Goal: Task Accomplishment & Management: Use online tool/utility

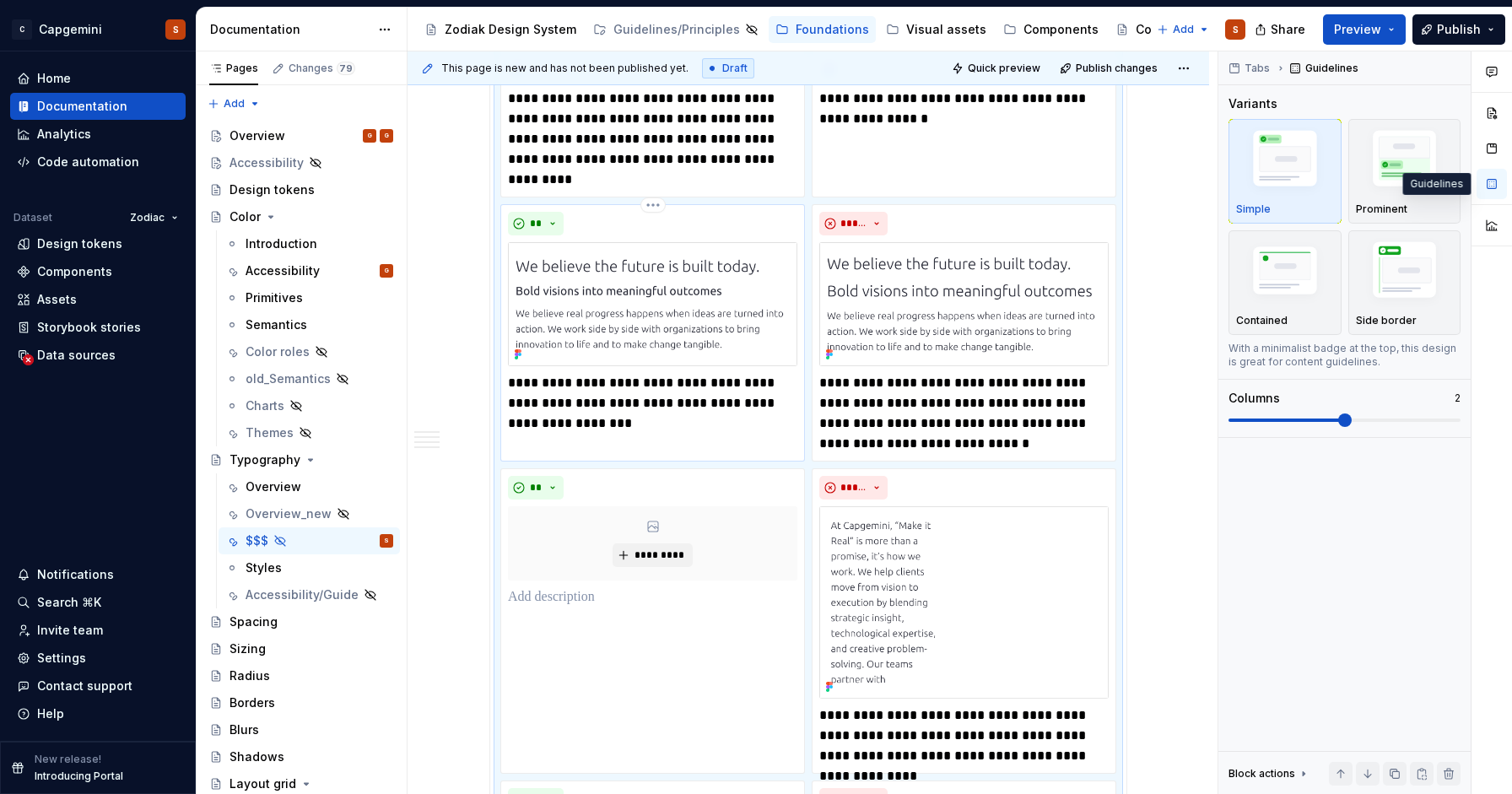
scroll to position [493, 0]
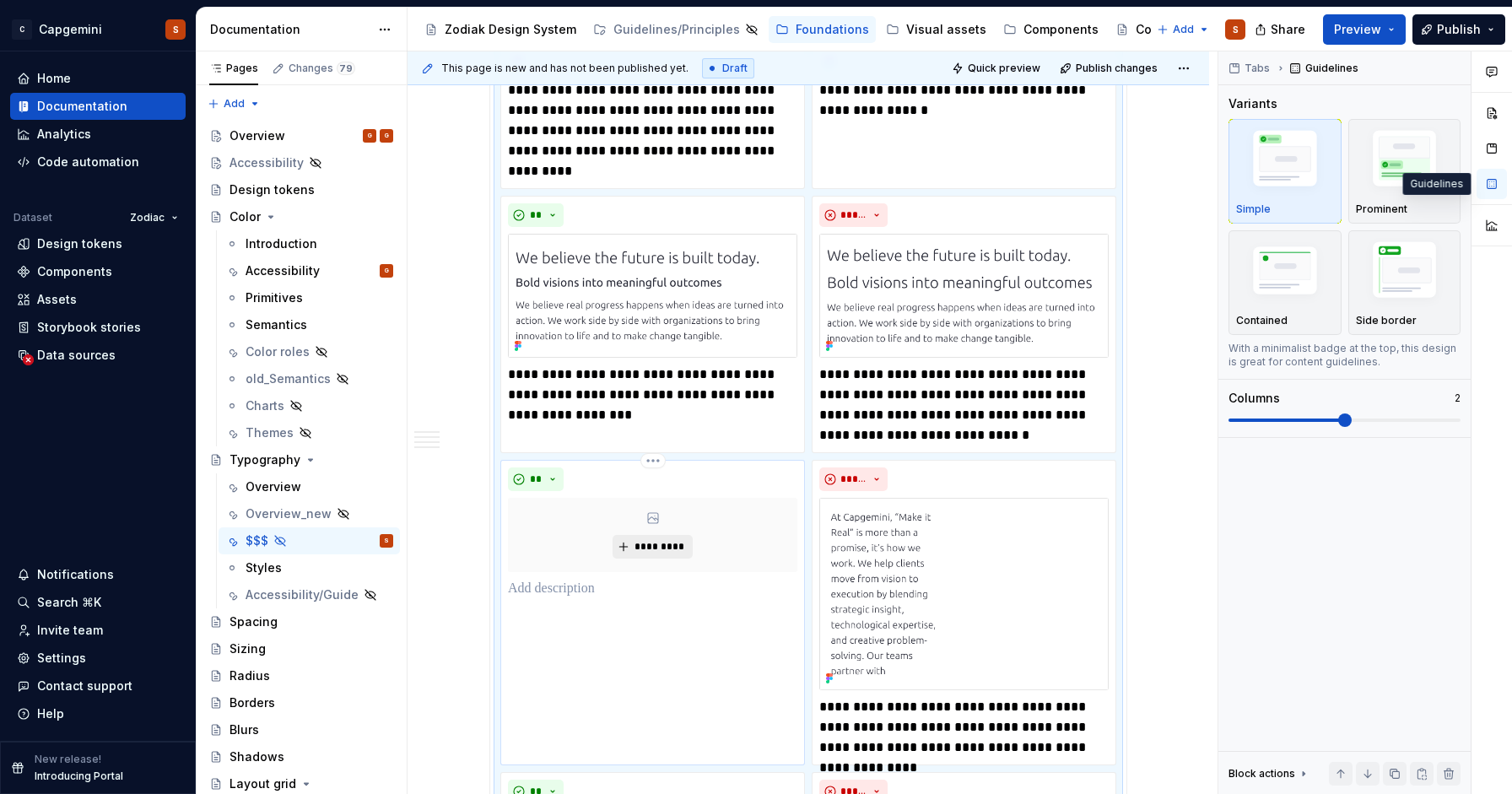
click at [666, 546] on span "*********" at bounding box center [659, 546] width 51 height 14
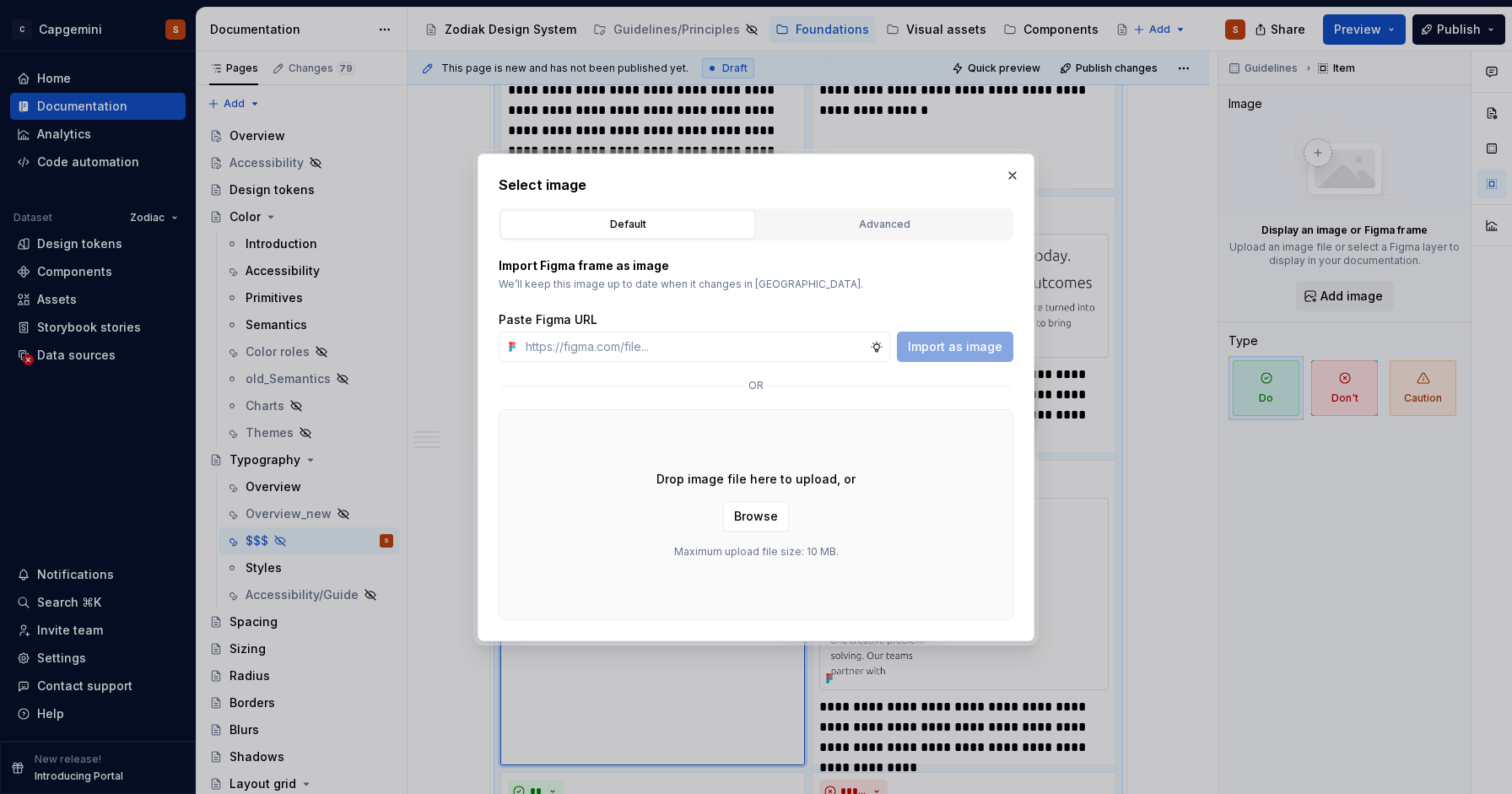
click at [841, 202] on div "Select image Default Advanced Import Figma frame as image We’ll keep this image…" at bounding box center [756, 397] width 515 height 446
click at [848, 219] on div "Advanced" at bounding box center [883, 224] width 243 height 17
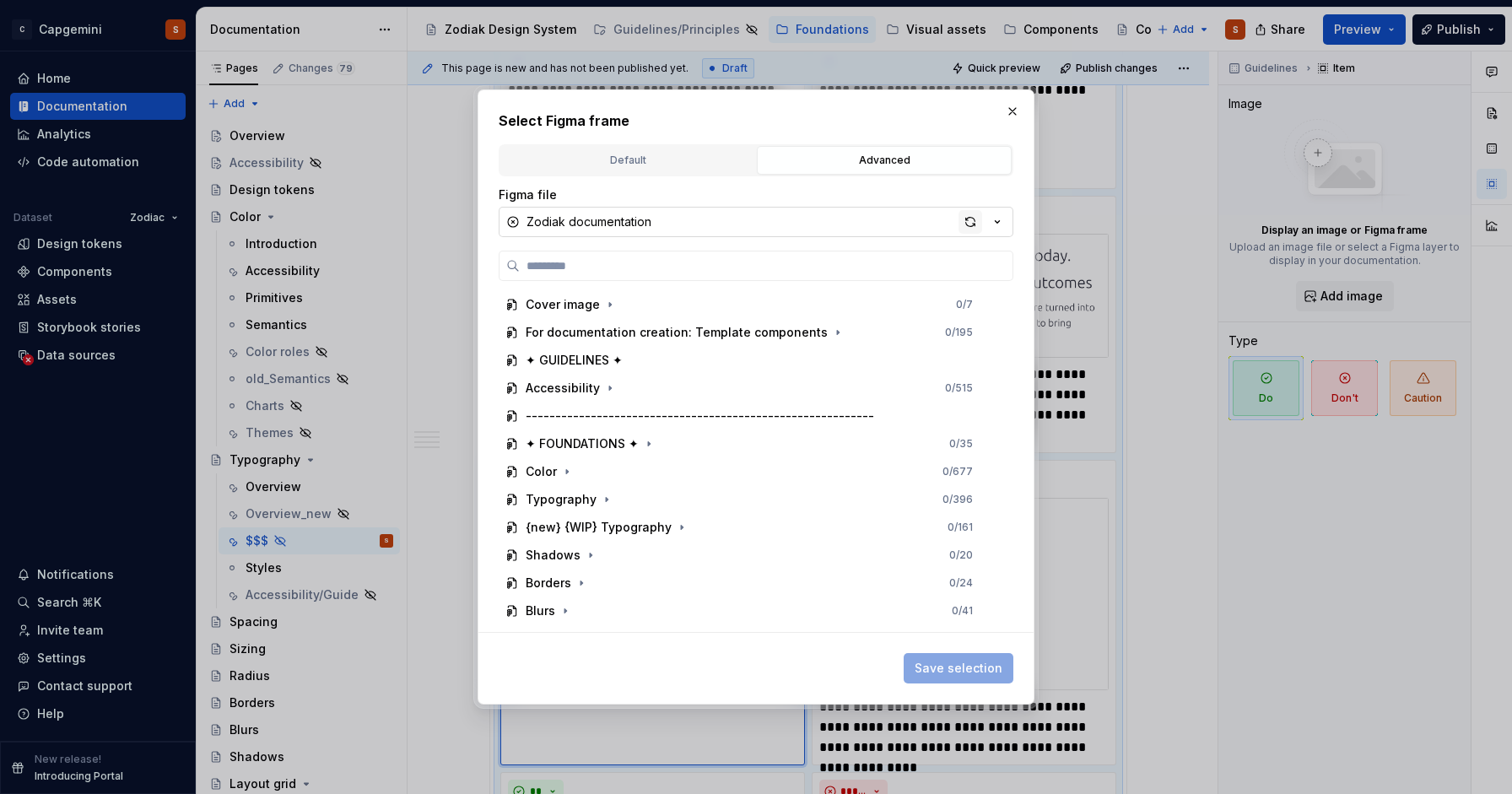
click at [966, 220] on div "button" at bounding box center [970, 222] width 24 height 24
type textarea "*"
click at [767, 274] on label at bounding box center [756, 265] width 515 height 31
click at [767, 274] on input "search" at bounding box center [766, 265] width 493 height 17
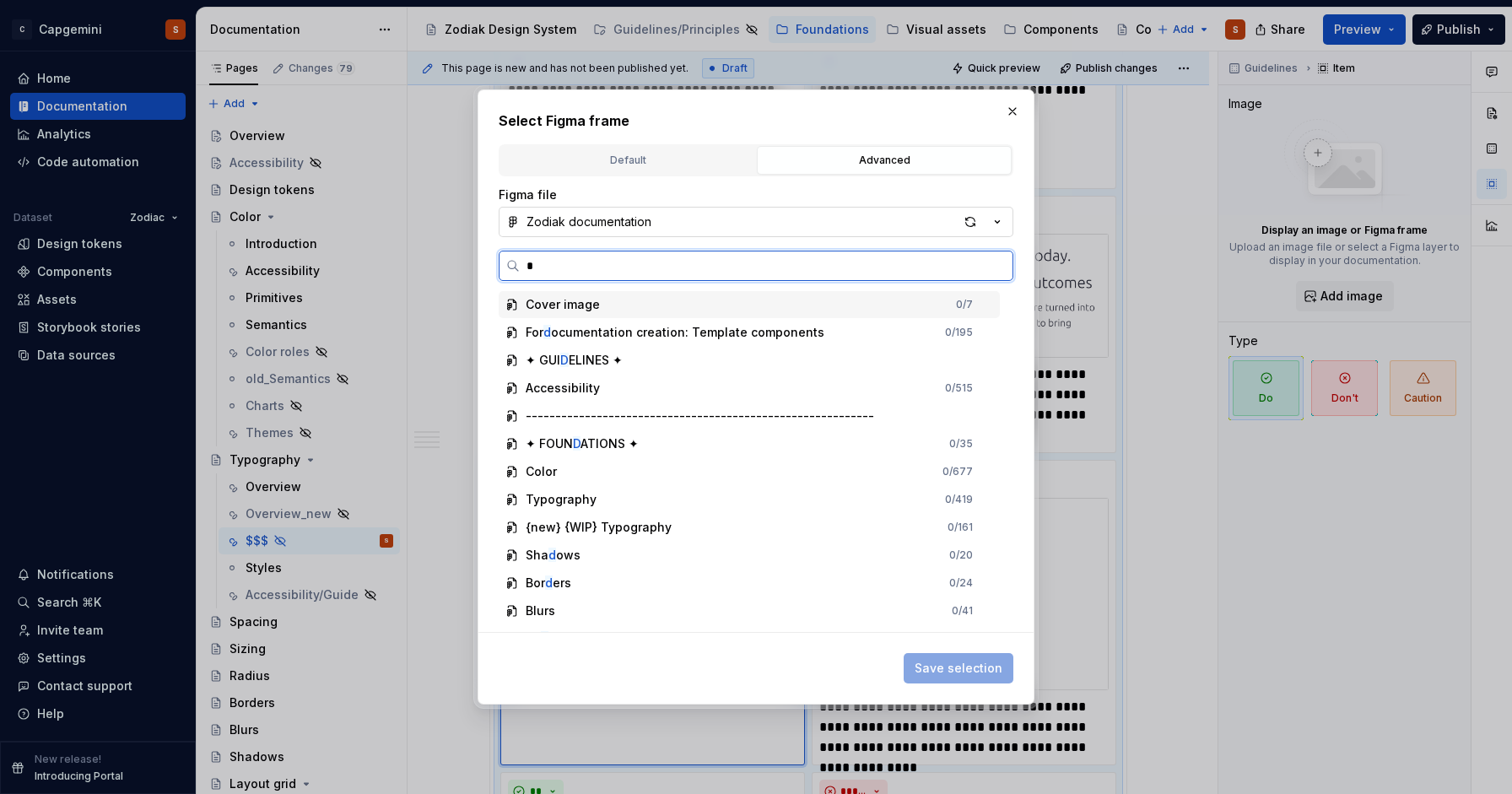
type input "**"
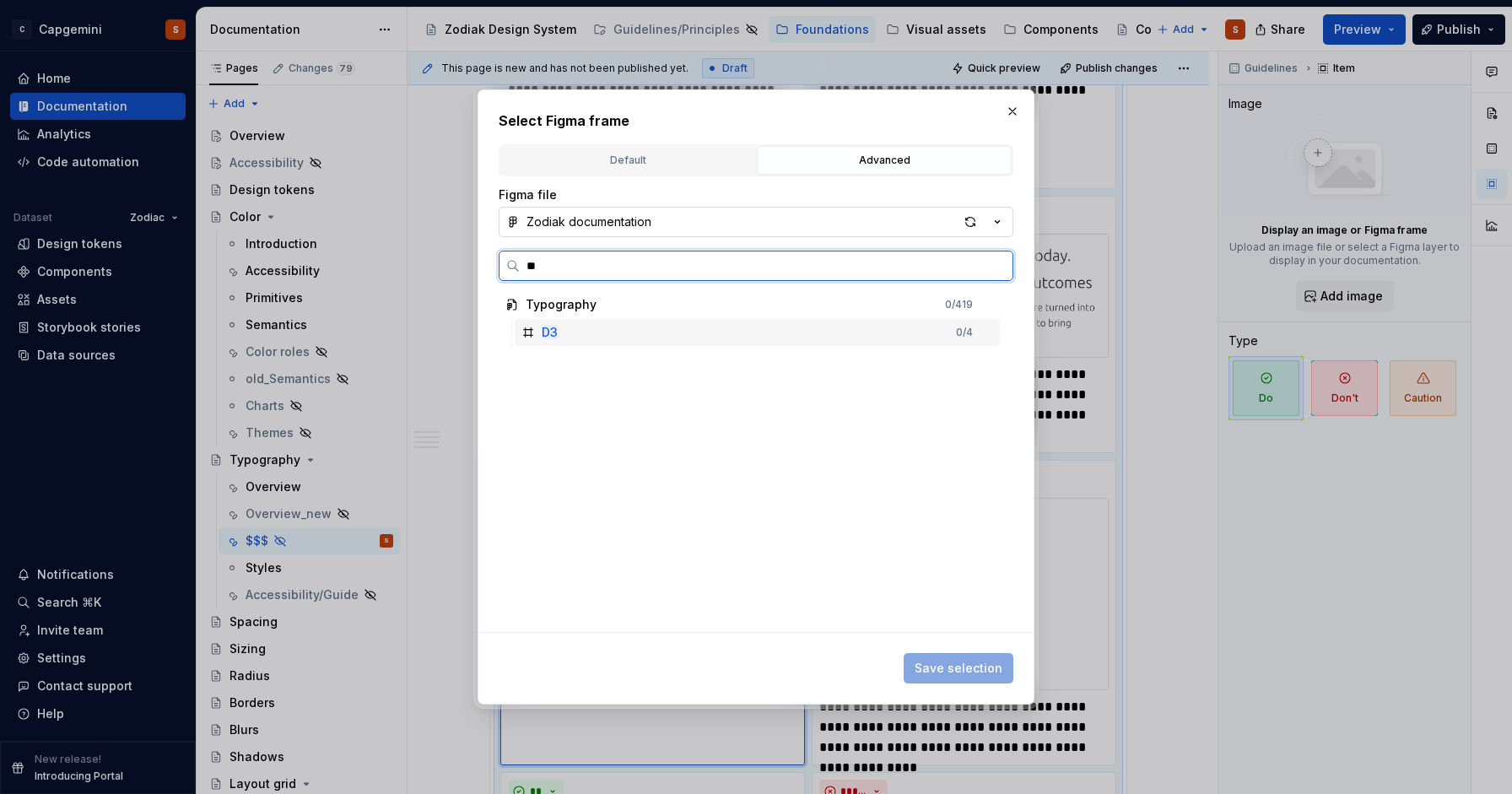
click at [589, 333] on div "D3 0 / 4" at bounding box center [757, 332] width 485 height 27
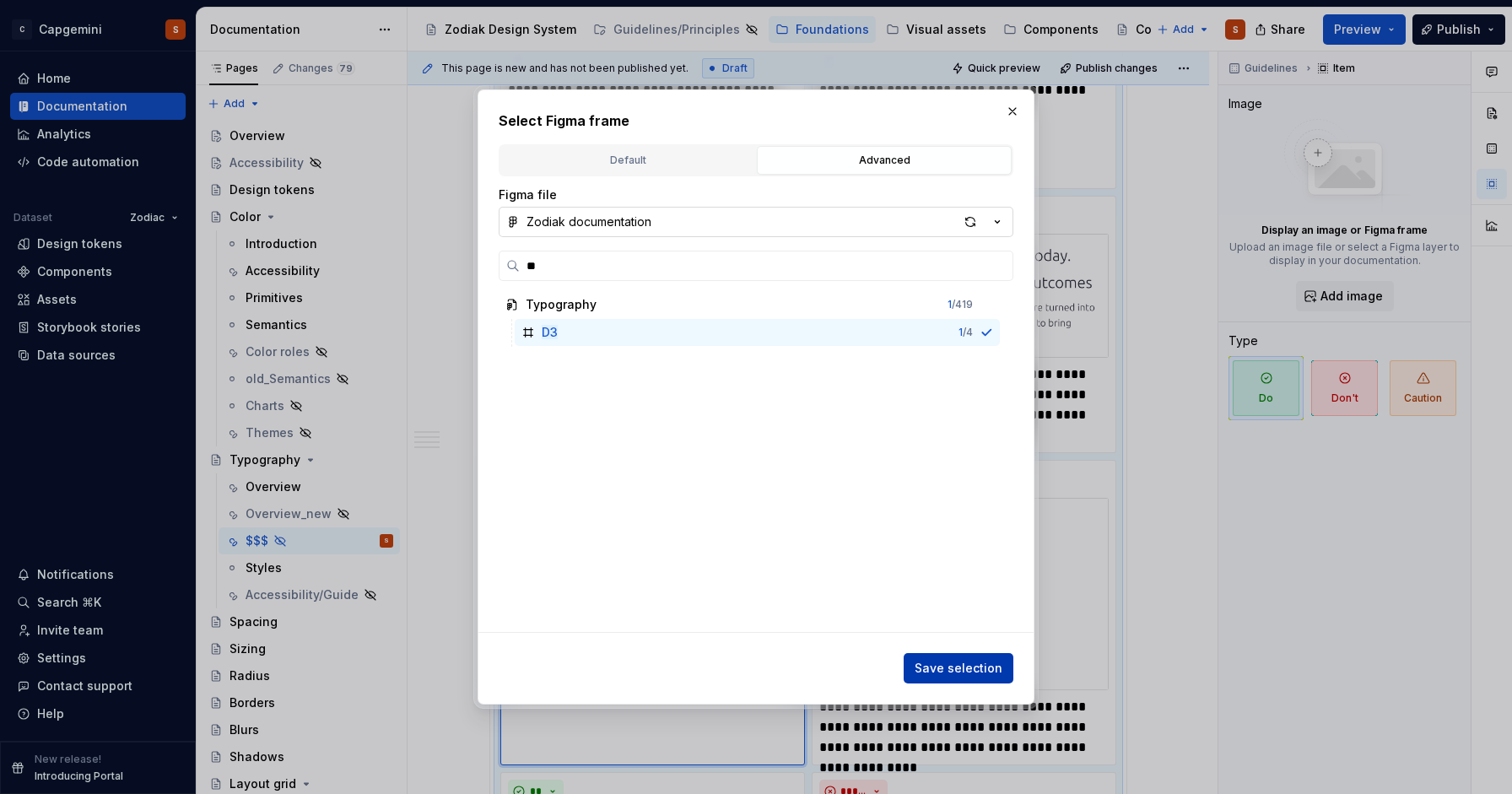
click at [954, 667] on span "Save selection" at bounding box center [958, 667] width 88 height 17
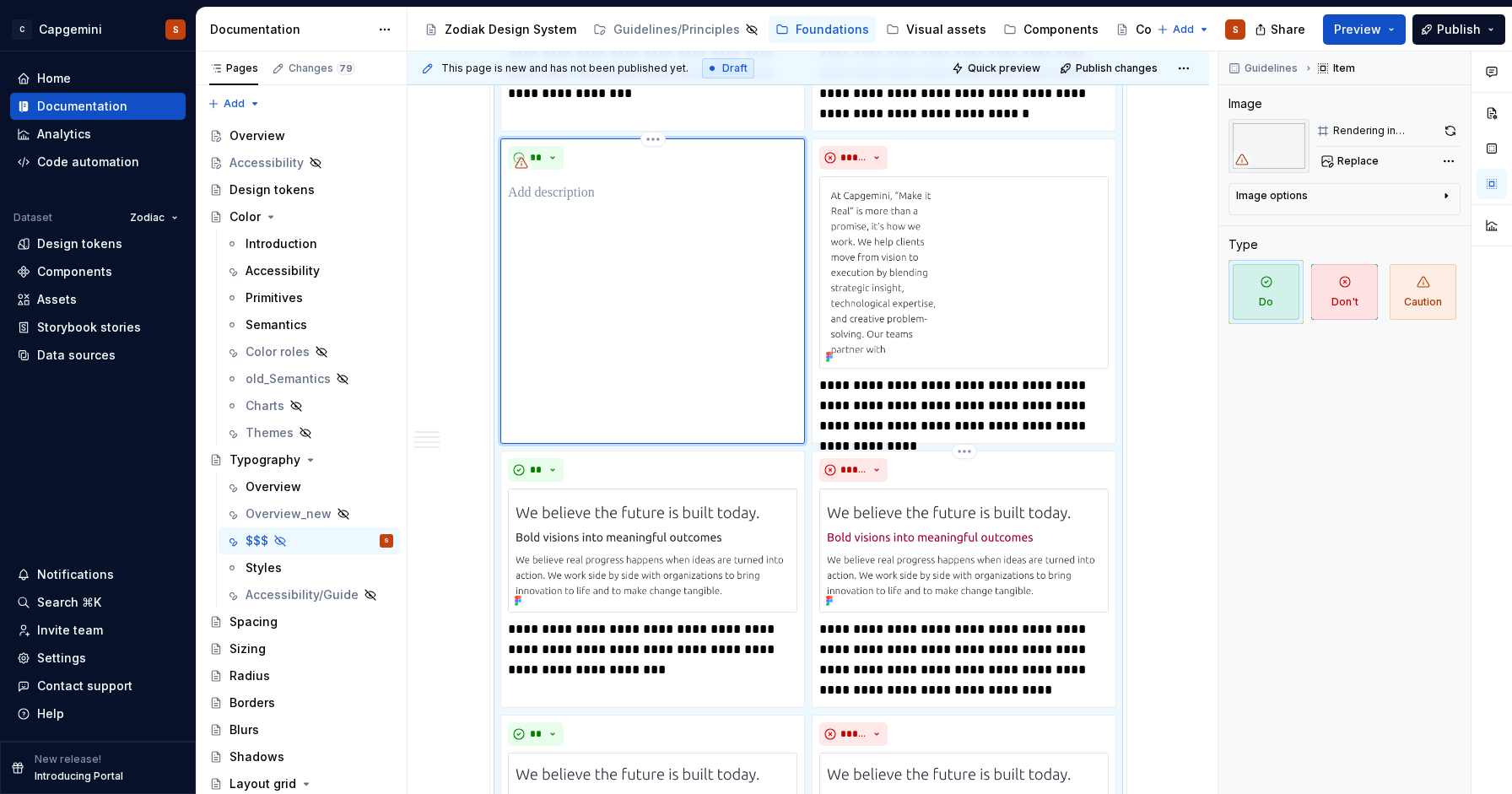
scroll to position [754, 0]
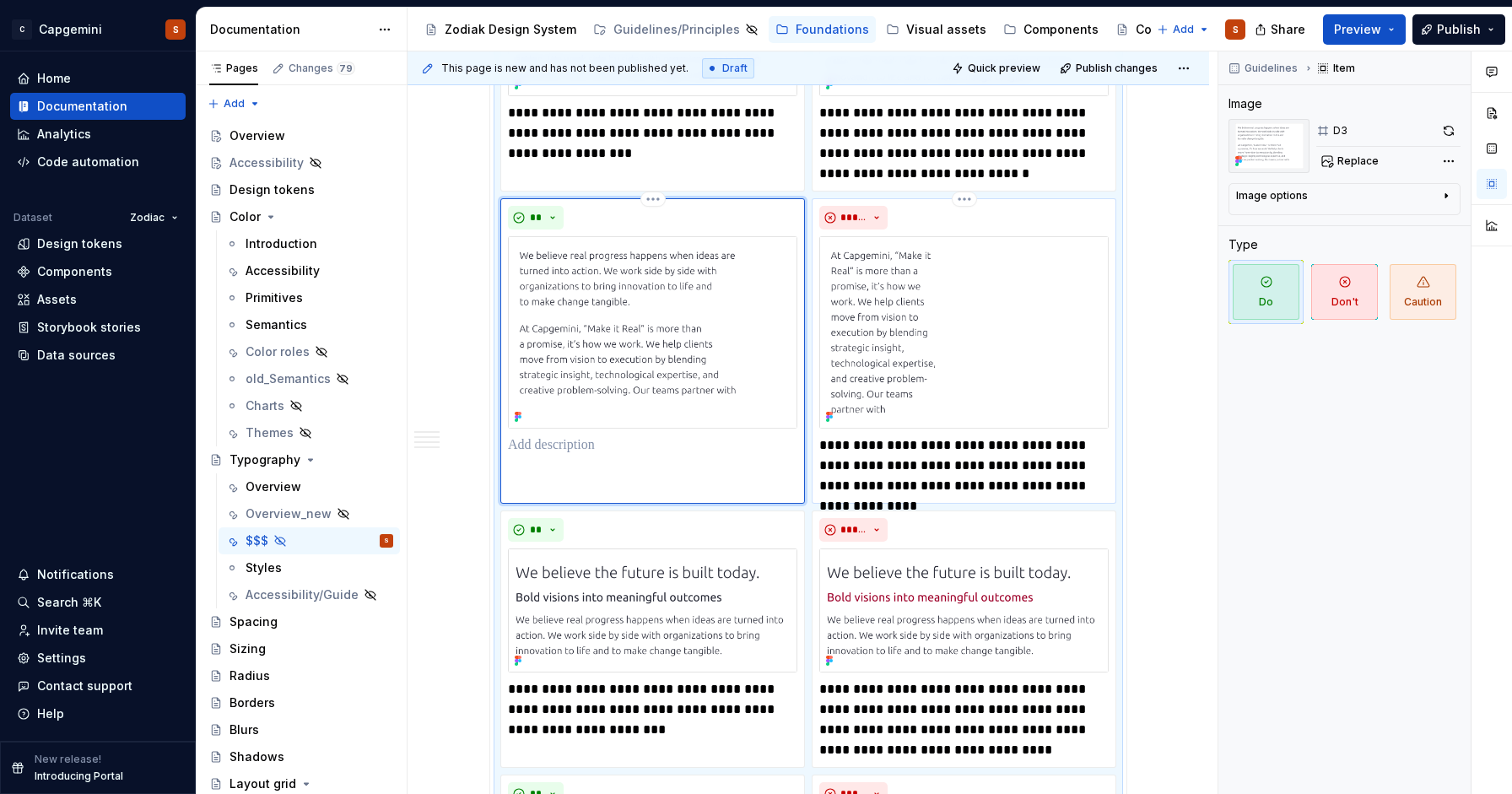
click at [983, 463] on p "**********" at bounding box center [963, 465] width 289 height 60
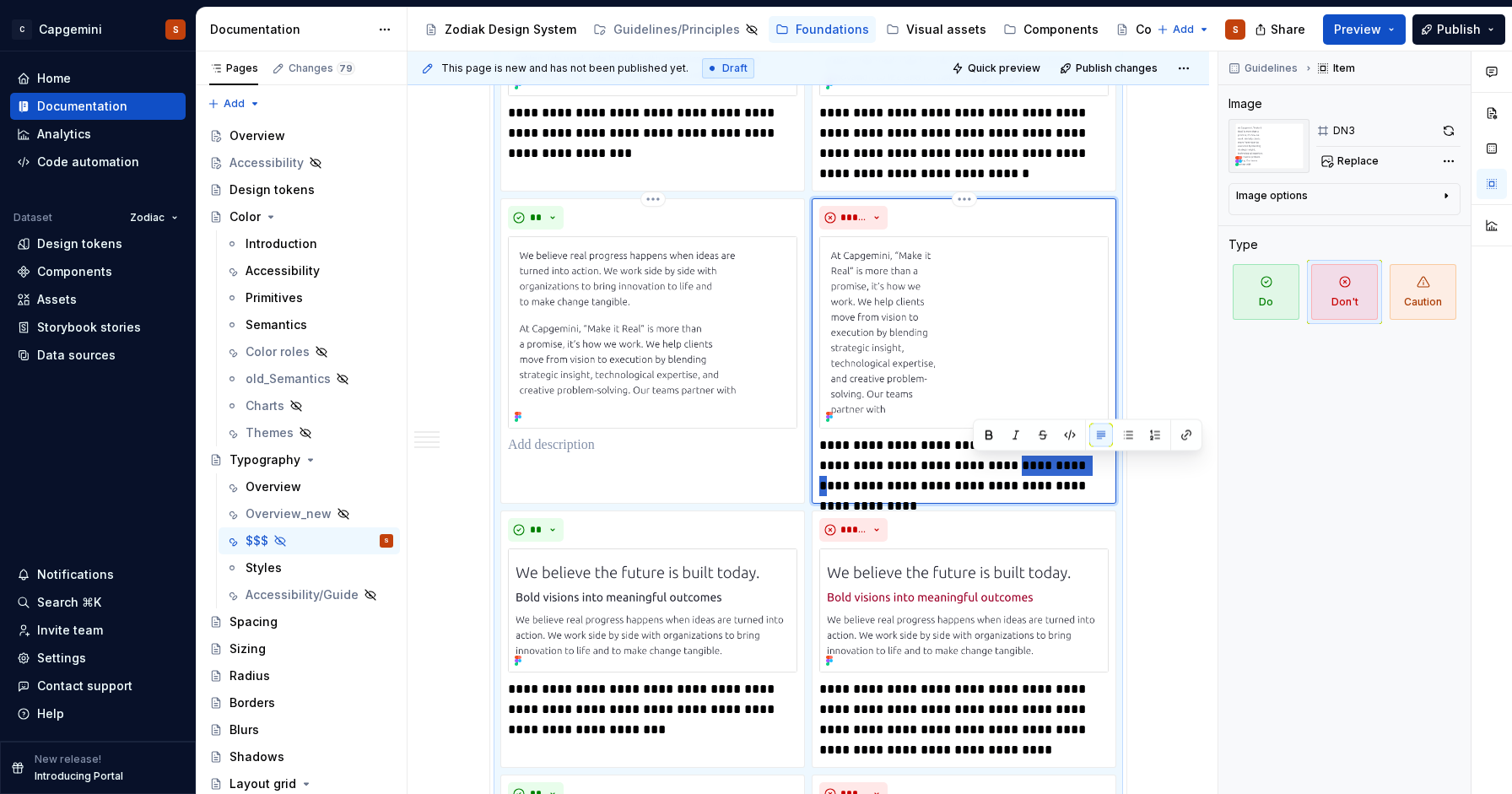
click at [983, 463] on p "**********" at bounding box center [963, 465] width 289 height 60
click at [983, 476] on p "**********" at bounding box center [963, 465] width 289 height 60
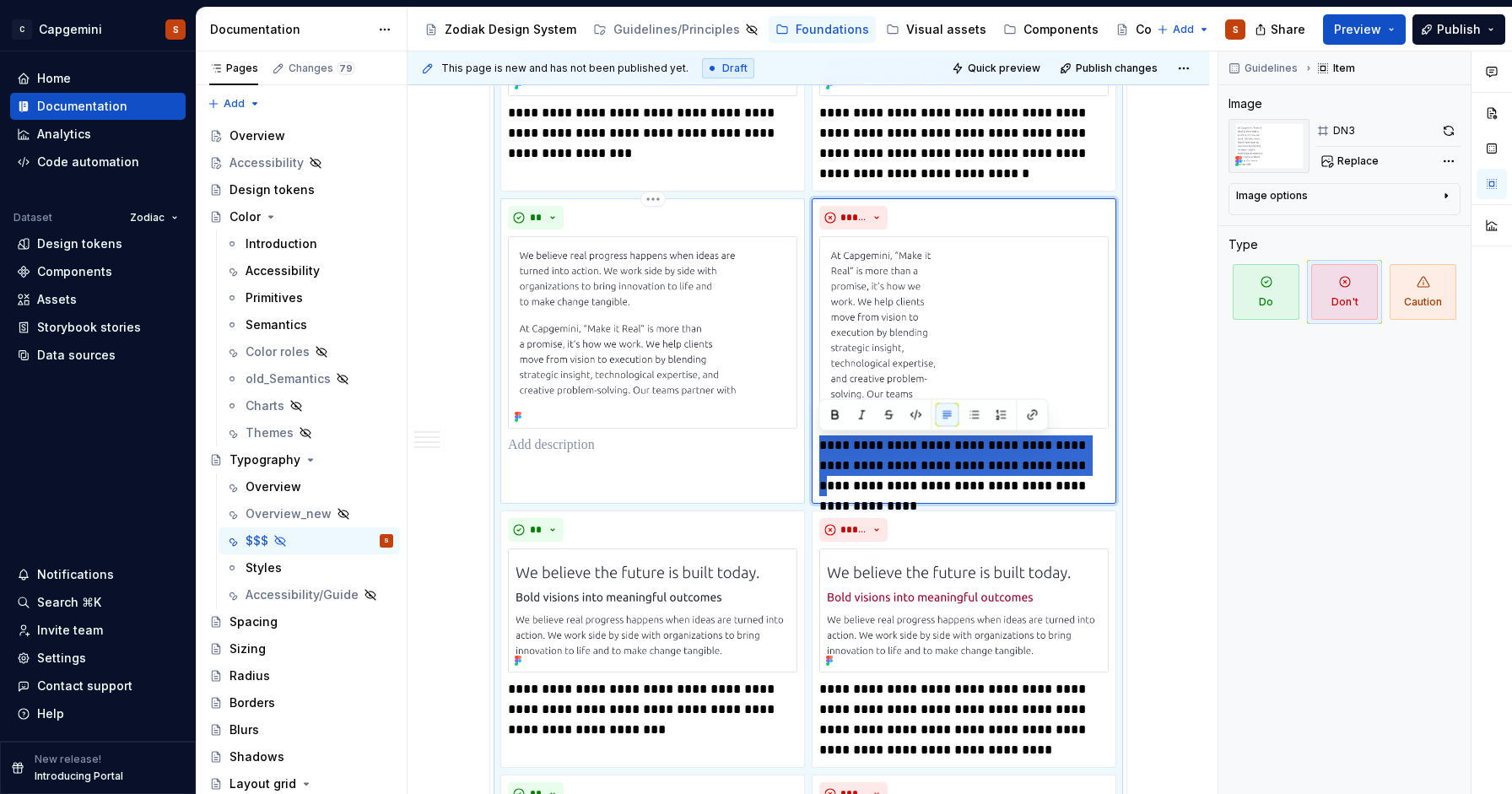
drag, startPoint x: 1041, startPoint y: 467, endPoint x: 779, endPoint y: 447, distance: 262.8
click at [779, 447] on div "**********" at bounding box center [808, 499] width 616 height 1643
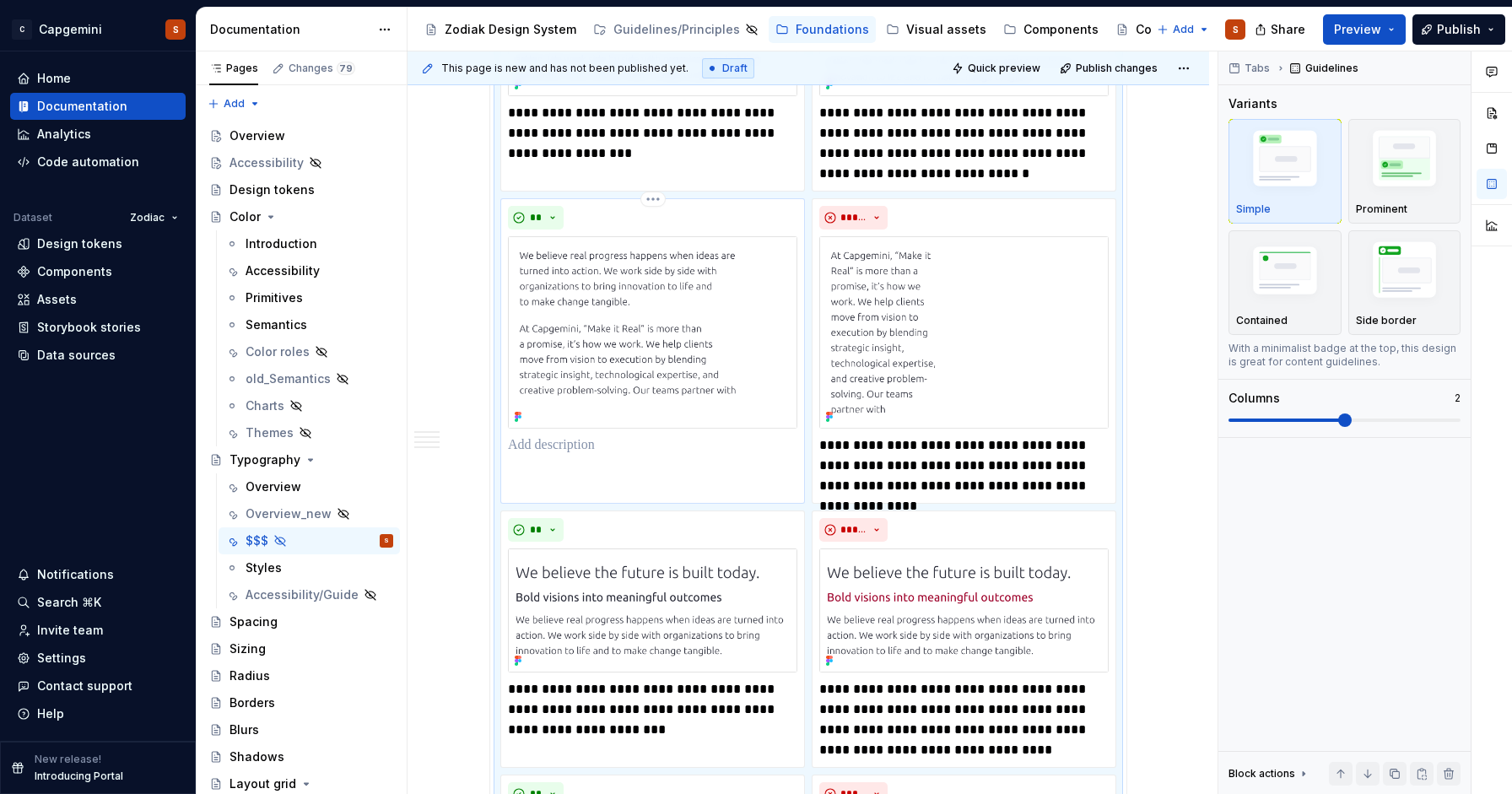
copy br
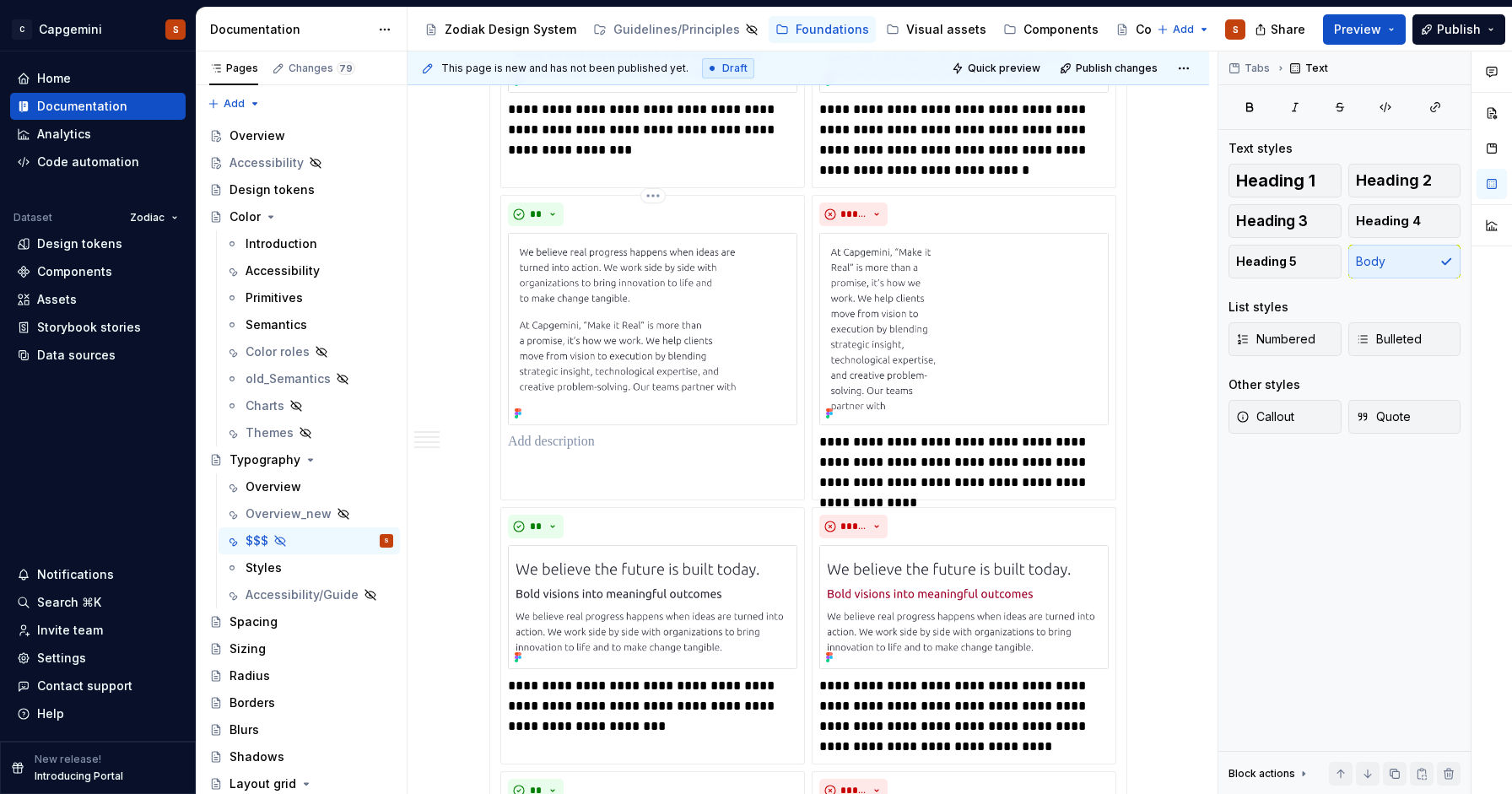
scroll to position [755, 0]
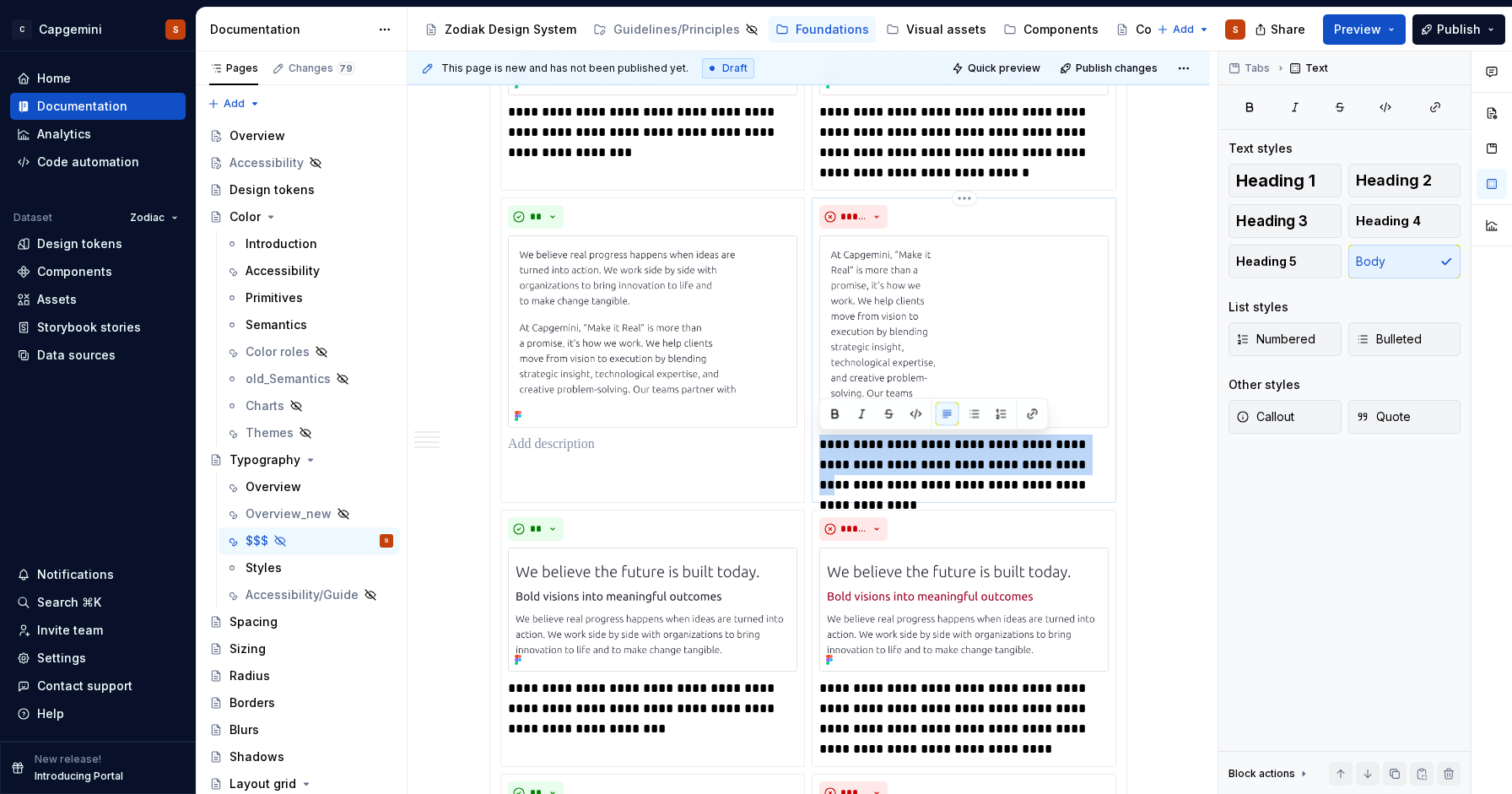
drag, startPoint x: 1042, startPoint y: 467, endPoint x: 818, endPoint y: 437, distance: 226.0
click at [818, 437] on div "**********" at bounding box center [964, 349] width 305 height 306
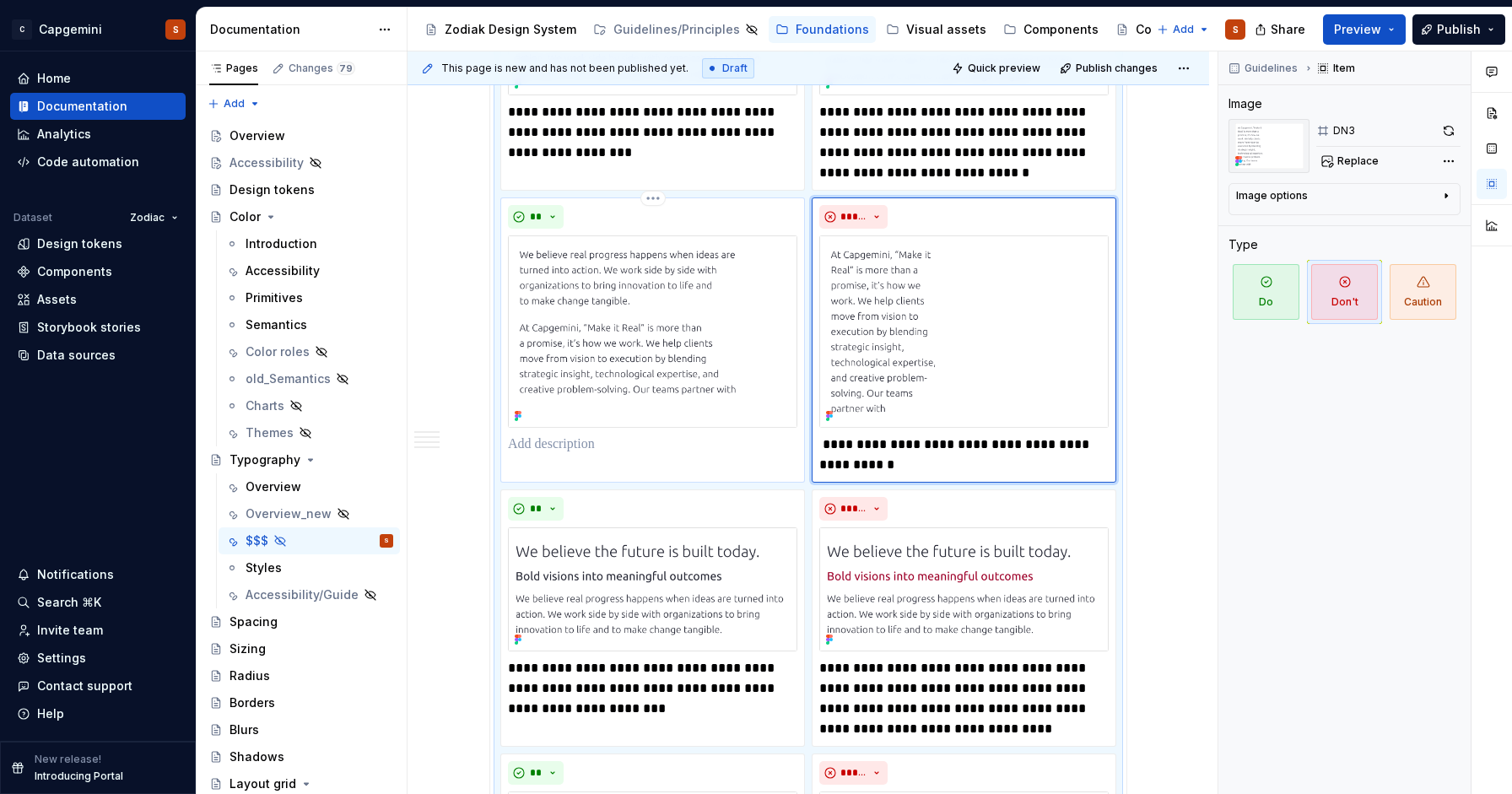
click at [583, 453] on p at bounding box center [653, 445] width 289 height 20
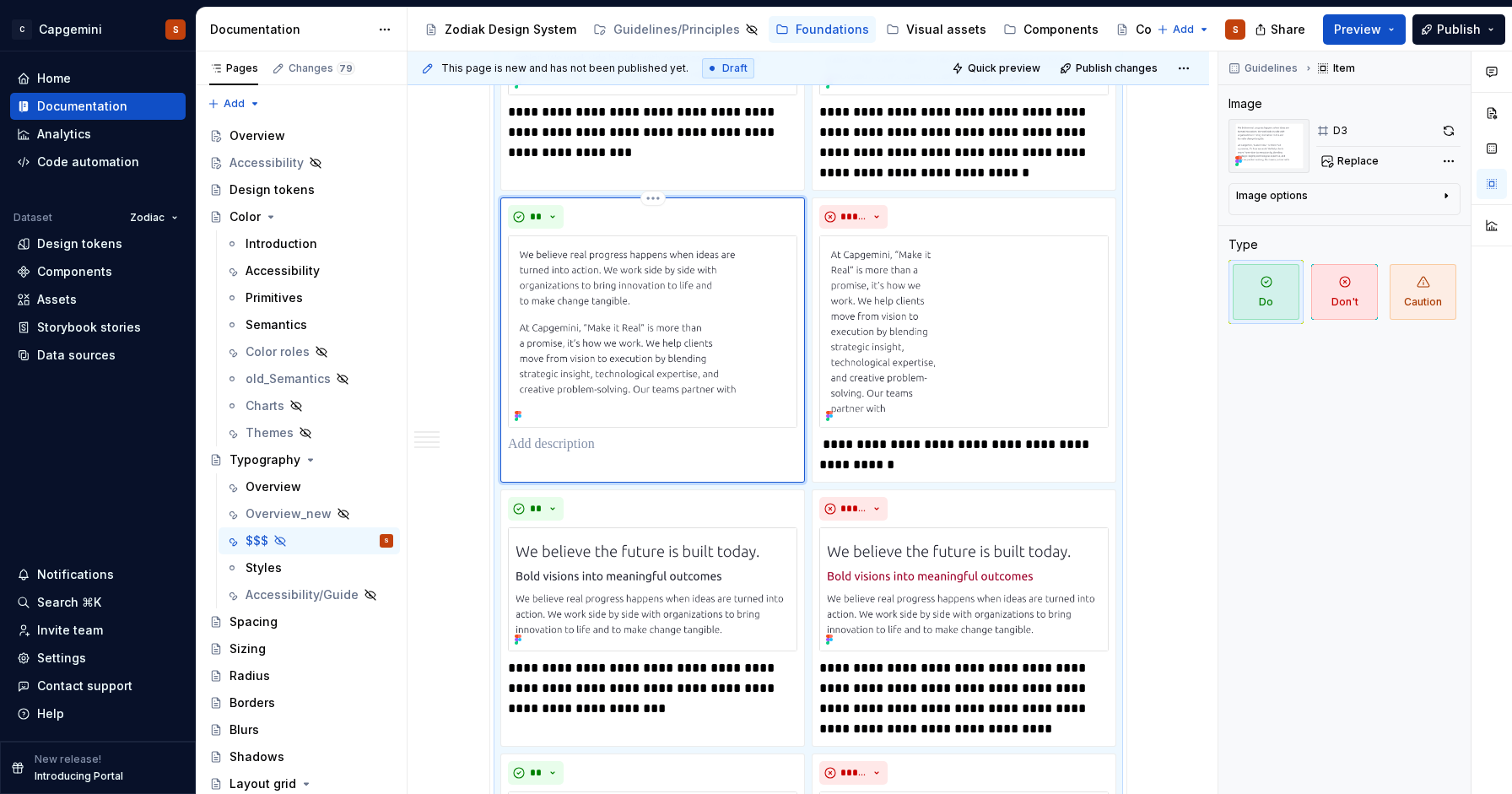
paste div
type textarea "*"
click at [830, 445] on p "**********" at bounding box center [963, 454] width 289 height 41
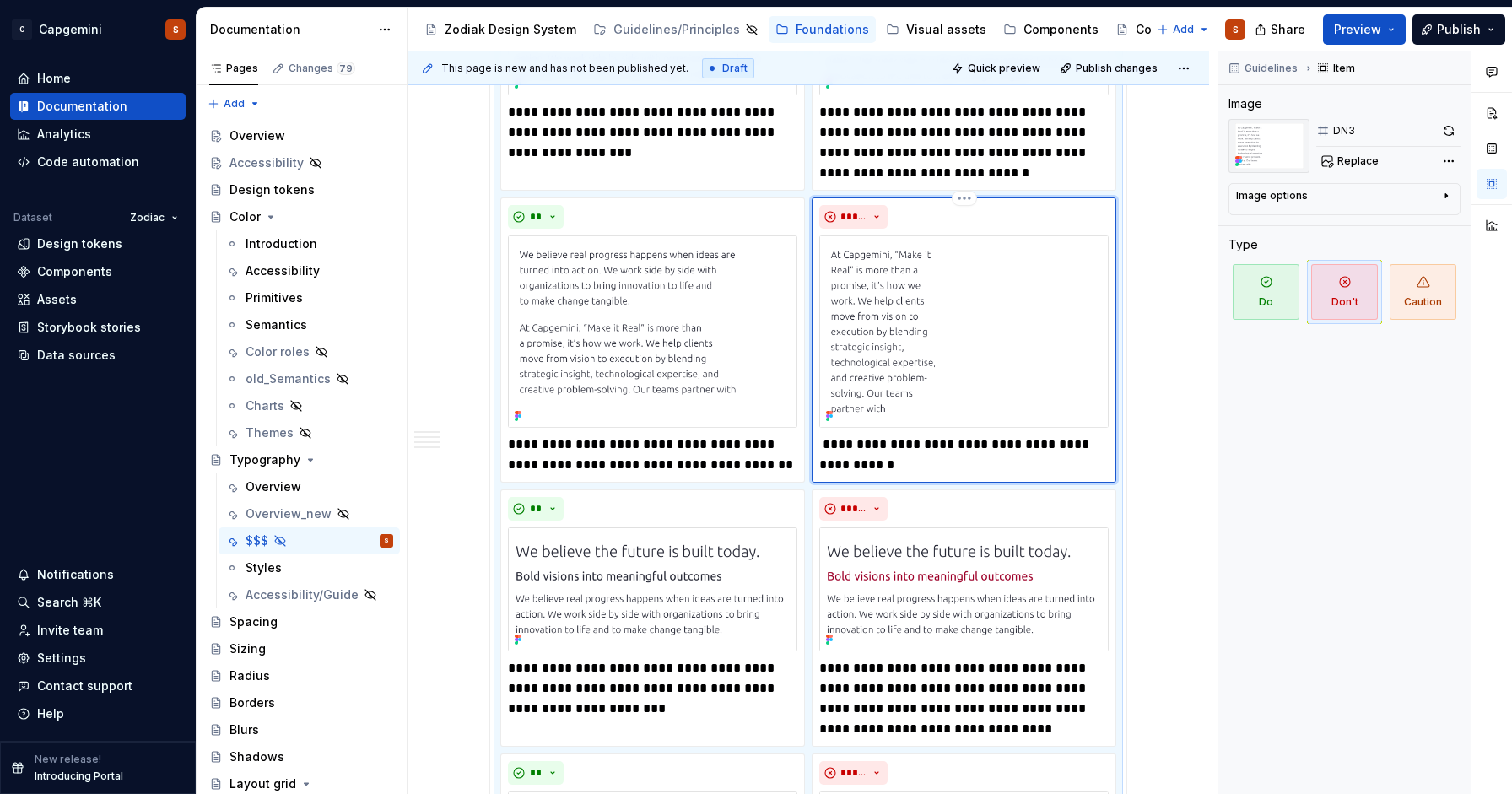
type textarea "*"
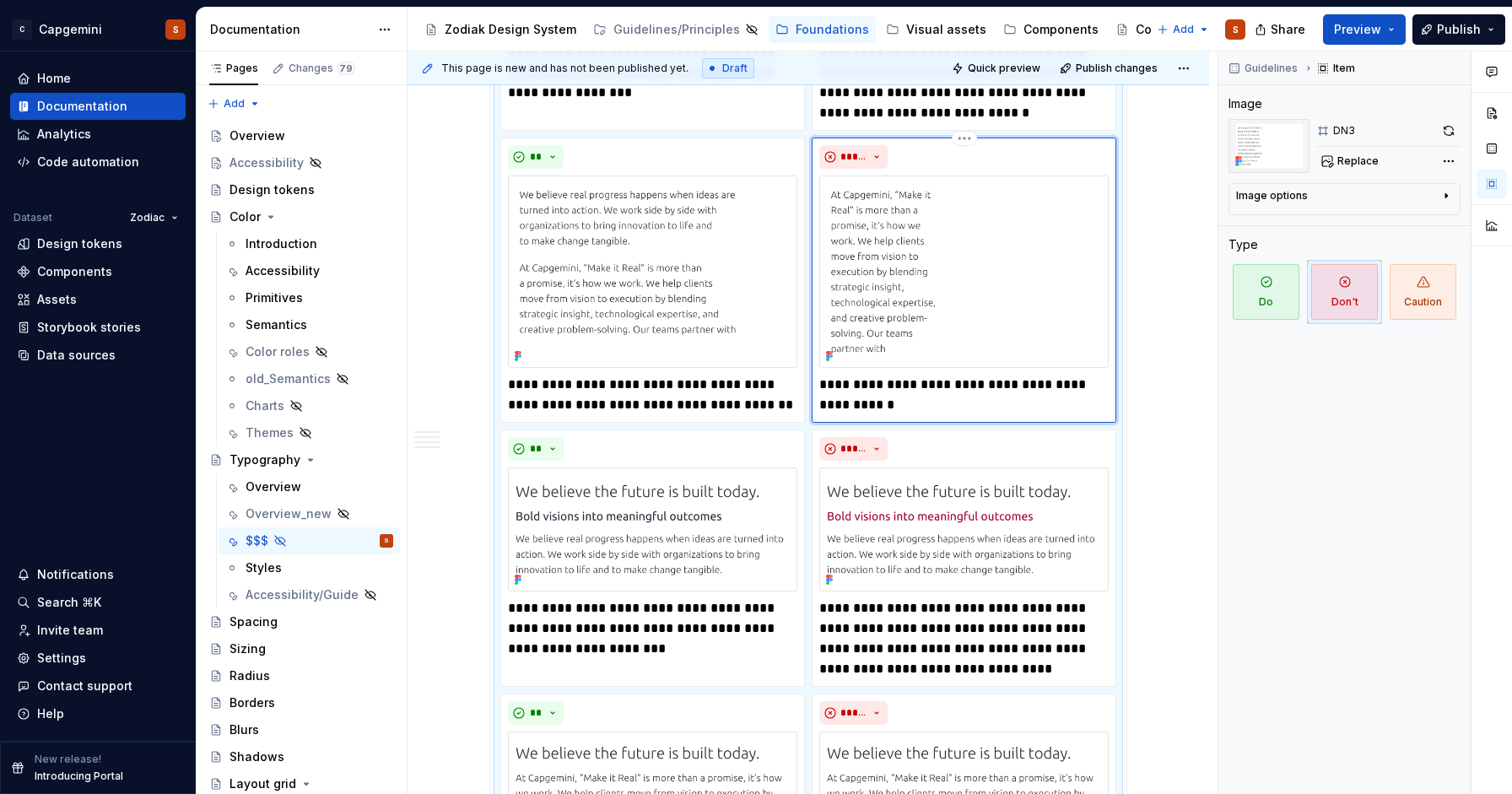
scroll to position [822, 0]
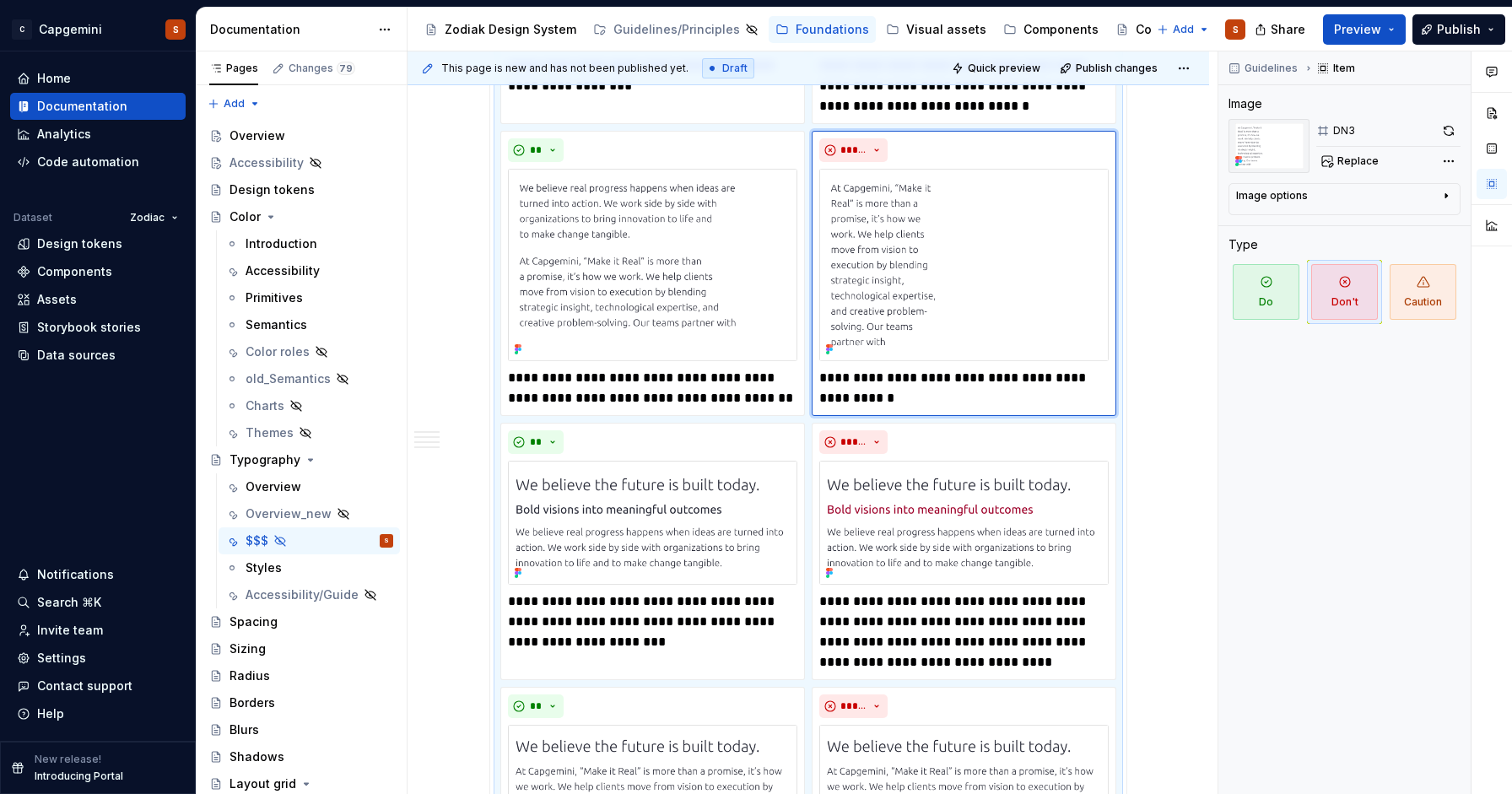
click at [1180, 587] on div "******** ***** ******* Our typography is the written representation of our voic…" at bounding box center [809, 494] width 802 height 2045
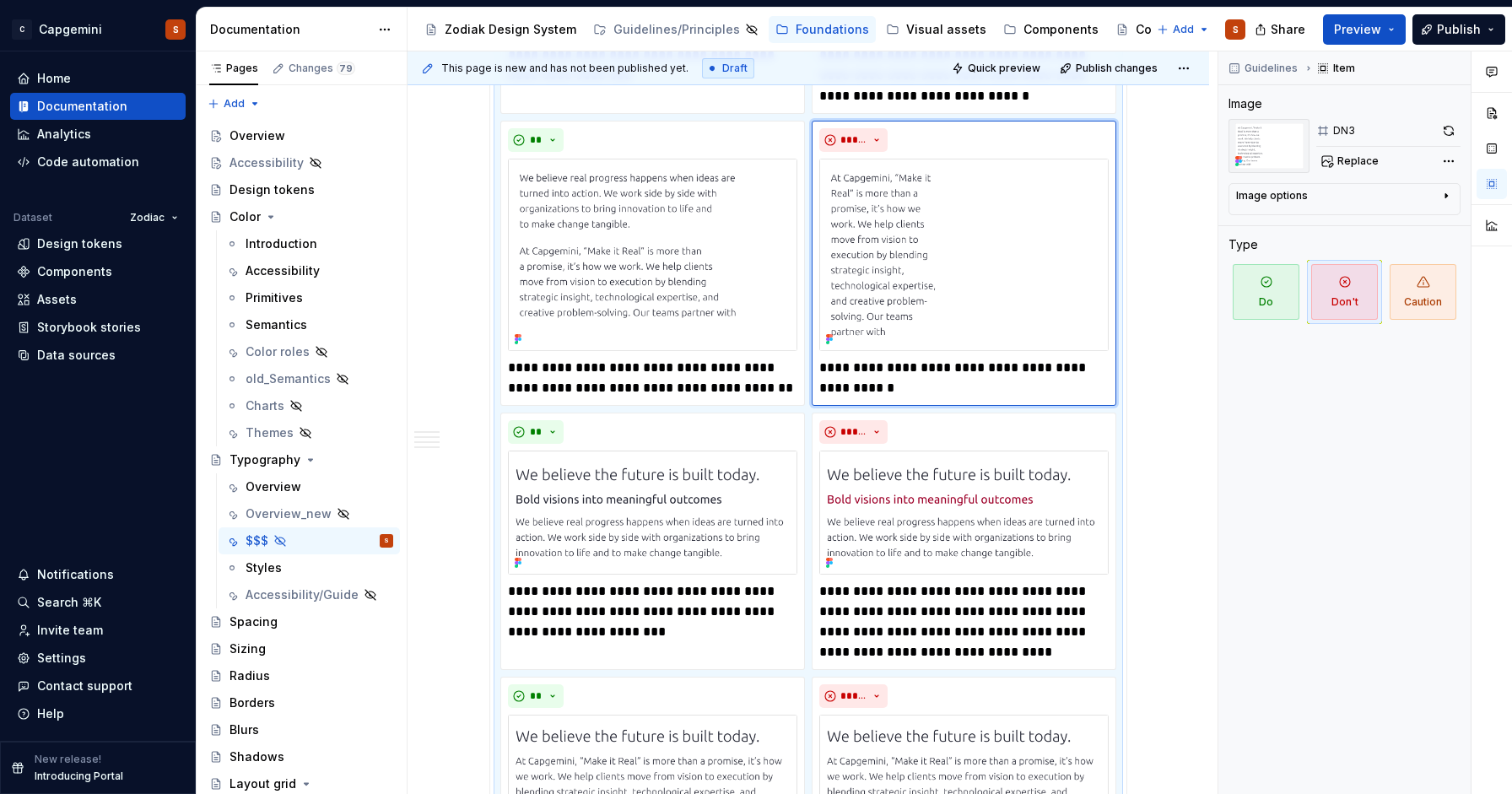
scroll to position [840, 0]
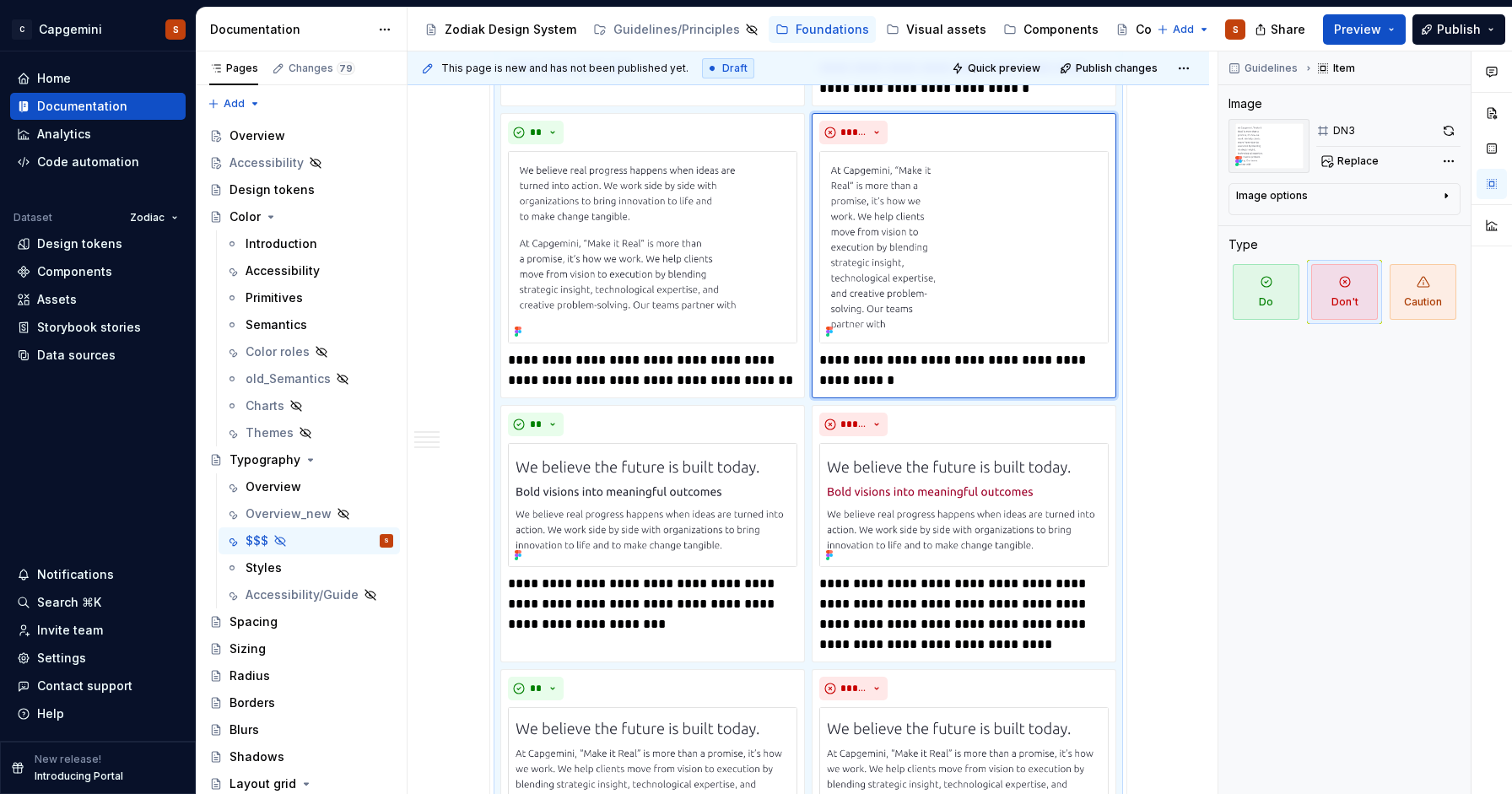
click at [1116, 514] on div "**********" at bounding box center [808, 404] width 616 height 1624
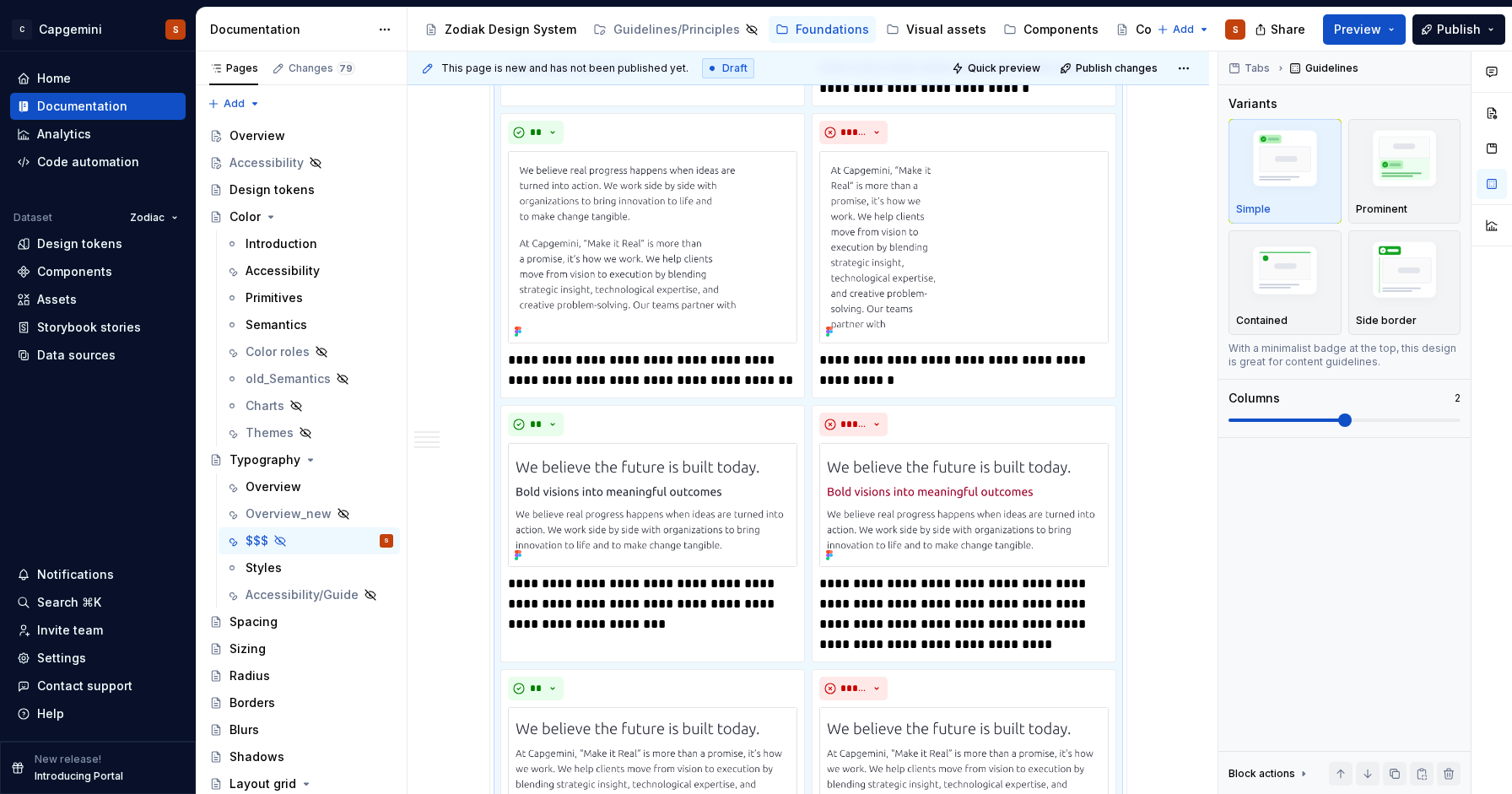
click at [1167, 480] on div "******** ***** ******* Our typography is the written representation of our voic…" at bounding box center [809, 476] width 802 height 2045
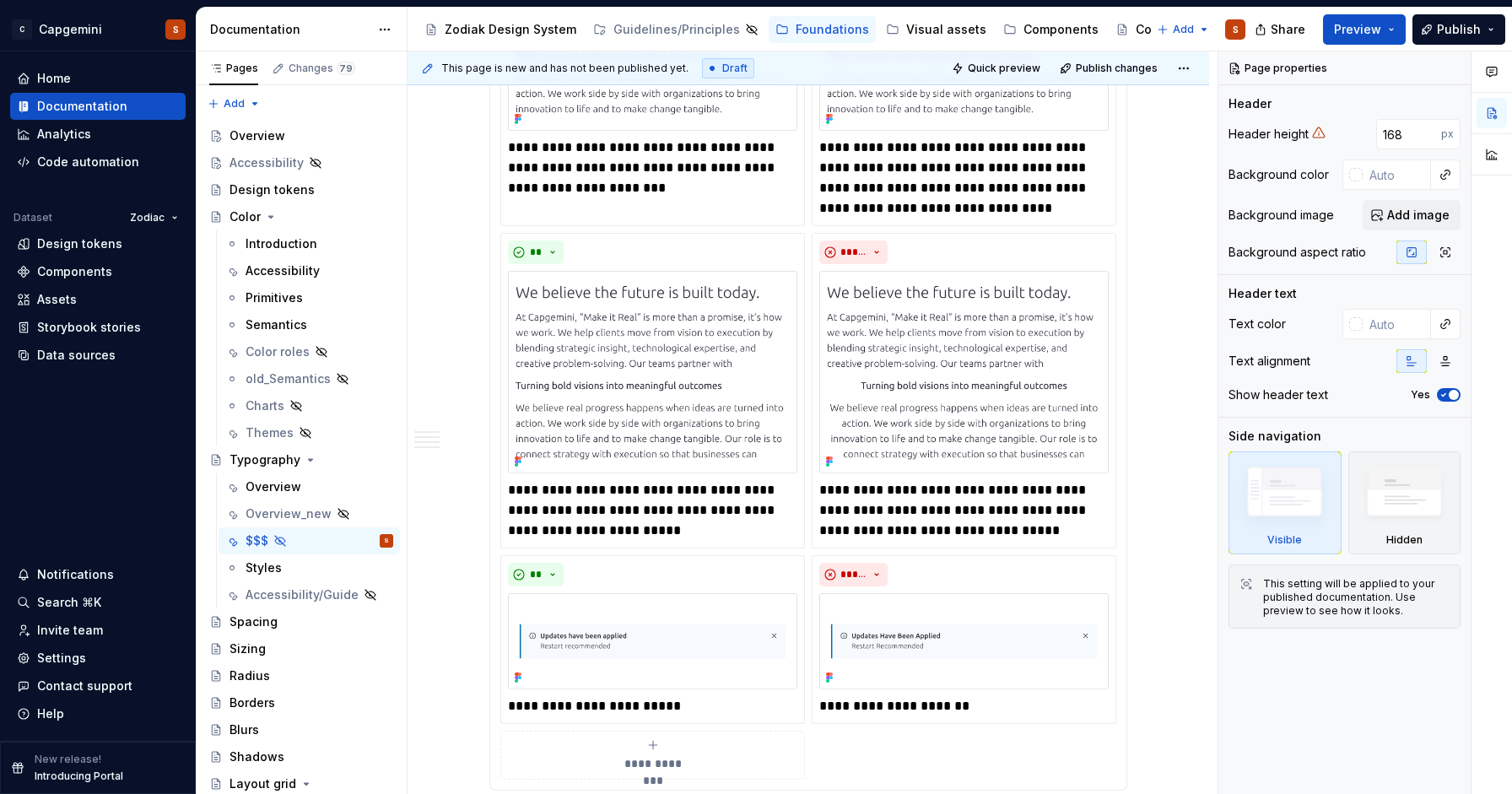
click at [1167, 480] on div "******** ***** ******* Our typography is the written representation of our voic…" at bounding box center [809, 40] width 802 height 2045
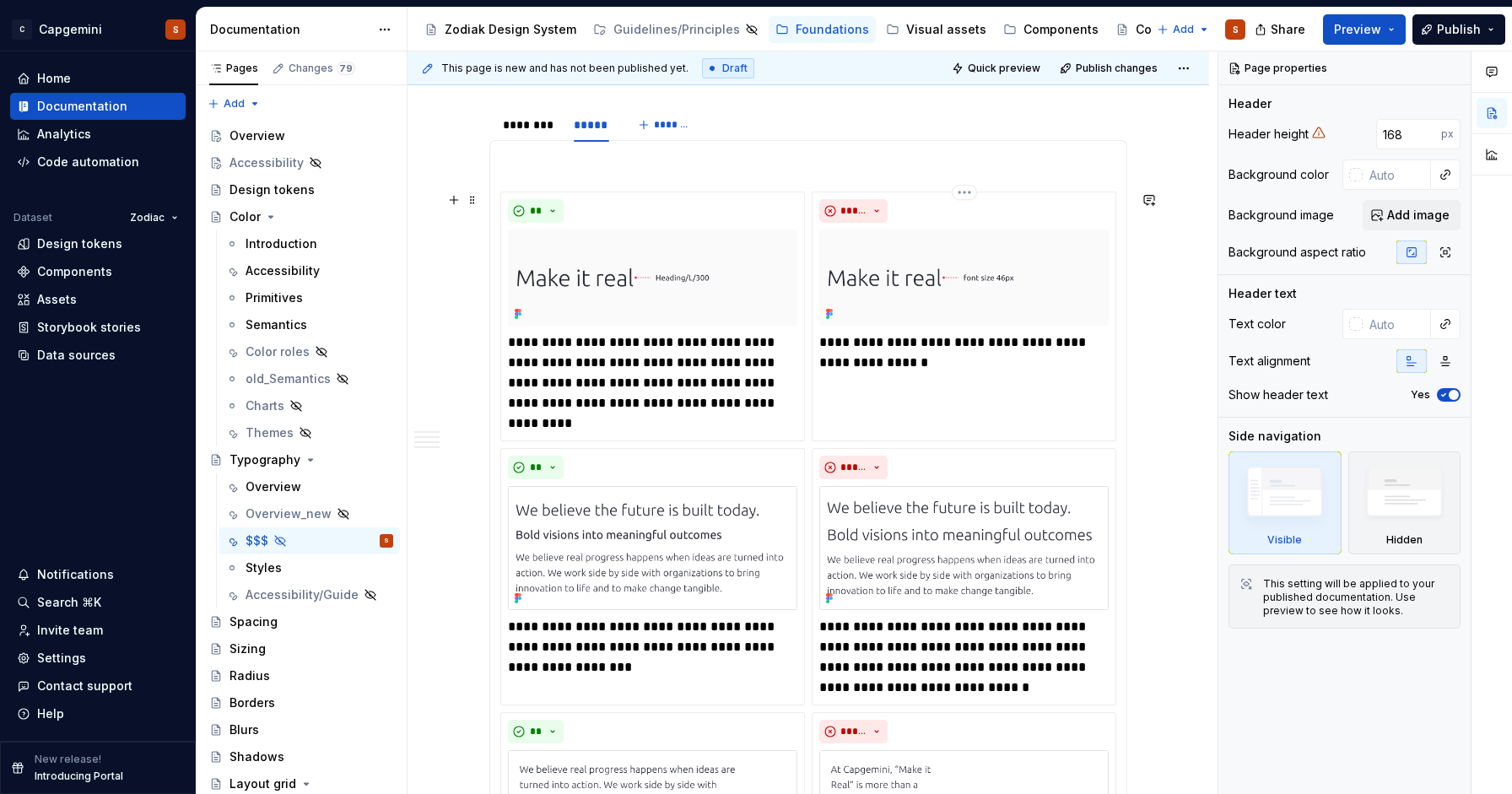
scroll to position [246, 0]
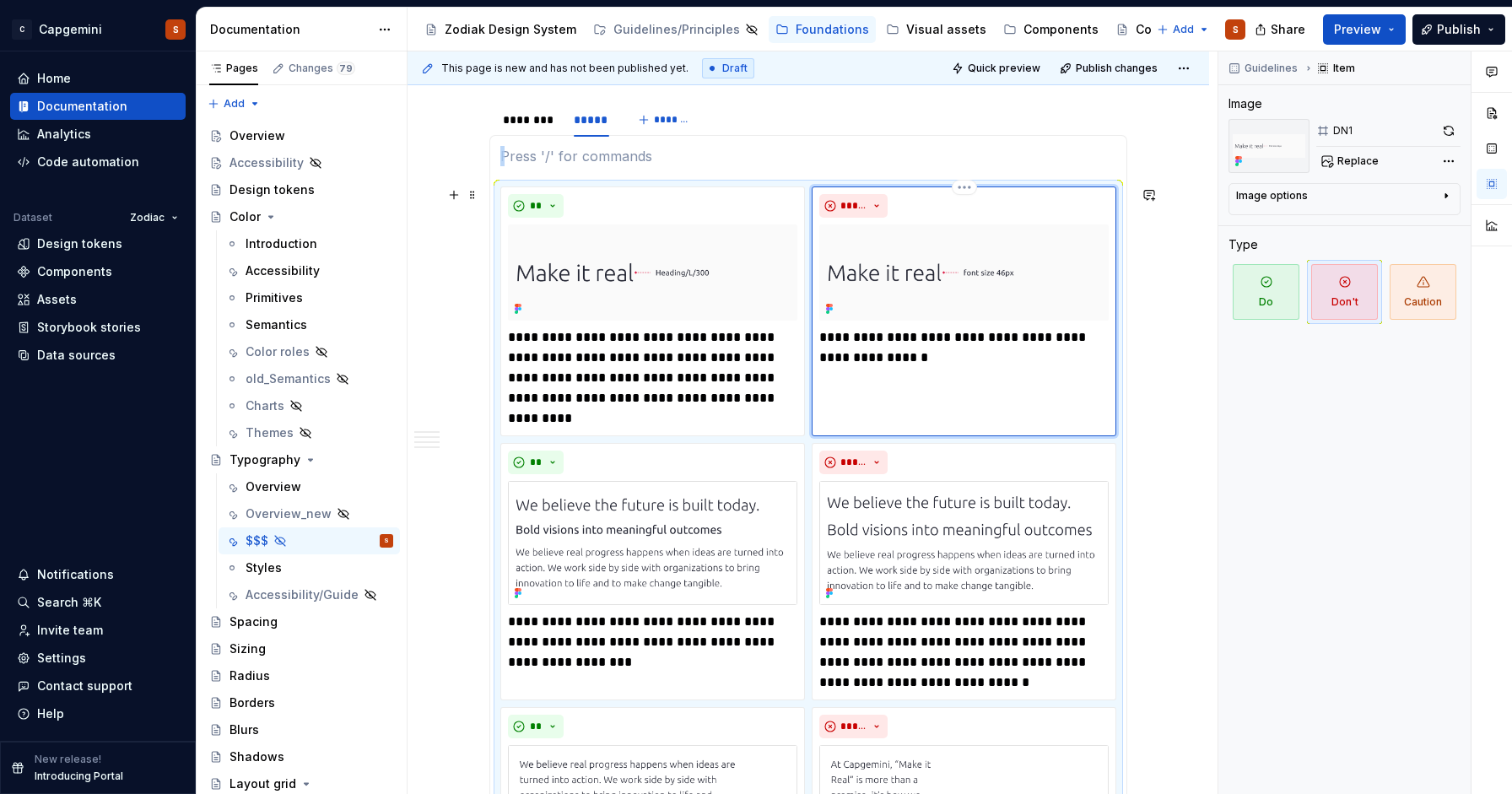
click at [953, 414] on div "**********" at bounding box center [964, 311] width 305 height 249
click at [1487, 150] on button "button" at bounding box center [1491, 149] width 31 height 31
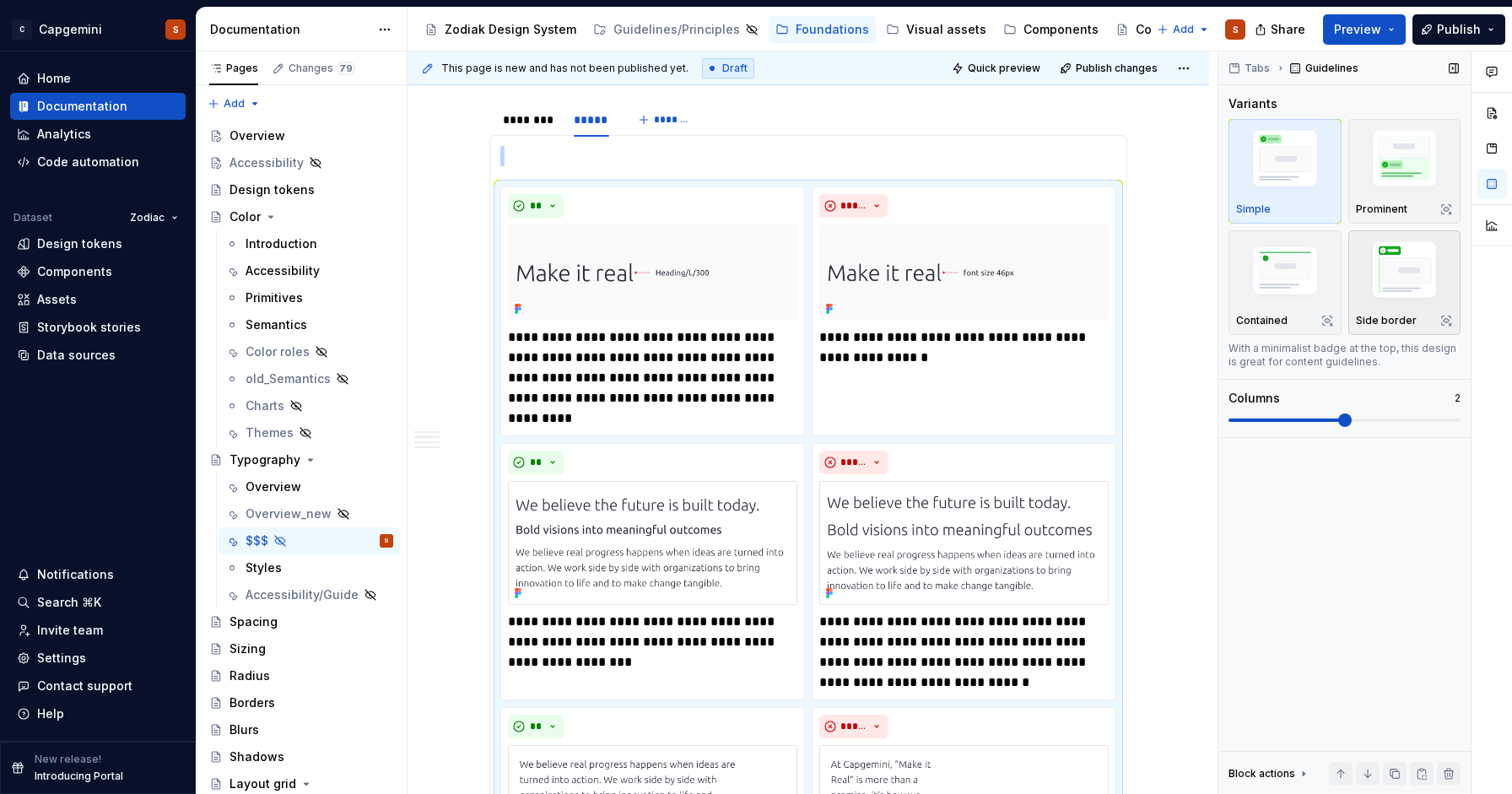
click at [1395, 302] on img "button" at bounding box center [1404, 273] width 98 height 73
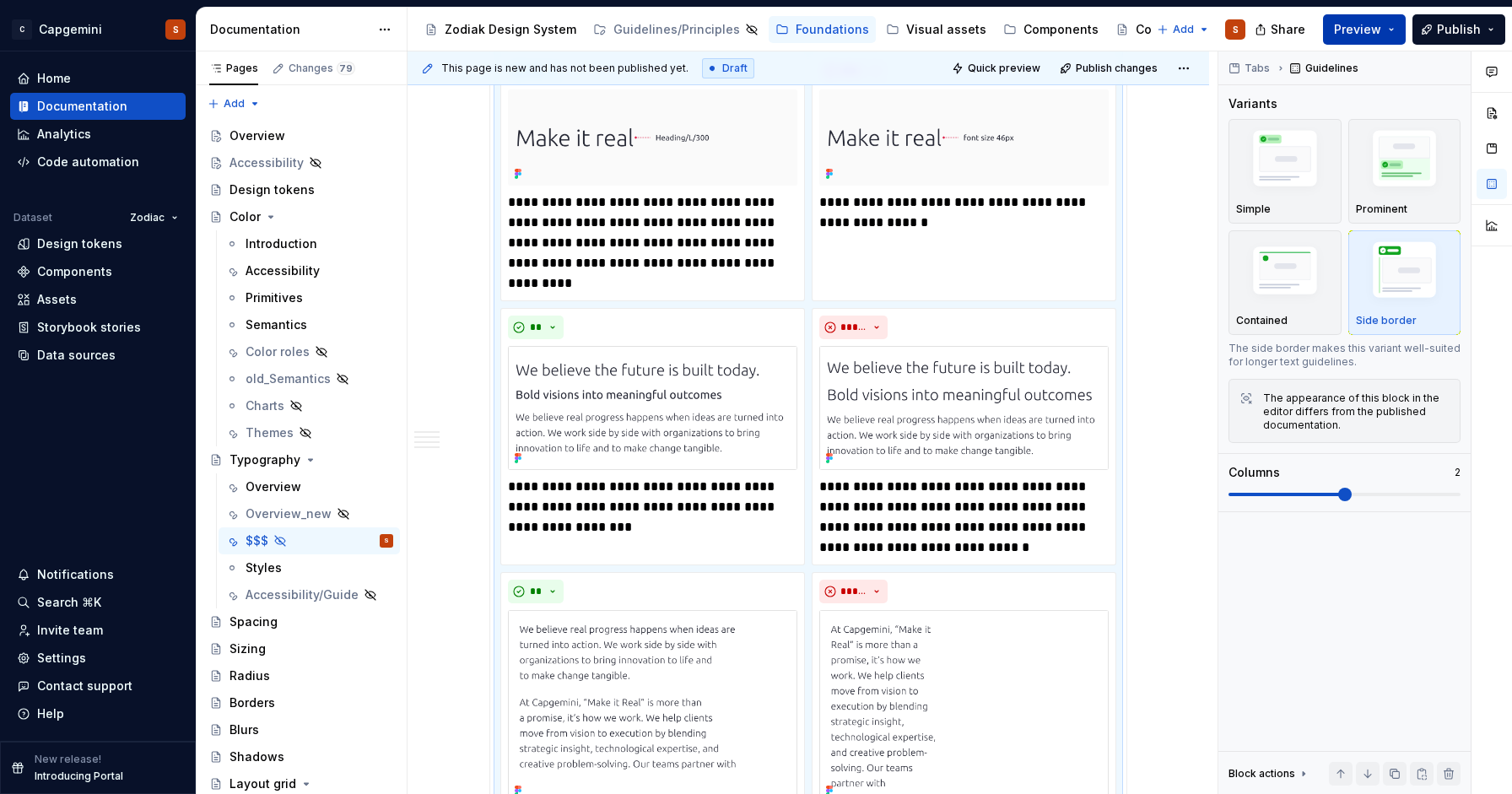
click at [1378, 26] on span "Preview" at bounding box center [1358, 29] width 48 height 17
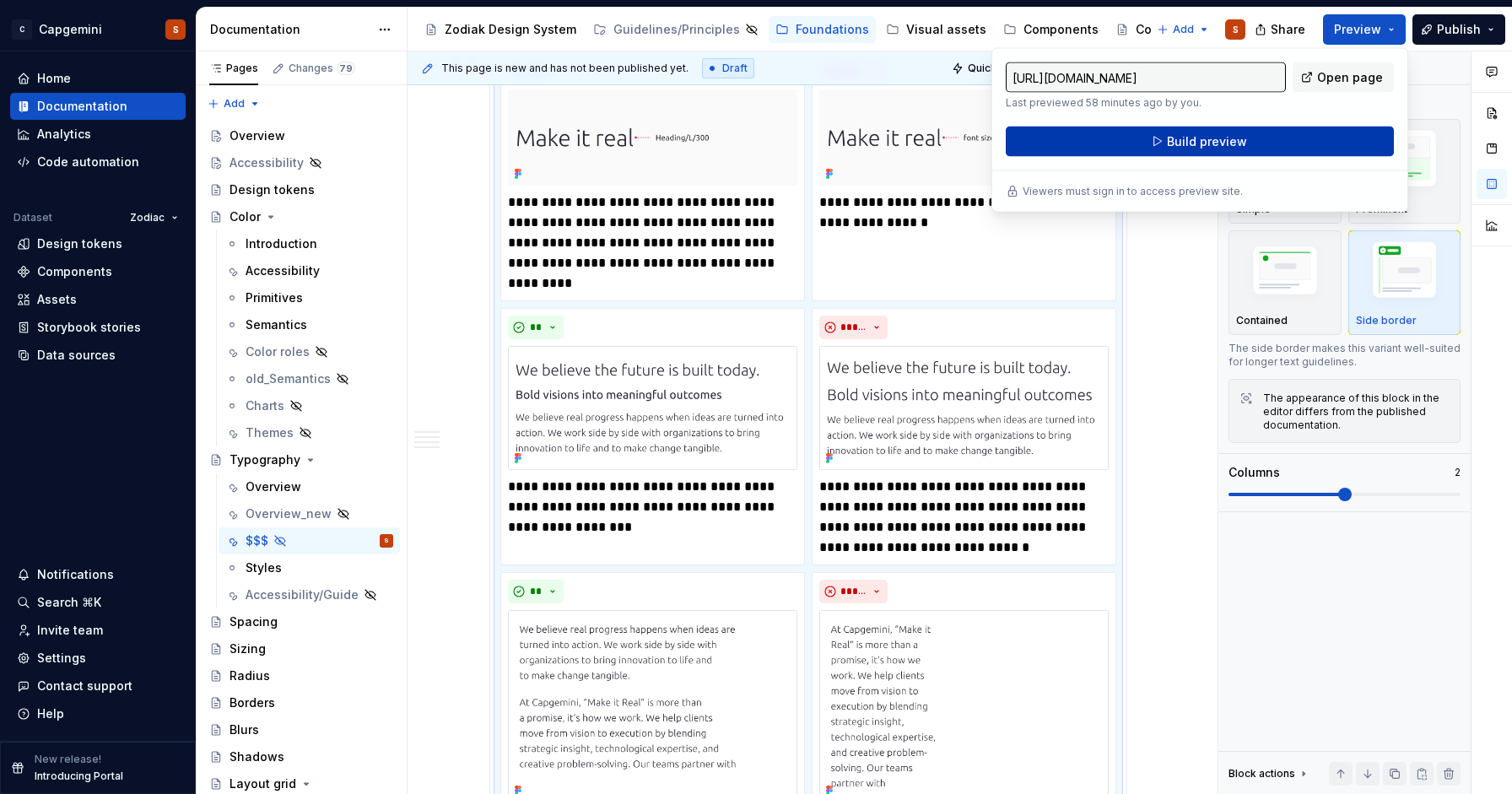
click at [1112, 139] on button "Build preview" at bounding box center [1200, 142] width 388 height 31
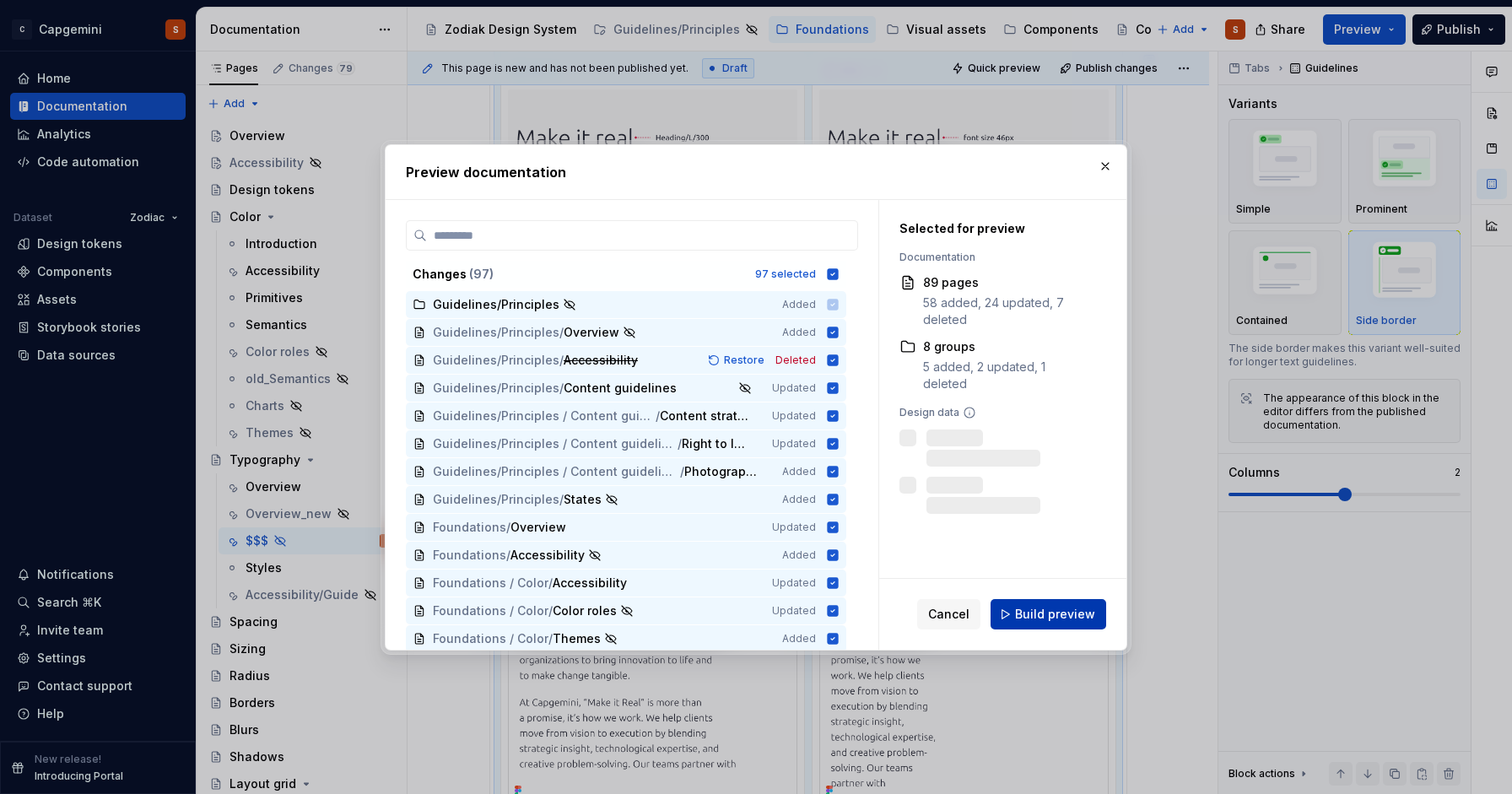
click at [1048, 613] on span "Build preview" at bounding box center [1055, 614] width 80 height 17
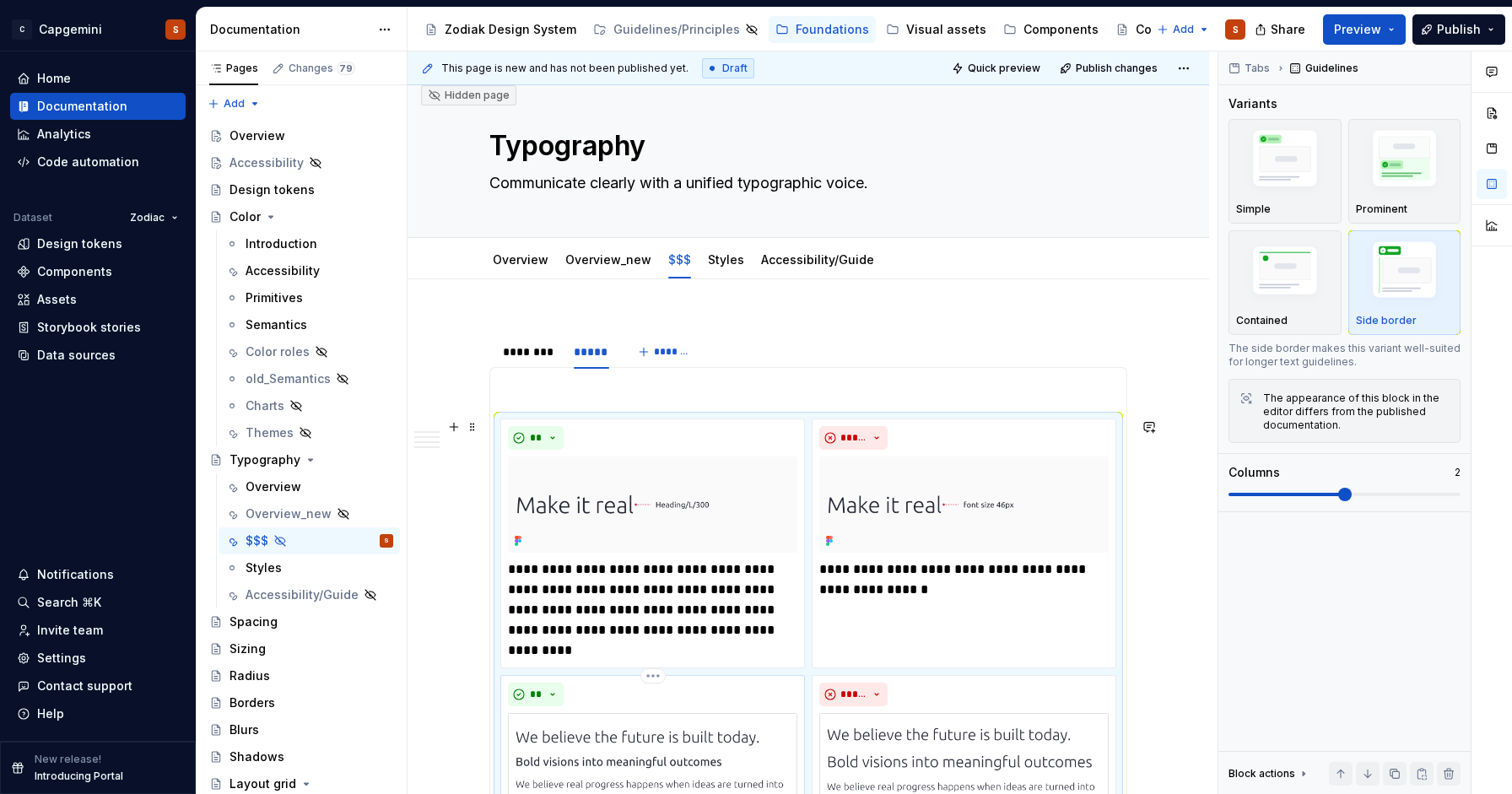
scroll to position [0, 0]
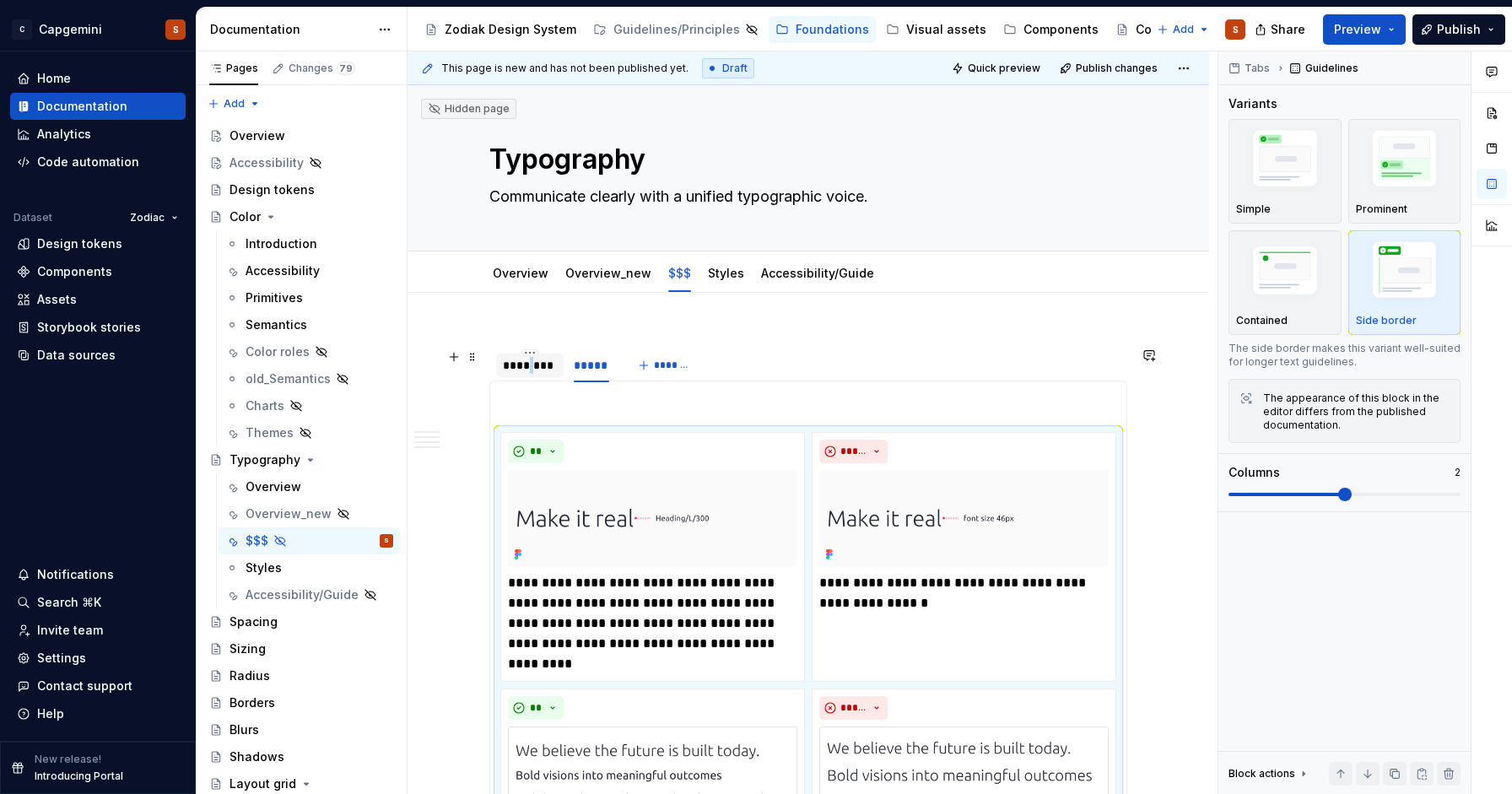
click at [533, 363] on div "********" at bounding box center [530, 364] width 54 height 17
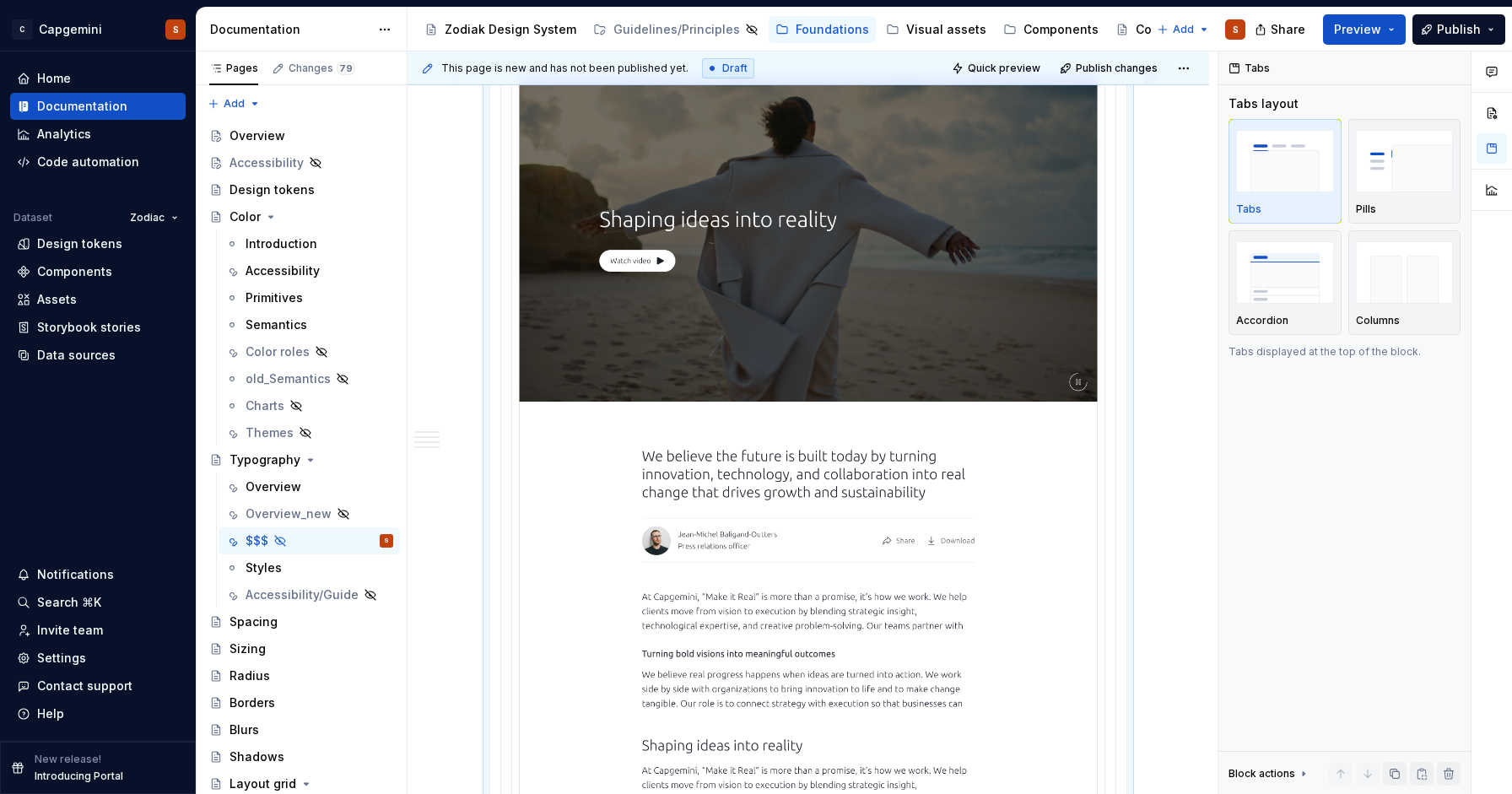
scroll to position [1506, 0]
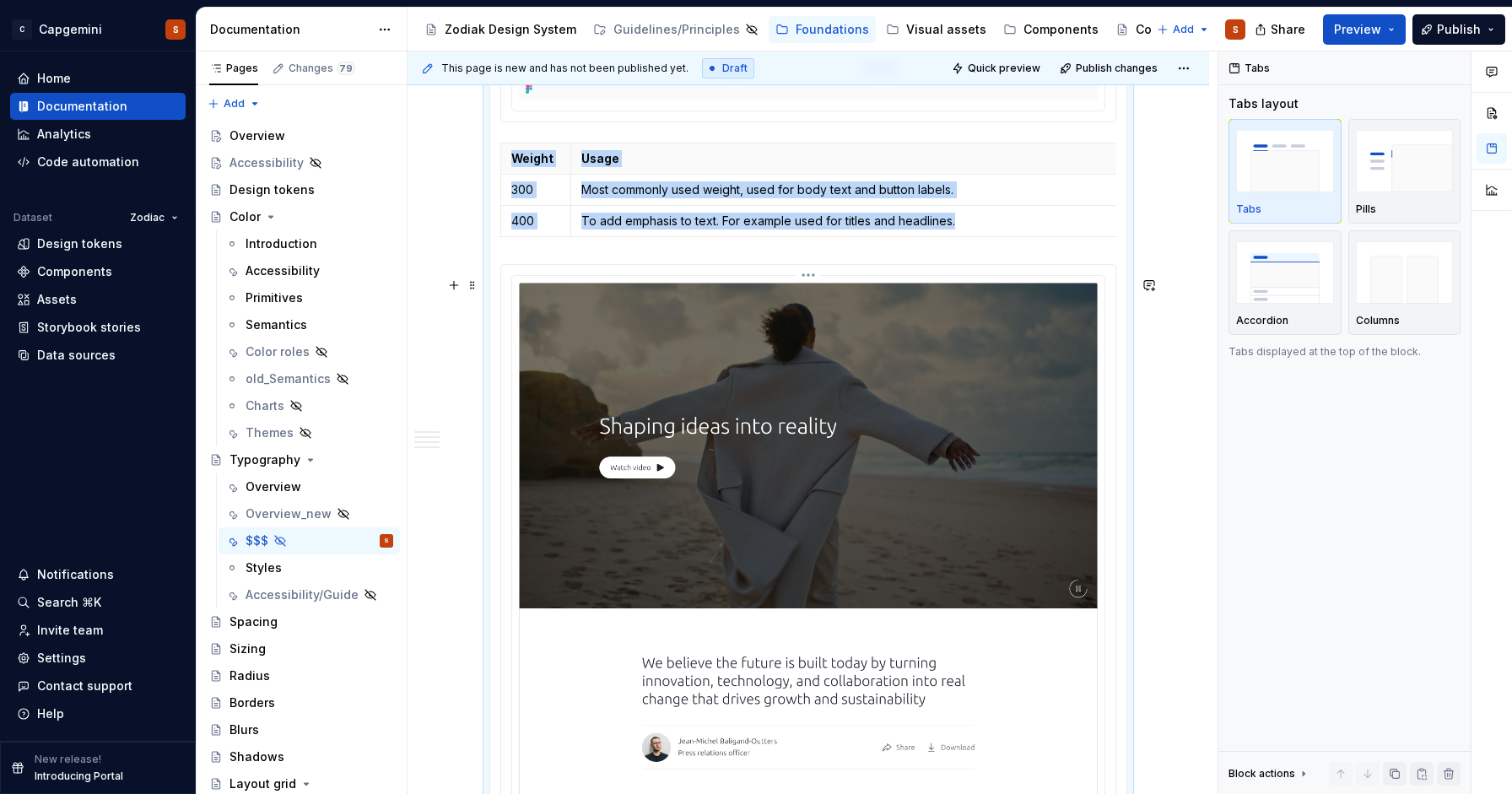
click at [790, 633] on img at bounding box center [808, 660] width 579 height 757
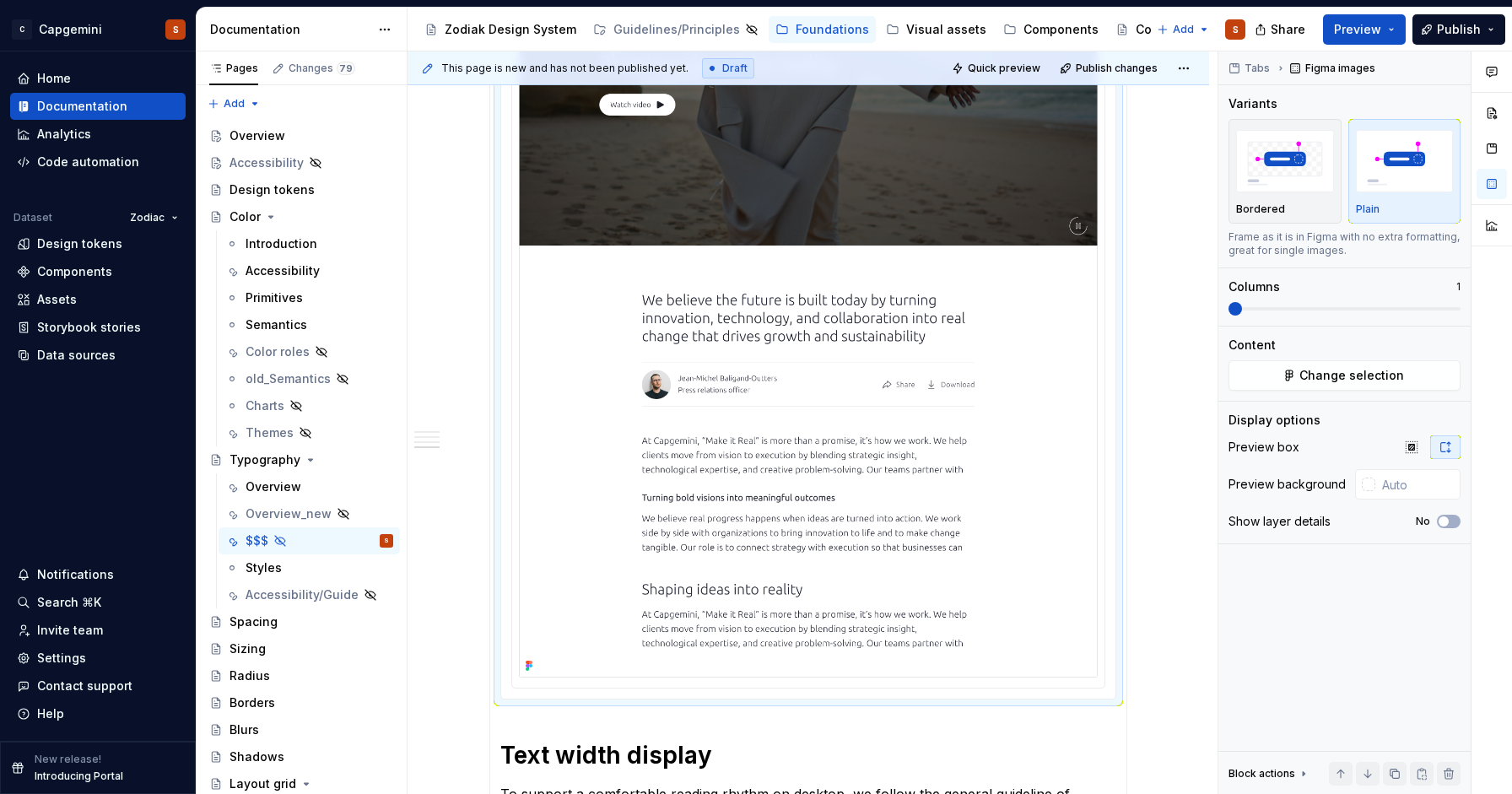
scroll to position [1873, 0]
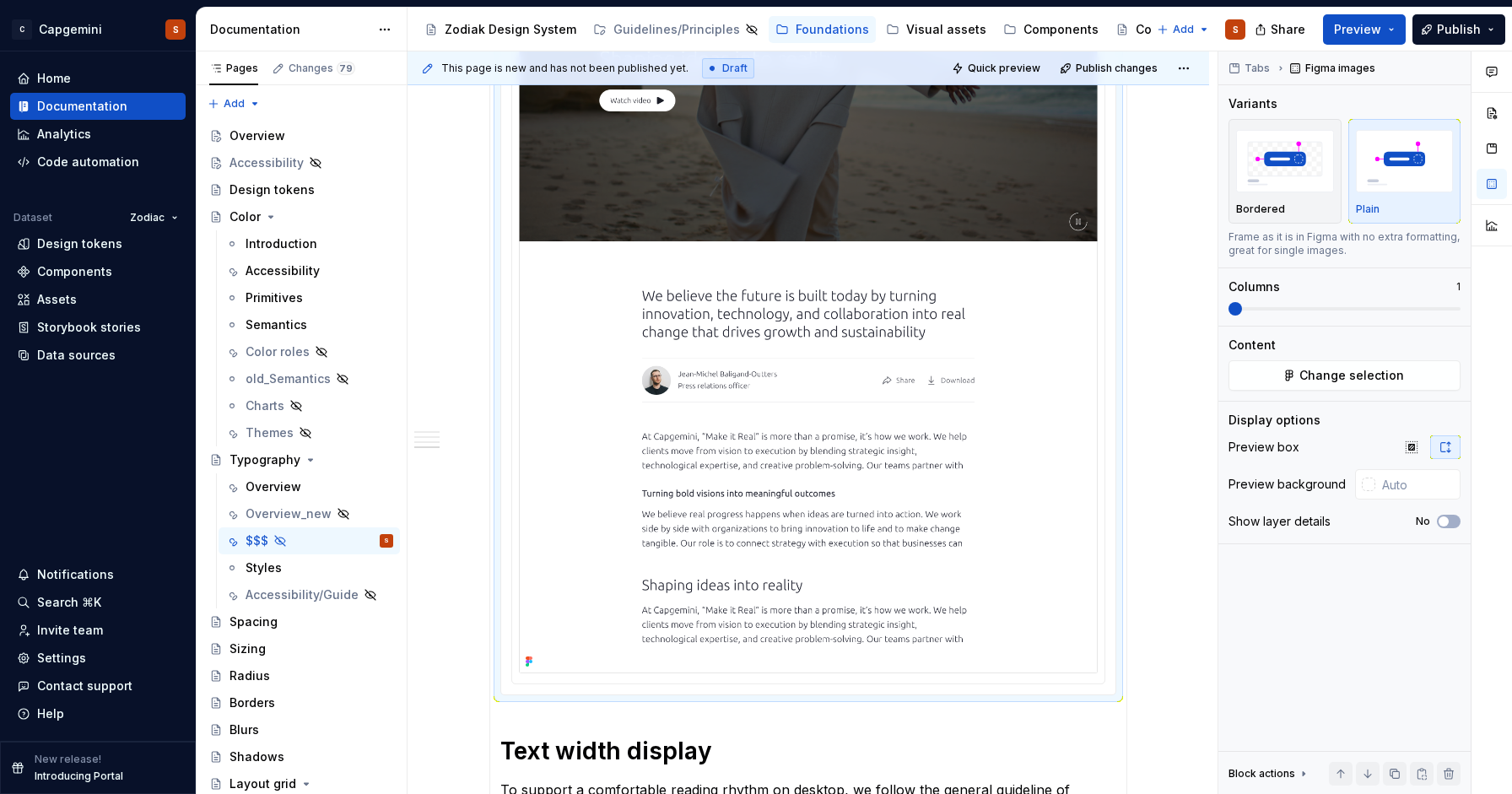
click at [803, 286] on img at bounding box center [808, 294] width 579 height 757
click at [808, 338] on img at bounding box center [808, 294] width 579 height 757
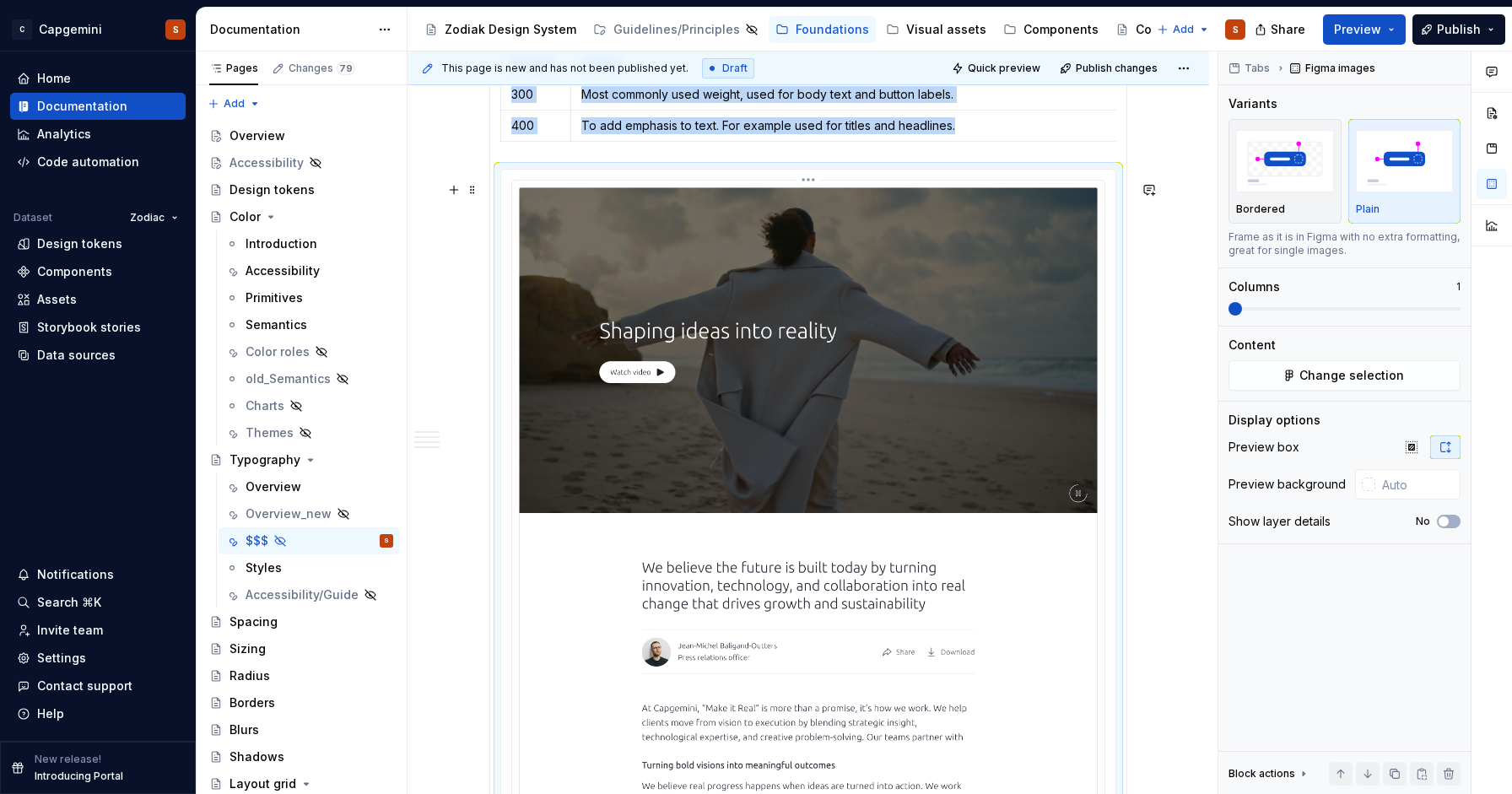
scroll to position [1595, 0]
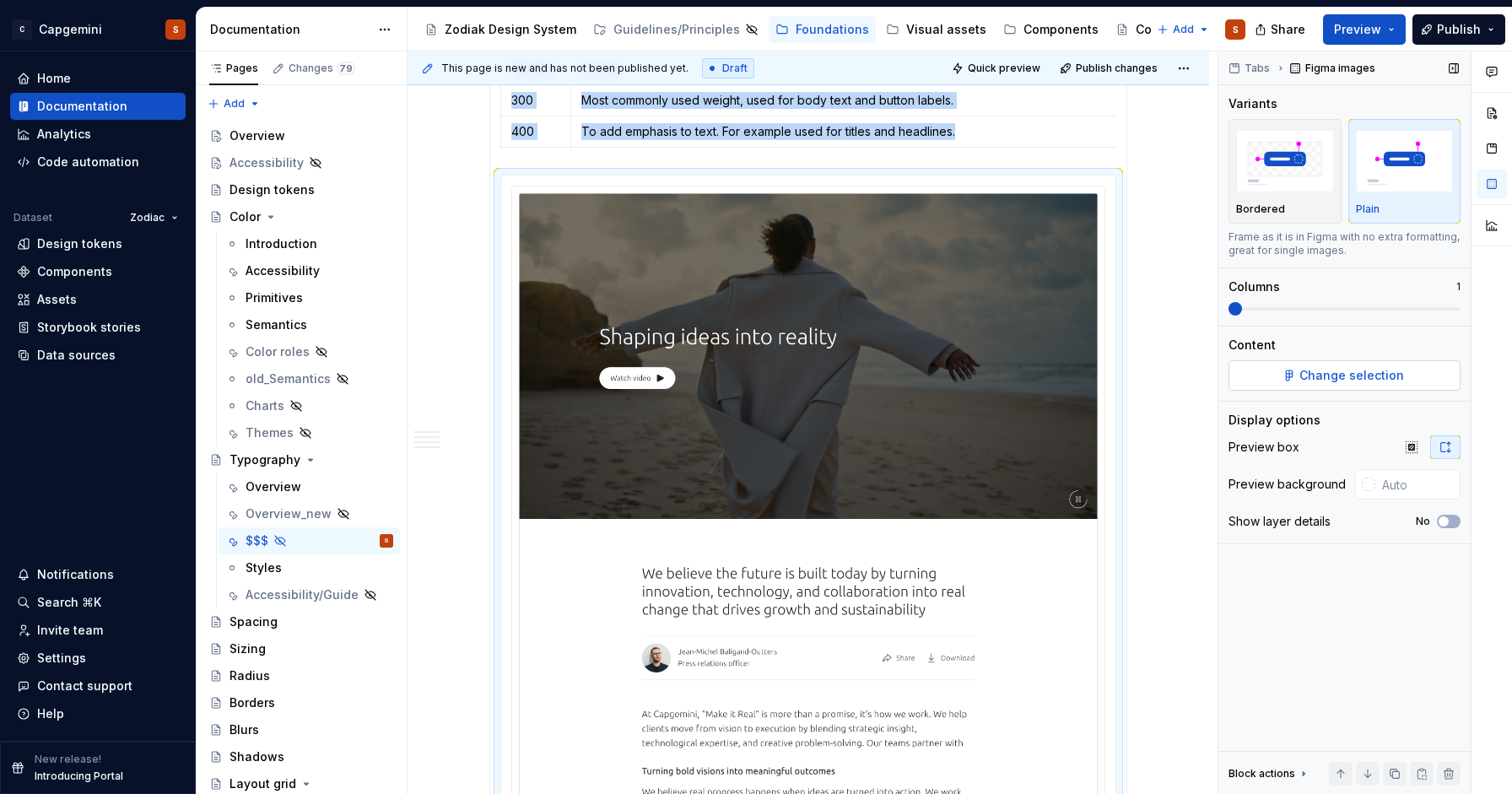
click at [1325, 379] on span "Change selection" at bounding box center [1352, 375] width 105 height 17
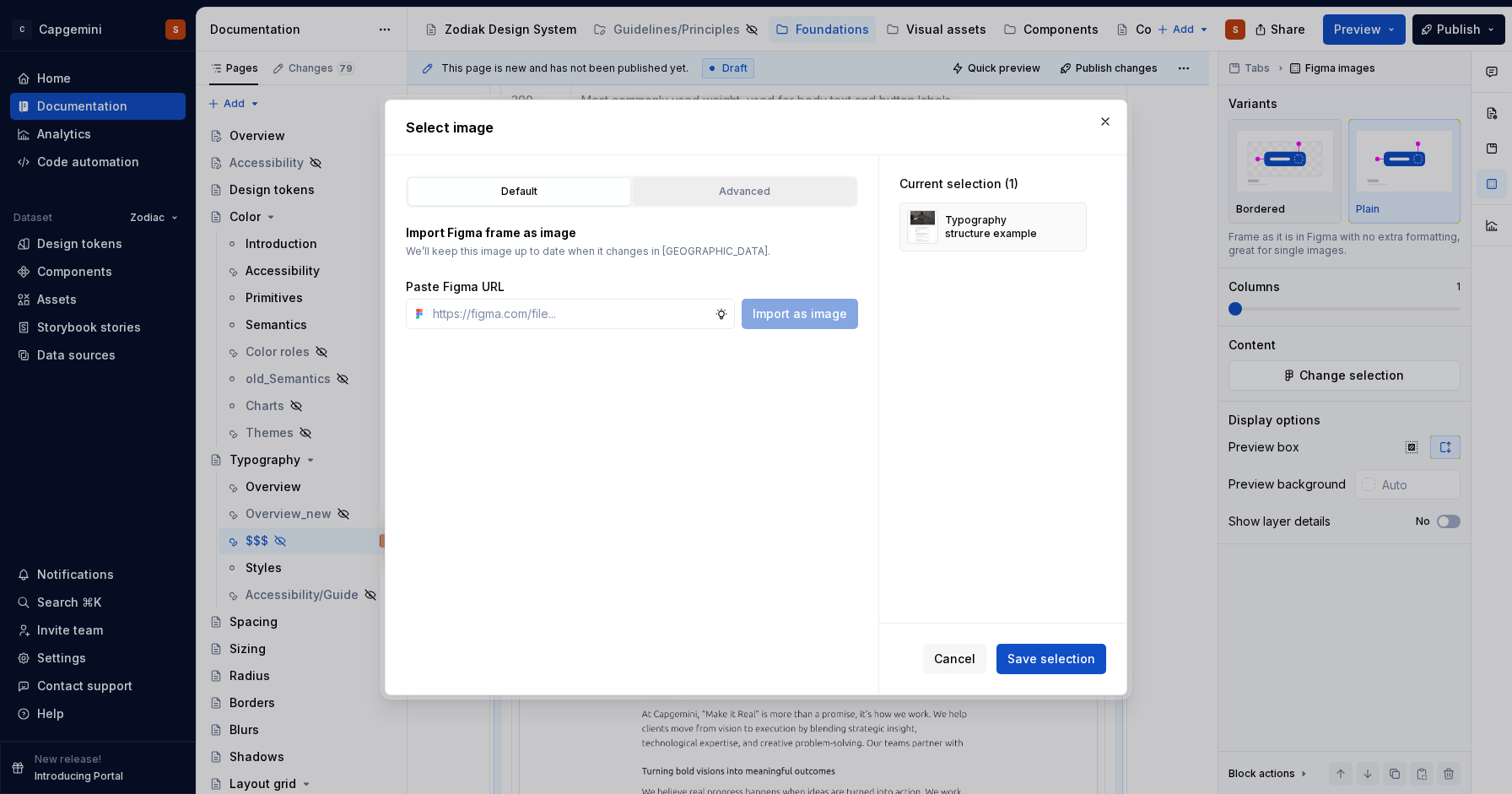
click at [718, 178] on button "Advanced" at bounding box center [745, 191] width 224 height 29
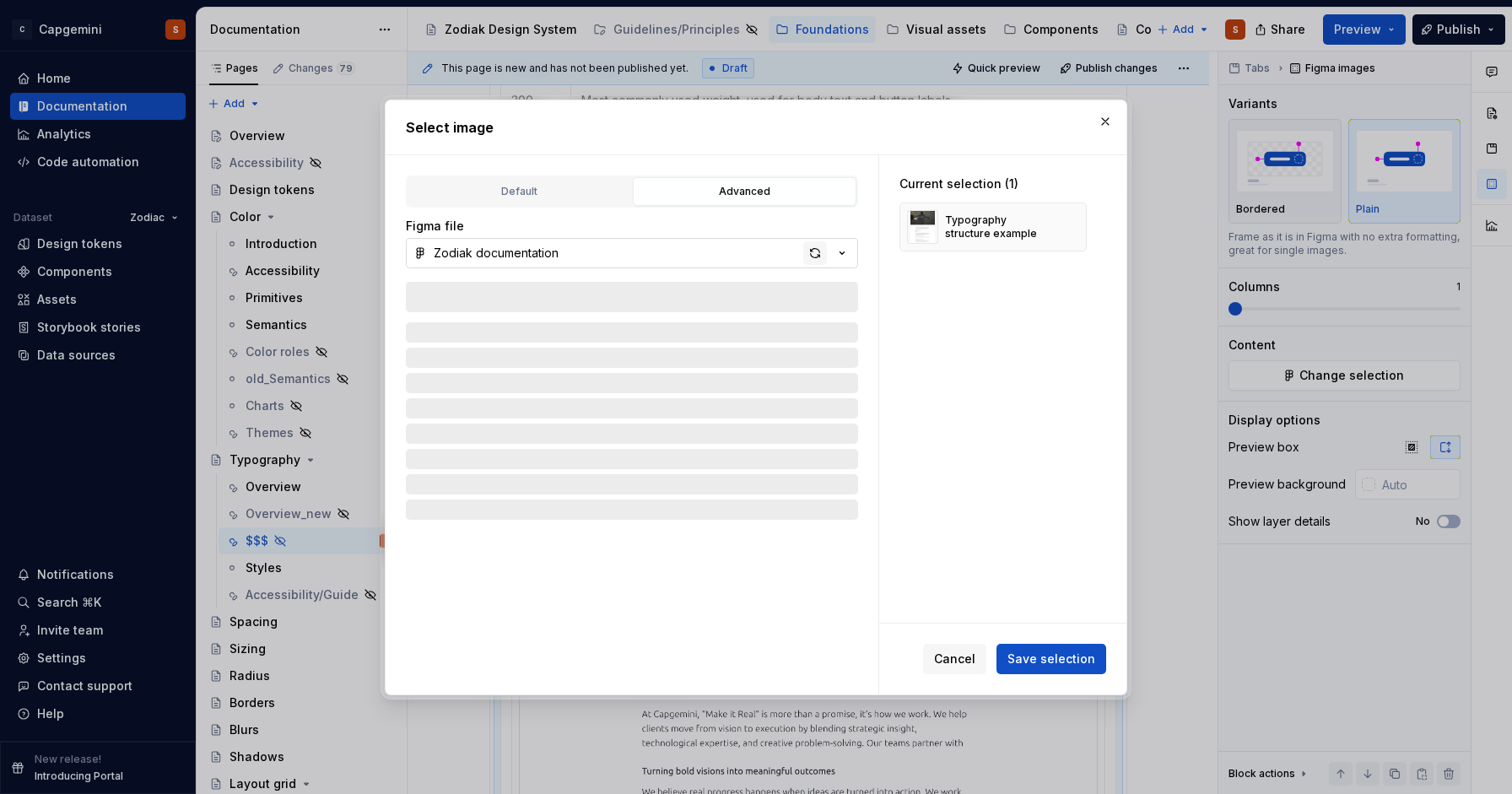
click at [808, 248] on div "button" at bounding box center [815, 253] width 24 height 24
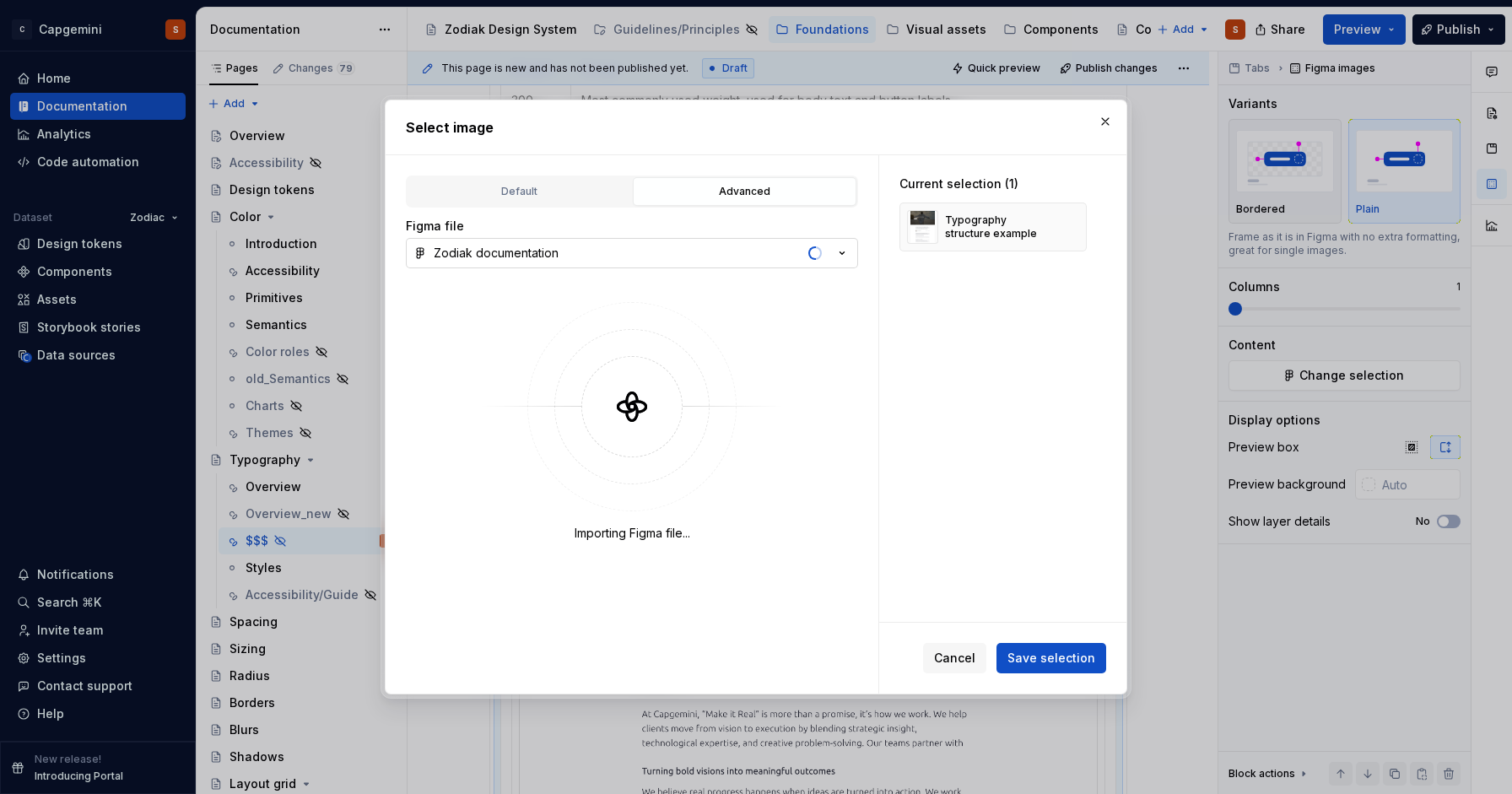
type textarea "*"
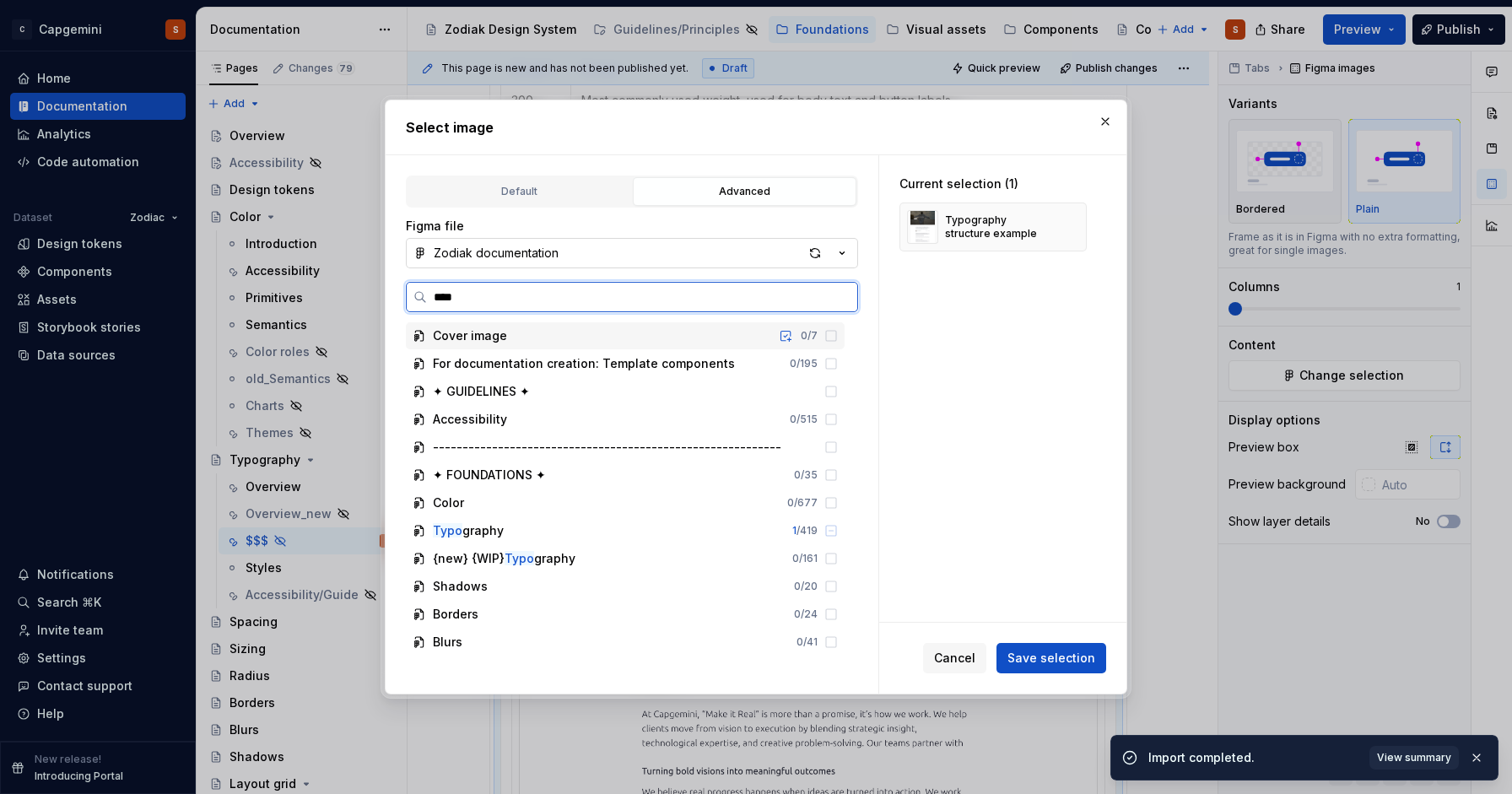
type input "*****"
type textarea "*"
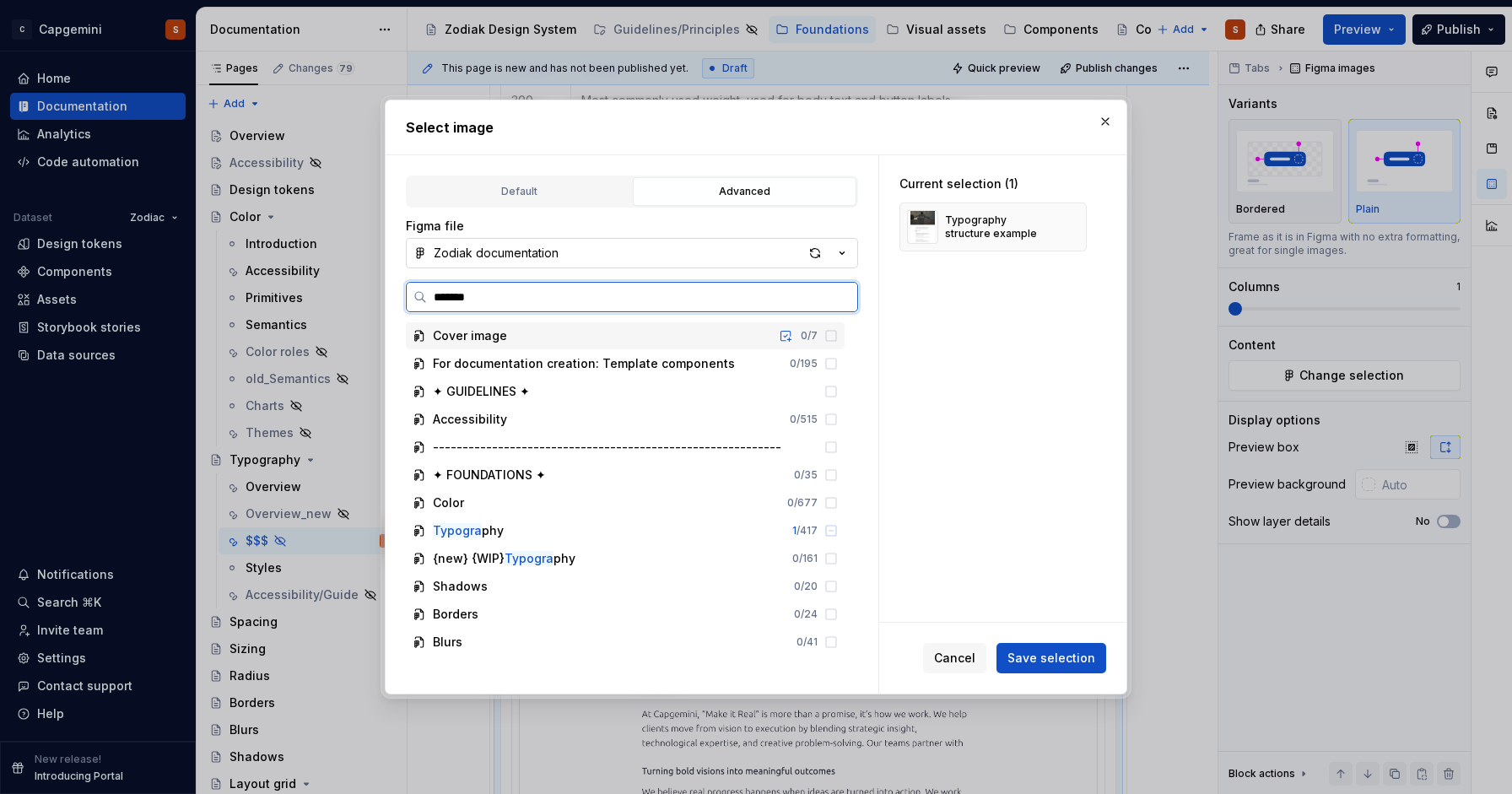
type input "********"
type textarea "*"
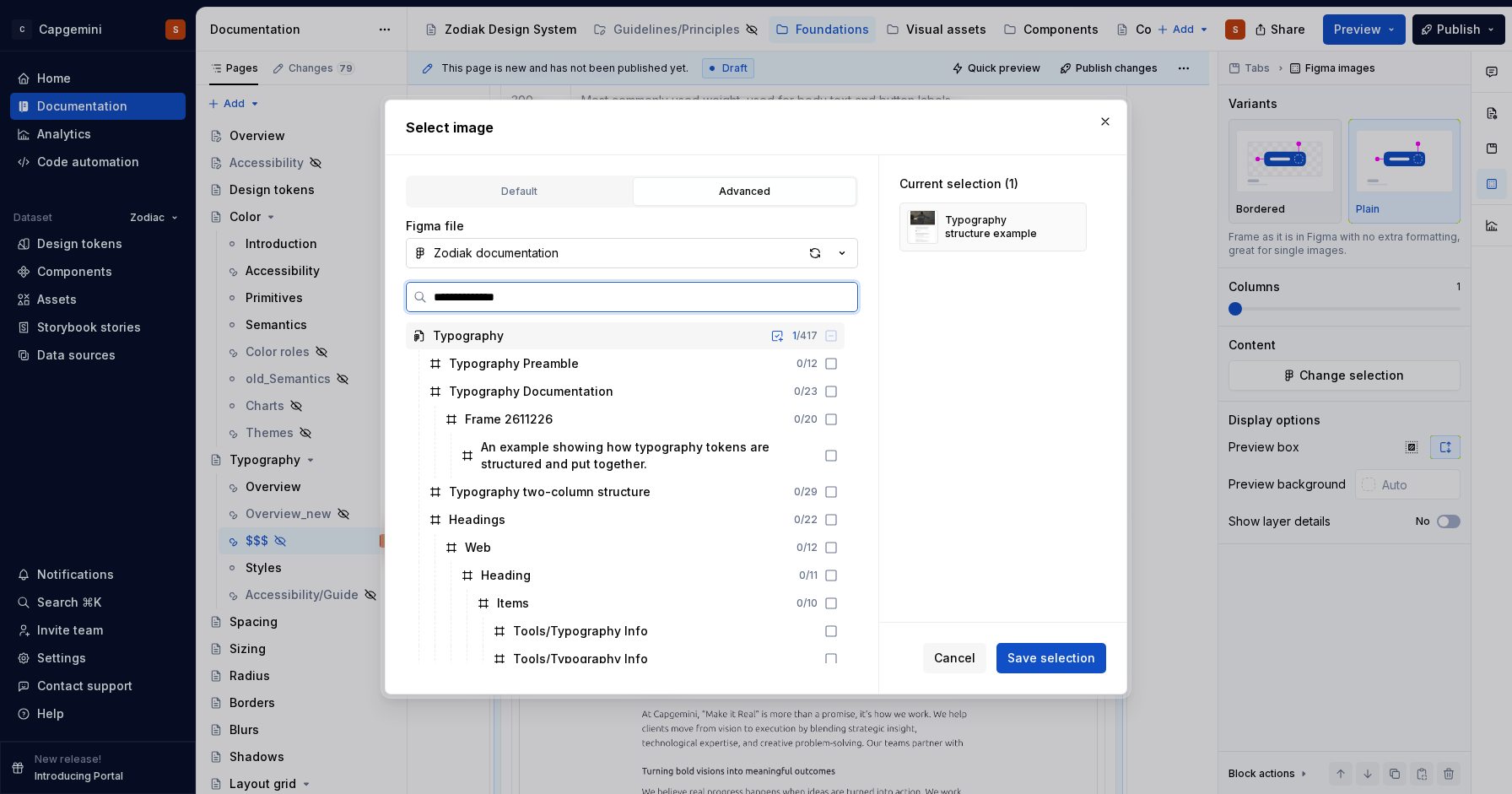
type input "**********"
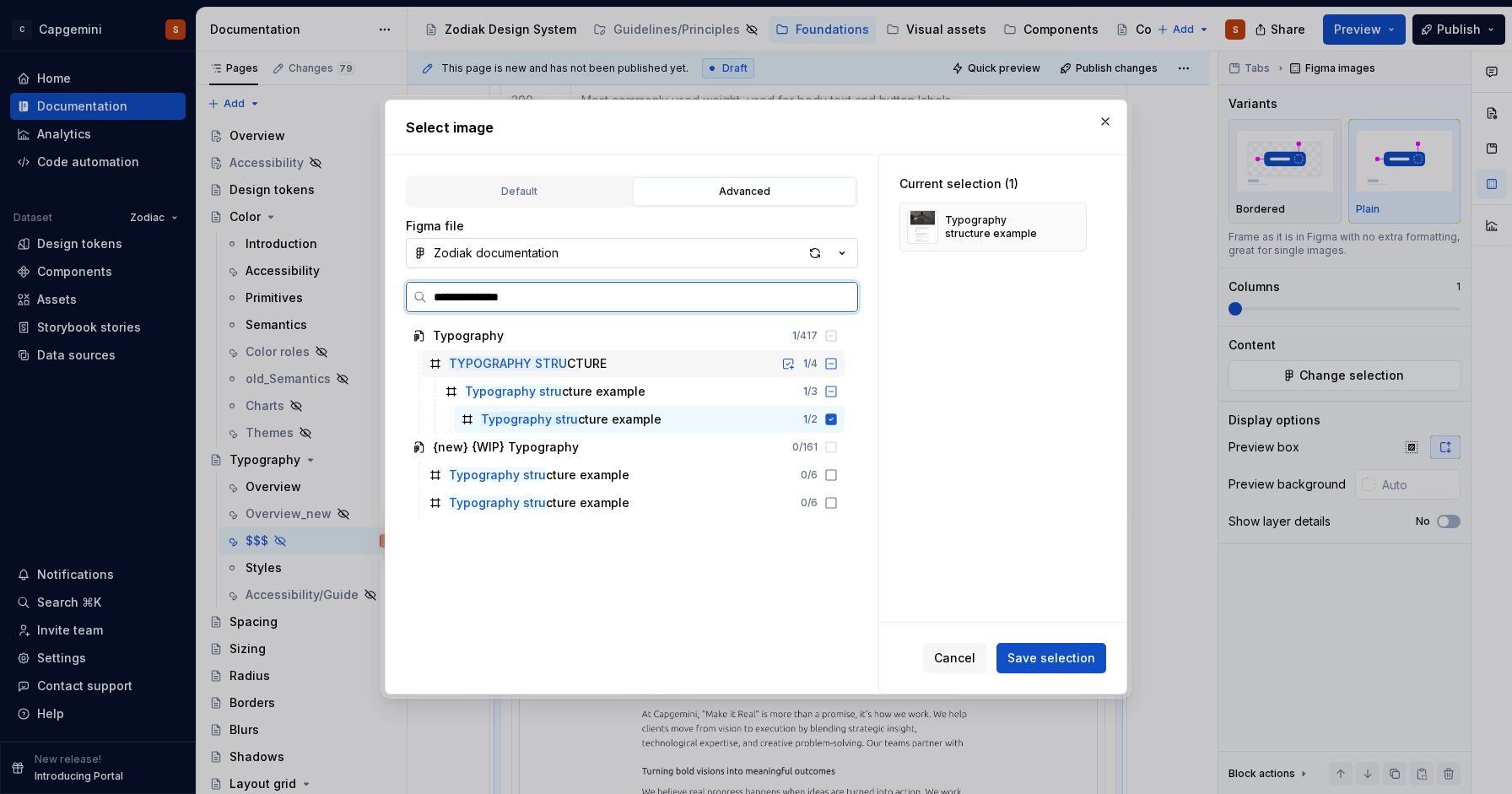
click at [603, 361] on div "TYPOGRAPHY STRU CTURE" at bounding box center [527, 363] width 157 height 17
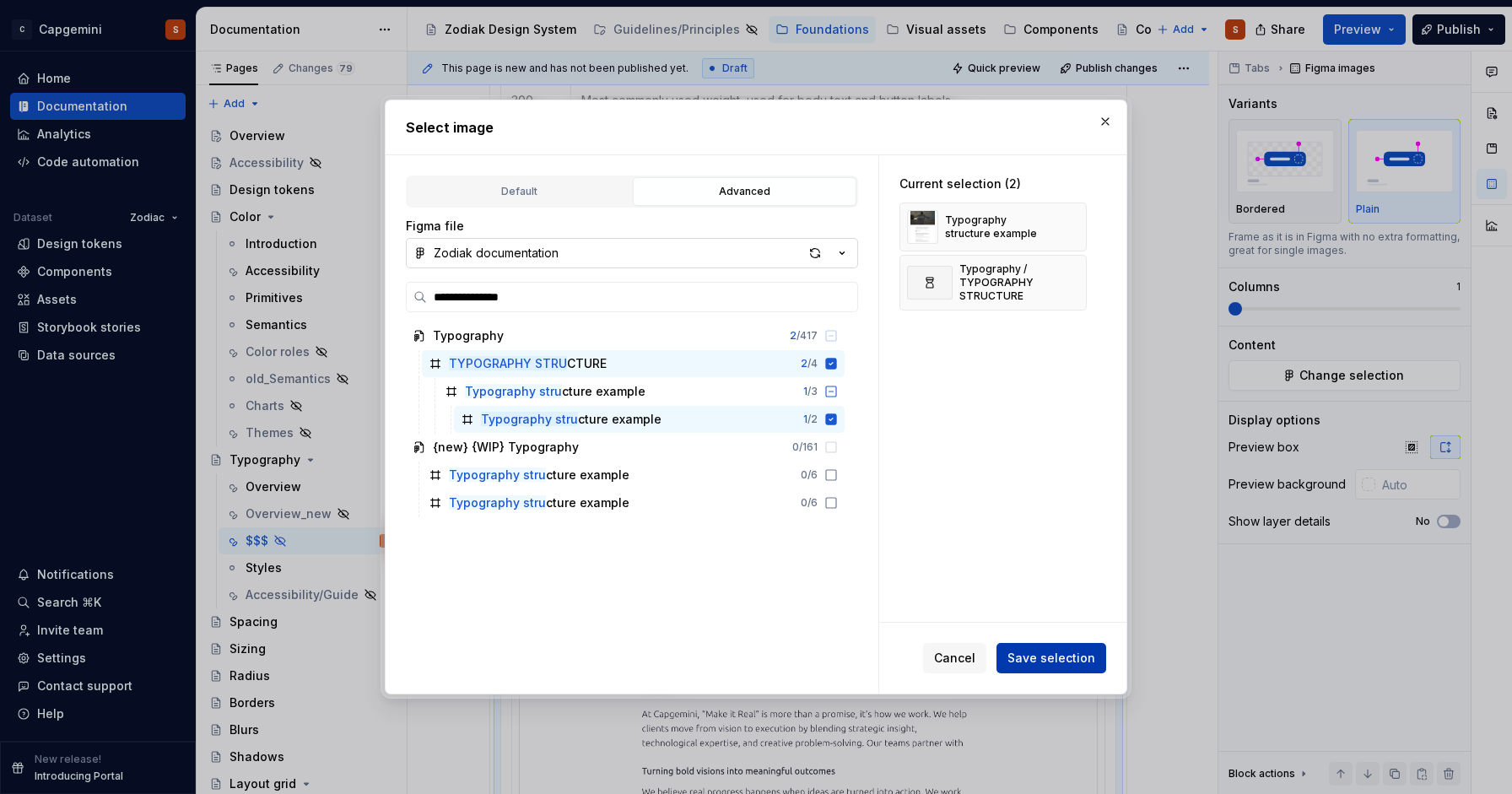
click at [1085, 659] on span "Save selection" at bounding box center [1051, 657] width 88 height 17
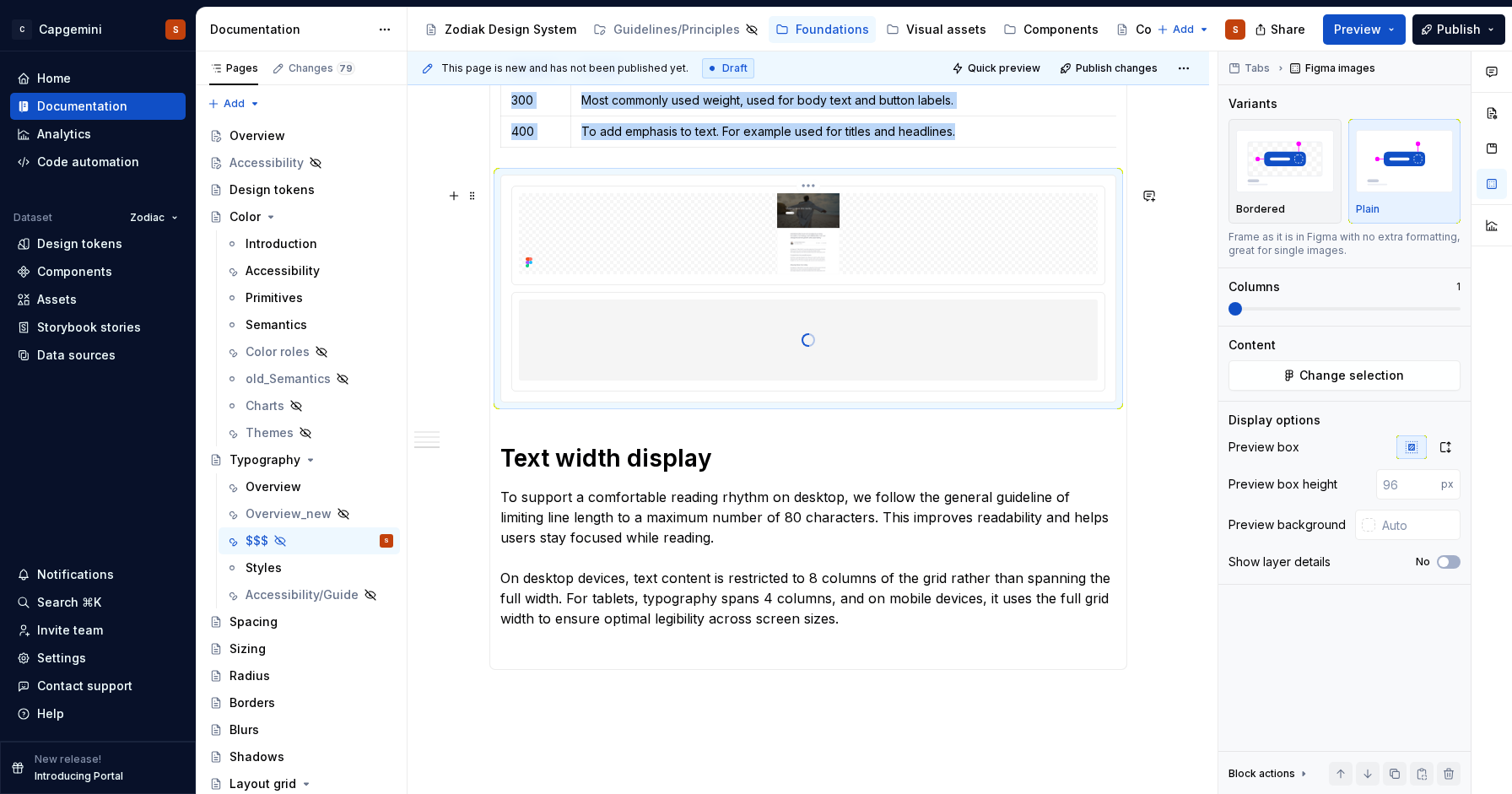
click at [877, 248] on img at bounding box center [808, 234] width 579 height 81
click at [862, 248] on img at bounding box center [808, 234] width 579 height 81
click at [928, 240] on img at bounding box center [808, 234] width 579 height 81
click at [806, 197] on html "C Capgemini S Home Documentation Analytics Code automation Dataset Zodiac Desig…" at bounding box center [756, 397] width 1512 height 794
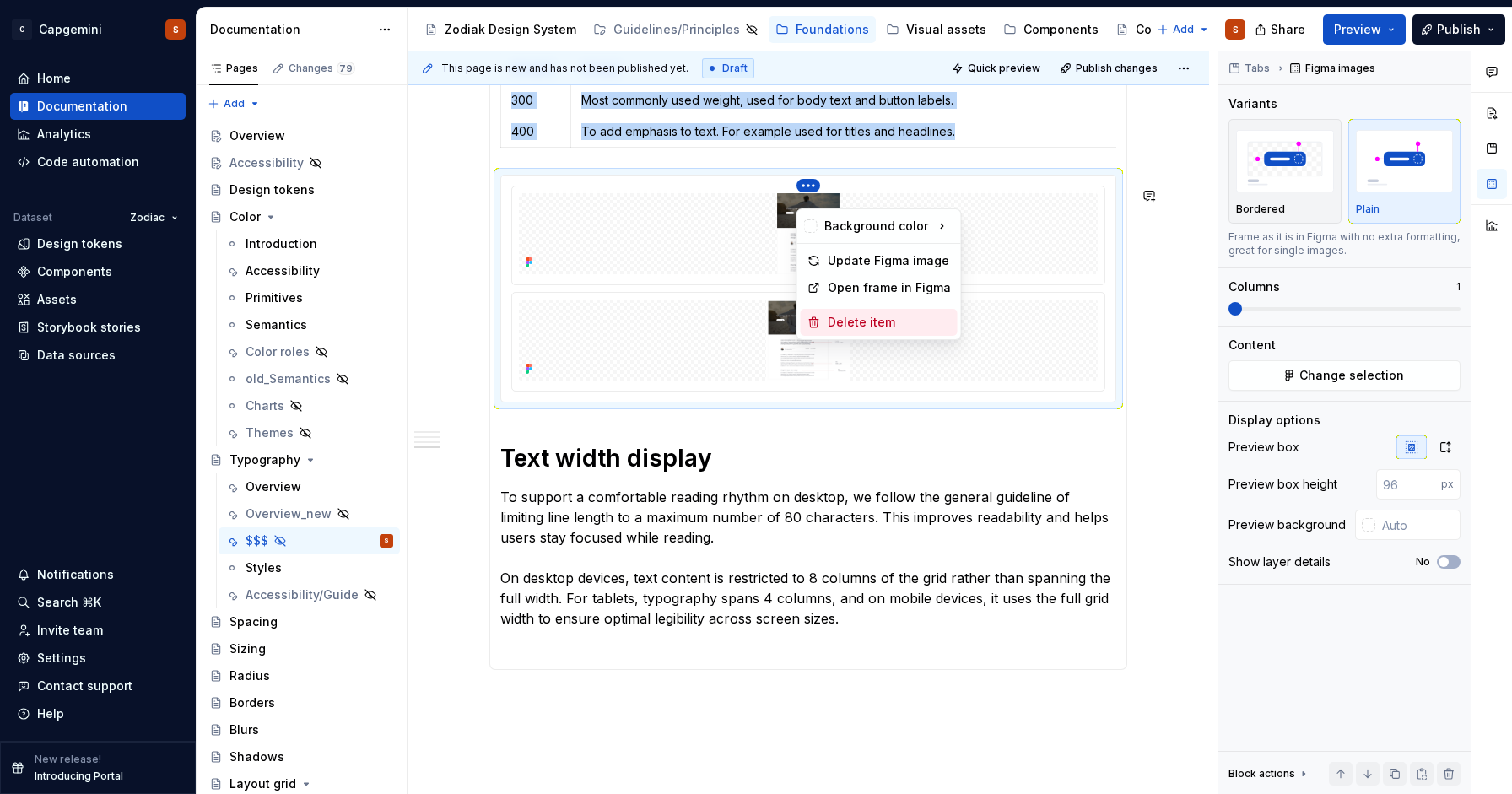
click at [852, 317] on div "Delete item" at bounding box center [889, 322] width 123 height 17
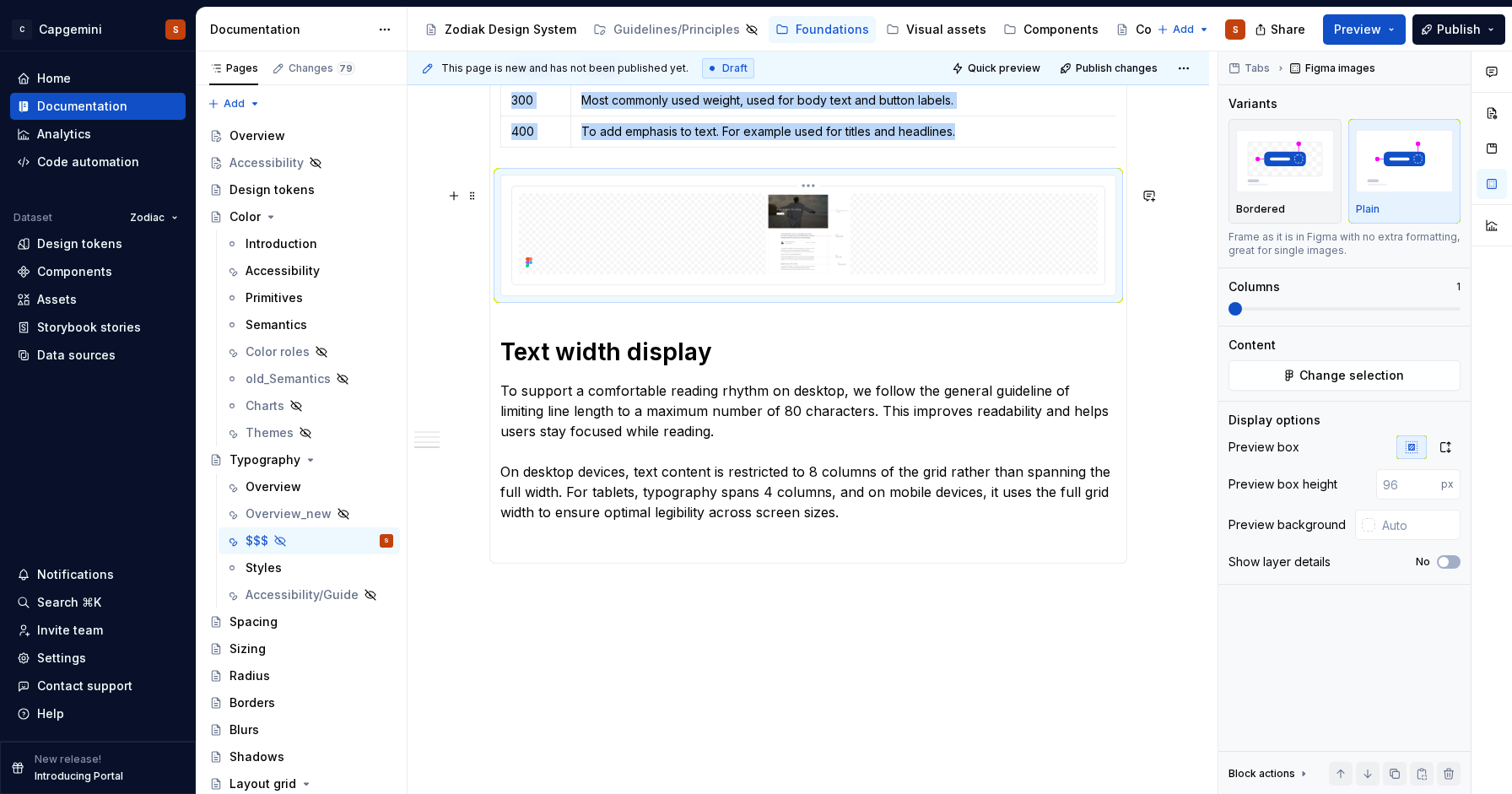
click at [886, 241] on img at bounding box center [808, 234] width 579 height 81
click at [1447, 452] on icon "button" at bounding box center [1446, 447] width 14 height 14
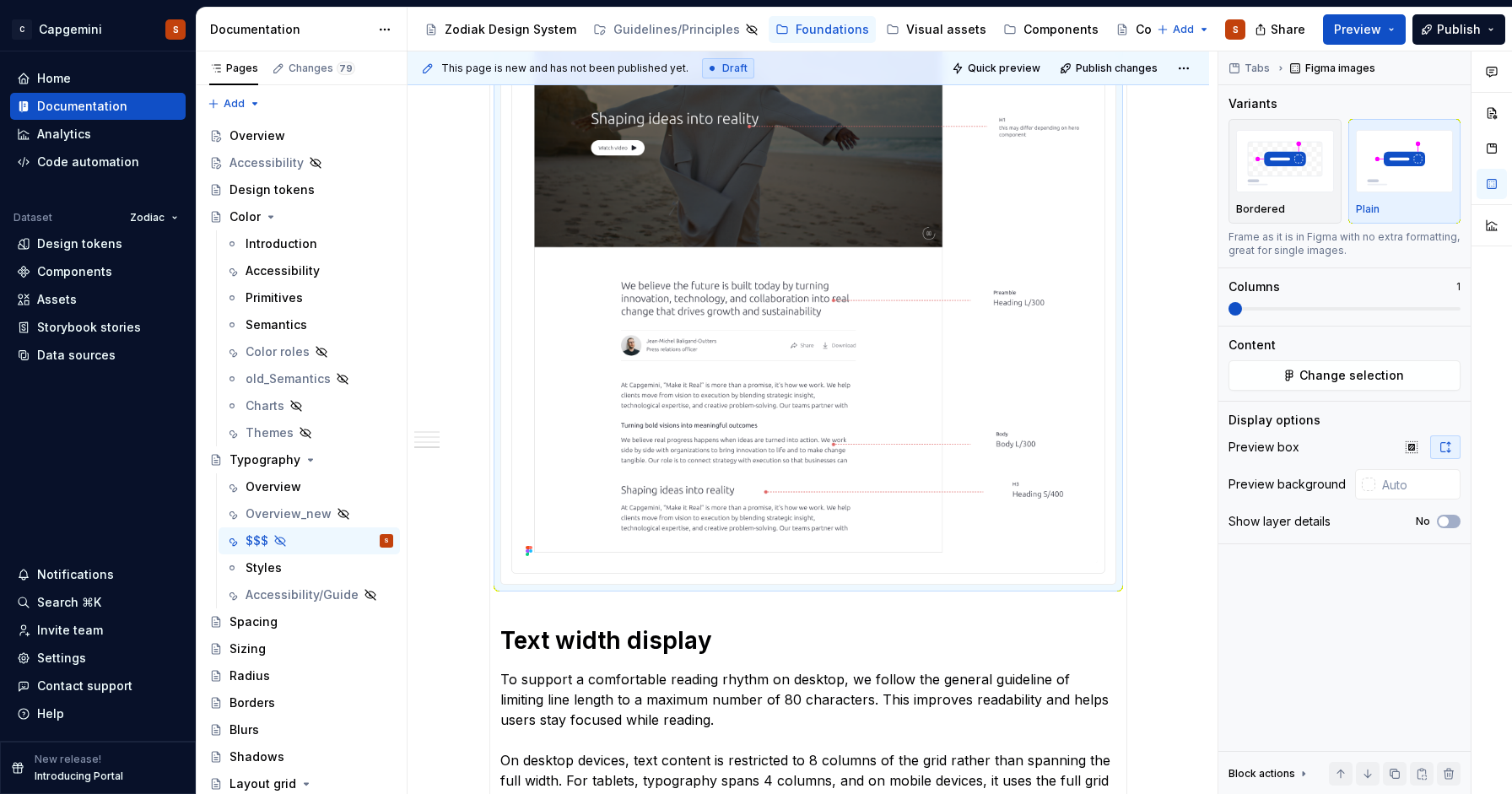
scroll to position [2124, 0]
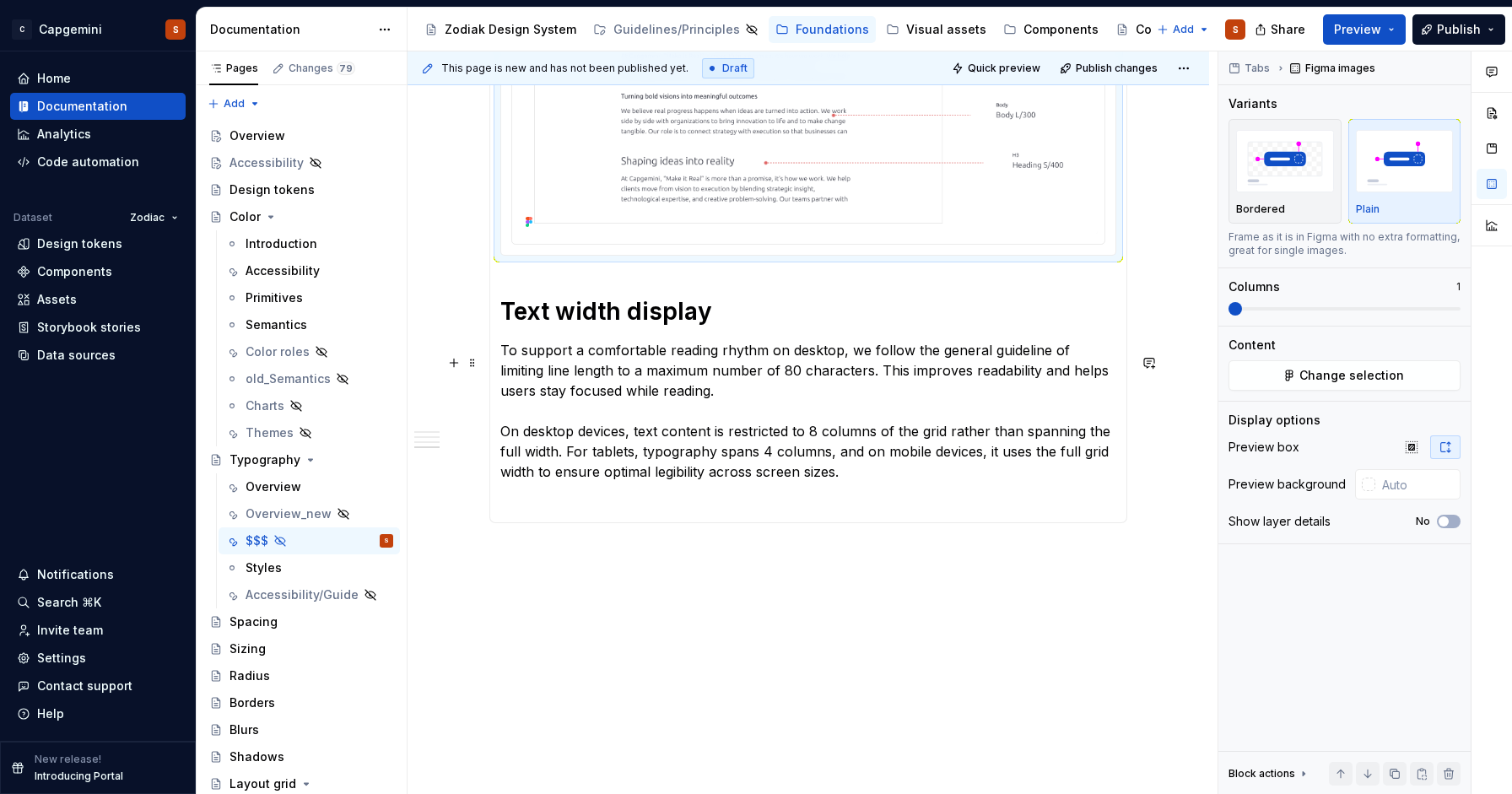
click at [854, 457] on p "To support a comfortable reading rhythm on desktop, we follow the general guide…" at bounding box center [808, 410] width 616 height 142
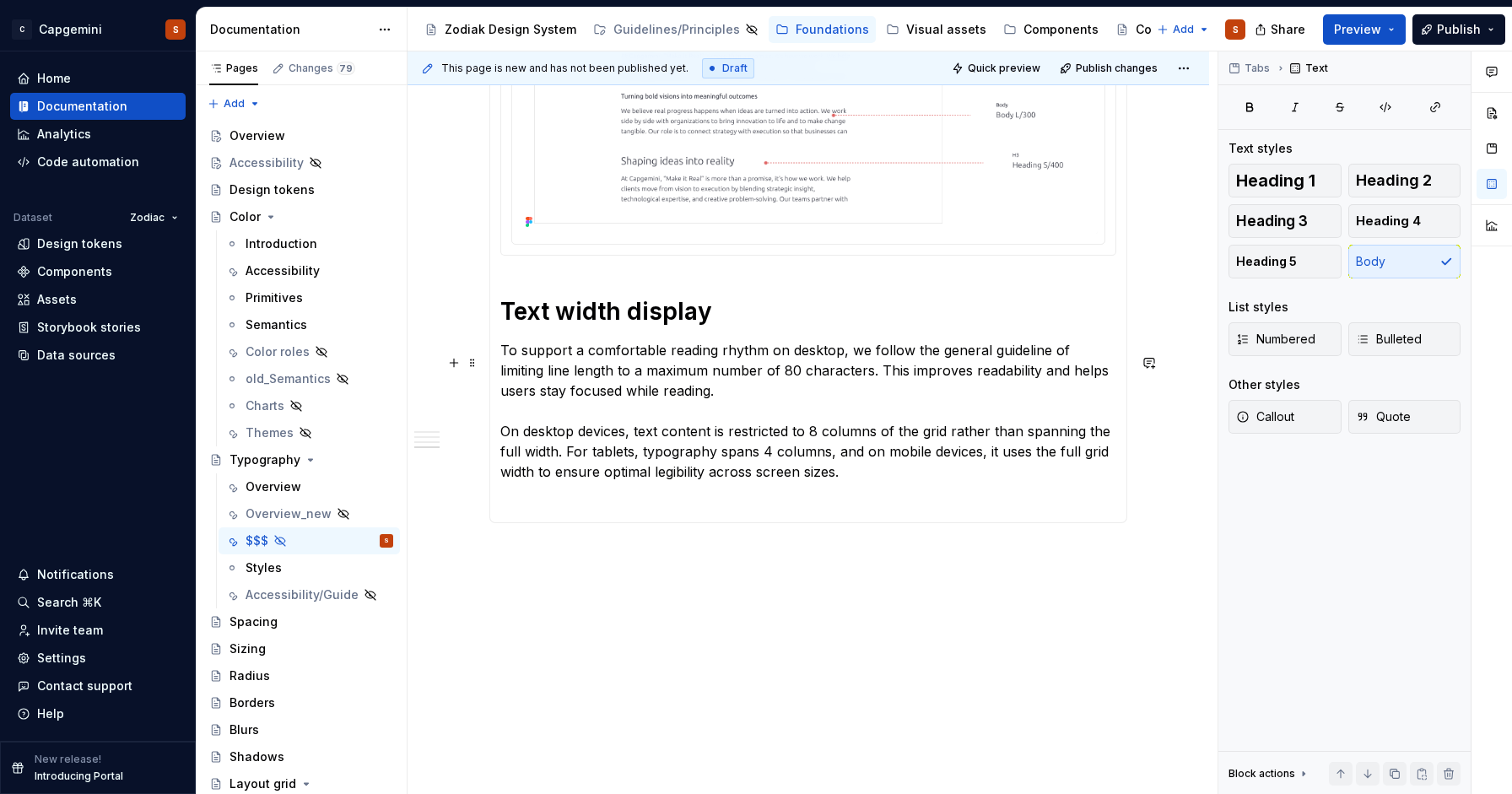
click at [859, 474] on p "To support a comfortable reading rhythm on desktop, we follow the general guide…" at bounding box center [808, 410] width 616 height 142
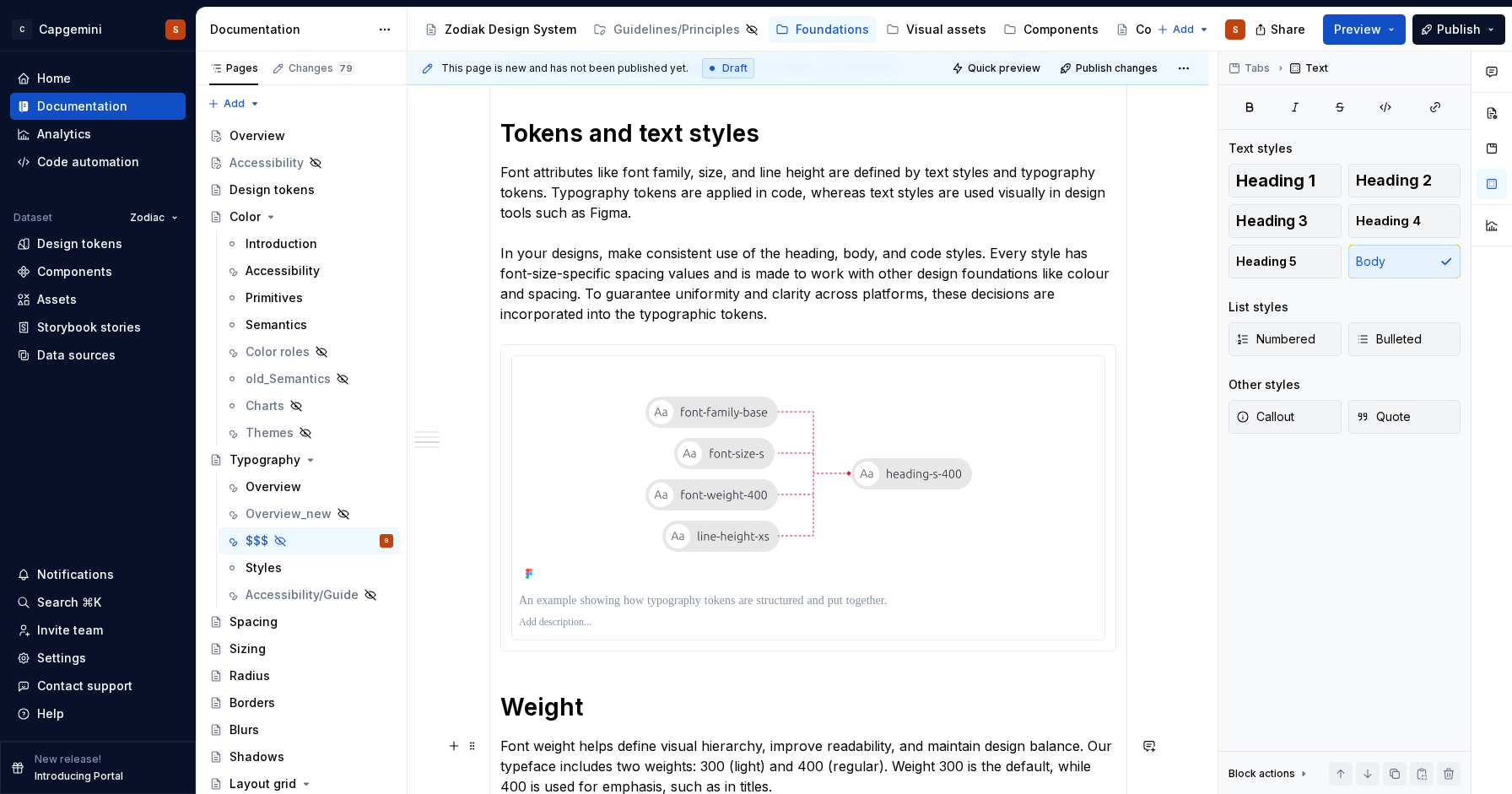
scroll to position [0, 0]
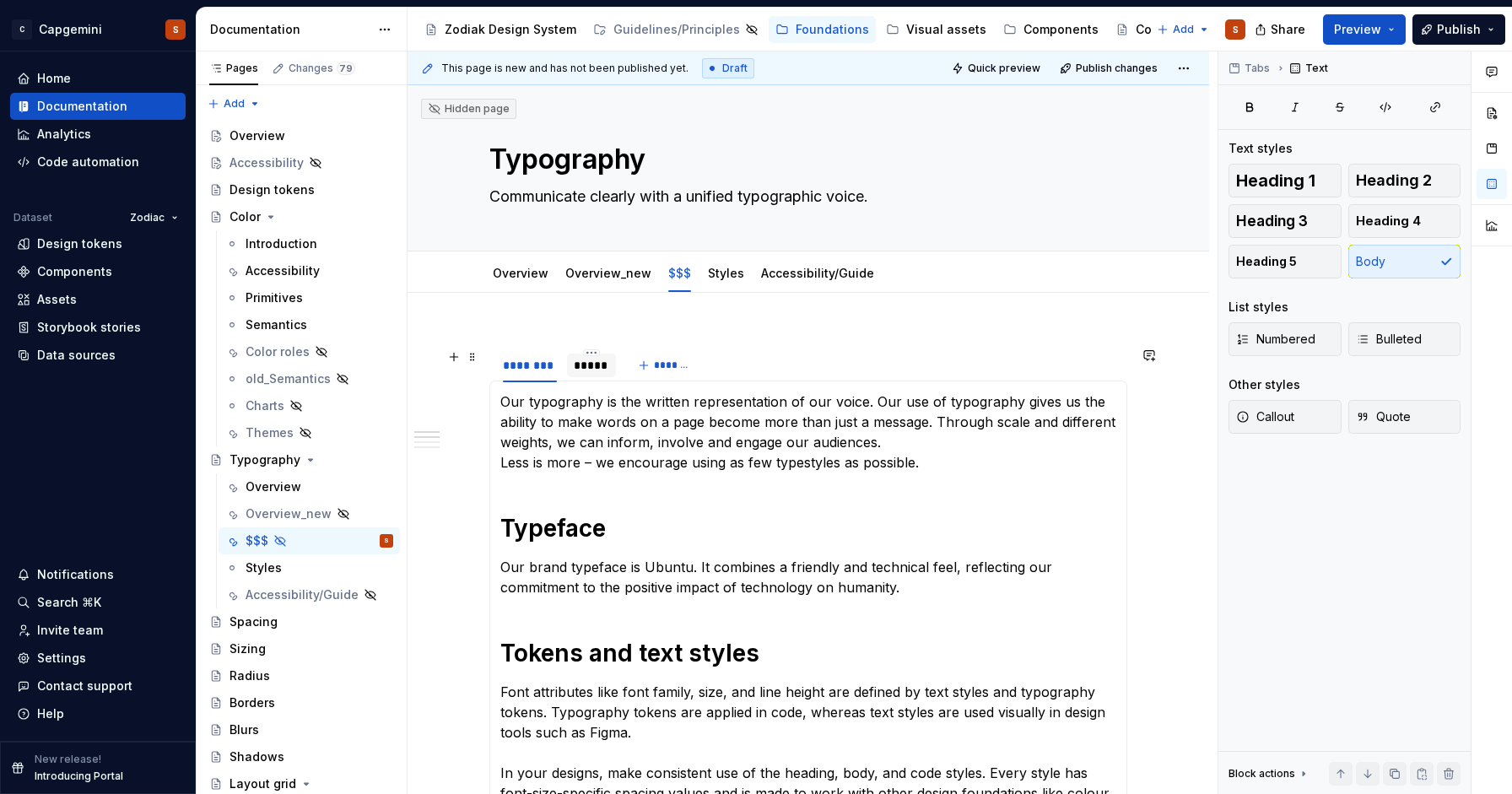
click at [597, 362] on div "*****" at bounding box center [591, 364] width 37 height 17
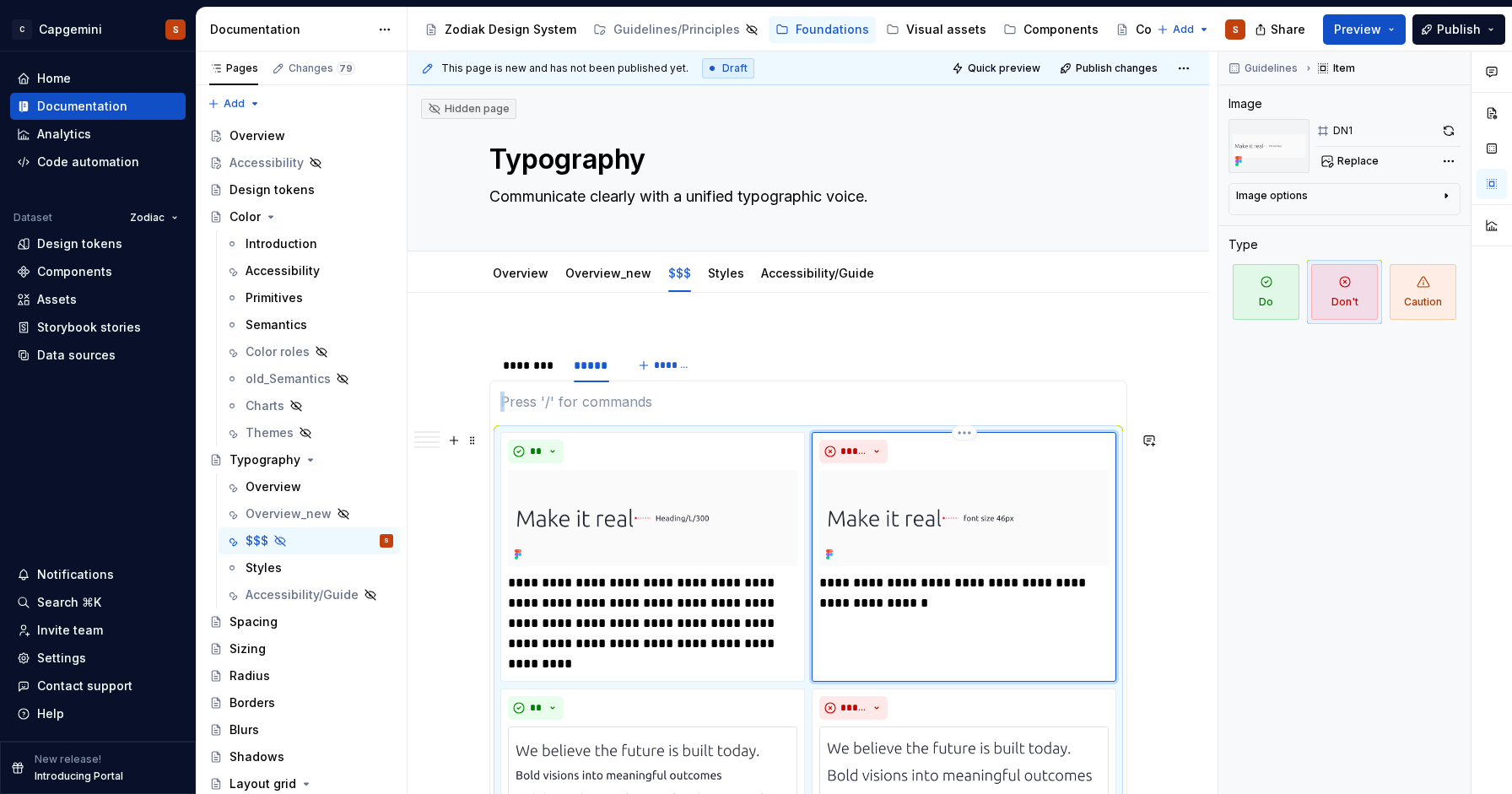
click at [939, 488] on img at bounding box center [963, 518] width 289 height 96
click at [1481, 111] on button "button" at bounding box center [1491, 113] width 31 height 31
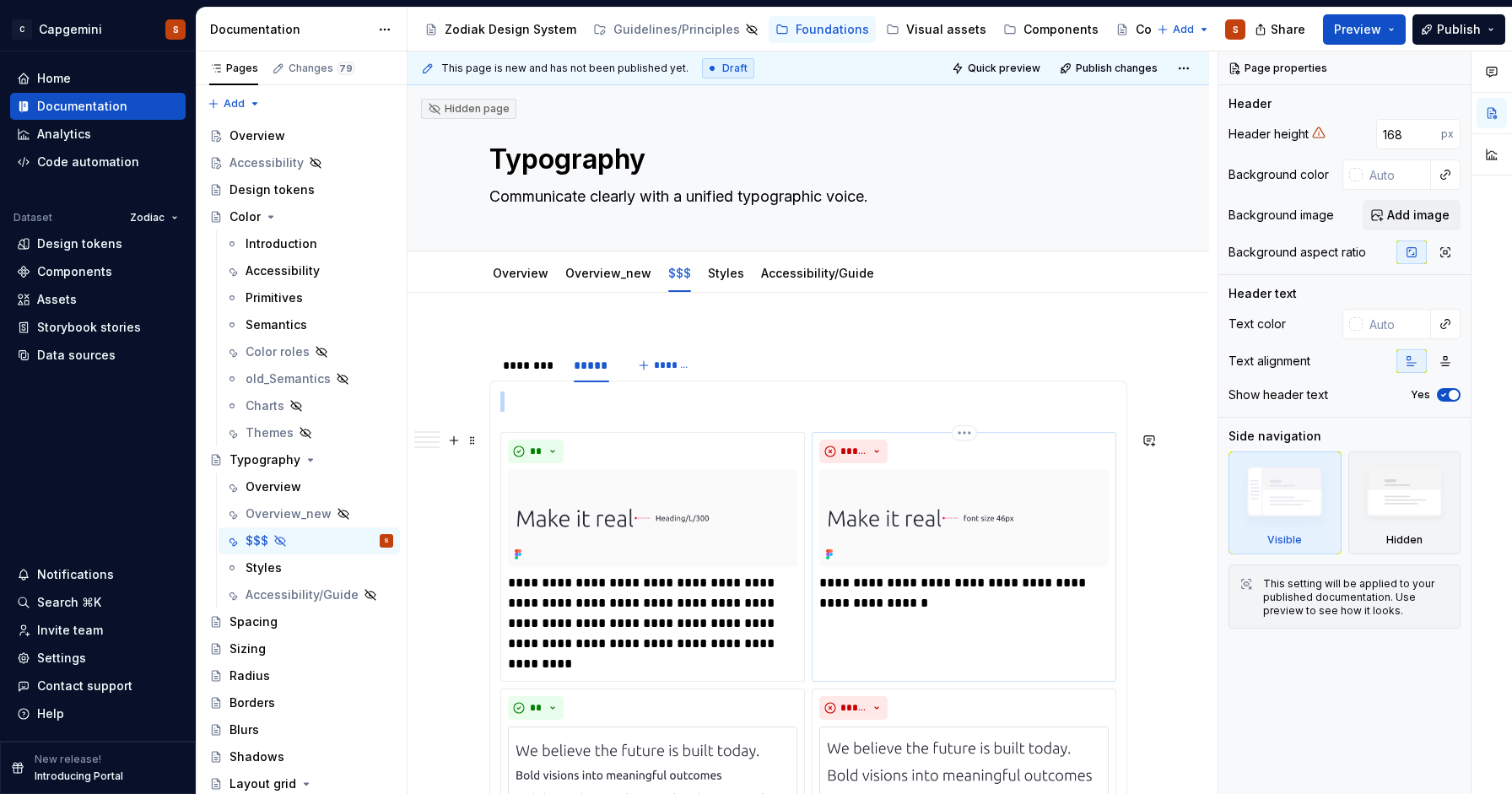
click at [1025, 651] on div "**********" at bounding box center [964, 556] width 305 height 249
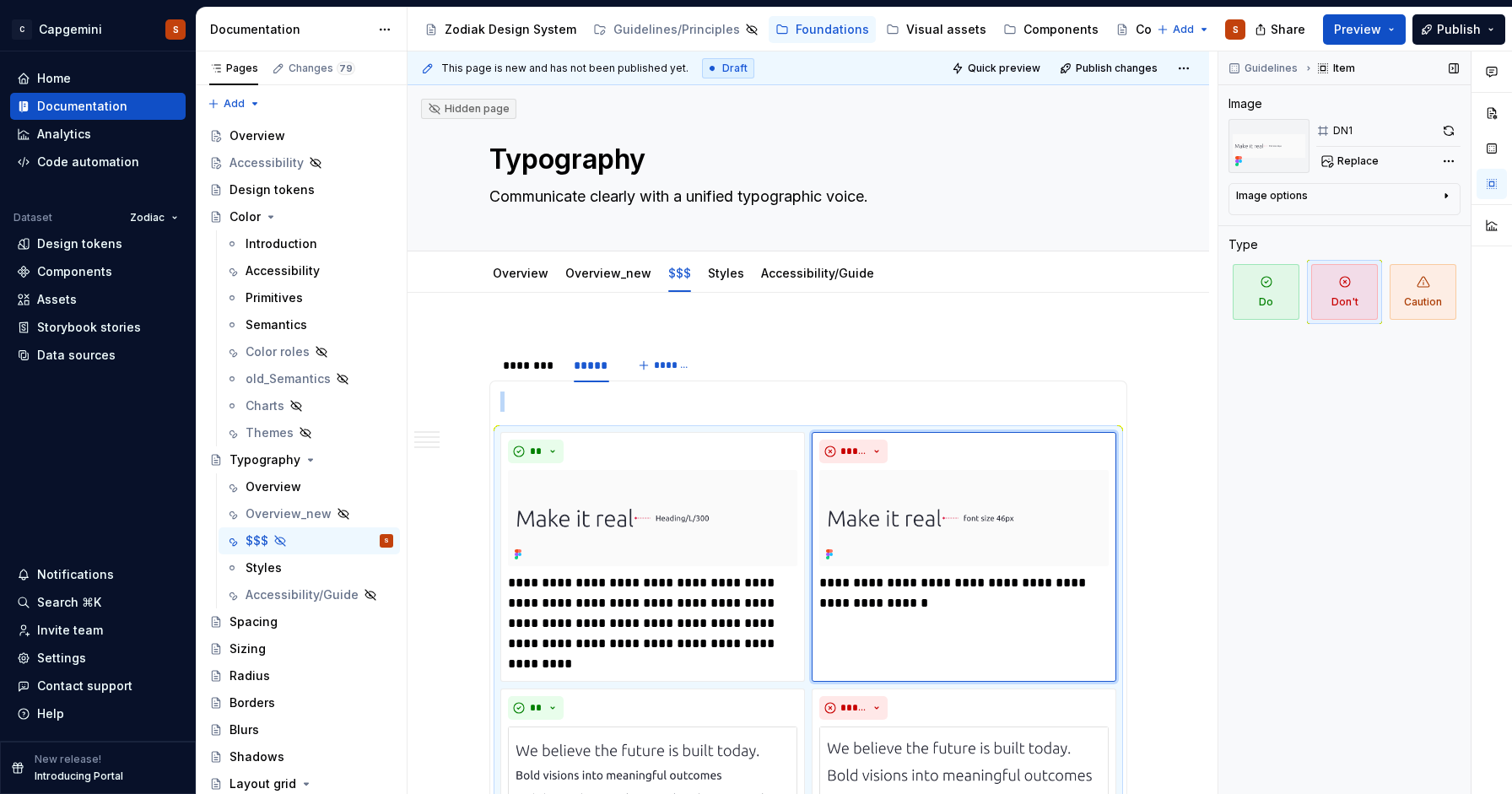
click at [1433, 193] on div "Image options" at bounding box center [1337, 199] width 203 height 20
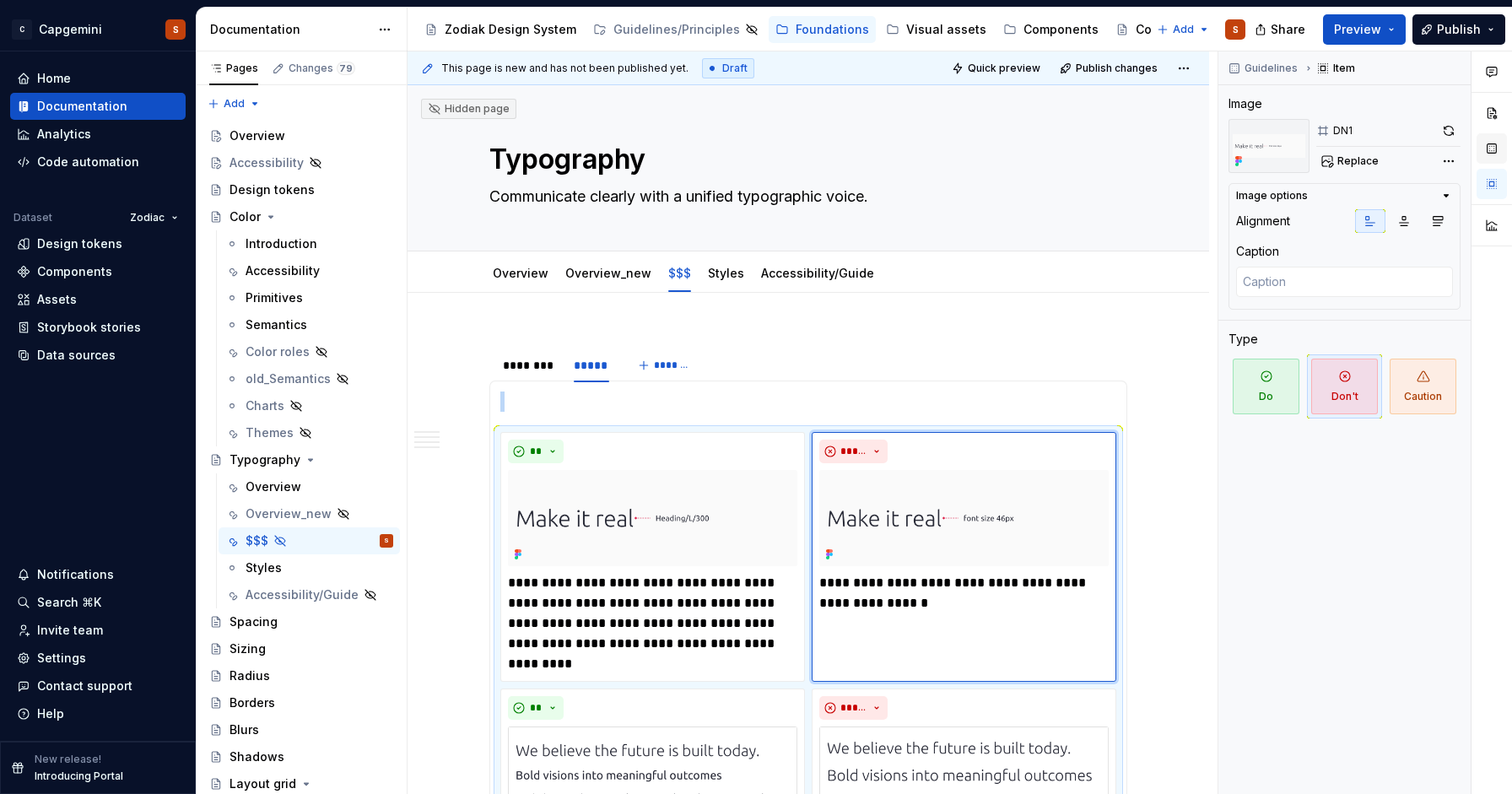
click at [1495, 136] on button "button" at bounding box center [1491, 149] width 31 height 31
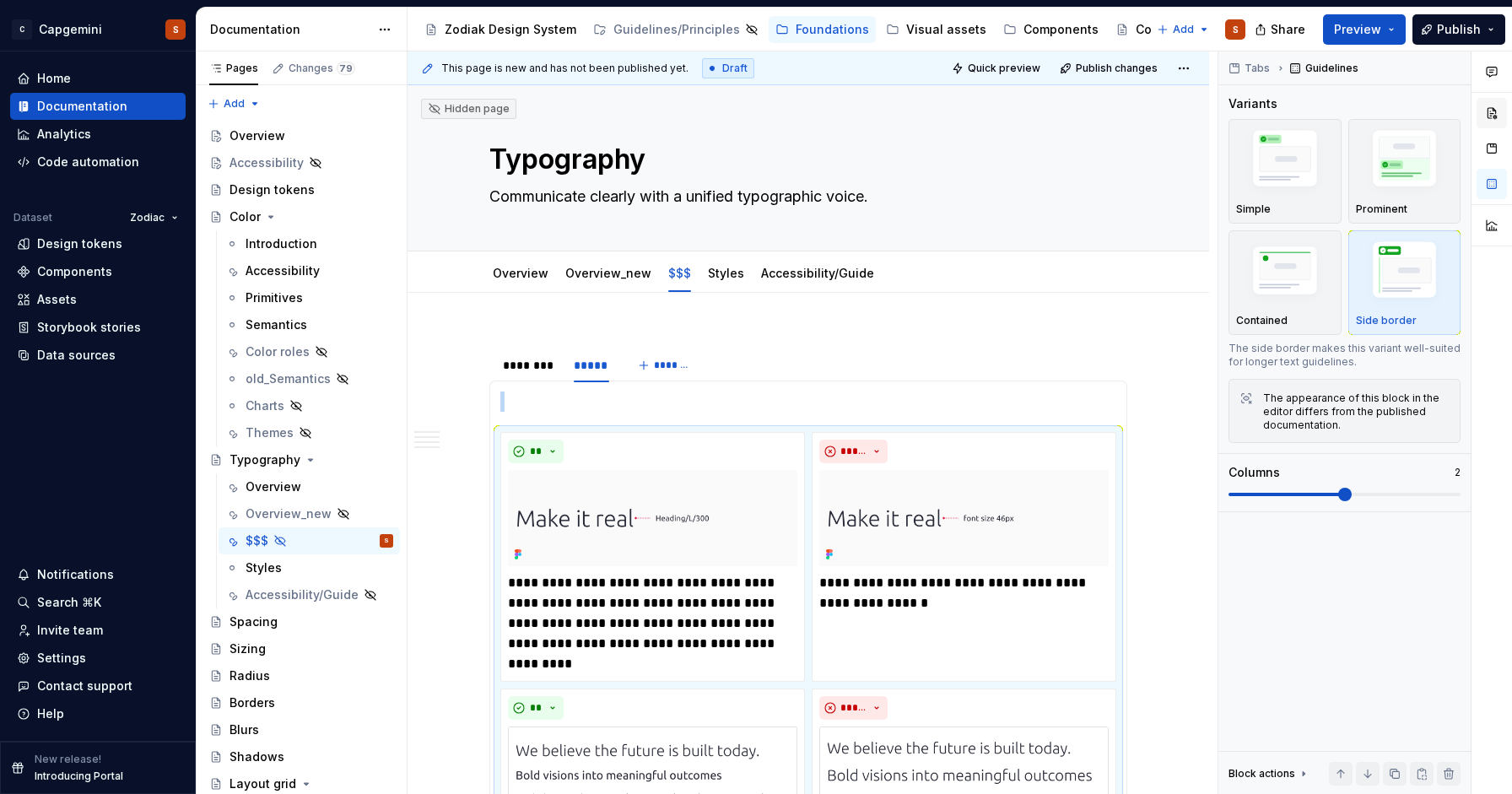
click at [1492, 115] on button "button" at bounding box center [1491, 113] width 31 height 31
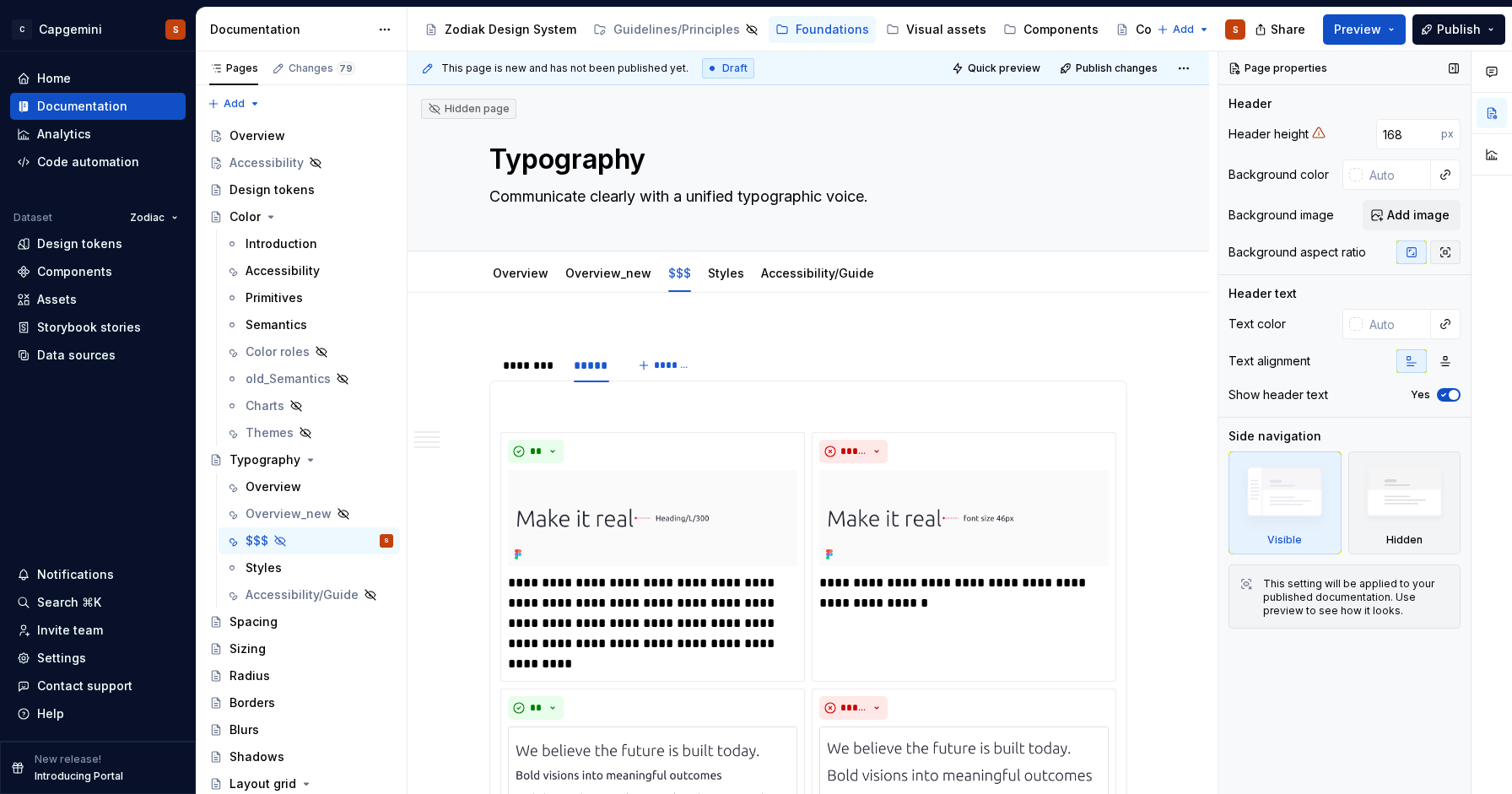
click at [1459, 249] on button "button" at bounding box center [1445, 252] width 31 height 24
click at [1417, 249] on icon "button" at bounding box center [1412, 252] width 14 height 14
click at [1025, 614] on p "**********" at bounding box center [963, 593] width 289 height 41
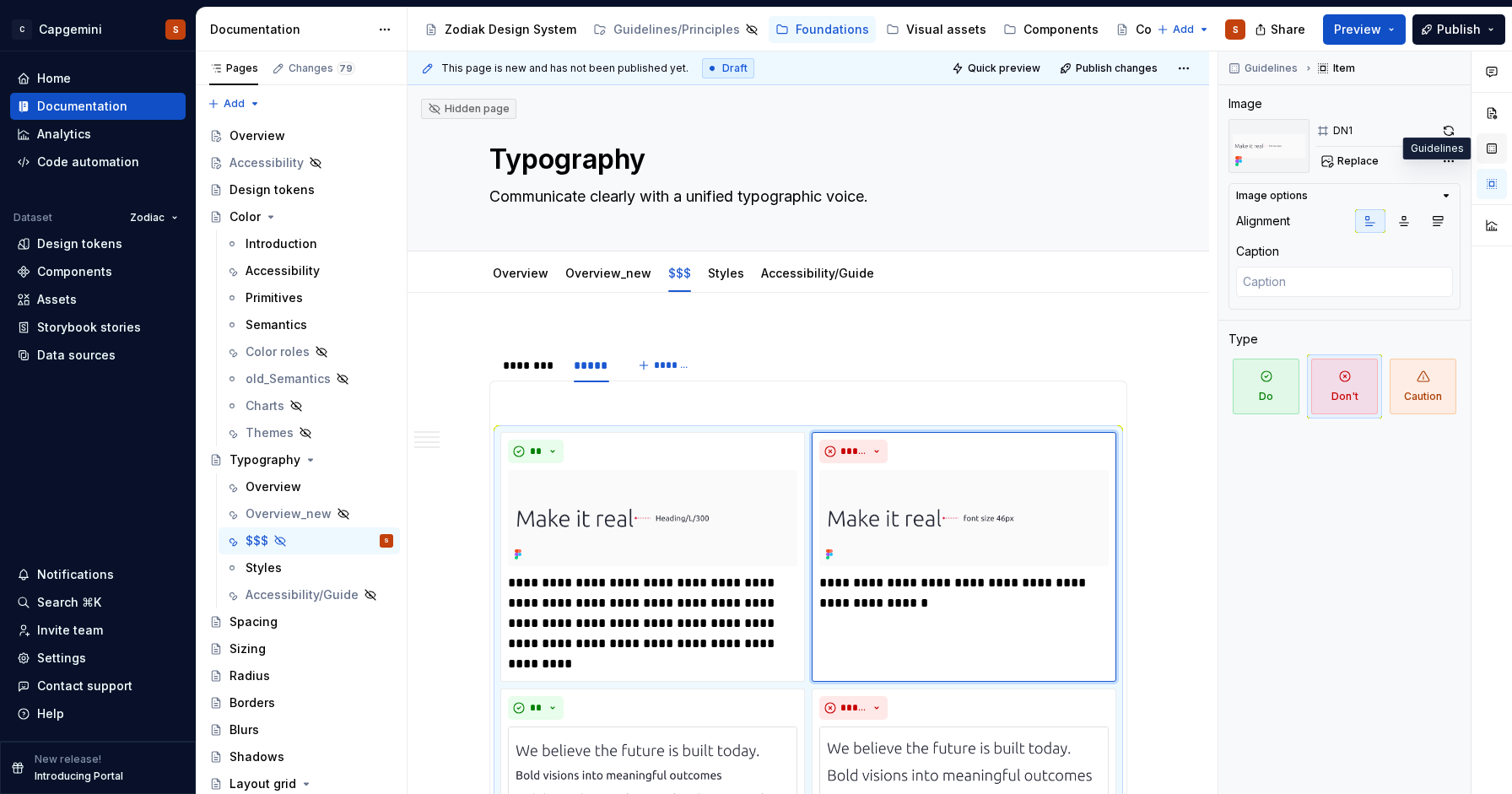
click at [1496, 145] on button "button" at bounding box center [1491, 149] width 31 height 31
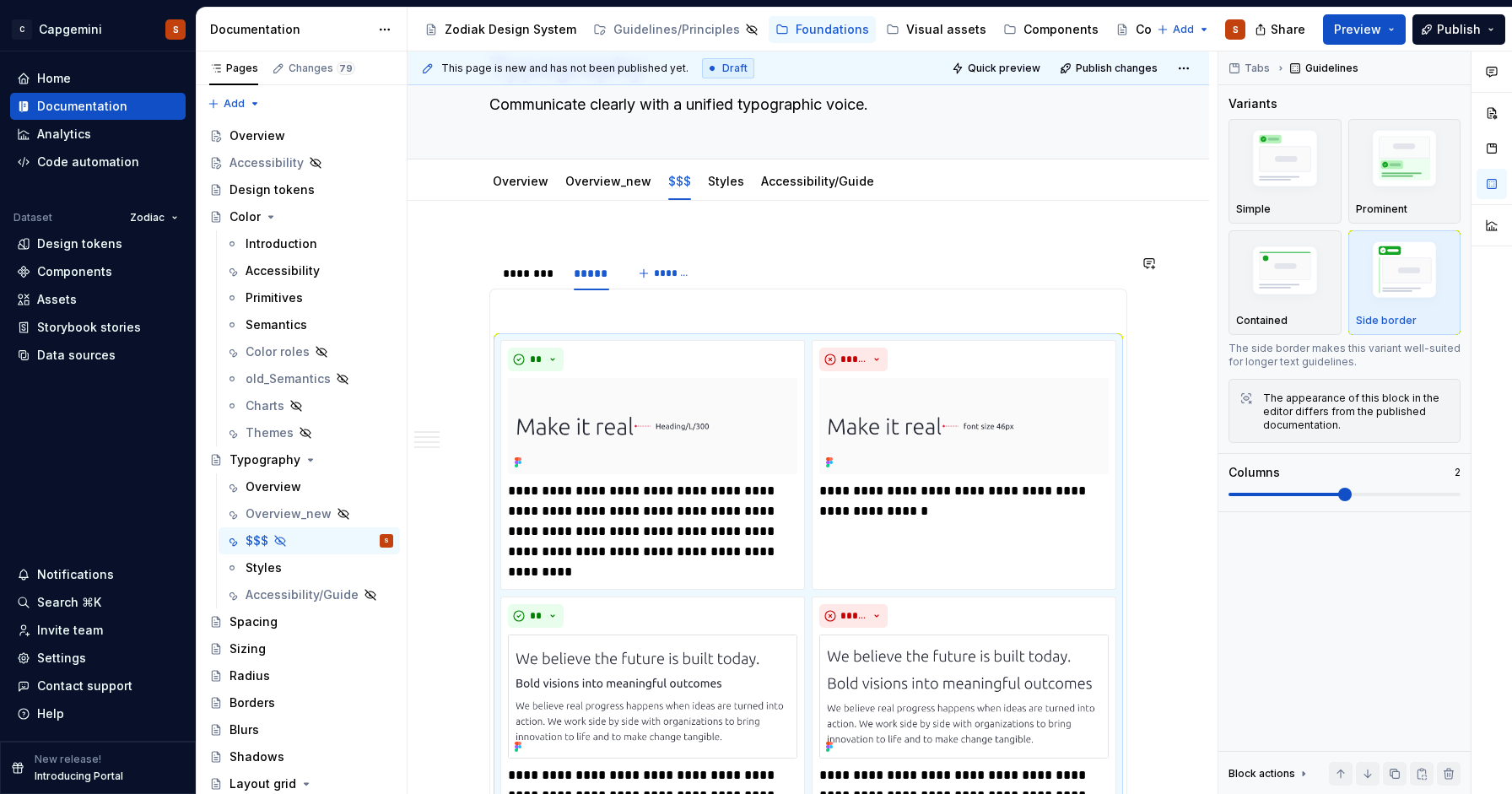
scroll to position [96, 0]
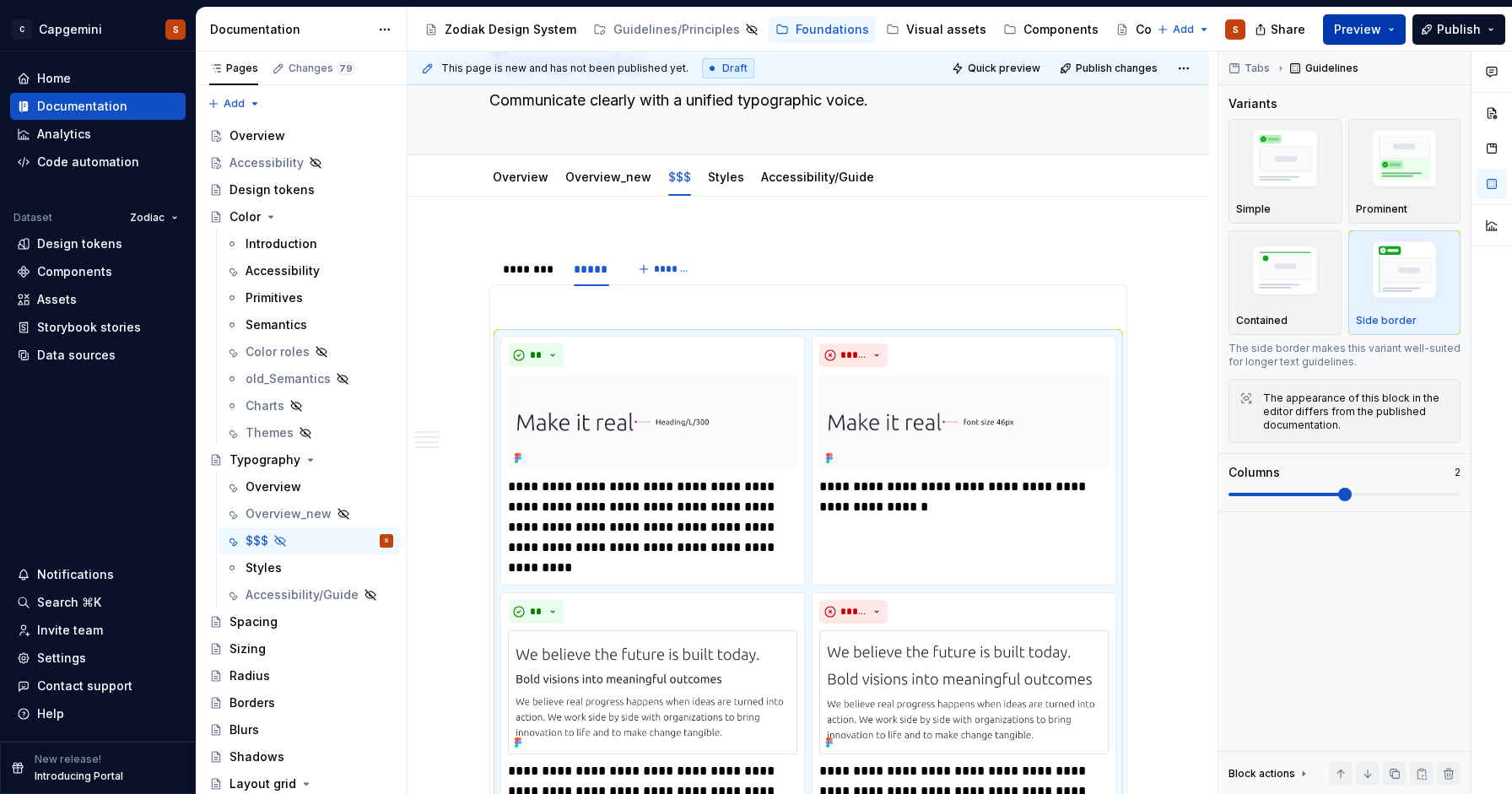
click at [1357, 27] on span "Preview" at bounding box center [1358, 29] width 48 height 17
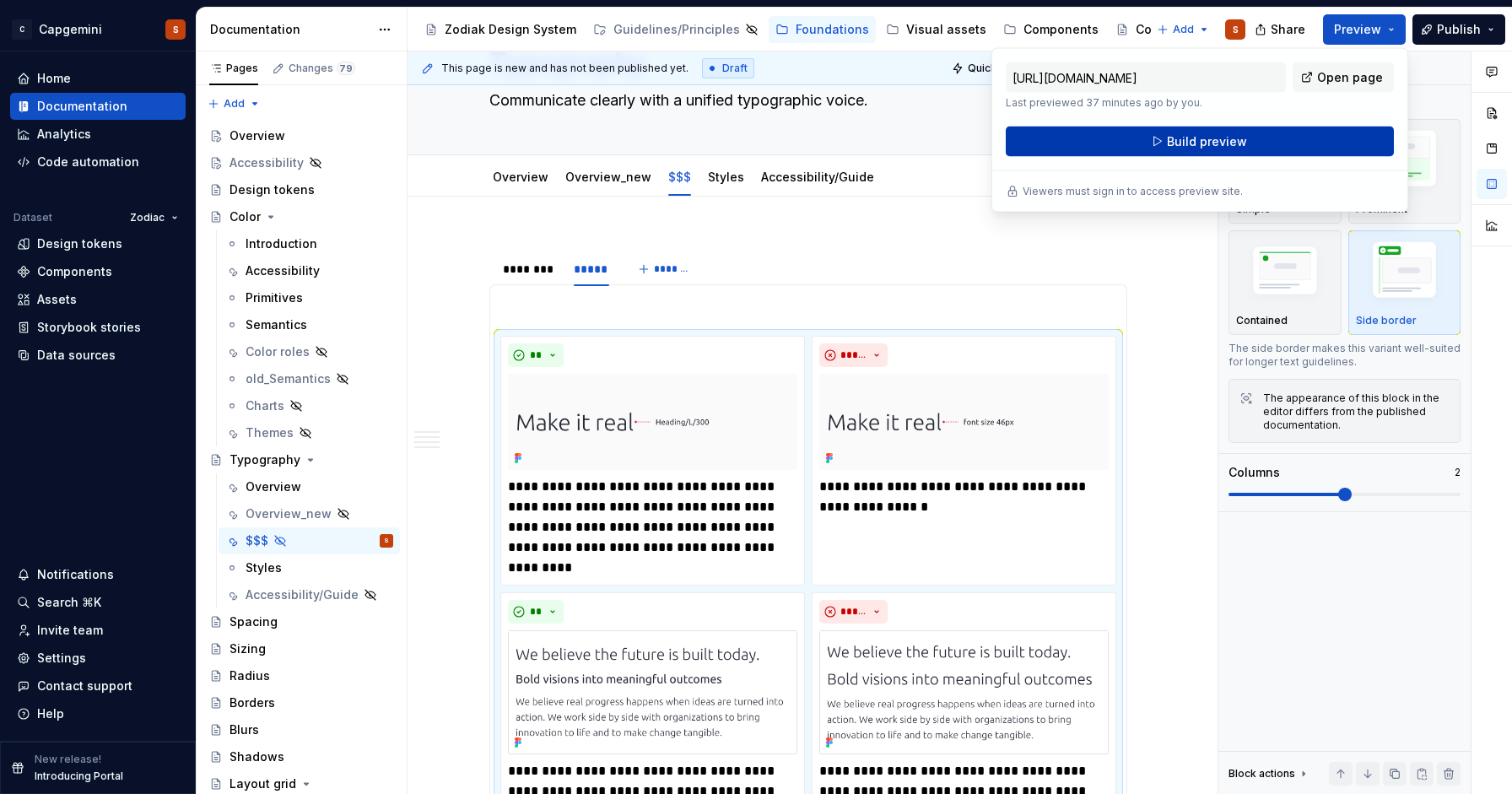
click at [1168, 149] on button "Build preview" at bounding box center [1200, 142] width 388 height 31
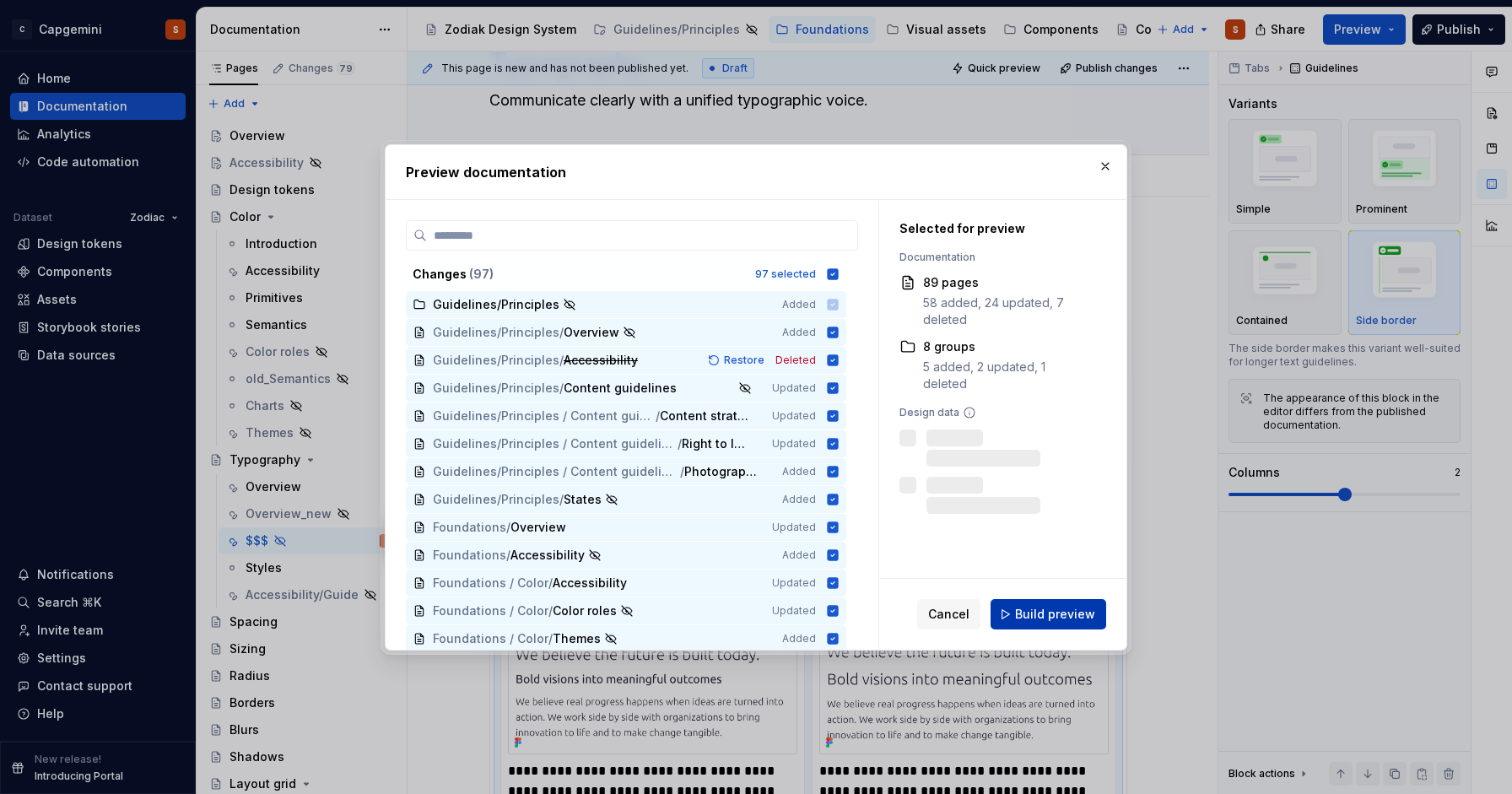
click at [1054, 604] on button "Build preview" at bounding box center [1048, 614] width 116 height 31
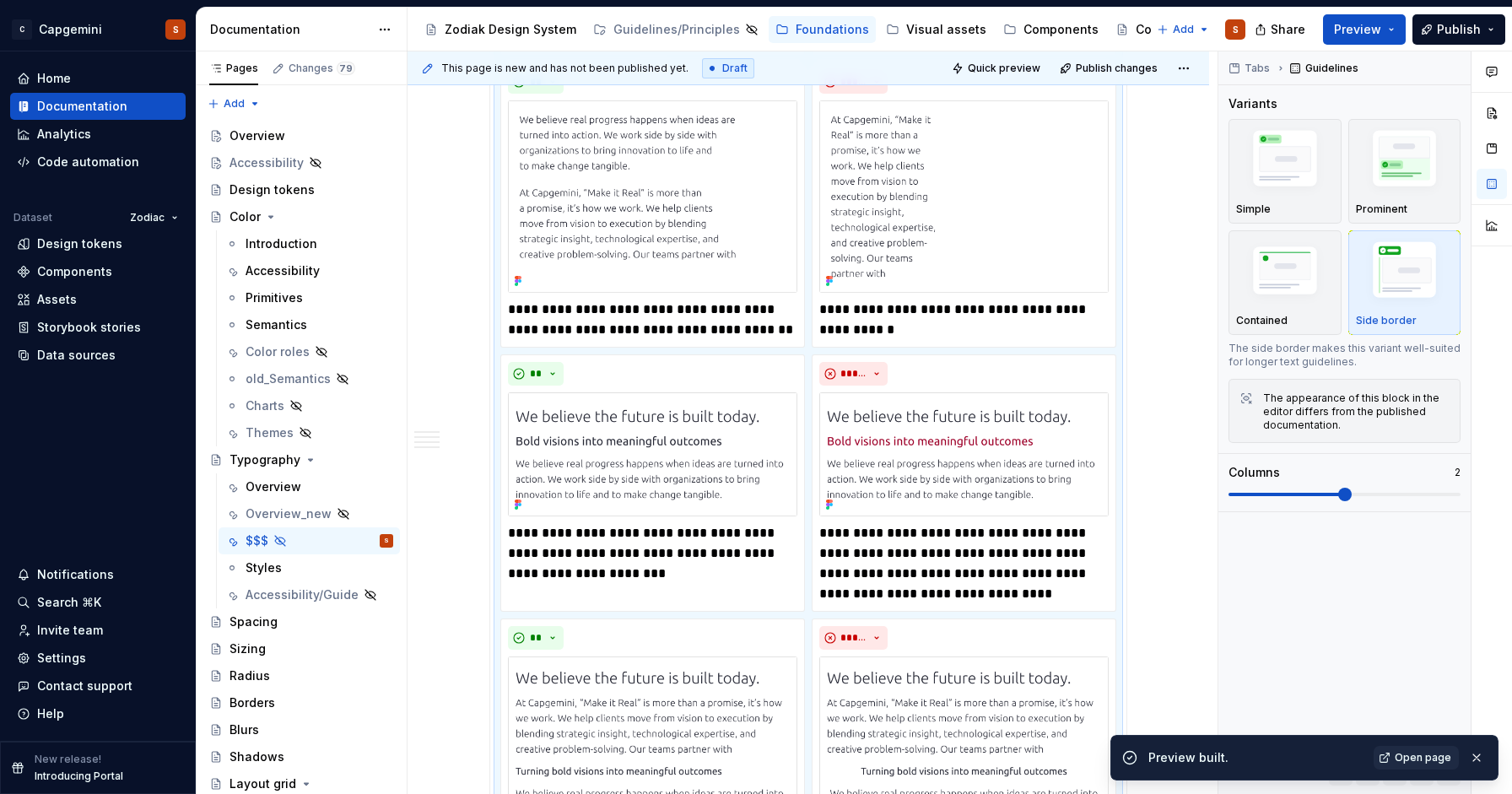
scroll to position [0, 0]
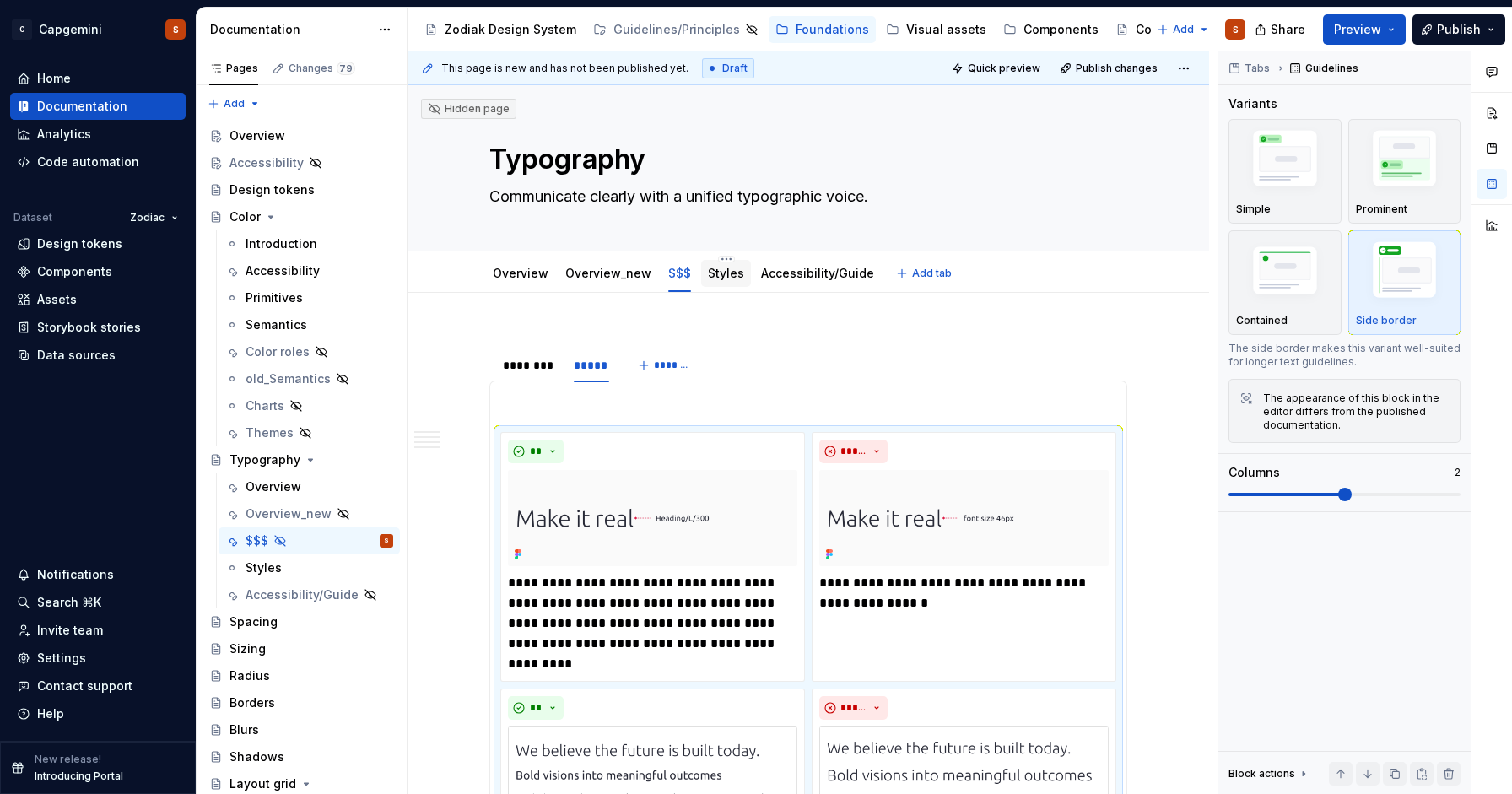
click at [717, 282] on div "Styles" at bounding box center [726, 273] width 37 height 20
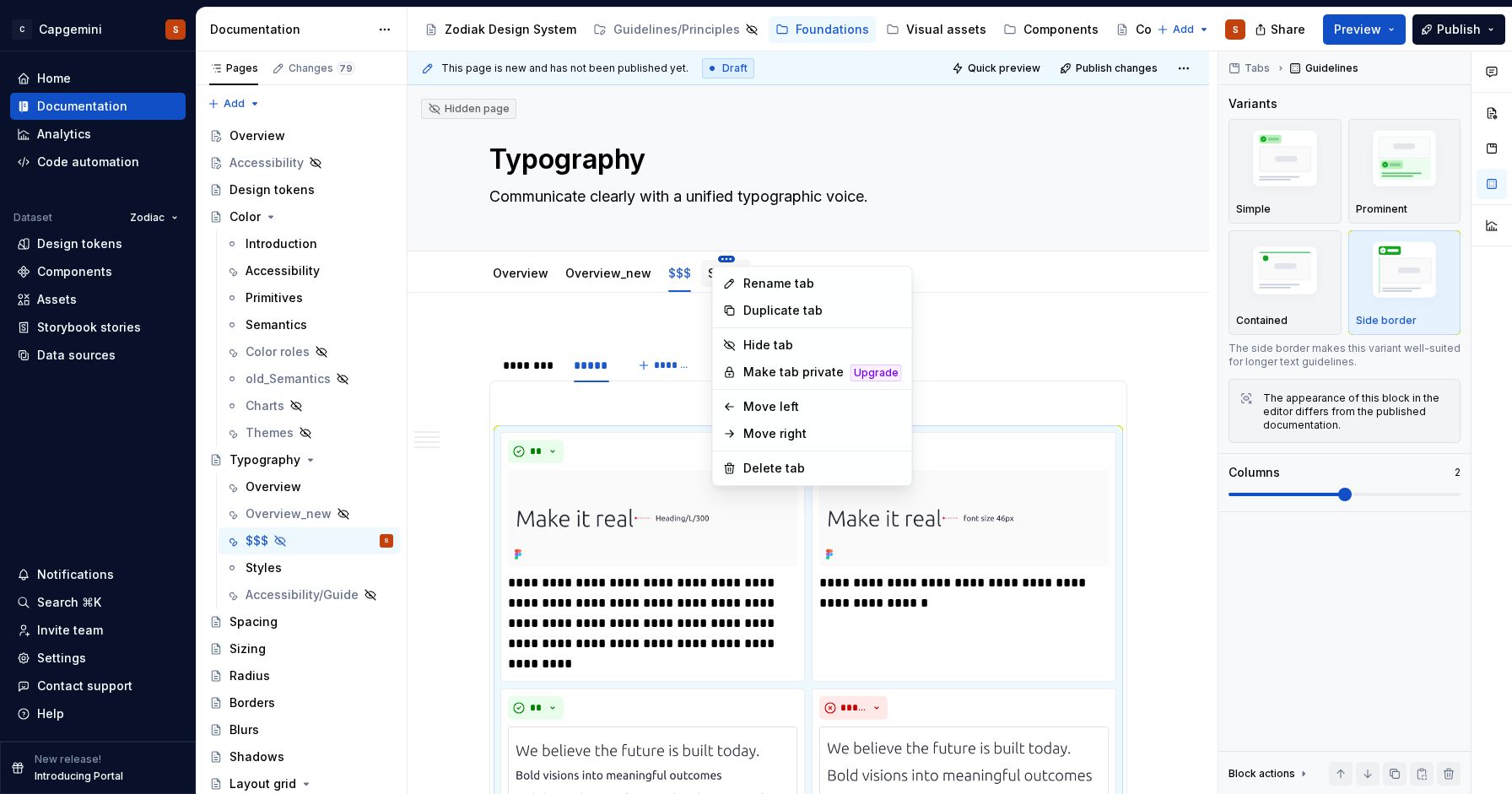
click at [716, 258] on html "C Capgemini S Home Documentation Analytics Code automation Dataset Zodiac Desig…" at bounding box center [756, 397] width 1512 height 794
click at [688, 322] on html "C Capgemini S Home Documentation Analytics Code automation Dataset Zodiac Desig…" at bounding box center [756, 397] width 1512 height 794
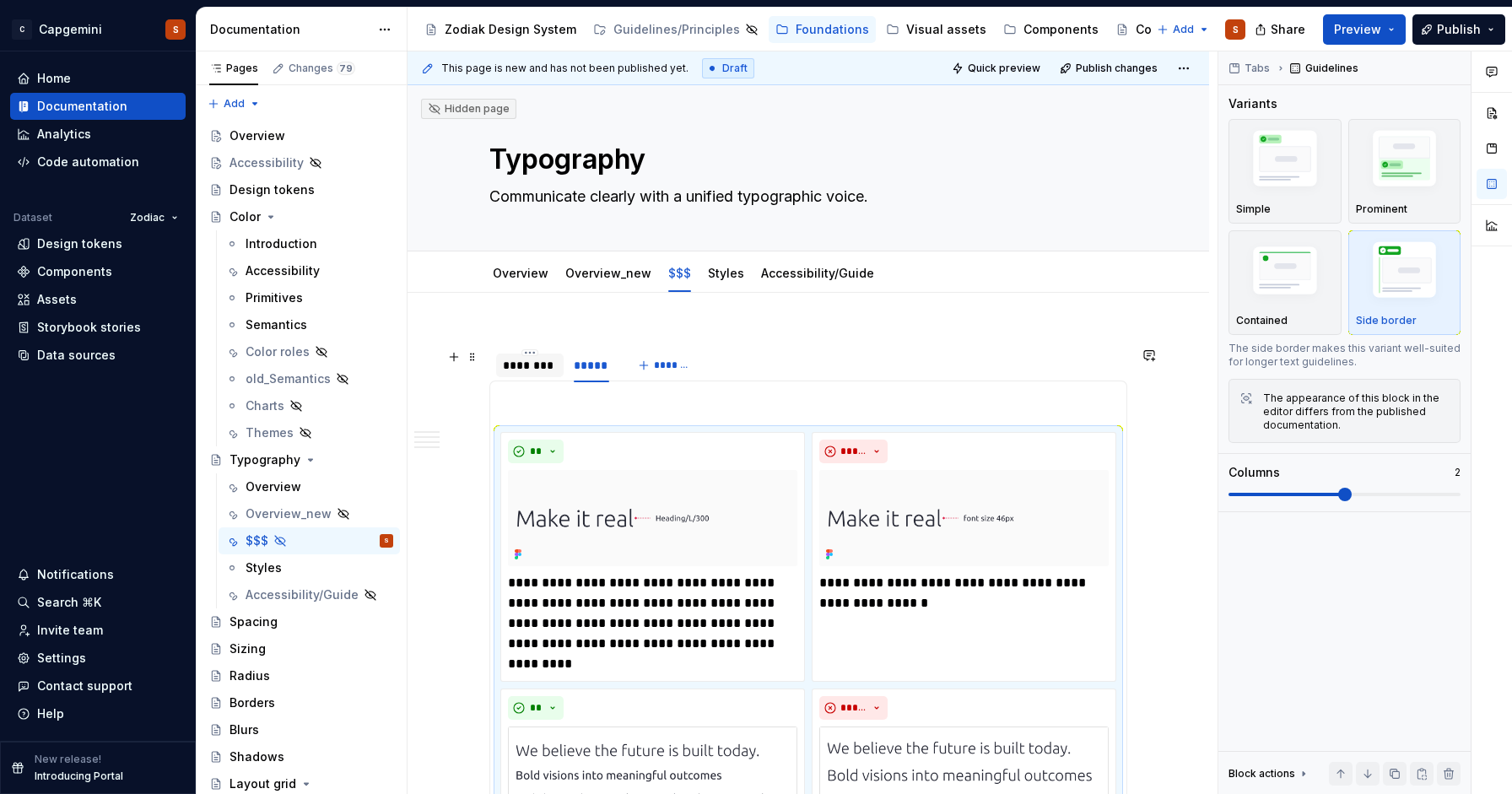
click at [520, 356] on div "********" at bounding box center [530, 364] width 54 height 17
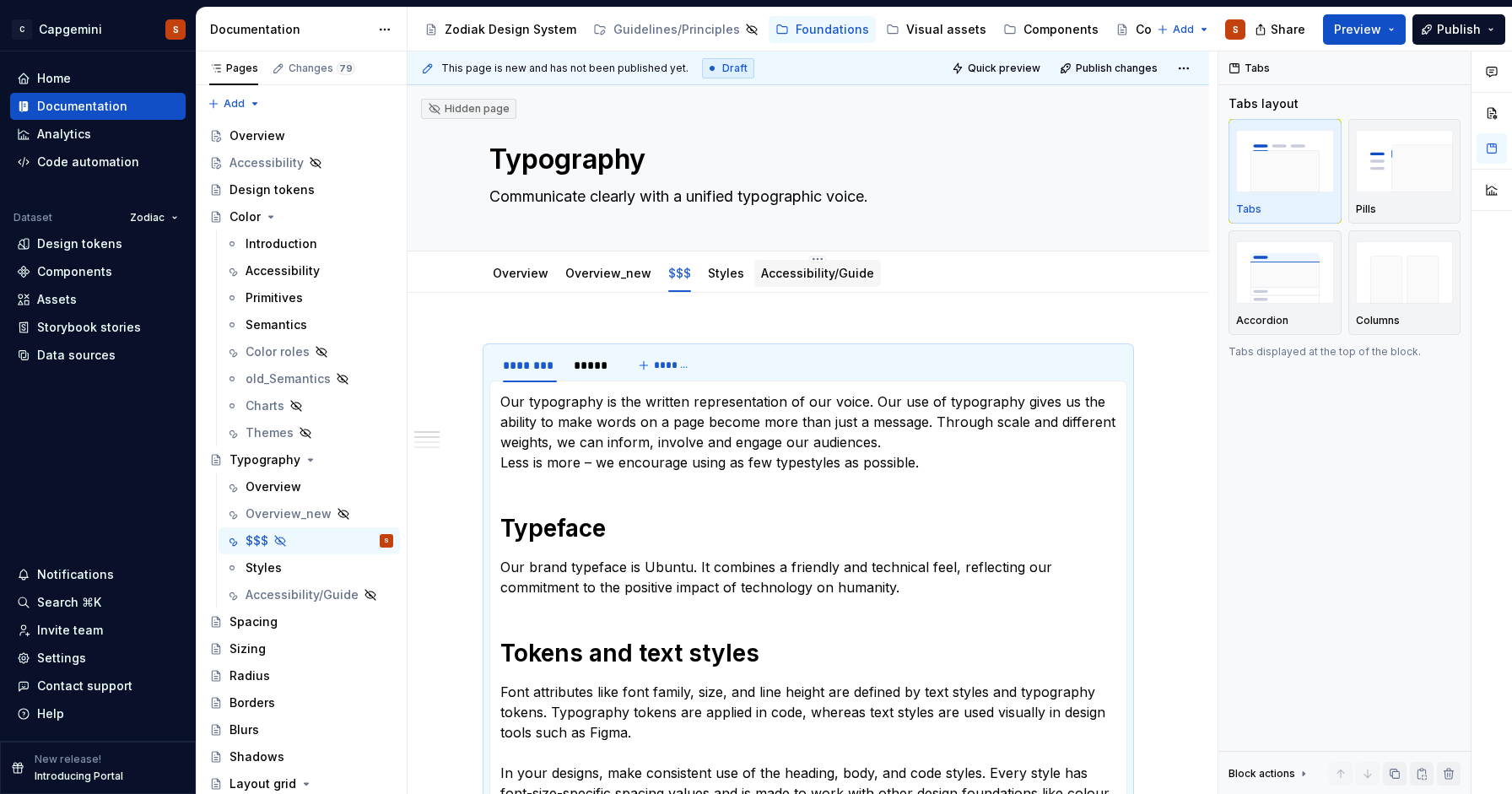
type textarea "*"
click at [900, 274] on button "Add tab" at bounding box center [925, 273] width 68 height 24
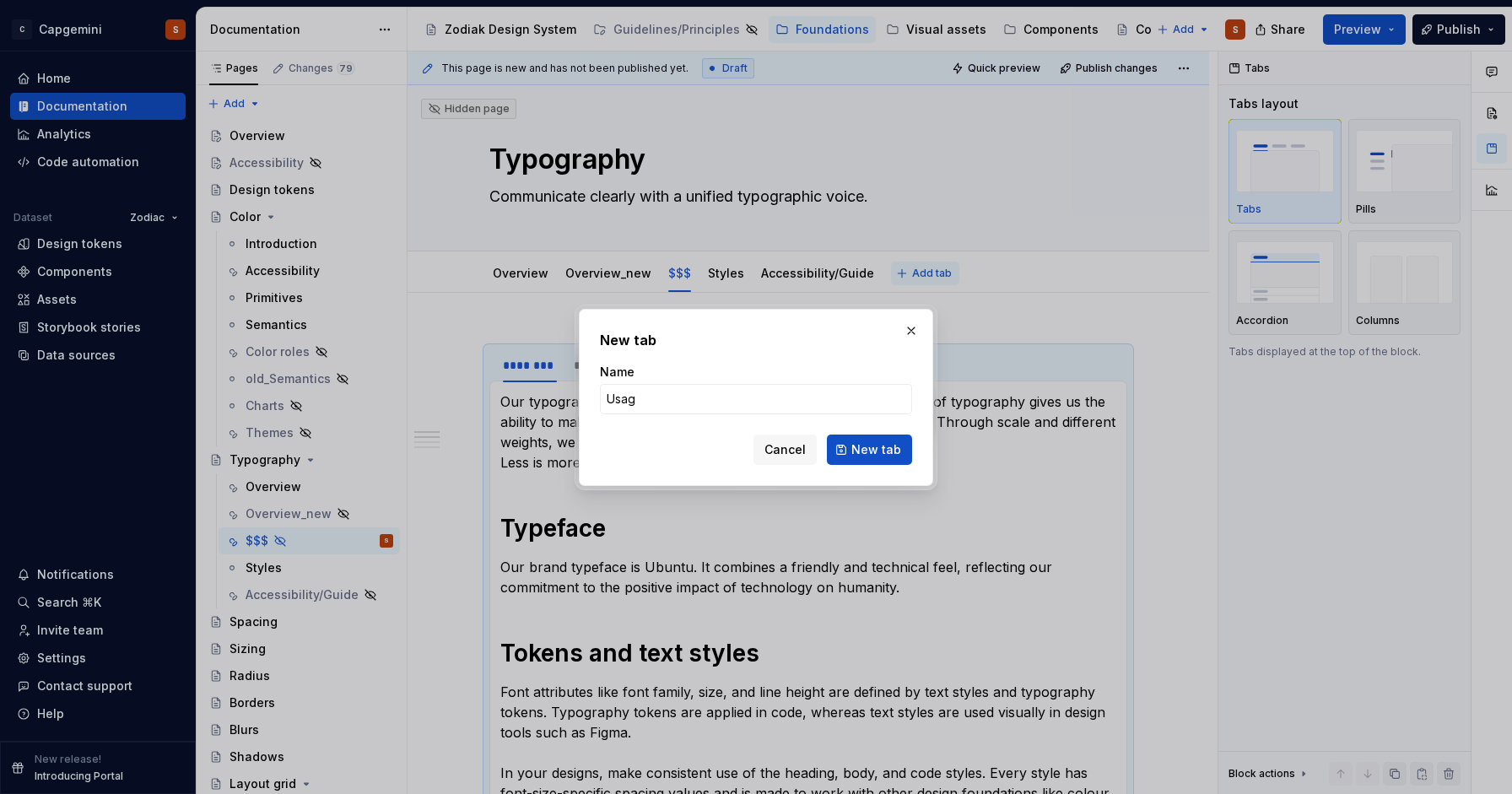
type input "Usage"
click button "New tab" at bounding box center [869, 449] width 85 height 31
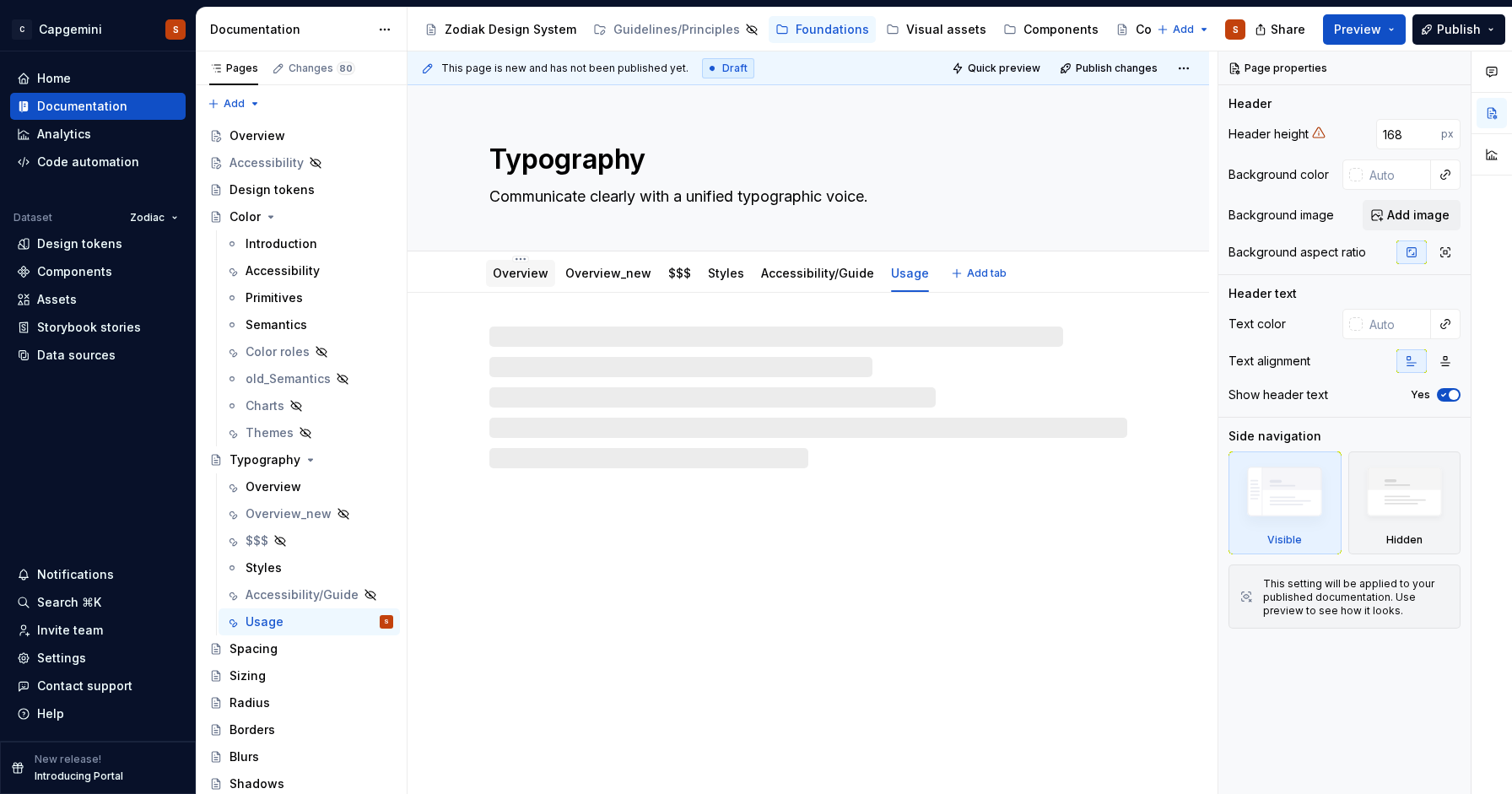
click at [511, 282] on div "Overview" at bounding box center [521, 273] width 55 height 20
click at [672, 278] on link "$$$" at bounding box center [679, 272] width 23 height 14
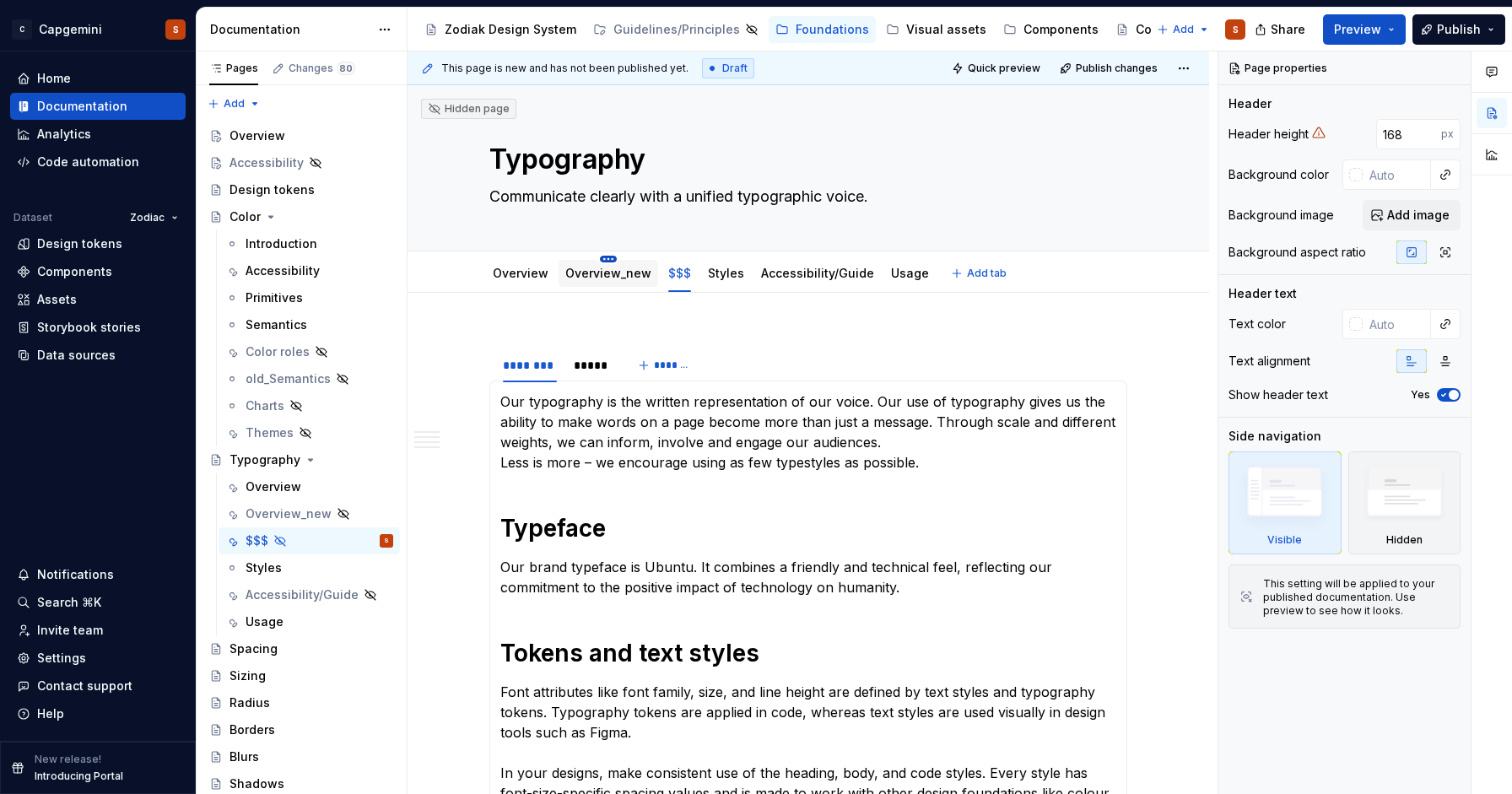
click at [603, 260] on html "C Capgemini S Home Documentation Analytics Code automation Dataset Zodiac Desig…" at bounding box center [756, 397] width 1512 height 794
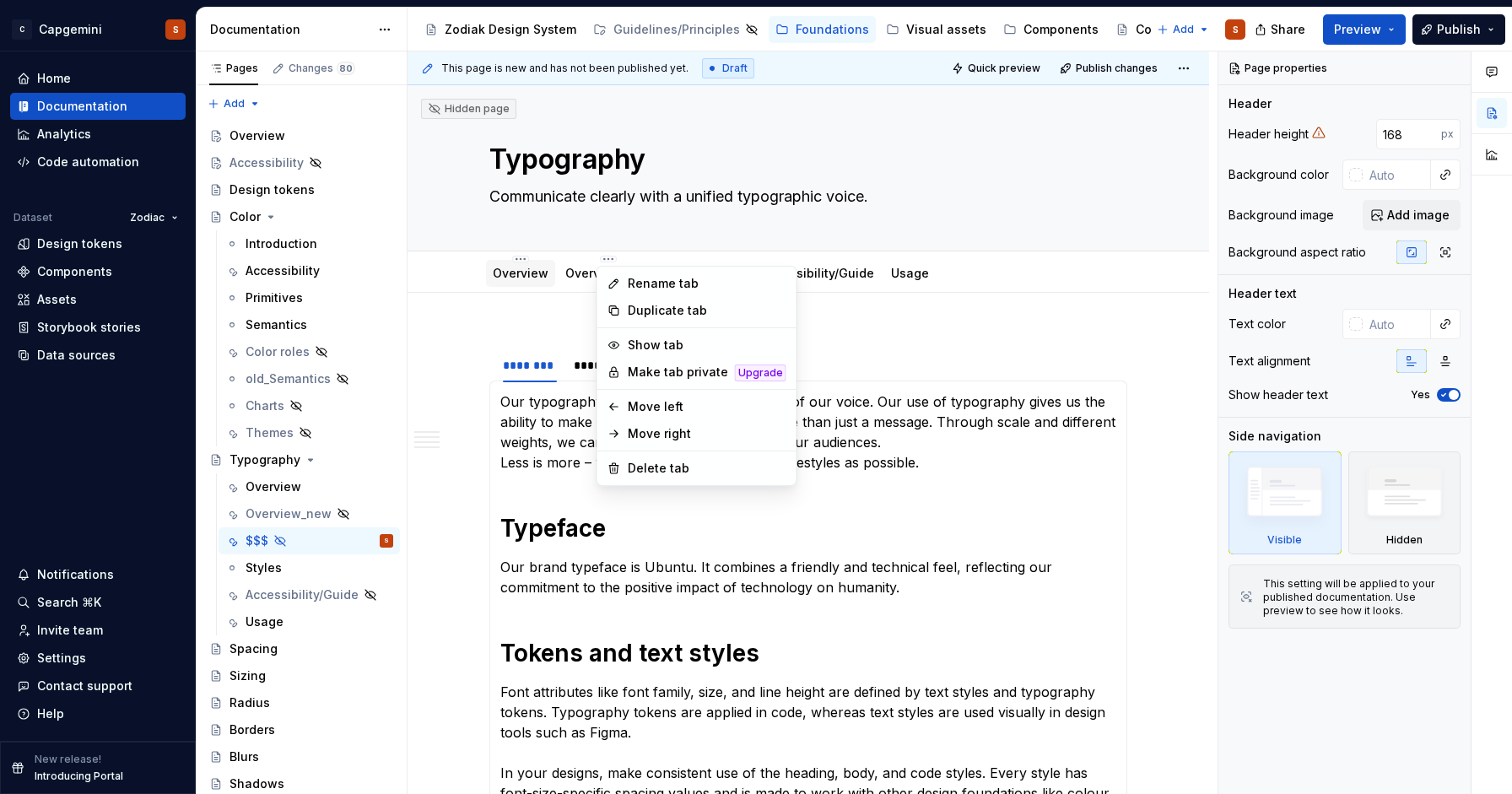
click at [522, 281] on html "C Capgemini S Home Documentation Analytics Code automation Dataset Zodiac Desig…" at bounding box center [756, 397] width 1512 height 794
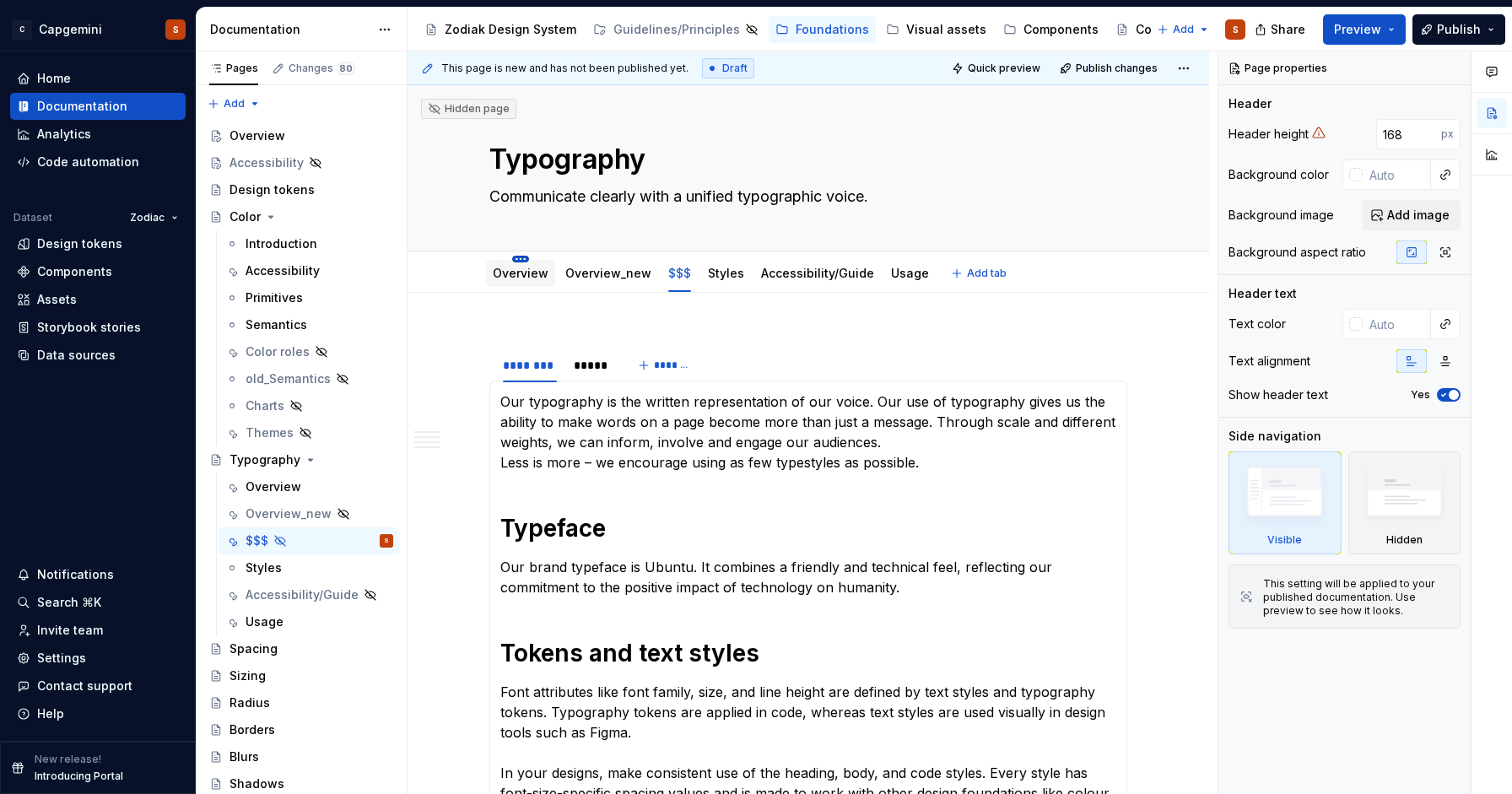
click at [520, 257] on html "C Capgemini S Home Documentation Analytics Code automation Dataset Zodiac Desig…" at bounding box center [756, 397] width 1512 height 794
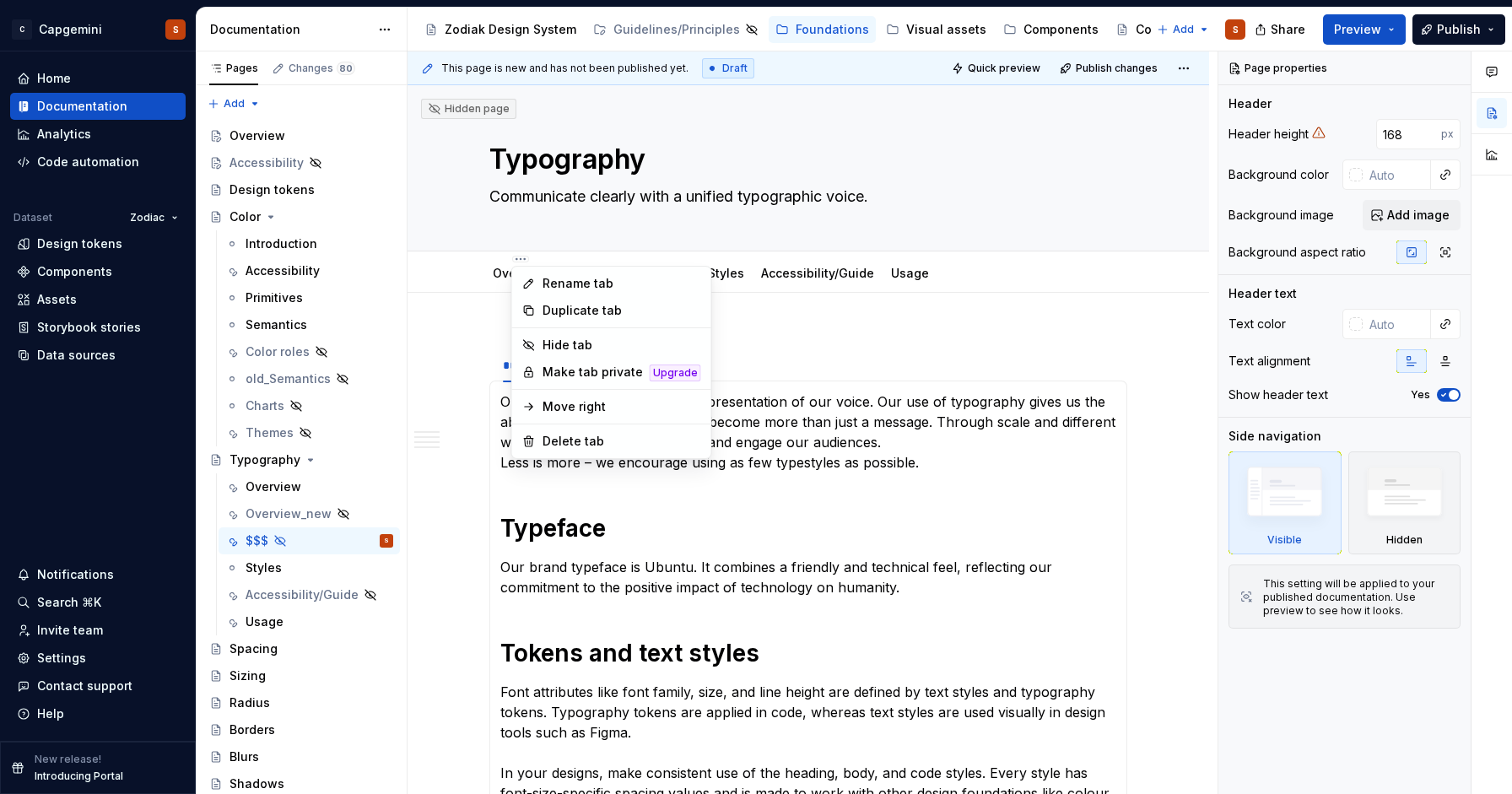
click at [774, 359] on html "C Capgemini S Home Documentation Analytics Code automation Dataset Zodiac Desig…" at bounding box center [756, 397] width 1512 height 794
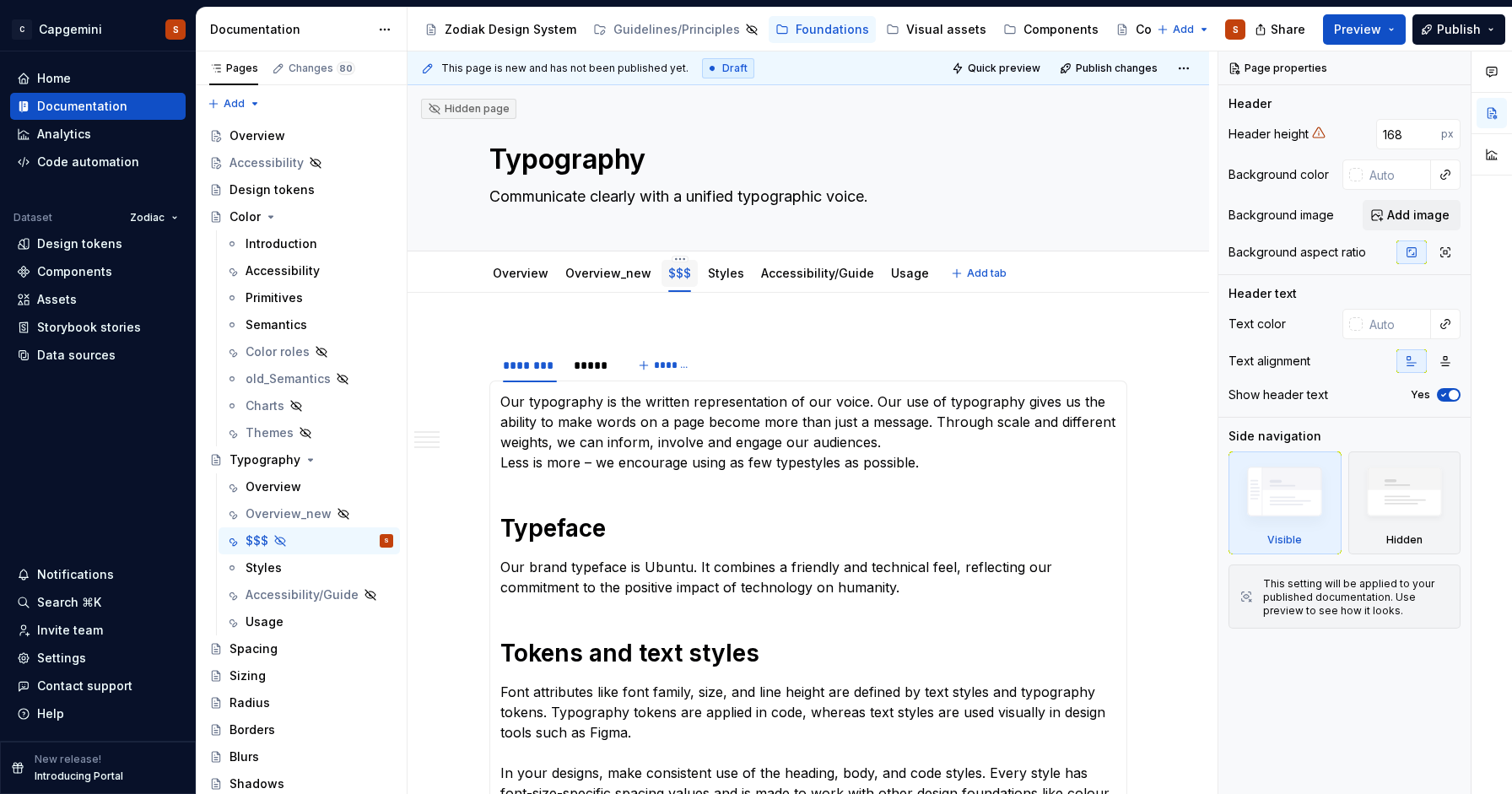
click at [668, 275] on link "$$$" at bounding box center [679, 272] width 23 height 14
click at [520, 259] on html "C Capgemini S Home Documentation Analytics Code automation Dataset Zodiac Desig…" at bounding box center [756, 397] width 1512 height 794
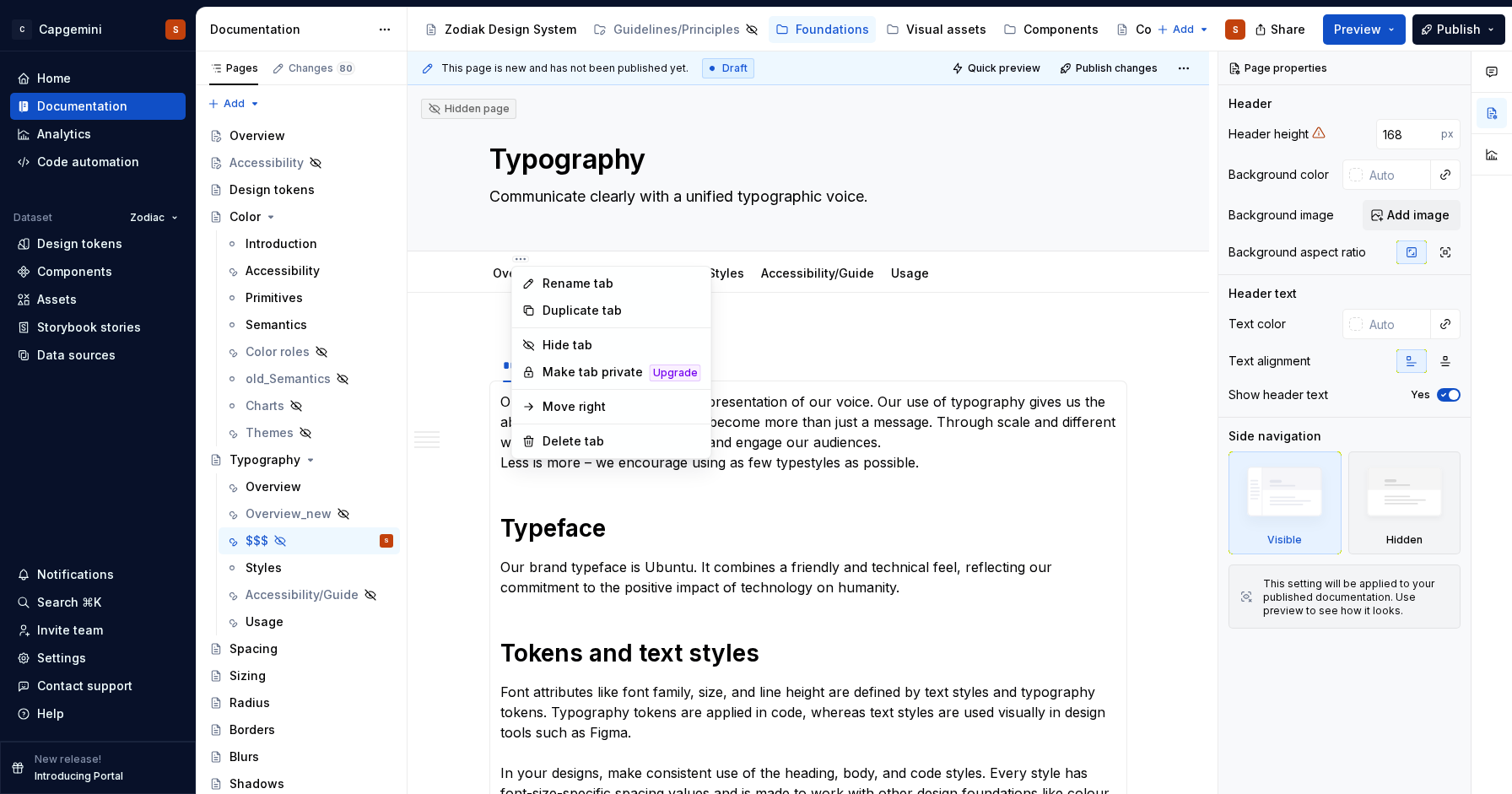
type textarea "*"
click at [568, 276] on div "Rename tab" at bounding box center [622, 283] width 158 height 17
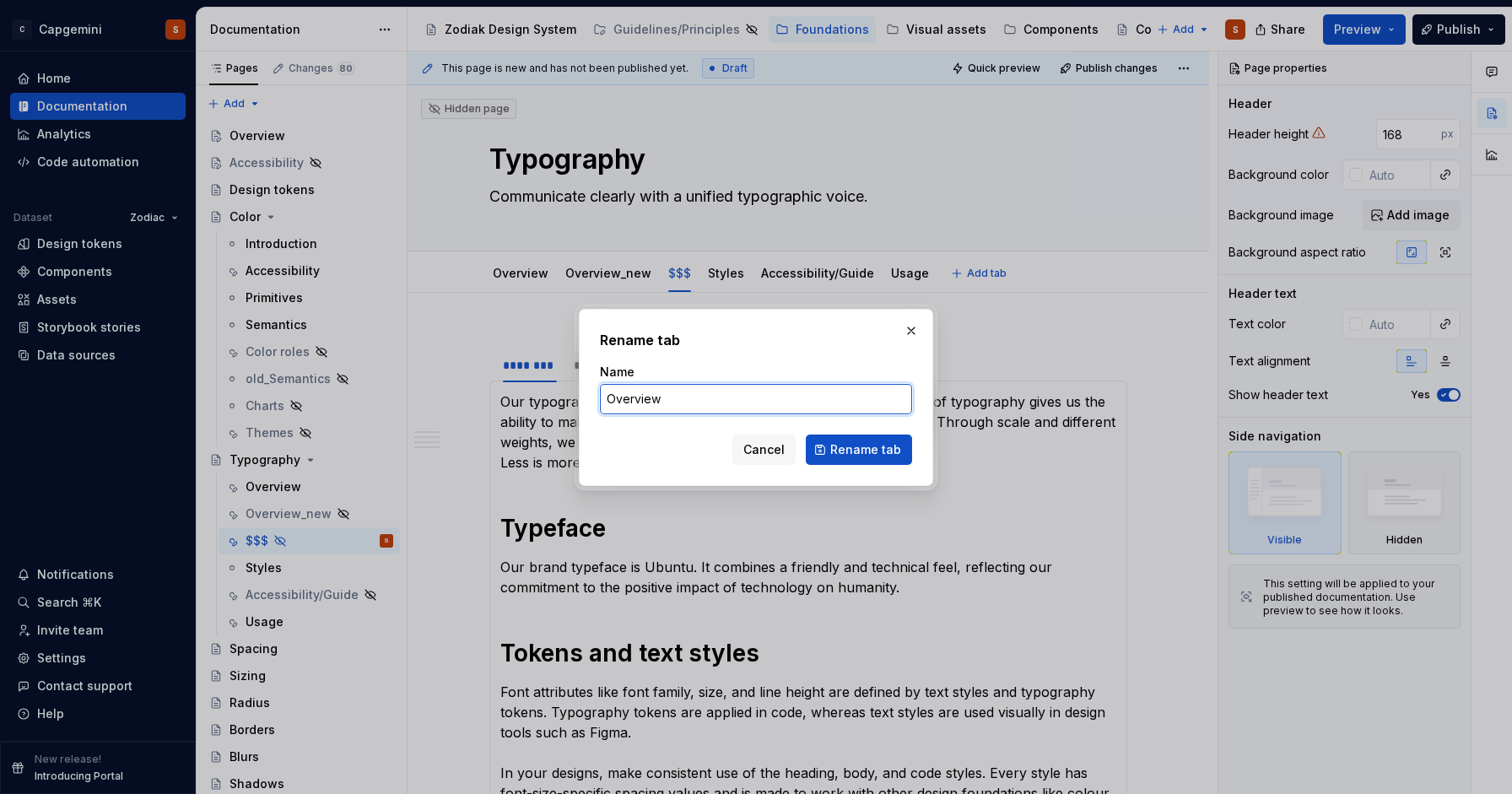
click at [691, 401] on input "Overview" at bounding box center [756, 399] width 312 height 31
type input "Overview old"
click button "Rename tab" at bounding box center [858, 449] width 106 height 31
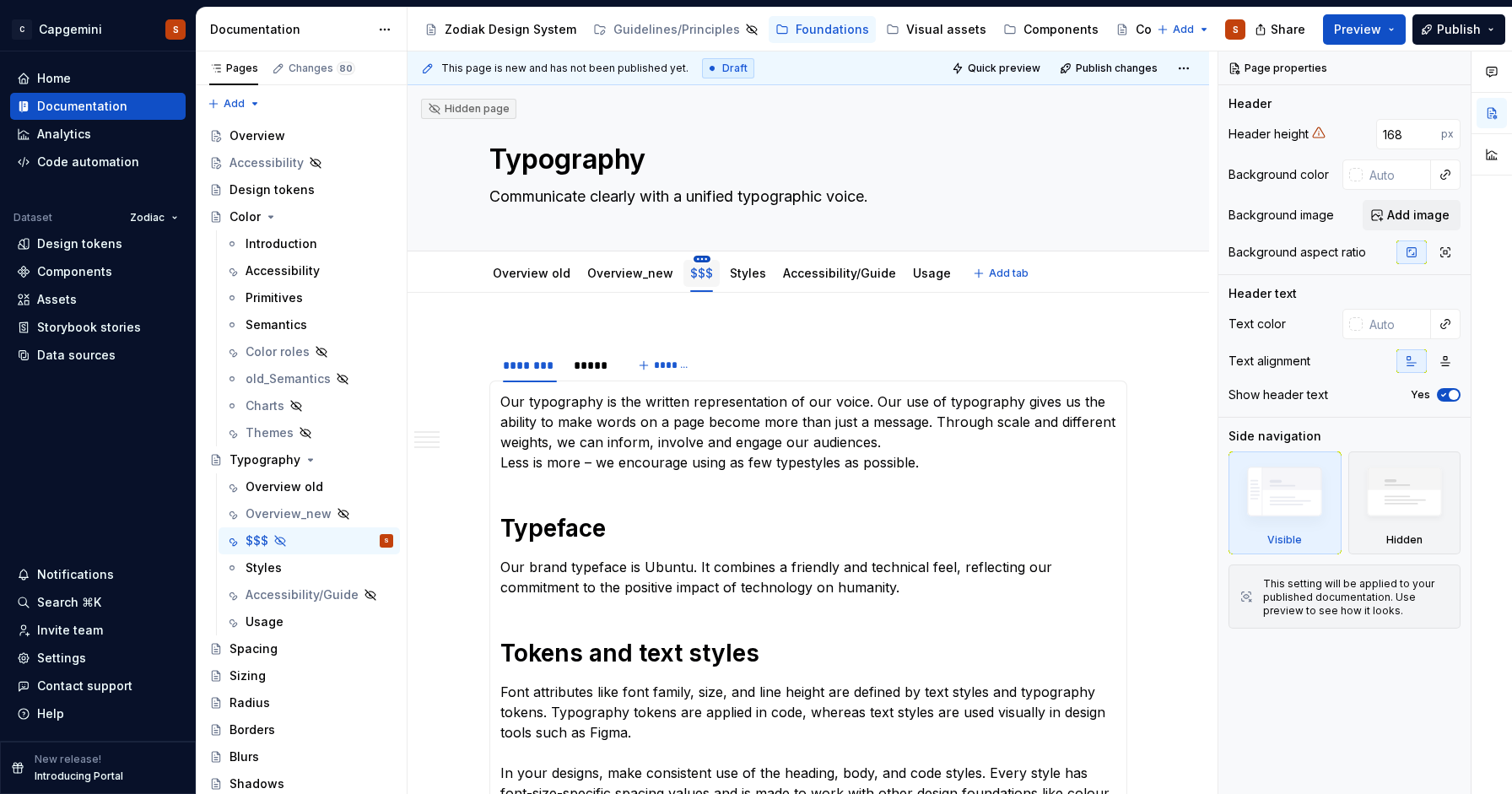
click at [698, 258] on html "C Capgemini S Home Documentation Analytics Code automation Dataset Zodiac Desig…" at bounding box center [756, 397] width 1512 height 794
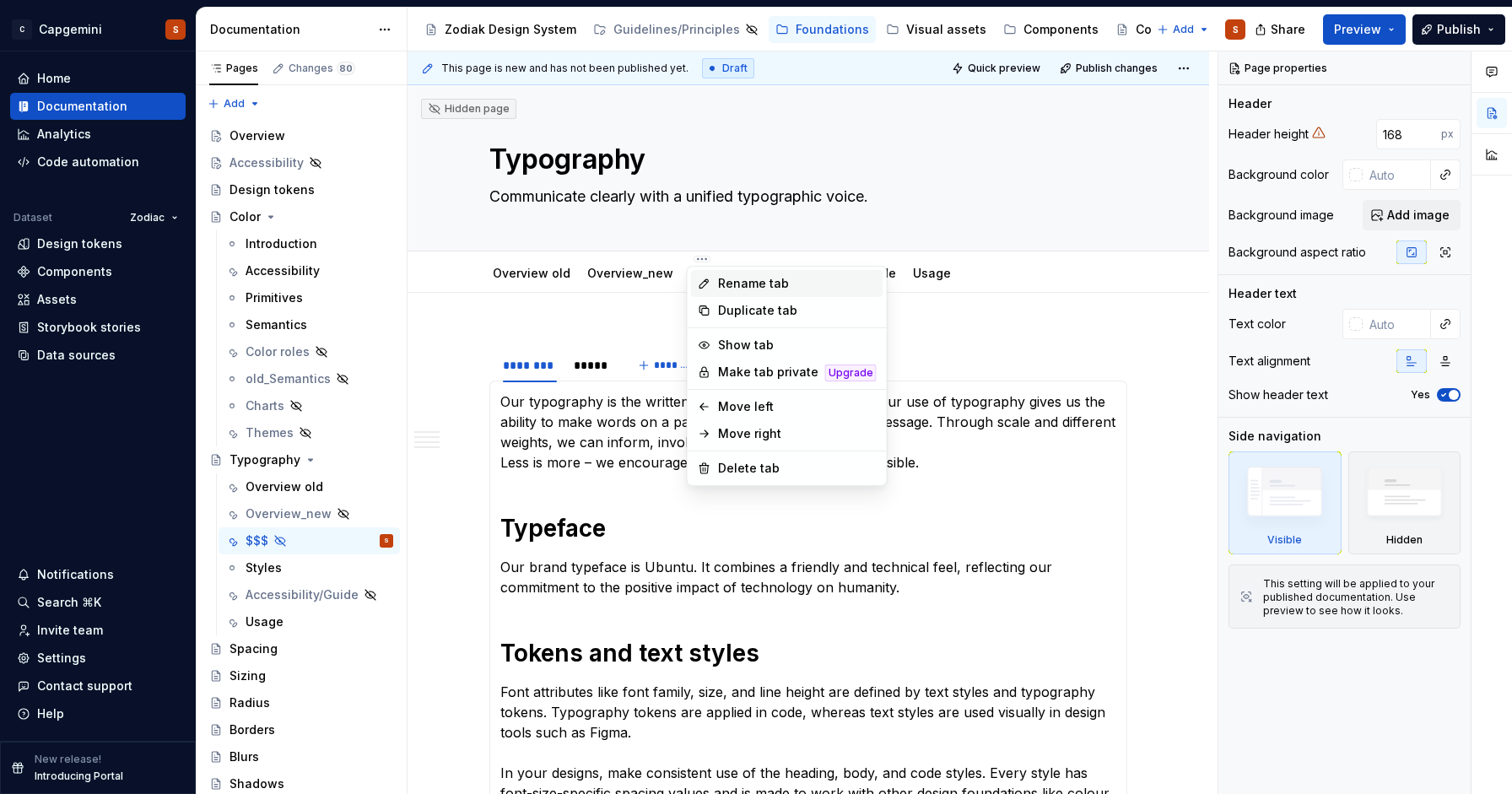
type textarea "*"
click at [725, 286] on div "Rename tab" at bounding box center [797, 283] width 158 height 17
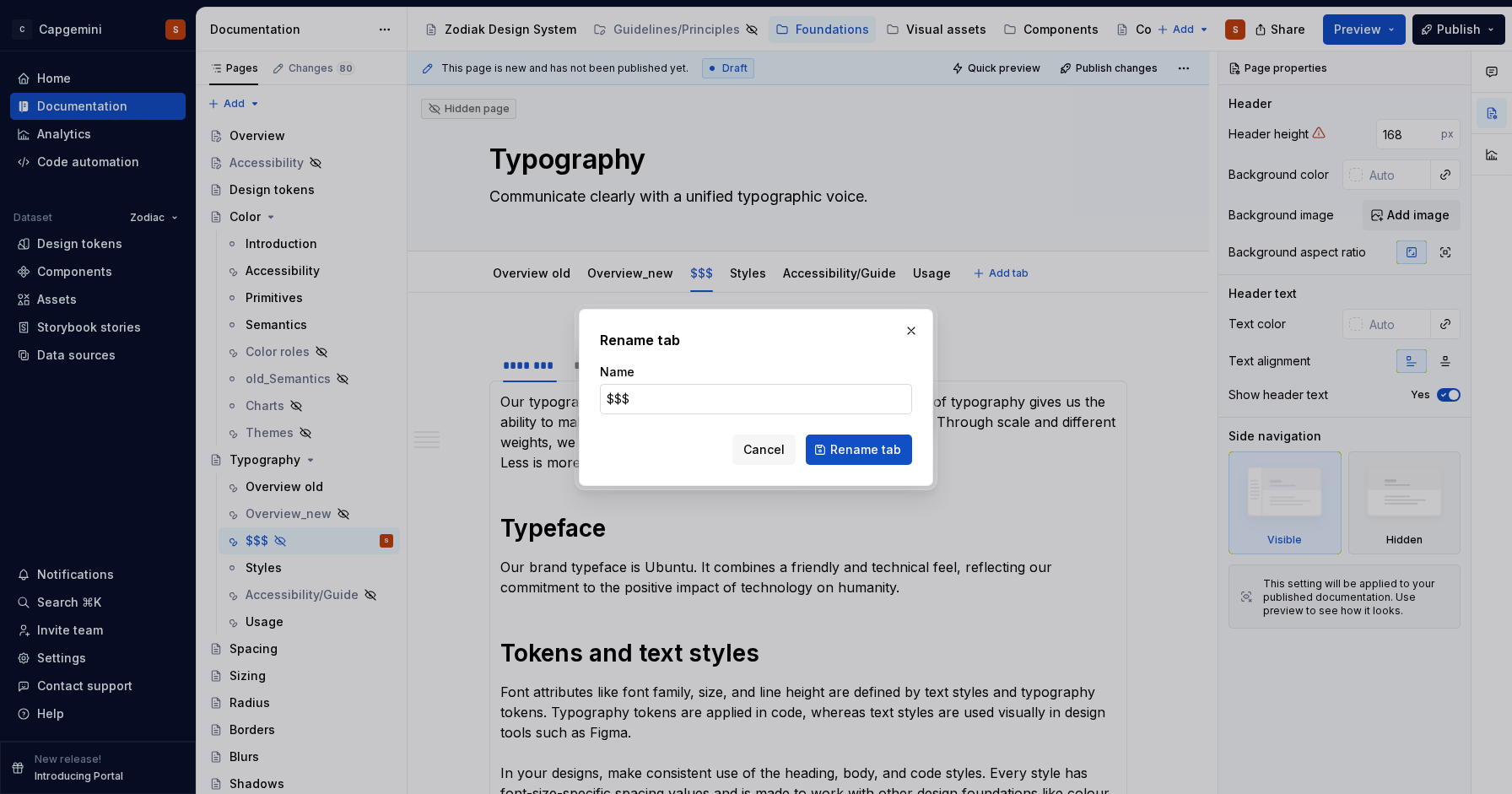
click at [646, 393] on input "$$$" at bounding box center [756, 399] width 312 height 31
type input "Overview"
click button "Rename tab" at bounding box center [858, 449] width 106 height 31
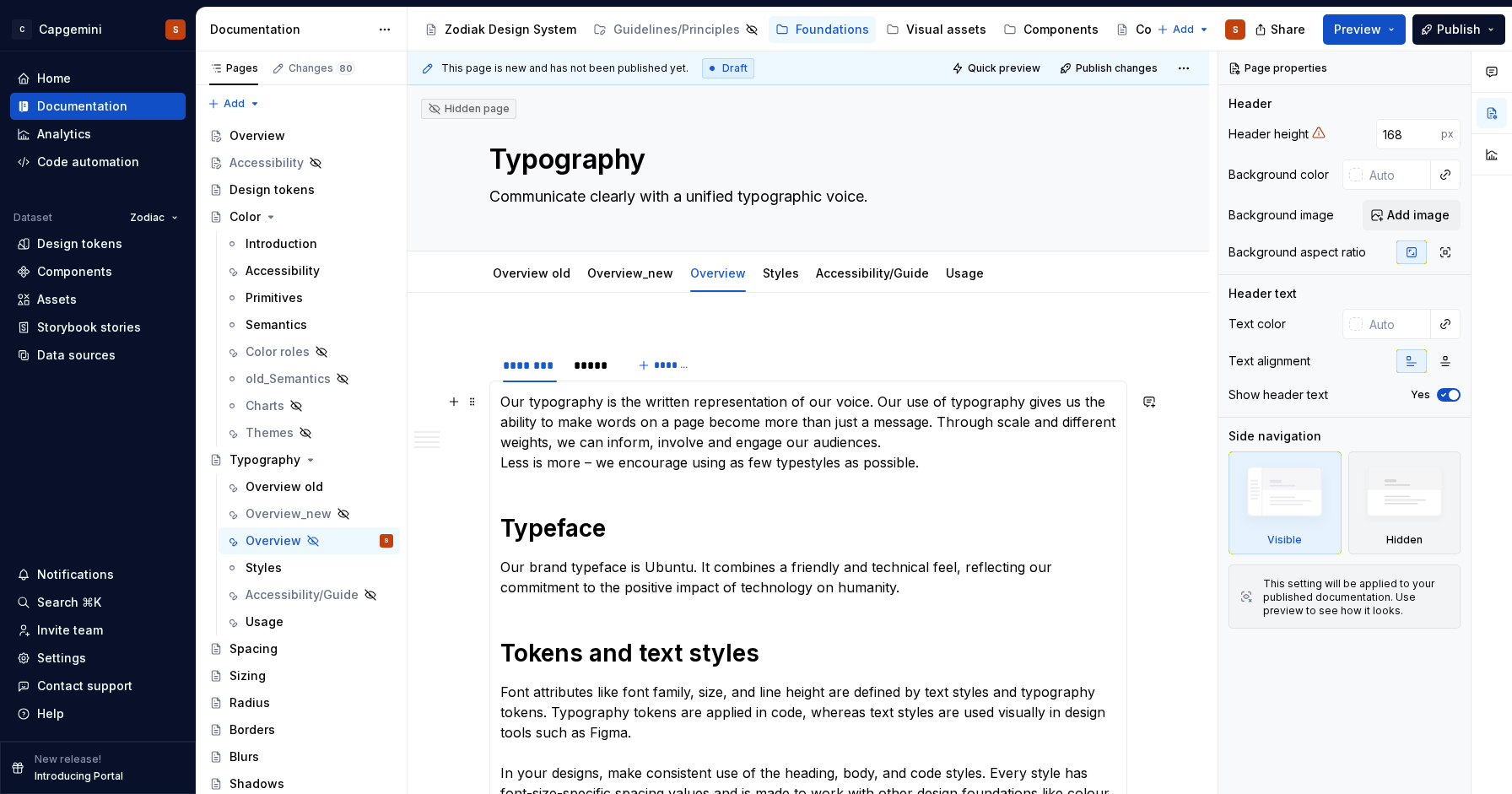
click at [611, 413] on p "Our typography is the written representation of our voice. Our use of typograph…" at bounding box center [808, 432] width 616 height 81
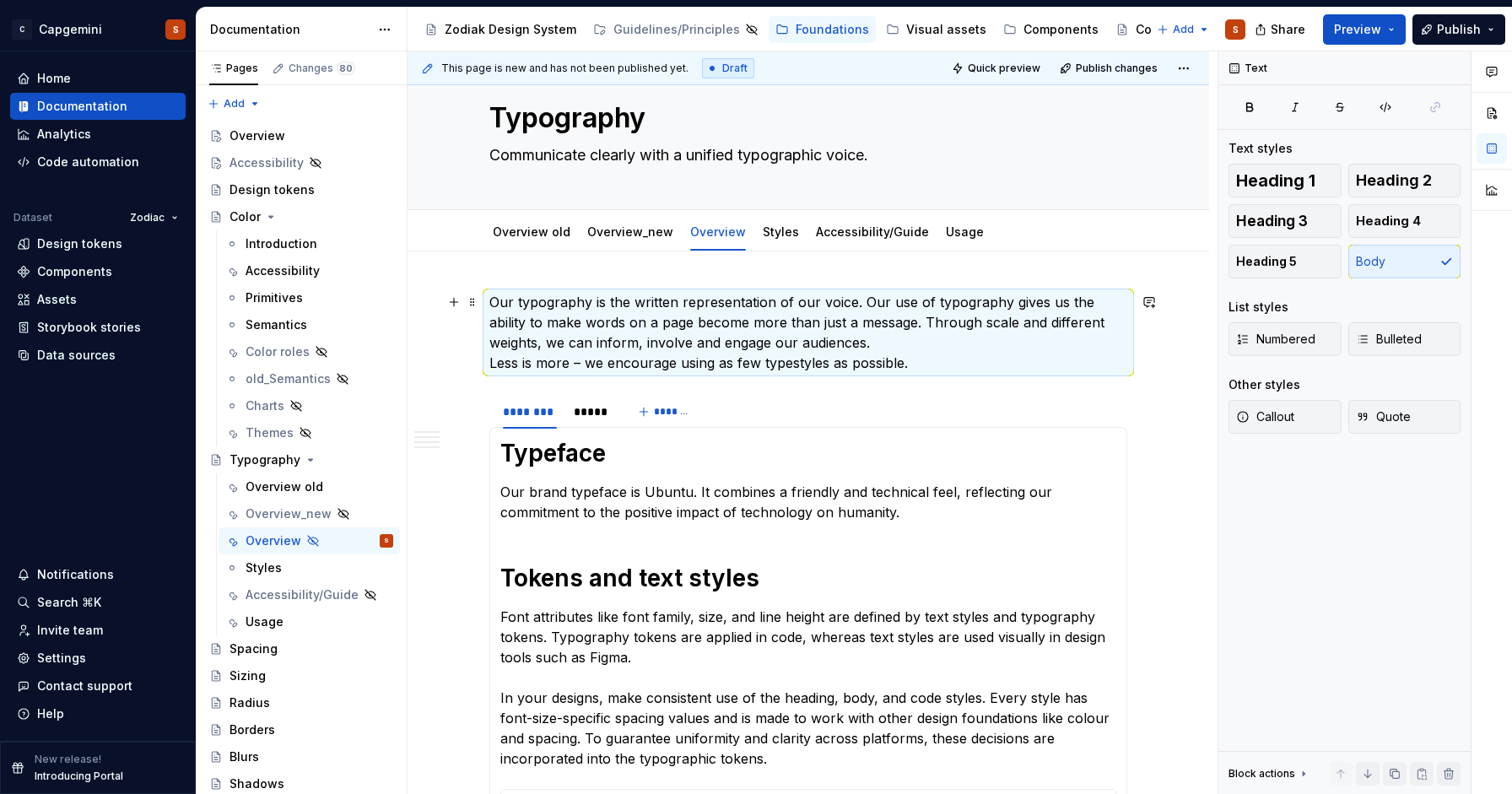
scroll to position [43, 0]
click at [466, 448] on span at bounding box center [472, 452] width 14 height 24
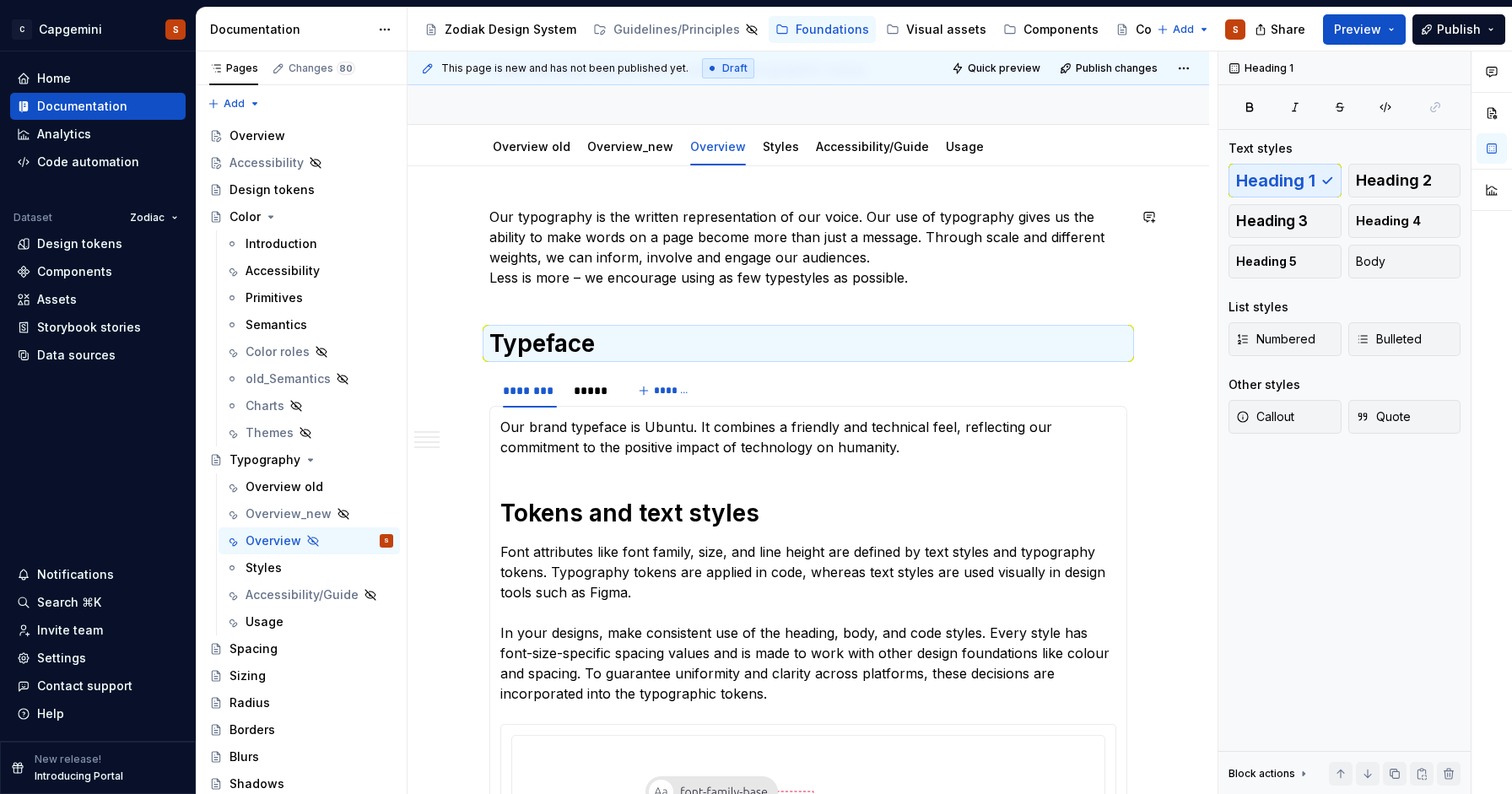
scroll to position [129, 0]
click at [534, 436] on p "Our brand typeface is Ubuntu. It combines a friendly and technical feel, reflec…" at bounding box center [808, 435] width 616 height 41
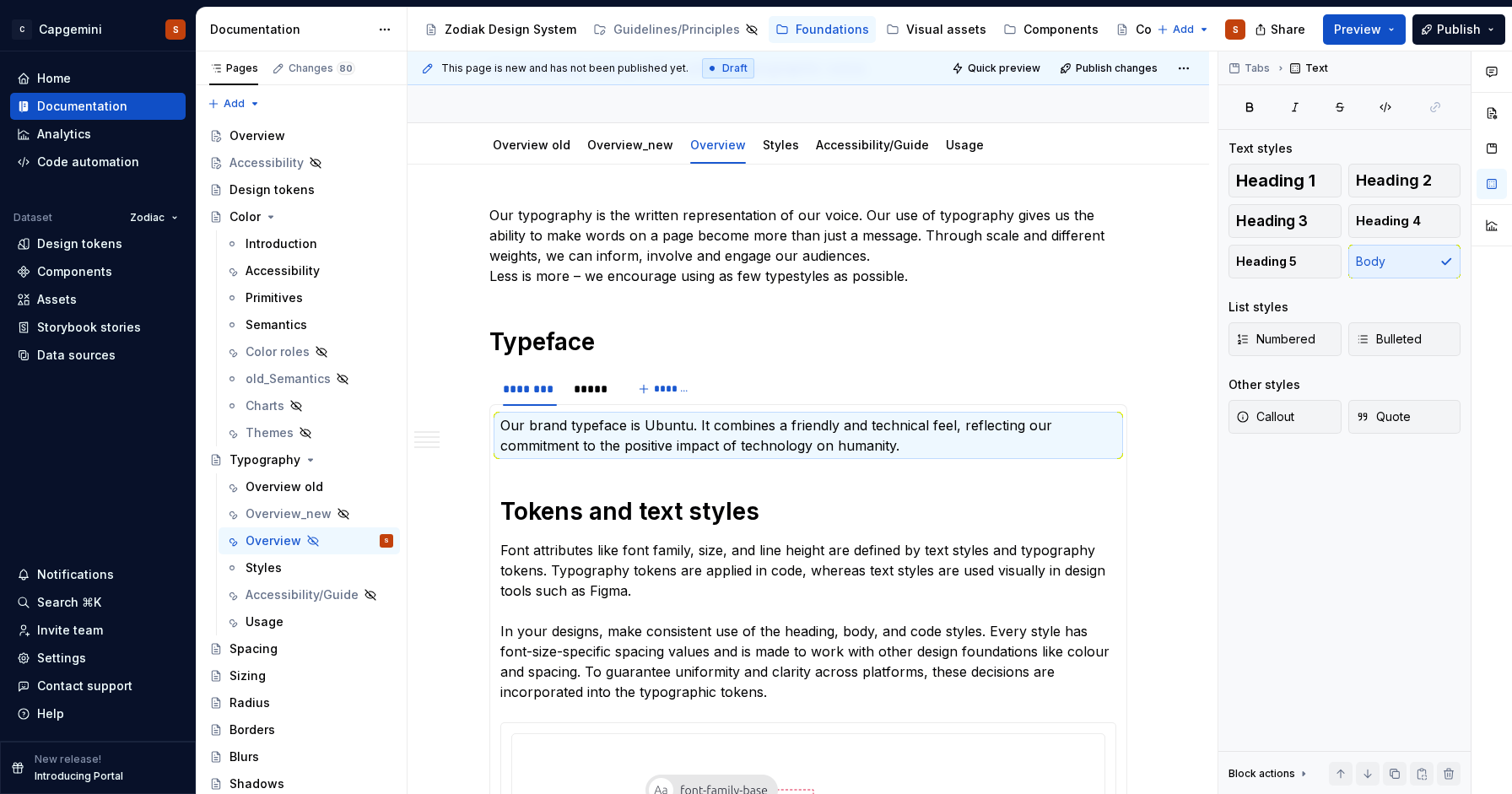
type textarea "*"
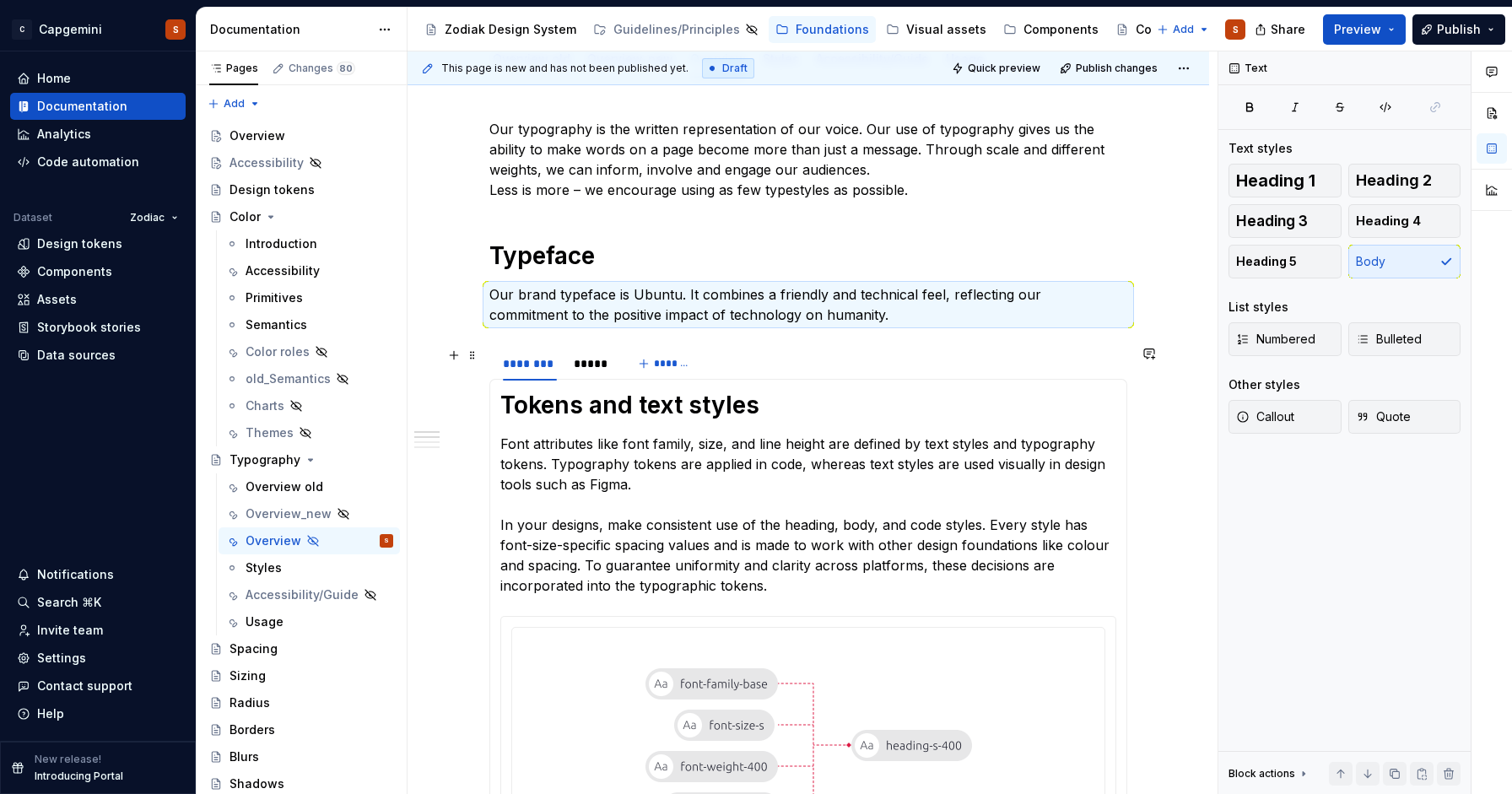
scroll to position [217, 0]
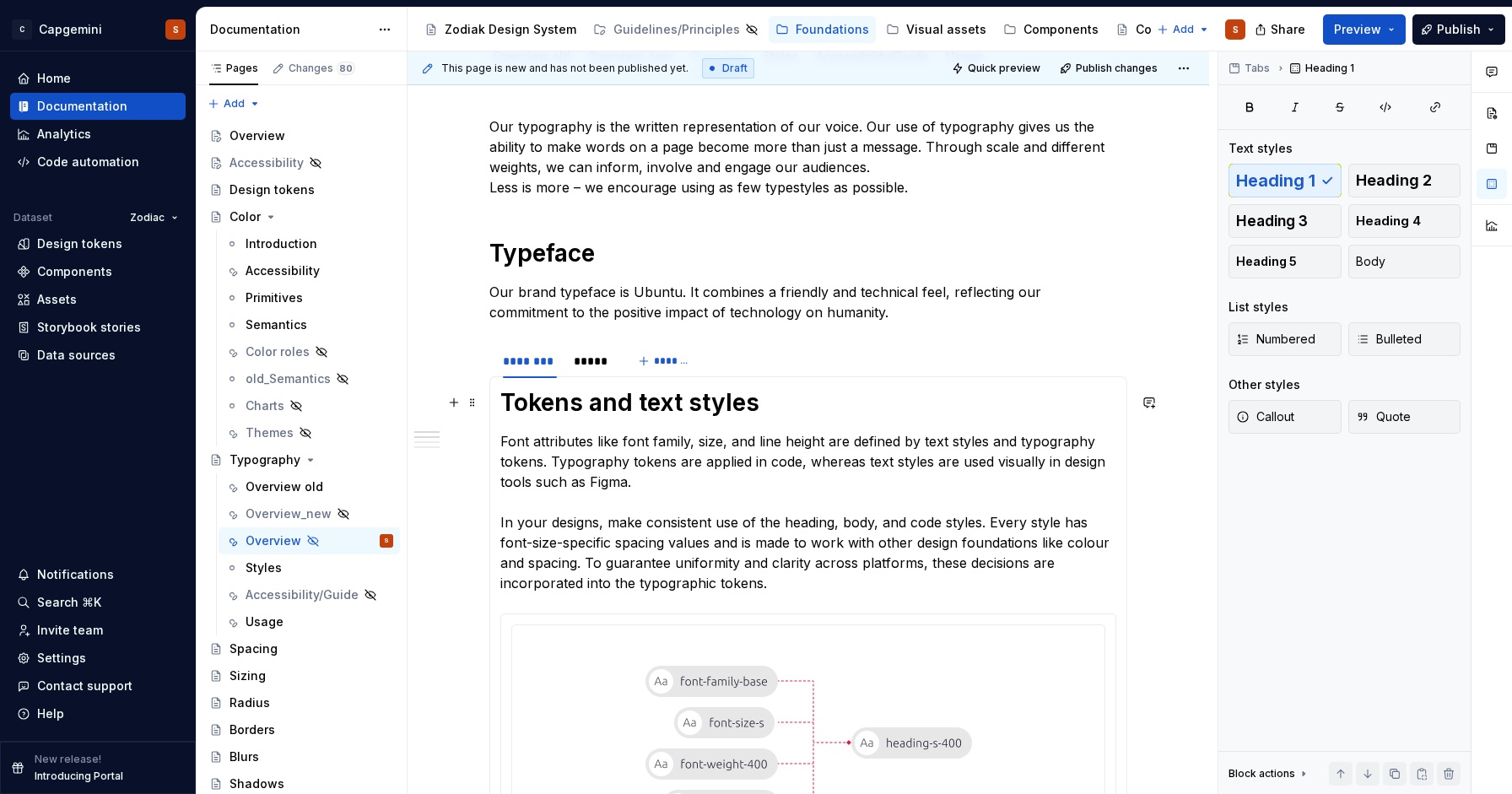
click at [531, 412] on h1 "Tokens and text styles" at bounding box center [808, 402] width 616 height 31
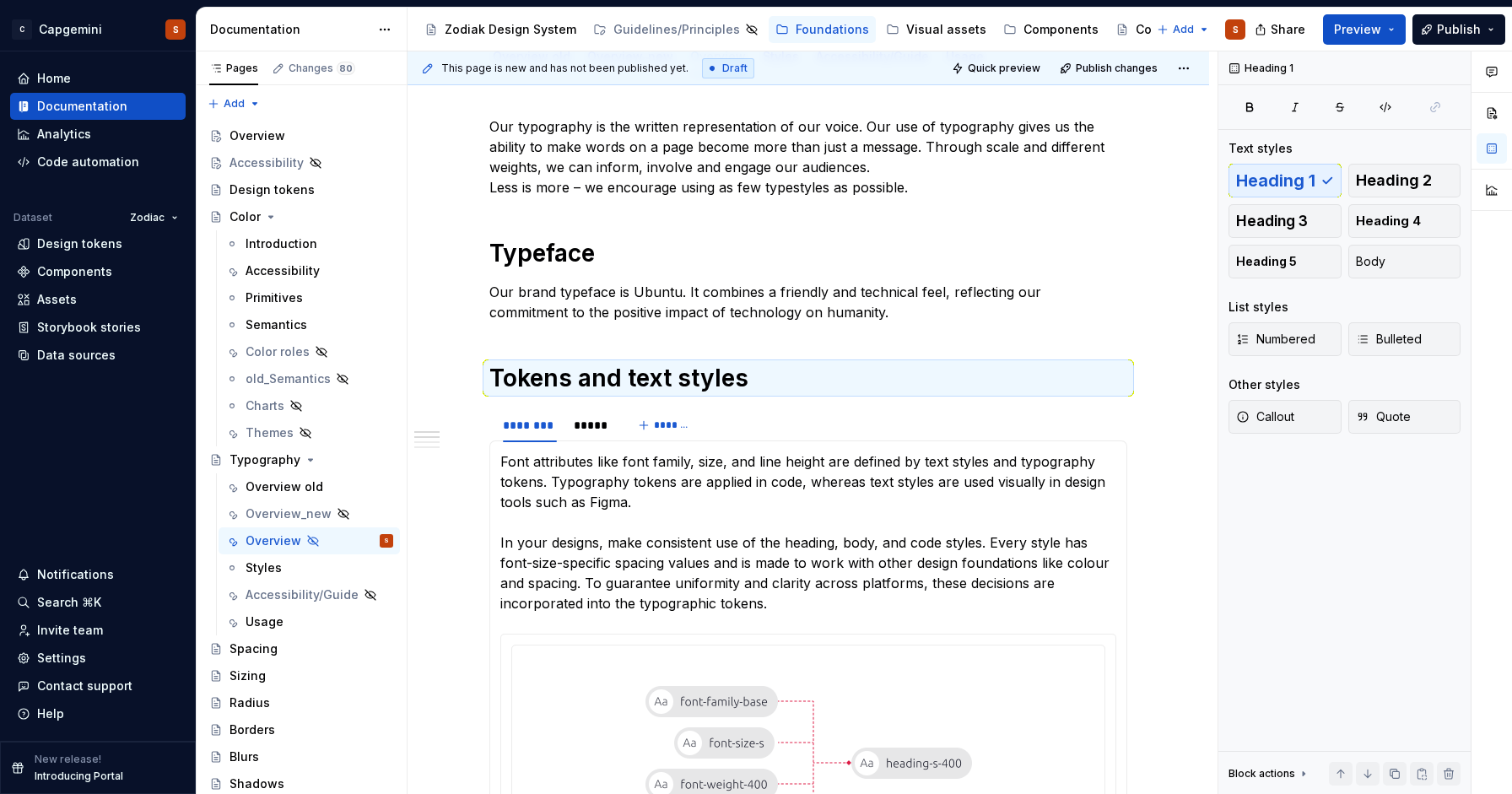
scroll to position [247, 0]
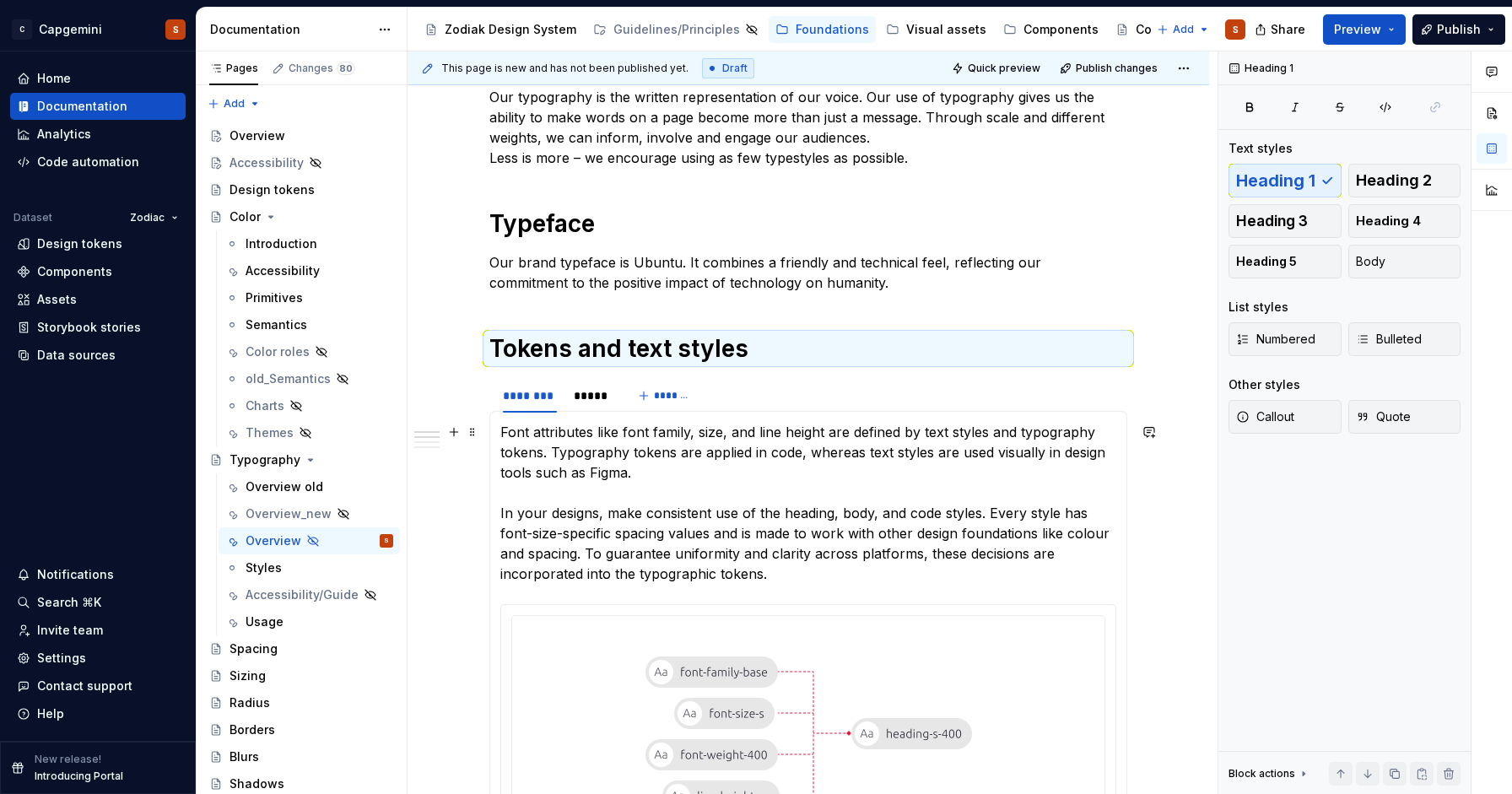
click at [534, 448] on p "Font attributes like font family, size, and line height are defined by text sty…" at bounding box center [808, 503] width 616 height 162
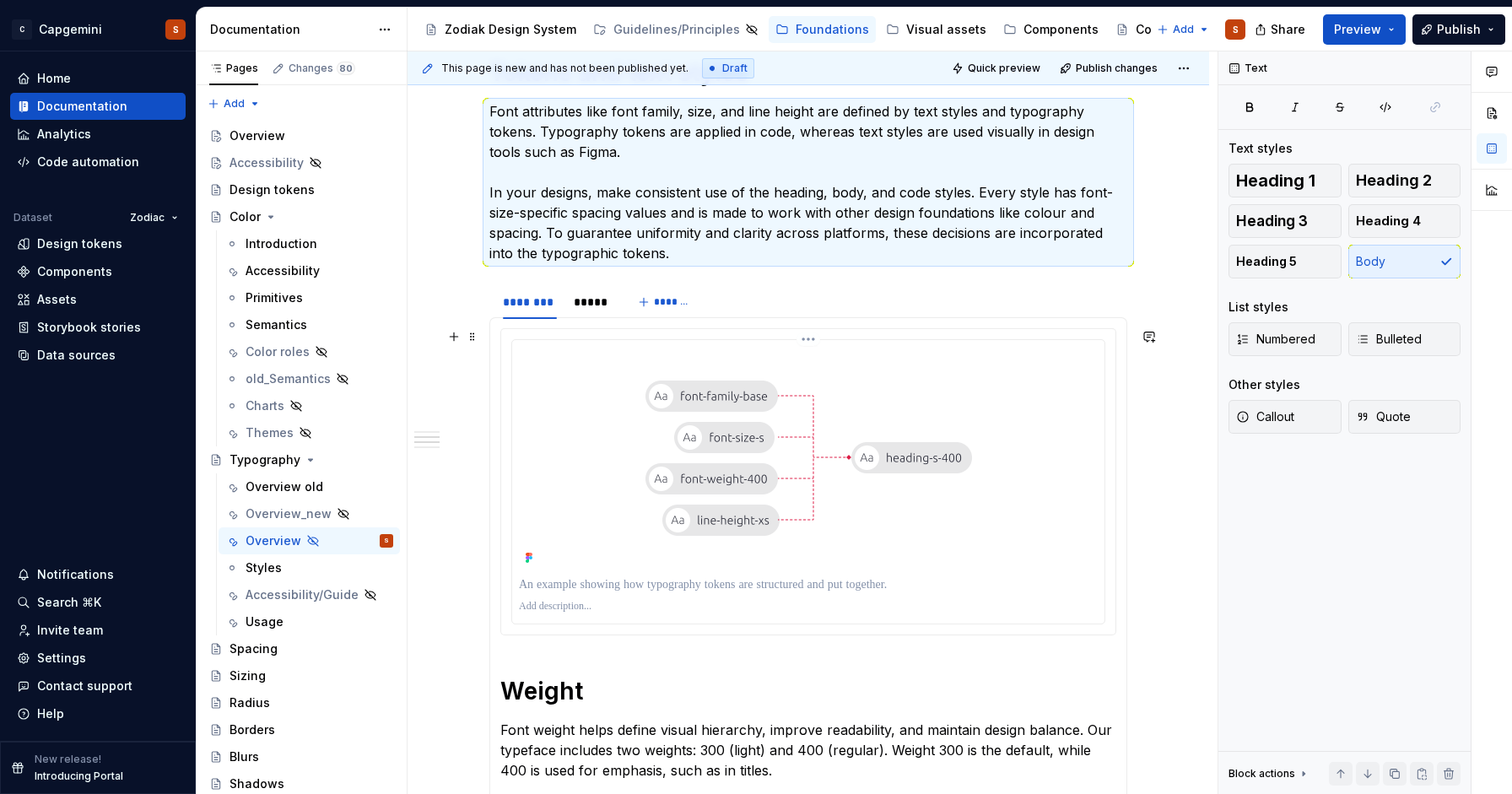
scroll to position [524, 0]
click at [544, 484] on div at bounding box center [808, 456] width 579 height 223
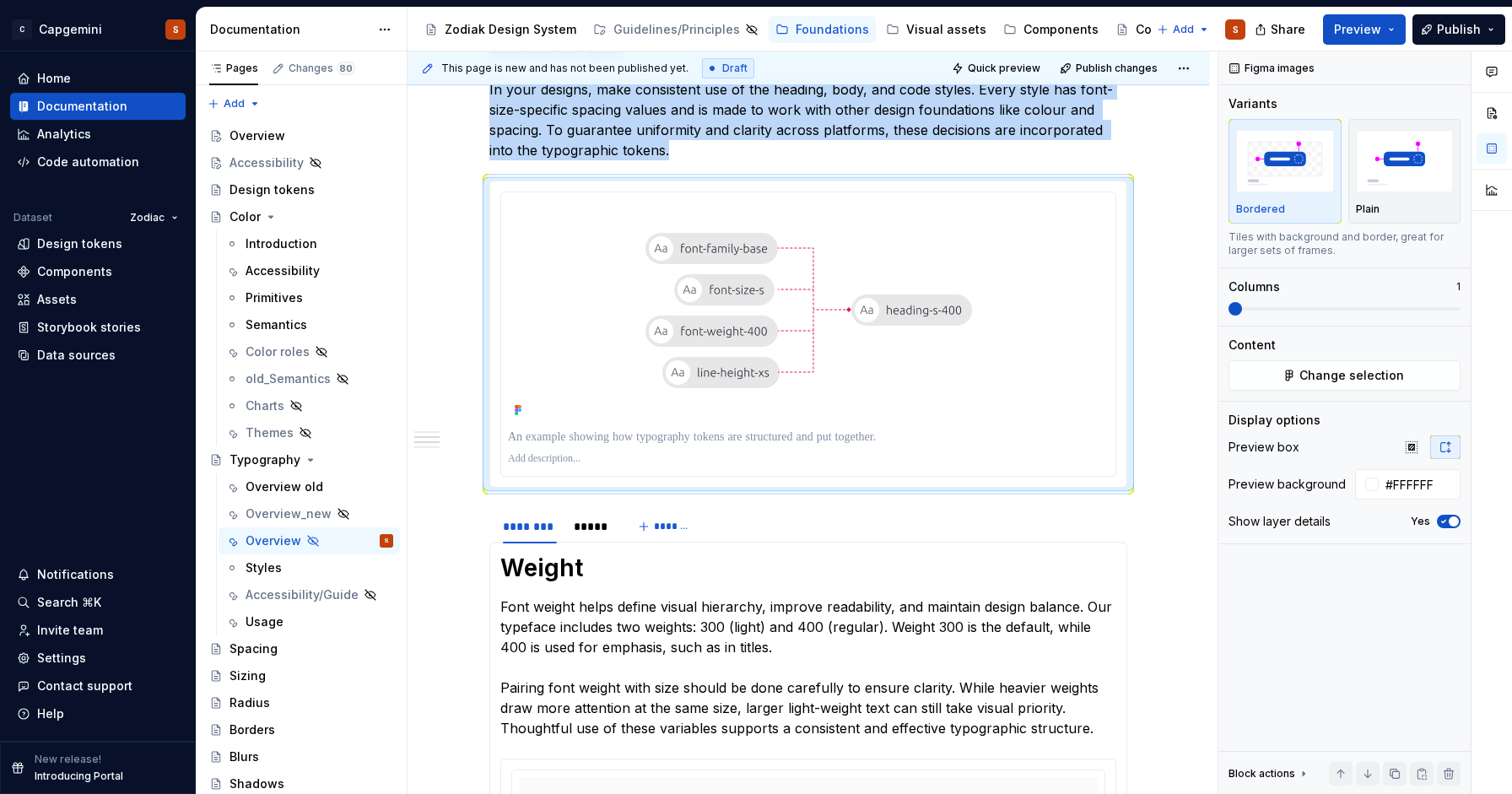
scroll to position [626, 0]
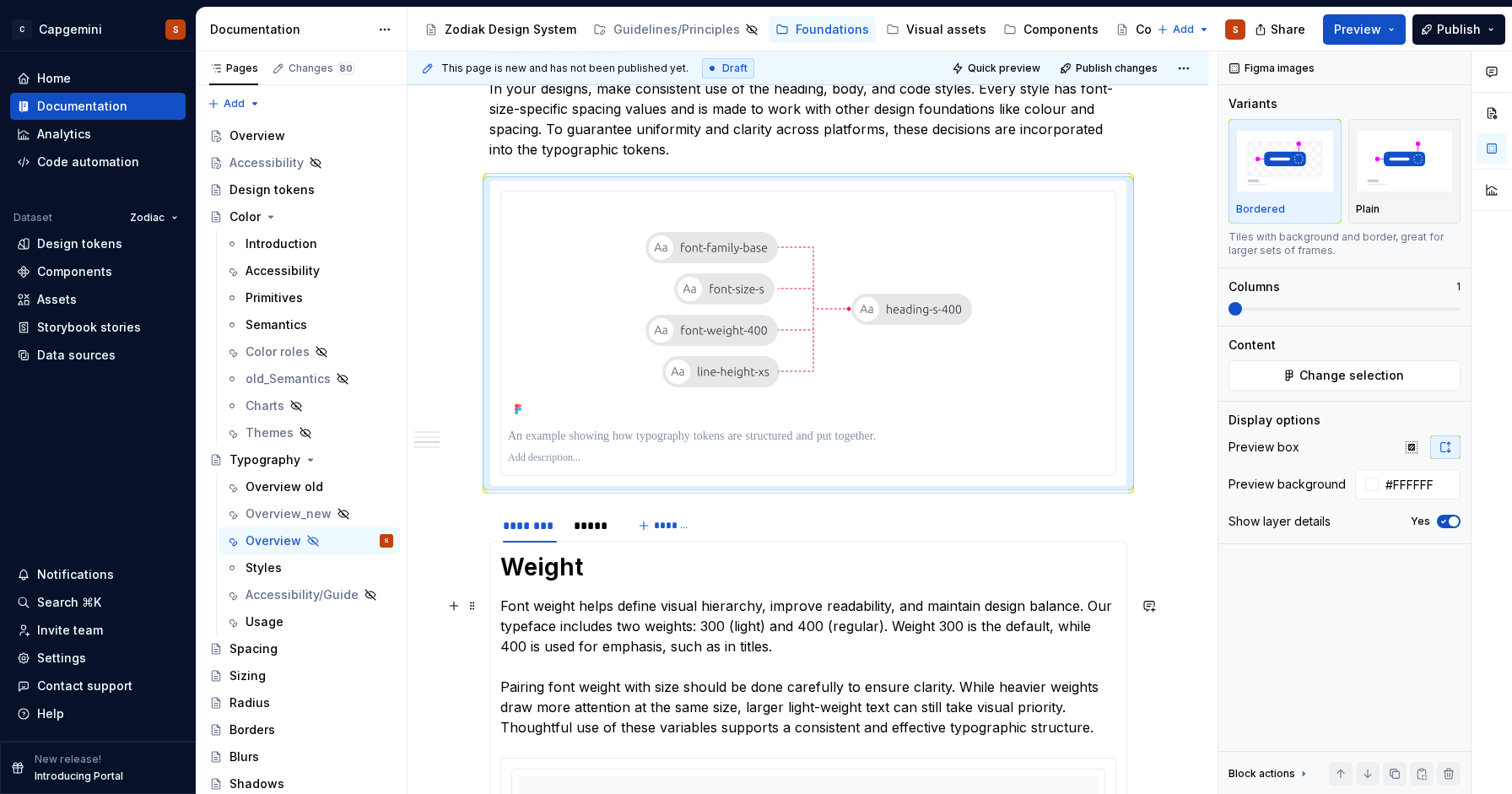
click at [554, 631] on p "Font weight helps define visual hierarchy, improve readability, and maintain de…" at bounding box center [808, 666] width 616 height 142
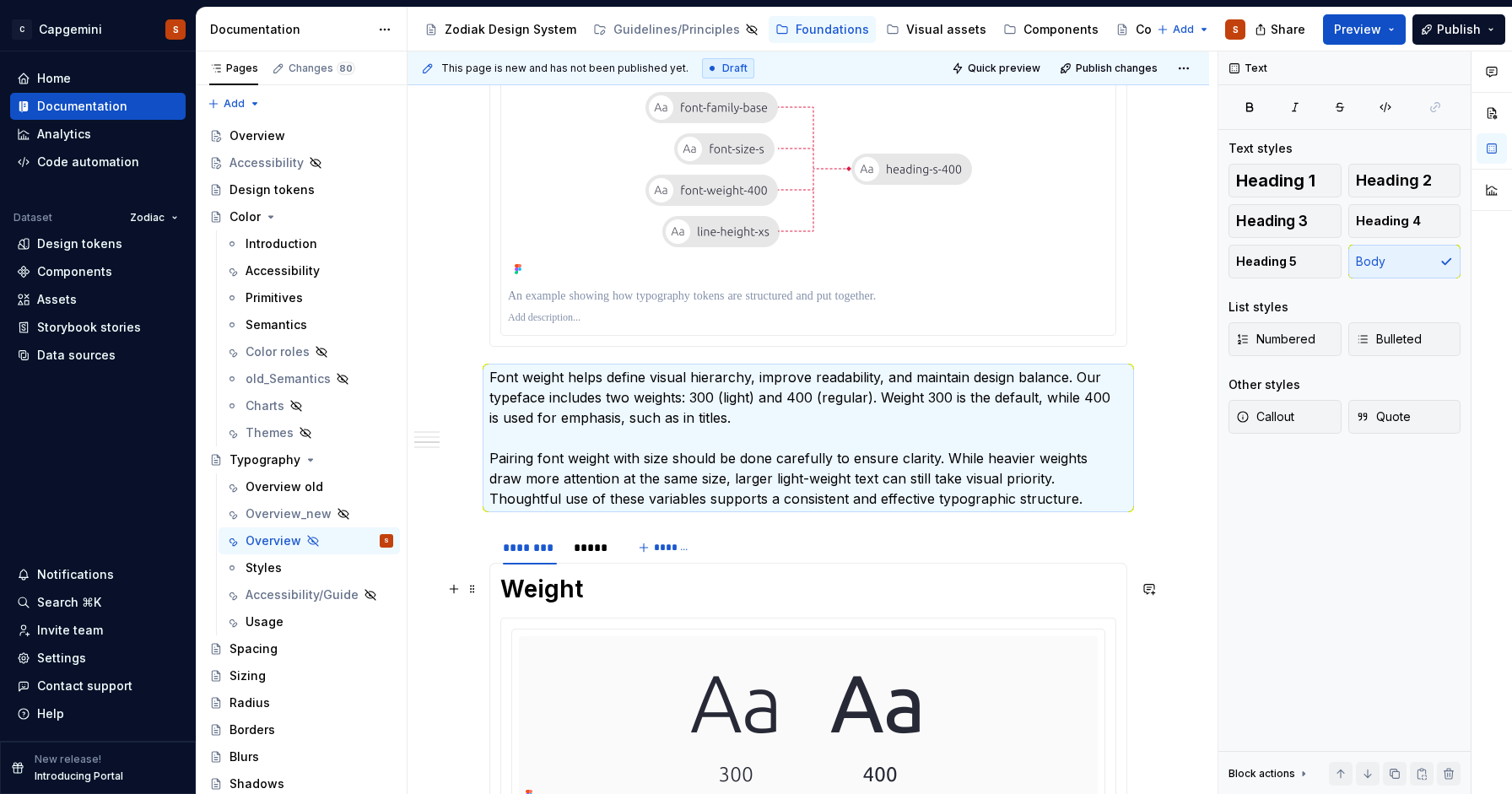
scroll to position [813, 0]
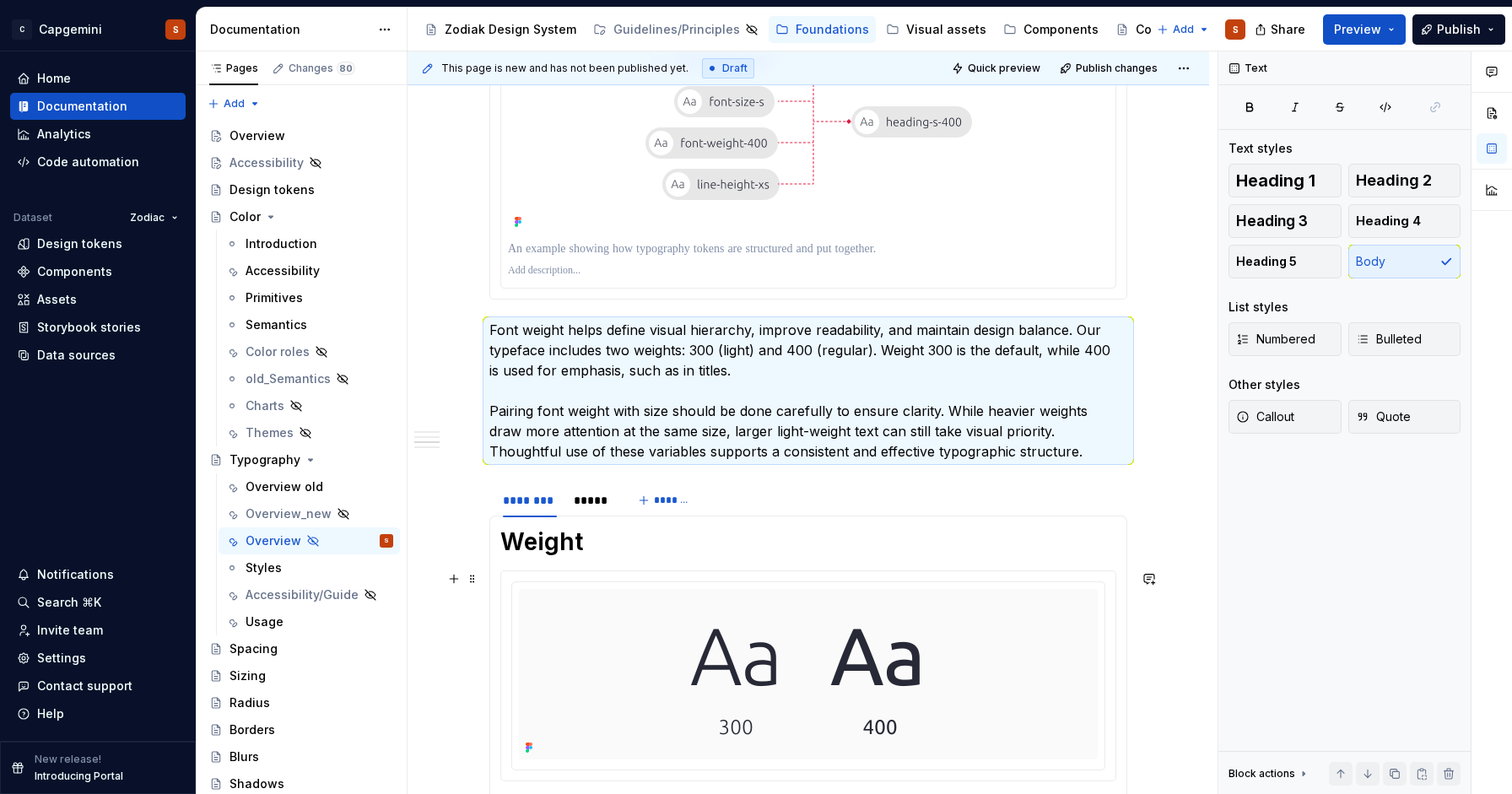
click at [541, 579] on div at bounding box center [808, 675] width 614 height 209
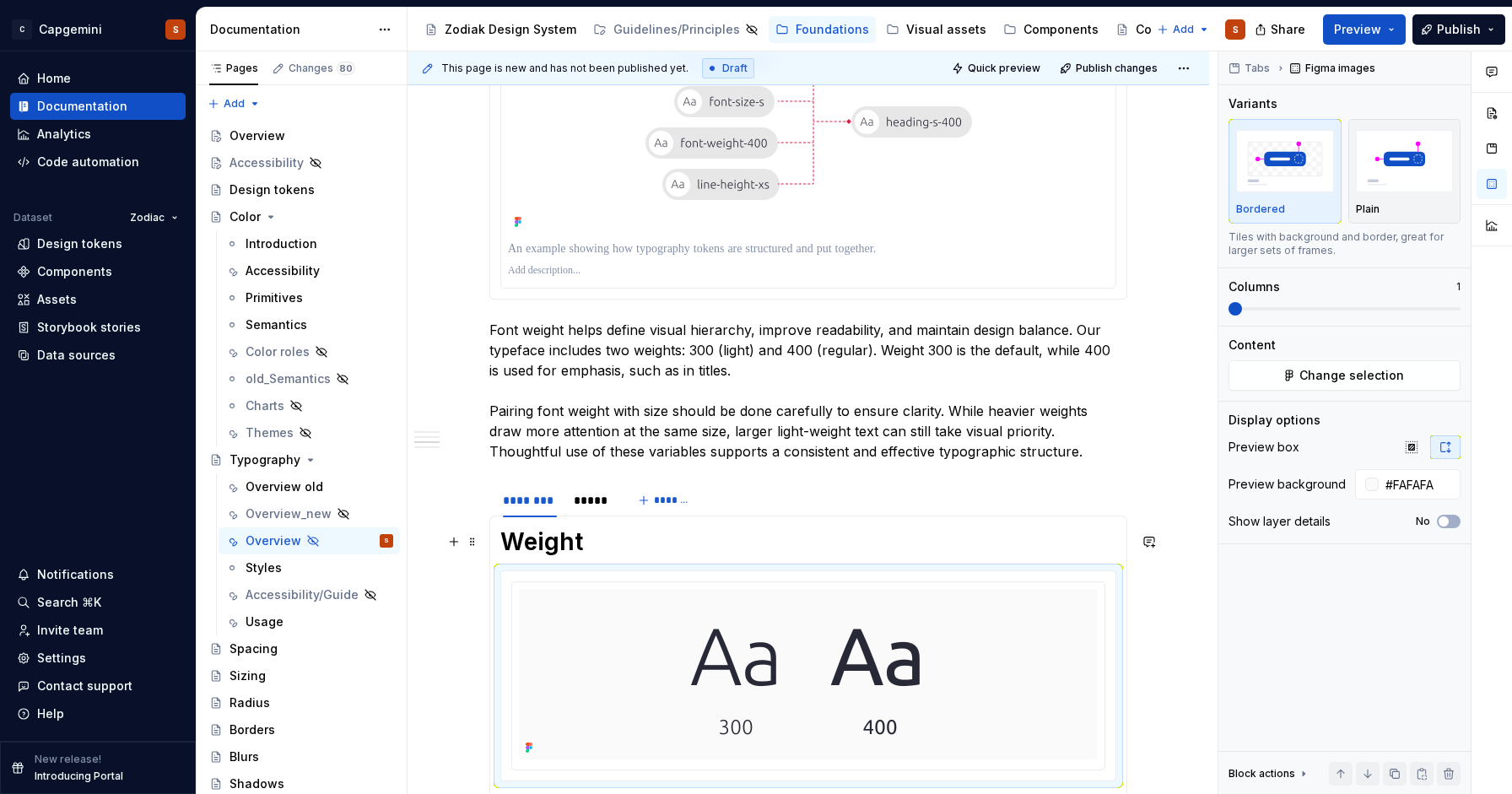
click at [511, 548] on h1 "Weight" at bounding box center [808, 542] width 616 height 31
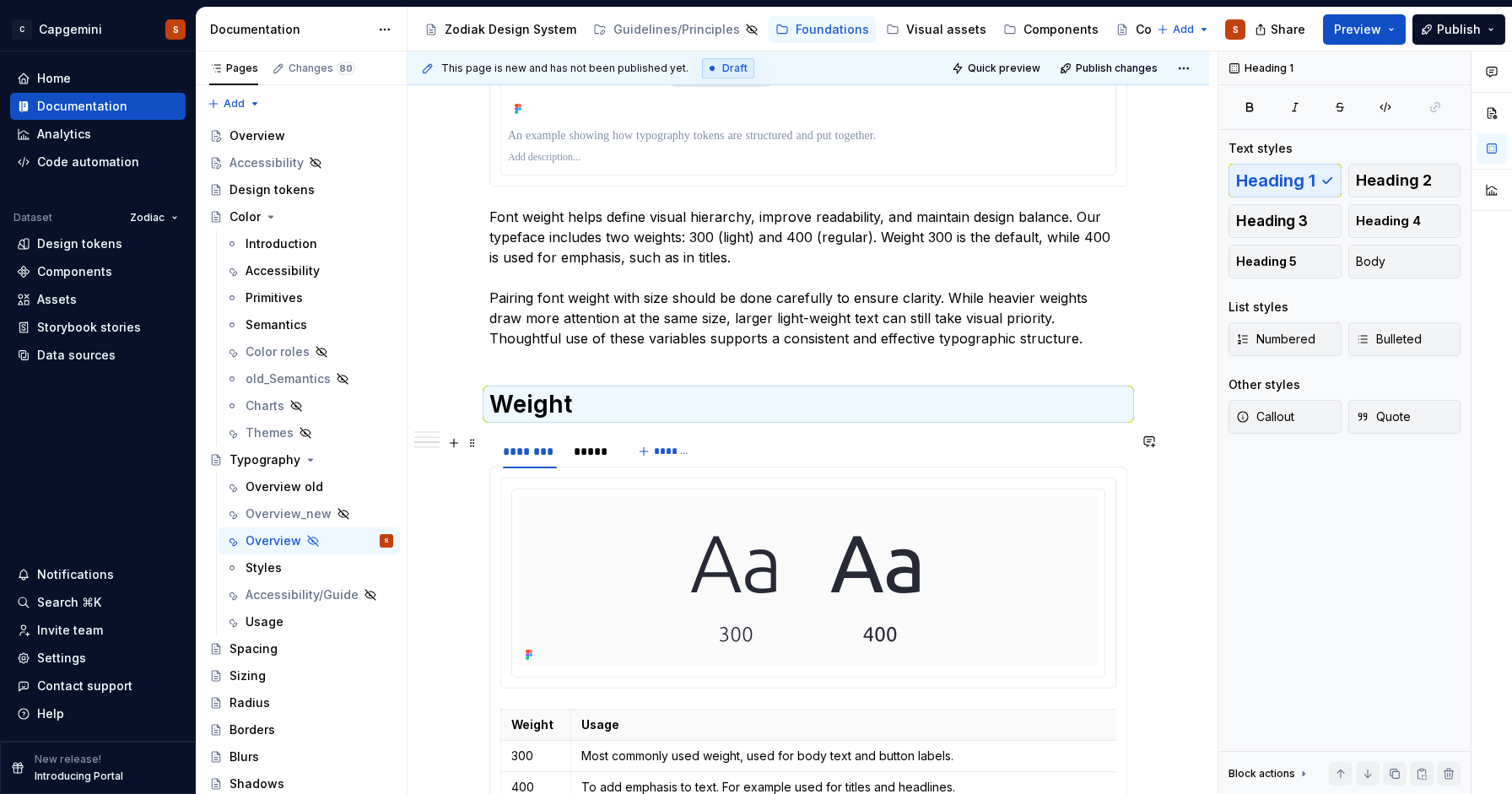
scroll to position [932, 0]
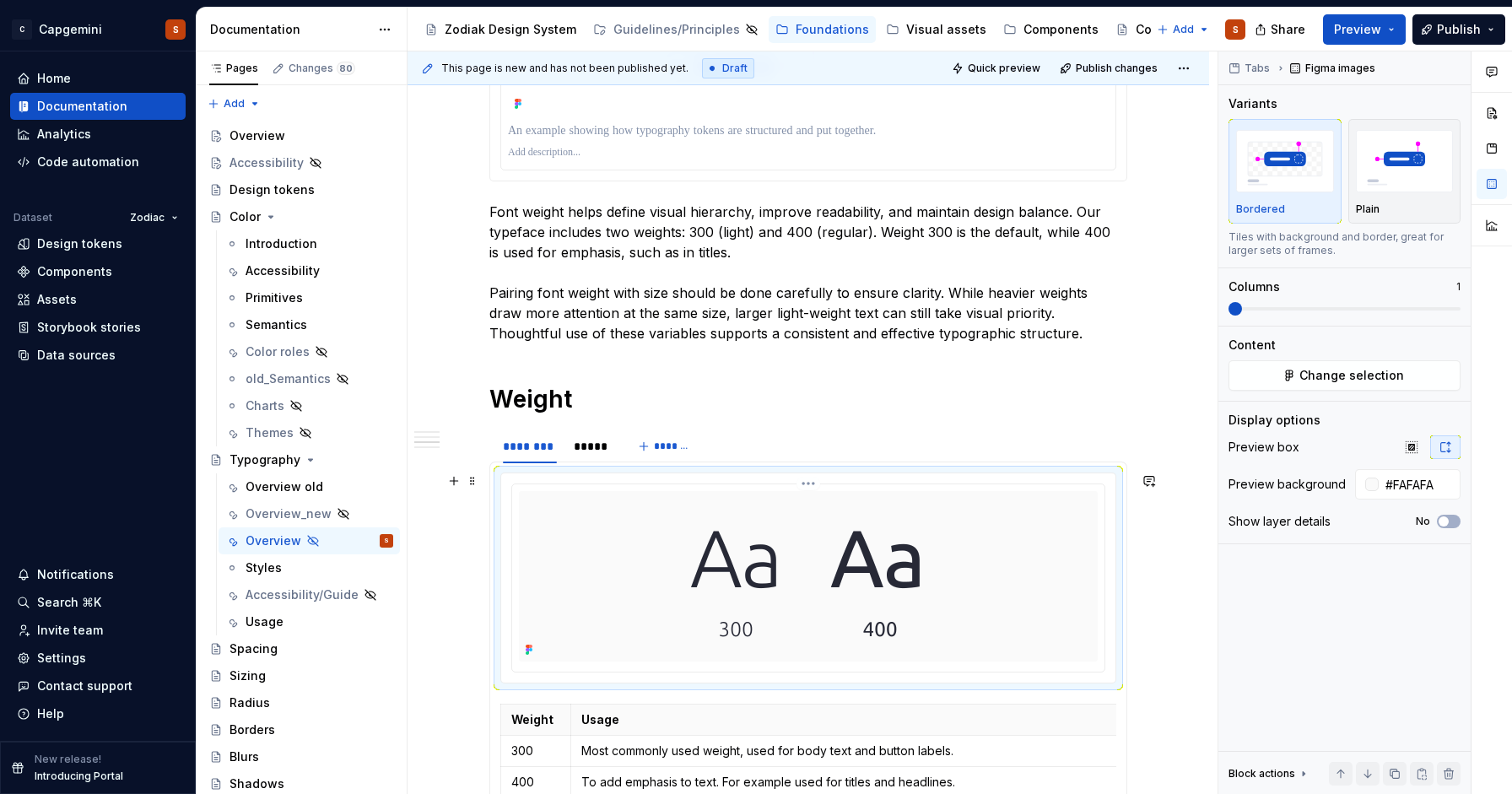
click at [535, 534] on div at bounding box center [808, 576] width 579 height 170
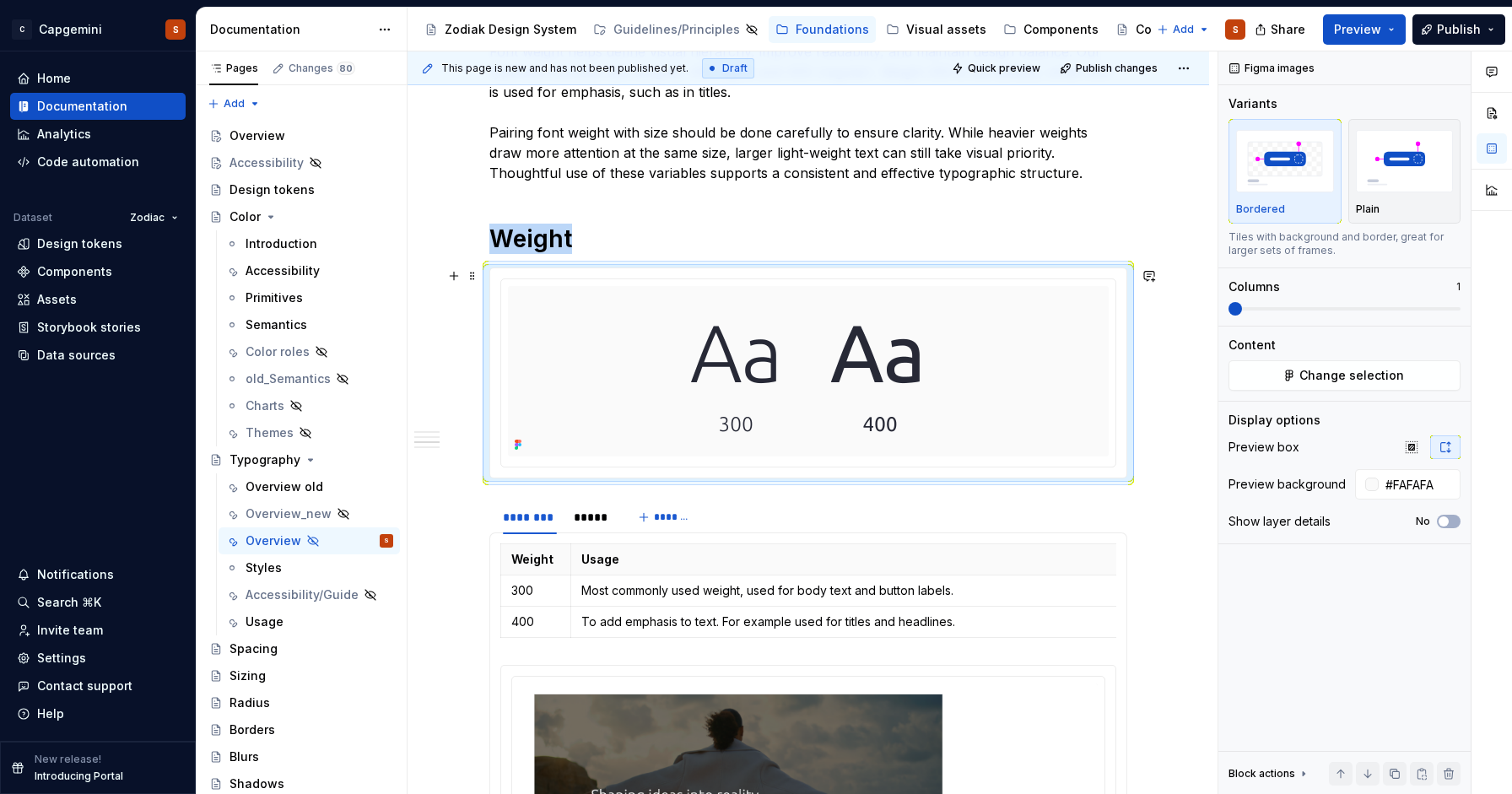
scroll to position [1108, 0]
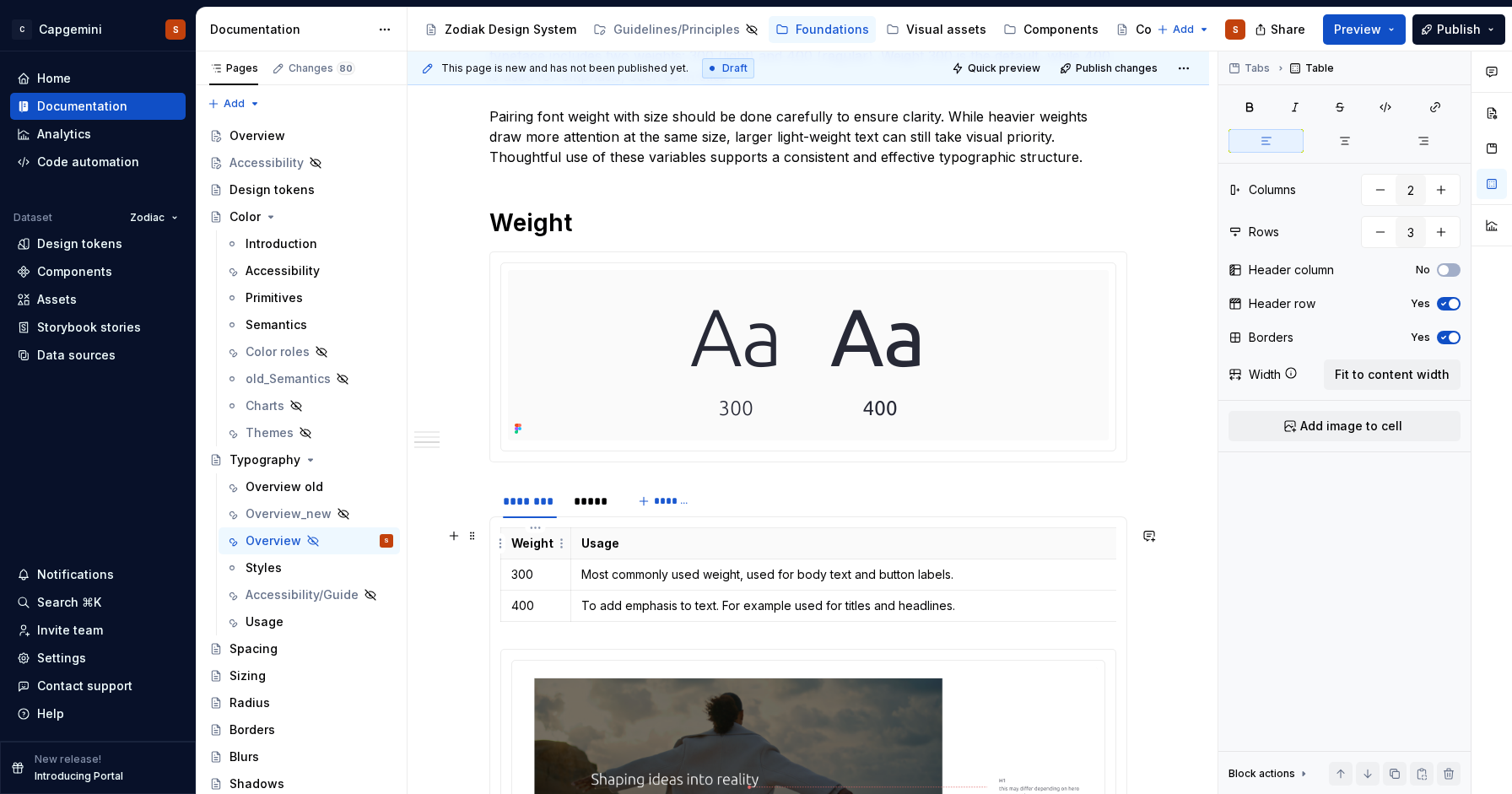
click at [518, 550] on p "Weight" at bounding box center [535, 543] width 49 height 17
click at [496, 549] on html "C Capgemini S Home Documentation Analytics Code automation Dataset Zodiac Desig…" at bounding box center [756, 397] width 1512 height 794
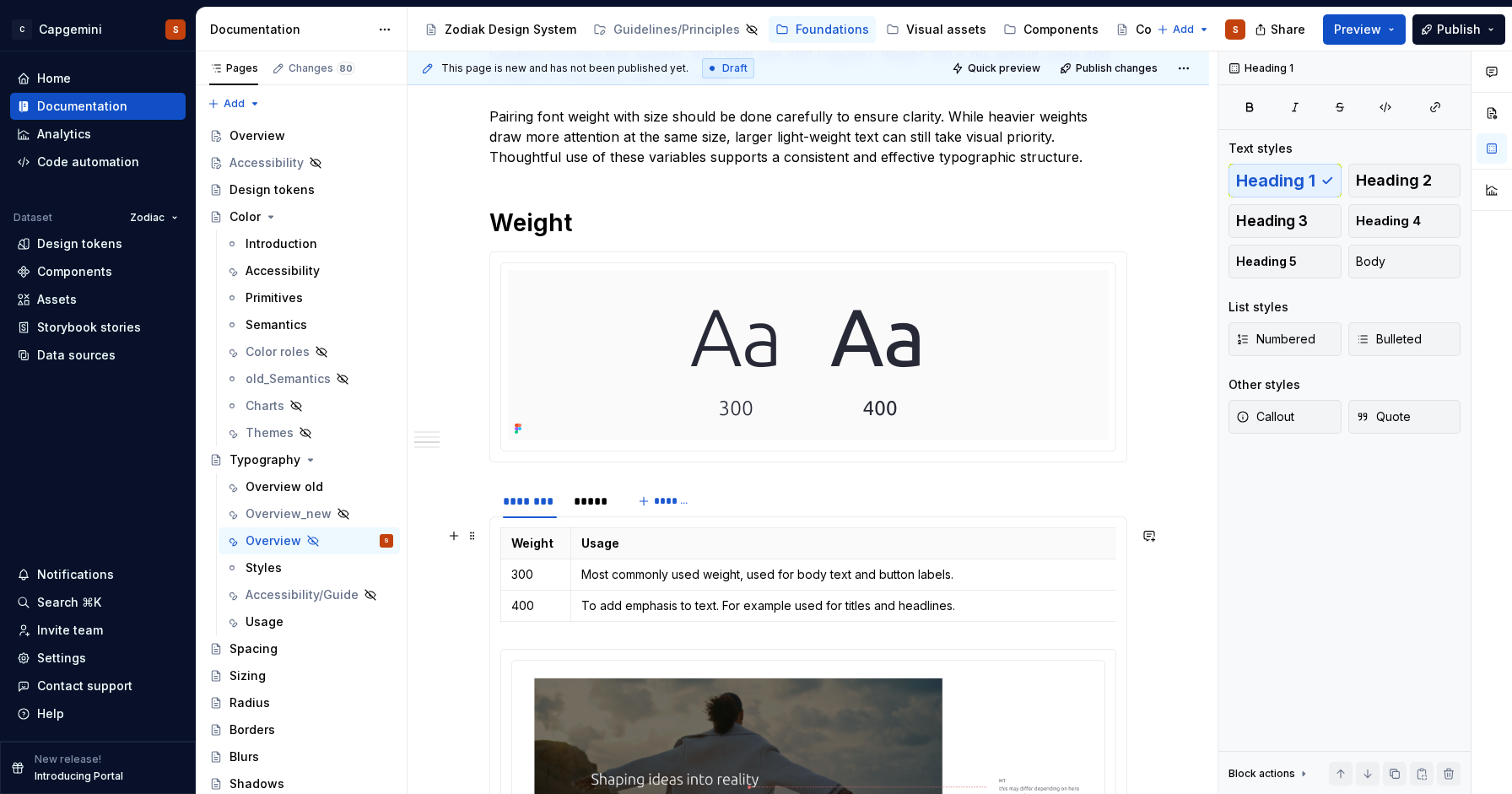
click at [468, 546] on html "C Capgemini S Home Documentation Analytics Code automation Dataset Zodiac Desig…" at bounding box center [756, 397] width 1512 height 794
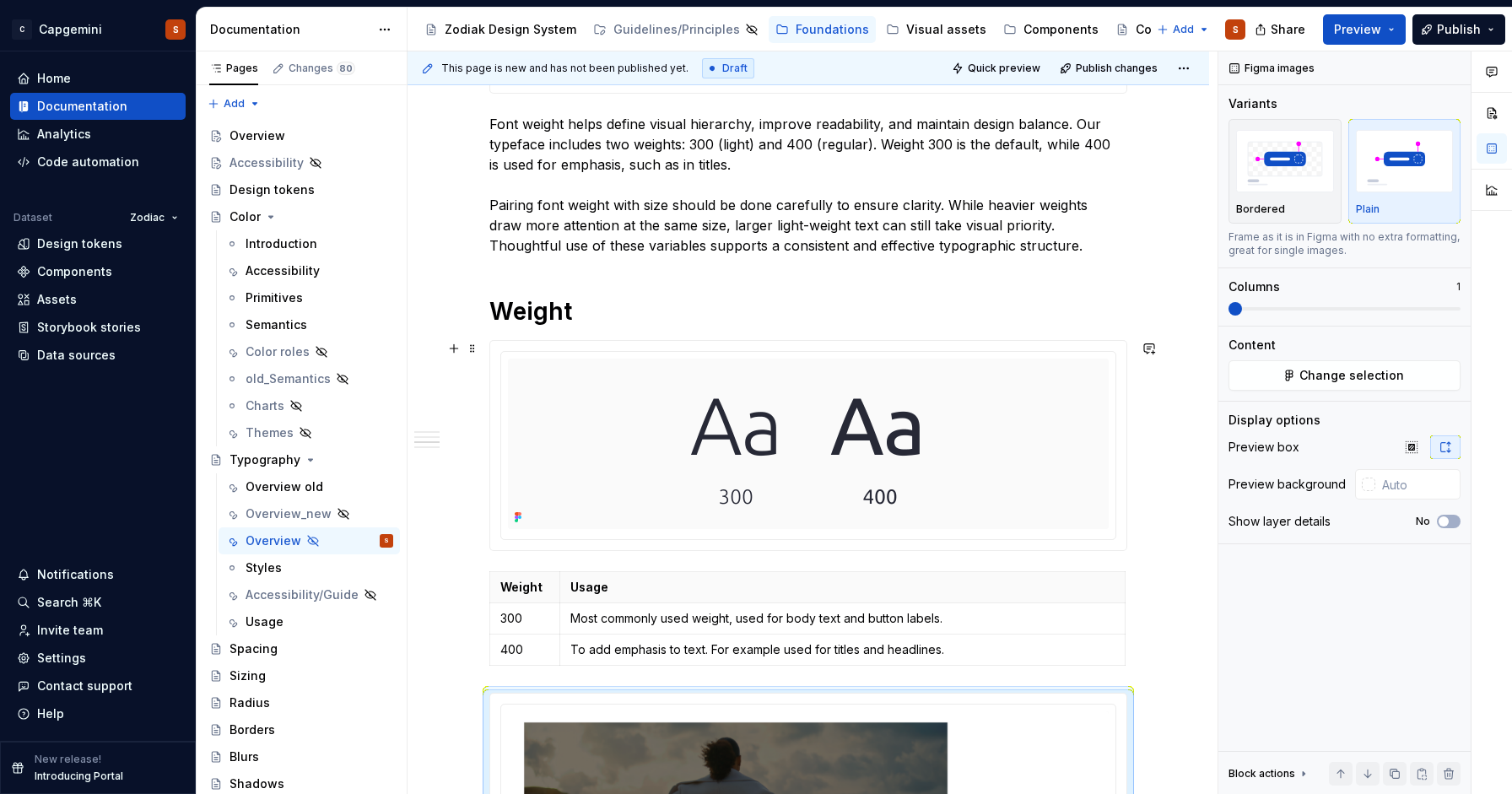
scroll to position [1058, 0]
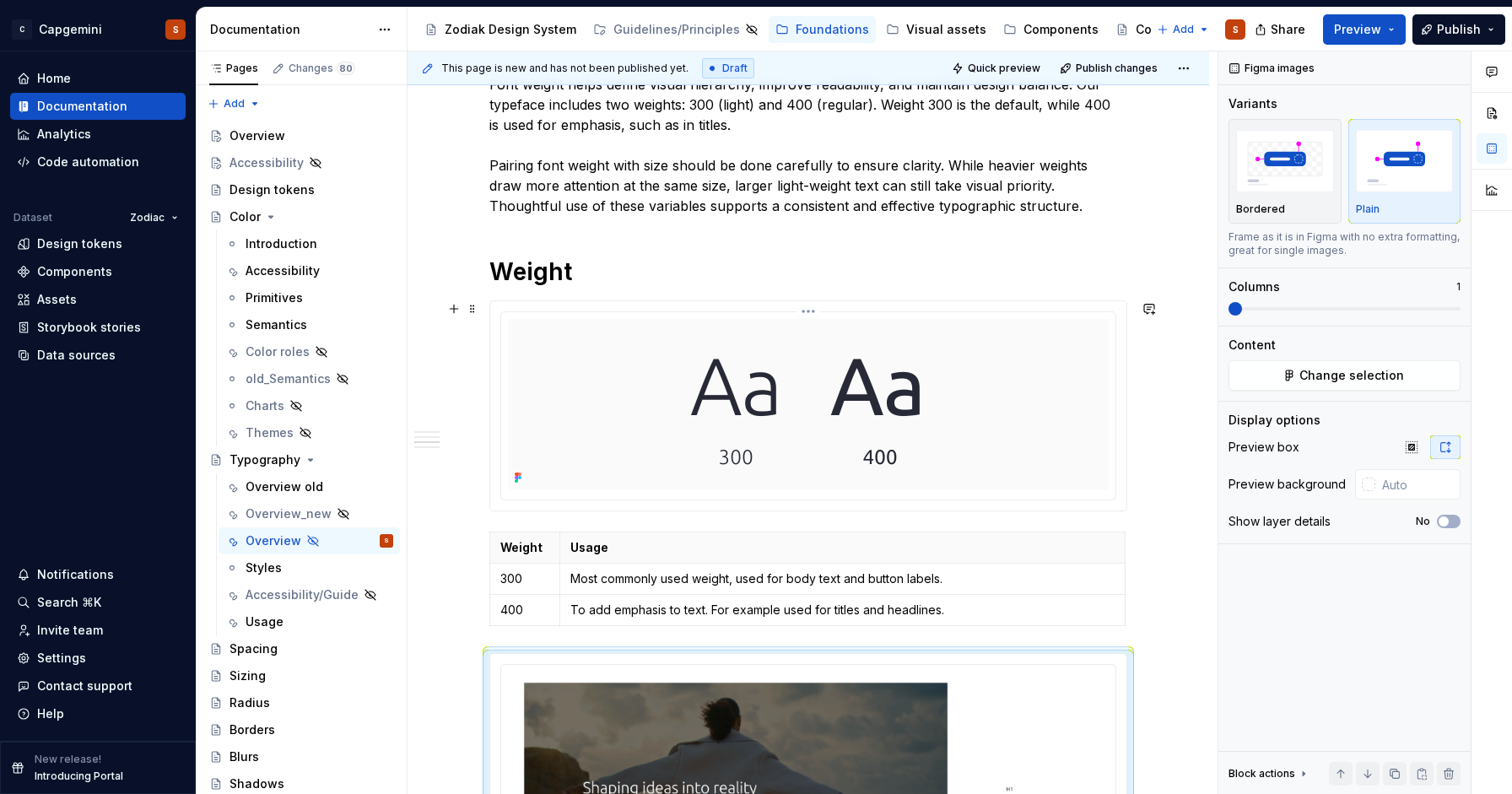
type input "#FAFAFA"
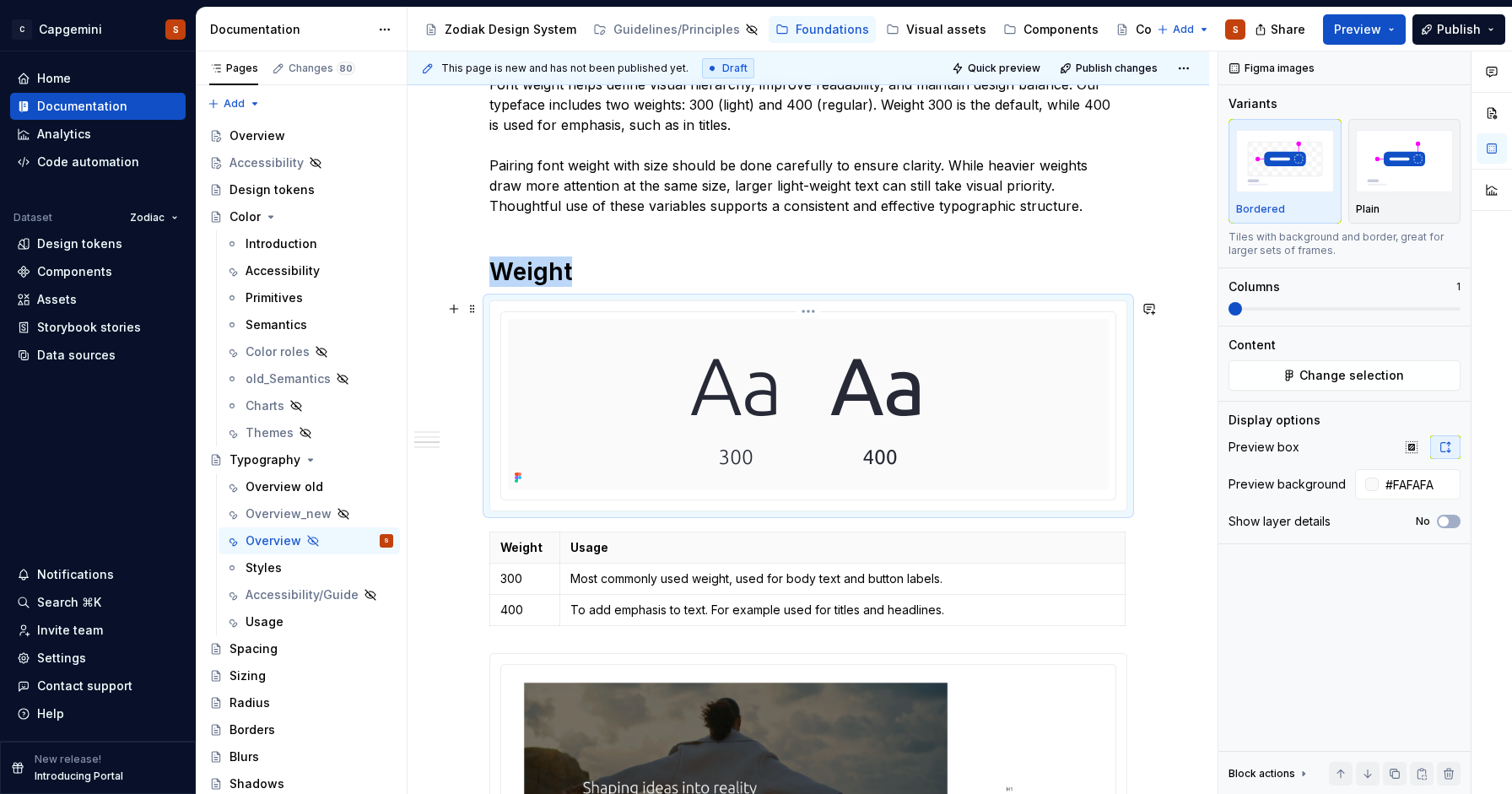
click at [531, 366] on div at bounding box center [808, 404] width 601 height 170
click at [569, 407] on div at bounding box center [808, 404] width 601 height 170
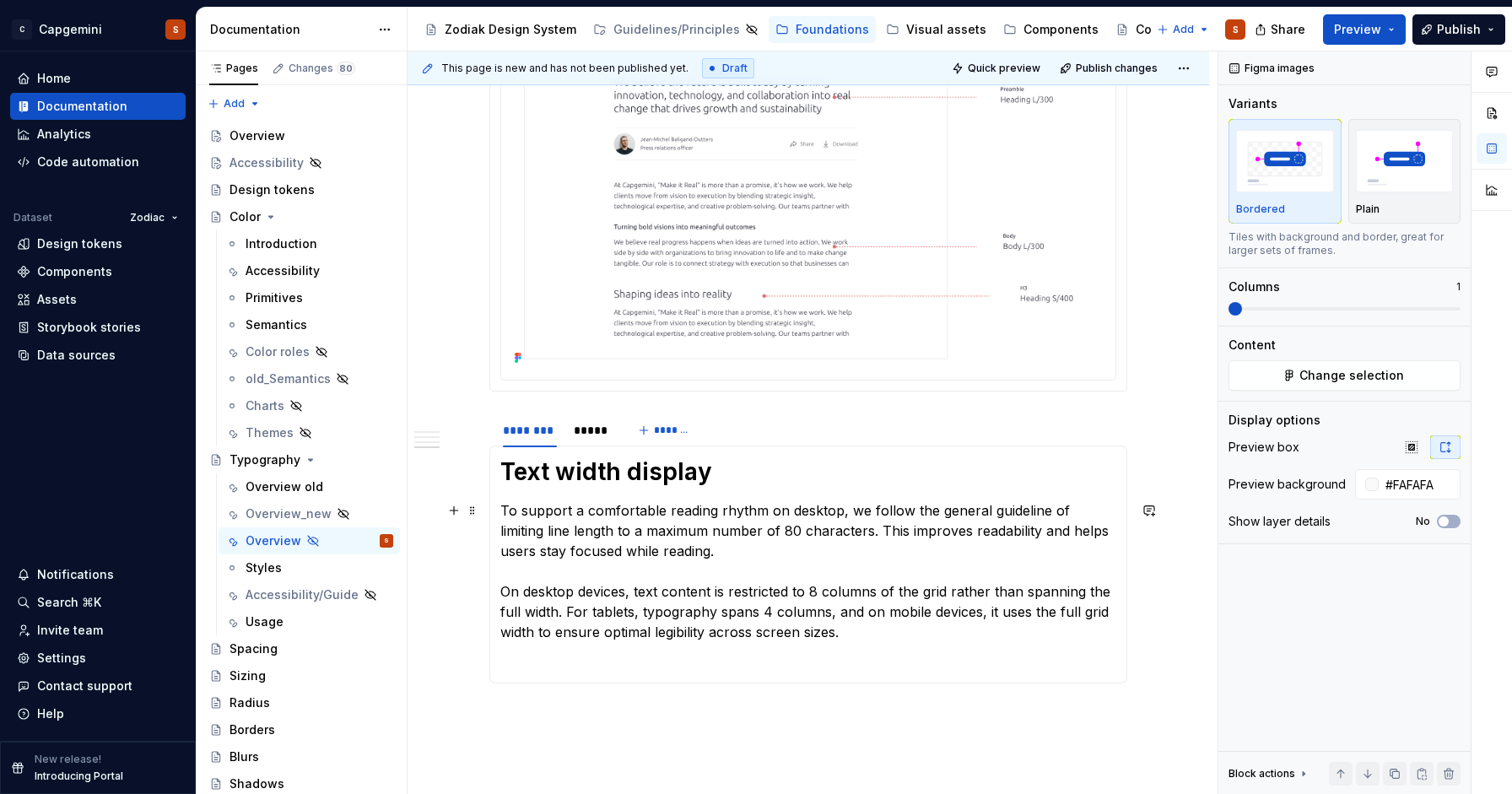
scroll to position [1959, 0]
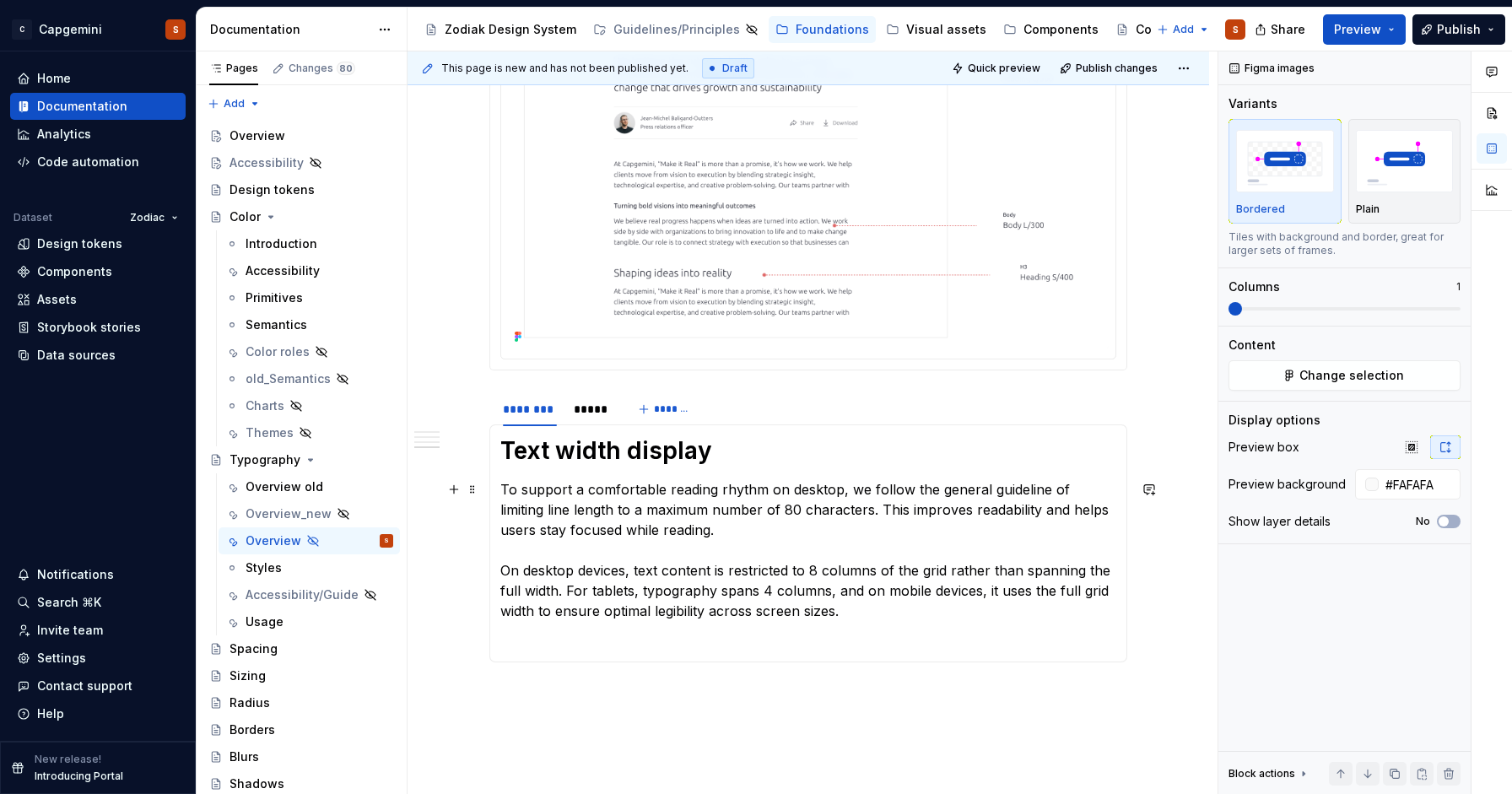
click at [608, 466] on section-item-column "Text width display To support a comfortable reading rhythm on desktop, we follo…" at bounding box center [808, 544] width 616 height 216
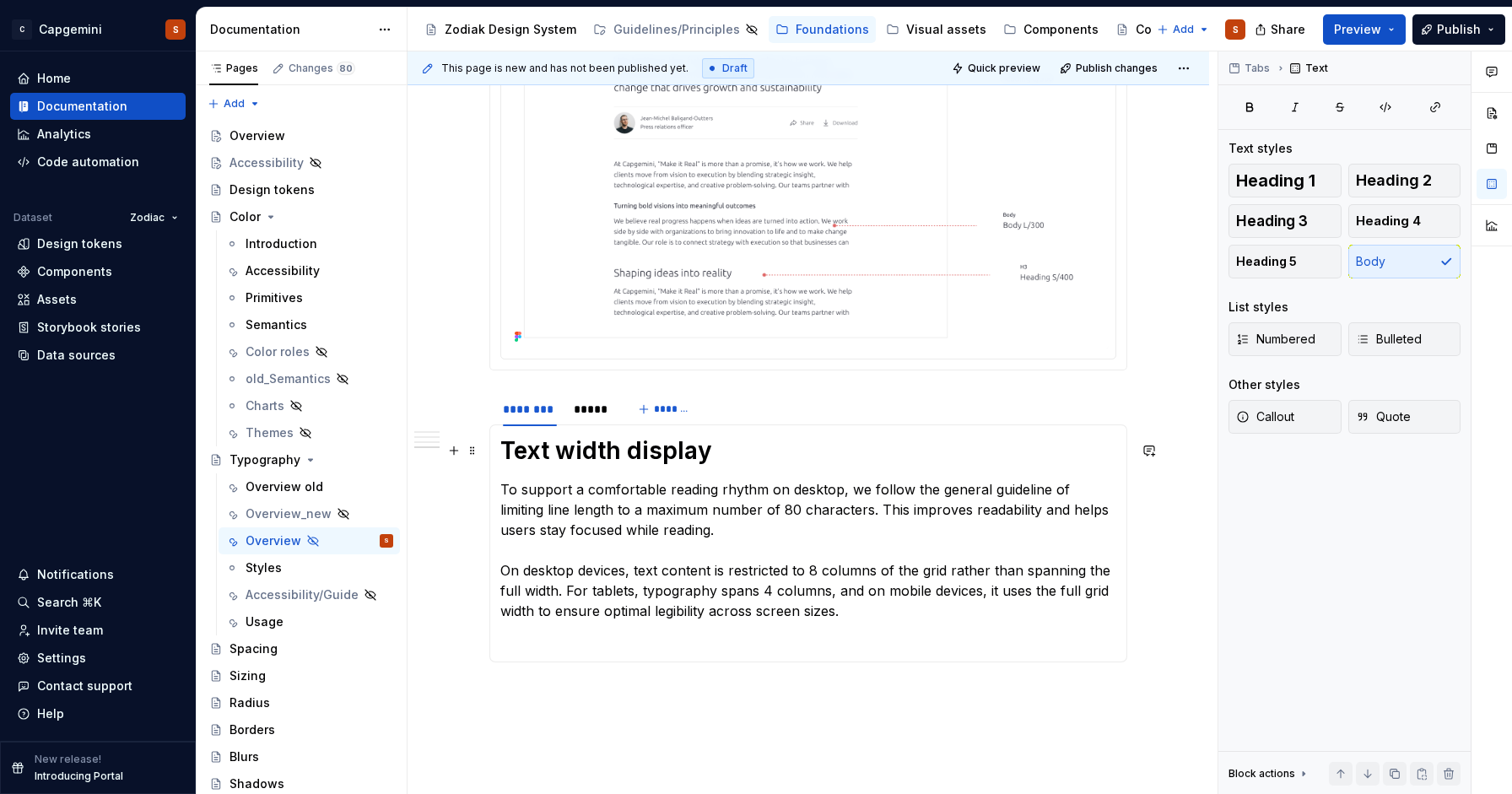
click at [526, 448] on h1 "Text width display" at bounding box center [808, 450] width 616 height 31
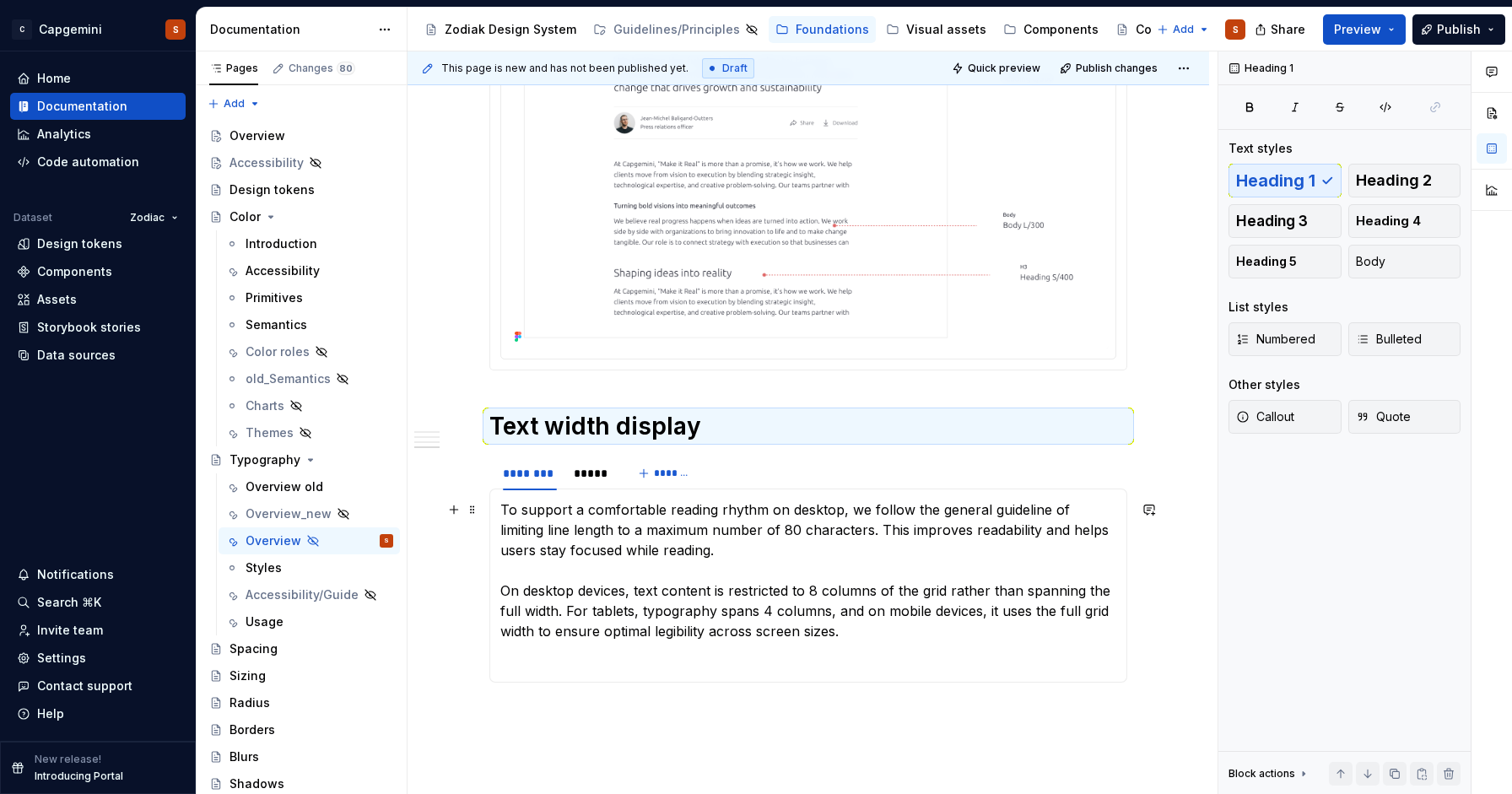
click at [518, 581] on p "To support a comfortable reading rhythm on desktop, we follow the general guide…" at bounding box center [808, 569] width 616 height 142
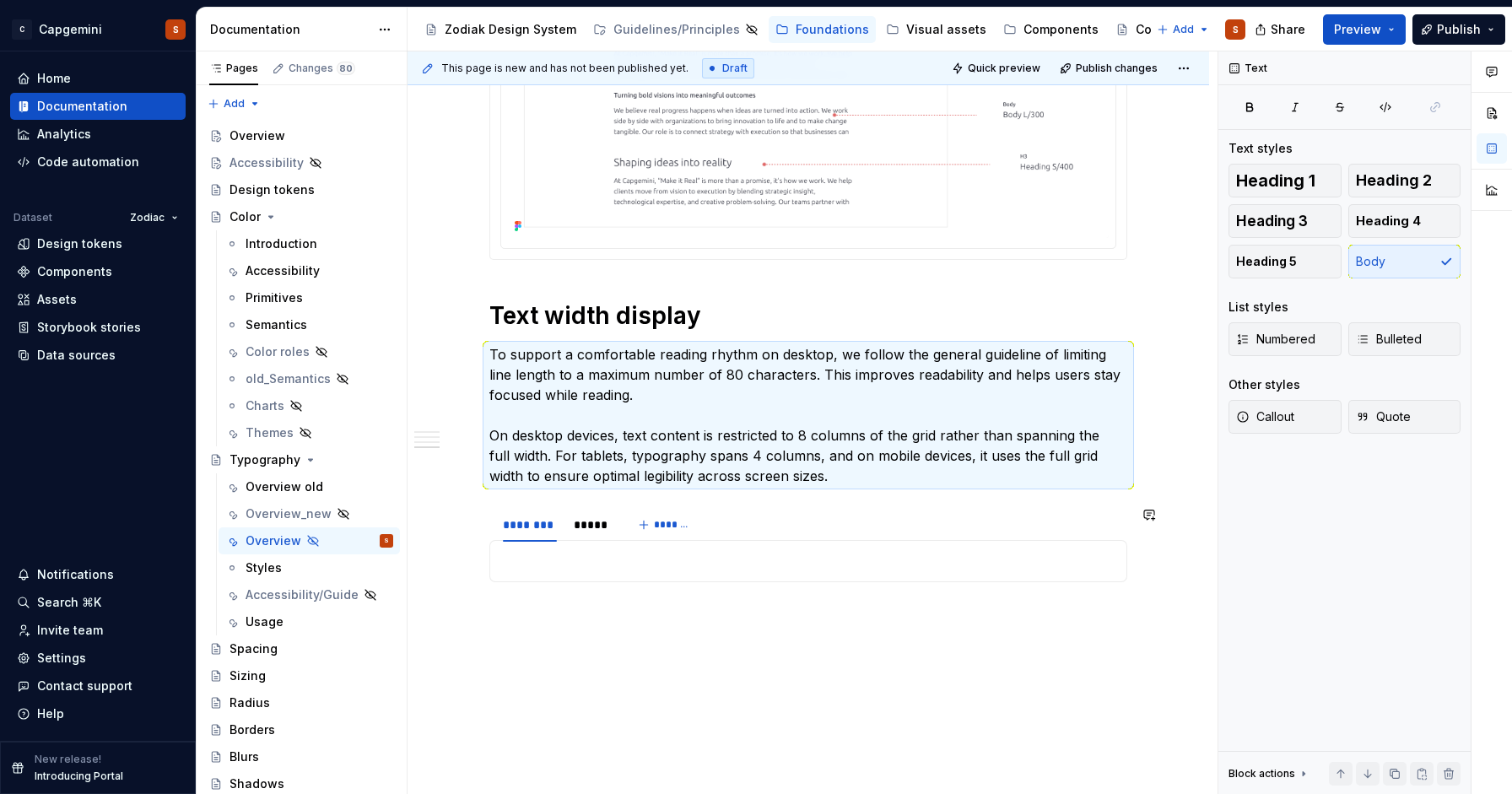
scroll to position [2074, 0]
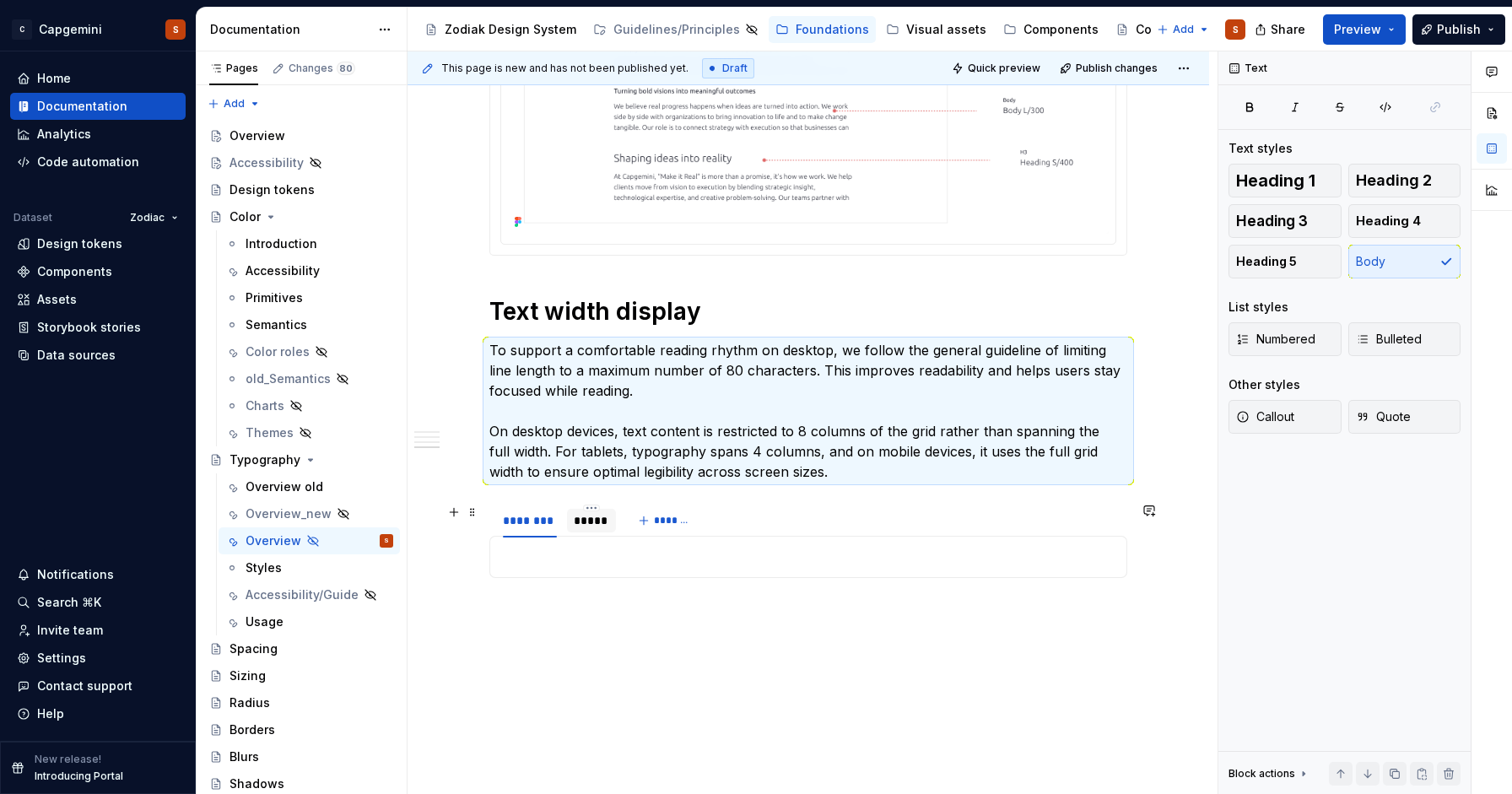
click at [599, 517] on div "*****" at bounding box center [591, 520] width 37 height 17
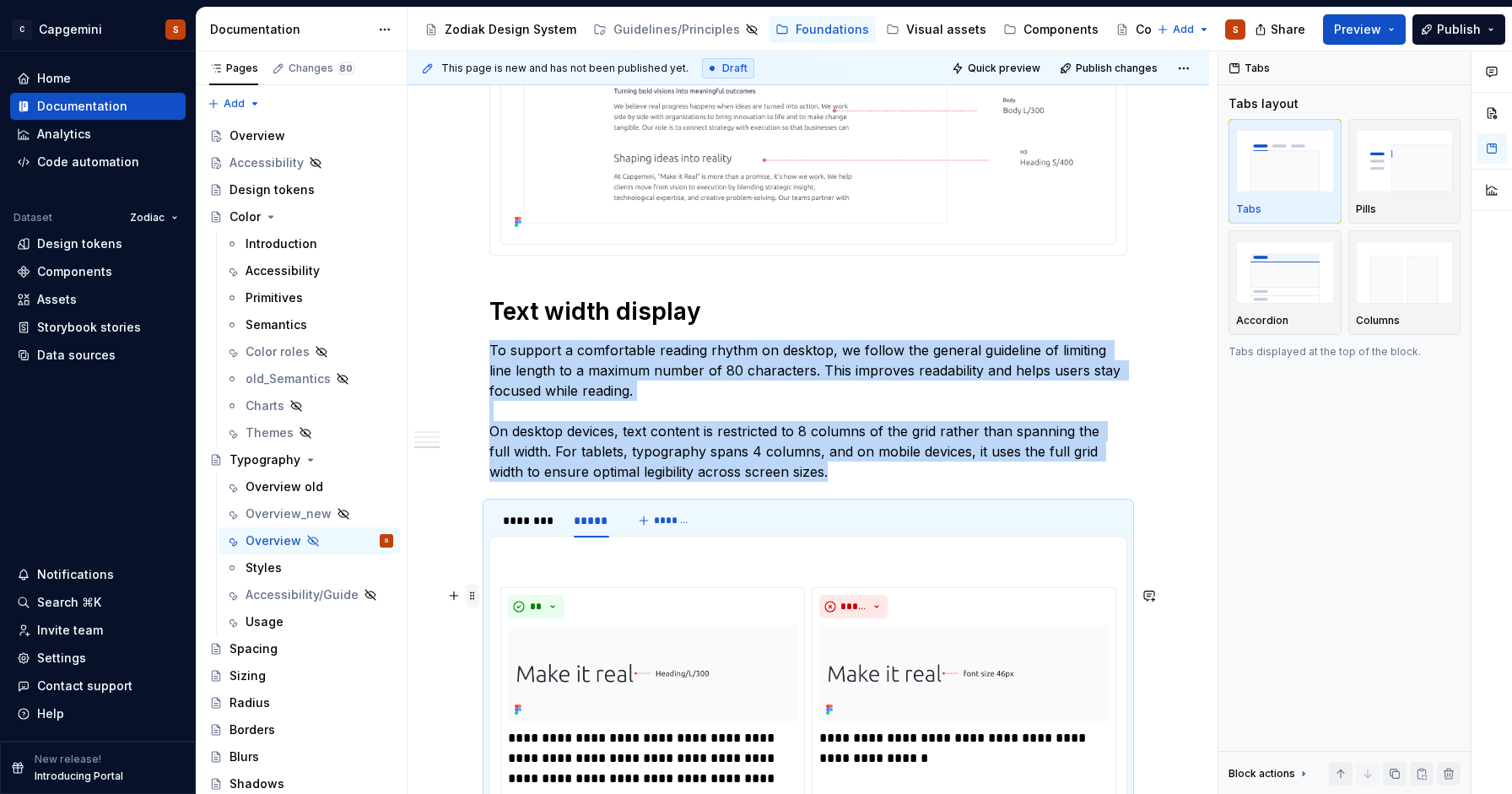
click at [473, 591] on span at bounding box center [472, 596] width 14 height 24
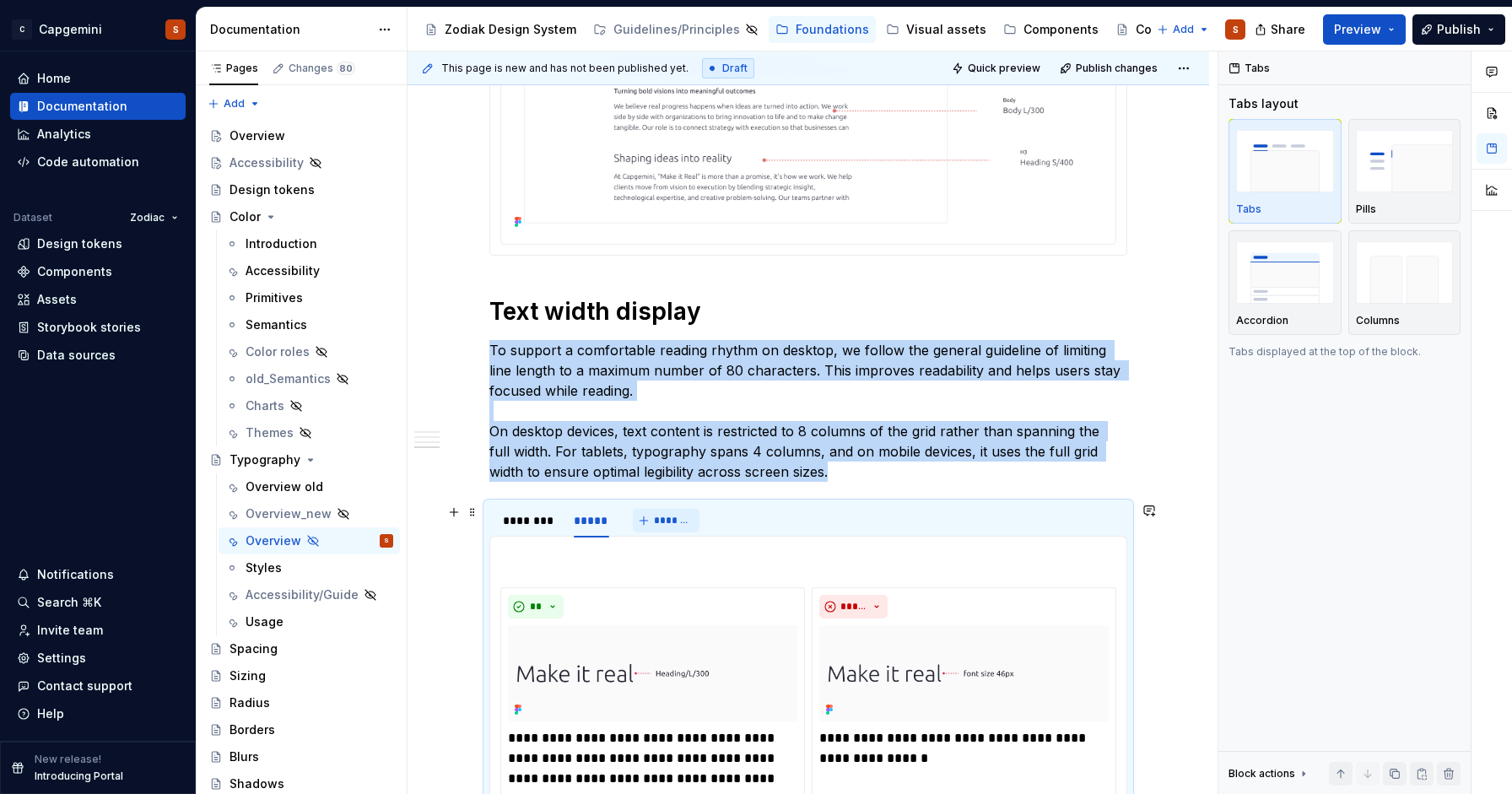
scroll to position [2073, 0]
click at [470, 515] on span at bounding box center [472, 513] width 14 height 24
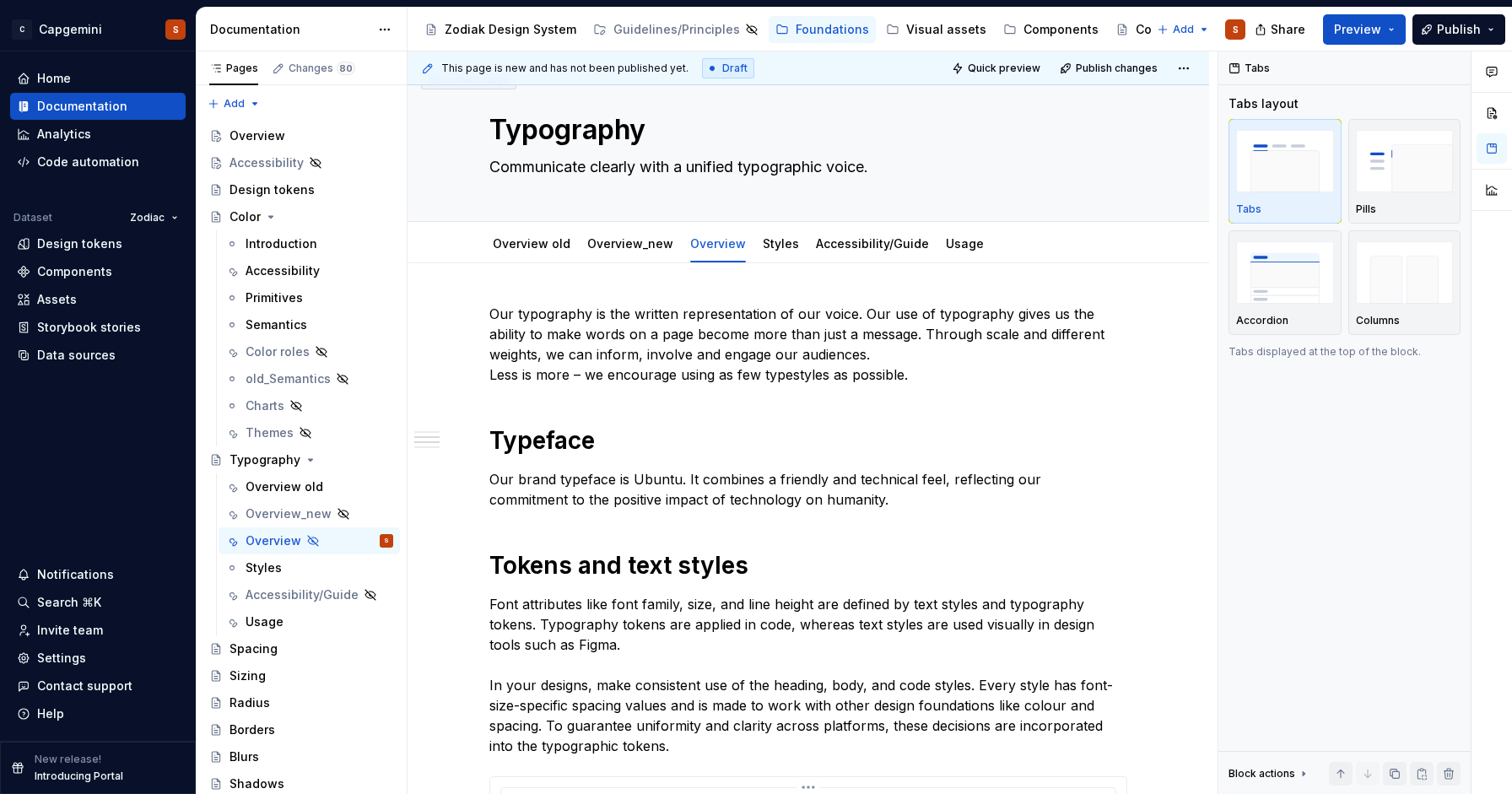
scroll to position [0, 0]
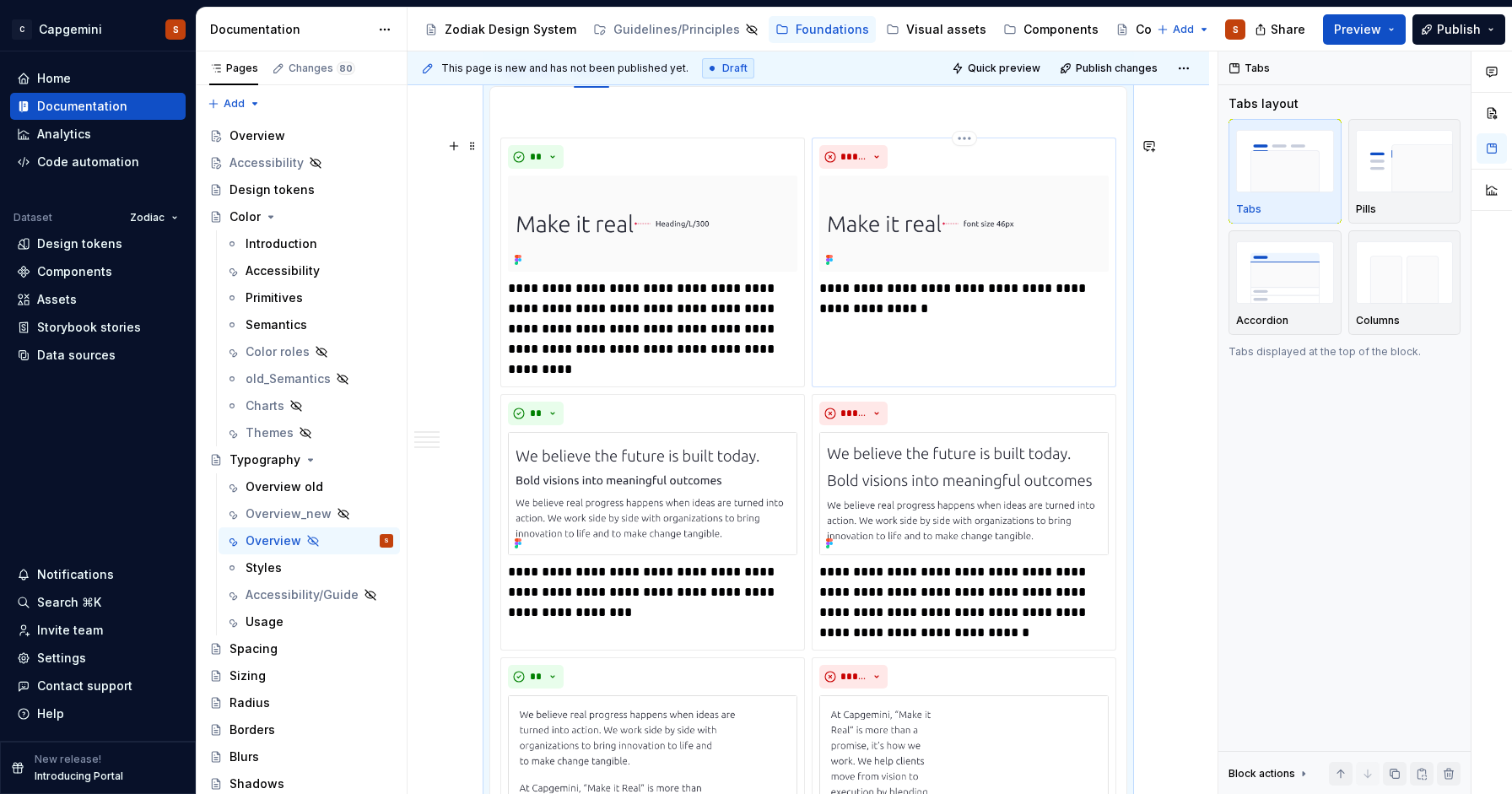
drag, startPoint x: 948, startPoint y: 266, endPoint x: 868, endPoint y: 261, distance: 80.2
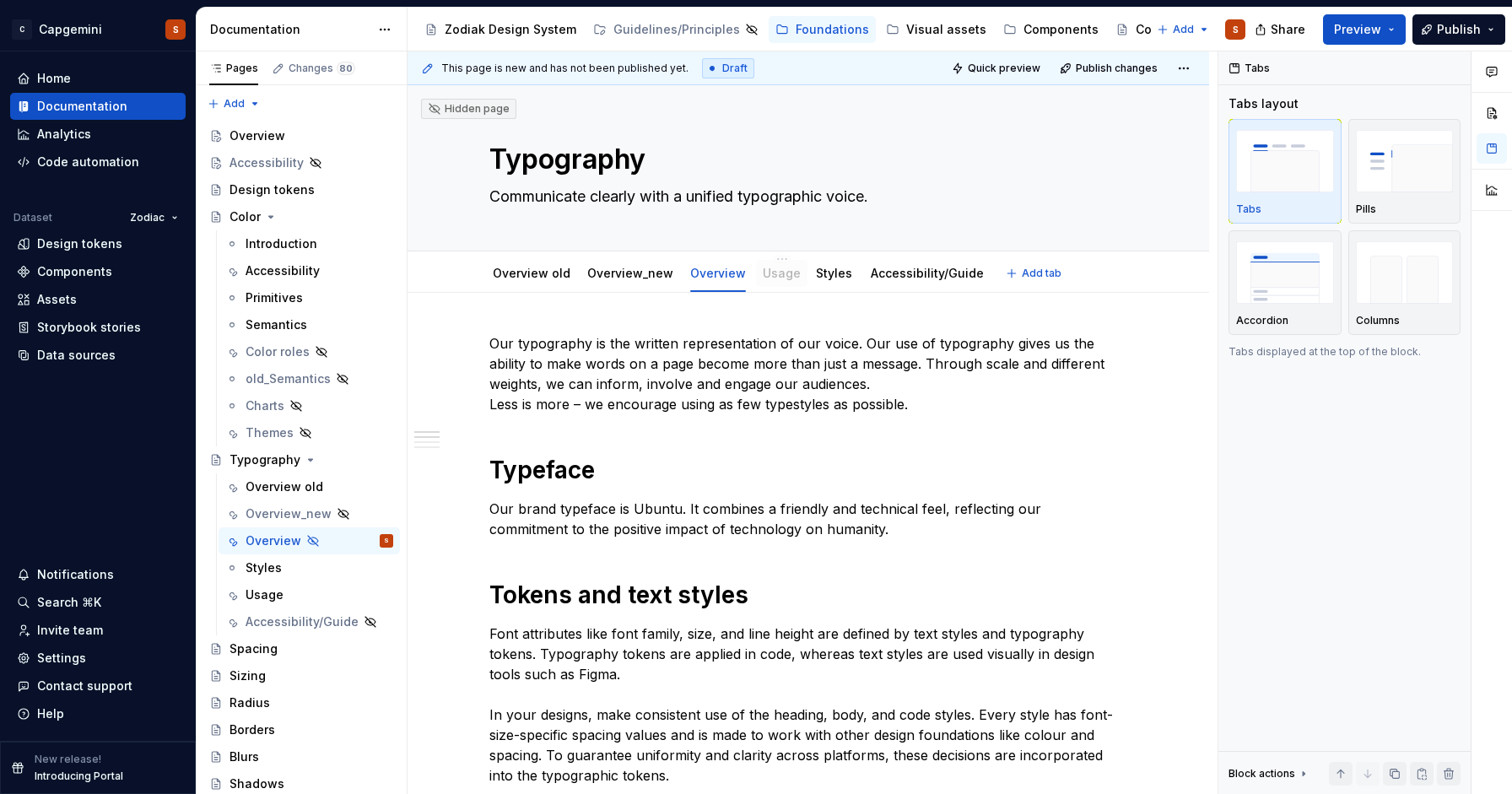
drag, startPoint x: 826, startPoint y: 269, endPoint x: 773, endPoint y: 269, distance: 53.0
drag, startPoint x: 713, startPoint y: 275, endPoint x: 510, endPoint y: 261, distance: 203.5
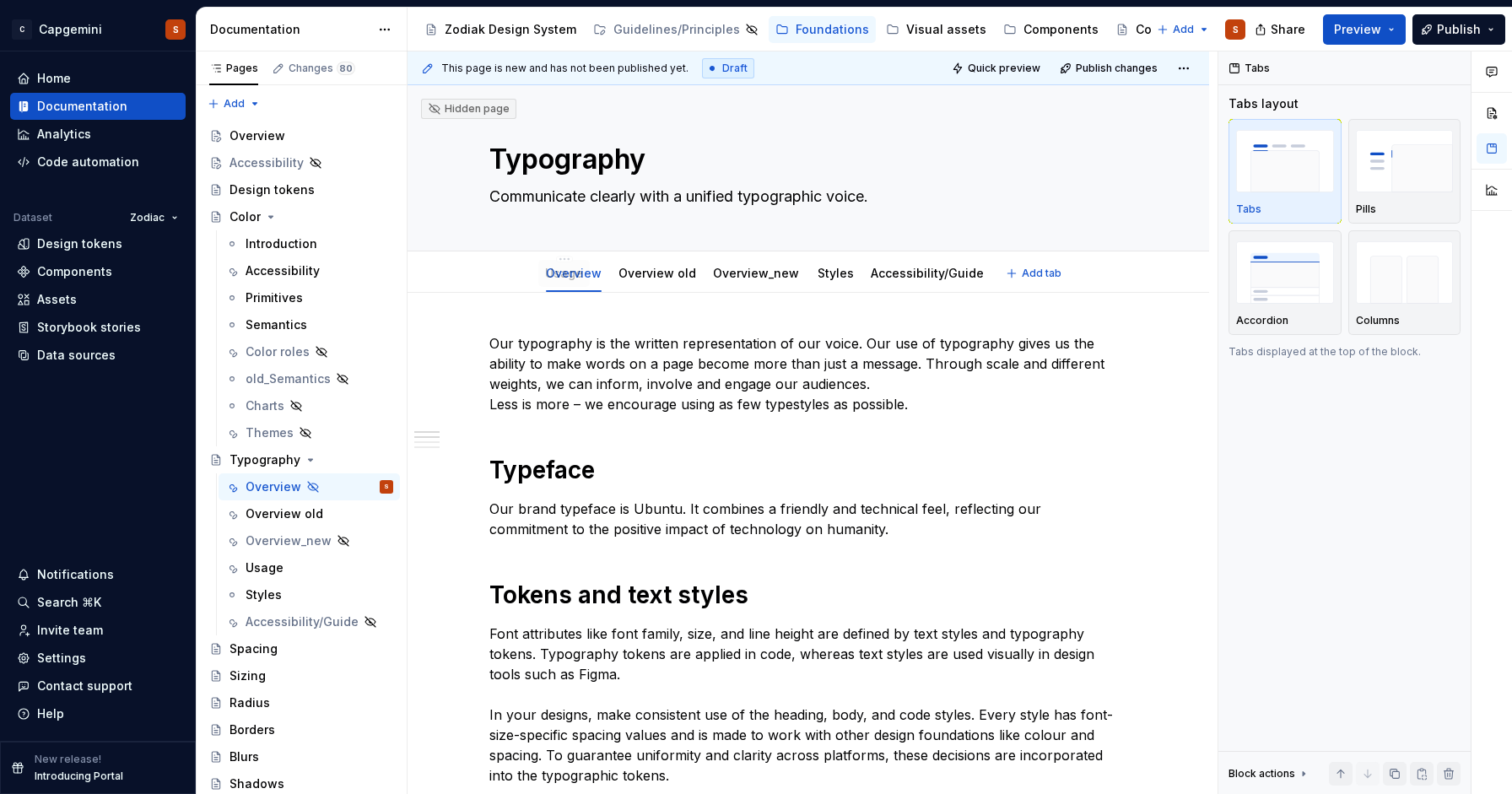
drag, startPoint x: 783, startPoint y: 273, endPoint x: 566, endPoint y: 265, distance: 217.1
drag, startPoint x: 566, startPoint y: 265, endPoint x: 499, endPoint y: 265, distance: 67.0
drag, startPoint x: 662, startPoint y: 274, endPoint x: 966, endPoint y: 249, distance: 305.0
drag, startPoint x: 676, startPoint y: 282, endPoint x: 951, endPoint y: 274, distance: 275.1
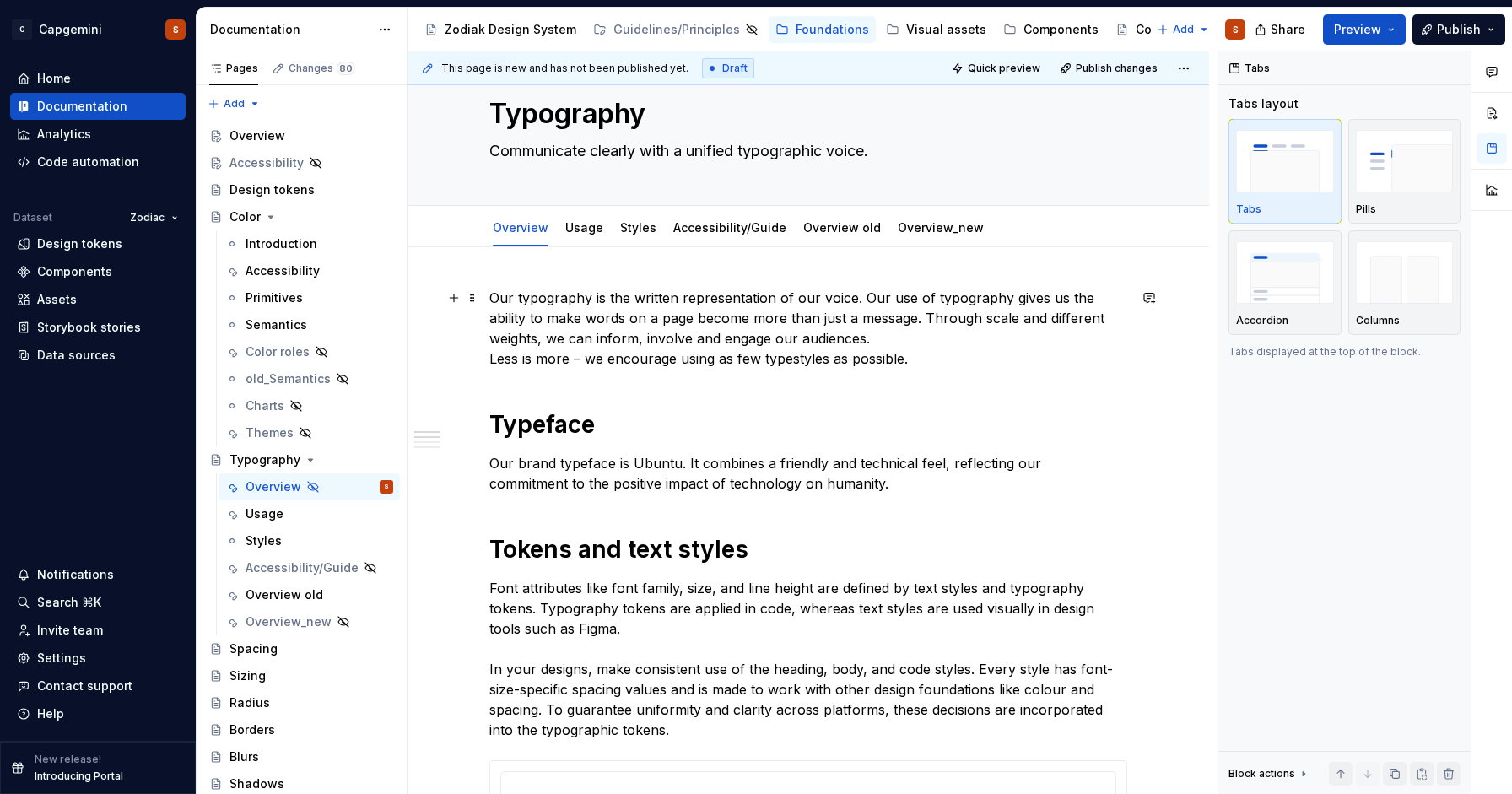
scroll to position [48, 0]
click at [582, 226] on link "Usage" at bounding box center [584, 226] width 38 height 14
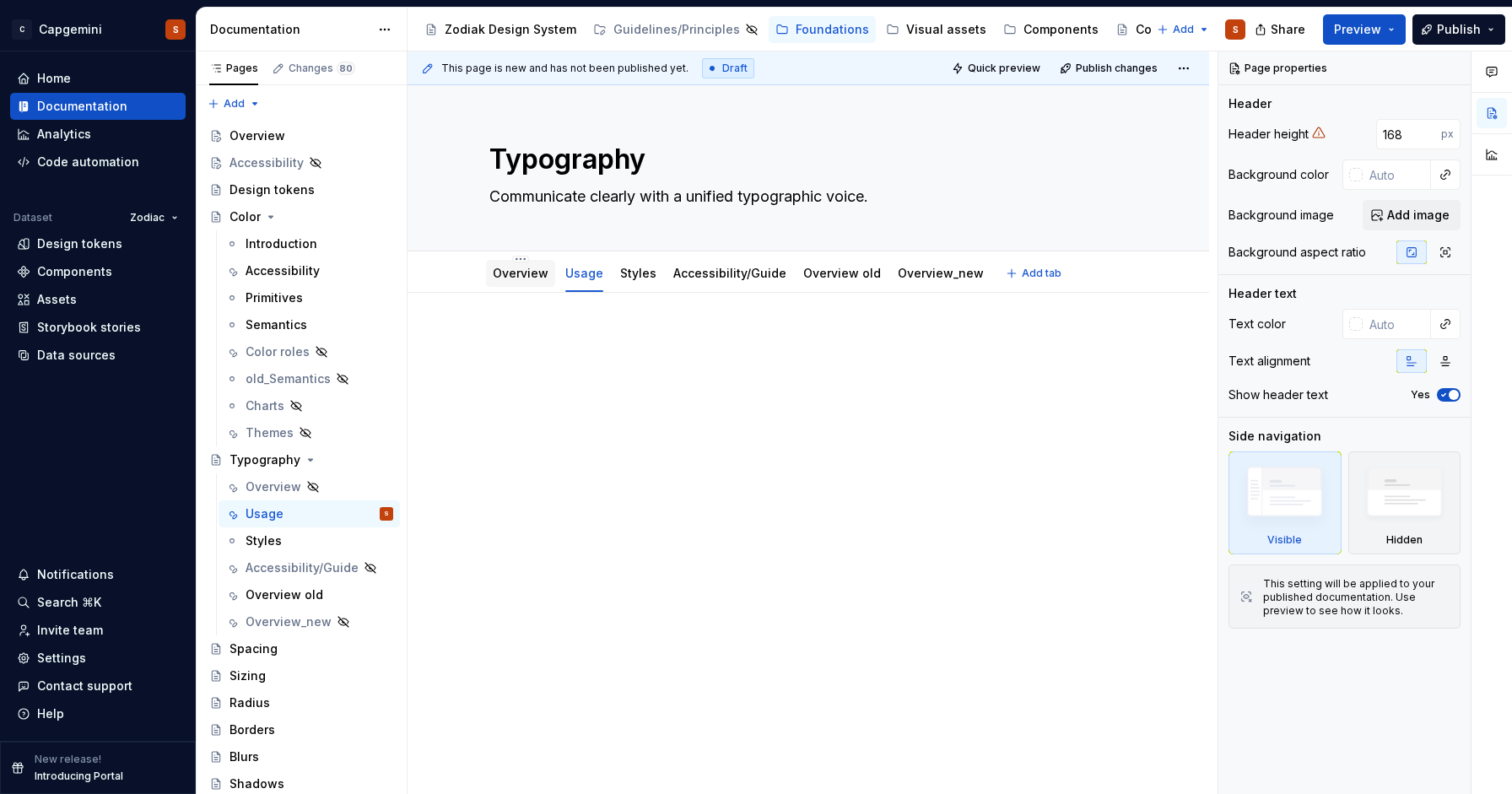
click at [527, 277] on link "Overview" at bounding box center [521, 272] width 55 height 14
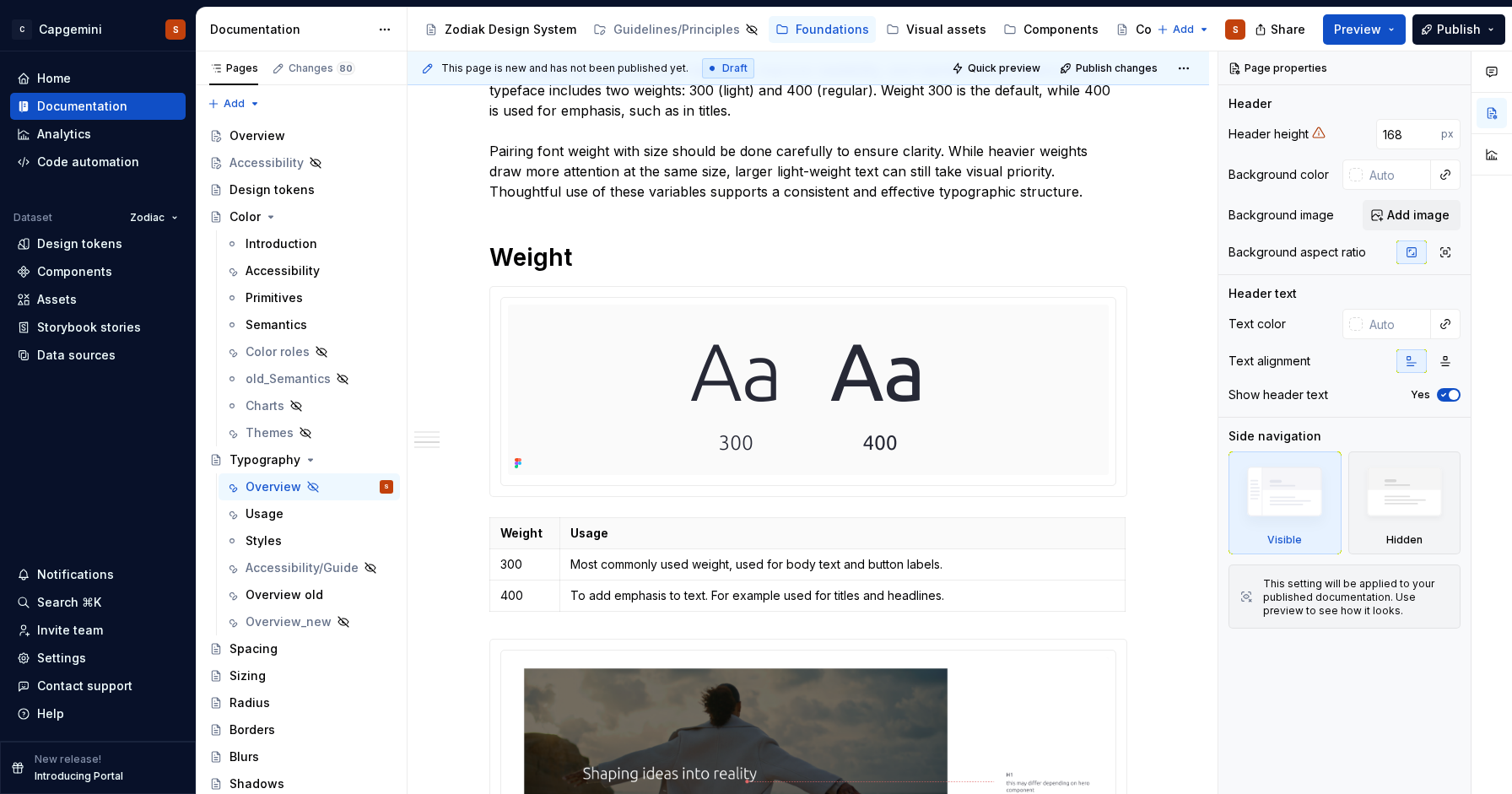
scroll to position [2129, 0]
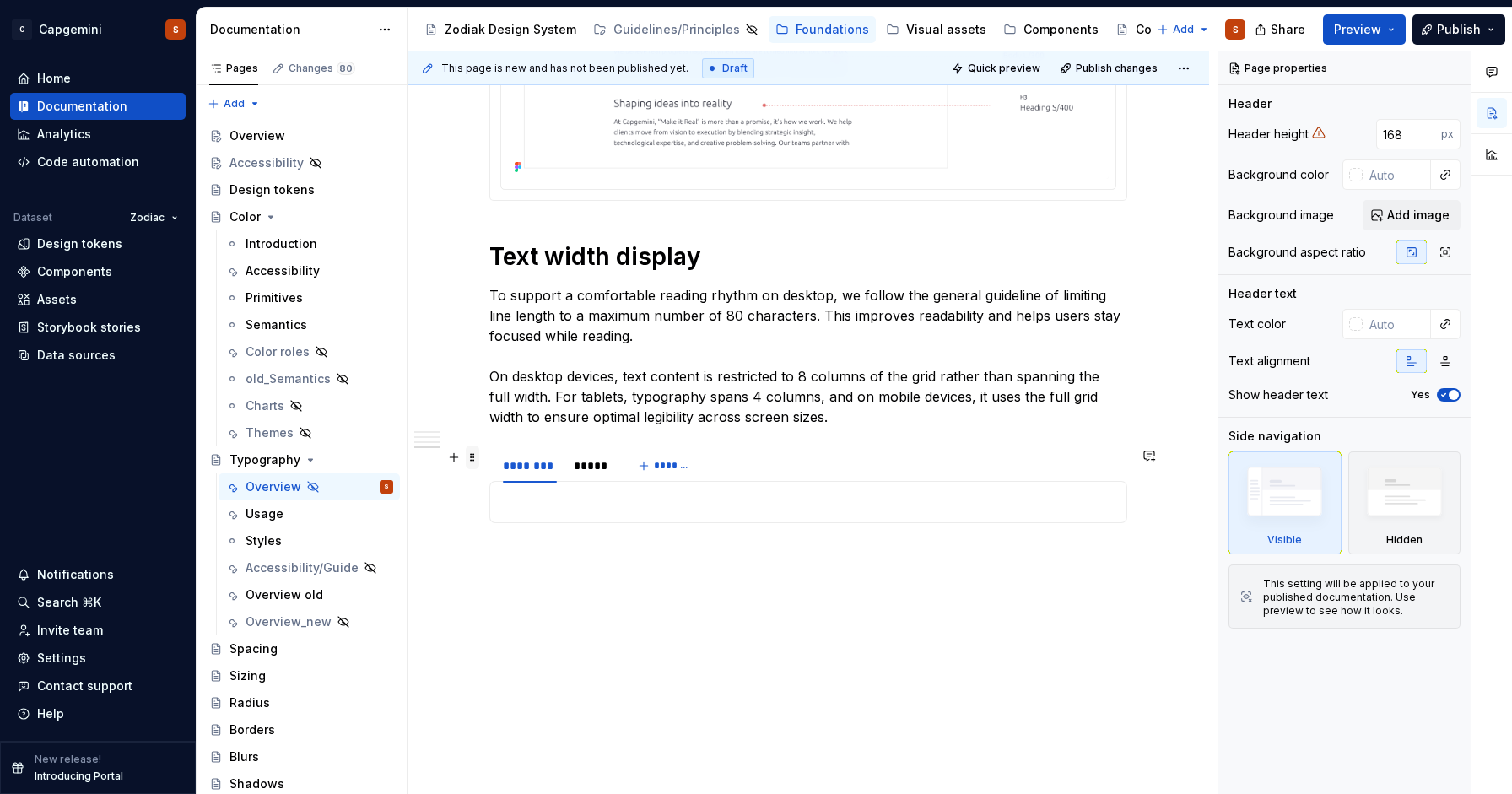
click at [472, 459] on span at bounding box center [472, 457] width 14 height 24
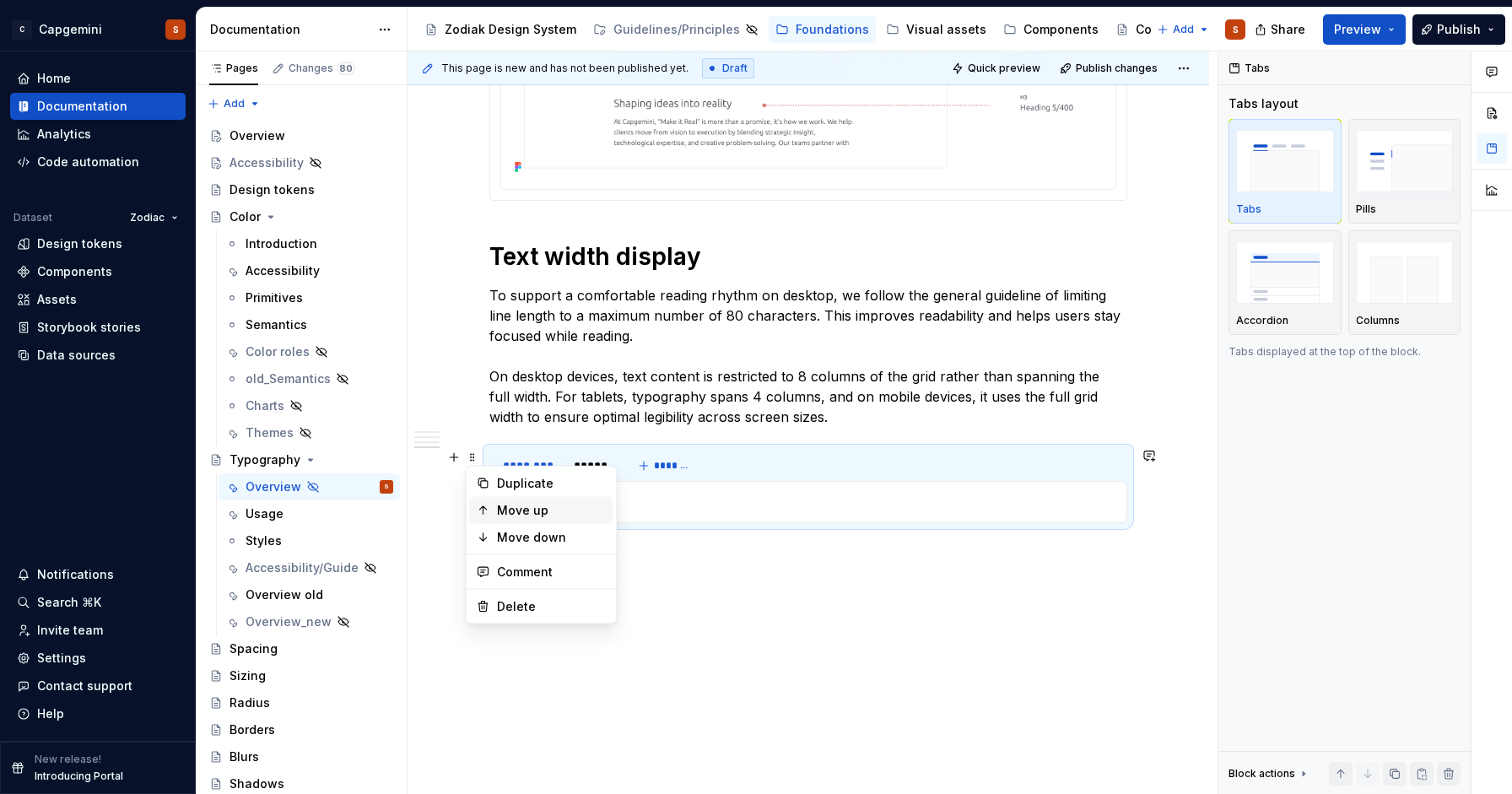
click at [550, 517] on div "Move up" at bounding box center [552, 510] width 110 height 17
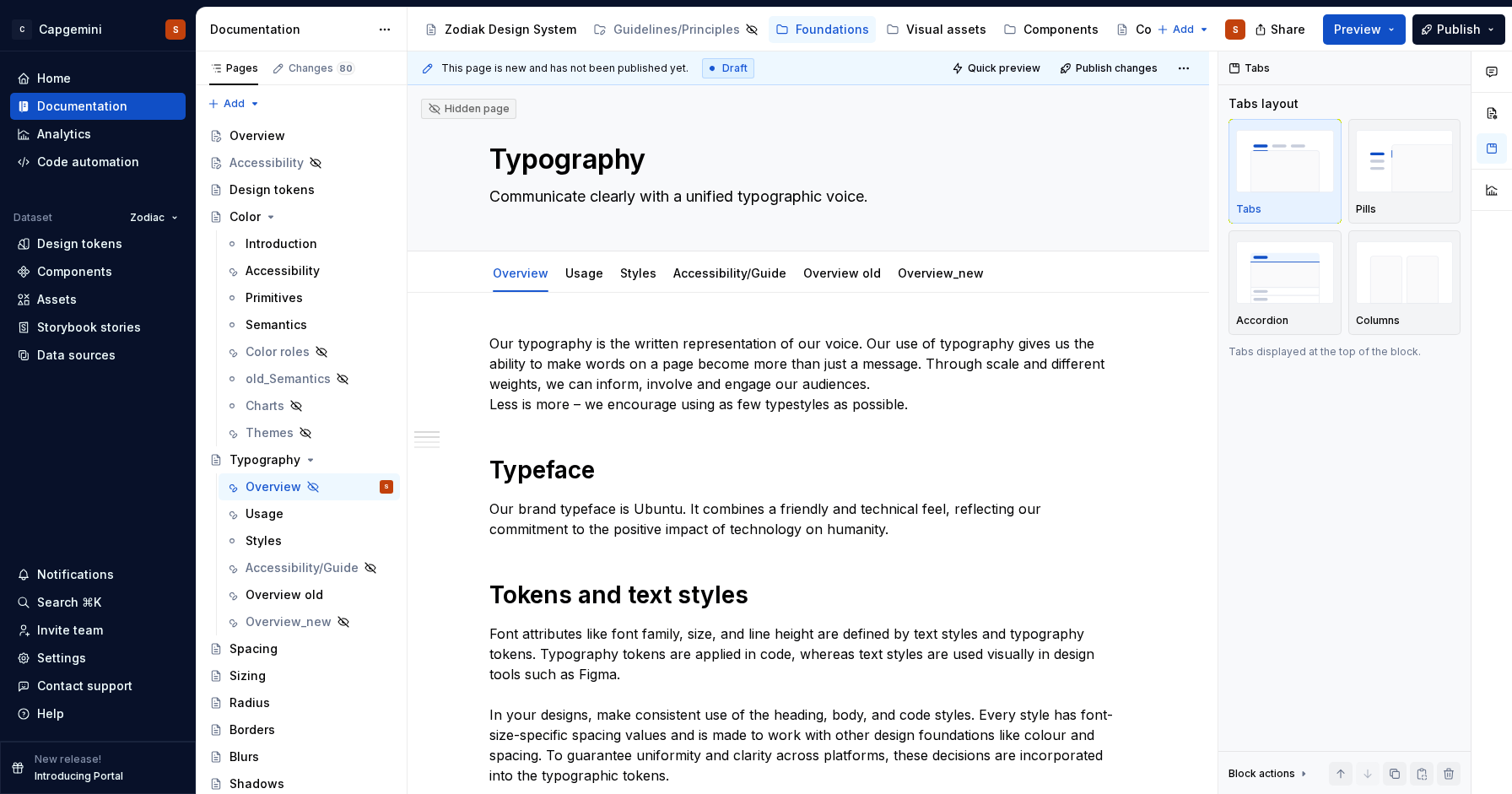
scroll to position [0, 0]
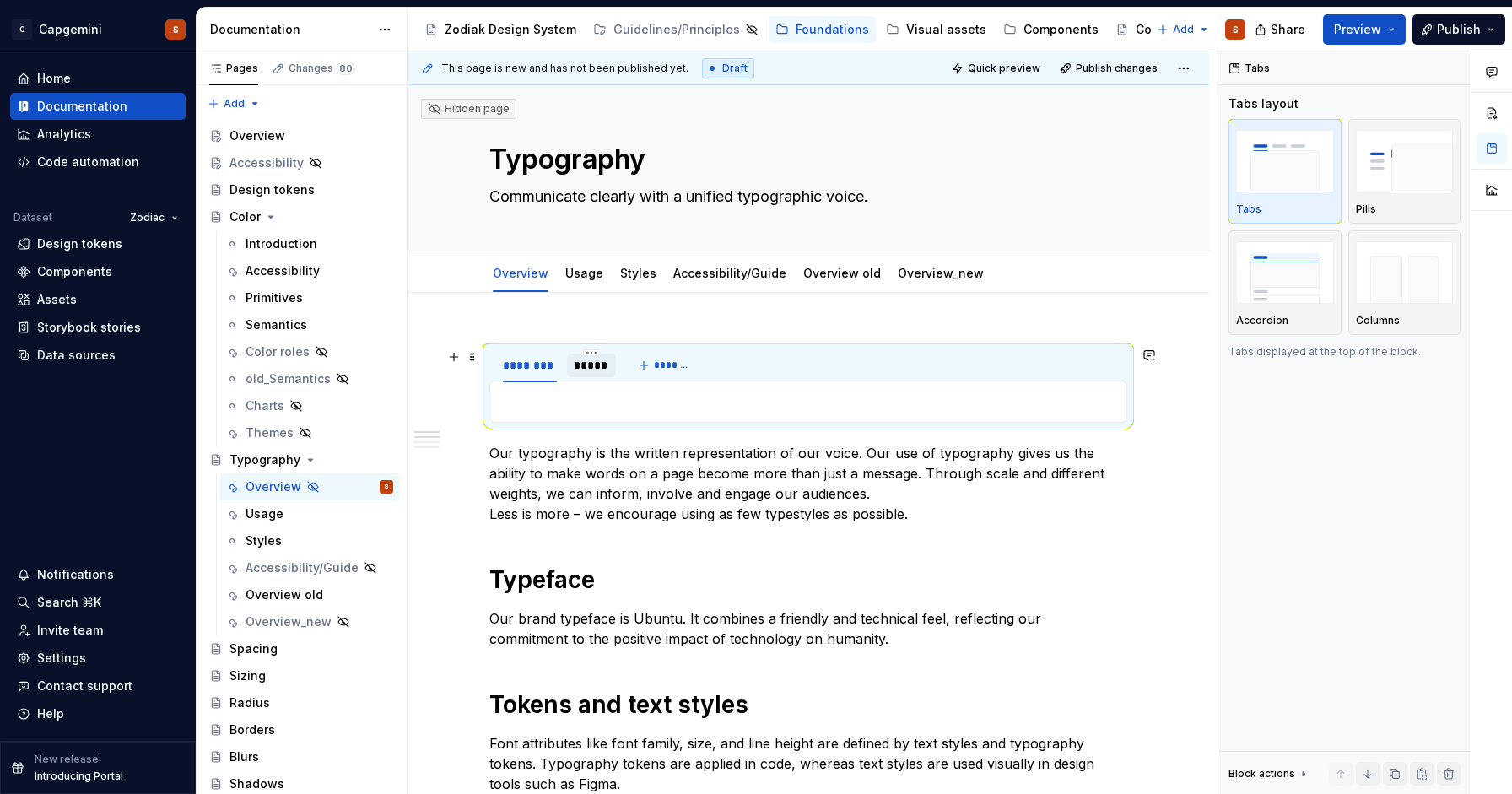
click at [591, 370] on div "*****" at bounding box center [591, 364] width 37 height 17
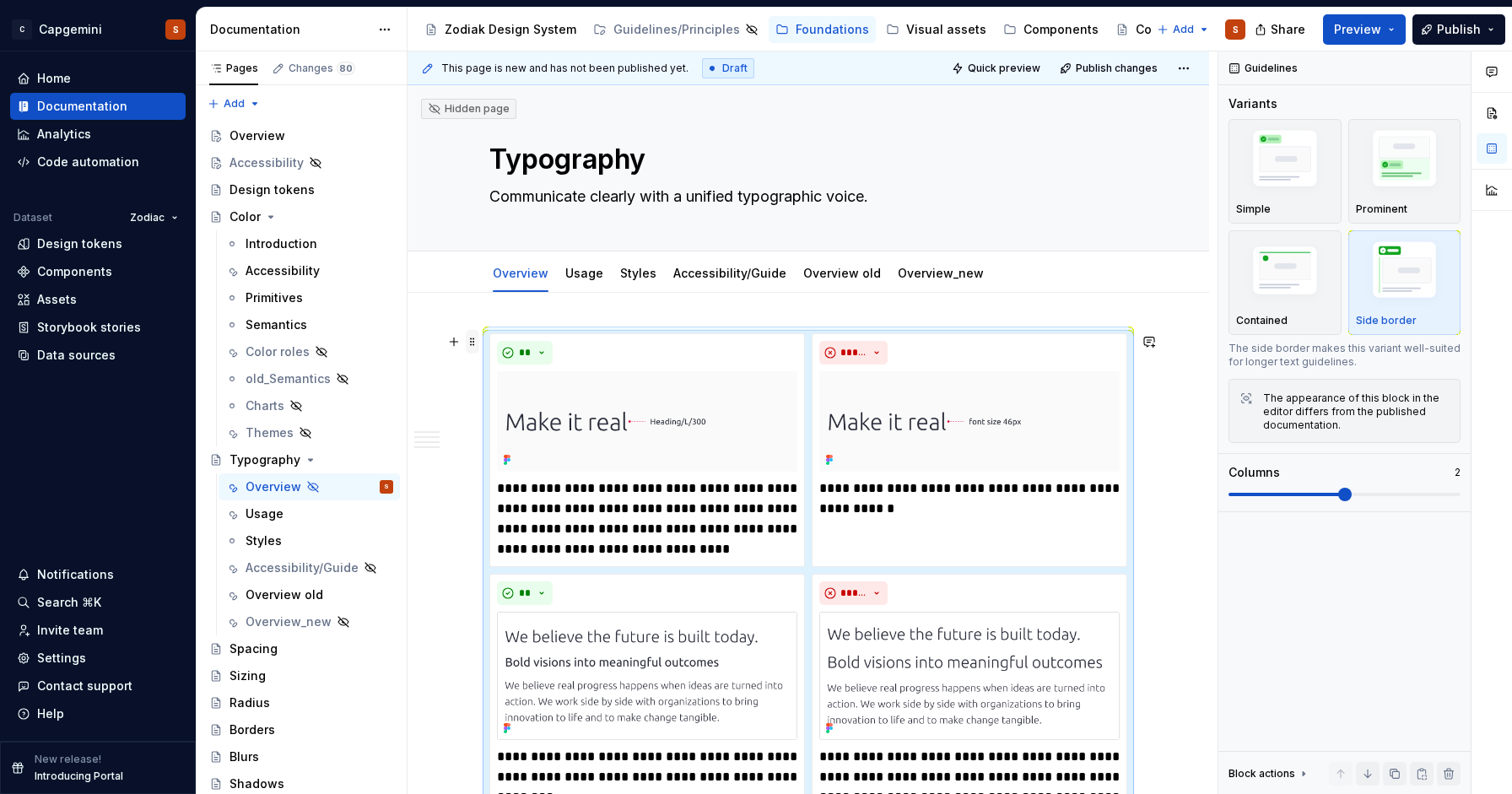
click at [469, 339] on span at bounding box center [472, 342] width 14 height 24
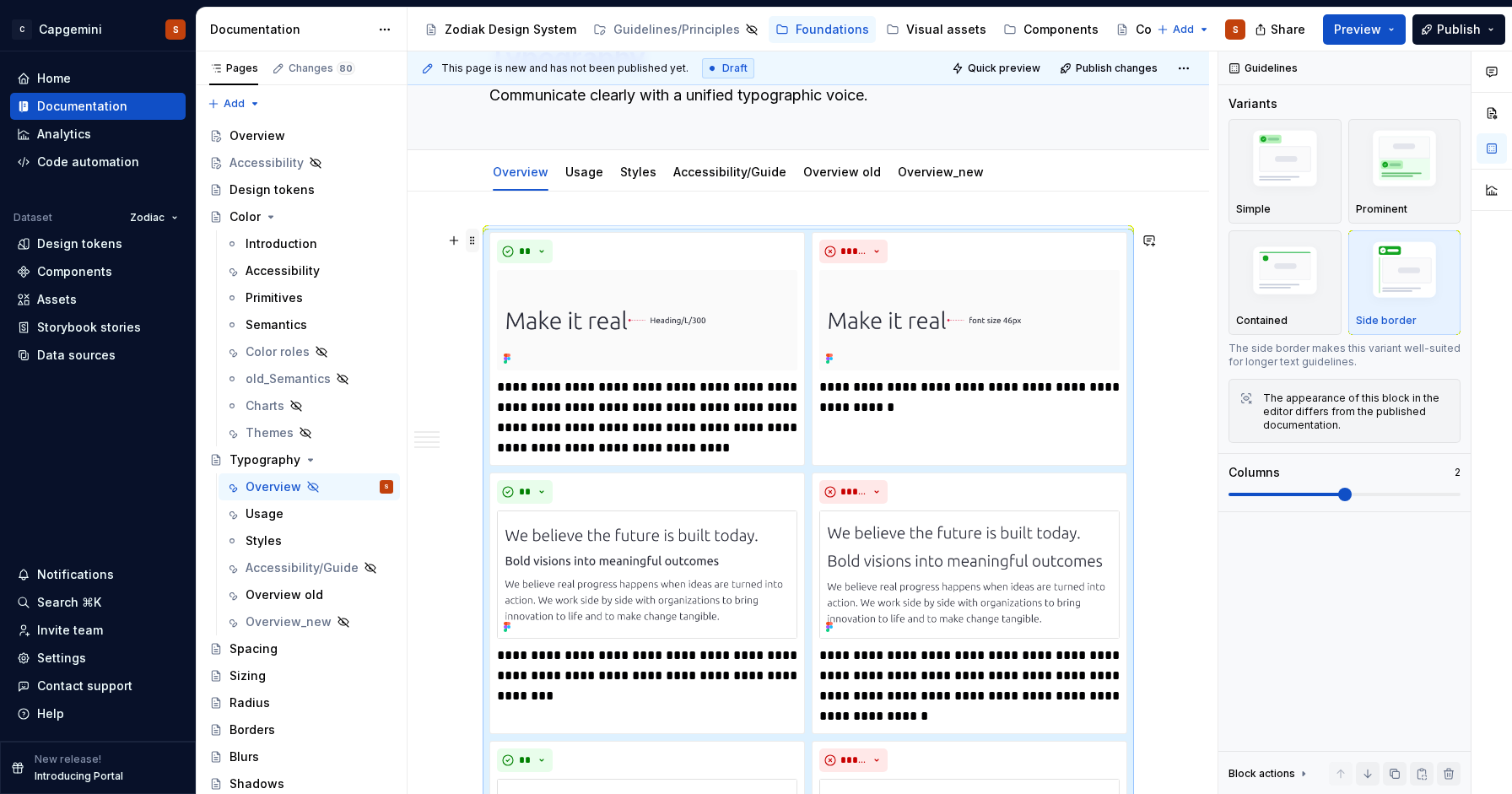
scroll to position [95, 0]
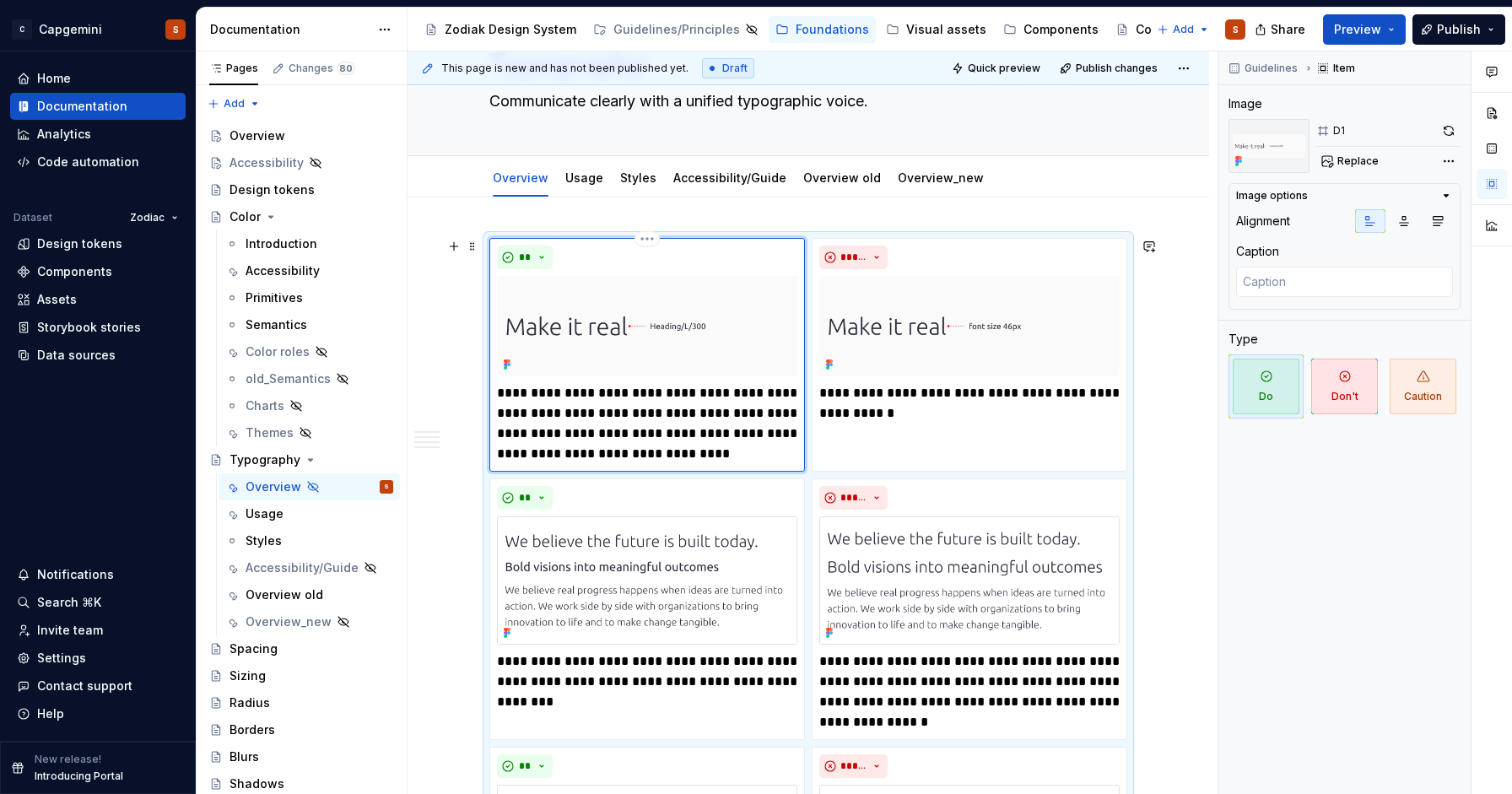
click at [577, 312] on img at bounding box center [647, 326] width 300 height 100
click at [573, 182] on link "Usage" at bounding box center [584, 177] width 38 height 14
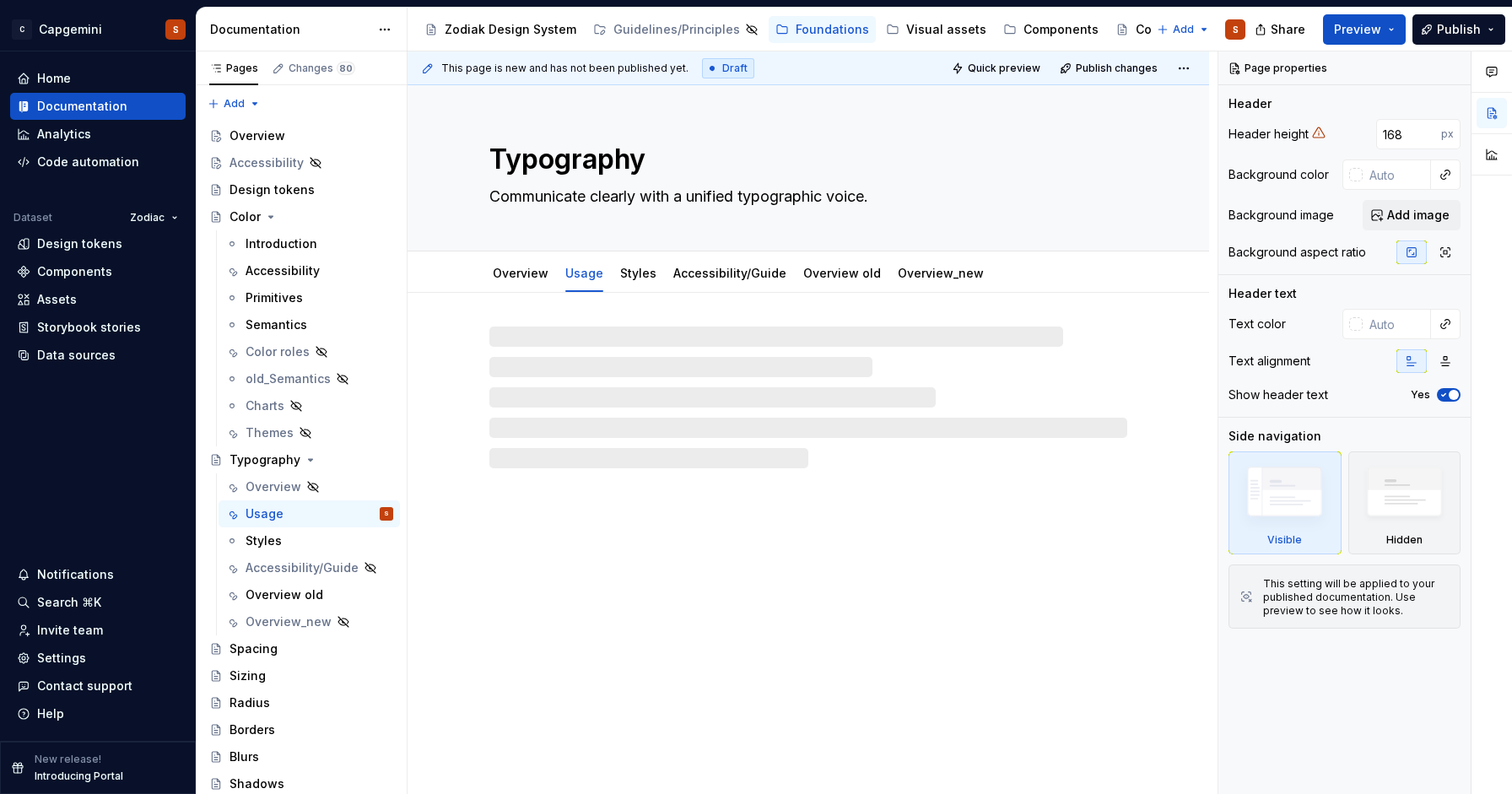
click at [594, 379] on div at bounding box center [808, 397] width 638 height 142
click at [547, 339] on div at bounding box center [808, 397] width 638 height 142
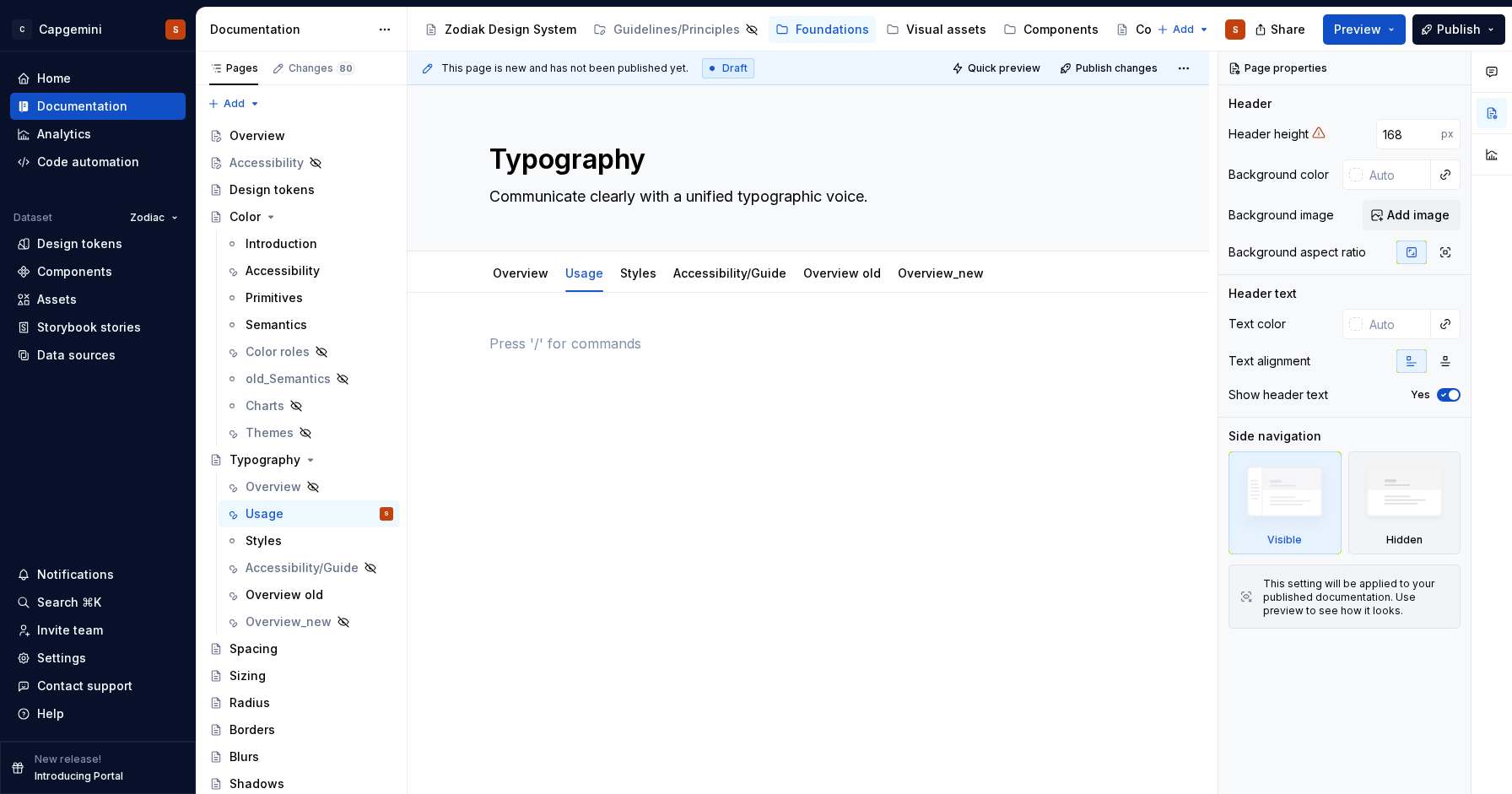
click at [540, 336] on p at bounding box center [808, 344] width 638 height 20
click at [505, 278] on link "Overview" at bounding box center [521, 272] width 55 height 14
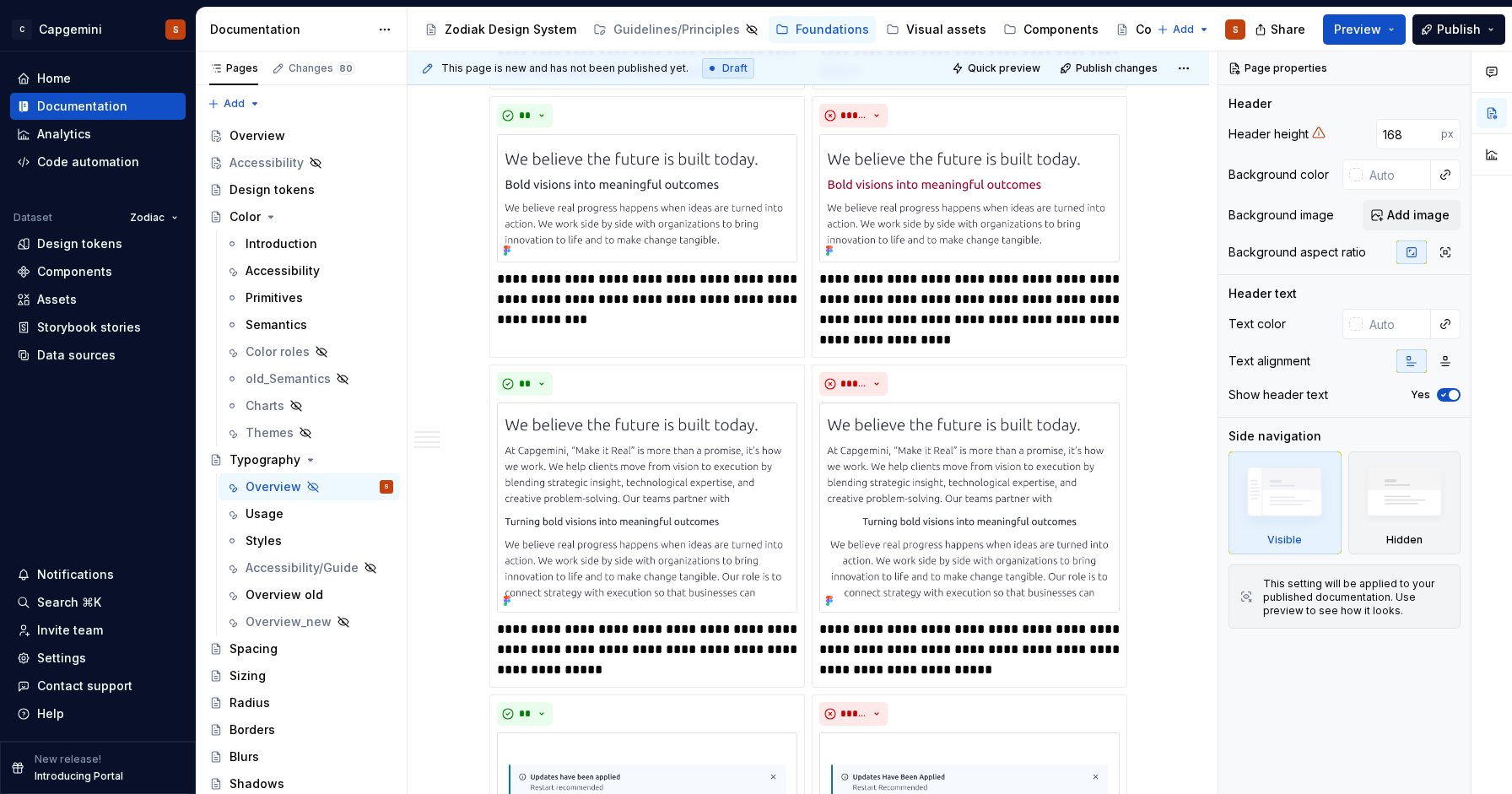
scroll to position [1485, 0]
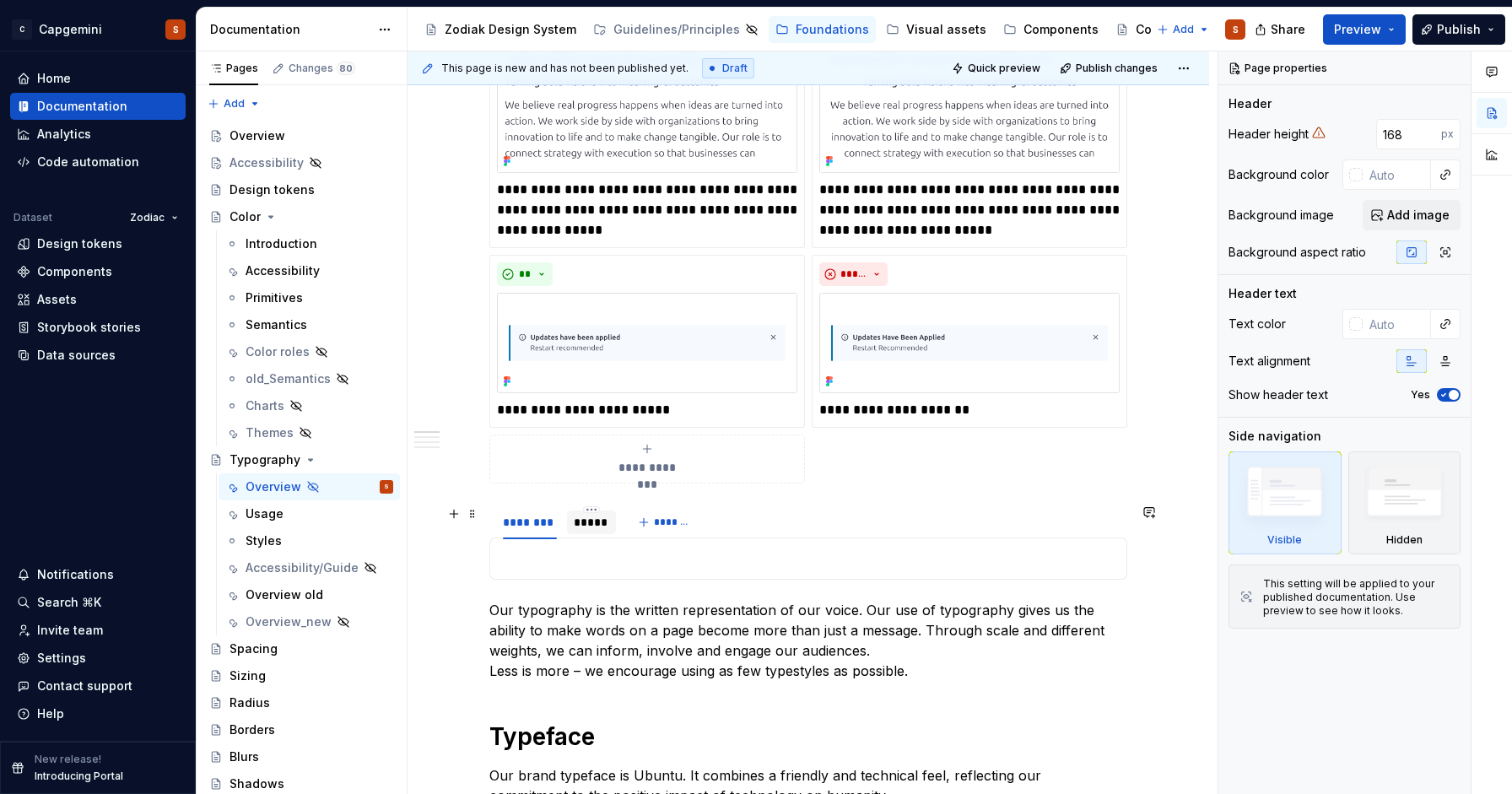
click at [579, 528] on div "*****" at bounding box center [591, 522] width 37 height 17
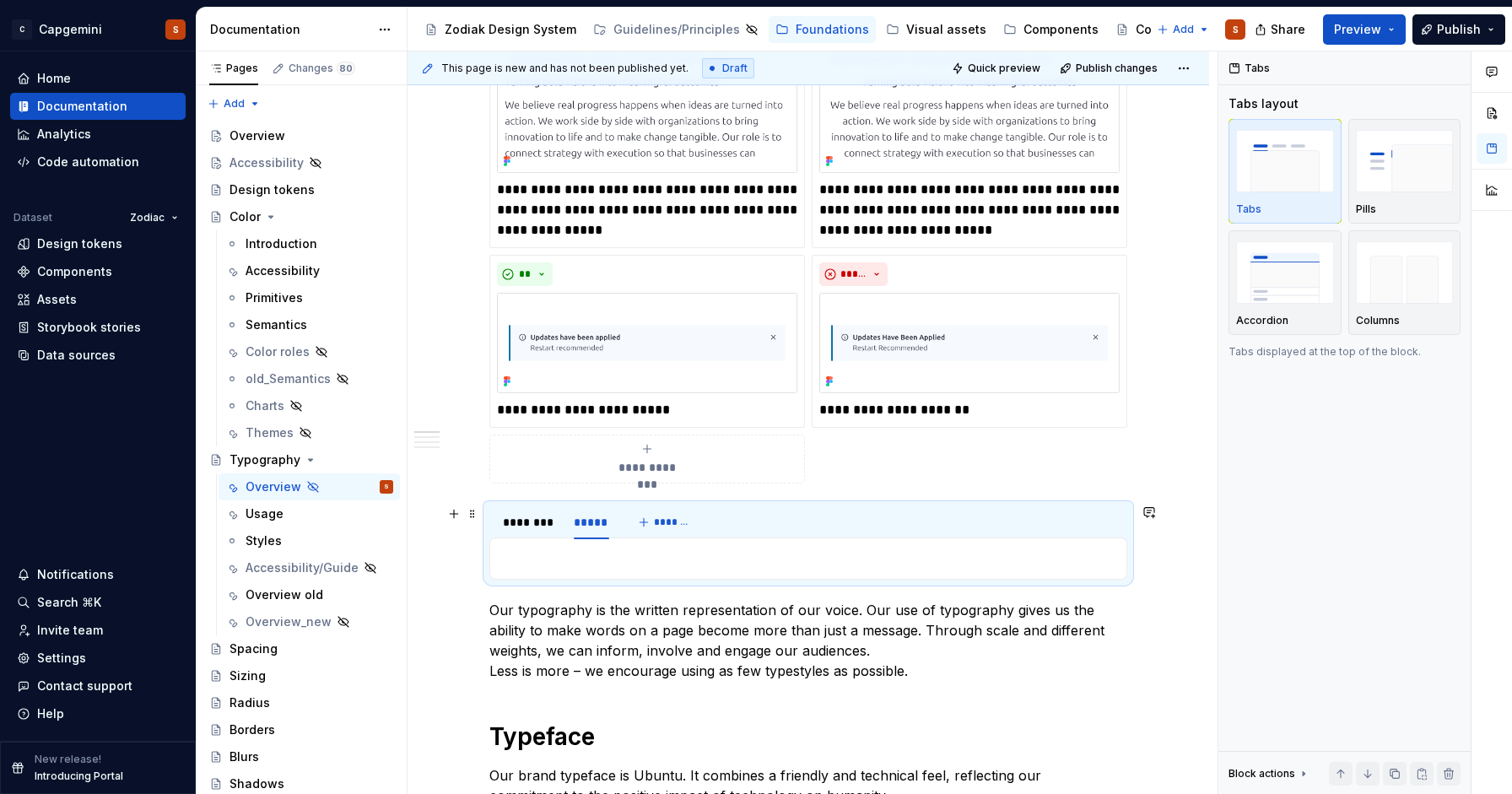
click at [955, 520] on div "******** ***** *******" at bounding box center [808, 522] width 638 height 34
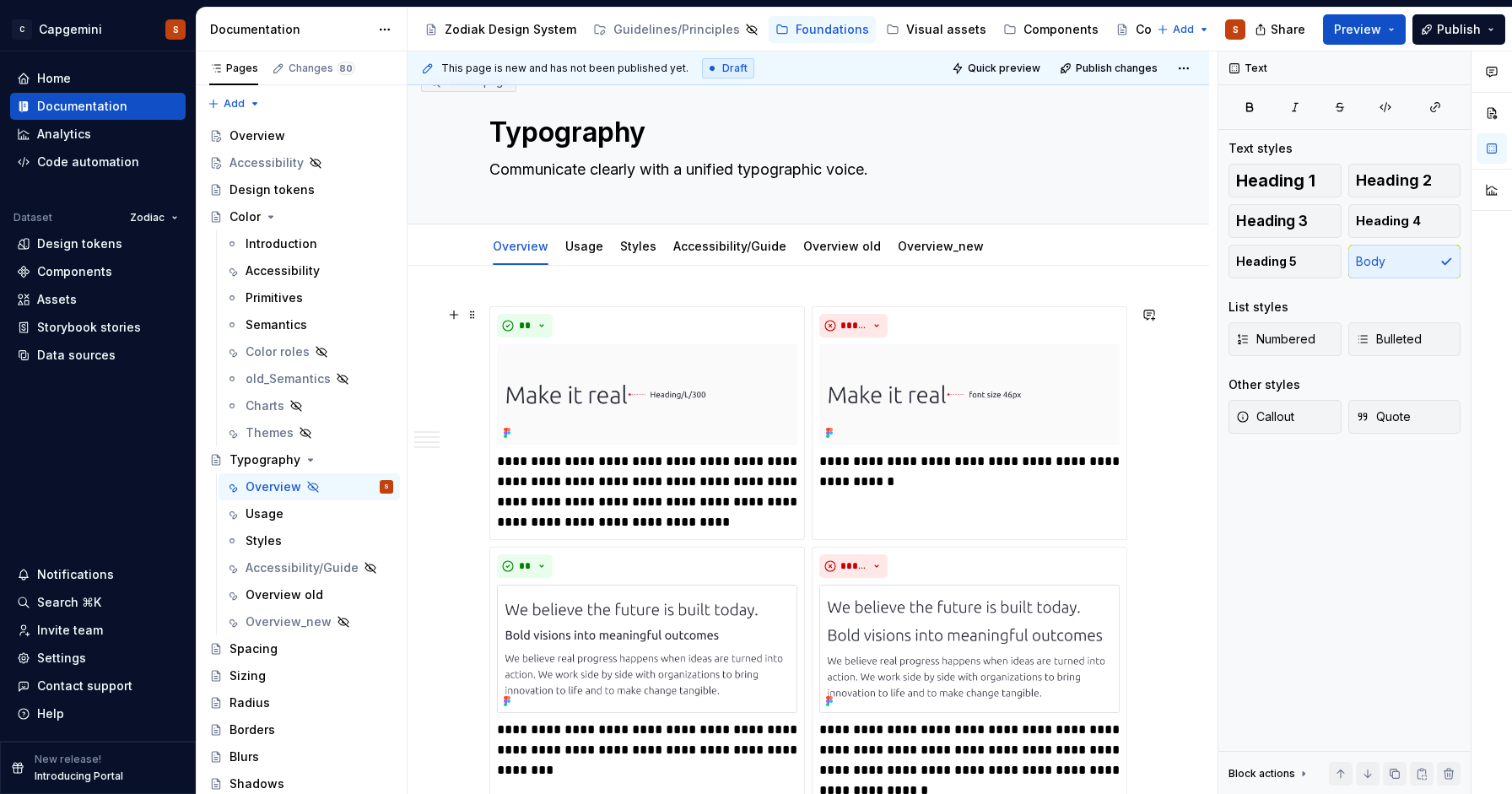
scroll to position [0, 0]
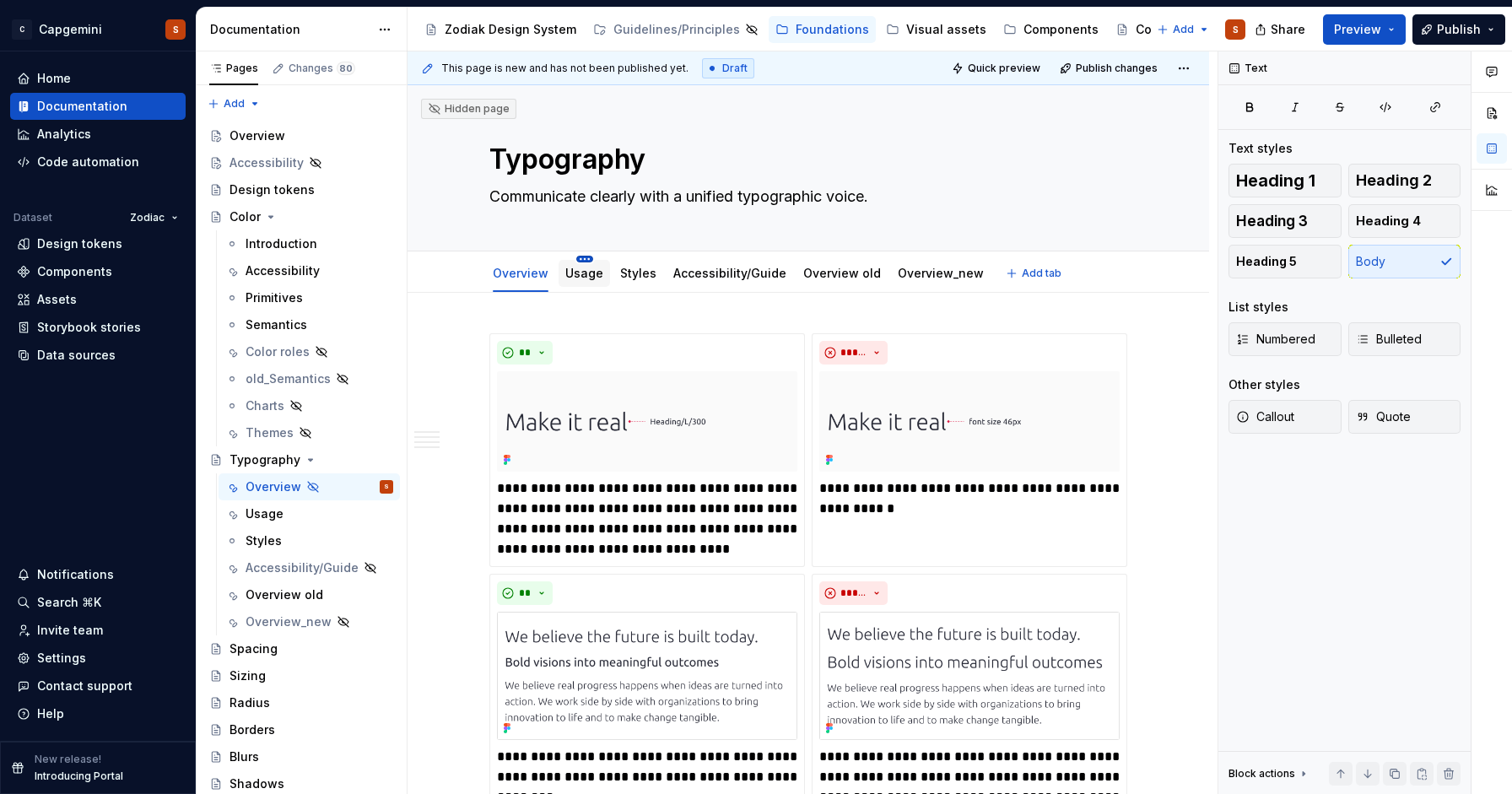
click at [582, 260] on html "C Capgemini S Home Documentation Analytics Code automation Dataset Zodiac Desig…" at bounding box center [756, 397] width 1512 height 794
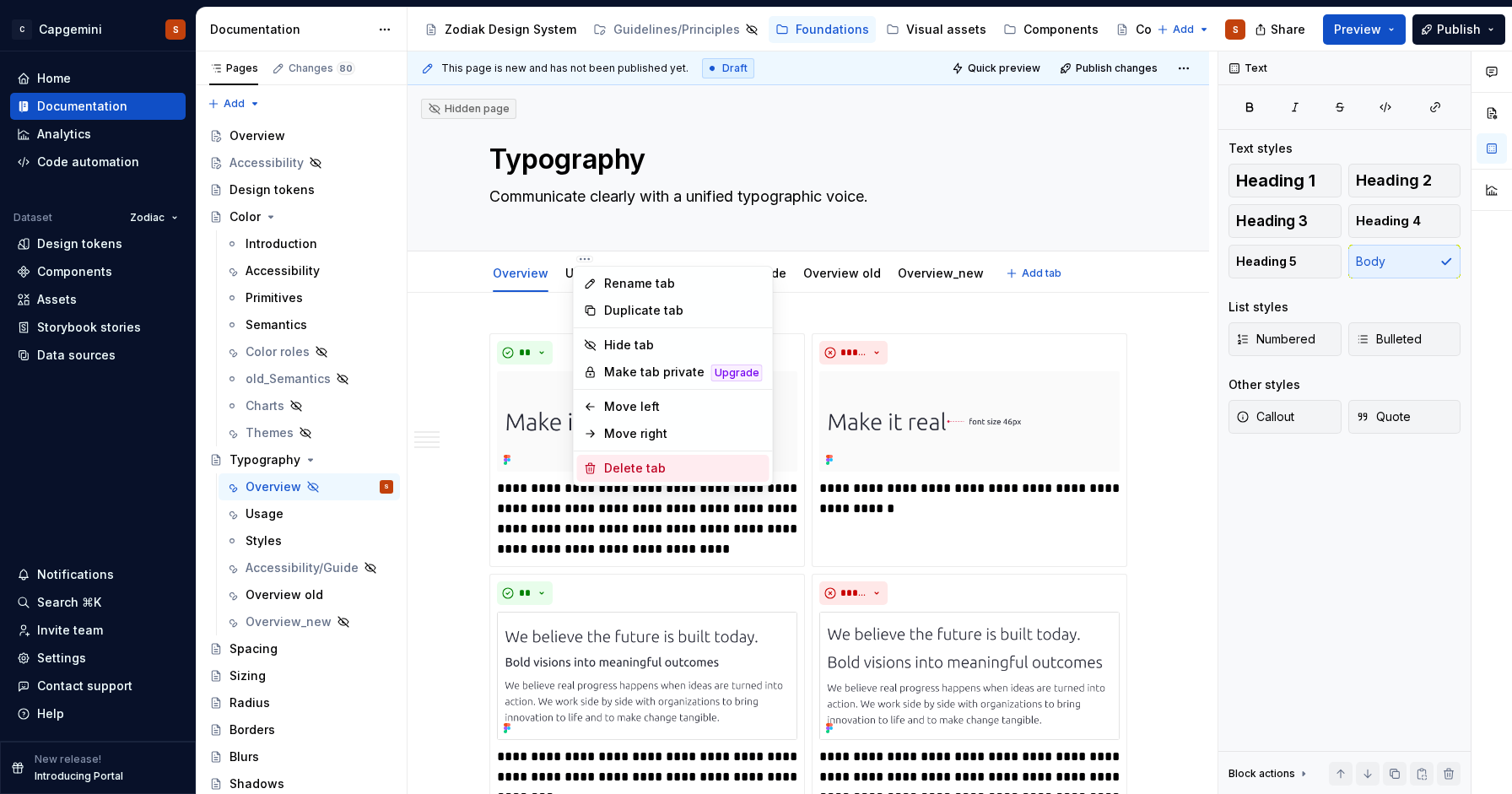
click at [623, 466] on div "Delete tab" at bounding box center [683, 467] width 158 height 17
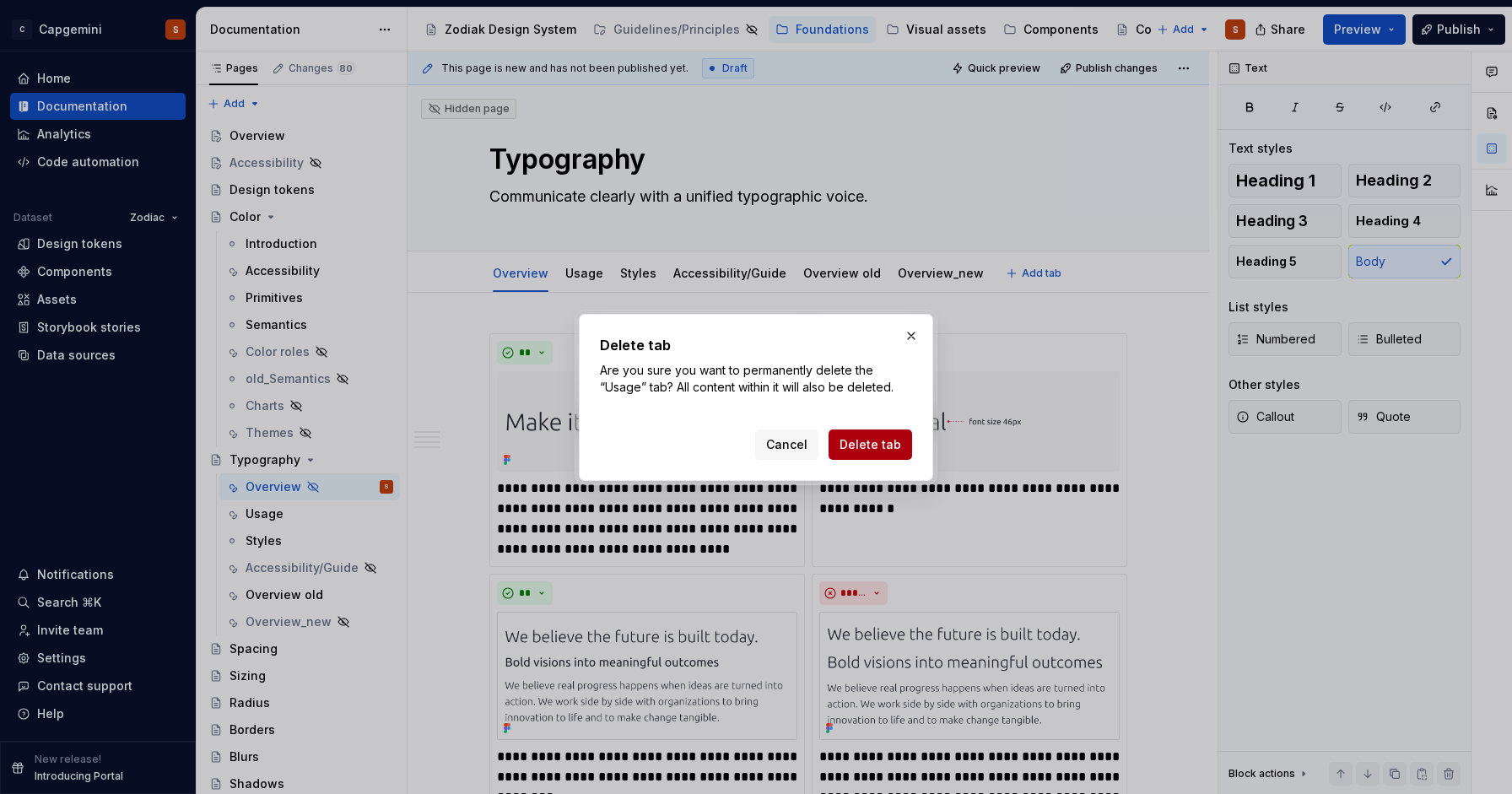
click at [900, 439] on span "Delete tab" at bounding box center [870, 445] width 61 height 17
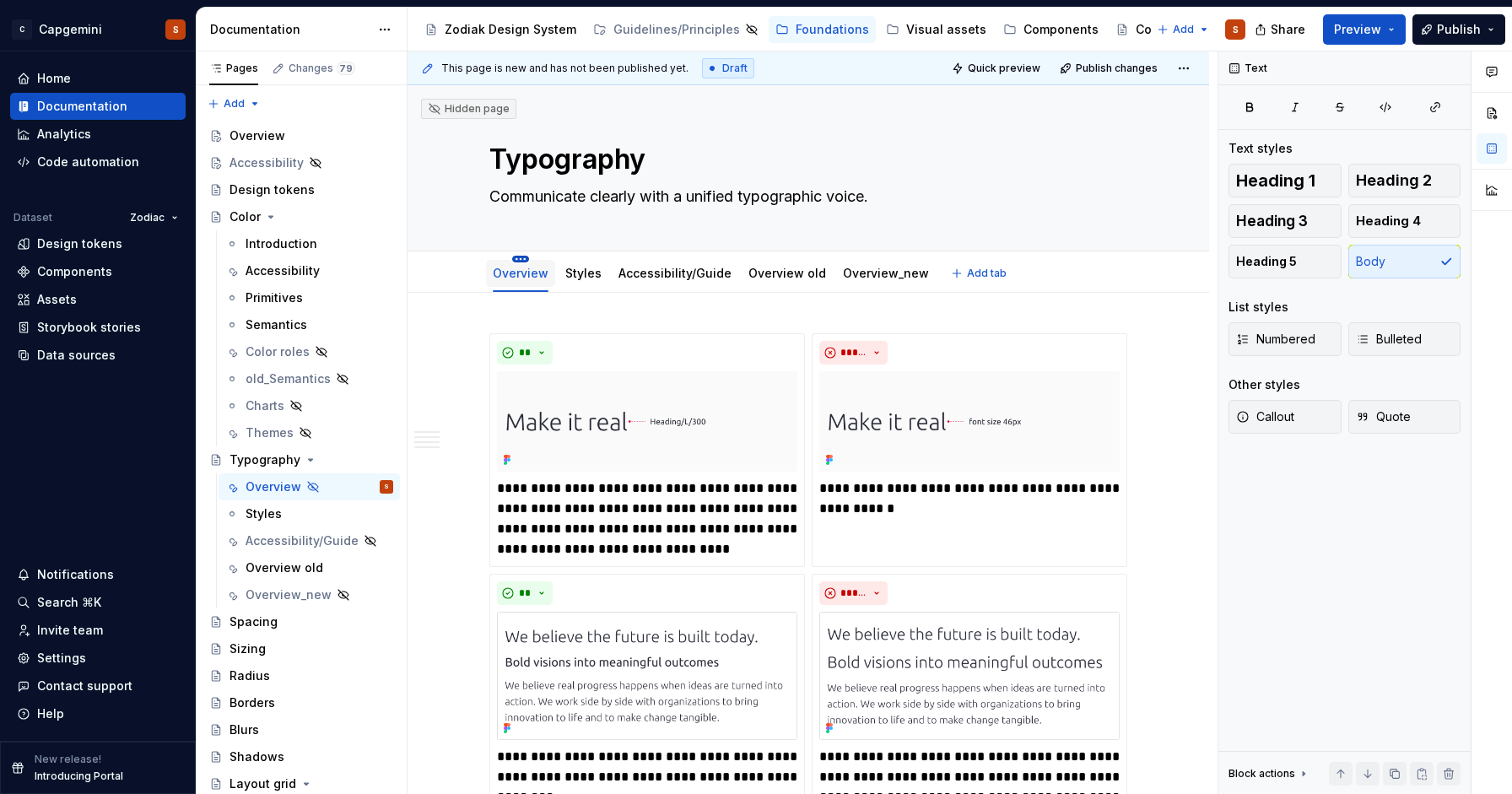
click at [515, 260] on html "C Capgemini S Home Documentation Analytics Code automation Dataset Zodiac Desig…" at bounding box center [756, 397] width 1512 height 794
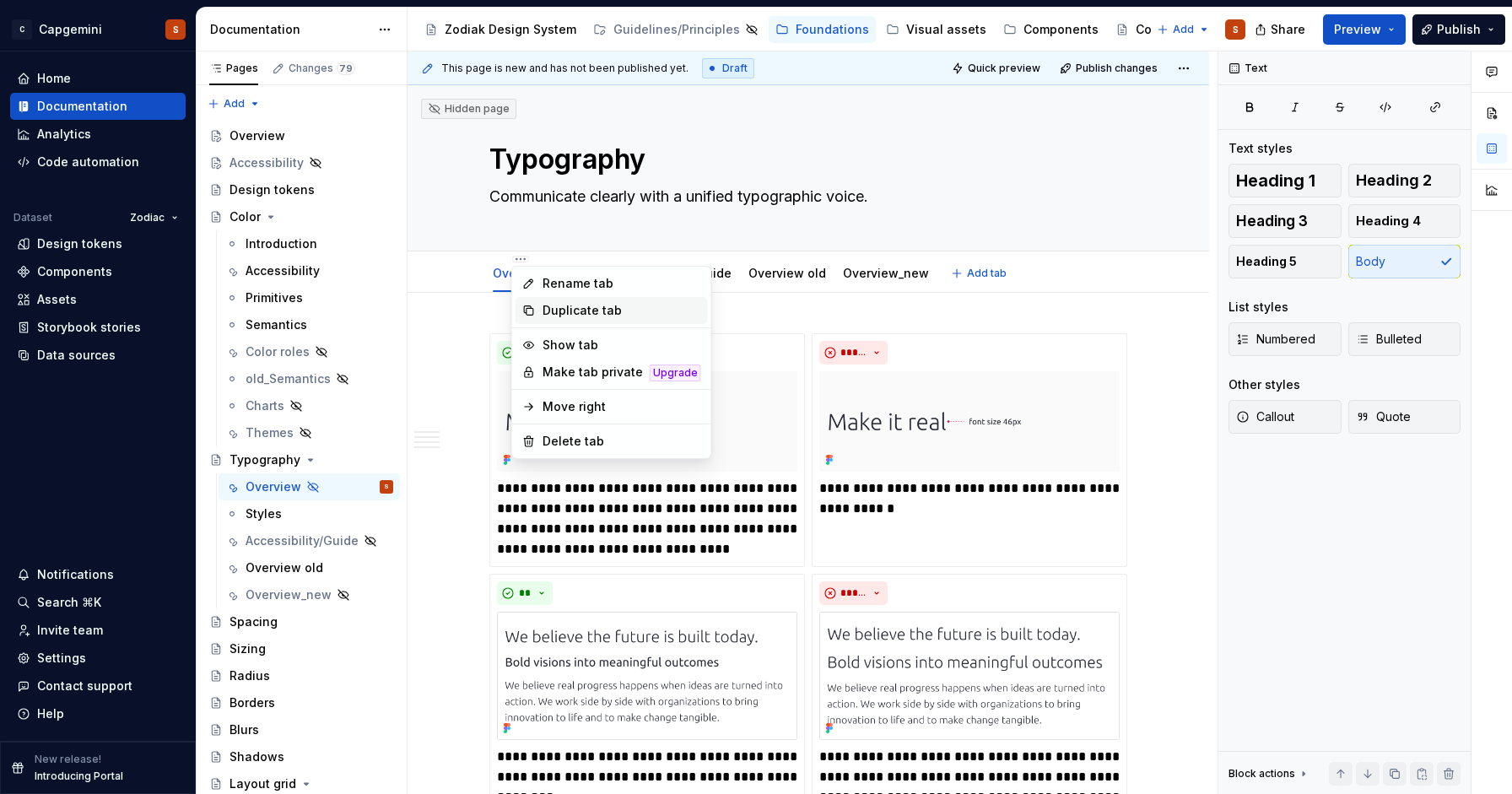
click at [549, 308] on div "Duplicate tab" at bounding box center [622, 310] width 158 height 17
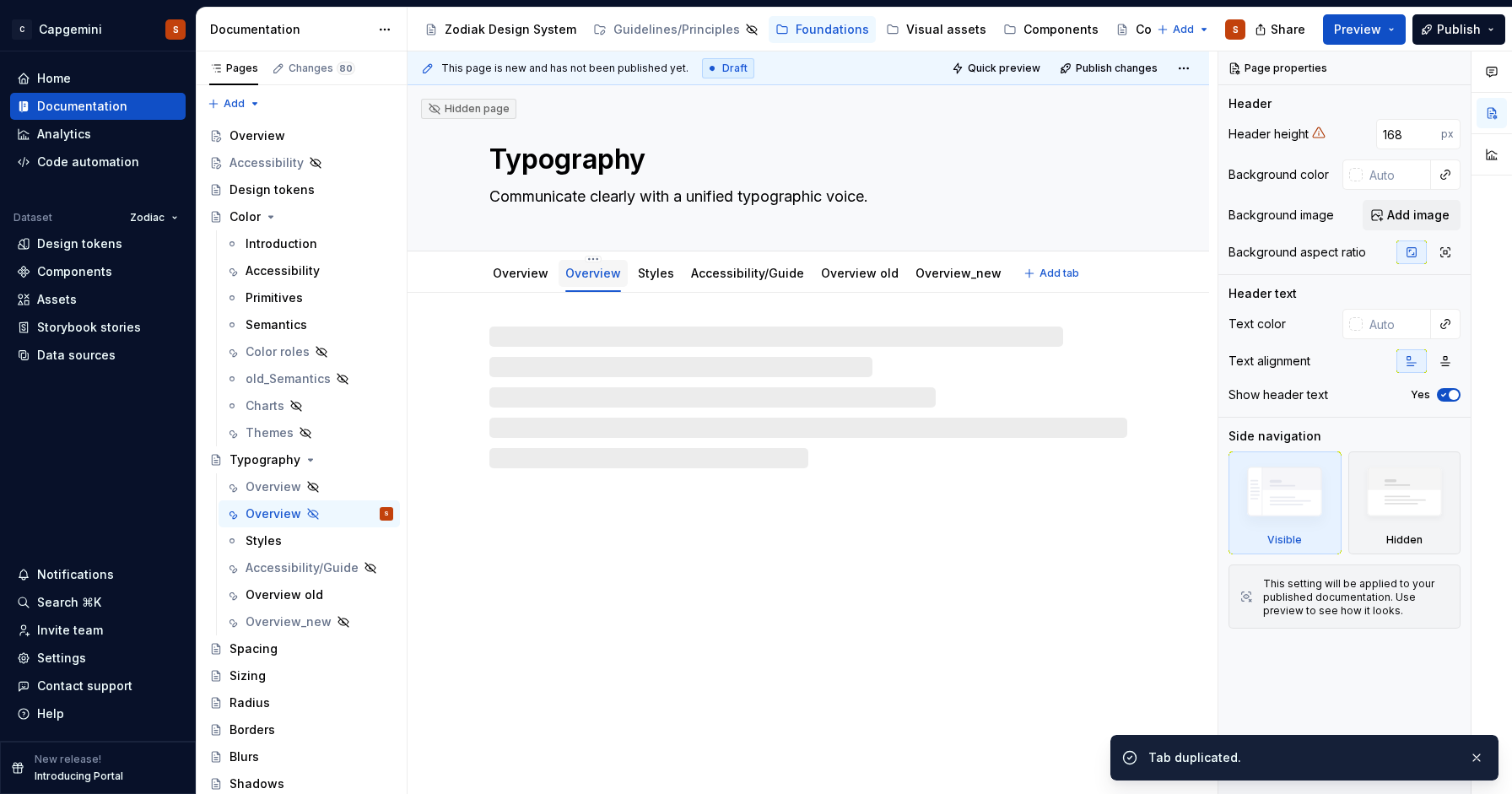
click at [587, 281] on div "Overview" at bounding box center [593, 273] width 55 height 17
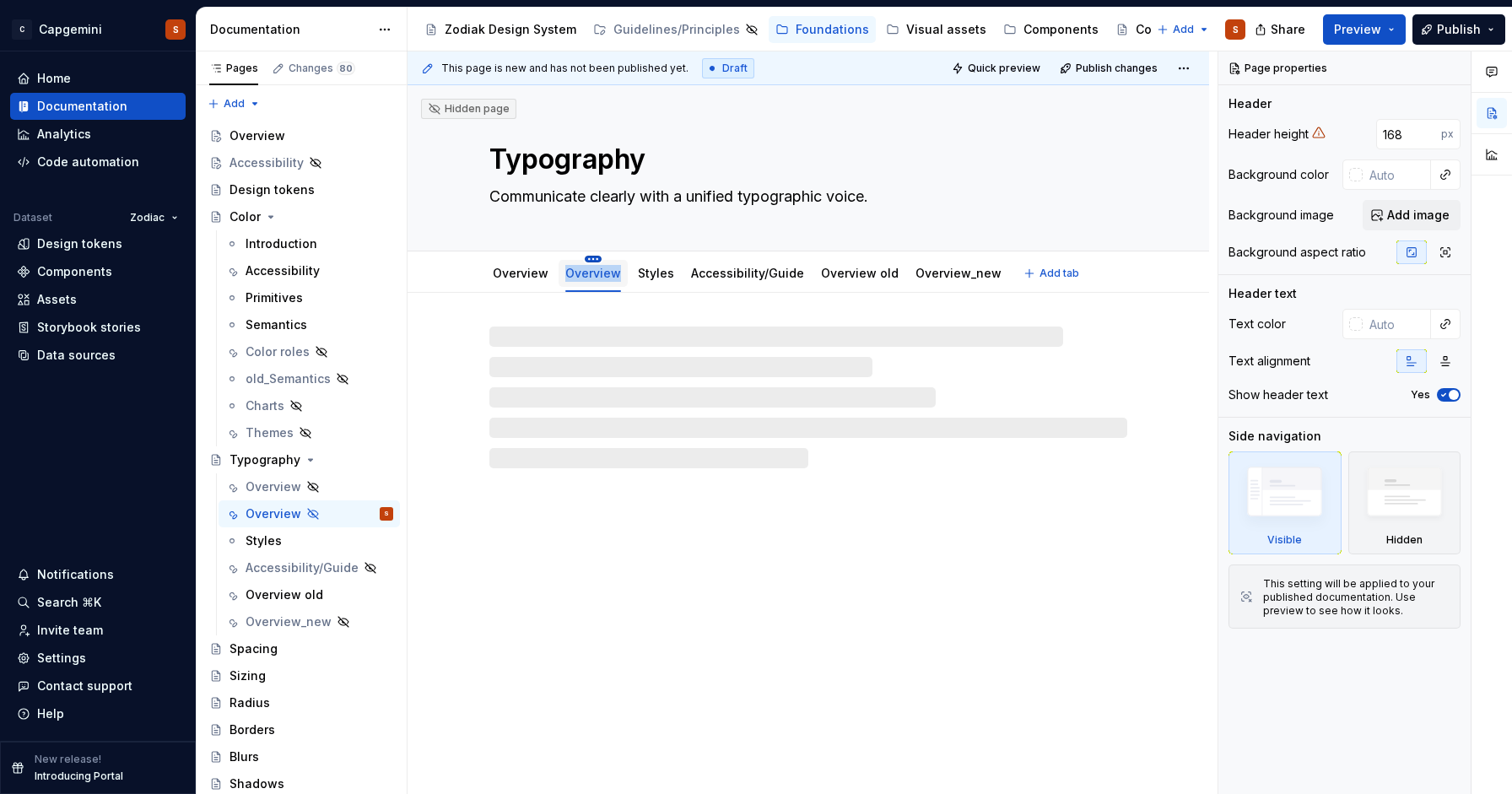
click at [587, 259] on html "C Capgemini S Home Documentation Analytics Code automation Dataset Zodiac Desig…" at bounding box center [756, 397] width 1512 height 794
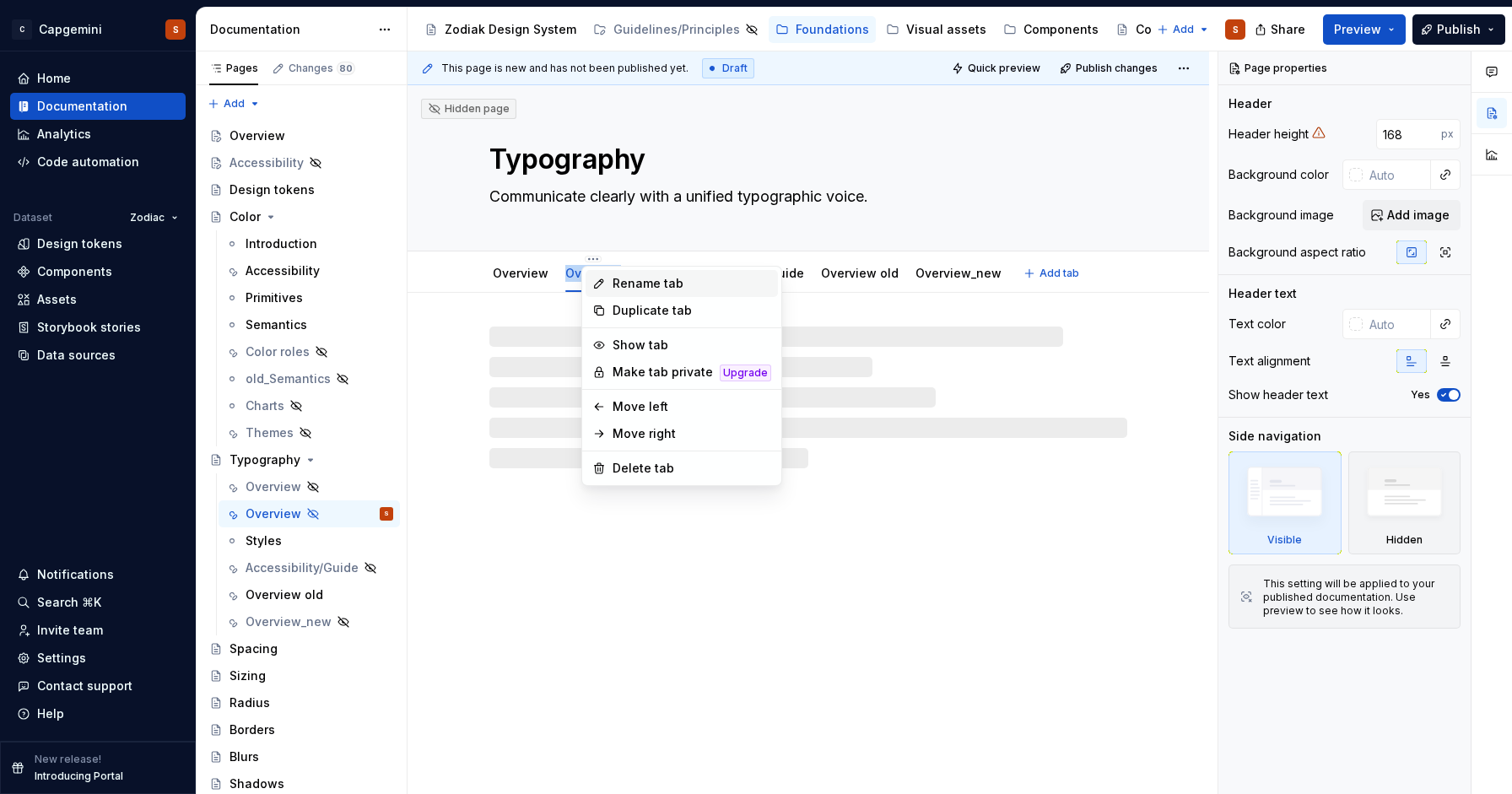
click at [621, 277] on div "Rename tab" at bounding box center [692, 283] width 158 height 17
type textarea "*"
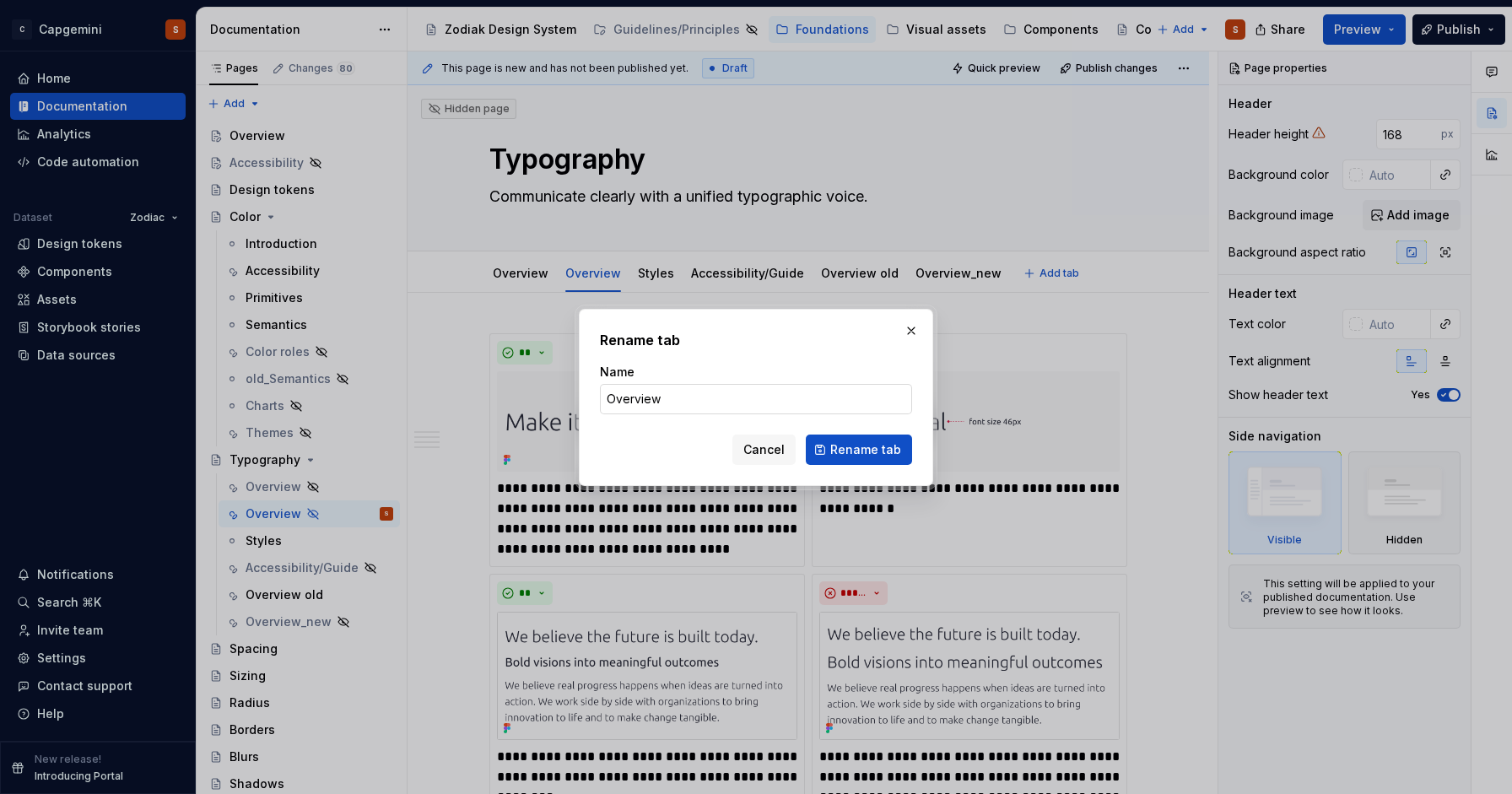
click at [635, 409] on input "Overview" at bounding box center [756, 399] width 312 height 31
type input "Usage"
click button "Rename tab" at bounding box center [858, 449] width 106 height 31
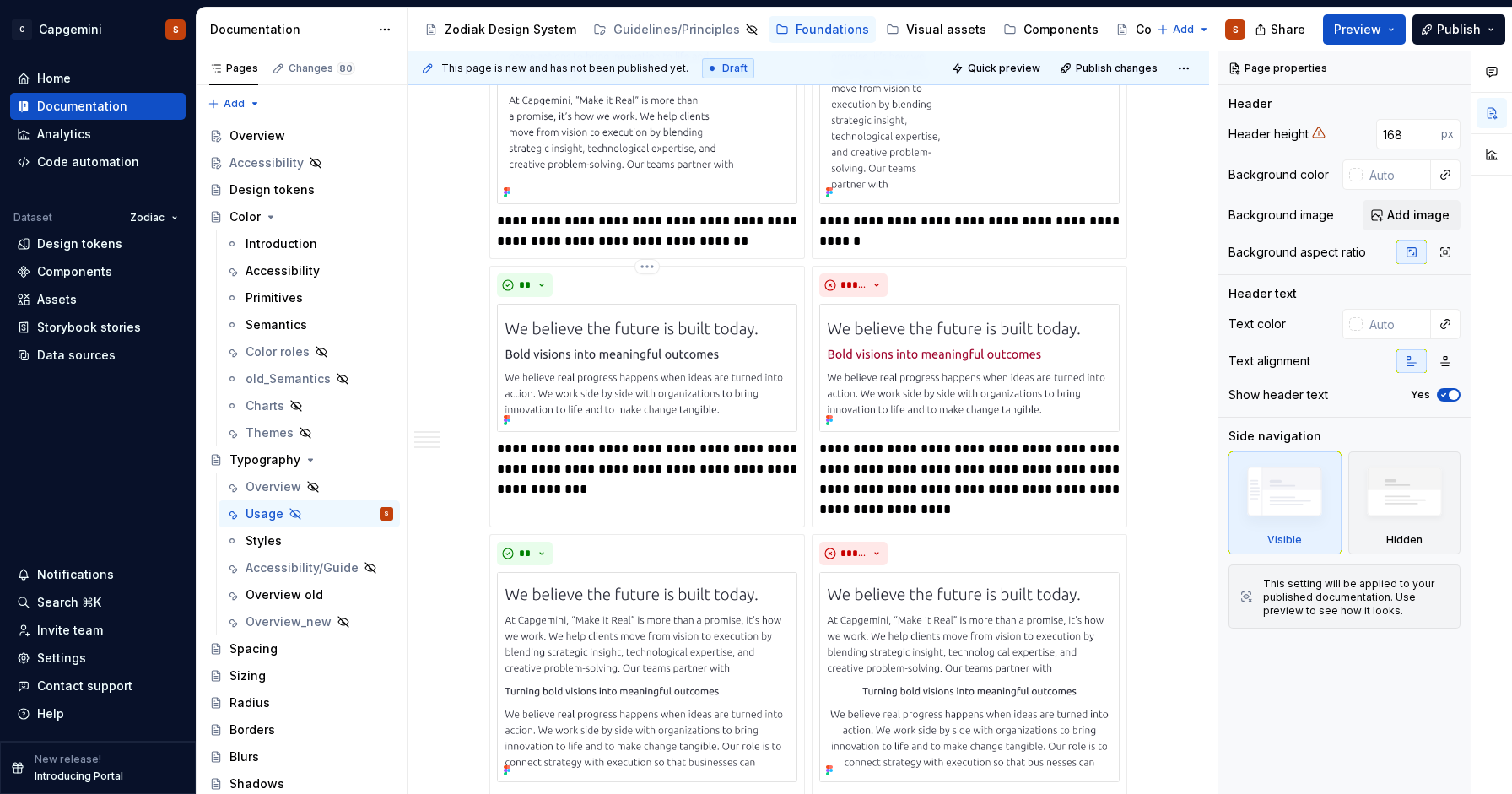
type textarea "*"
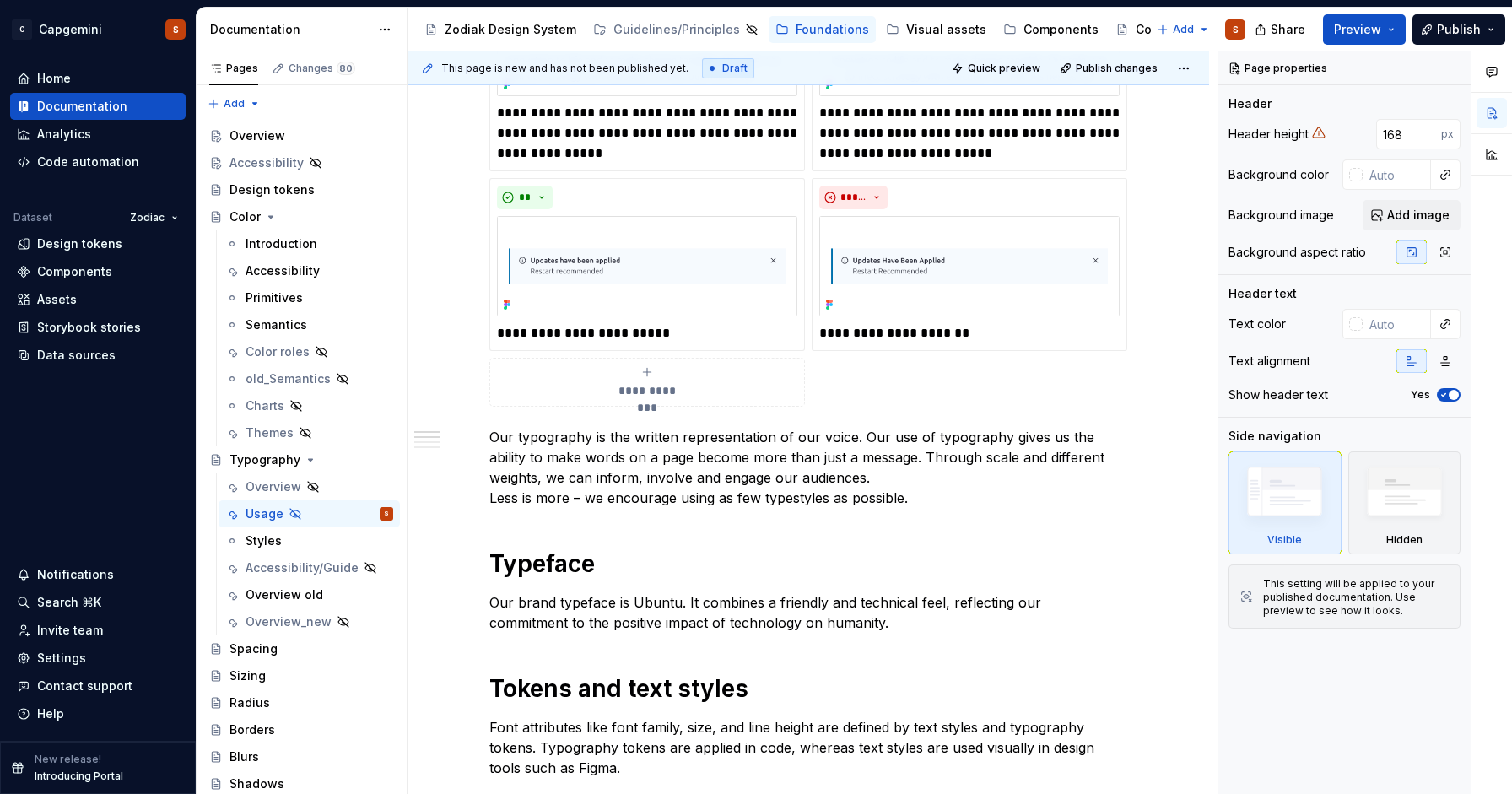
scroll to position [1580, 0]
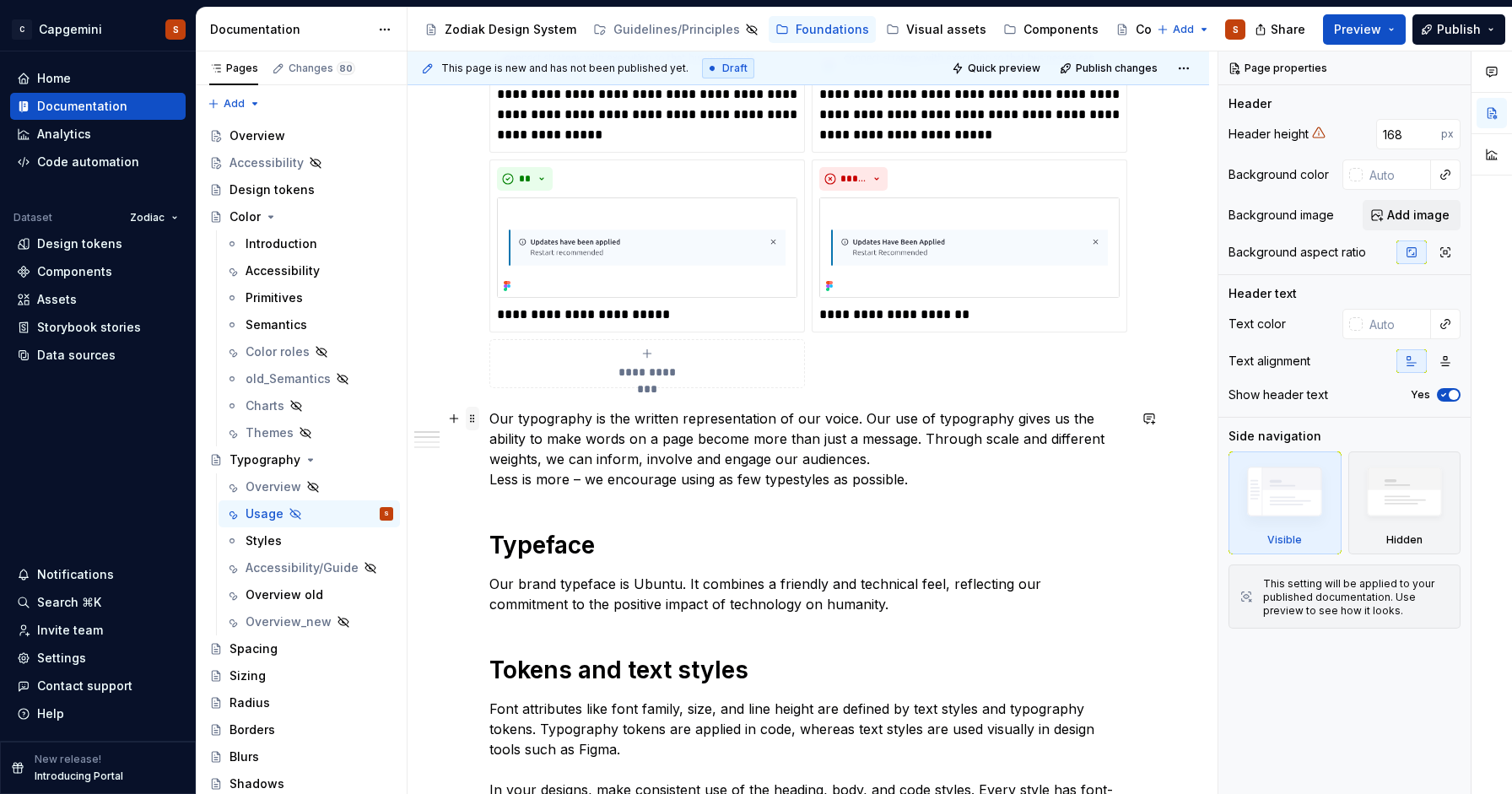
click at [473, 417] on span at bounding box center [472, 419] width 14 height 24
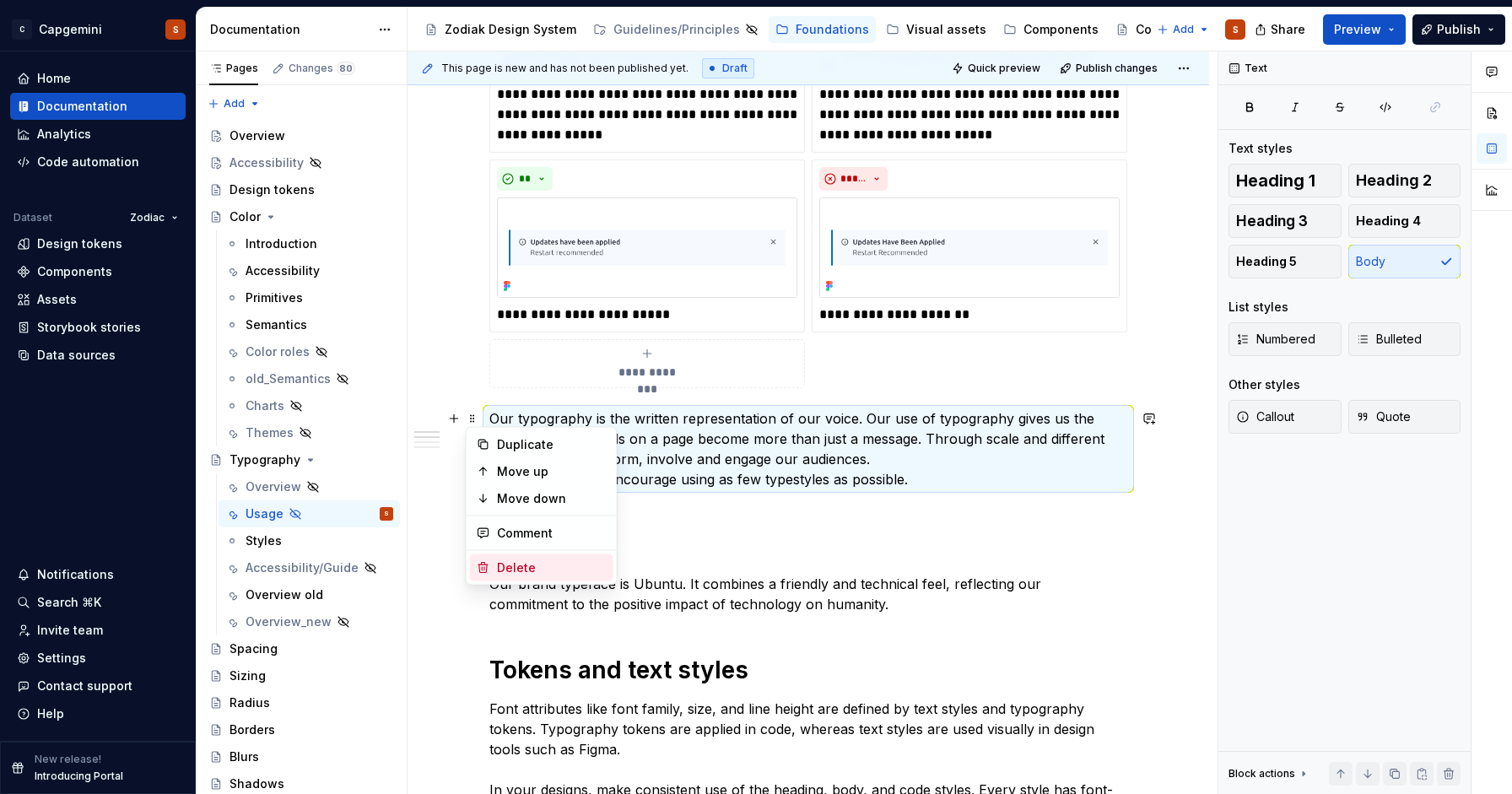
click at [534, 570] on div "Delete" at bounding box center [552, 567] width 110 height 17
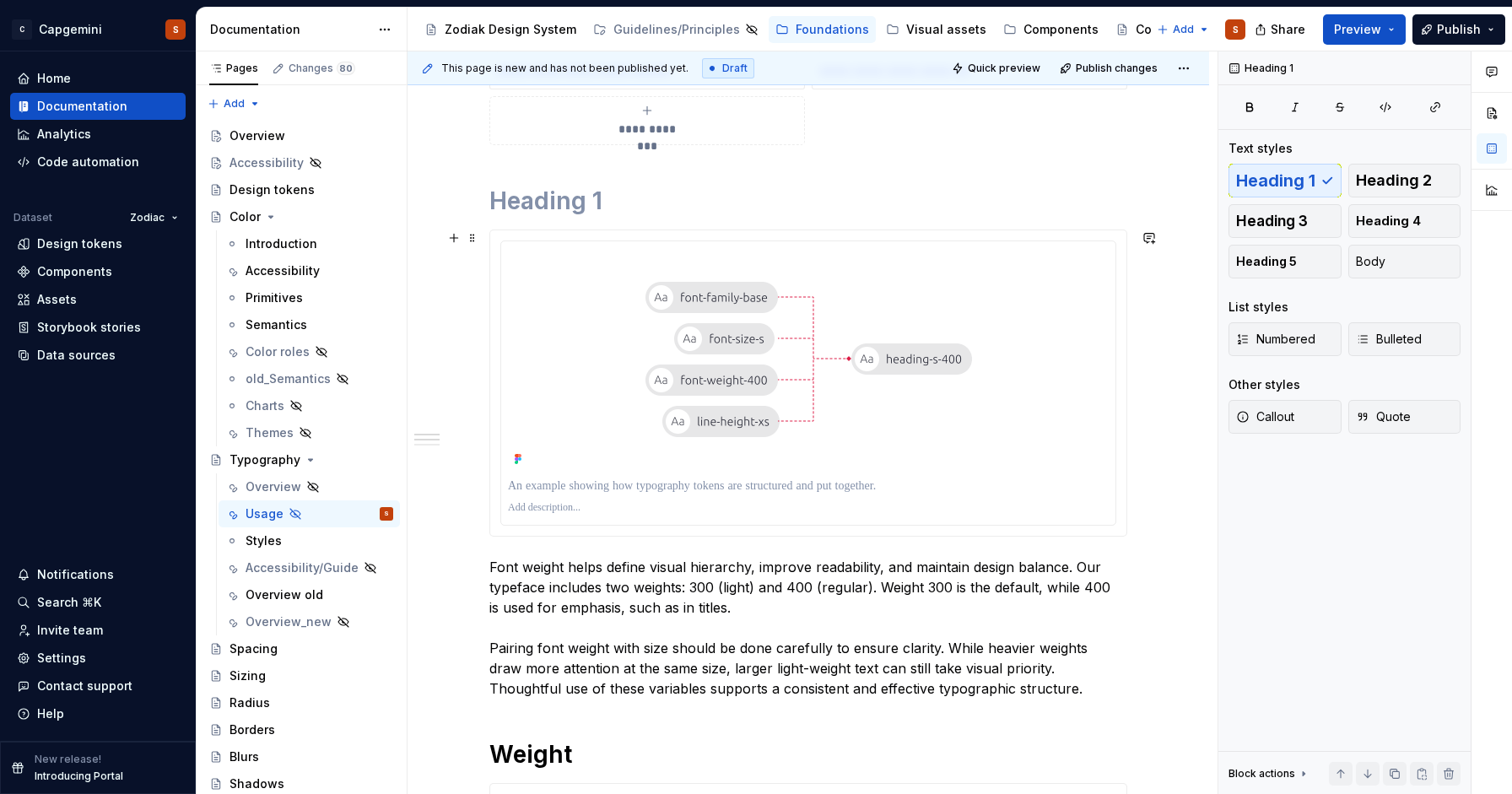
scroll to position [1808, 0]
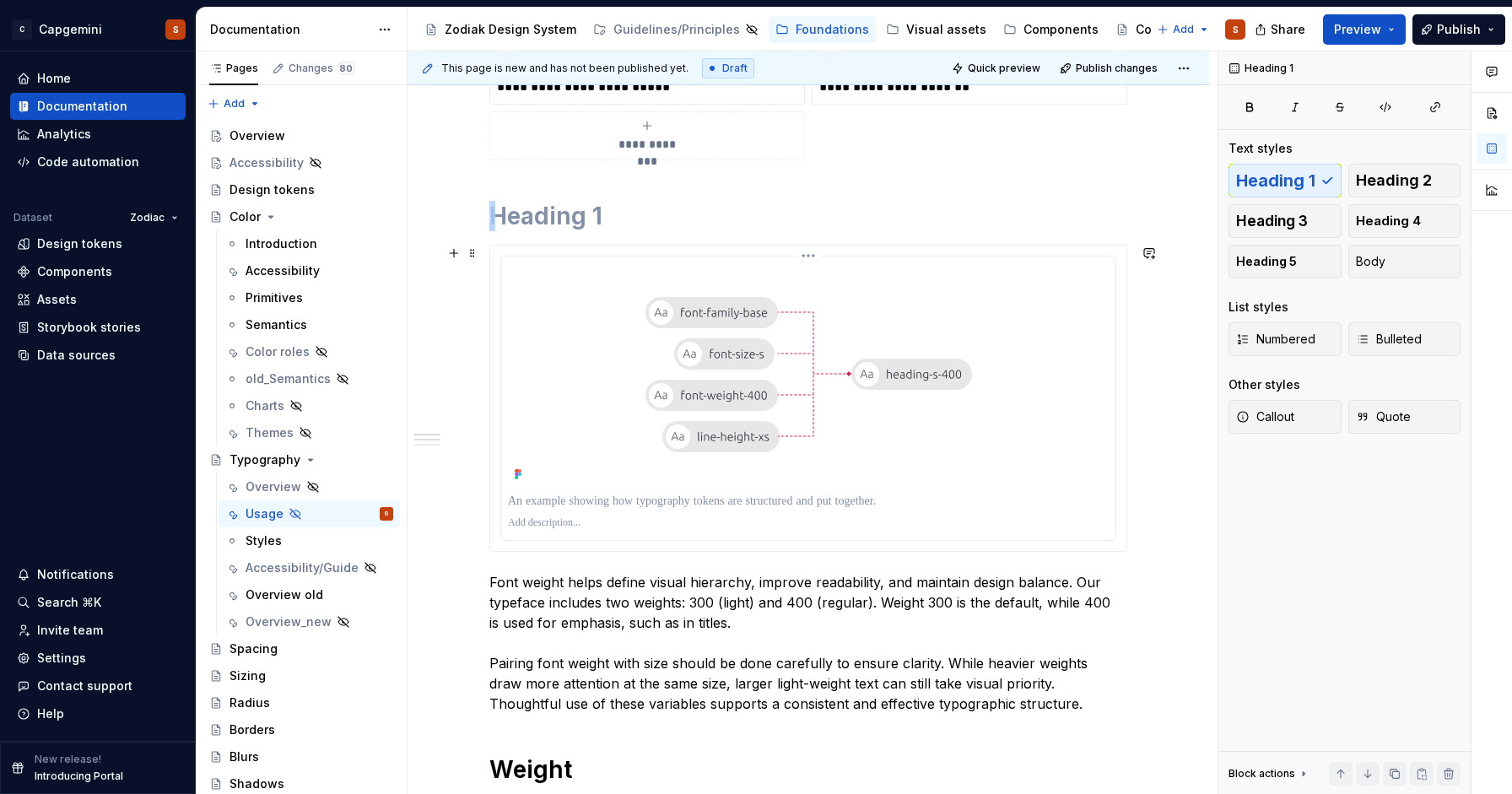
click at [648, 448] on img at bounding box center [809, 374] width 394 height 223
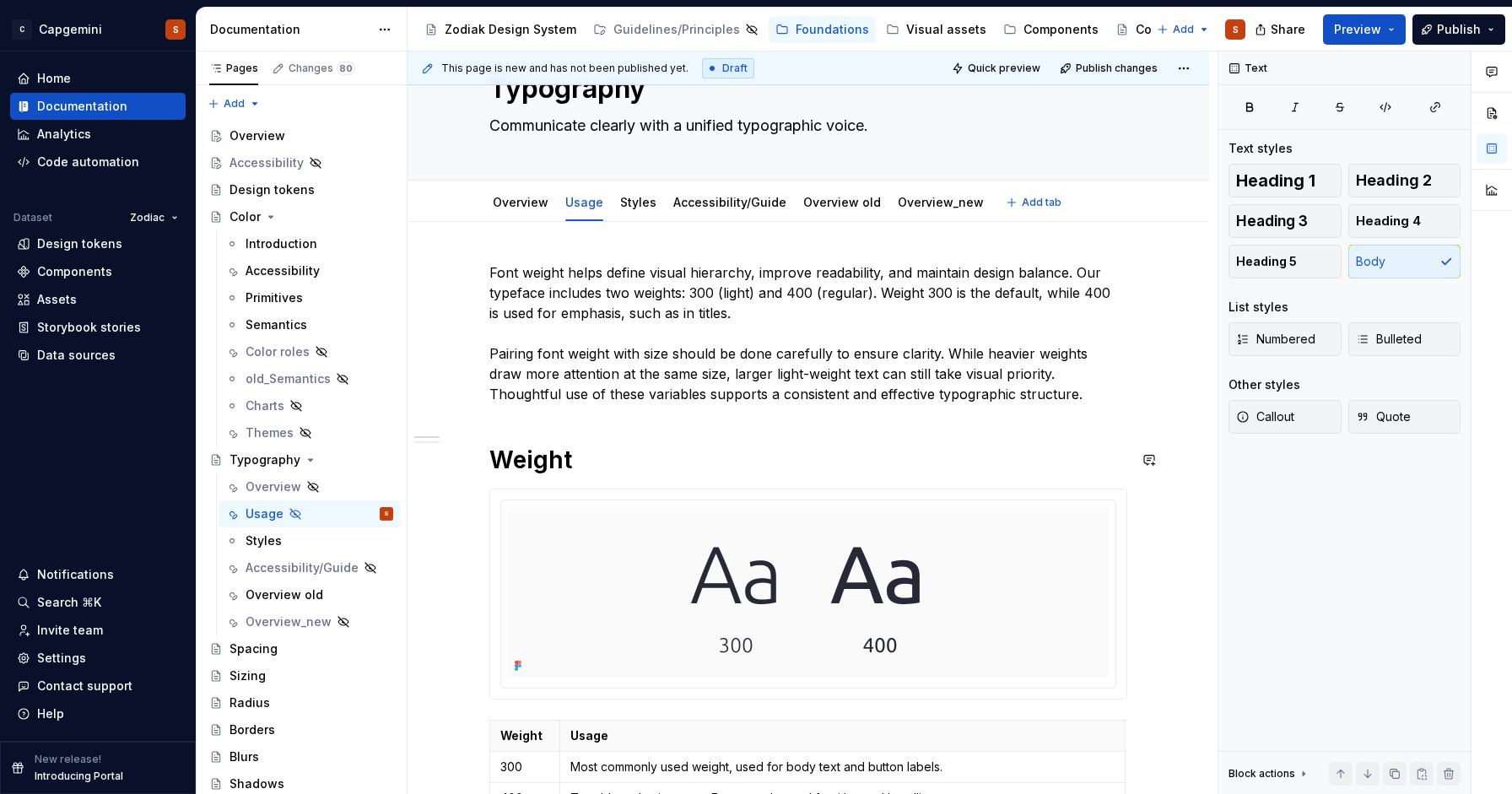
scroll to position [0, 0]
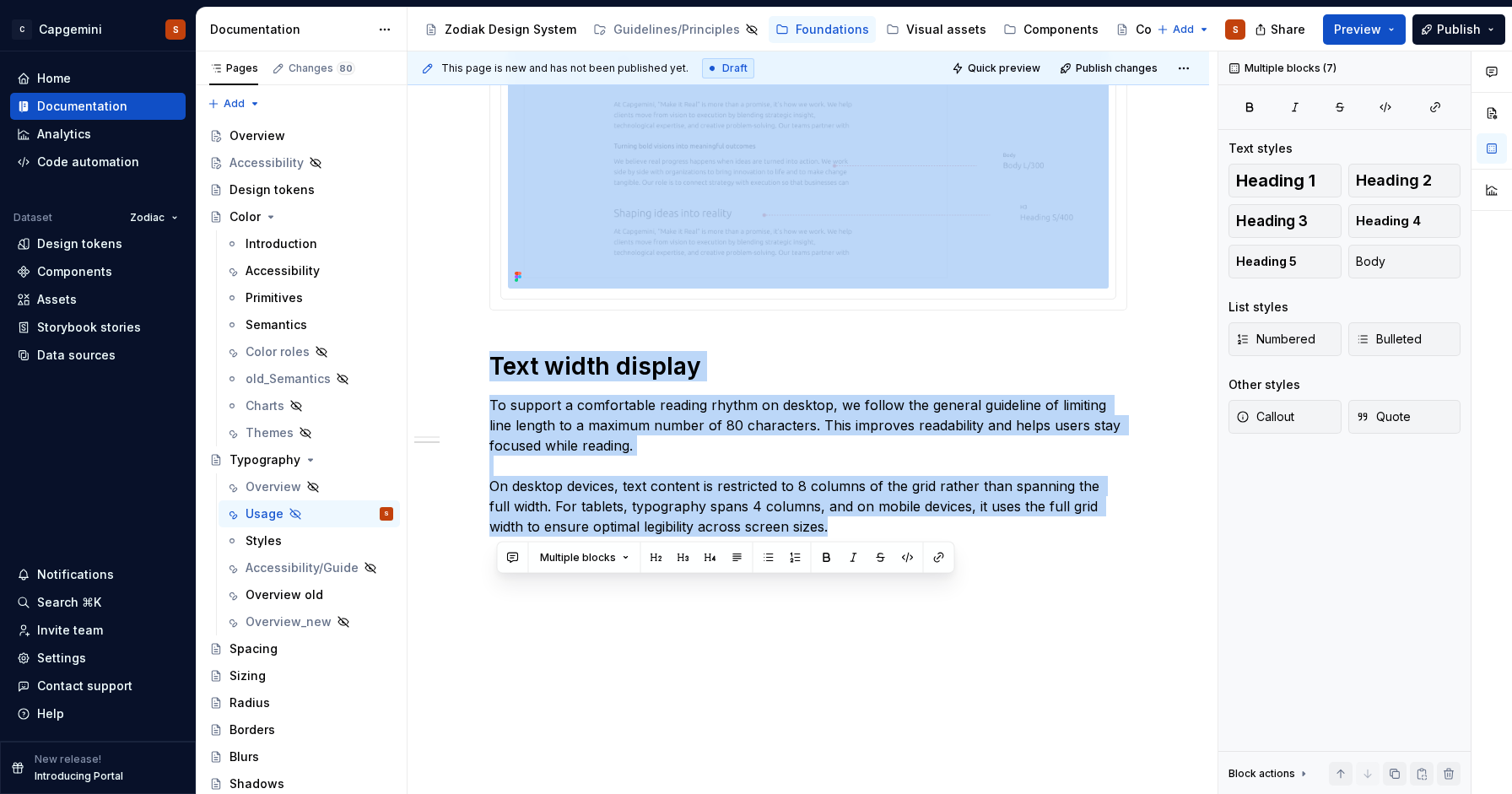
drag, startPoint x: 493, startPoint y: 523, endPoint x: 768, endPoint y: 854, distance: 430.3
click at [768, 793] on html "C Capgemini S Home Documentation Analytics Code automation Dataset Zodiac Desig…" at bounding box center [756, 397] width 1512 height 794
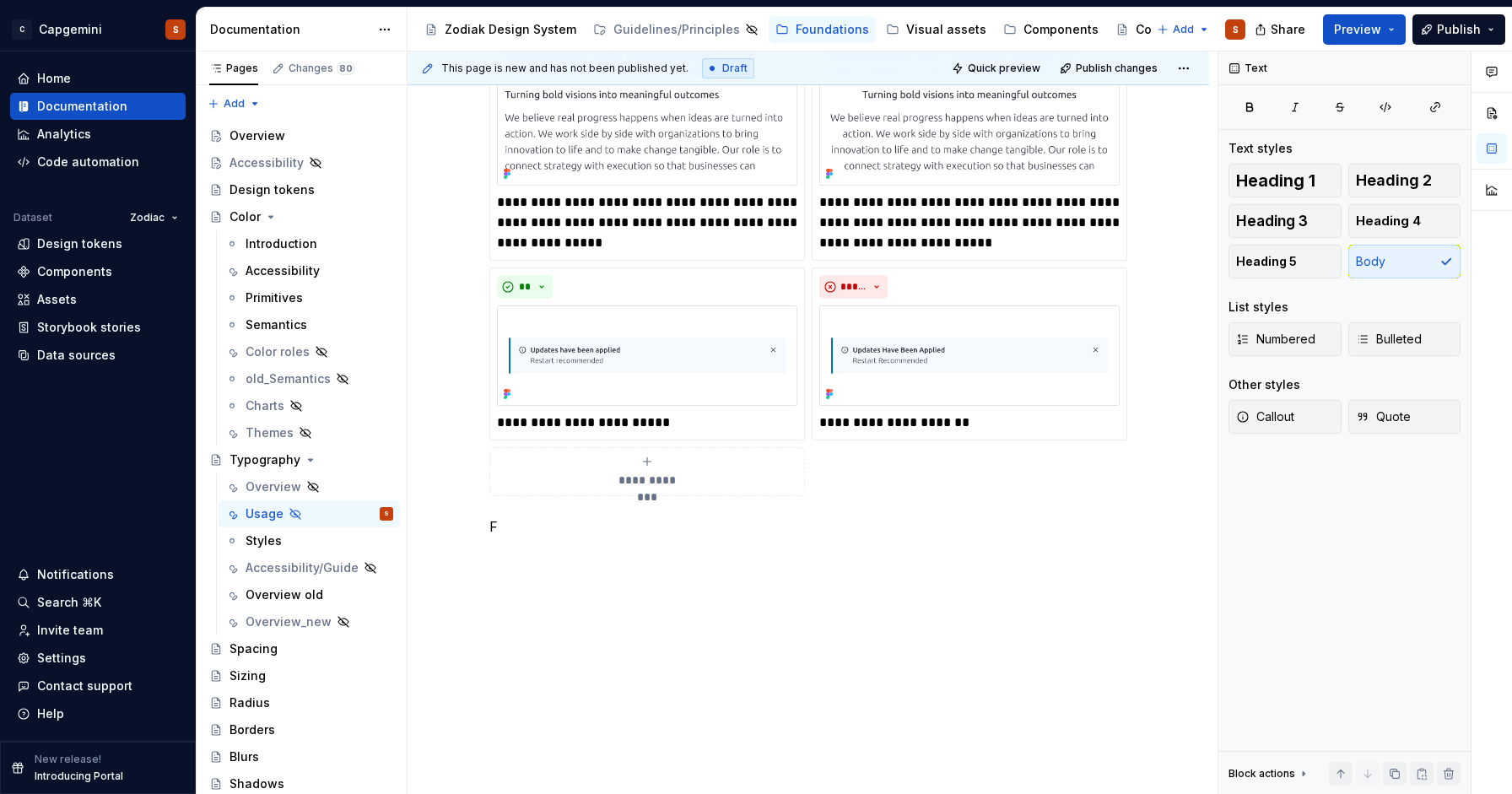
scroll to position [1472, 0]
click at [540, 530] on p "F" at bounding box center [808, 527] width 638 height 20
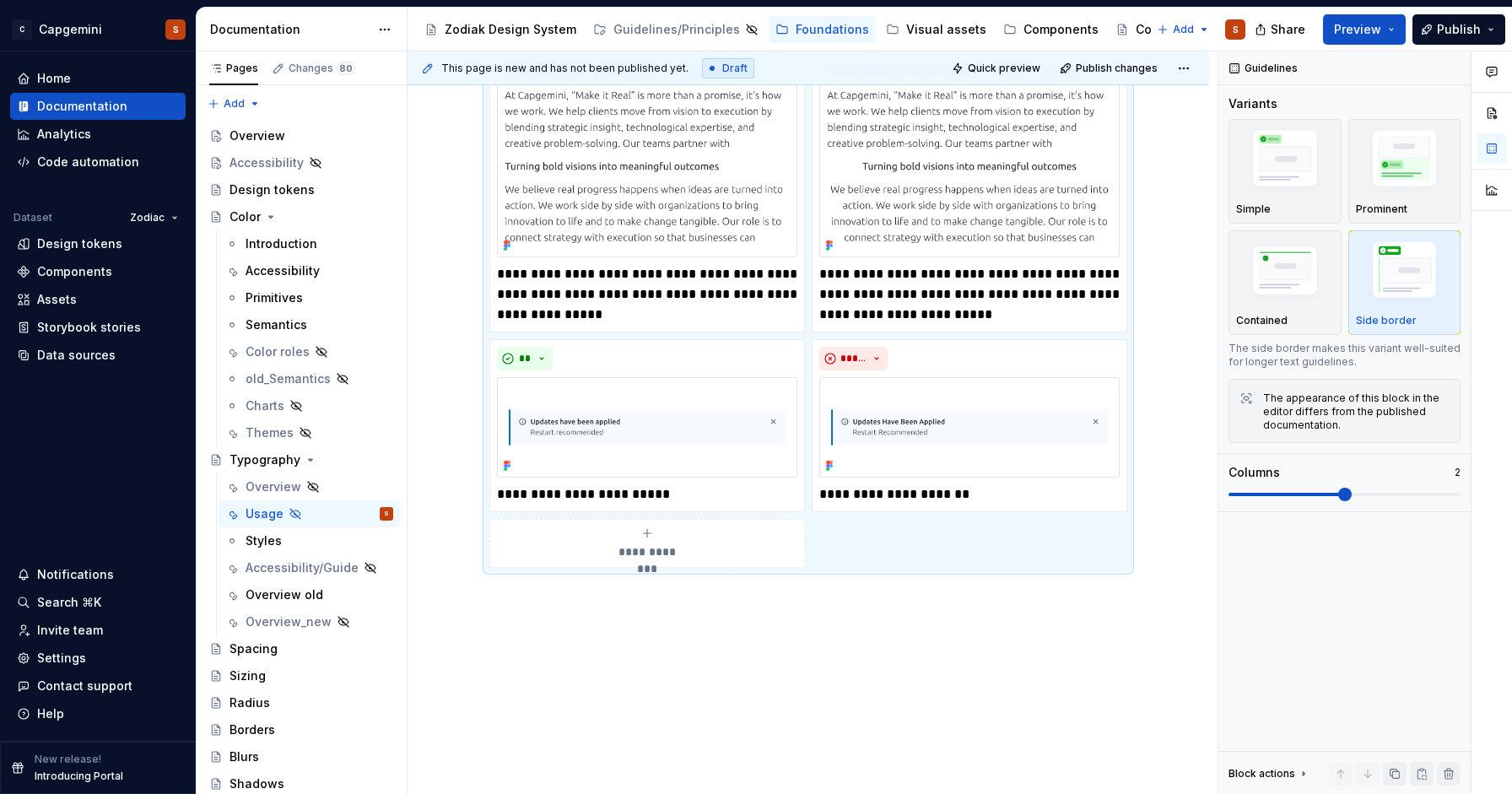
scroll to position [1432, 0]
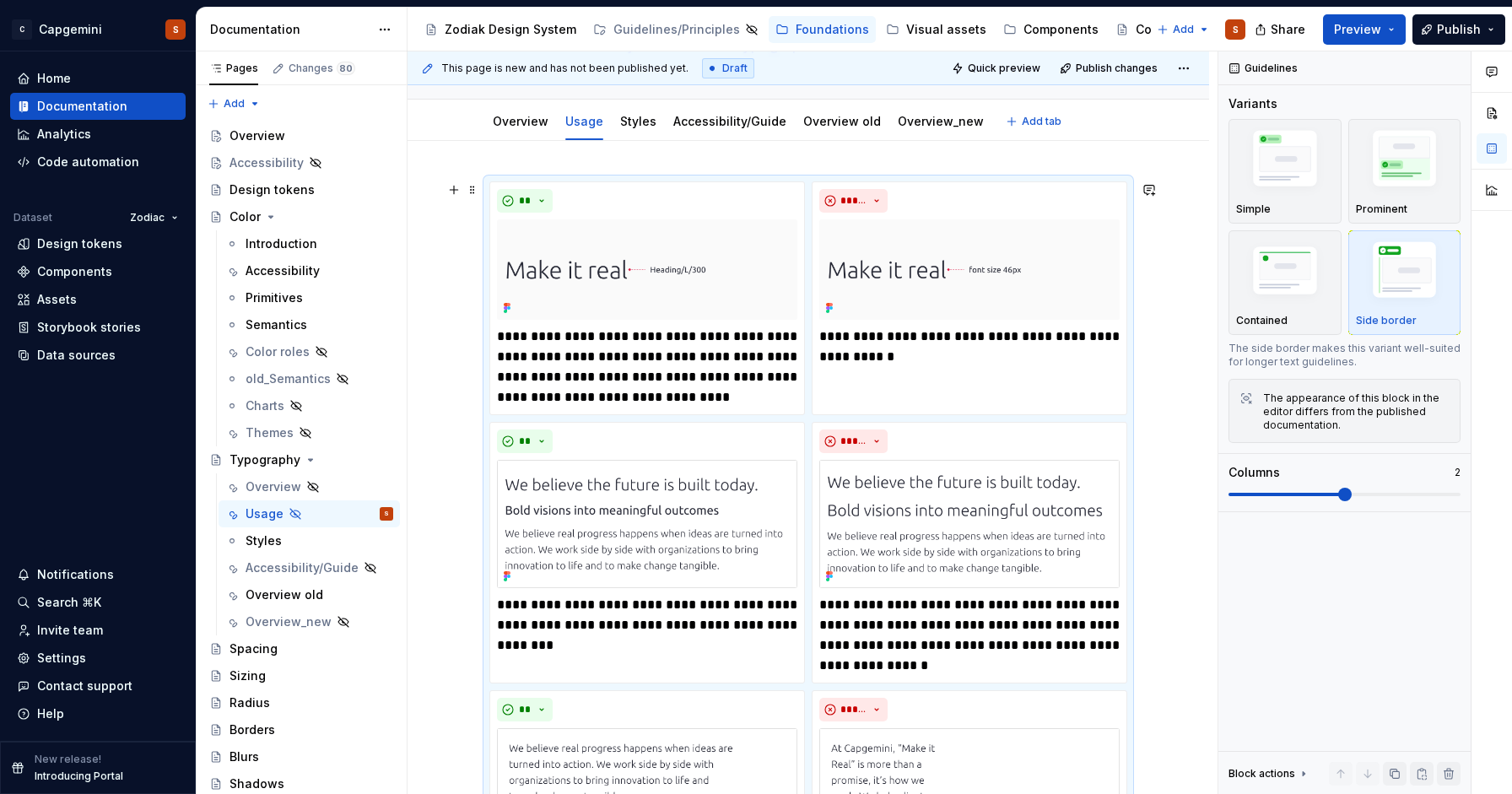
scroll to position [0, 0]
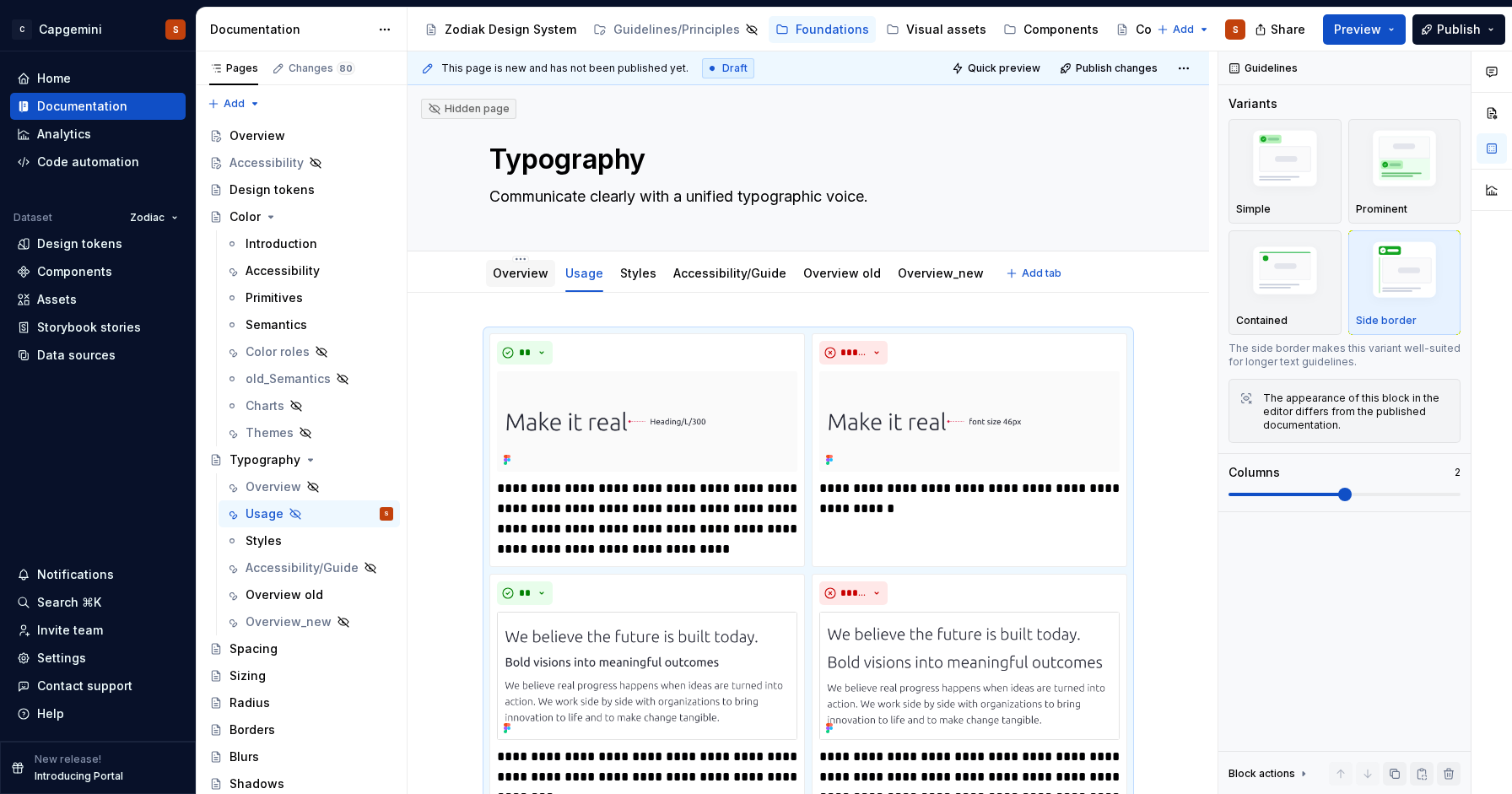
click at [524, 276] on link "Overview" at bounding box center [521, 272] width 55 height 14
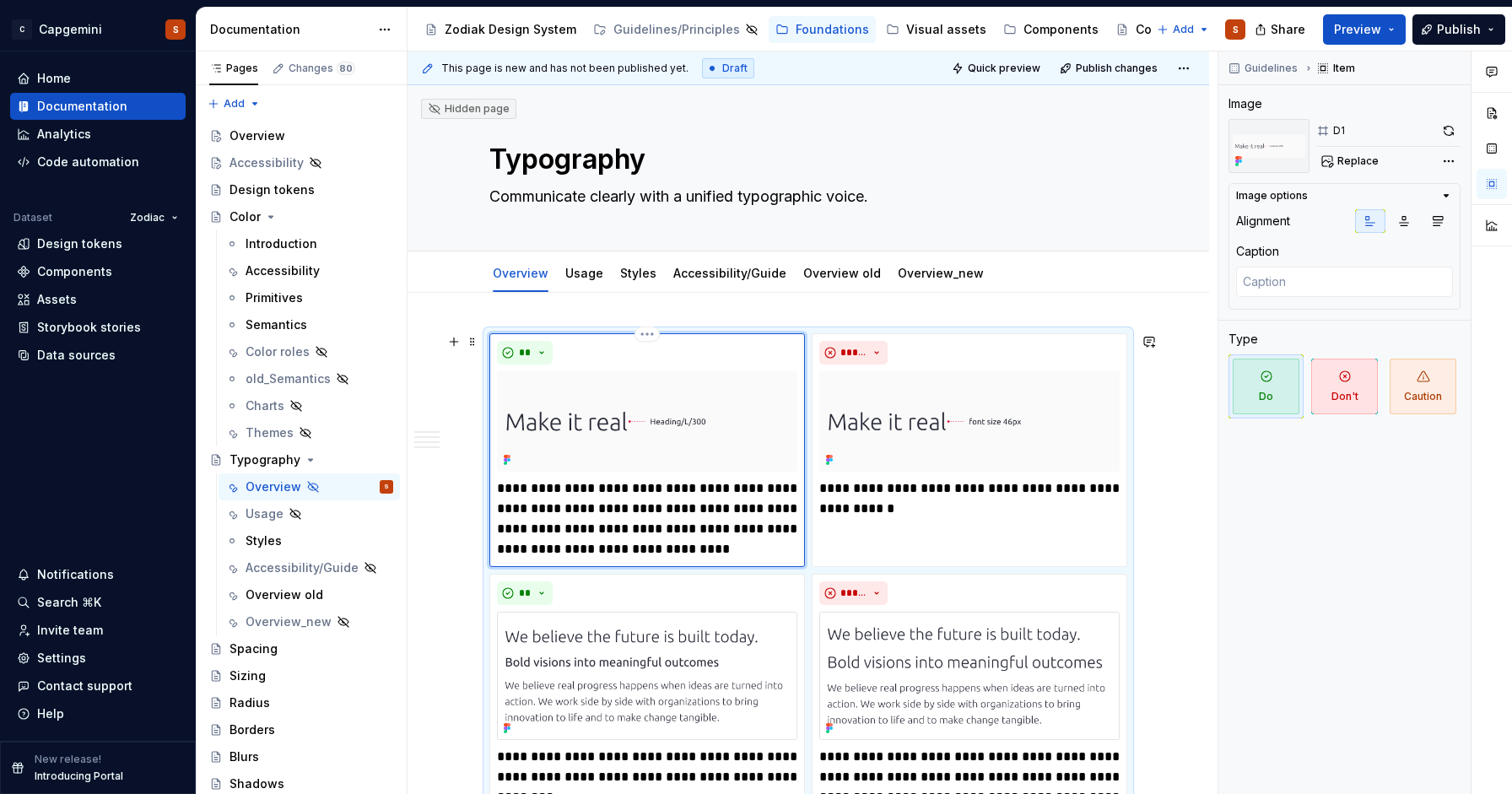
click at [567, 384] on img at bounding box center [647, 421] width 300 height 100
click at [468, 340] on span at bounding box center [472, 342] width 14 height 24
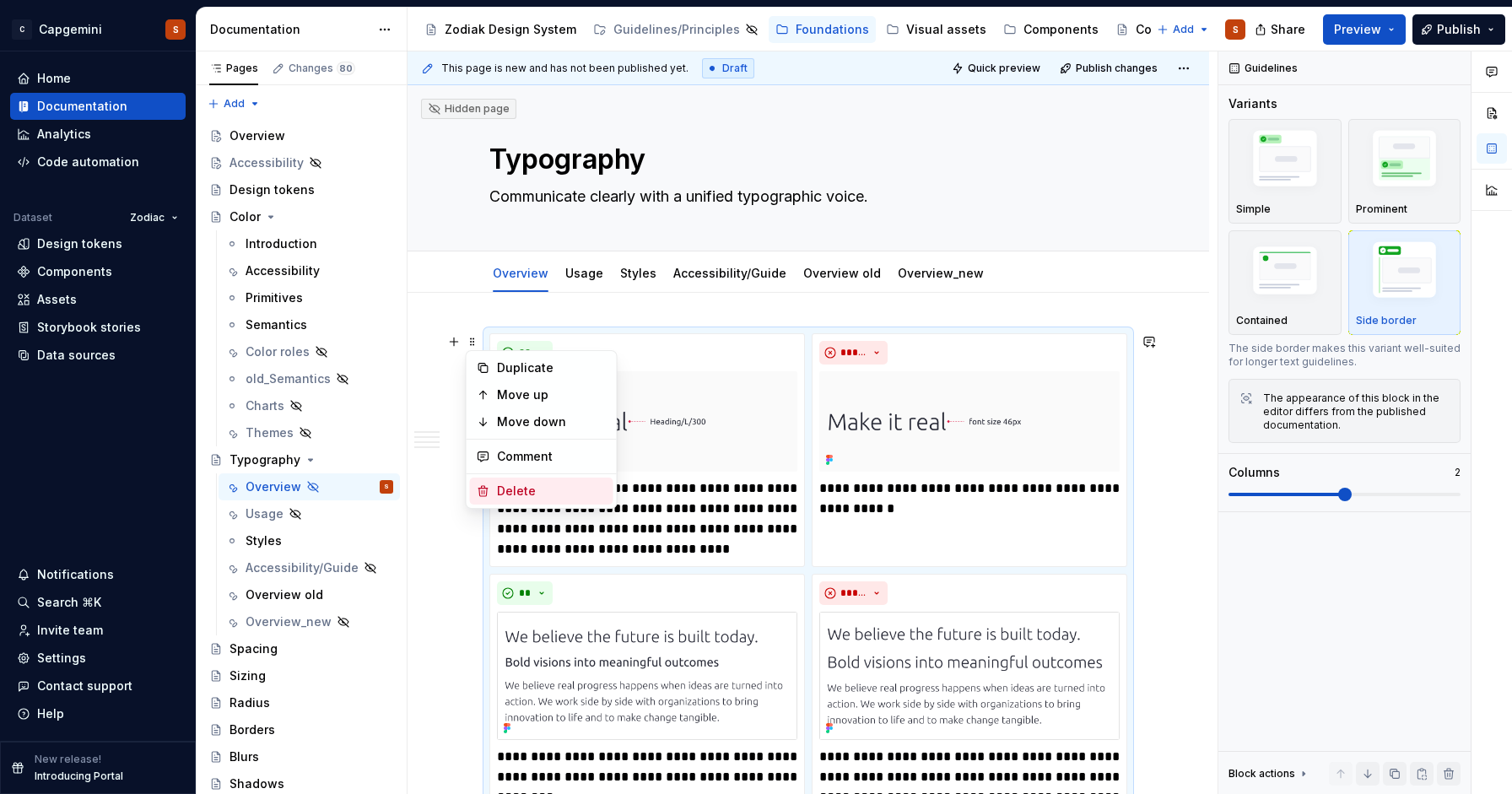
click at [506, 490] on div "Delete" at bounding box center [552, 490] width 110 height 17
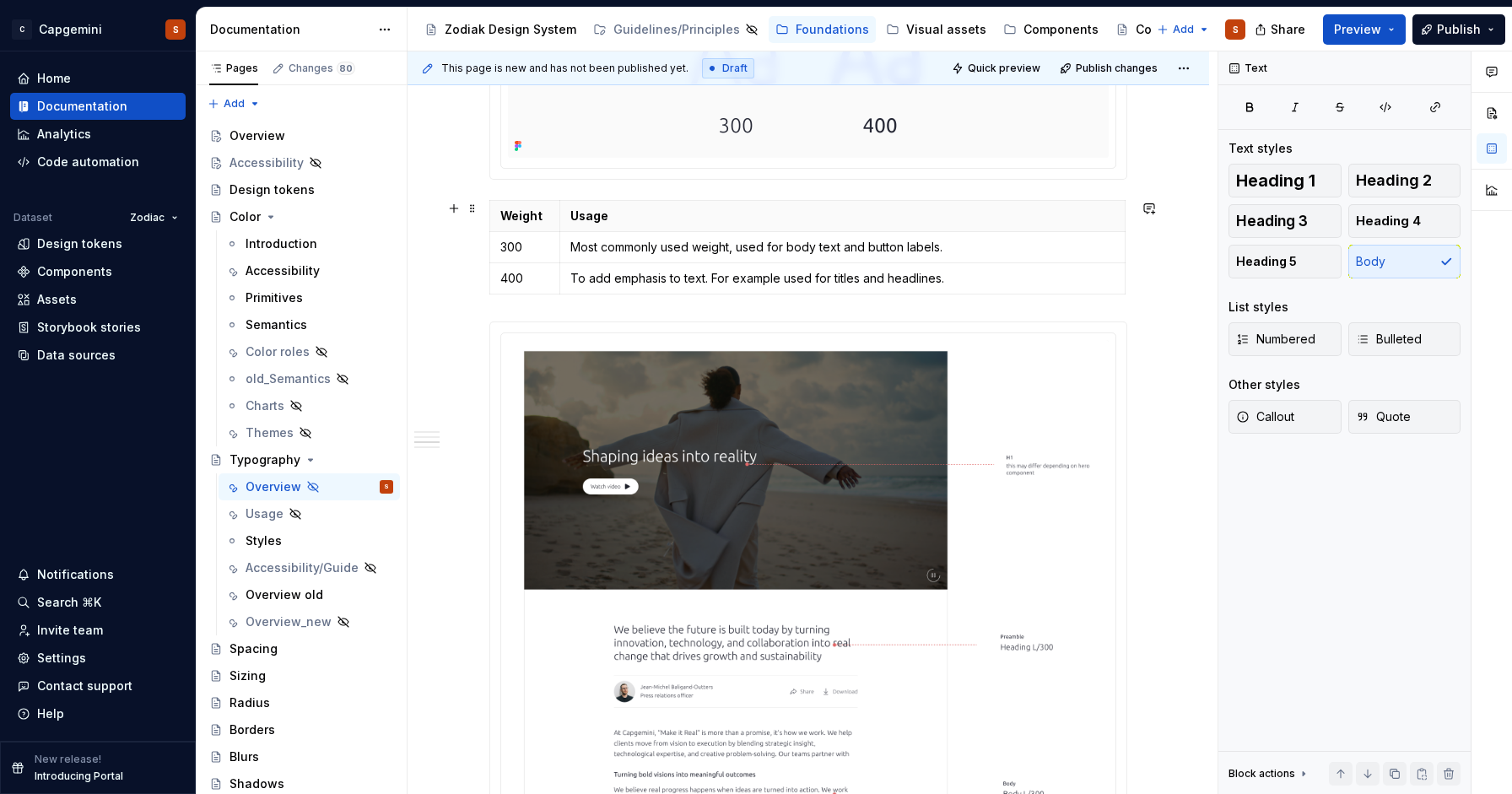
scroll to position [2019, 0]
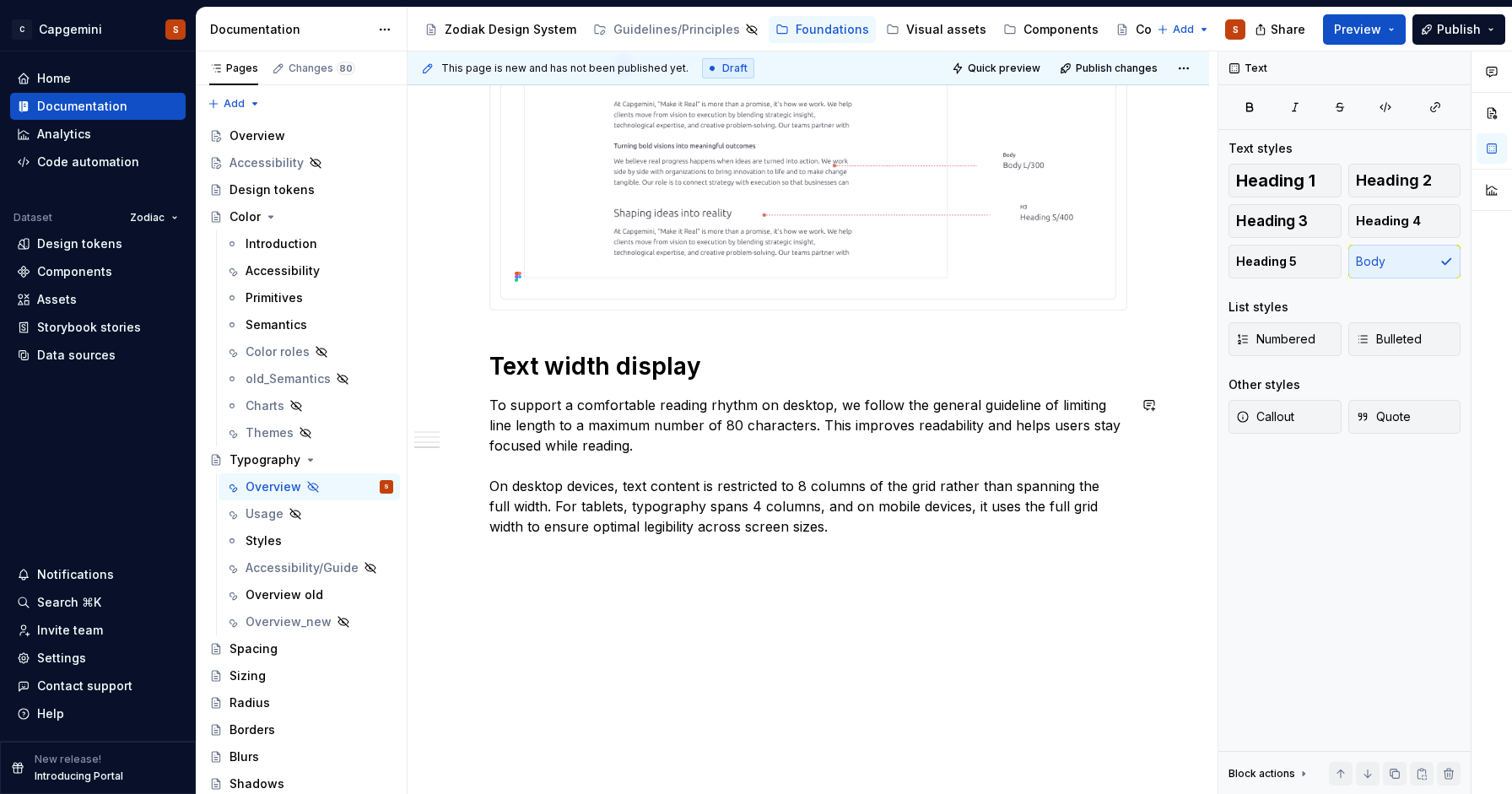
click at [802, 533] on p "To support a comfortable reading rhythm on desktop, we follow the general guide…" at bounding box center [808, 465] width 638 height 142
click at [453, 405] on button "button" at bounding box center [454, 405] width 24 height 24
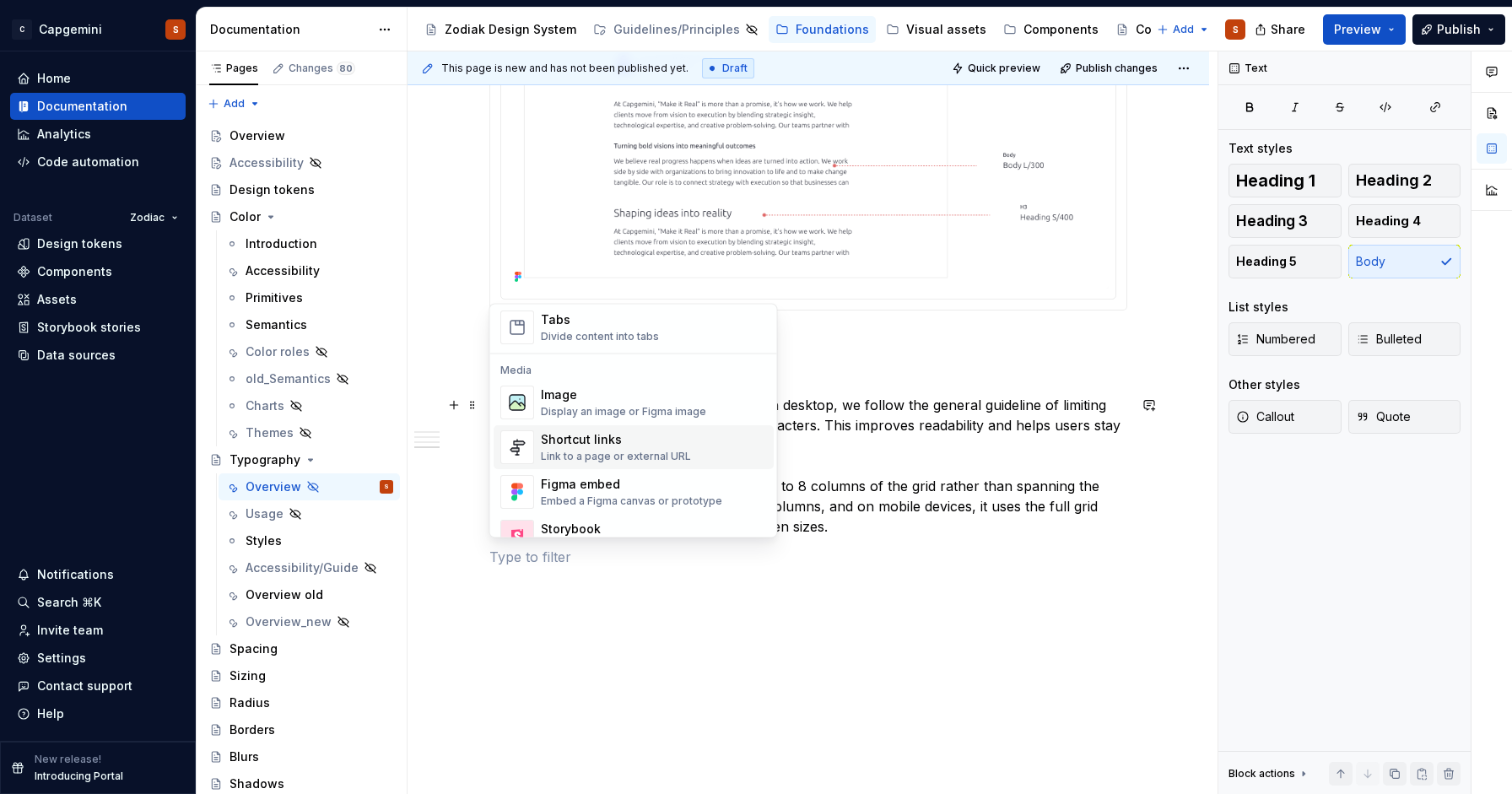
scroll to position [668, 0]
click at [591, 405] on div "Display an image or Figma image" at bounding box center [623, 412] width 165 height 14
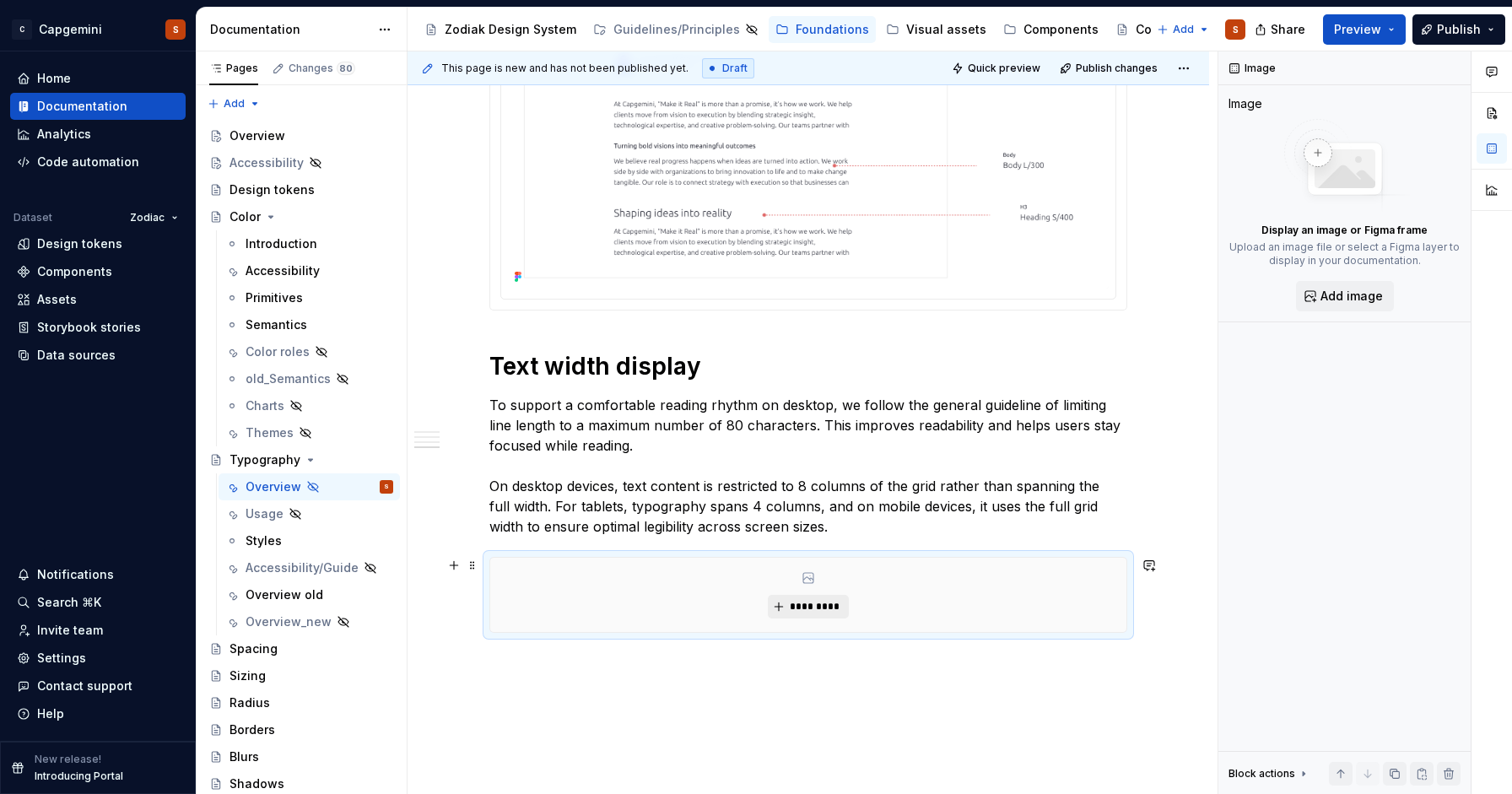
click at [806, 615] on button "*********" at bounding box center [807, 607] width 80 height 24
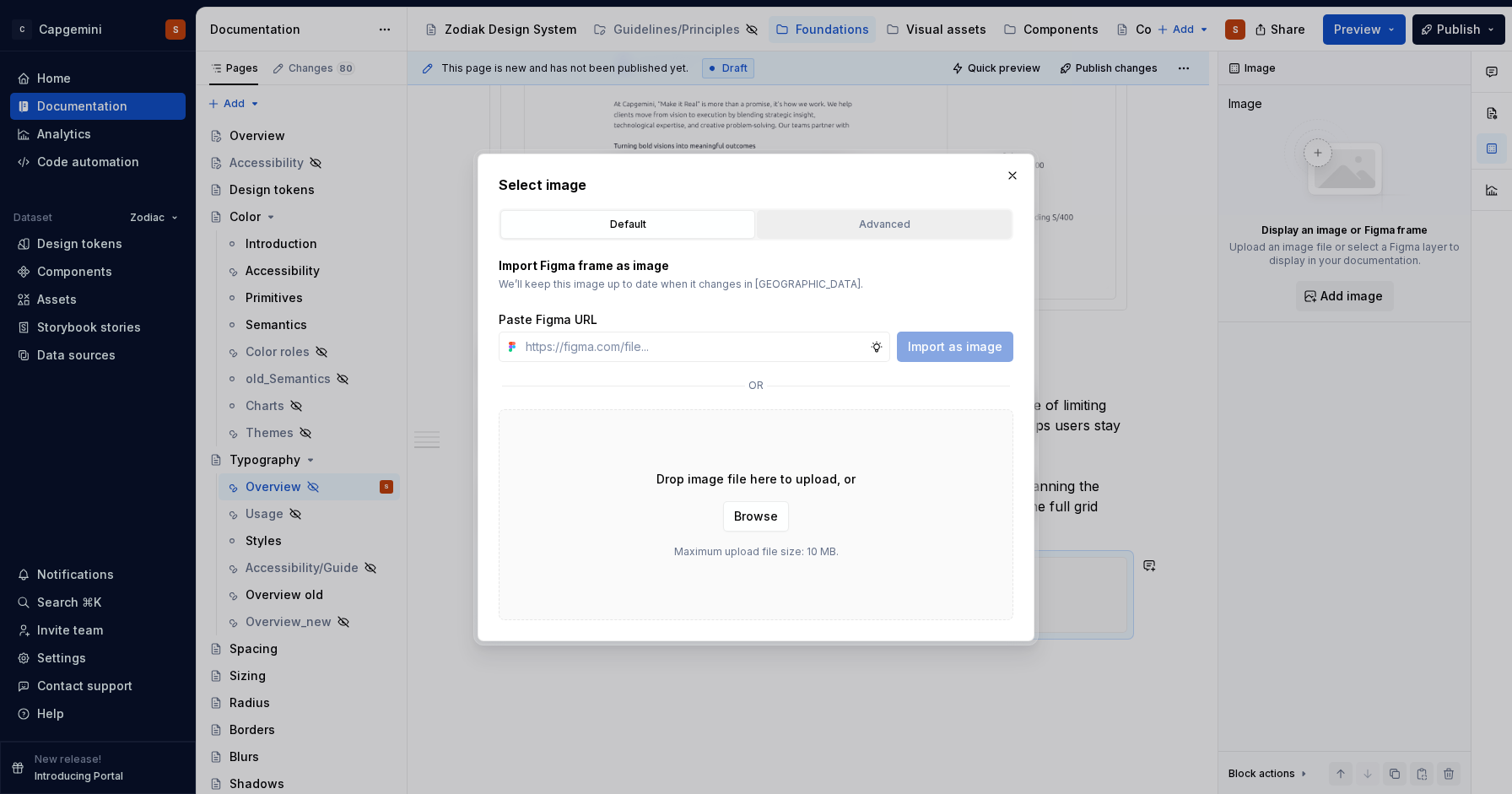
click at [882, 223] on div "Advanced" at bounding box center [883, 224] width 243 height 17
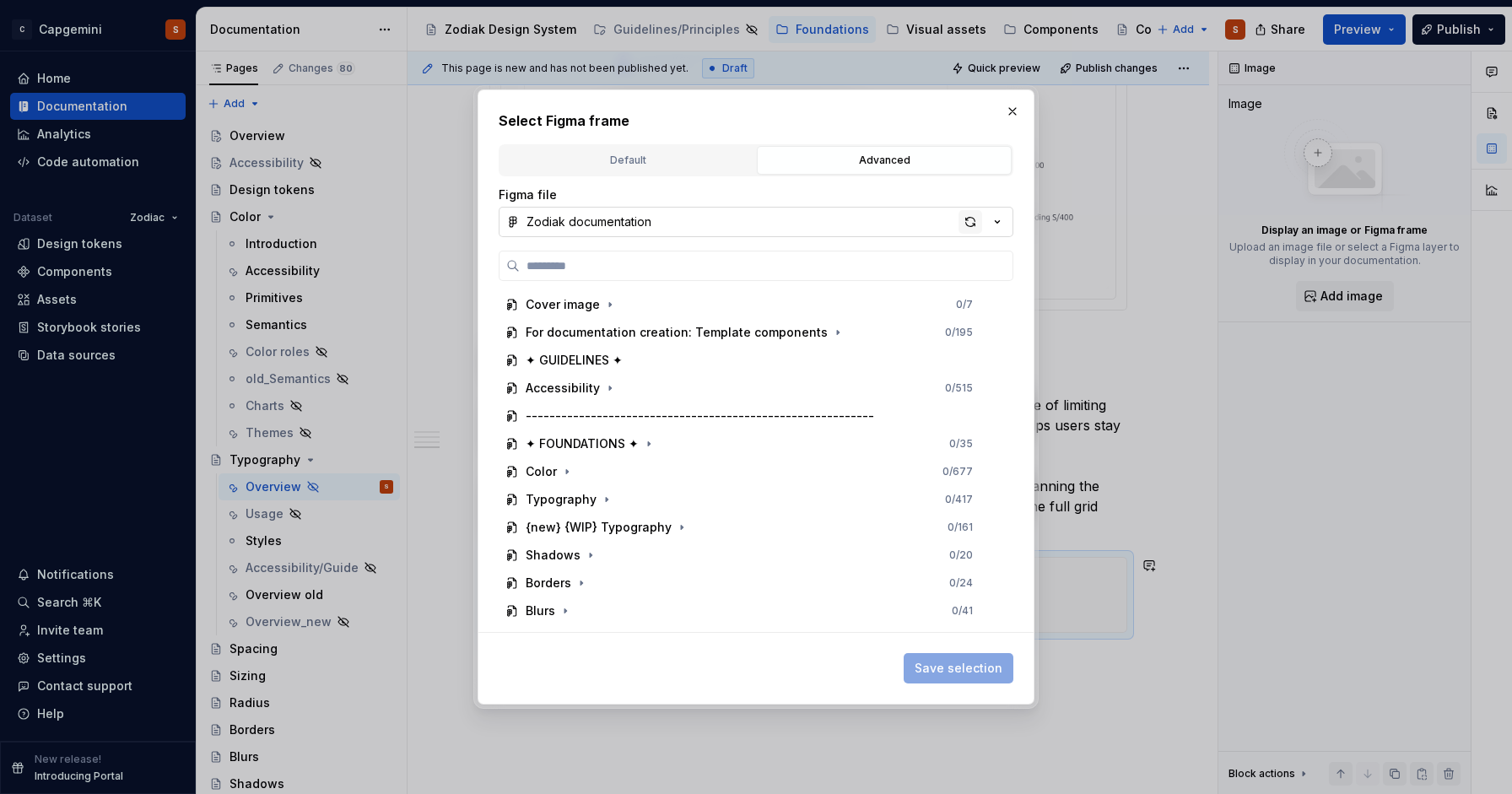
click at [967, 232] on div "button" at bounding box center [970, 222] width 24 height 24
type textarea "*"
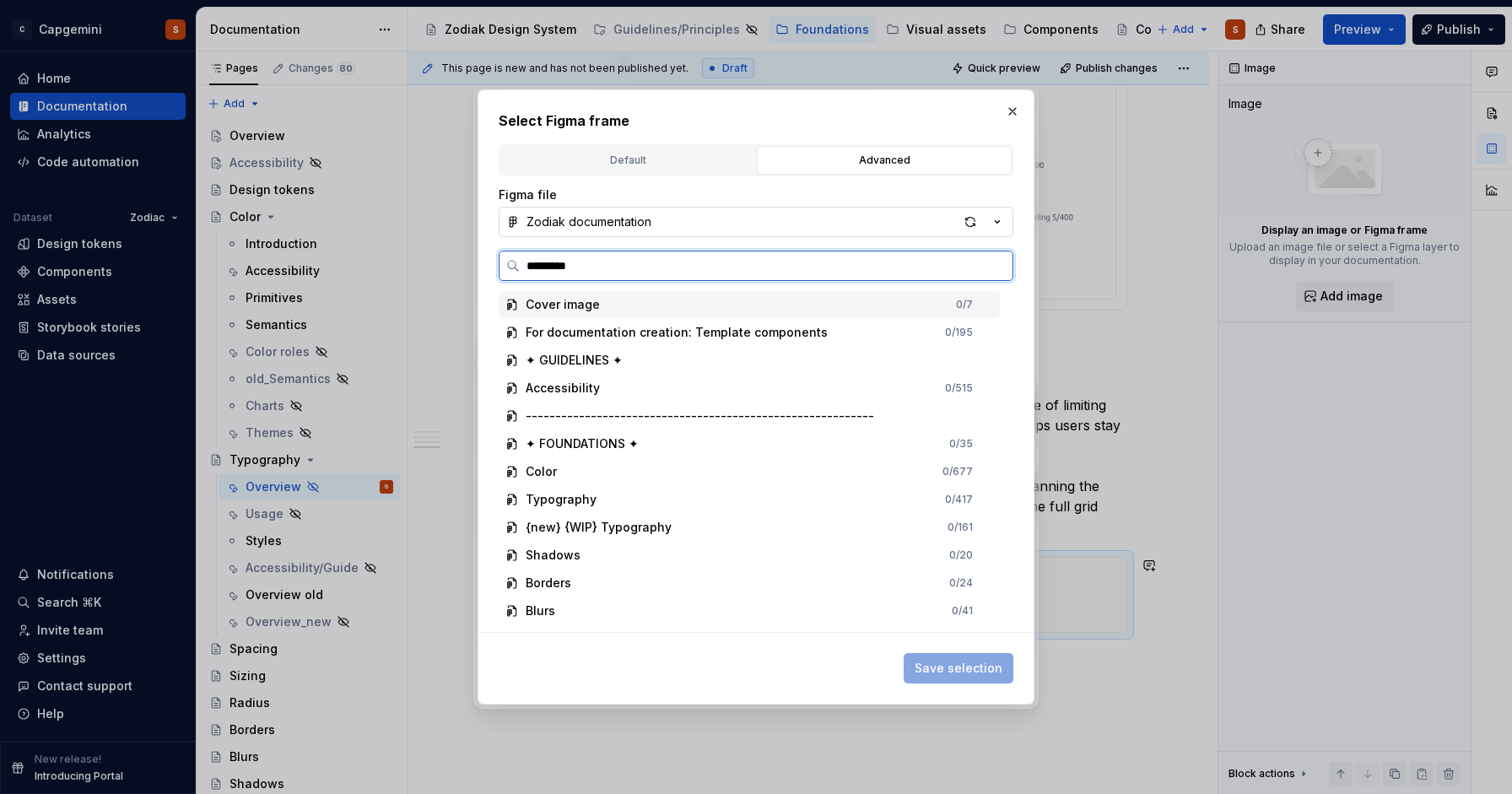
type input "**********"
type textarea "*"
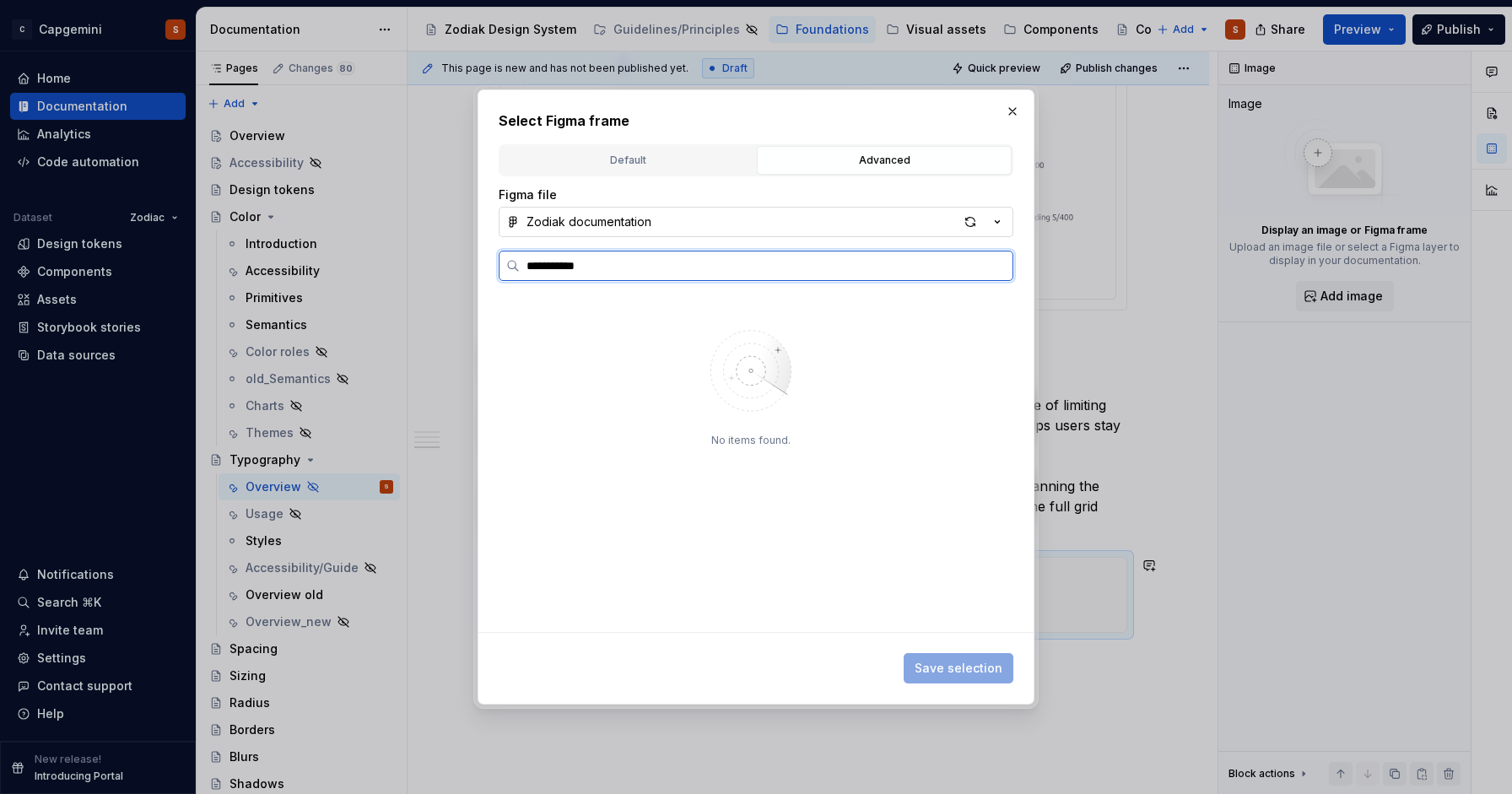
type input "**********"
click at [961, 225] on div "button" at bounding box center [970, 222] width 24 height 24
click at [792, 324] on div "Text widths 0 / 8" at bounding box center [757, 332] width 485 height 27
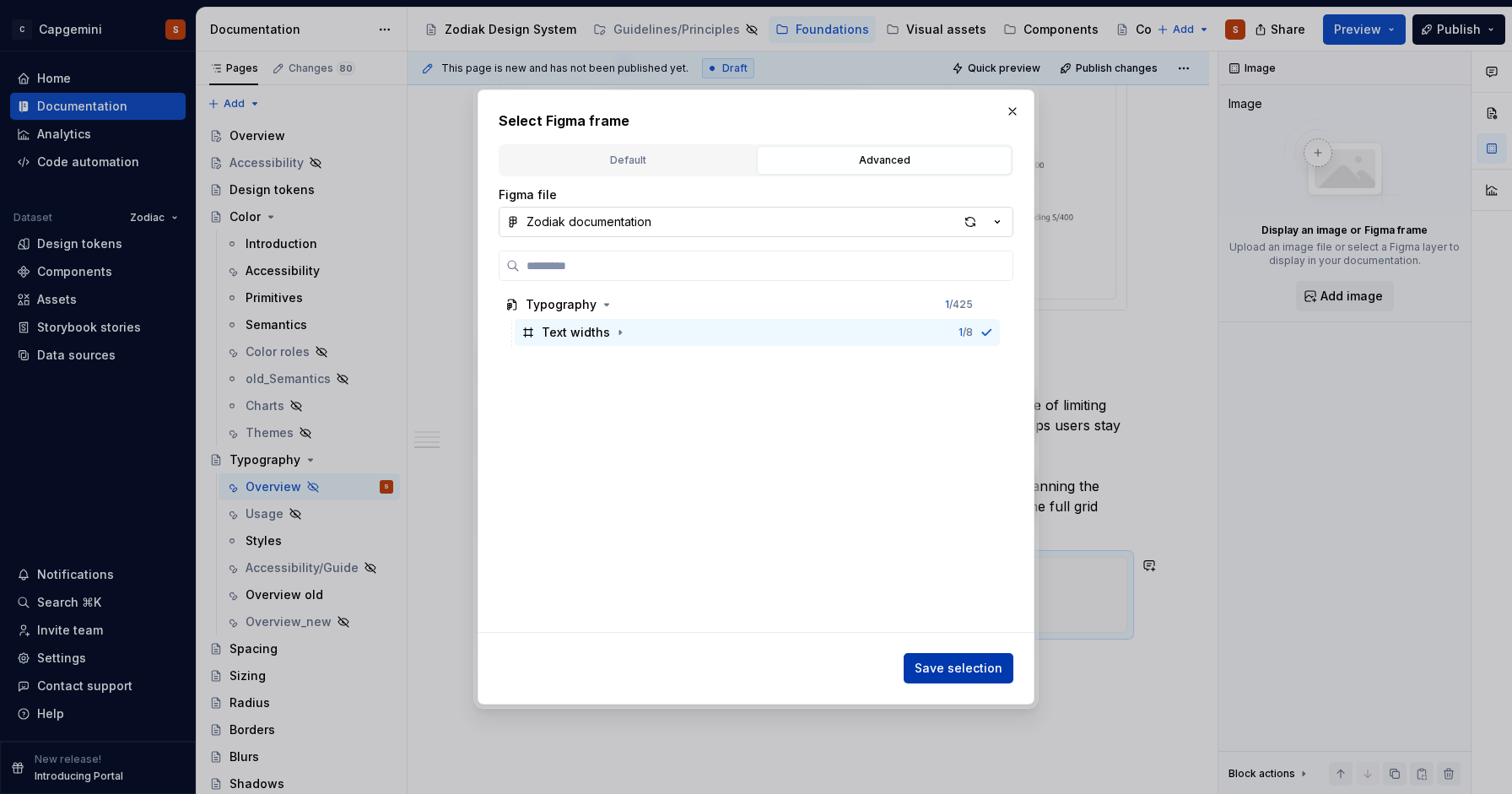
click at [958, 678] on button "Save selection" at bounding box center [958, 668] width 110 height 31
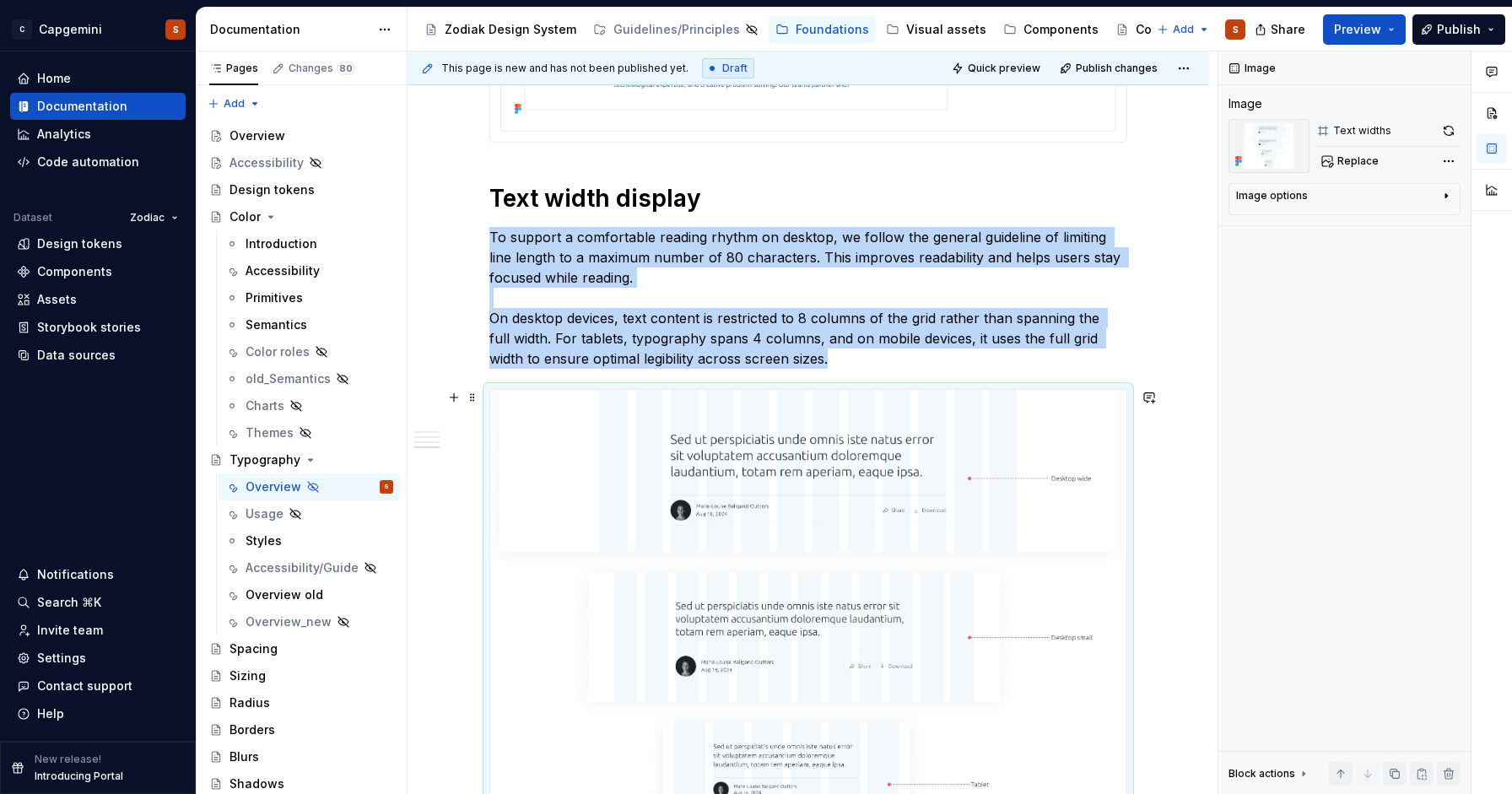
scroll to position [2184, 0]
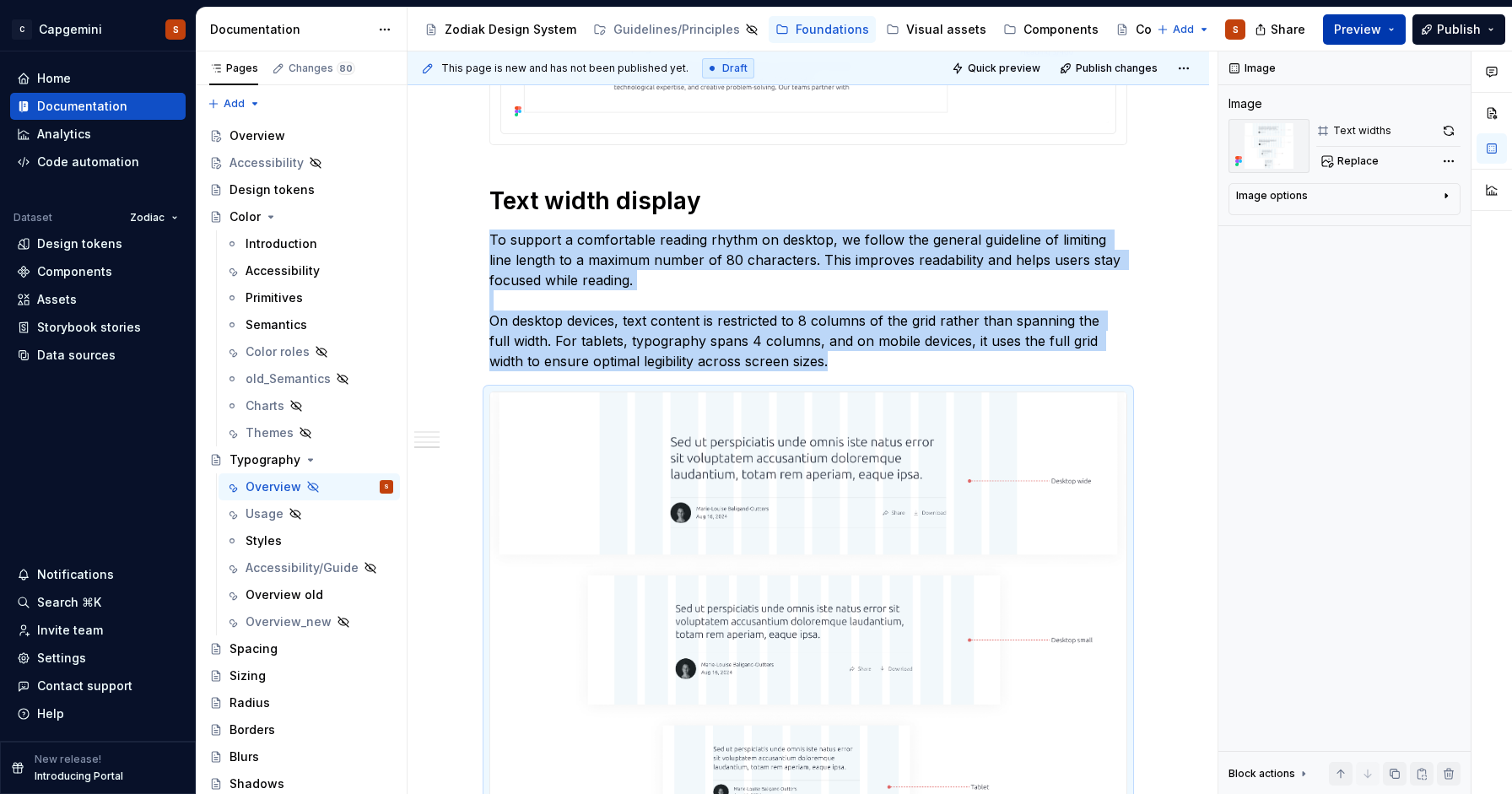
click at [1376, 37] on span "Preview" at bounding box center [1358, 29] width 48 height 17
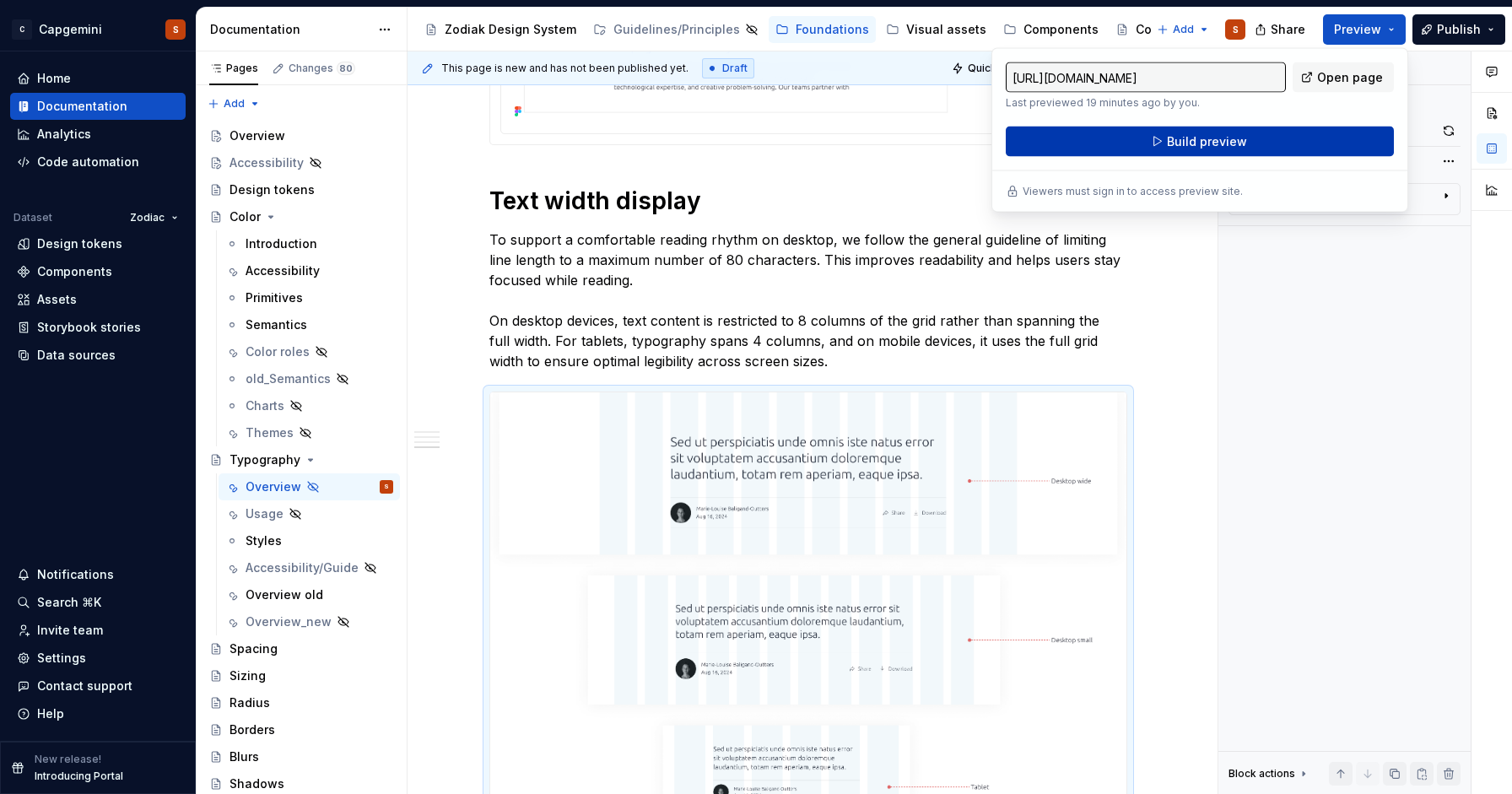
click at [1174, 140] on span "Build preview" at bounding box center [1207, 142] width 80 height 17
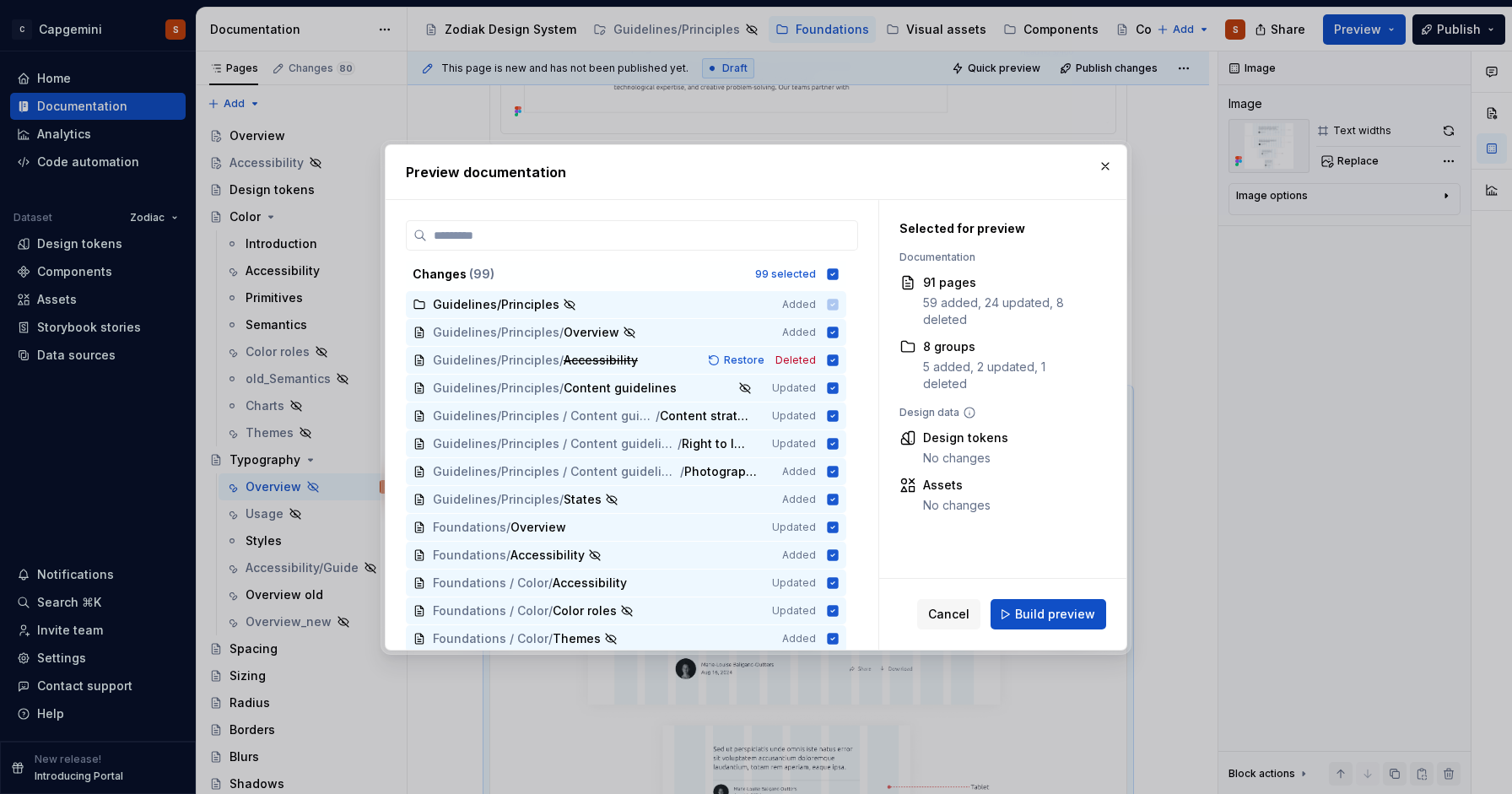
click at [1040, 619] on span "Build preview" at bounding box center [1055, 614] width 80 height 17
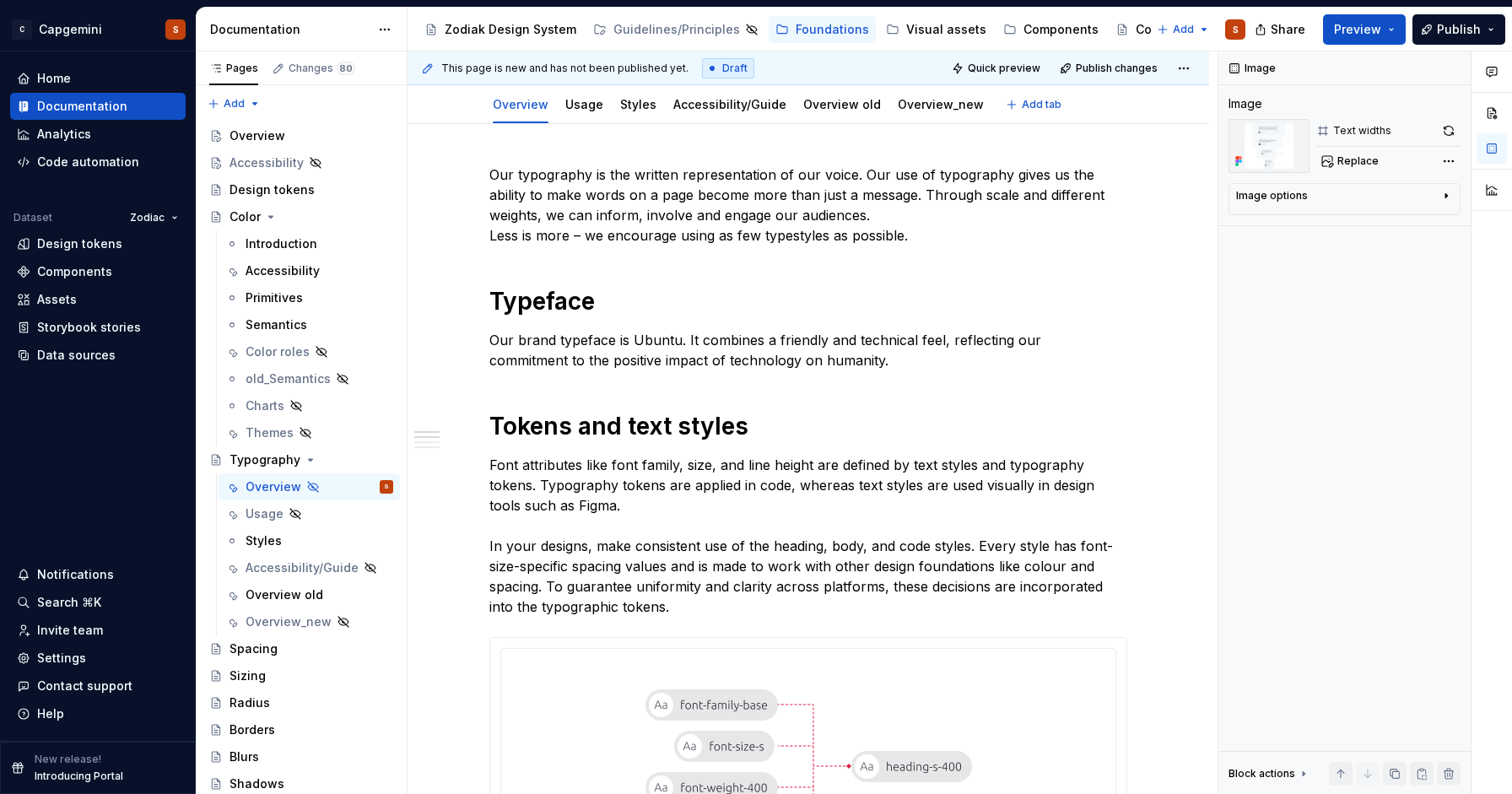
scroll to position [0, 0]
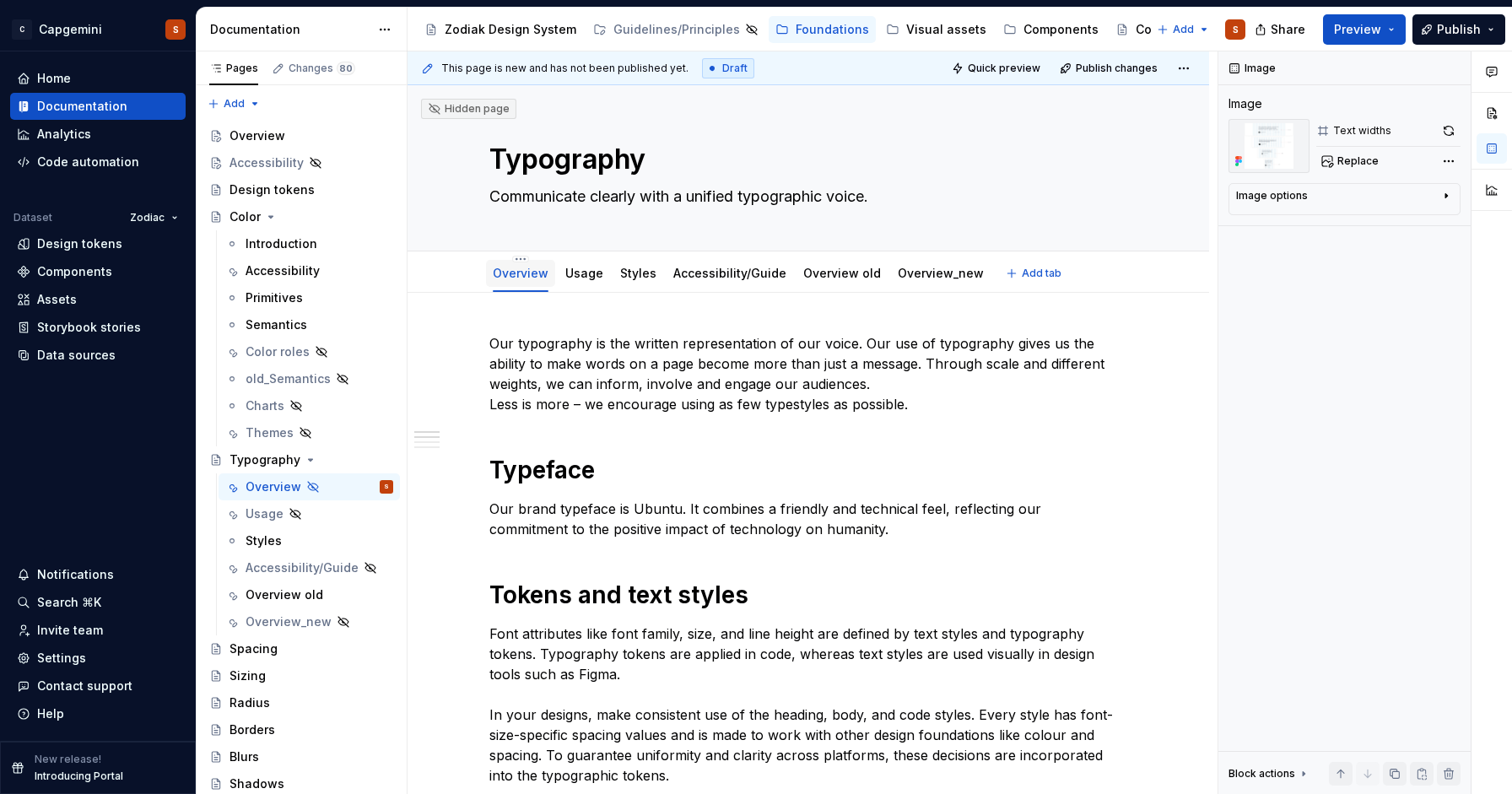
click at [519, 263] on div "Overview" at bounding box center [521, 273] width 55 height 20
click at [522, 256] on html "C Capgemini S Home Documentation Analytics Code automation Dataset Zodiac Desig…" at bounding box center [756, 397] width 1512 height 794
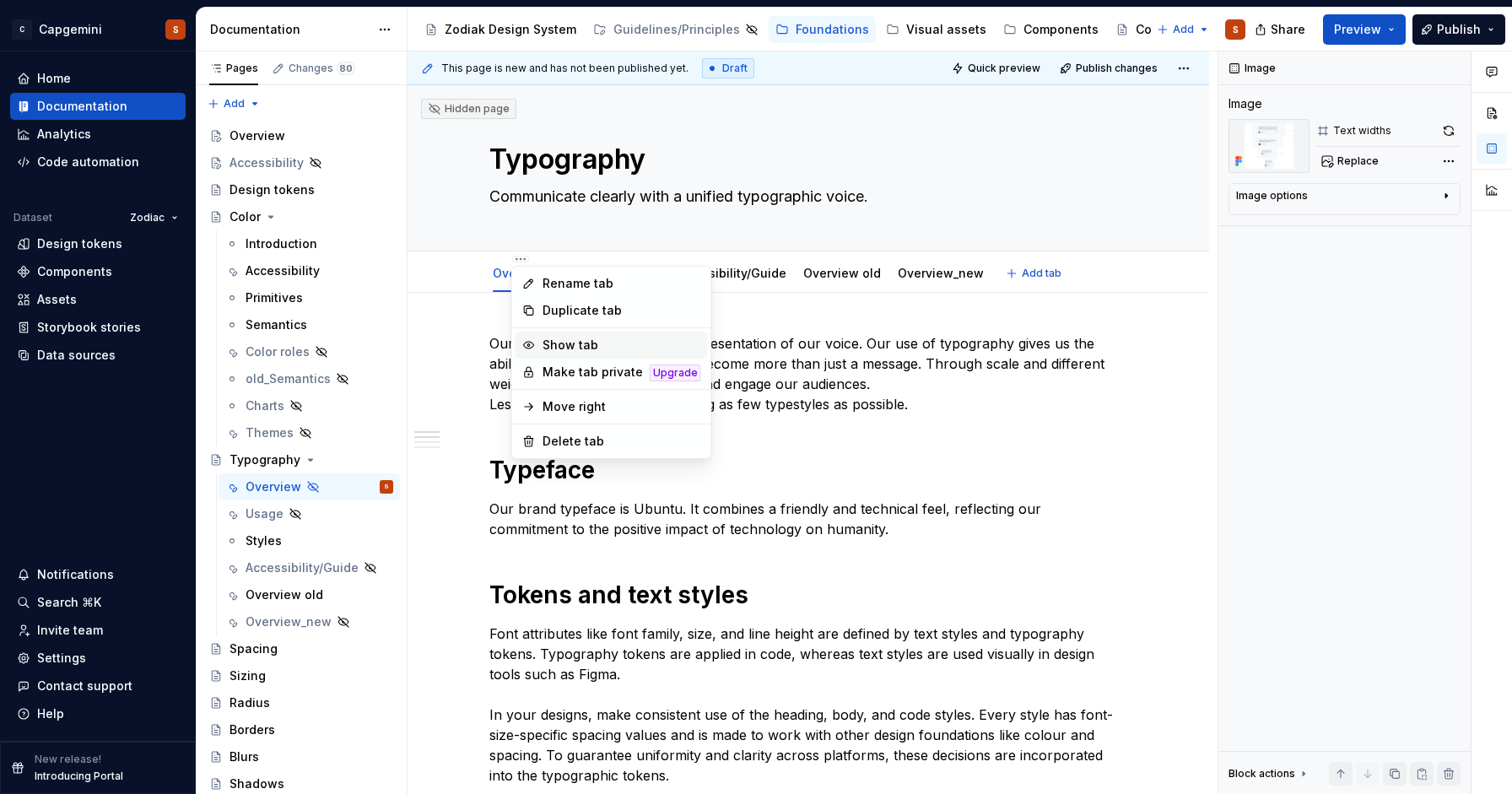
click at [554, 343] on div "Show tab" at bounding box center [622, 345] width 158 height 17
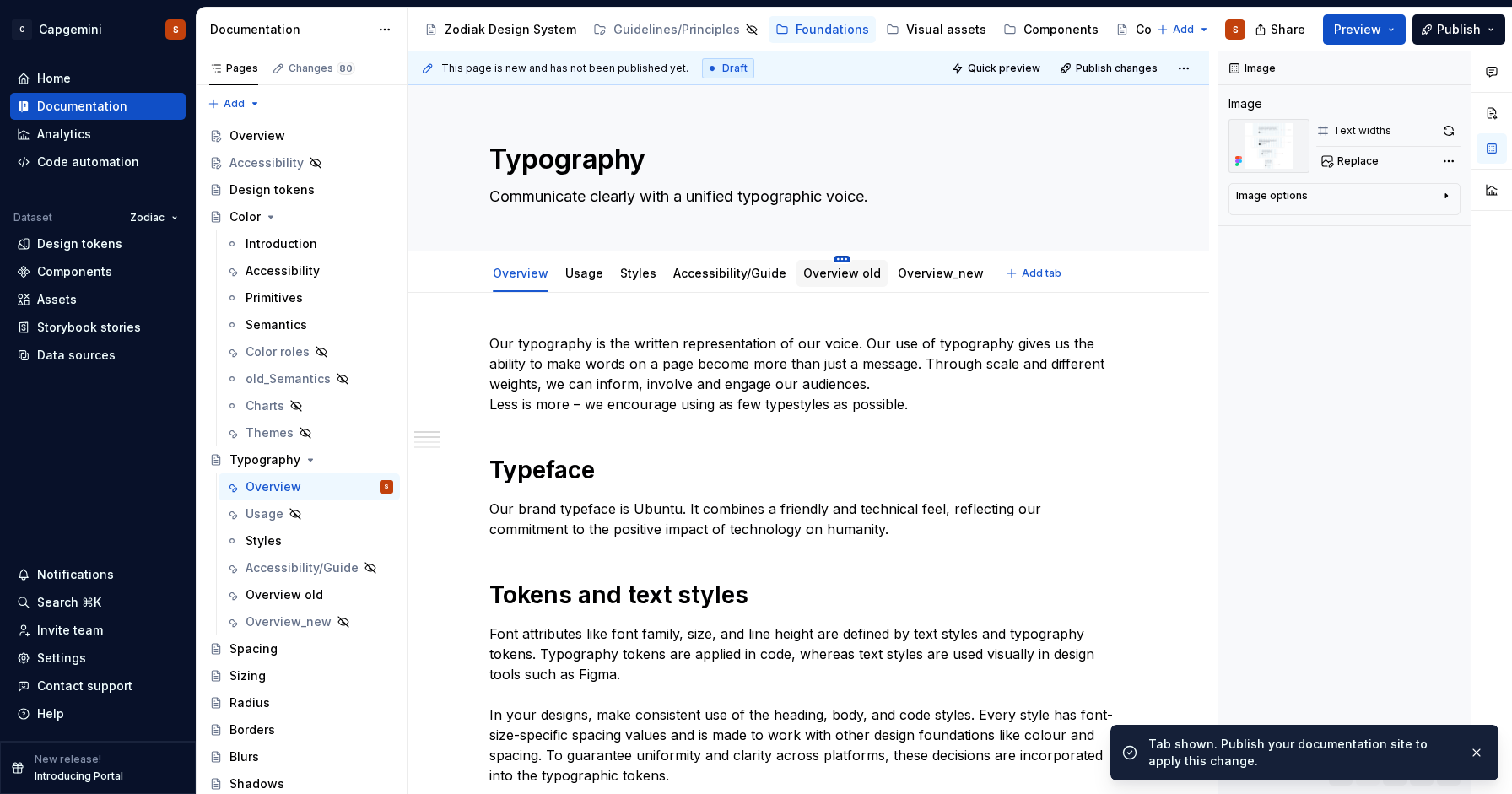
click at [830, 261] on html "C Capgemini S Home Documentation Analytics Code automation Dataset Zodiac Desig…" at bounding box center [756, 397] width 1512 height 794
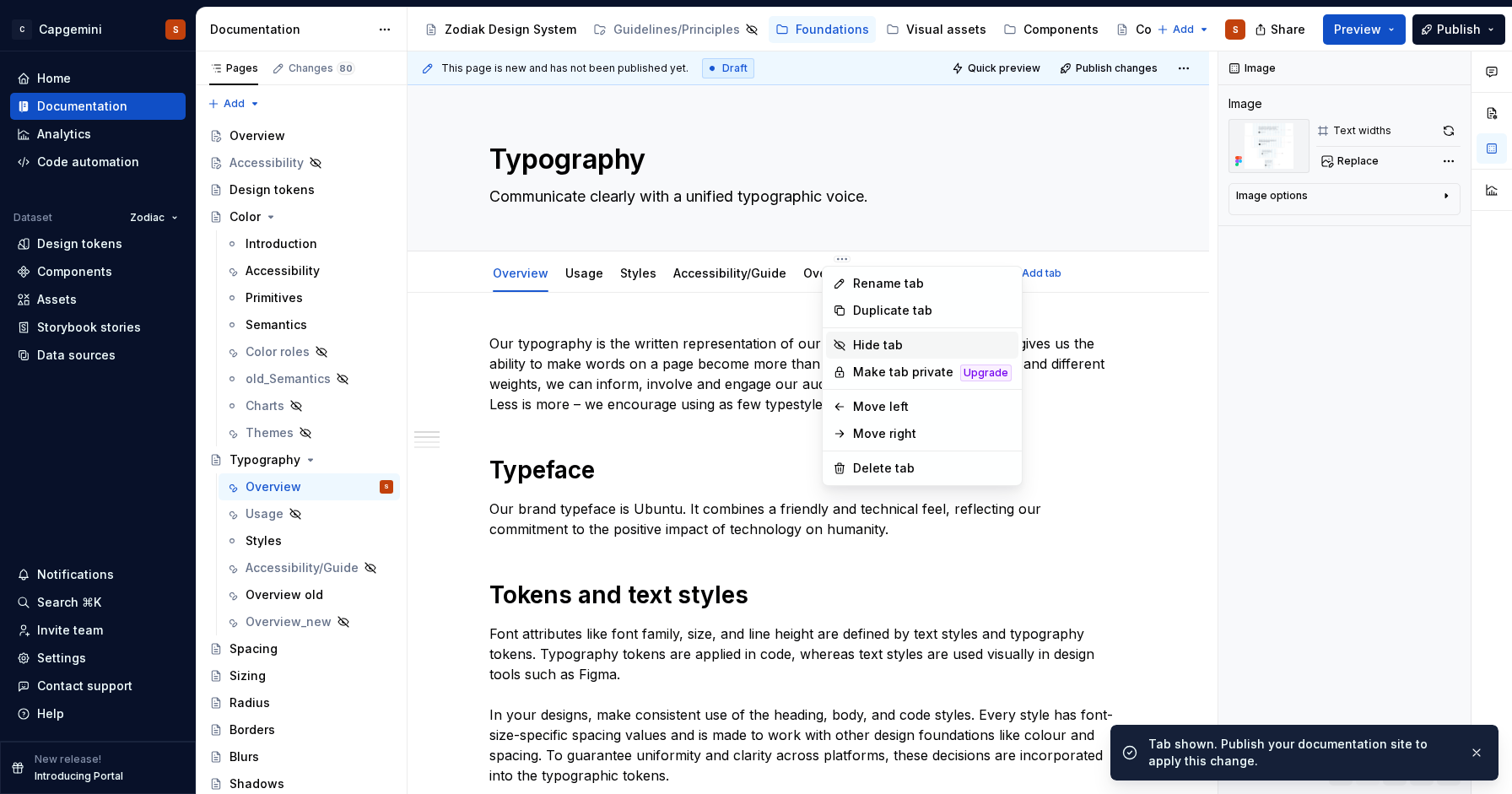
click at [856, 347] on div "Hide tab" at bounding box center [933, 345] width 158 height 17
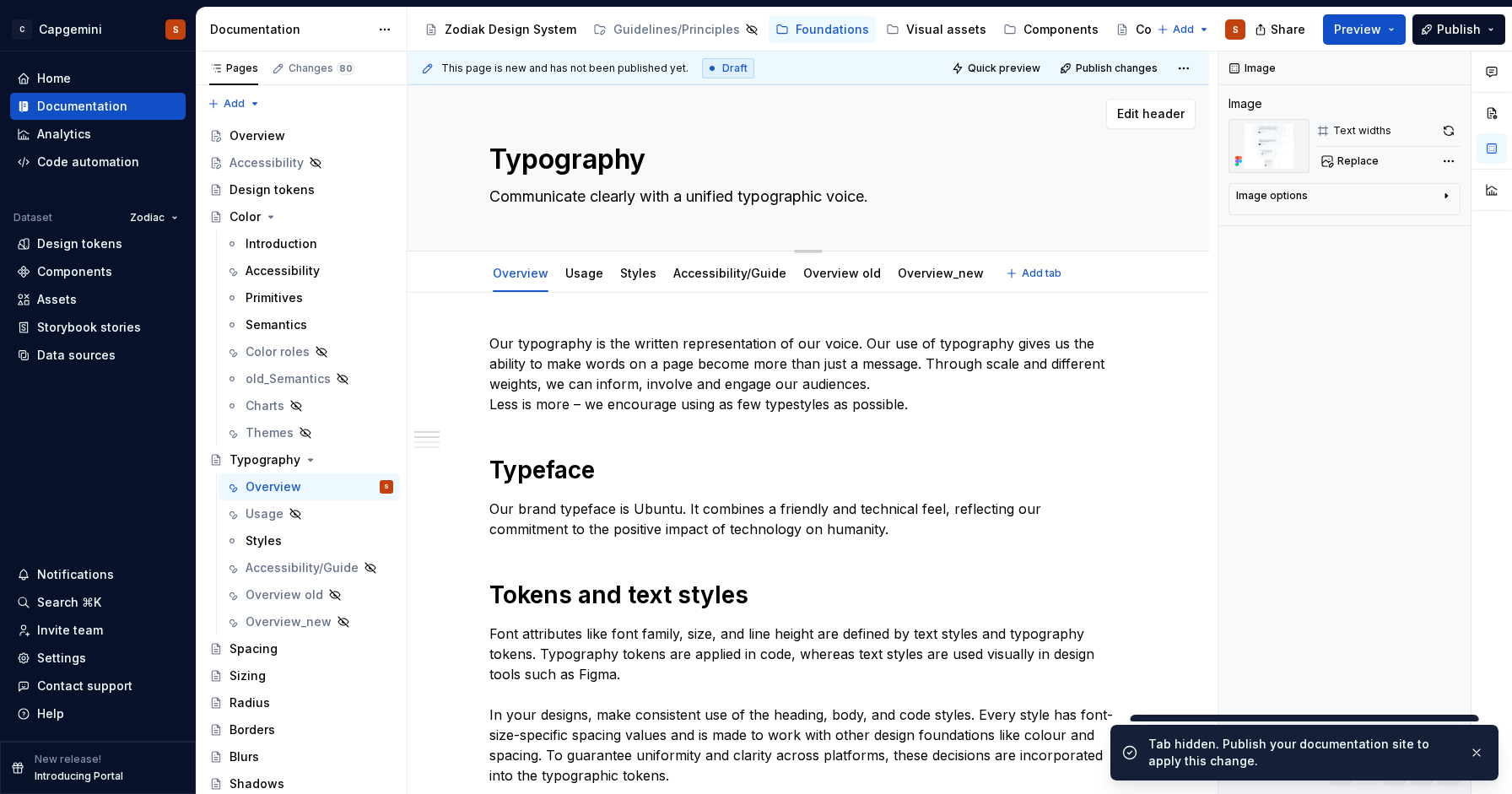
click at [579, 250] on div "Typography Communicate clearly with a unified typographic voice. Edit header" at bounding box center [809, 168] width 802 height 166
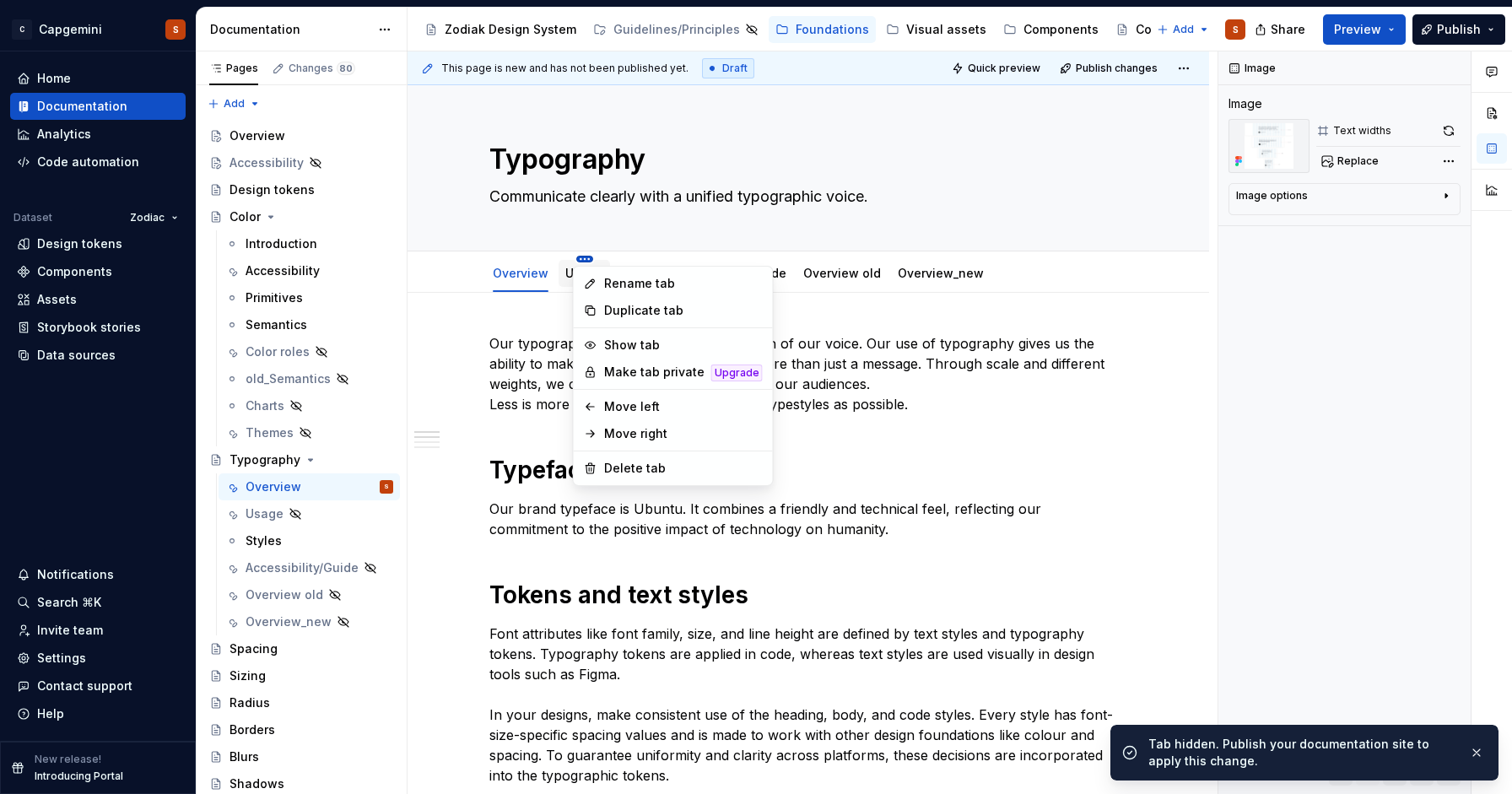
click at [579, 259] on html "C Capgemini S Home Documentation Analytics Code automation Dataset Zodiac Desig…" at bounding box center [756, 397] width 1512 height 794
click at [617, 339] on div "Show tab" at bounding box center [683, 345] width 158 height 17
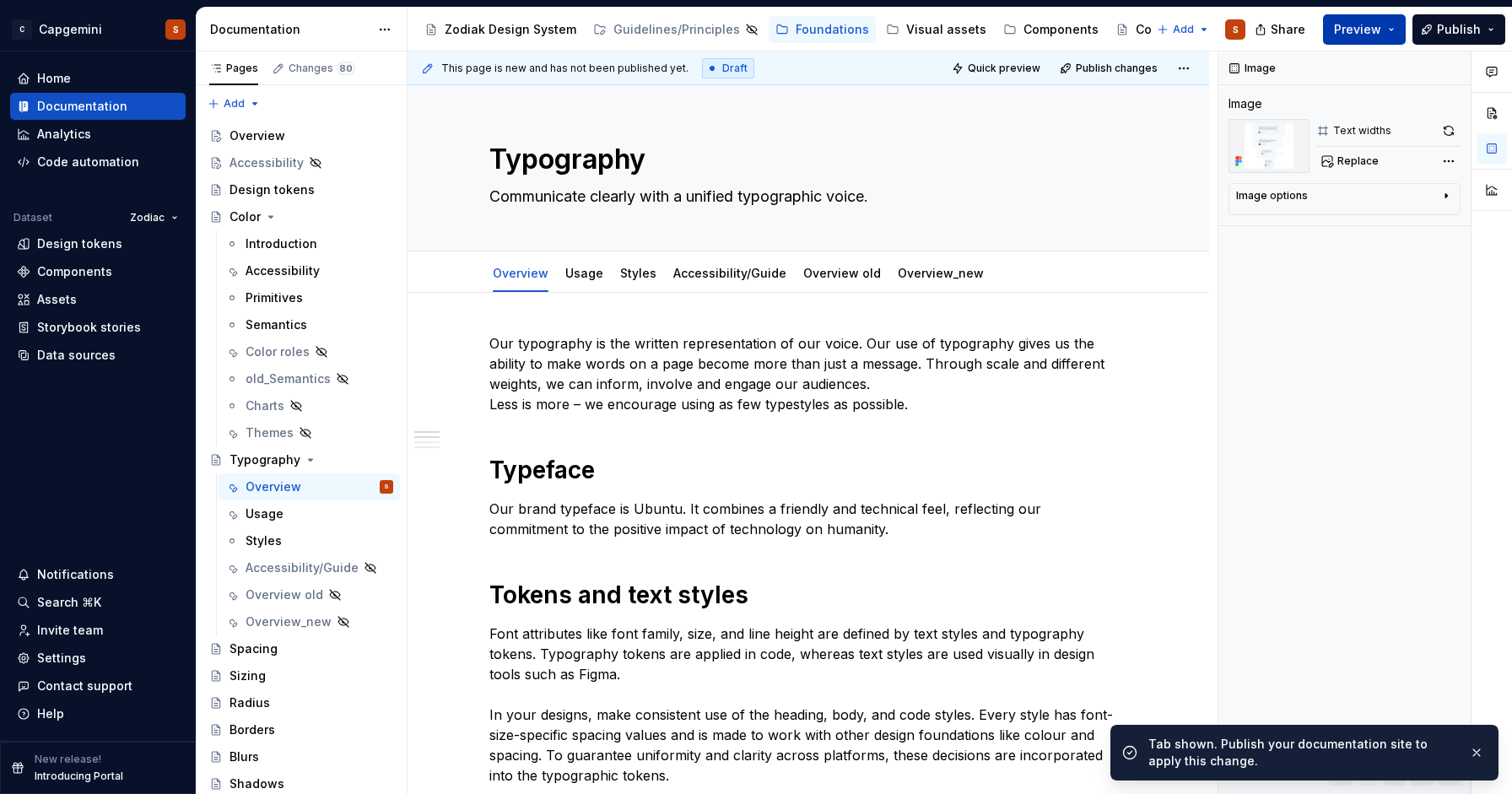
click at [1357, 37] on span "Preview" at bounding box center [1358, 29] width 48 height 17
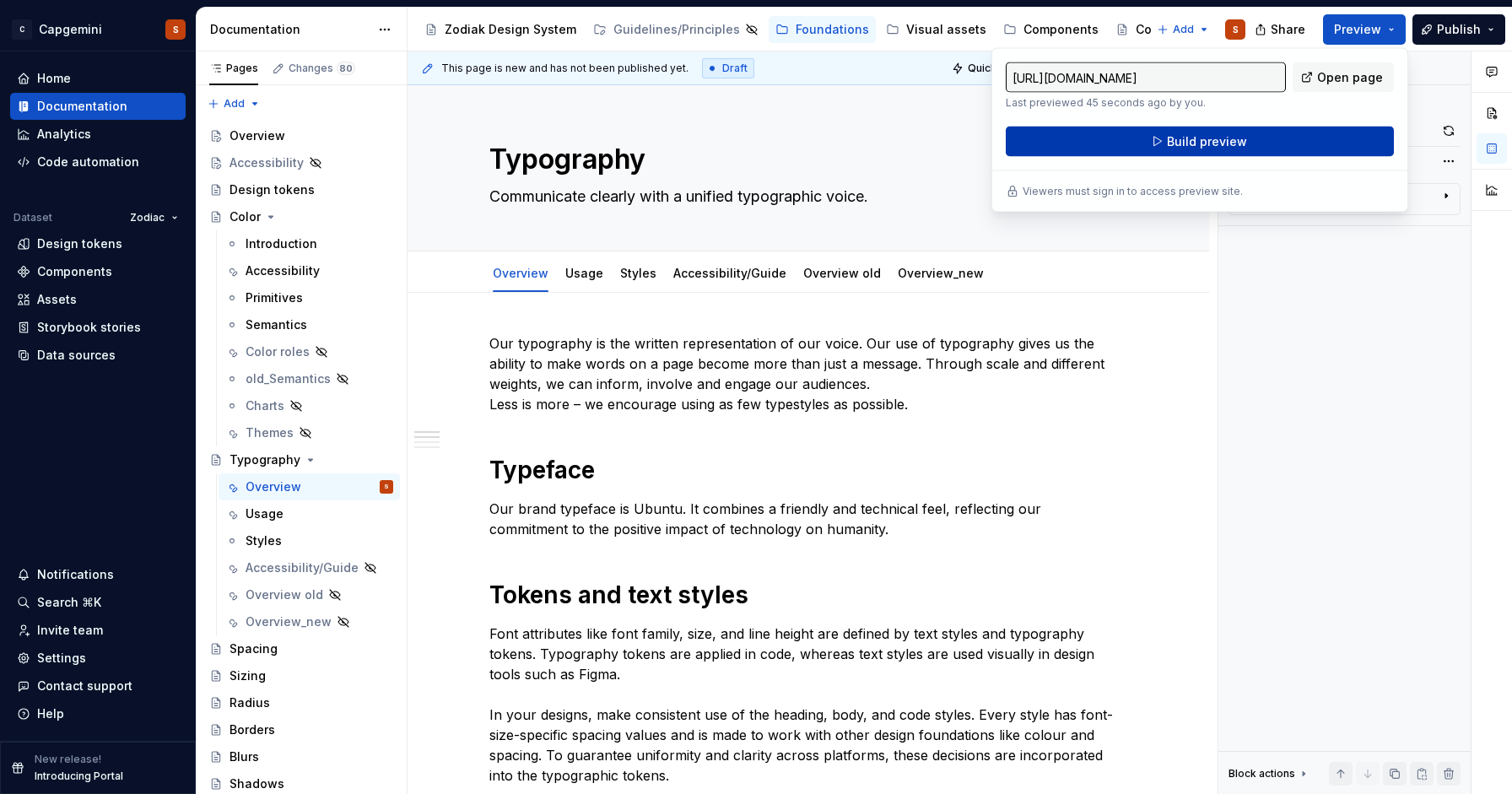
click at [1182, 147] on span "Build preview" at bounding box center [1207, 142] width 80 height 17
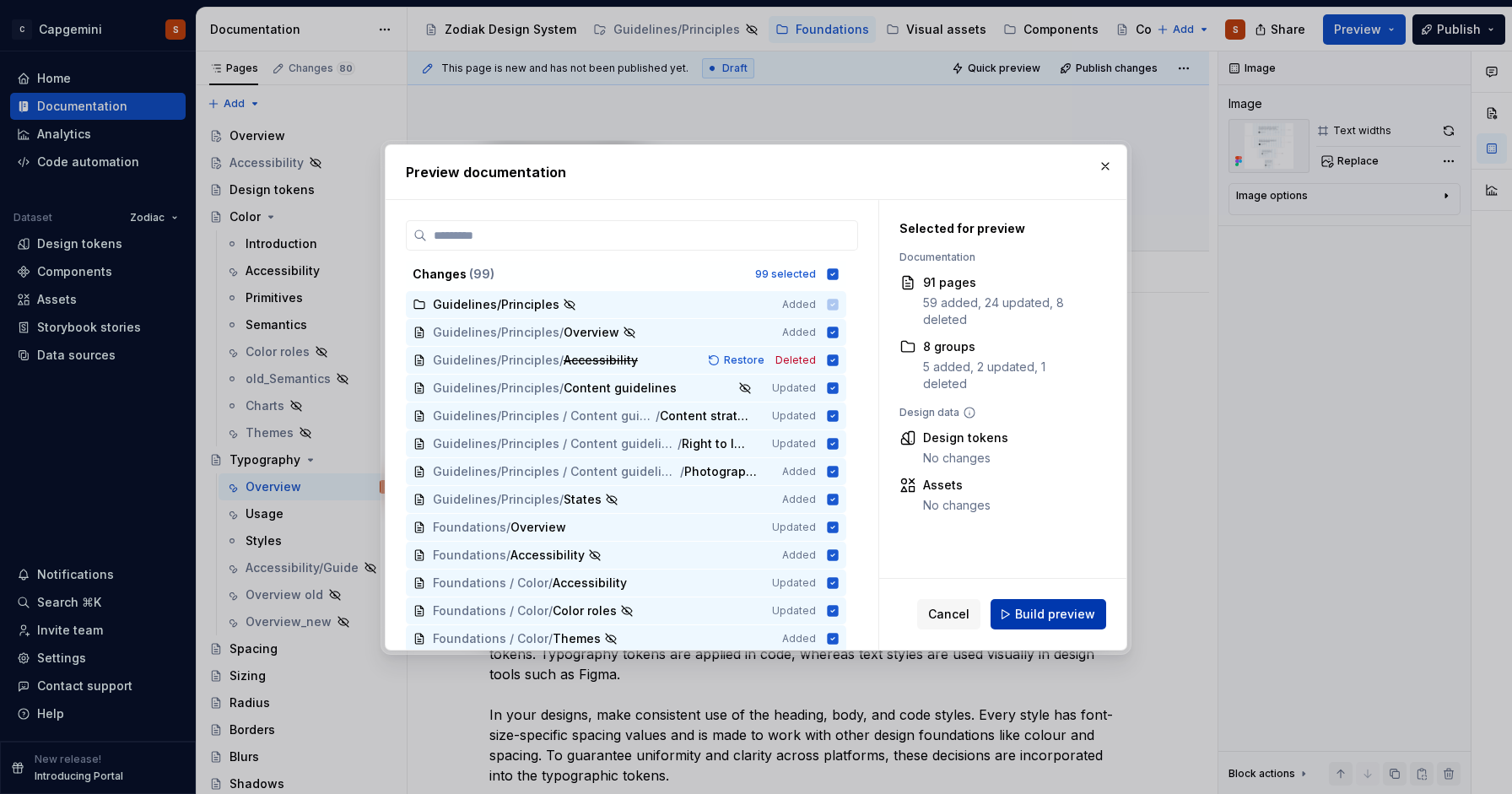
click at [1043, 616] on span "Build preview" at bounding box center [1055, 614] width 80 height 17
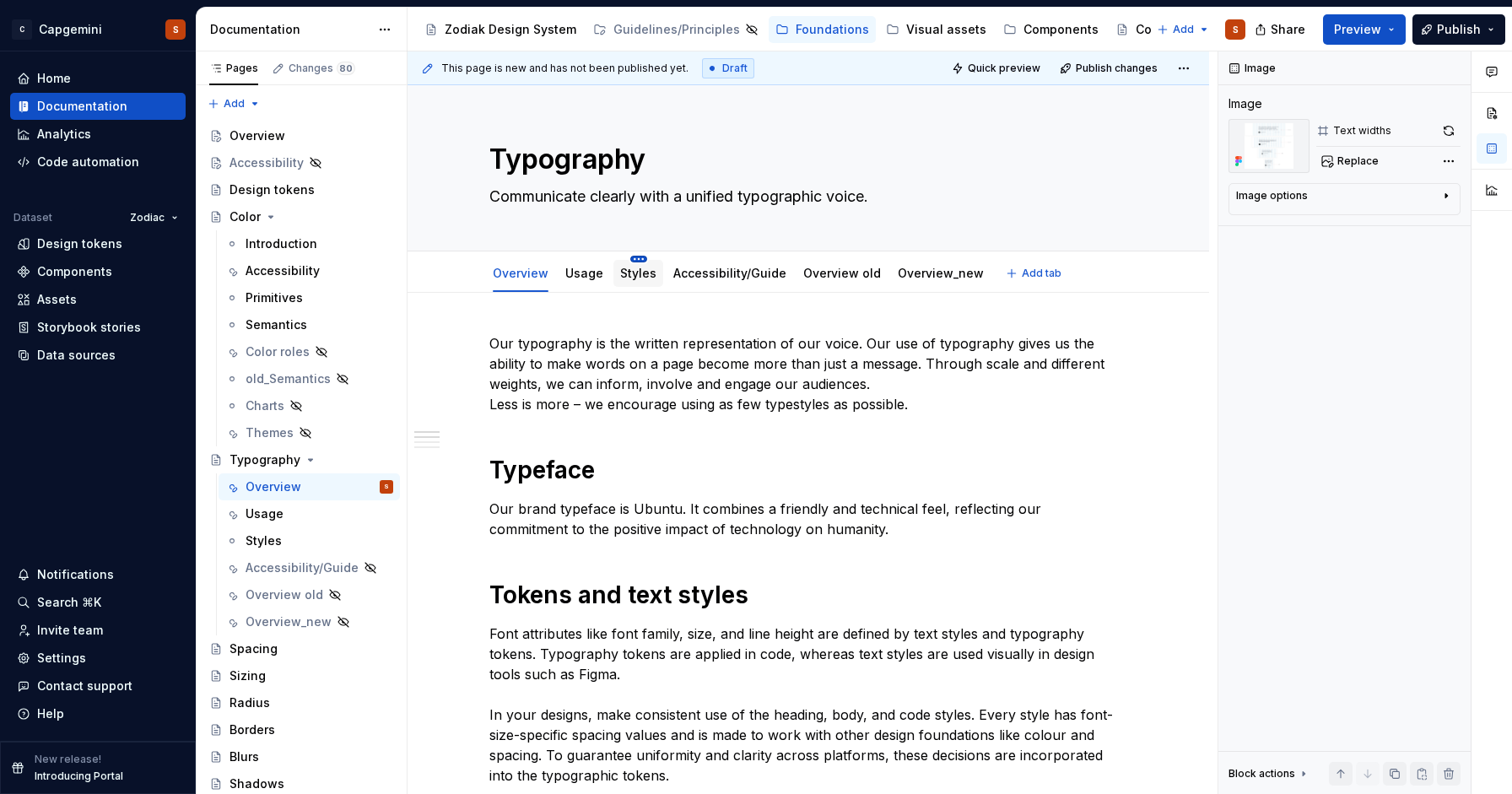
click at [632, 259] on html "C Capgemini S Home Documentation Analytics Code automation Dataset Zodiac Desig…" at bounding box center [756, 397] width 1512 height 794
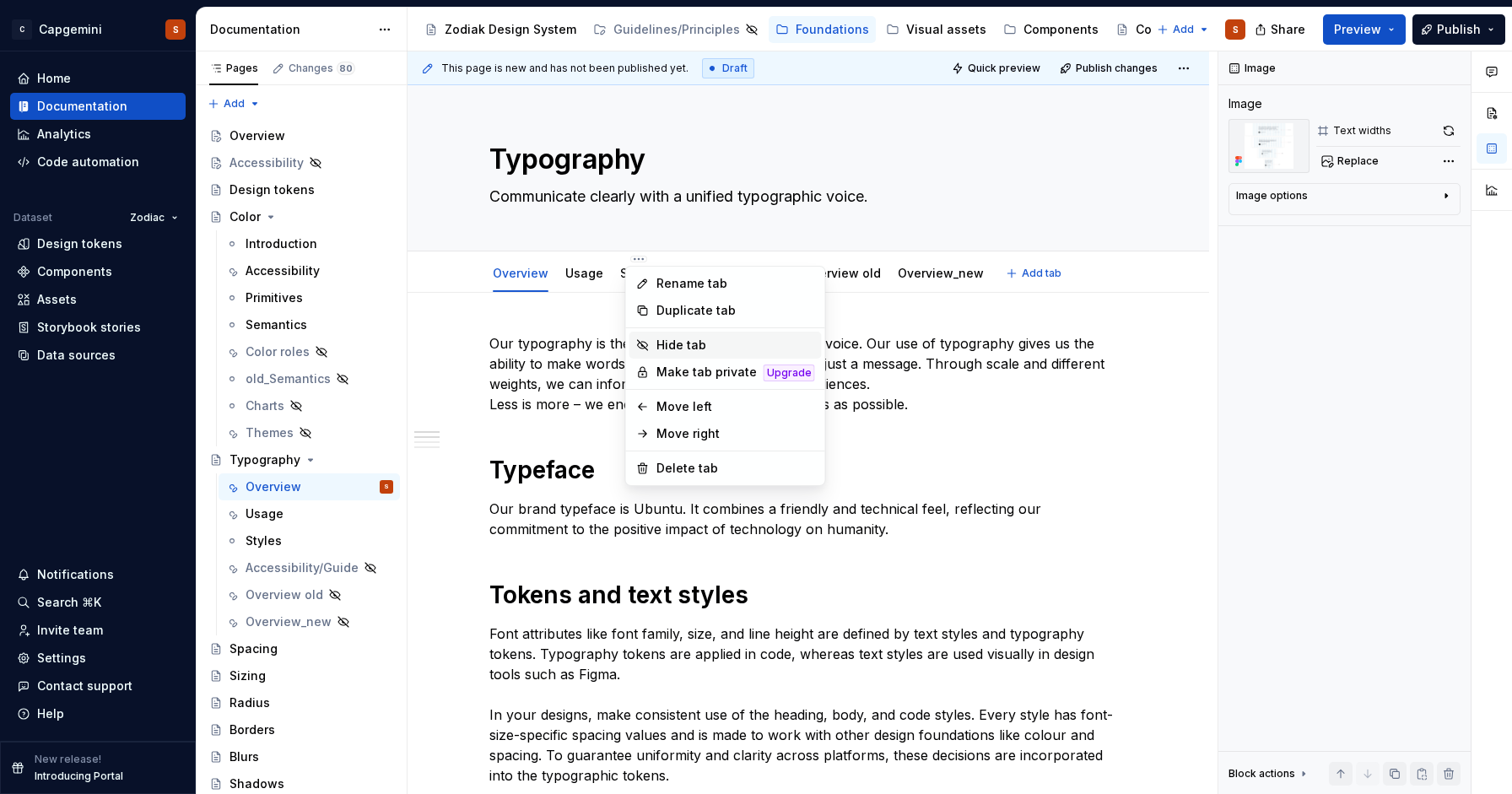
click at [670, 353] on div "Hide tab" at bounding box center [726, 345] width 192 height 27
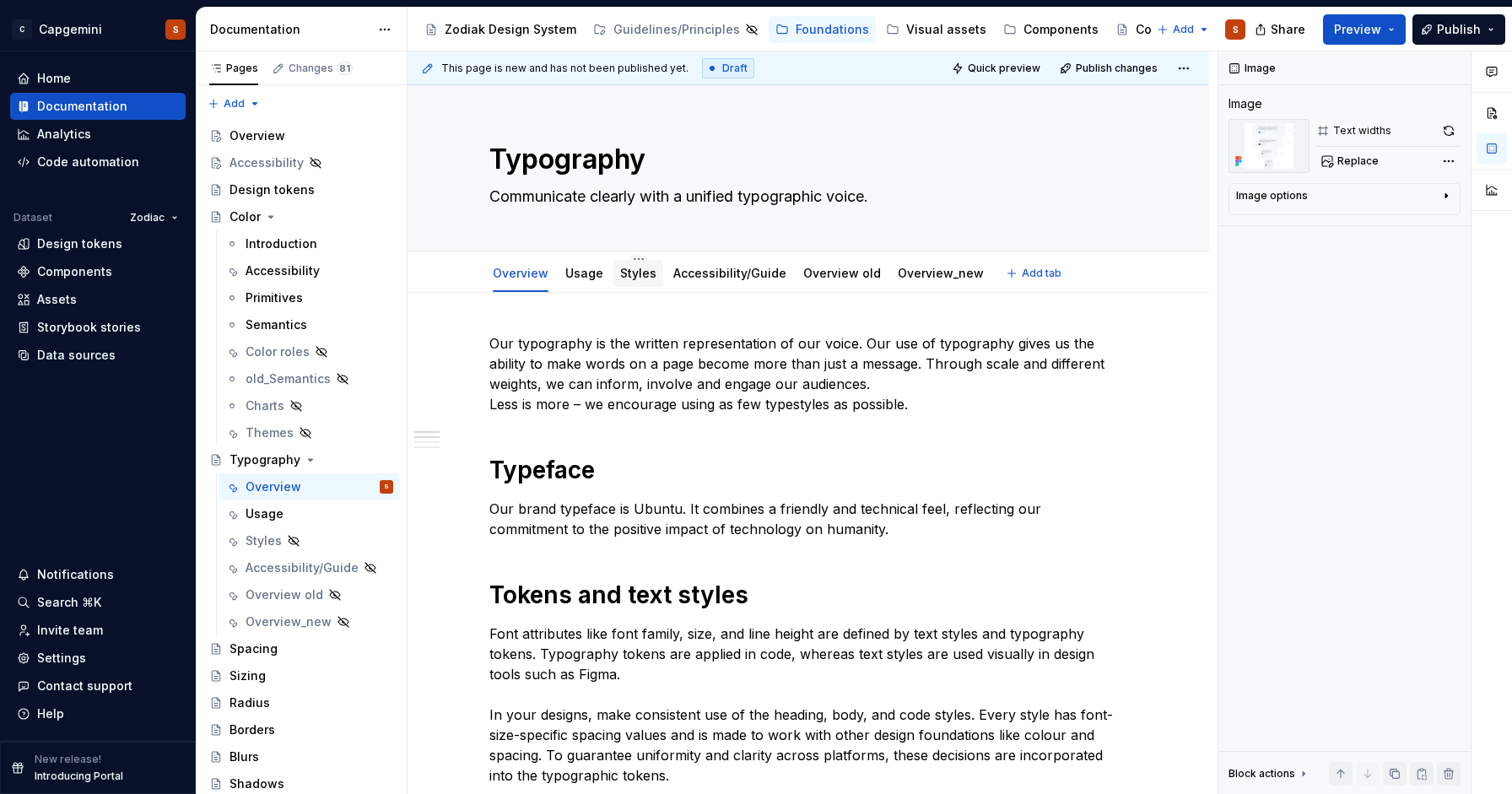
click at [634, 265] on link "Styles" at bounding box center [638, 272] width 37 height 14
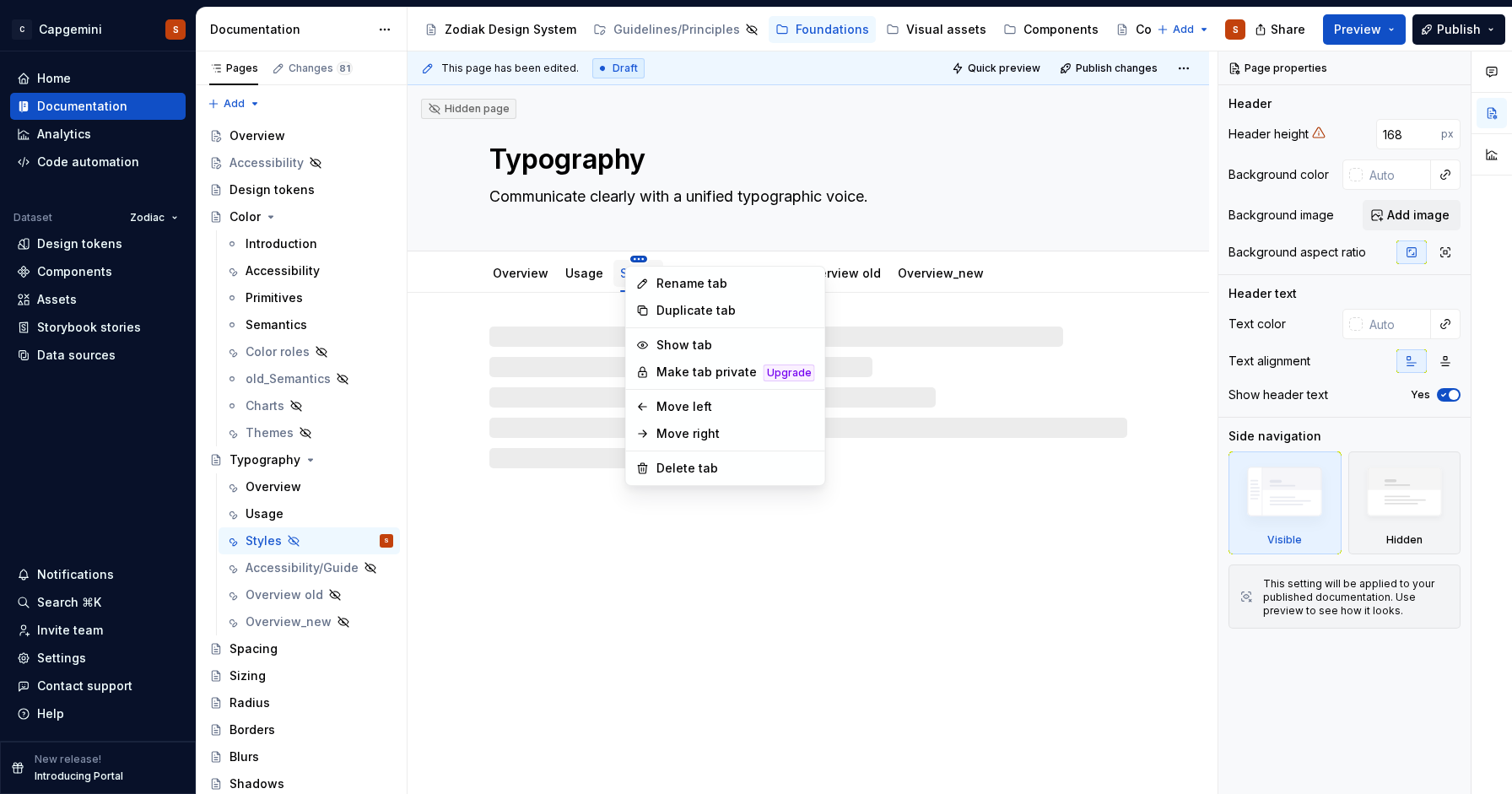
click at [633, 259] on html "C Capgemini S Home Documentation Analytics Code automation Dataset Zodiac Desig…" at bounding box center [756, 397] width 1512 height 794
click at [653, 312] on div "Duplicate tab" at bounding box center [726, 310] width 192 height 27
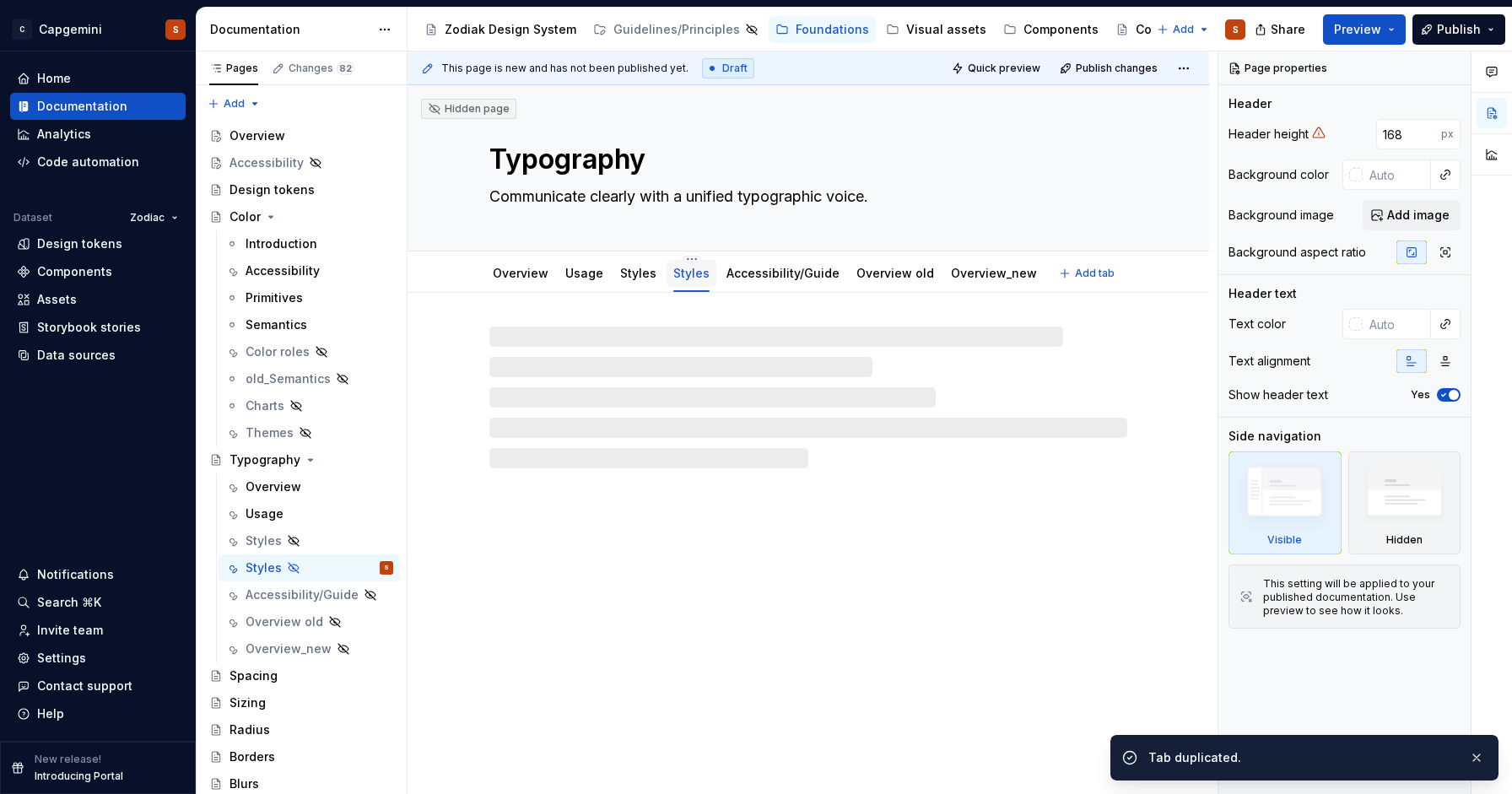
click at [682, 264] on div "Styles" at bounding box center [691, 273] width 37 height 20
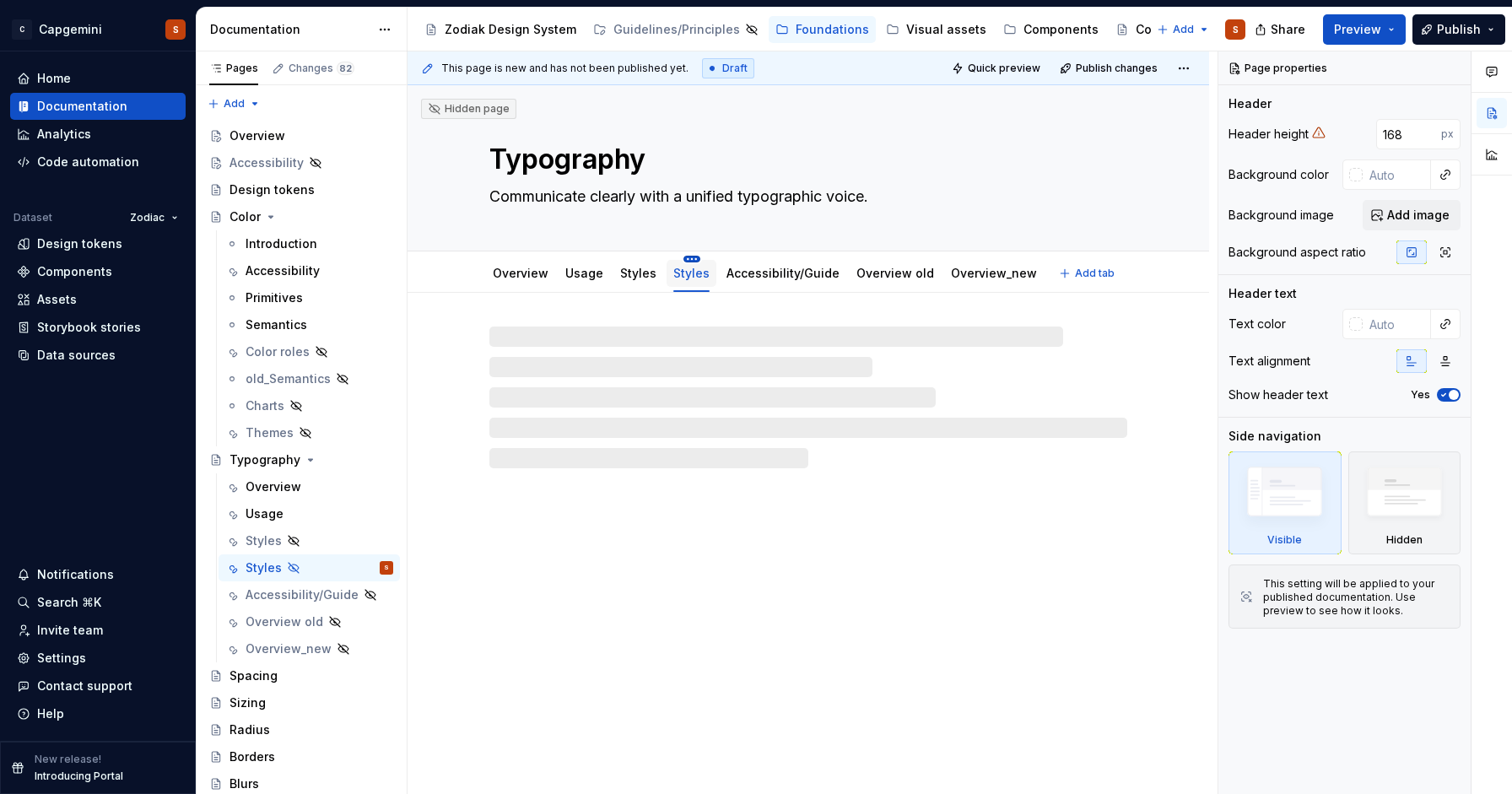
click at [691, 257] on html "C Capgemini S Home Documentation Analytics Code automation Dataset Zodiac Desig…" at bounding box center [756, 397] width 1512 height 794
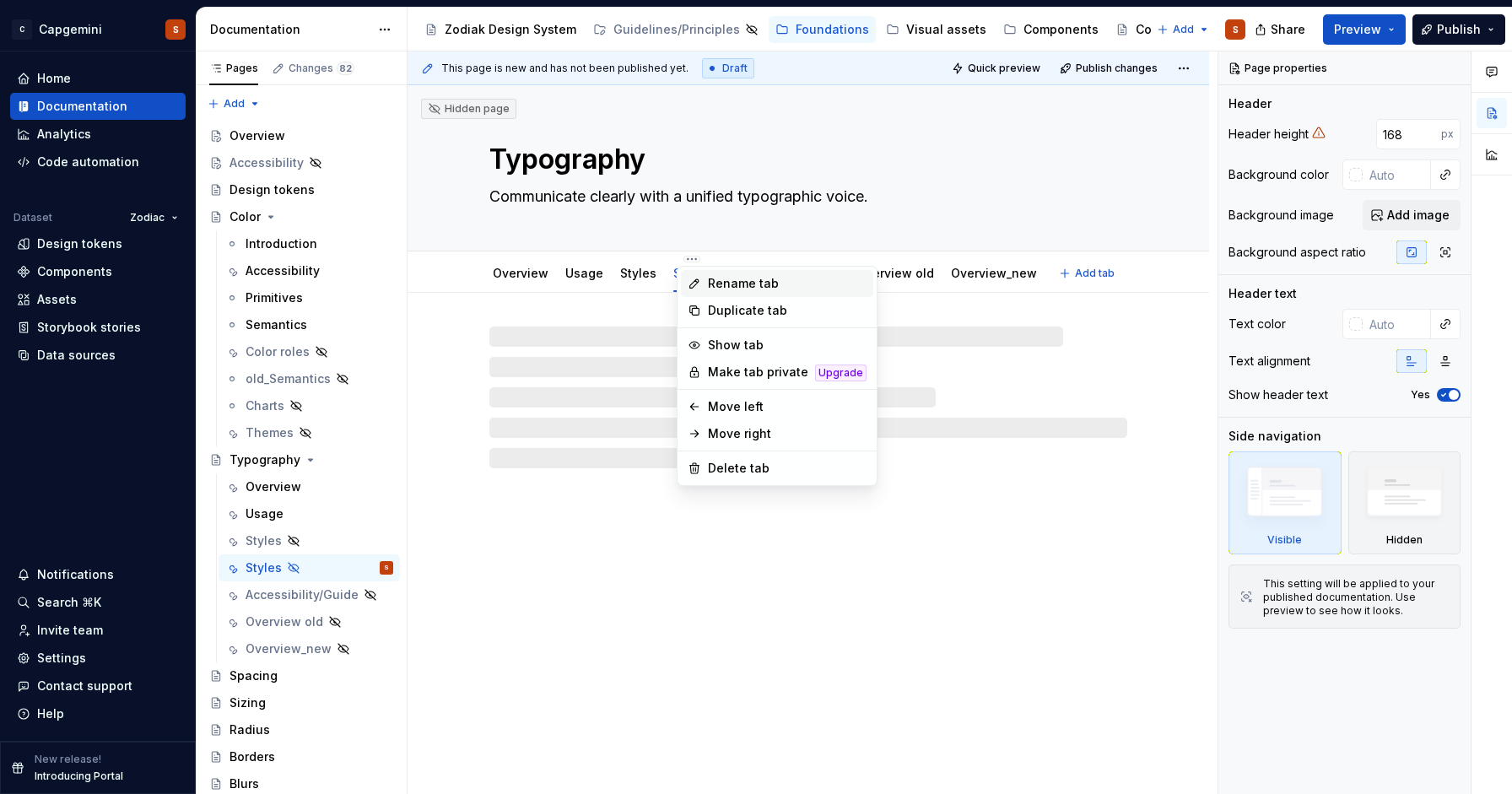
click at [710, 284] on div "Rename tab" at bounding box center [787, 283] width 158 height 17
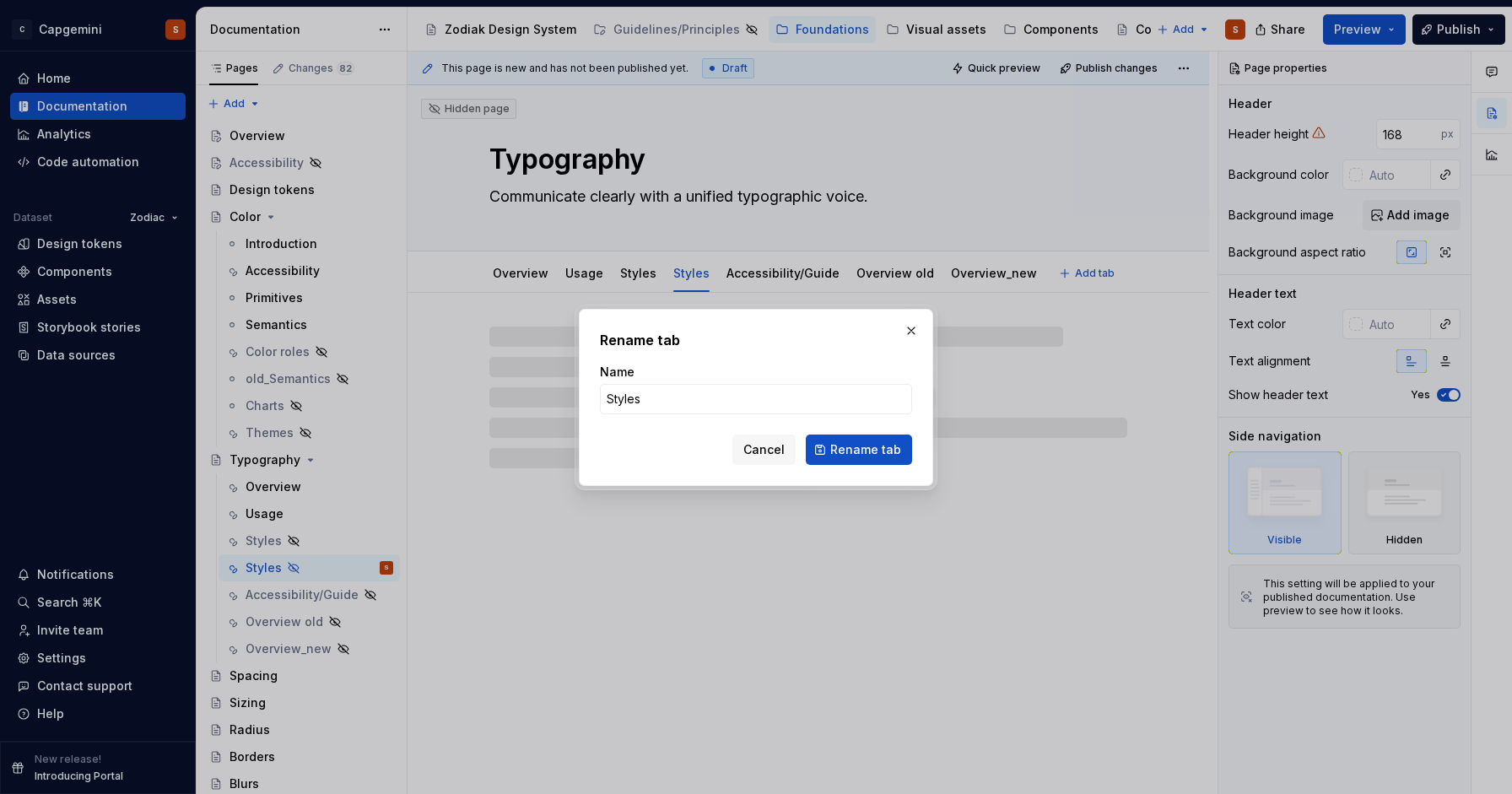
type textarea "*"
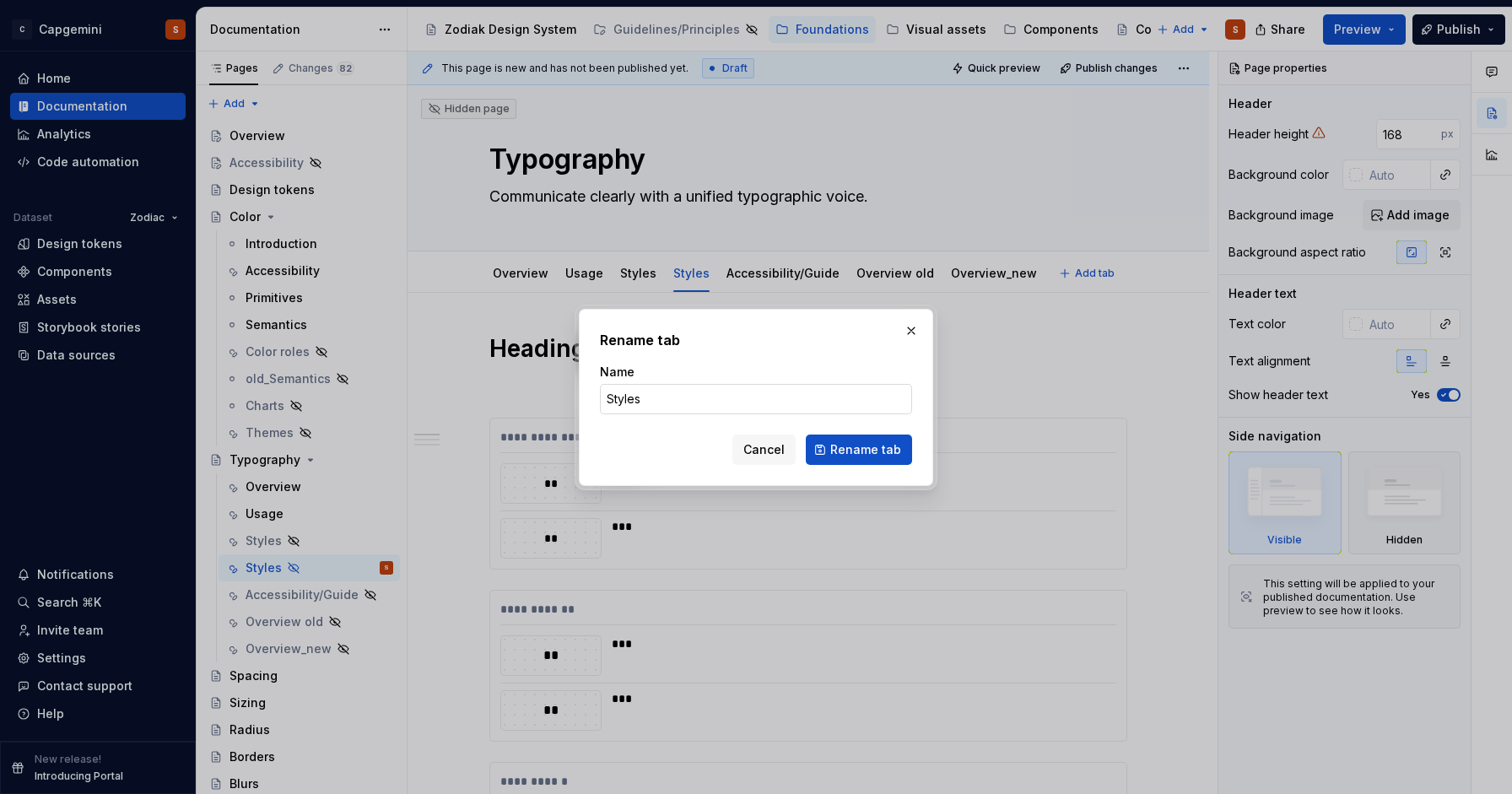
click at [687, 414] on input "Styles" at bounding box center [756, 399] width 312 height 31
type input "Styles_old"
click button "Rename tab" at bounding box center [858, 449] width 106 height 31
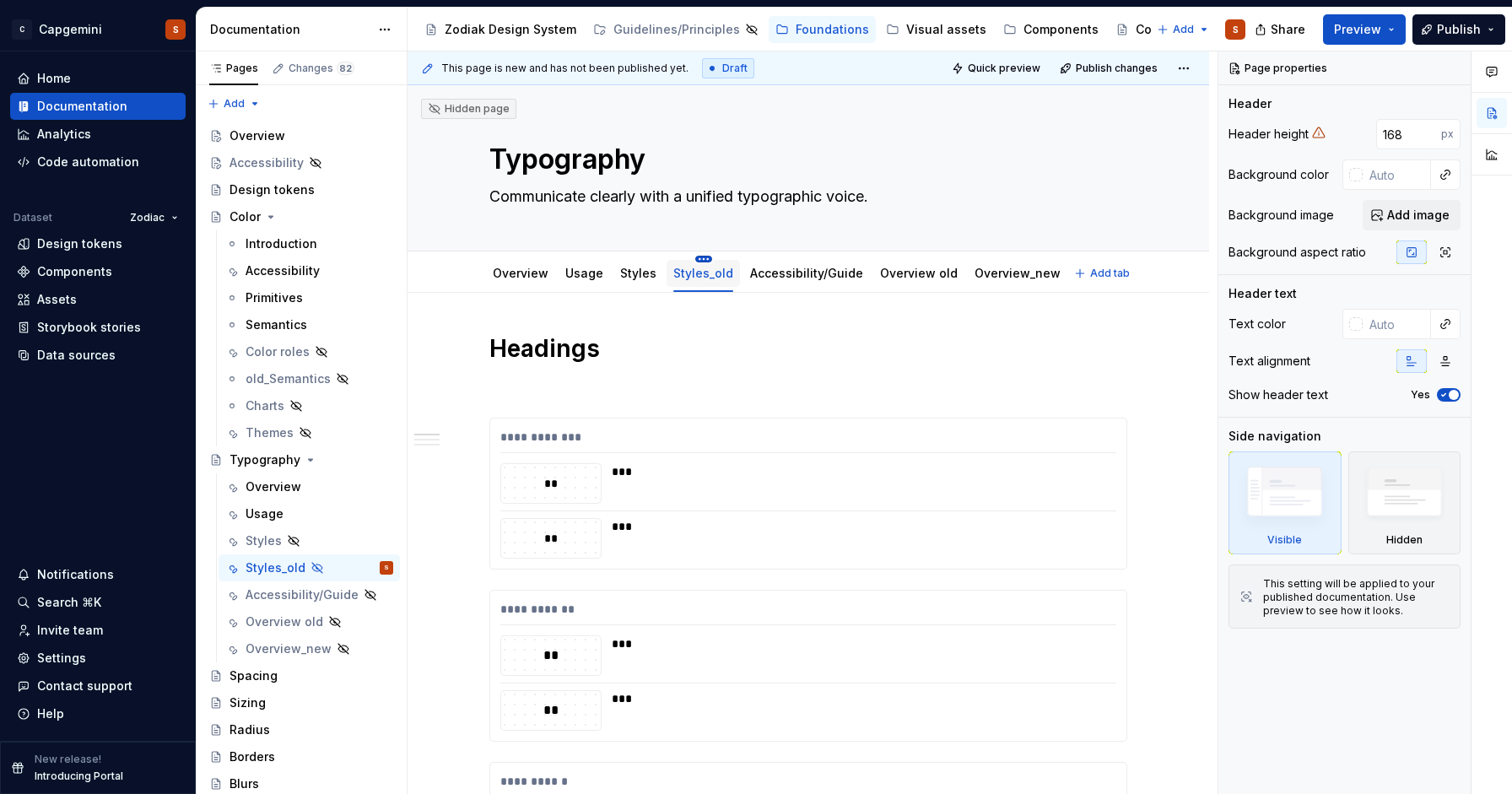
click at [698, 257] on html "C Capgemini S Home Documentation Analytics Code automation Dataset Zodiac Desig…" at bounding box center [756, 397] width 1512 height 794
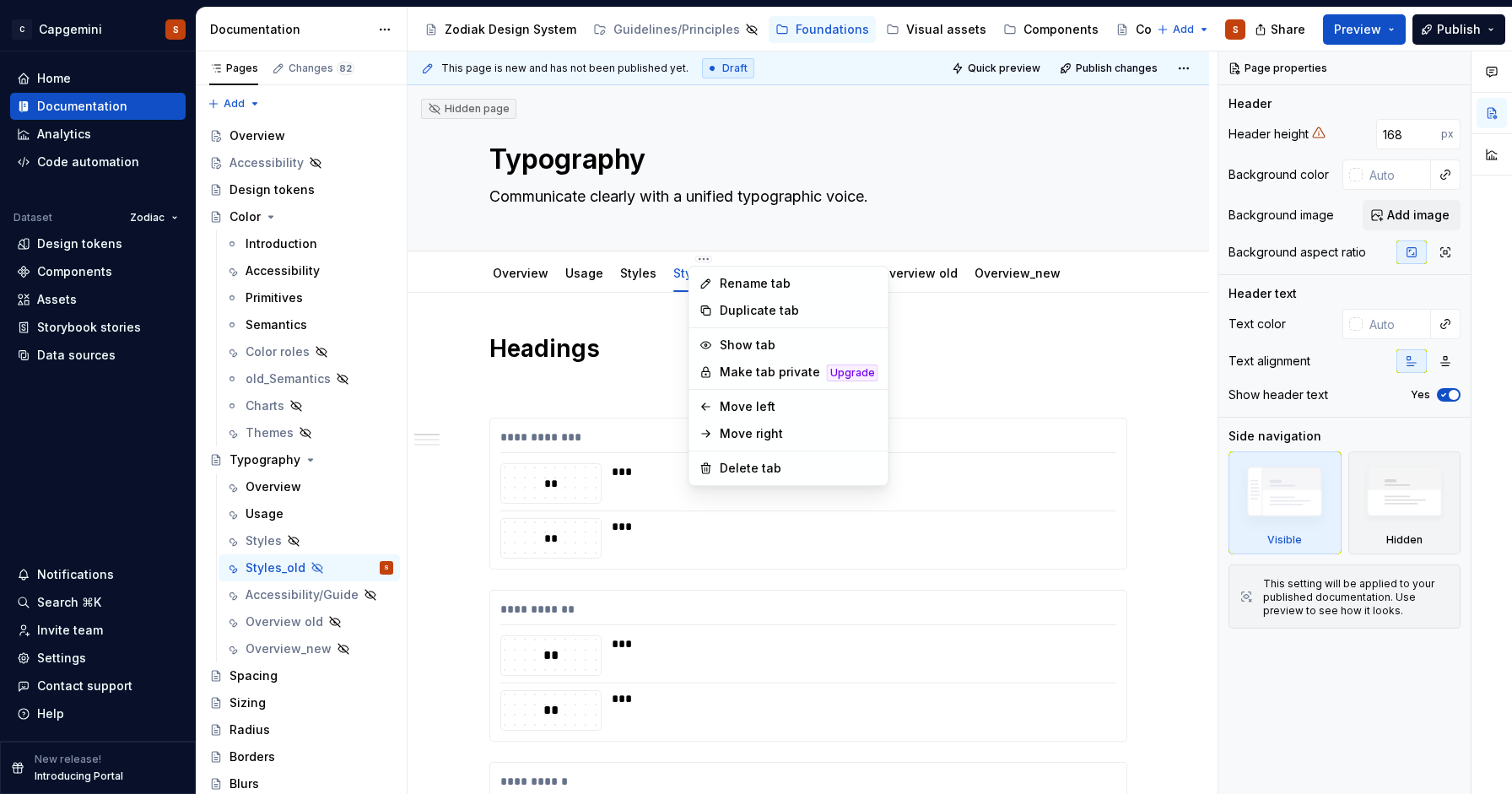
click at [636, 261] on html "C Capgemini S Home Documentation Analytics Code automation Dataset Zodiac Desig…" at bounding box center [756, 397] width 1512 height 794
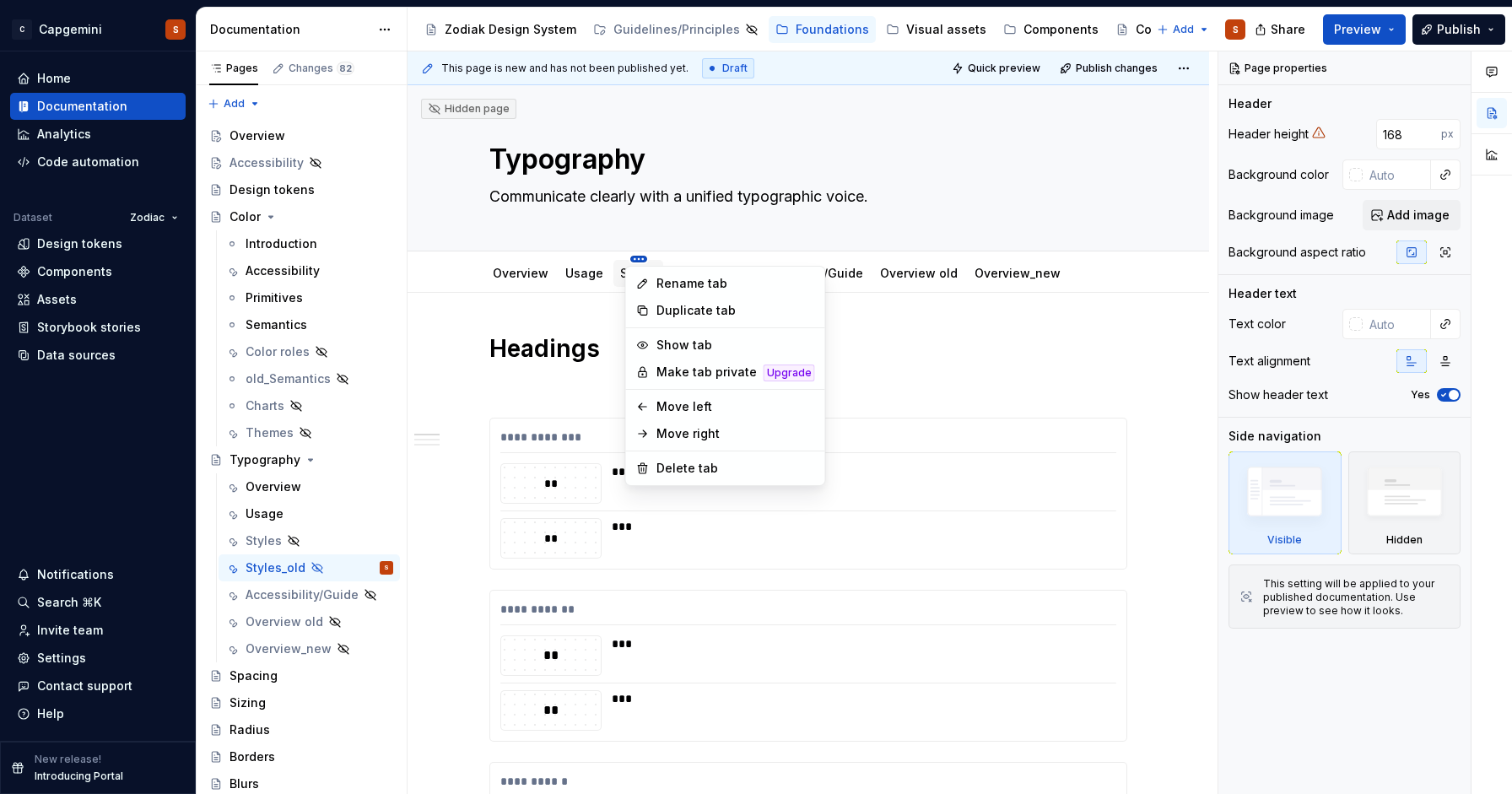
click at [635, 259] on html "C Capgemini S Home Documentation Analytics Code automation Dataset Zodiac Desig…" at bounding box center [756, 397] width 1512 height 794
click at [659, 346] on div "Show tab" at bounding box center [736, 345] width 158 height 17
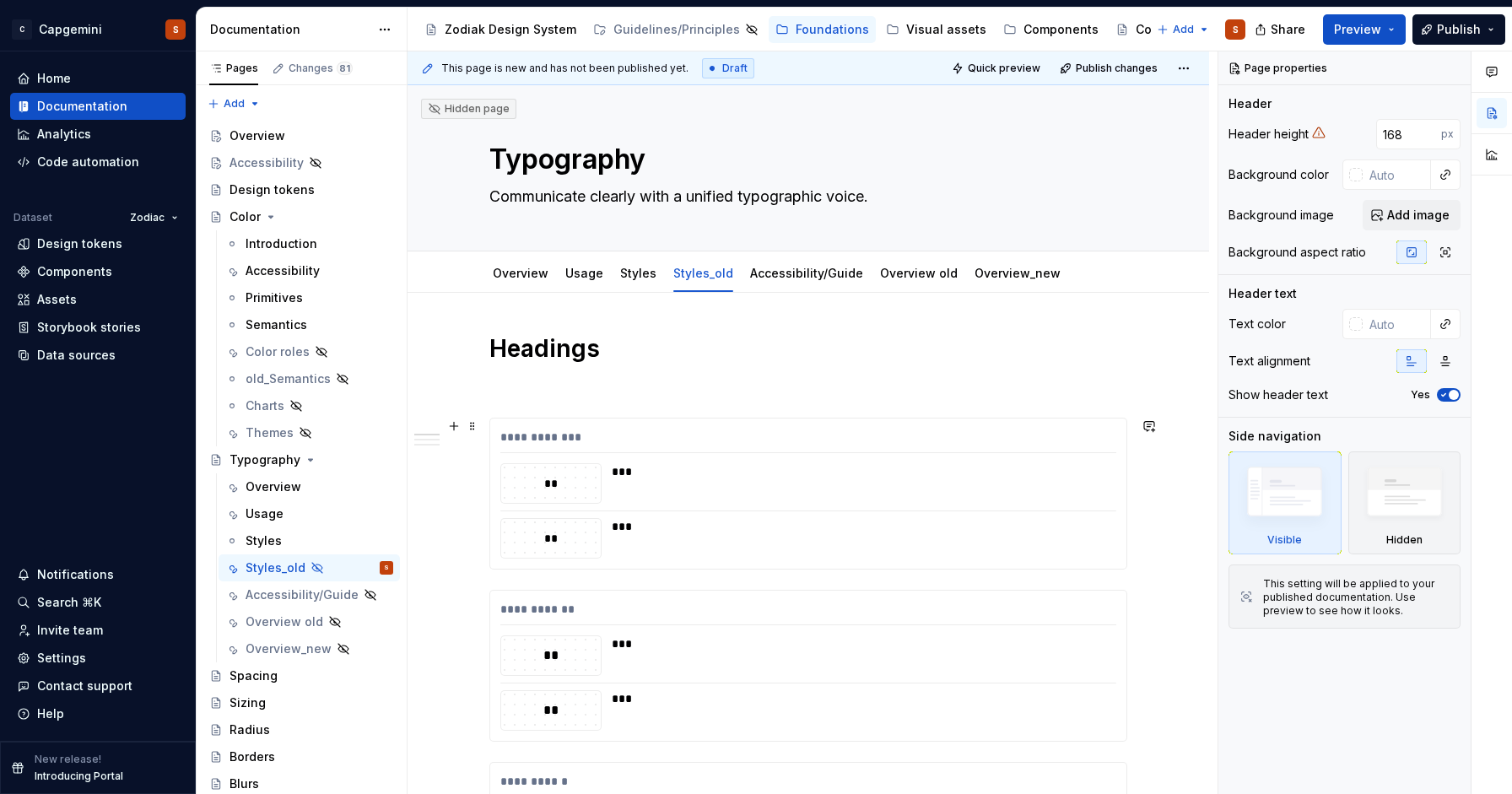
scroll to position [52, 0]
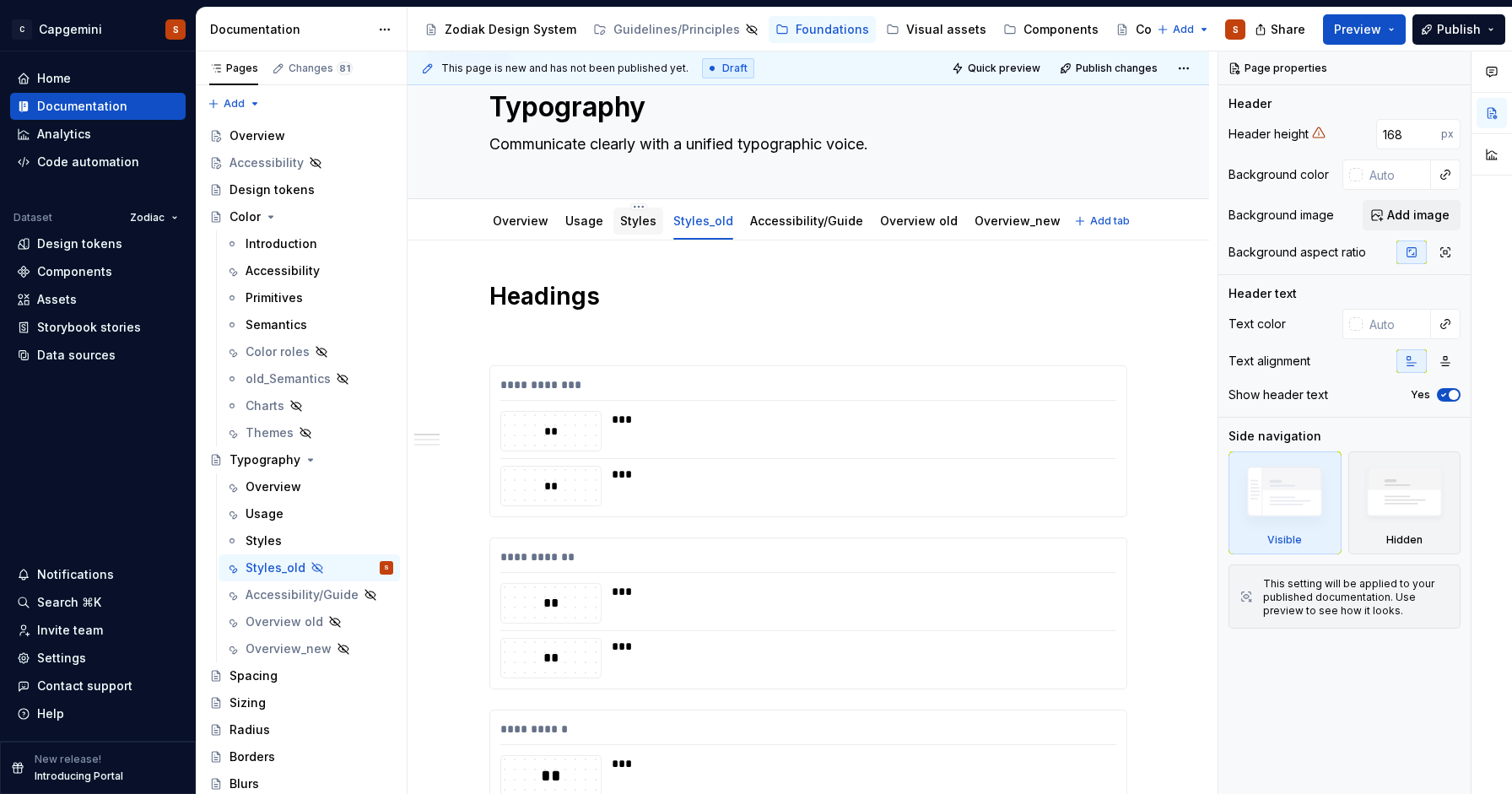
click at [640, 218] on link "Styles" at bounding box center [638, 221] width 37 height 14
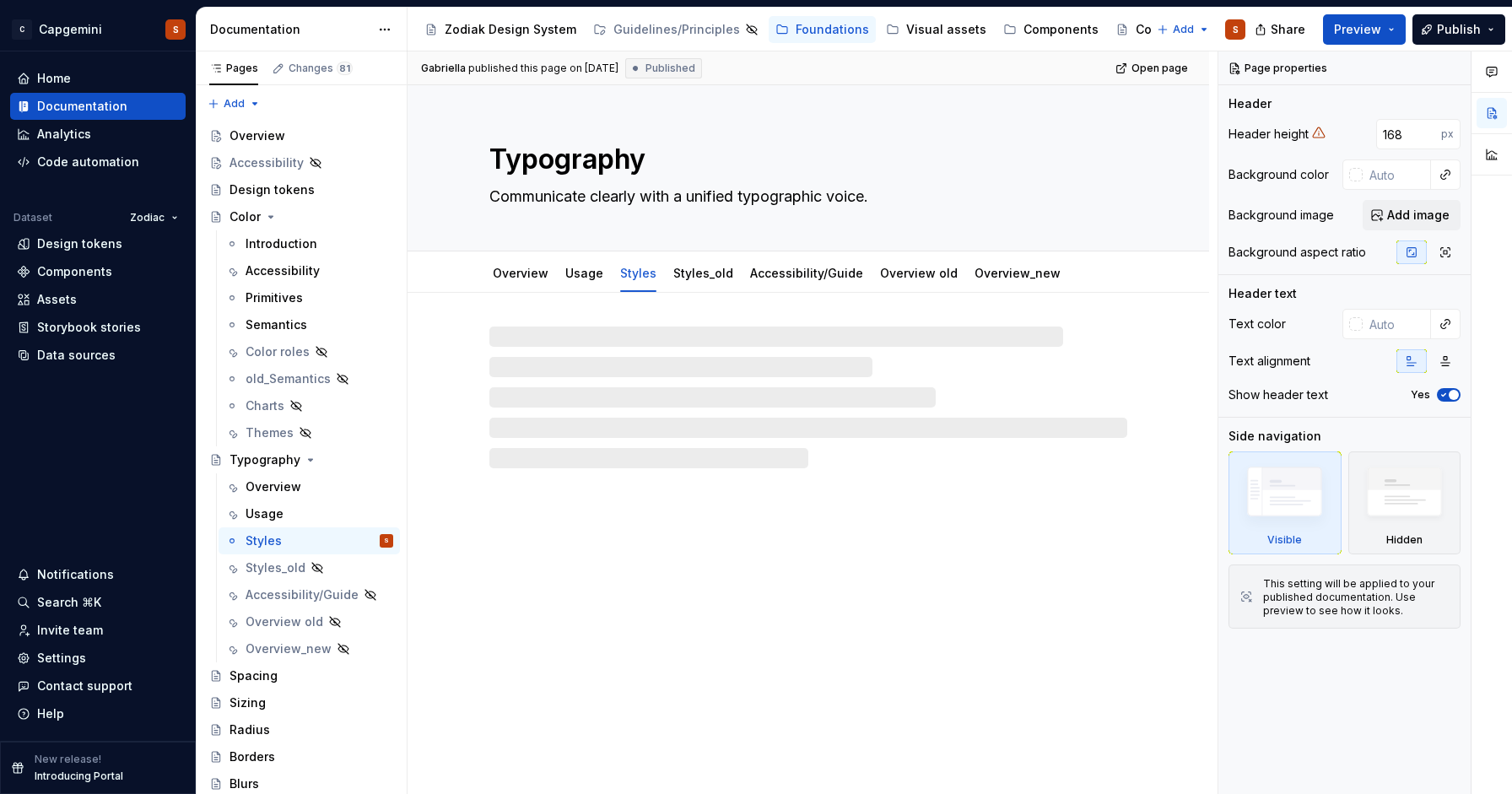
type textarea "*"
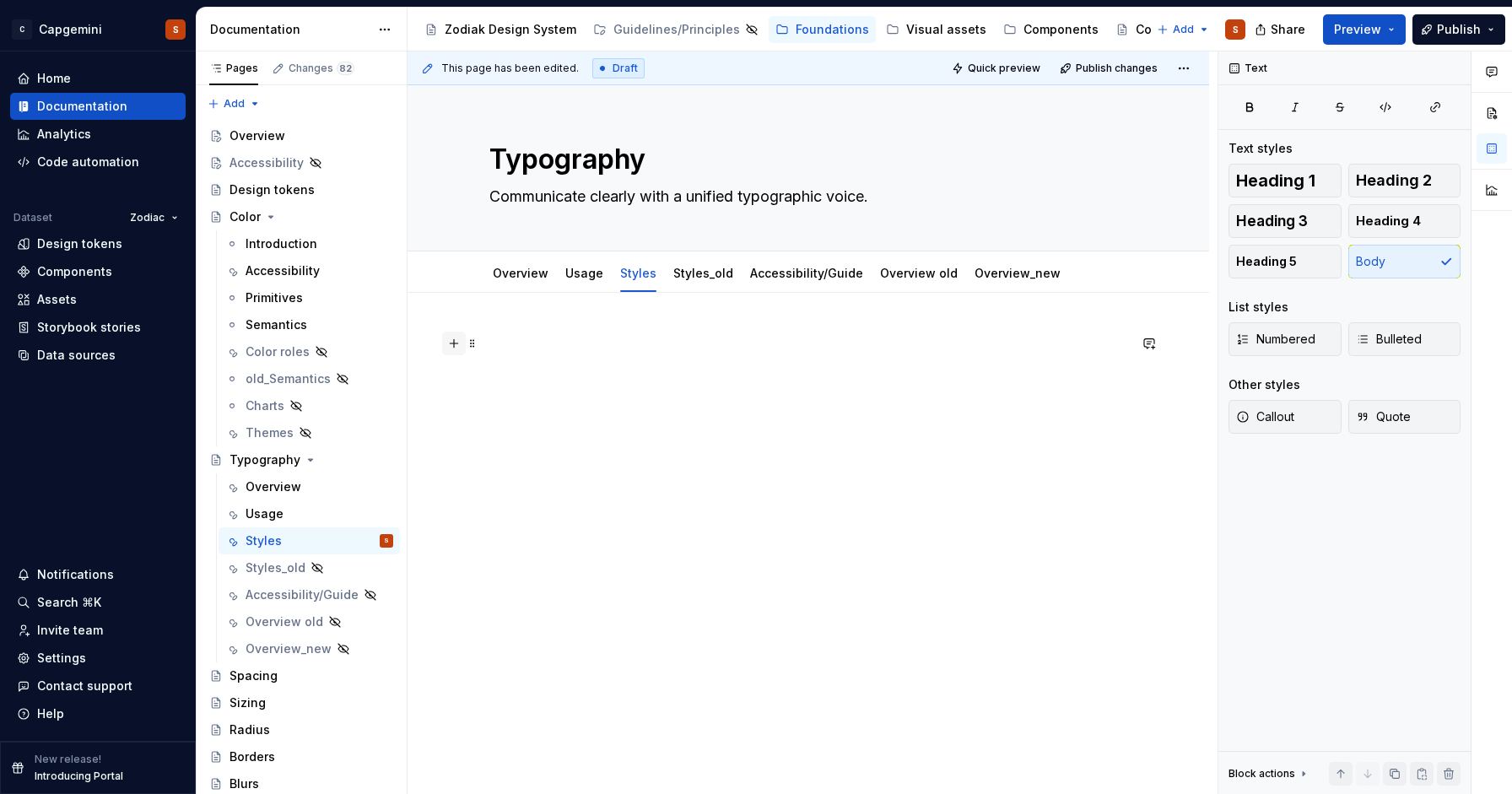
click at [456, 342] on button "button" at bounding box center [454, 344] width 24 height 24
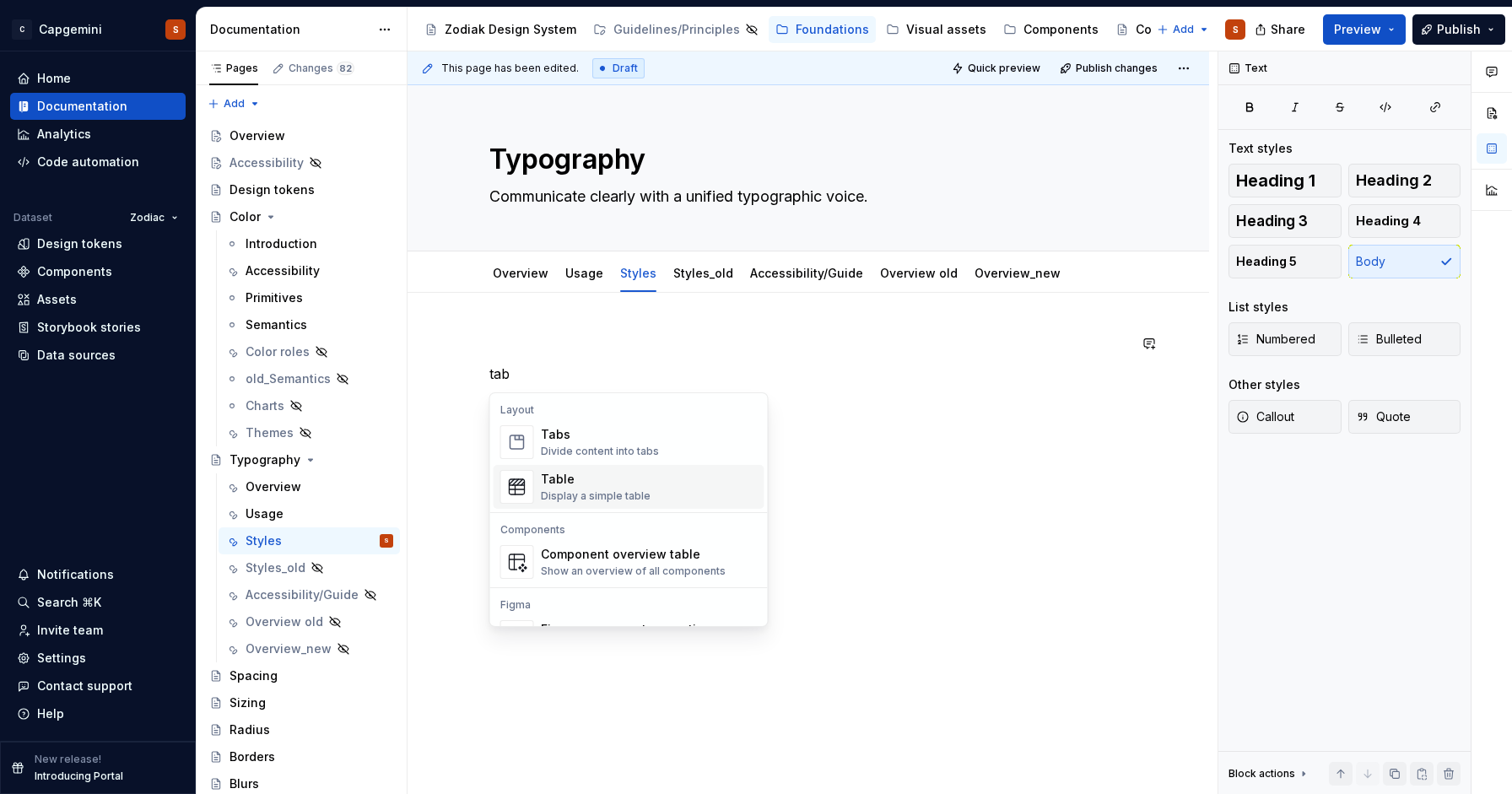
click at [585, 484] on div "Table" at bounding box center [595, 479] width 110 height 17
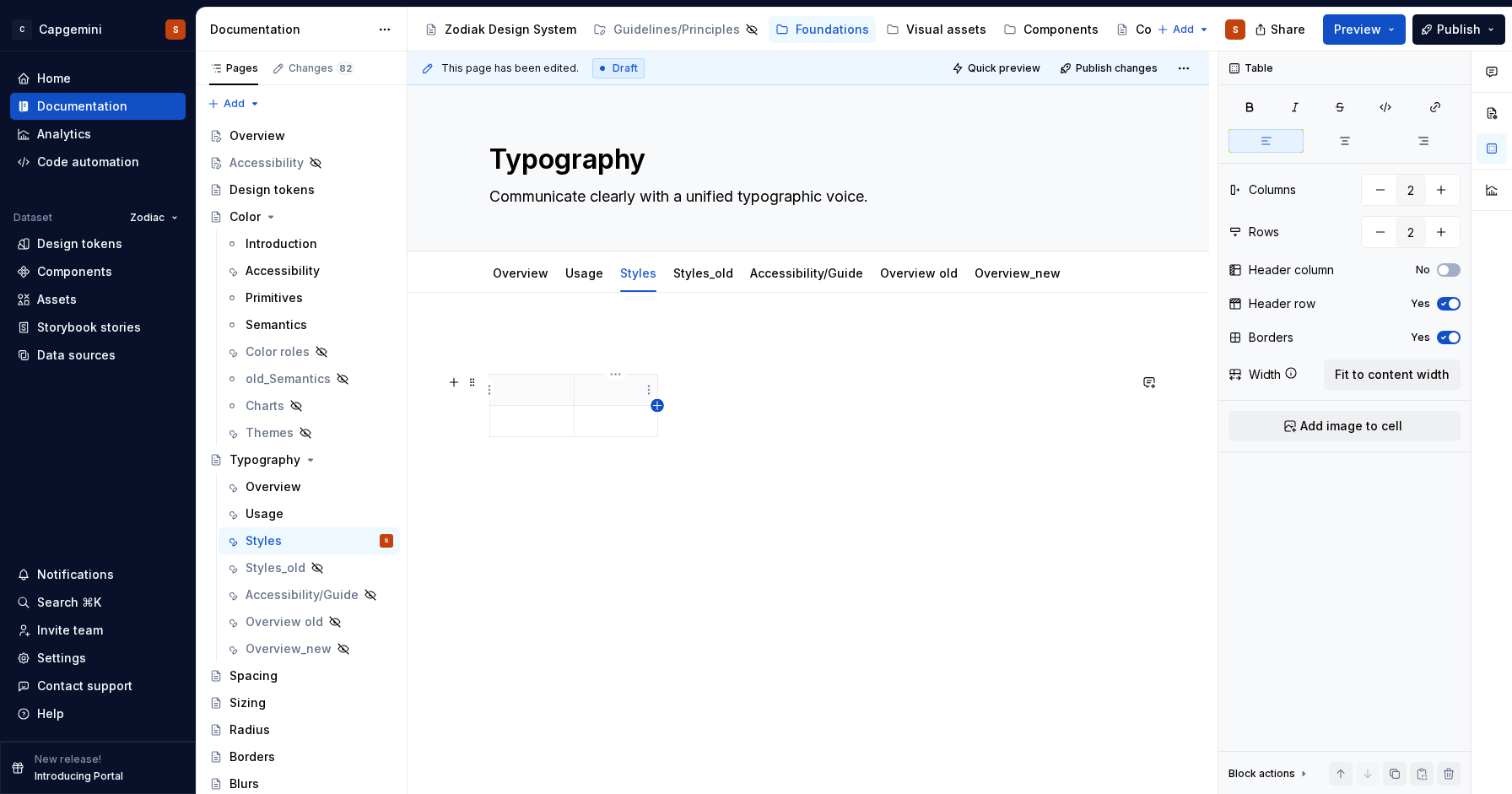
click at [659, 406] on icon "button" at bounding box center [657, 406] width 8 height 8
type input "3"
click at [542, 425] on p at bounding box center [532, 421] width 63 height 17
click at [528, 393] on p at bounding box center [532, 389] width 63 height 17
click at [546, 431] on p at bounding box center [532, 438] width 63 height 17
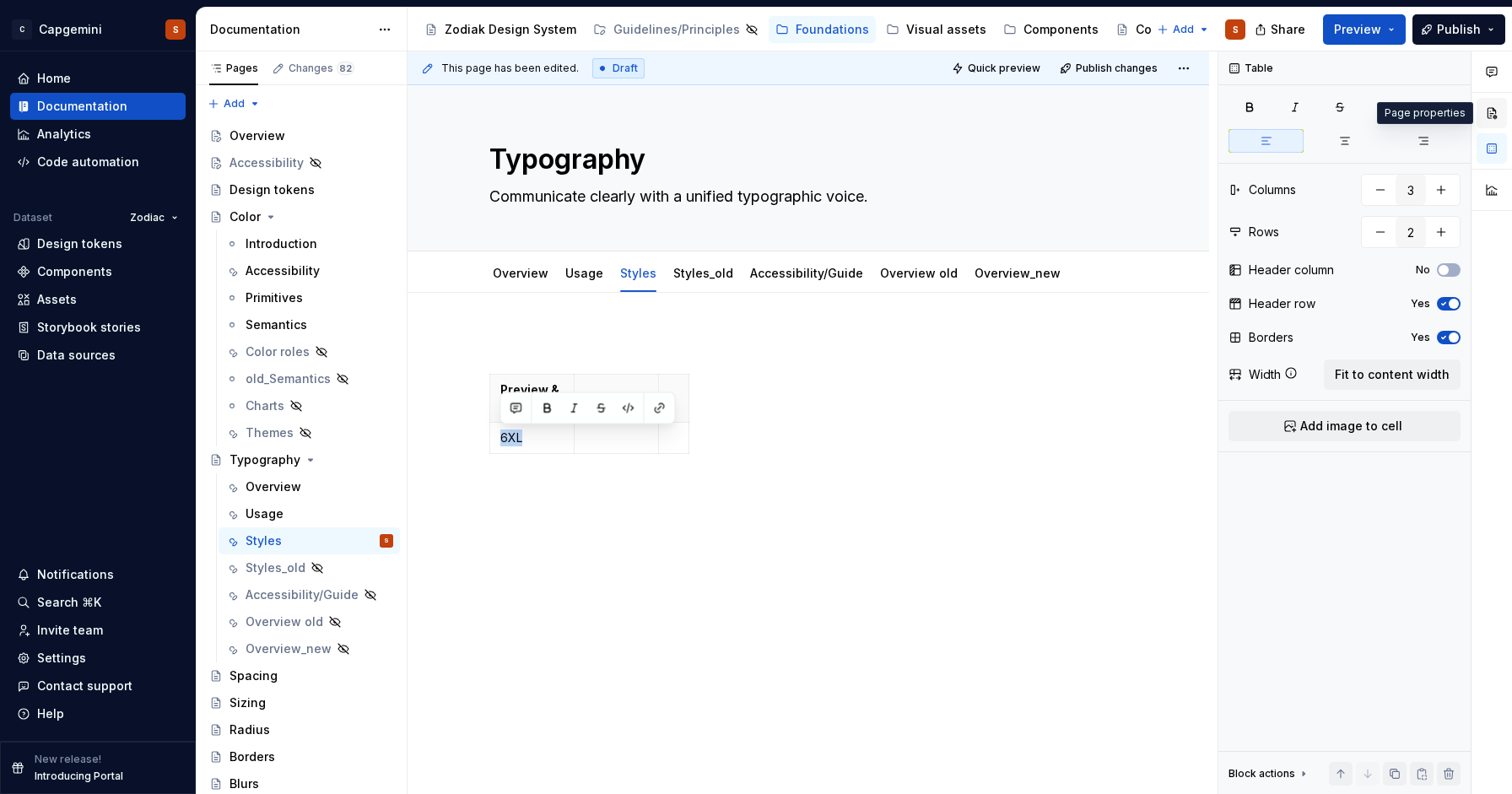
click at [1492, 111] on button "button" at bounding box center [1491, 113] width 31 height 31
click at [529, 438] on p "6XL" at bounding box center [532, 438] width 63 height 17
drag, startPoint x: 529, startPoint y: 438, endPoint x: 460, endPoint y: 443, distance: 69.2
click at [460, 443] on div "Preview & Size 6XL" at bounding box center [809, 506] width 802 height 426
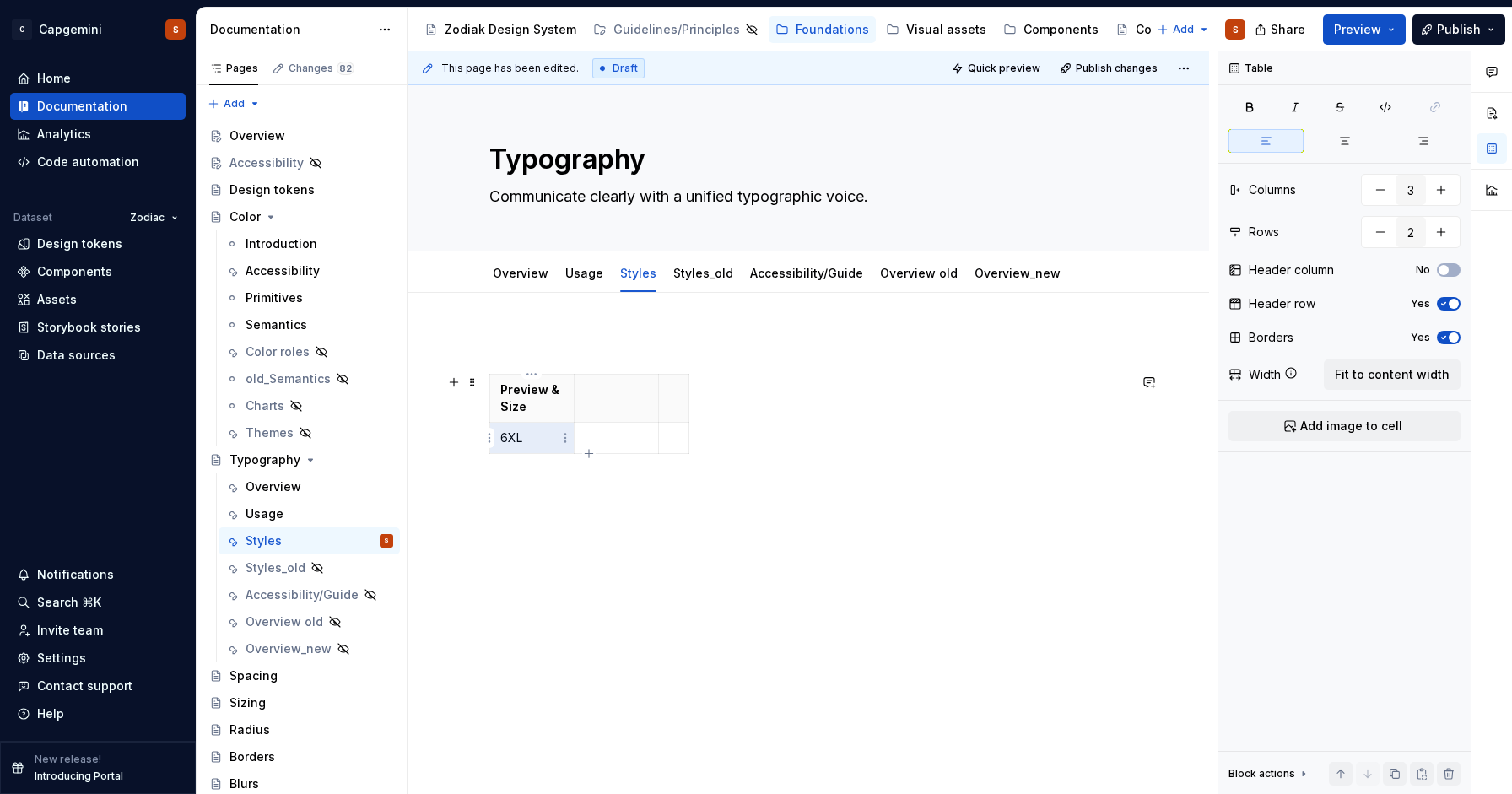
click at [528, 447] on td "6XL" at bounding box center [532, 439] width 84 height 32
click at [505, 438] on p "6XL" at bounding box center [532, 438] width 63 height 17
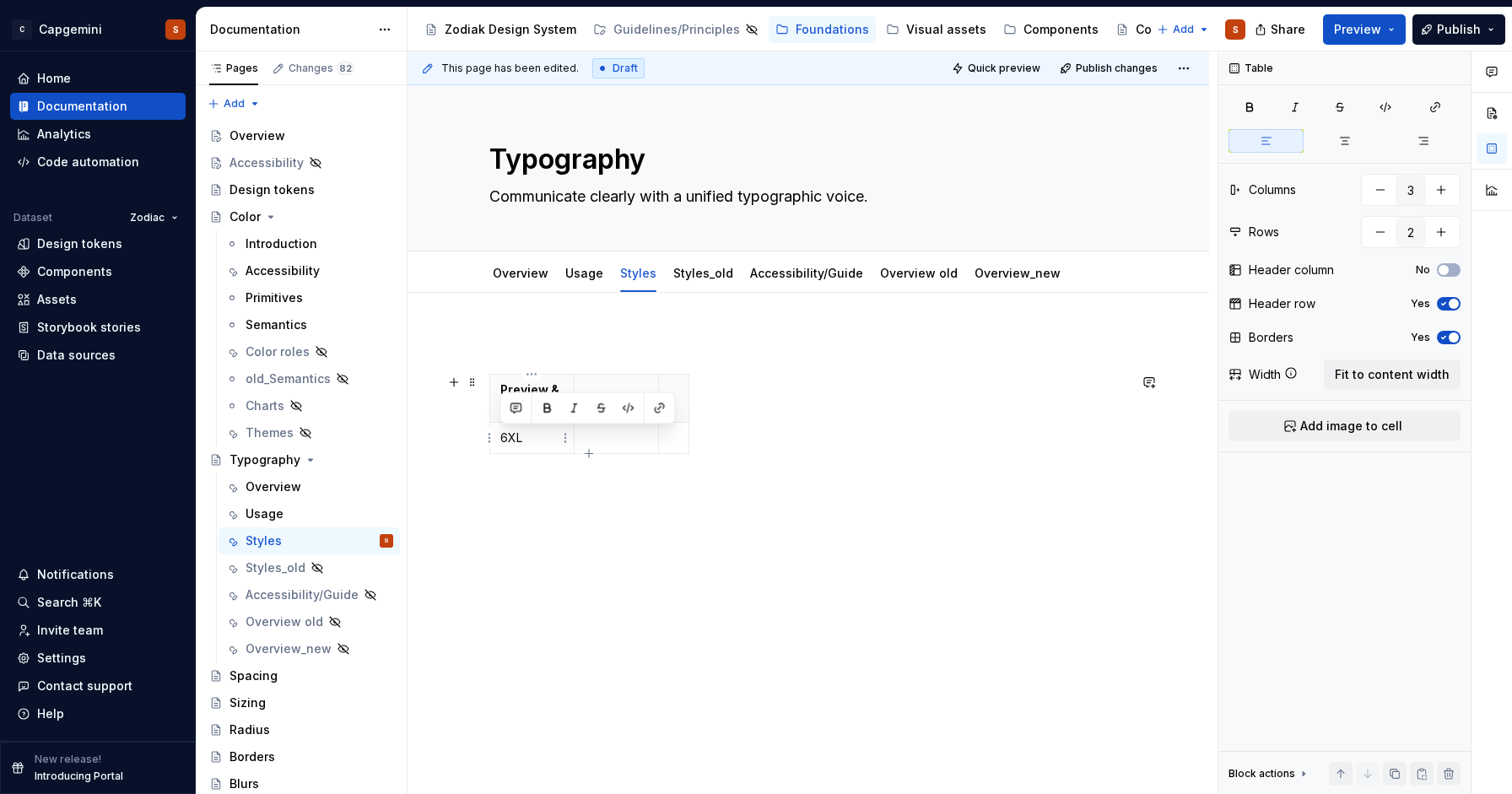
click at [541, 439] on p "6XL" at bounding box center [532, 438] width 63 height 17
click at [568, 441] on html "C Capgemini S Home Documentation Analytics Code automation Dataset Zodiac Desig…" at bounding box center [756, 397] width 1512 height 794
click at [534, 442] on html "C Capgemini S Home Documentation Analytics Code automation Dataset Zodiac Desig…" at bounding box center [756, 397] width 1512 height 794
click at [534, 442] on p "6XL" at bounding box center [532, 438] width 63 height 17
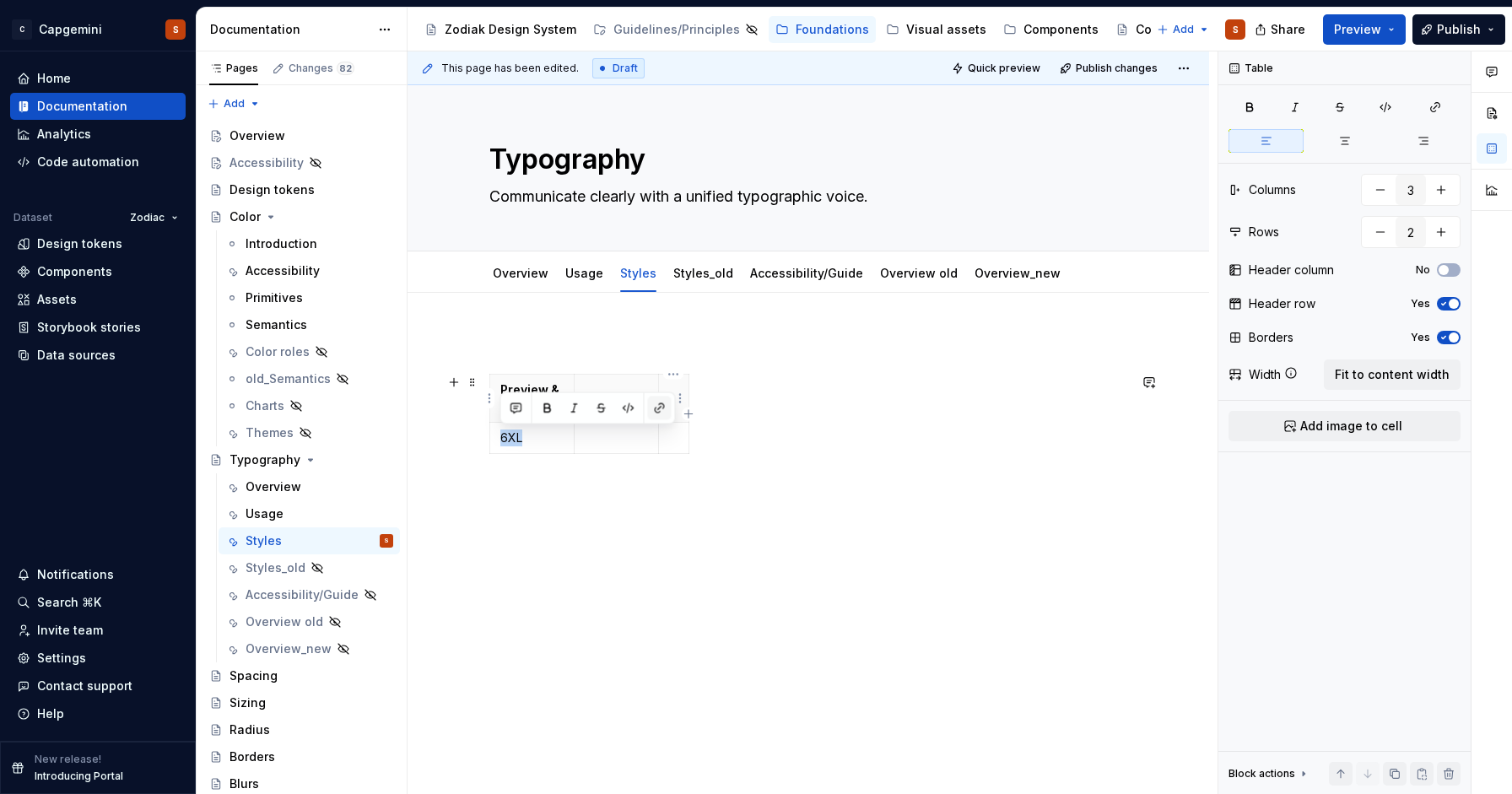
click at [653, 420] on span at bounding box center [659, 409] width 24 height 24
click at [773, 471] on div "Preview & Size 6XL" at bounding box center [808, 407] width 638 height 148
click at [758, 480] on div "Preview & Size 6XL" at bounding box center [808, 407] width 638 height 148
click at [530, 346] on p at bounding box center [808, 344] width 638 height 20
click at [615, 423] on td at bounding box center [616, 439] width 84 height 32
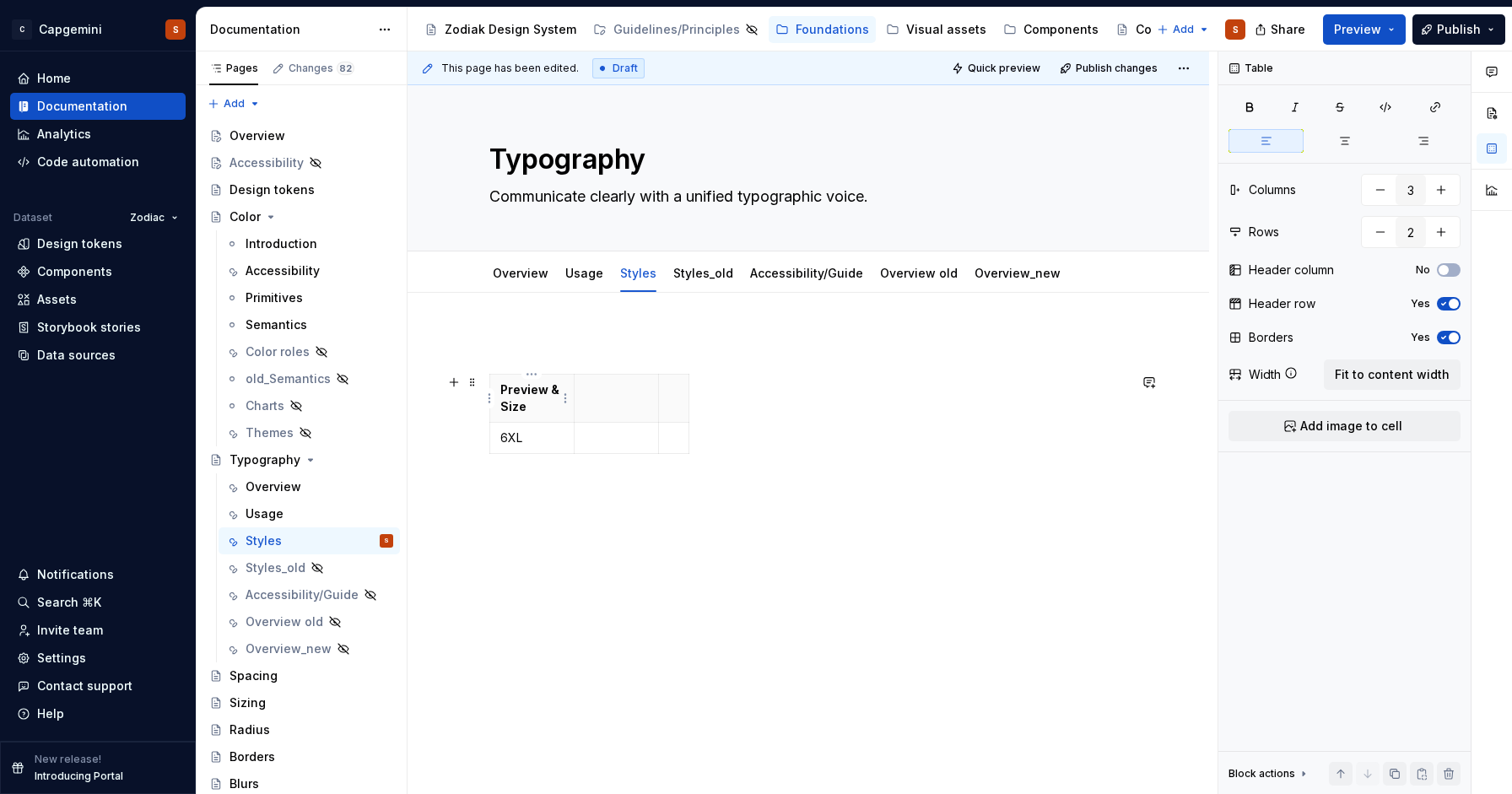
drag, startPoint x: 727, startPoint y: 431, endPoint x: 503, endPoint y: 393, distance: 227.2
click at [503, 394] on div "Preview & Size 6XL" at bounding box center [808, 418] width 638 height 87
click at [528, 401] on p "Preview & Size" at bounding box center [532, 398] width 63 height 34
click at [481, 385] on div "Preview & Size 6XL" at bounding box center [809, 506] width 802 height 426
click at [471, 384] on span at bounding box center [472, 382] width 14 height 24
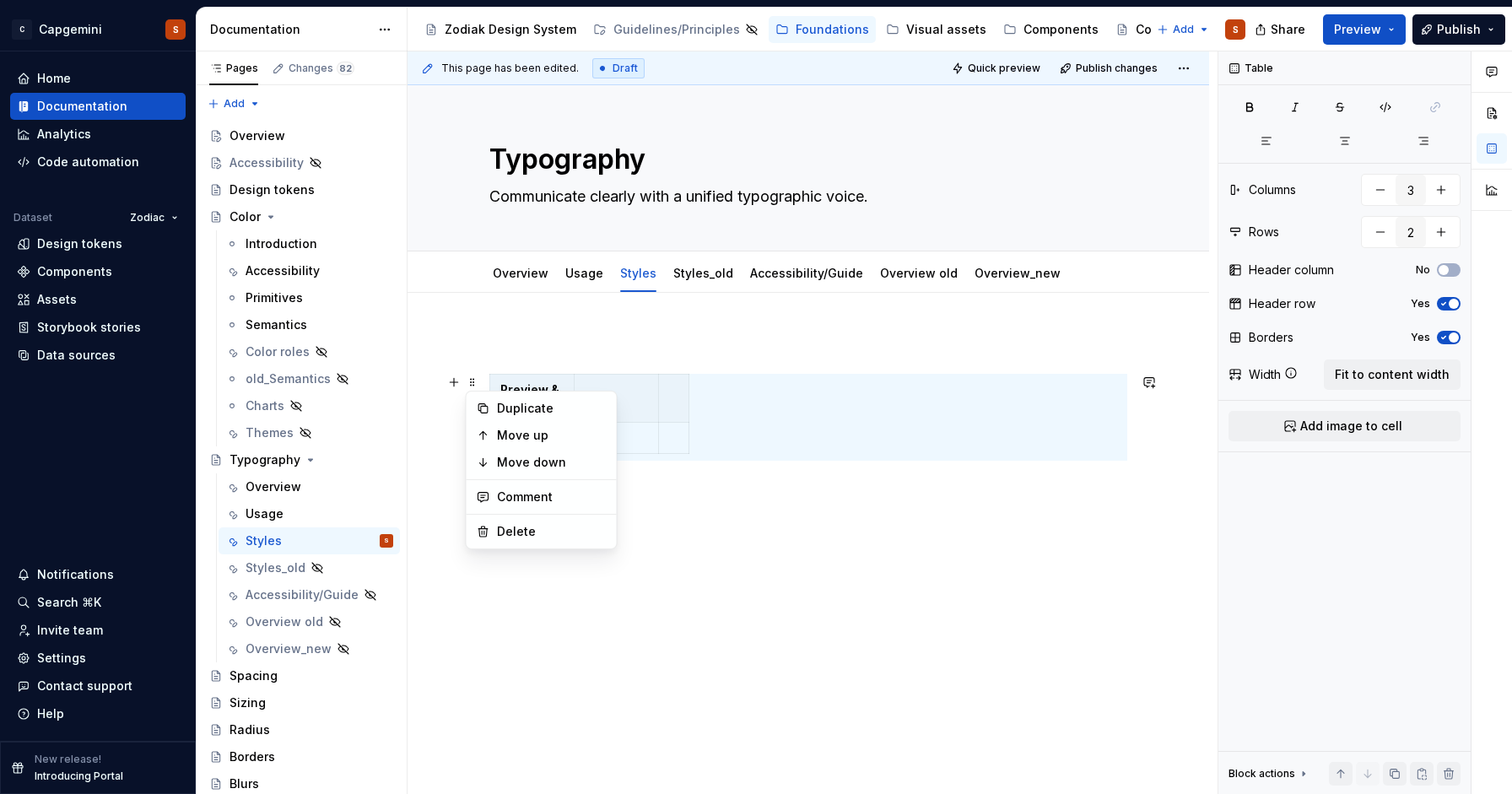
click at [511, 511] on div "Duplicate Move up Move down Comment Delete" at bounding box center [541, 470] width 151 height 158
click at [511, 521] on div "Delete" at bounding box center [542, 531] width 144 height 27
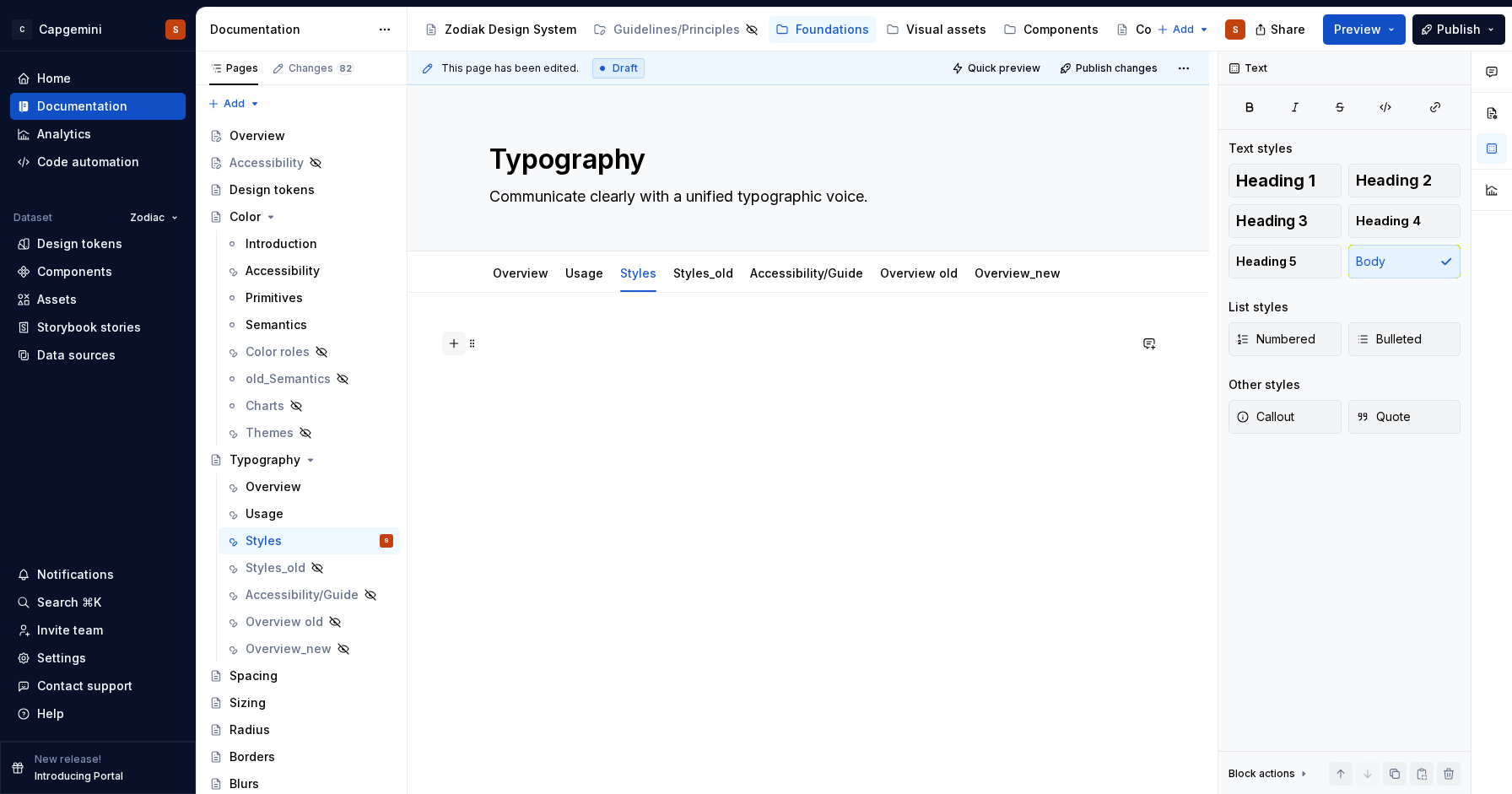
click at [451, 346] on button "button" at bounding box center [454, 344] width 24 height 24
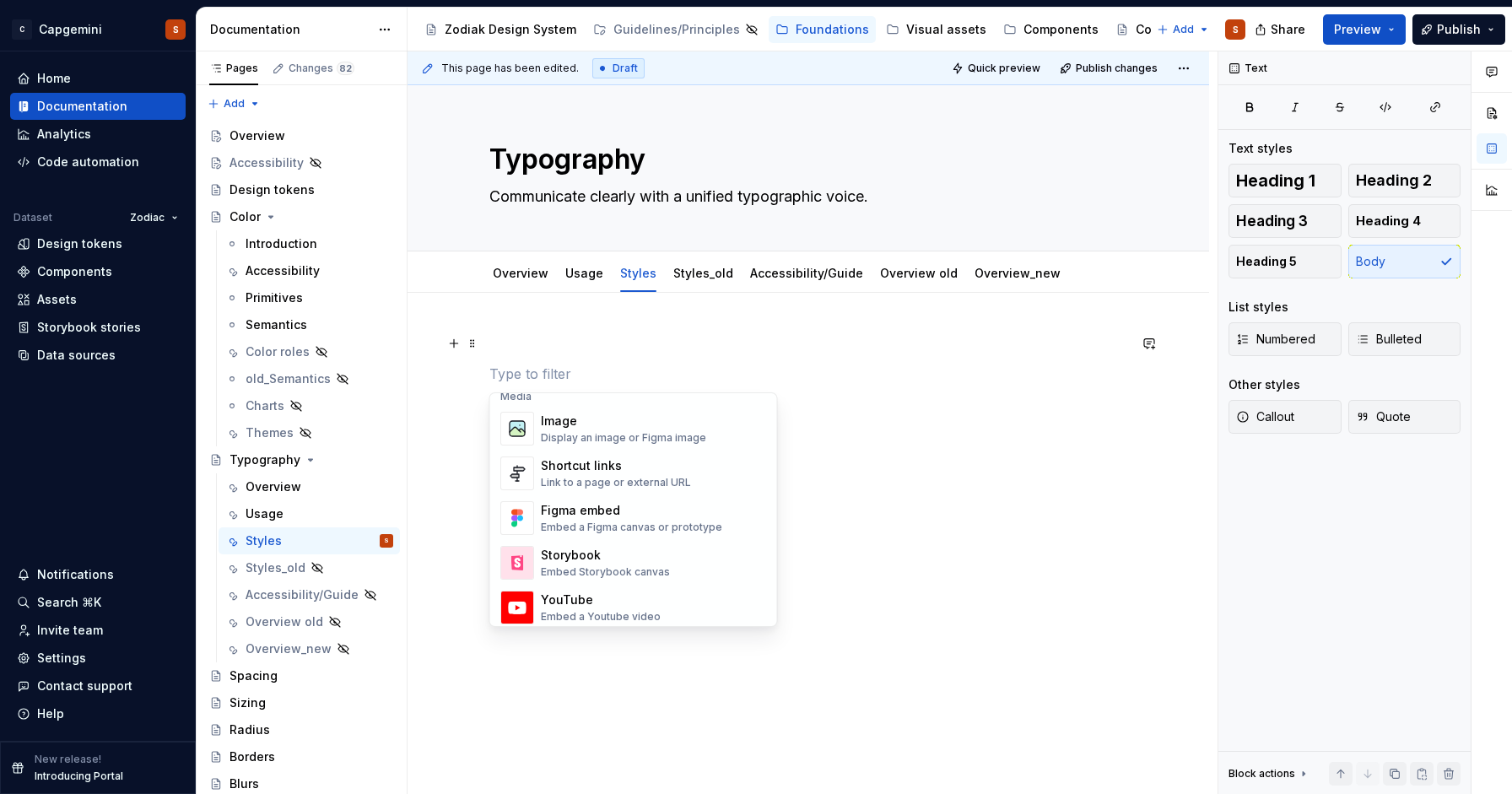
scroll to position [714, 0]
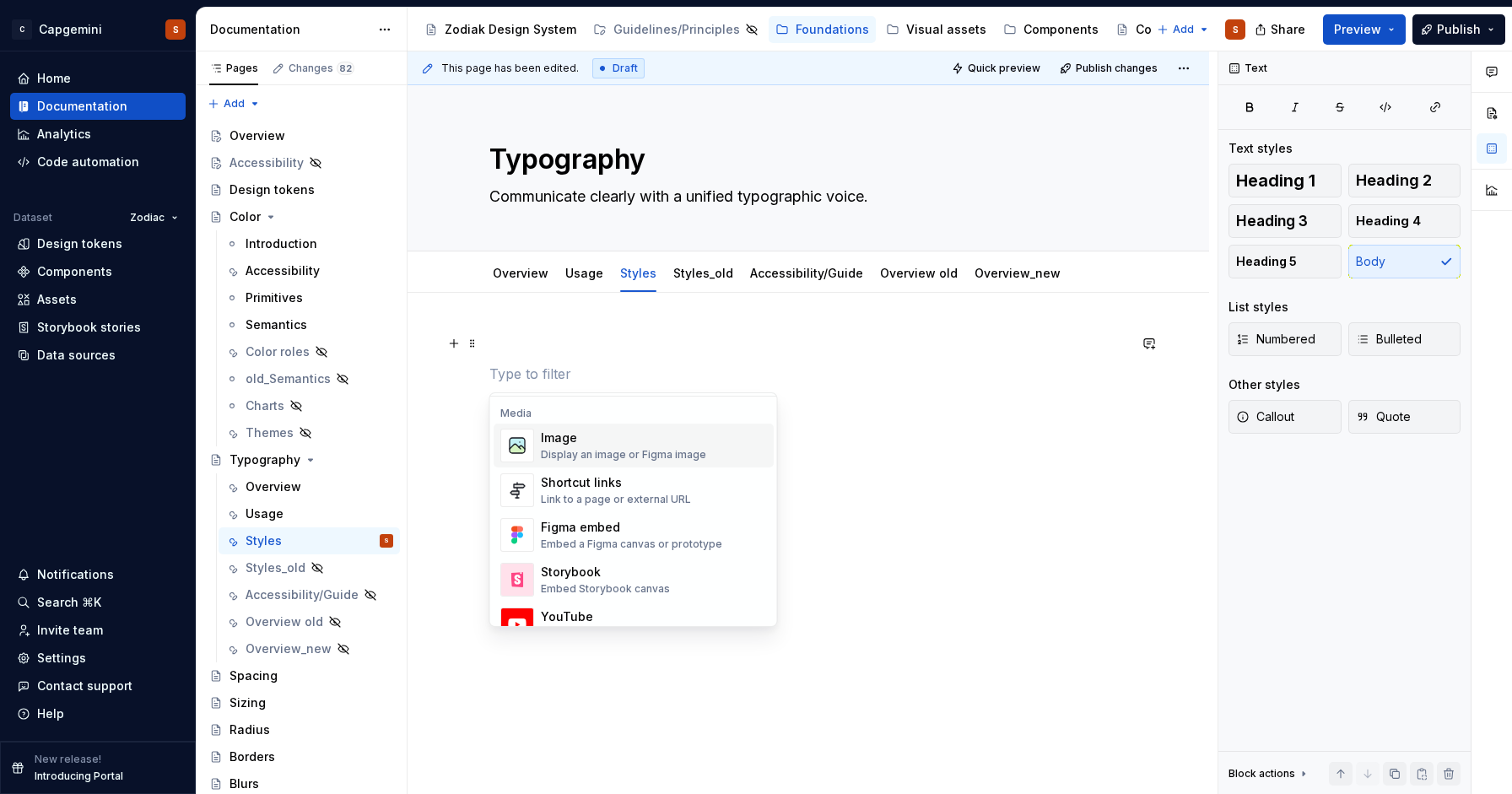
click at [596, 443] on div "Image" at bounding box center [623, 438] width 165 height 17
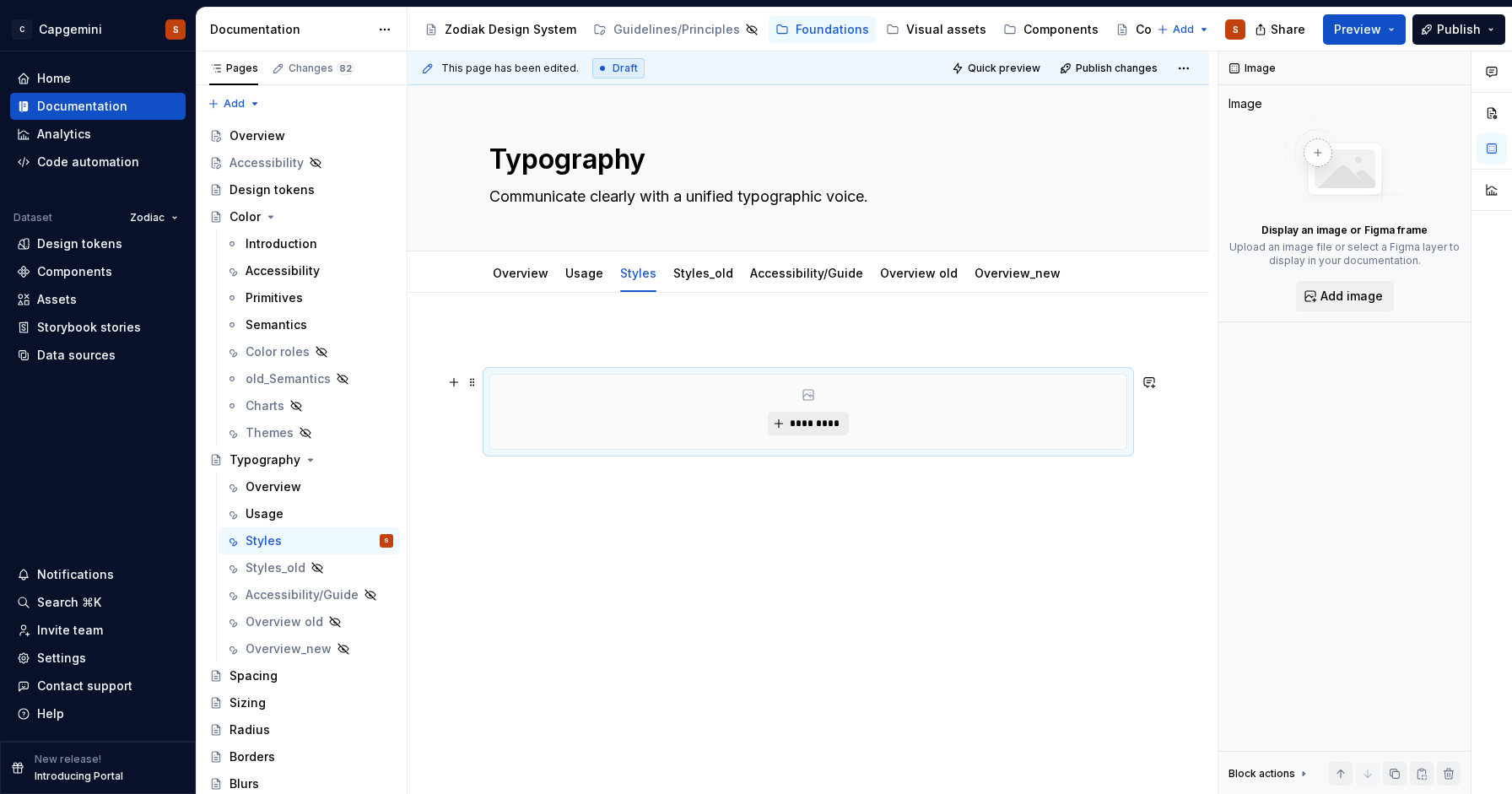
click at [805, 414] on button "*********" at bounding box center [807, 424] width 80 height 24
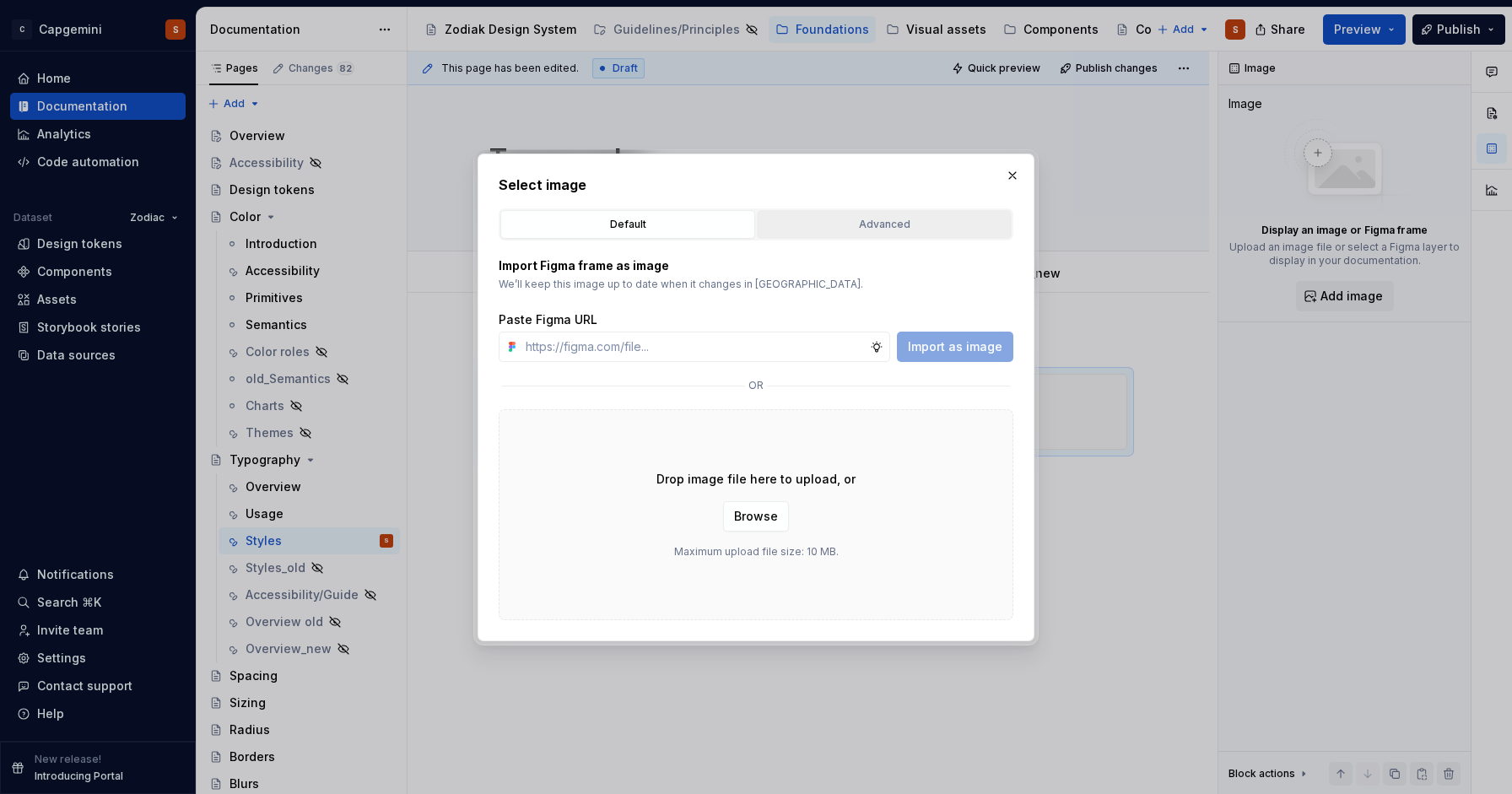
click at [888, 223] on div "Advanced" at bounding box center [883, 224] width 243 height 17
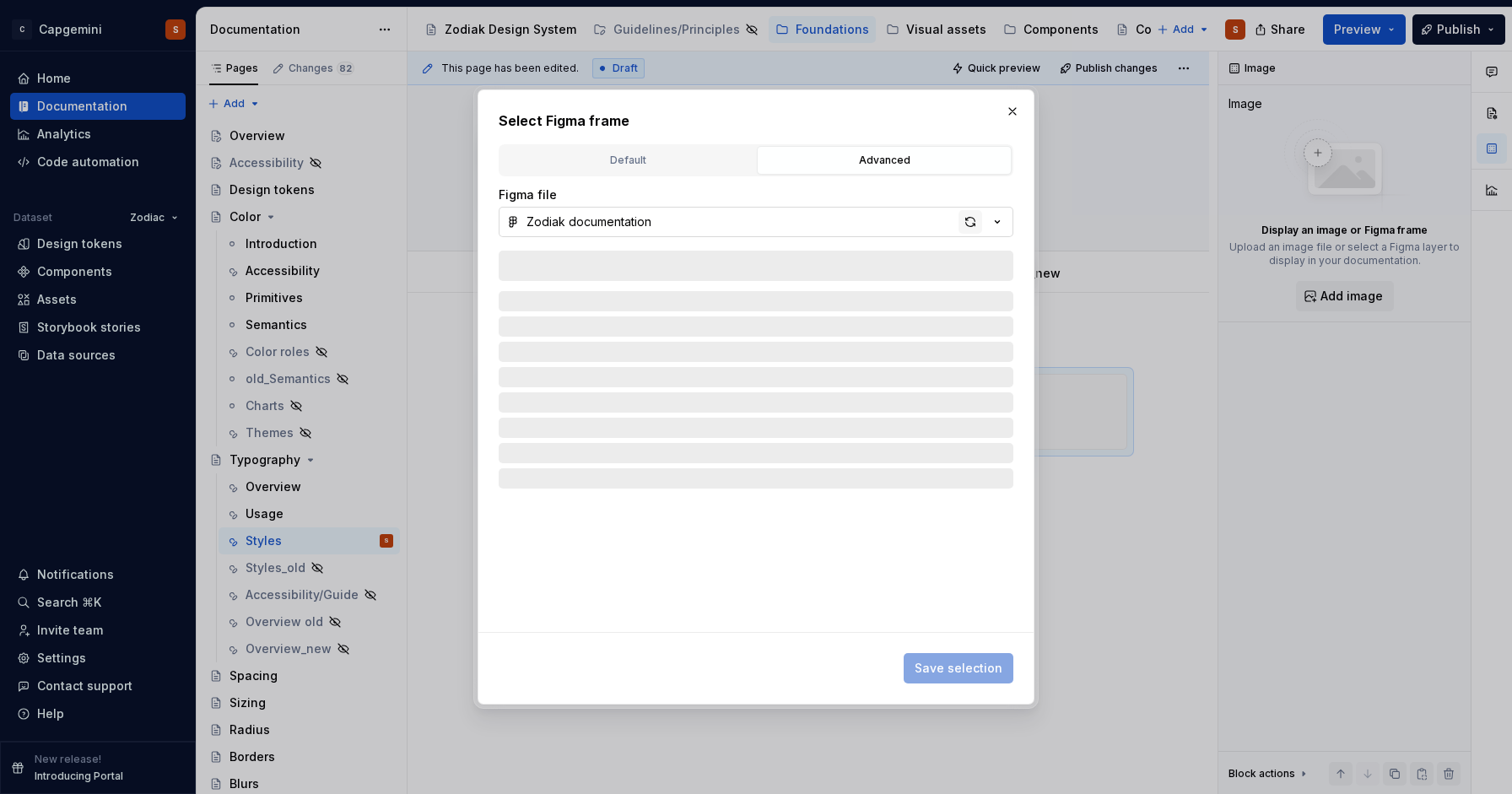
click at [972, 224] on div "button" at bounding box center [970, 222] width 24 height 24
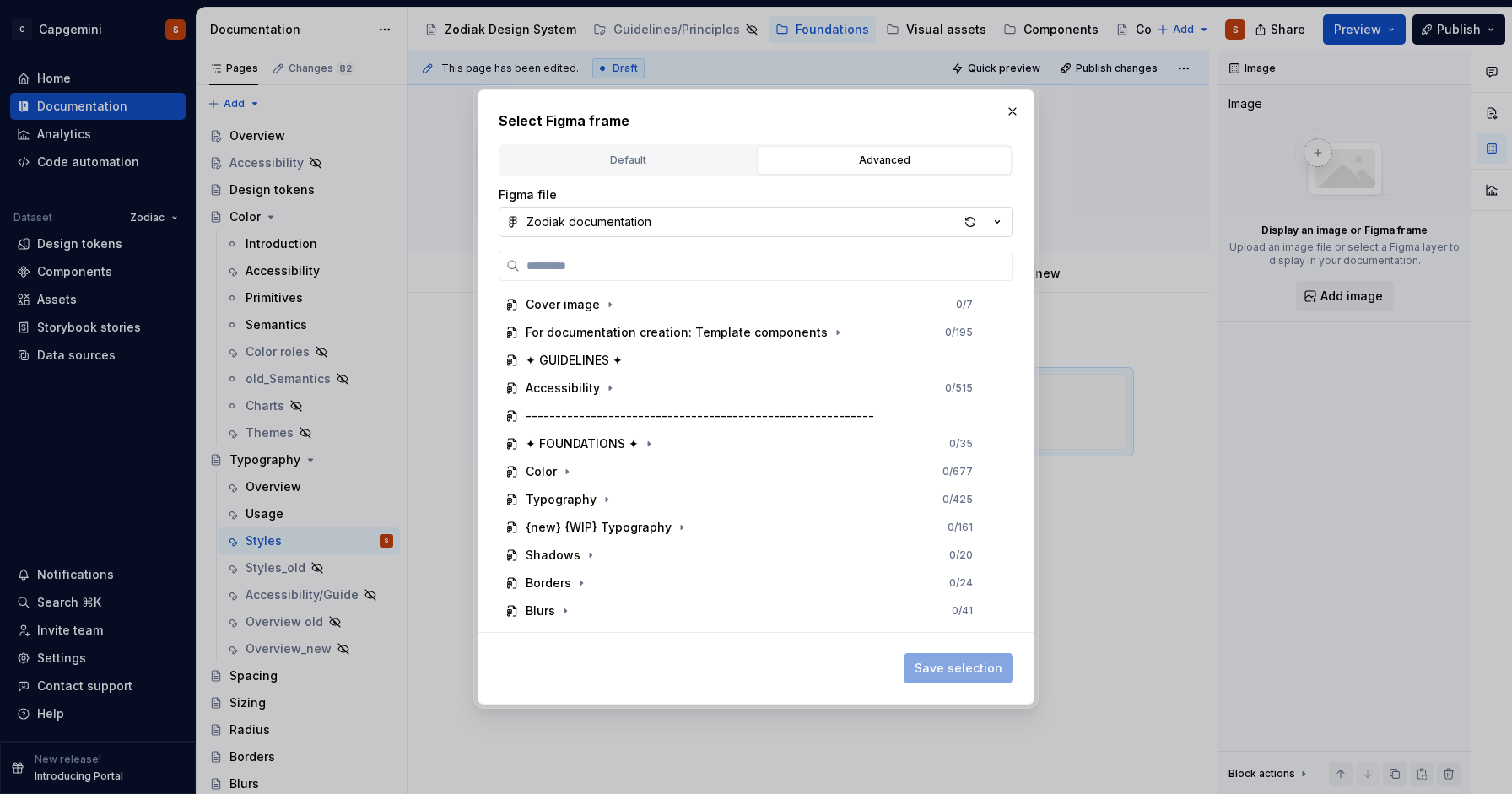
type textarea "*"
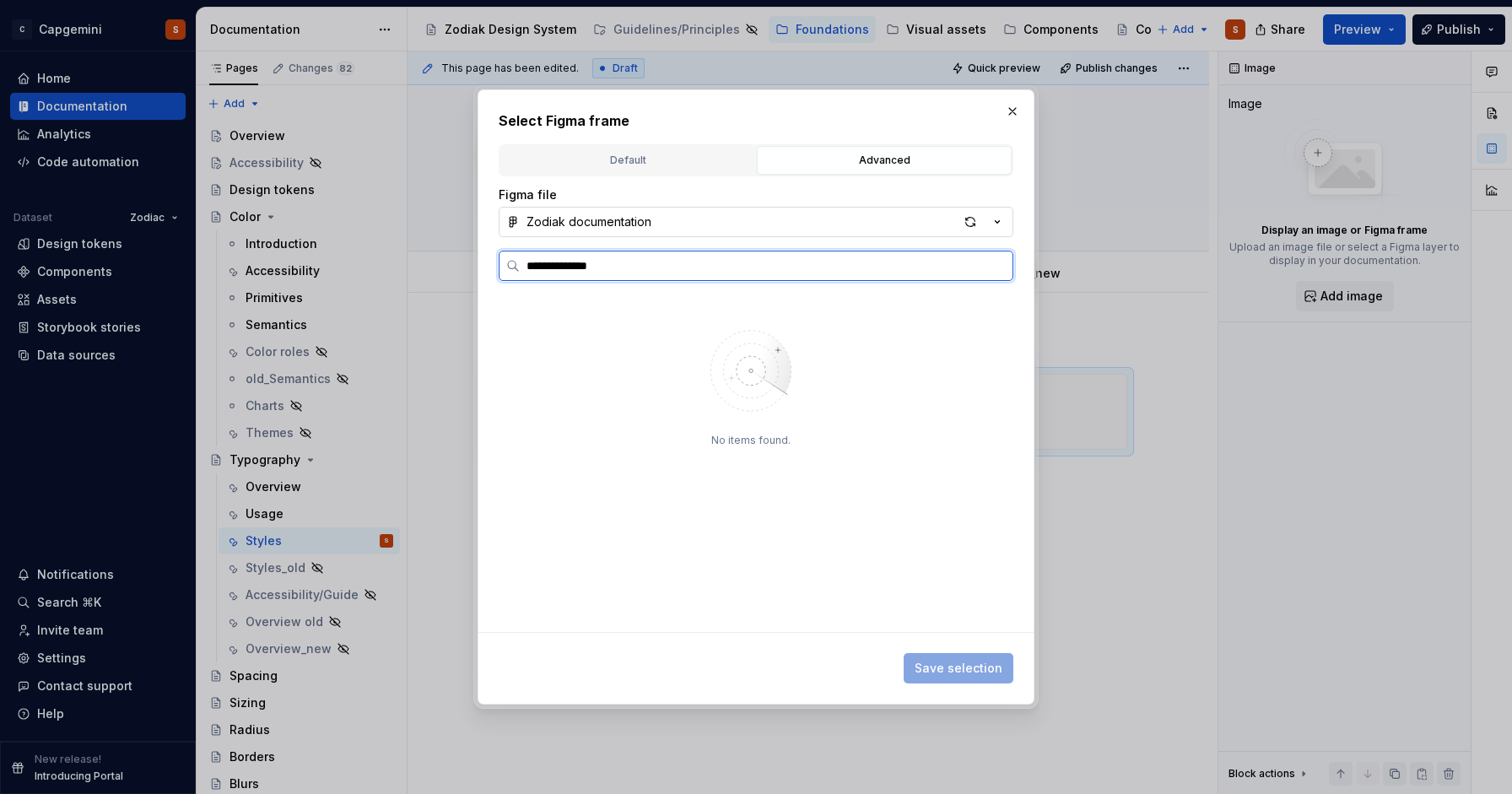
type input "**********"
click at [976, 219] on div "button" at bounding box center [970, 222] width 24 height 24
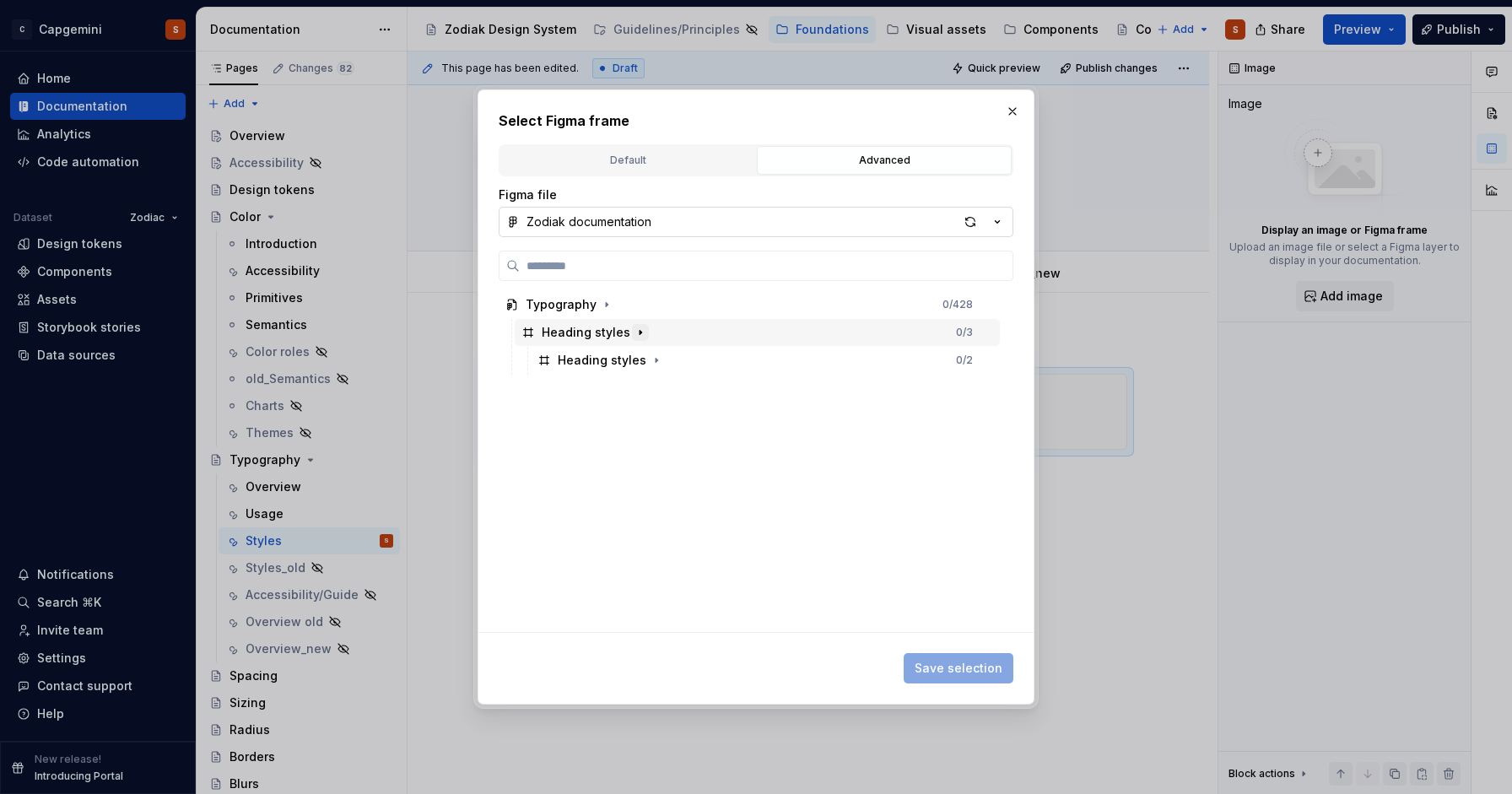
click at [635, 328] on icon "button" at bounding box center [641, 333] width 14 height 14
click at [600, 334] on div "Heading styles" at bounding box center [585, 332] width 88 height 17
click at [957, 671] on span "Save selection" at bounding box center [958, 667] width 88 height 17
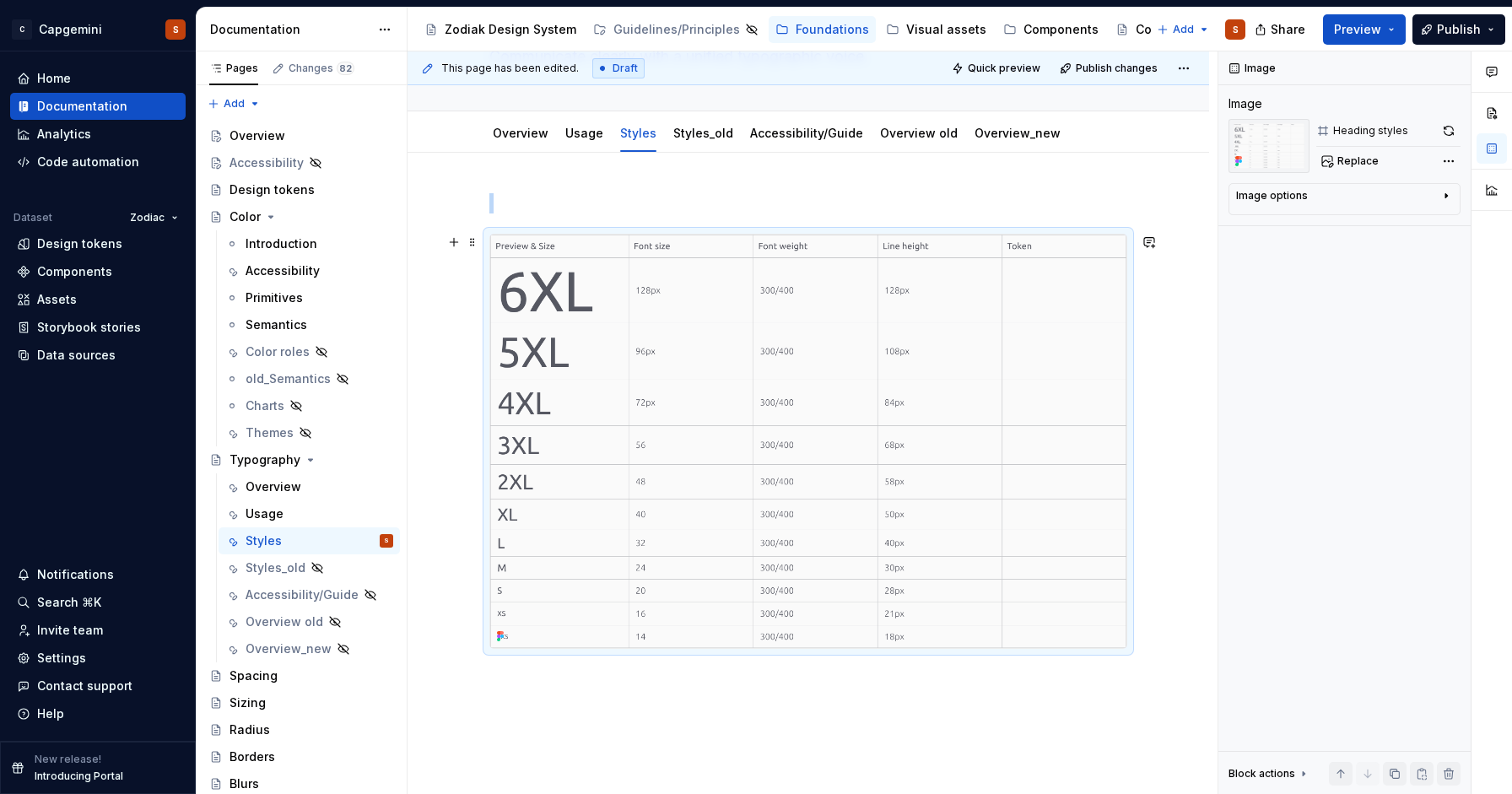
scroll to position [137, 0]
click at [459, 208] on button "button" at bounding box center [454, 207] width 24 height 24
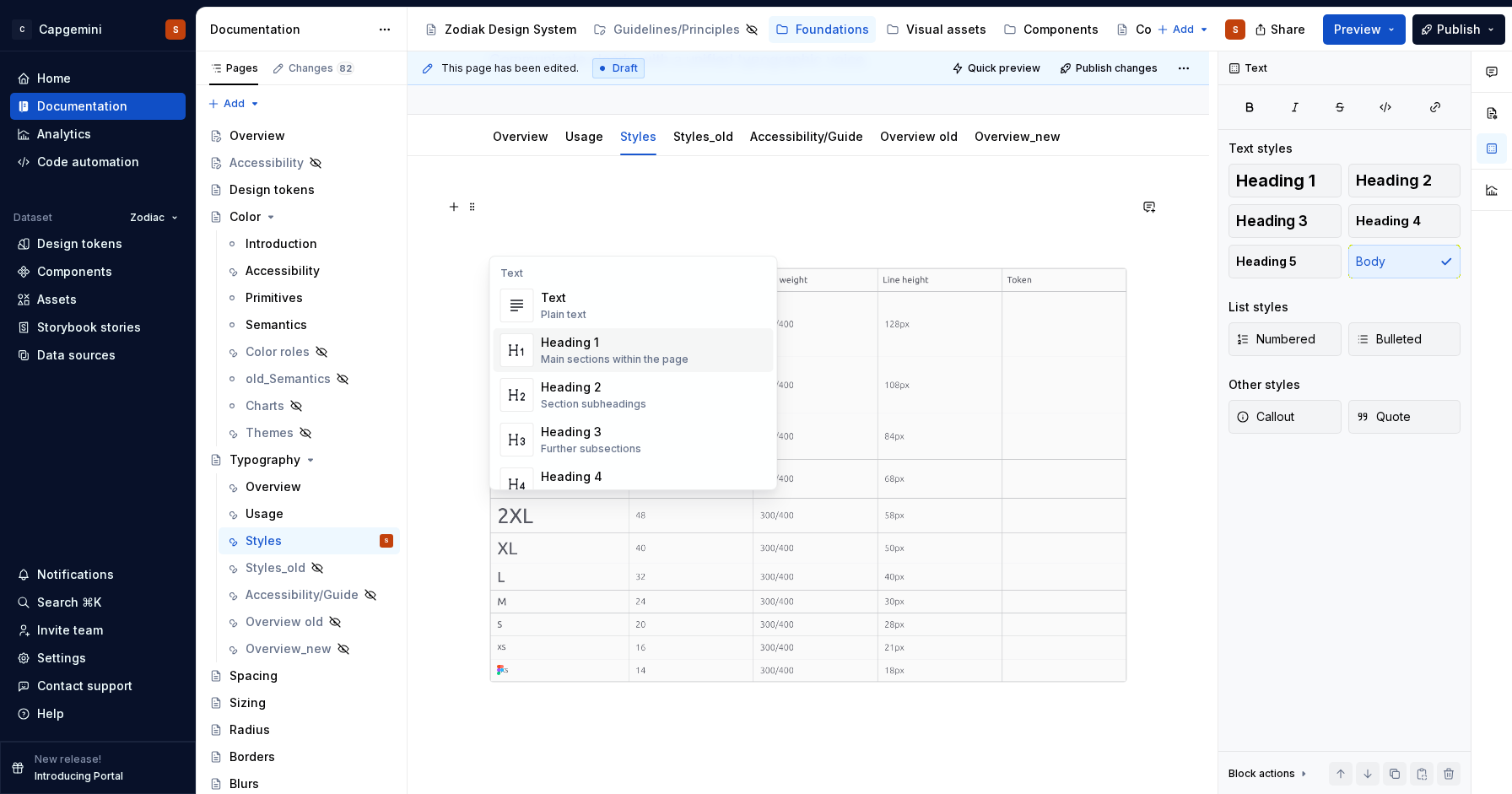
click at [563, 340] on div "Heading 1" at bounding box center [614, 342] width 148 height 17
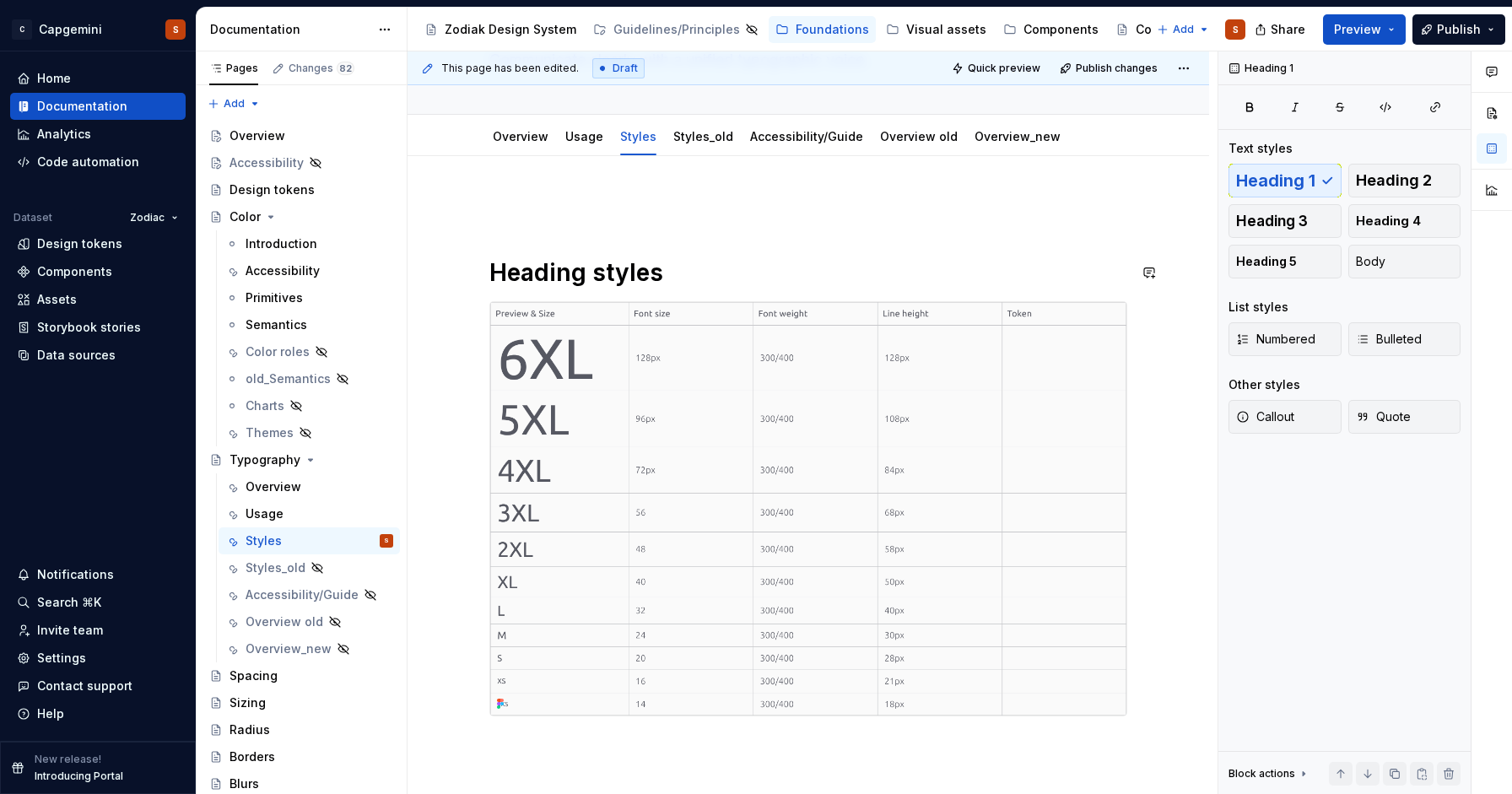
click at [518, 227] on div "Heading styles" at bounding box center [808, 456] width 638 height 520
click at [478, 225] on div "Heading styles" at bounding box center [809, 565] width 802 height 819
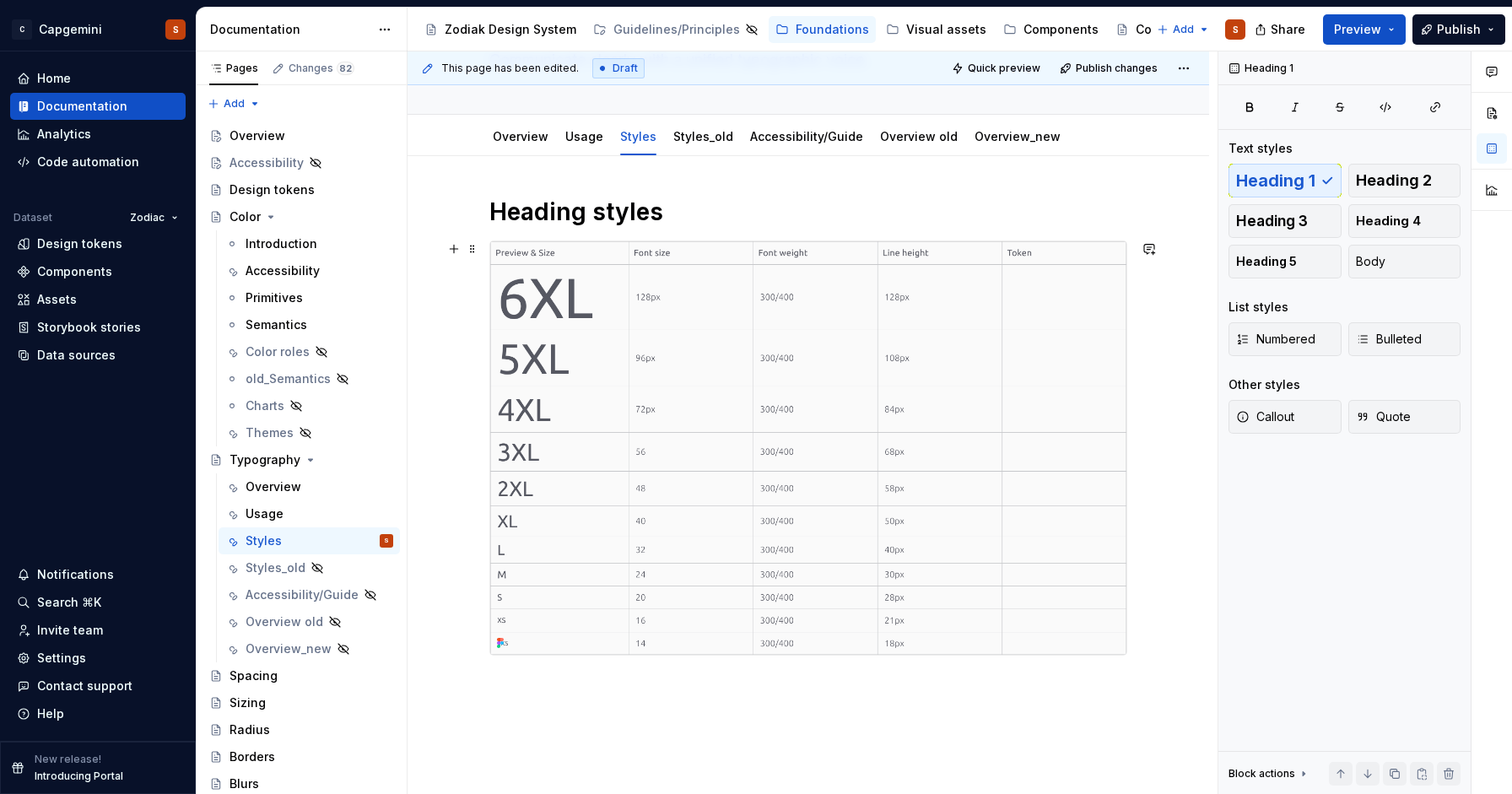
click at [1164, 330] on div "Heading styles" at bounding box center [809, 535] width 802 height 757
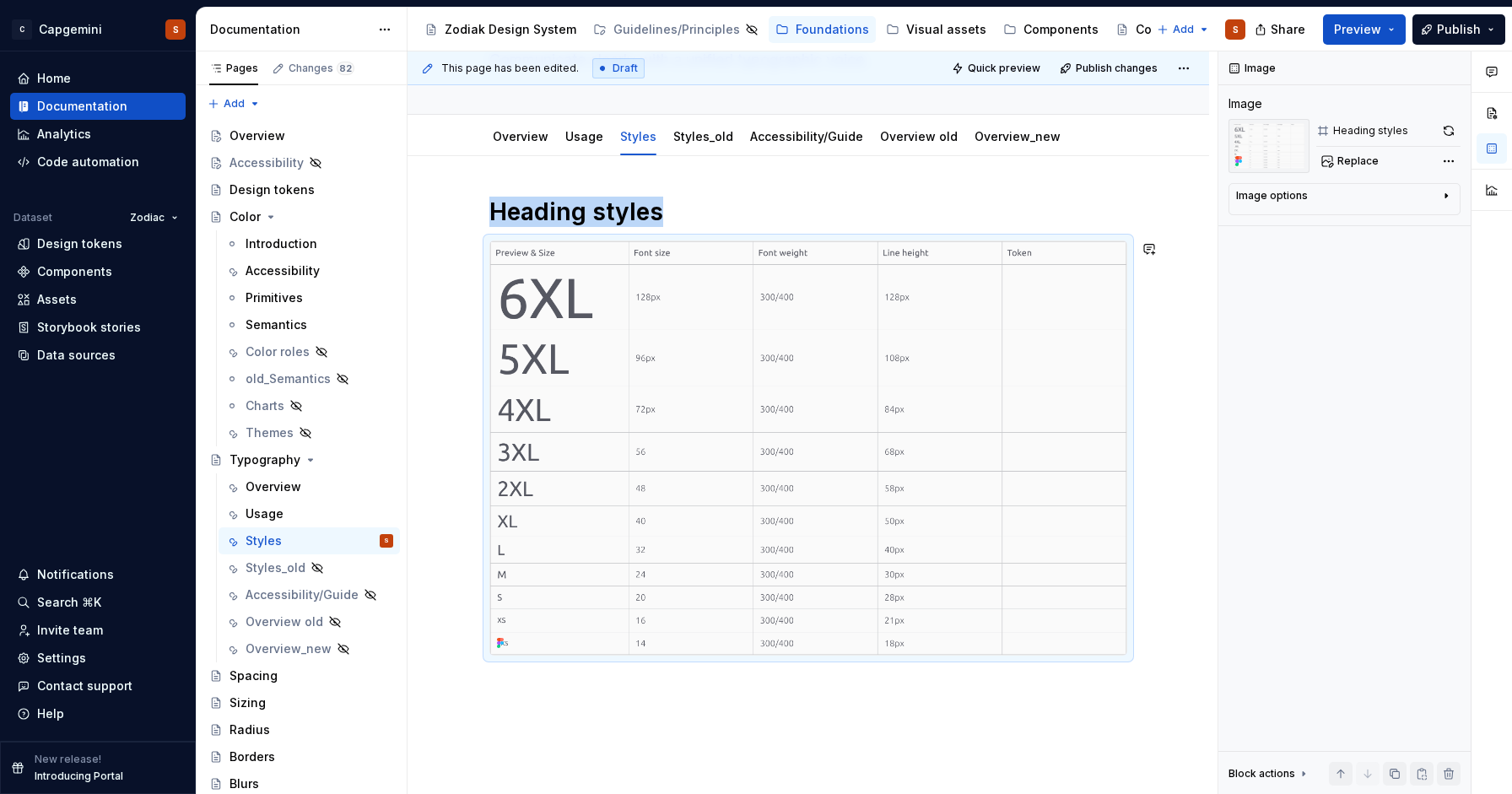
click at [1064, 734] on div "Heading styles" at bounding box center [809, 535] width 802 height 757
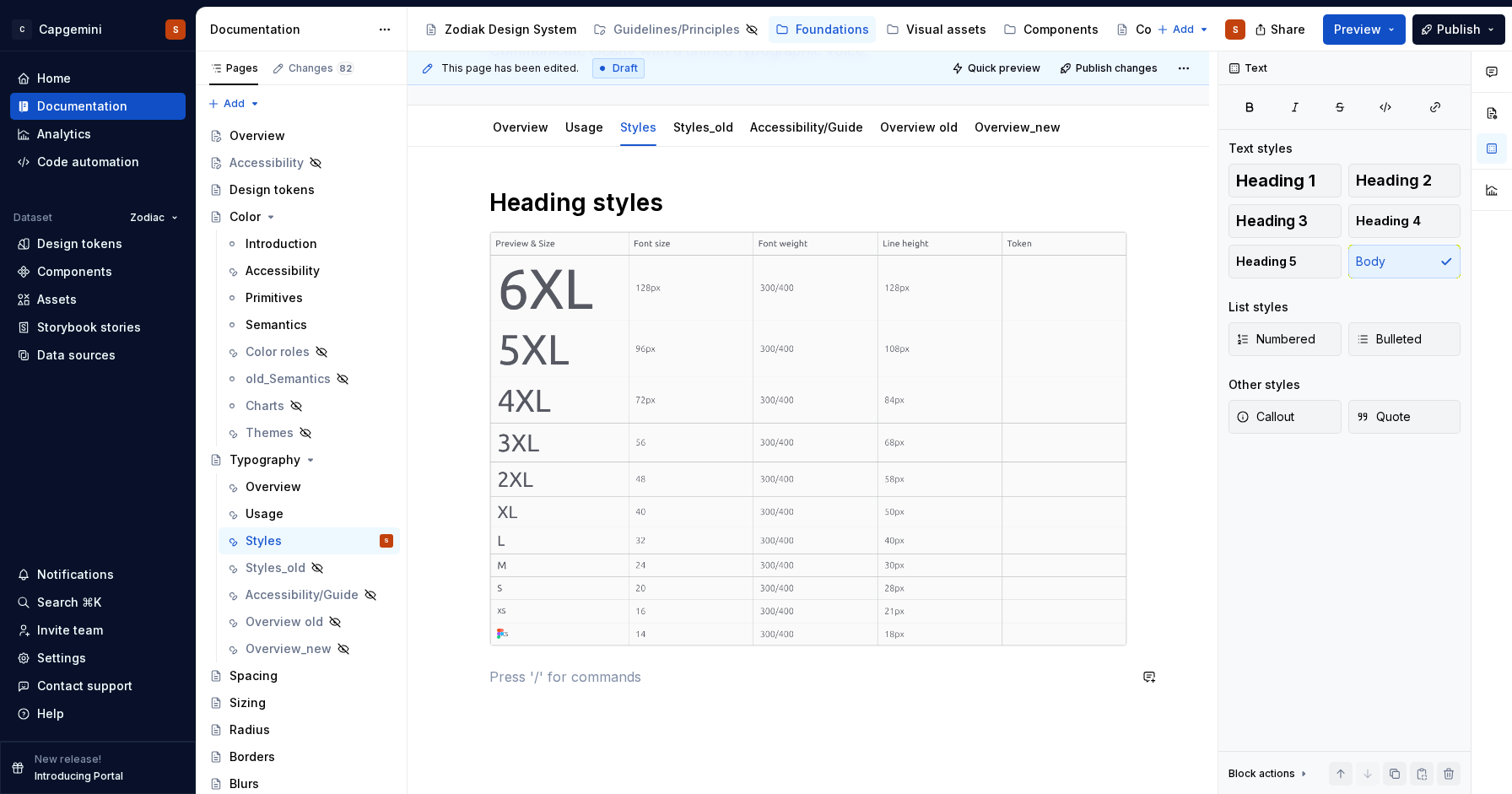
scroll to position [167, 0]
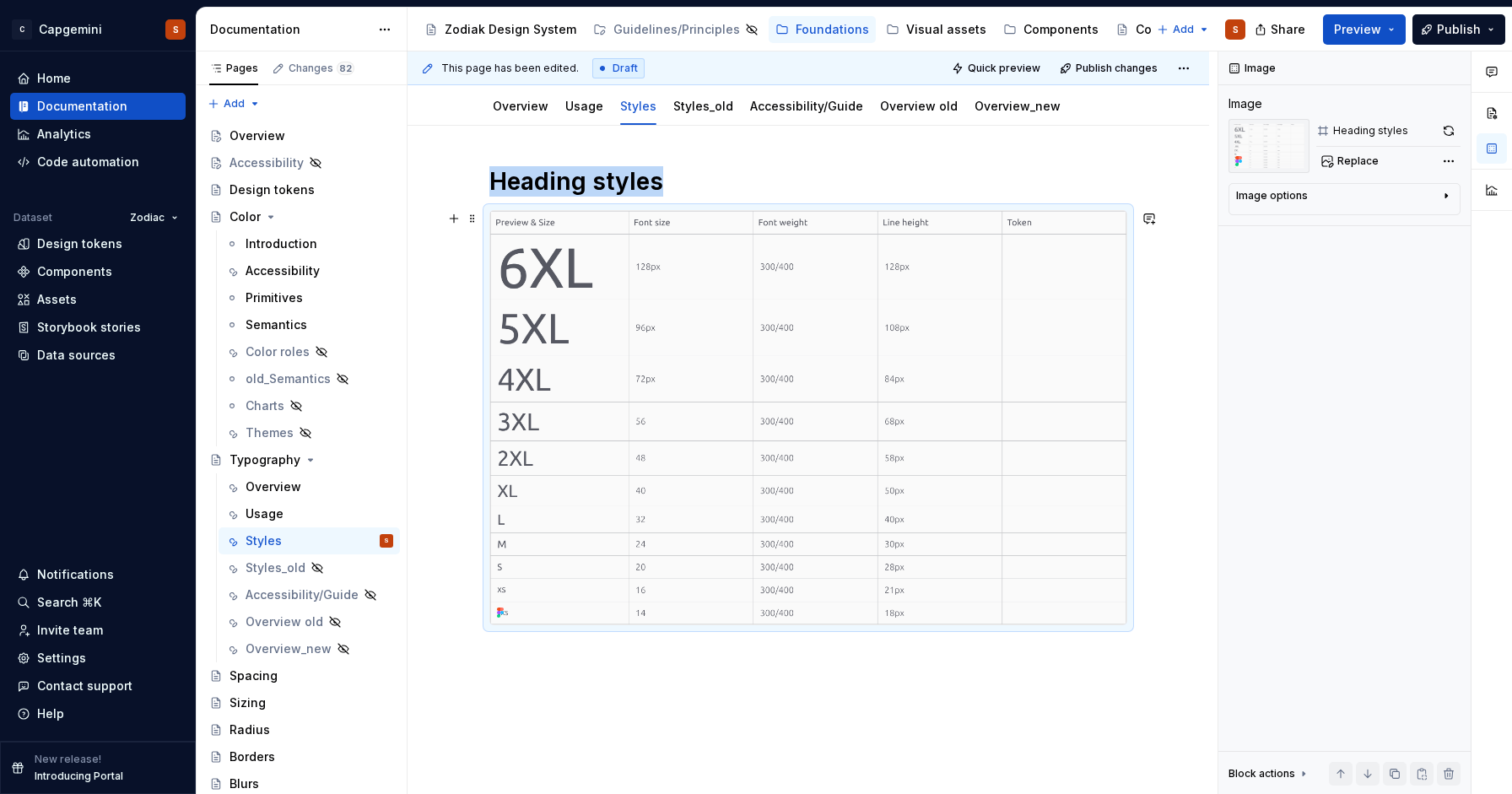
click at [930, 339] on img at bounding box center [808, 418] width 637 height 414
click at [1401, 165] on div "Replace" at bounding box center [1388, 161] width 145 height 24
click at [1366, 165] on span "Replace" at bounding box center [1359, 161] width 42 height 14
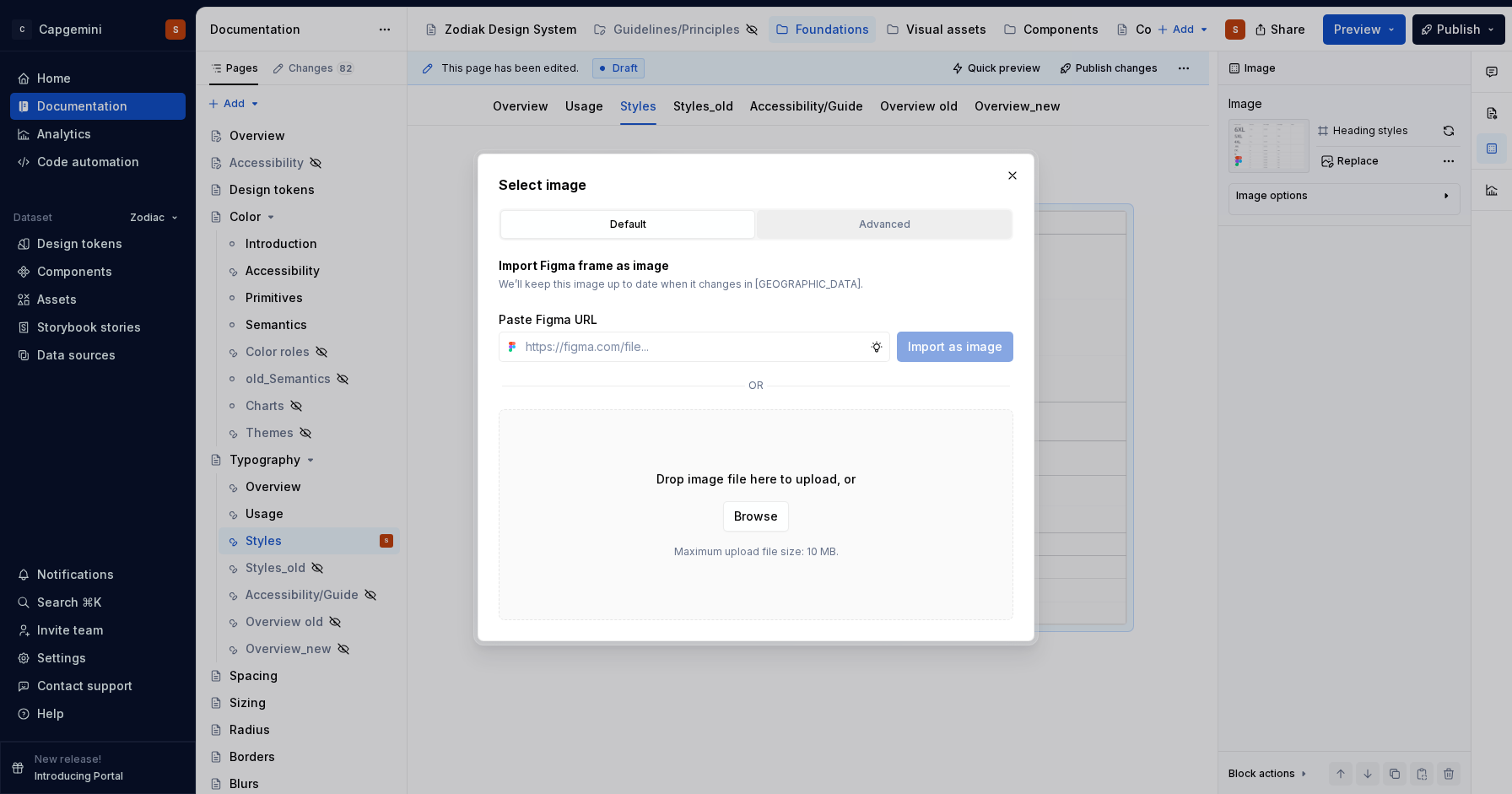
click at [863, 232] on button "Advanced" at bounding box center [883, 224] width 254 height 29
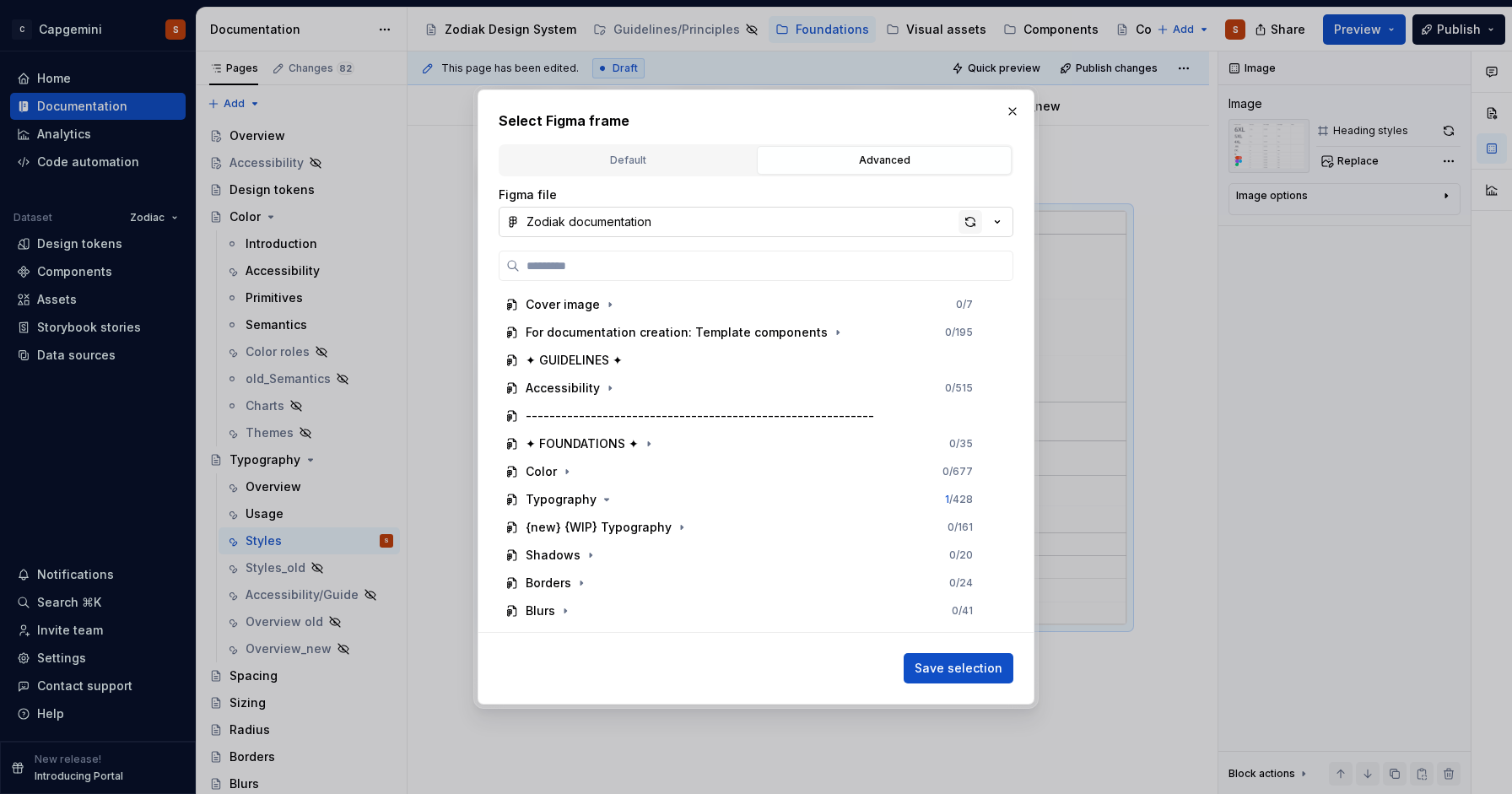
click at [966, 223] on div "button" at bounding box center [970, 222] width 24 height 24
click at [969, 211] on div "button" at bounding box center [970, 222] width 24 height 24
type textarea "*"
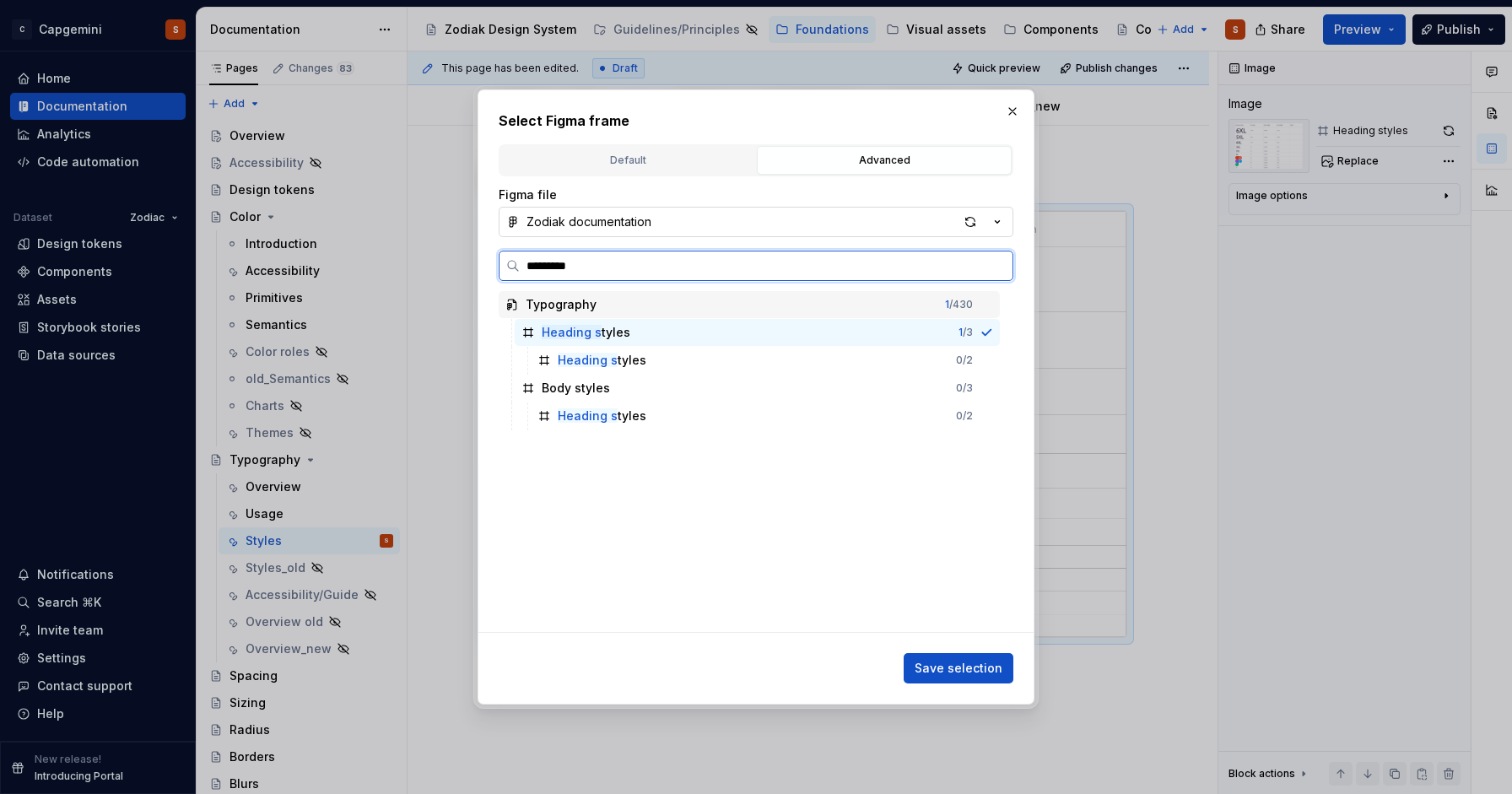
type input "**********"
click at [910, 335] on div "Heading st yles 1 / 3" at bounding box center [757, 332] width 485 height 27
click at [991, 338] on div "Heading st yles 1 / 3" at bounding box center [757, 332] width 485 height 27
click at [984, 336] on icon at bounding box center [986, 333] width 14 height 14
click at [575, 337] on mark "Heading st" at bounding box center [573, 332] width 64 height 14
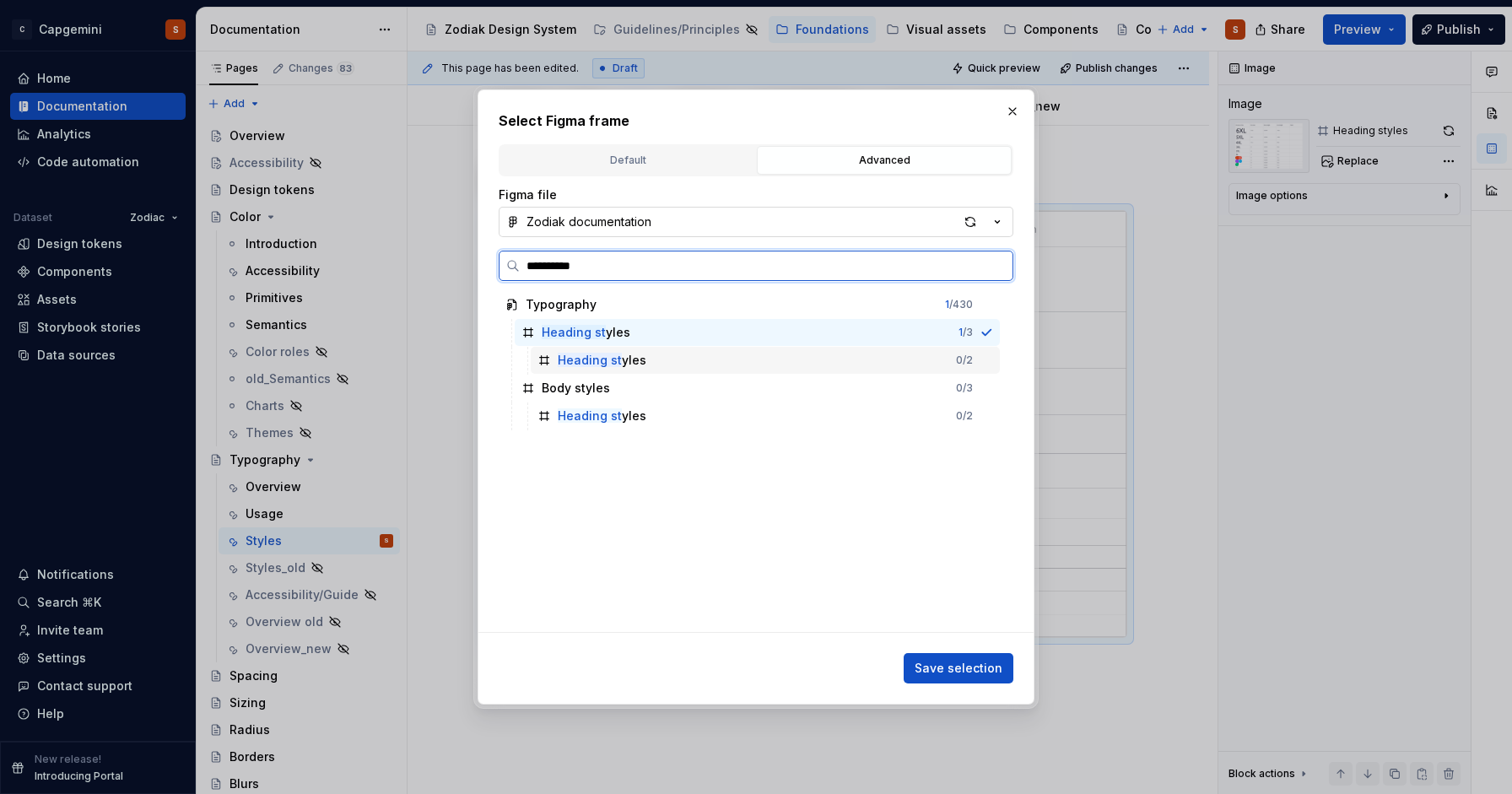
click at [637, 358] on div "Heading st yles" at bounding box center [601, 359] width 88 height 17
click at [859, 327] on div "Heading st yles 1 / 3" at bounding box center [757, 332] width 485 height 27
click at [859, 391] on div "Body styles 0 / 3" at bounding box center [757, 387] width 485 height 27
click at [926, 339] on div "Heading st yles 0 / 3" at bounding box center [757, 332] width 485 height 27
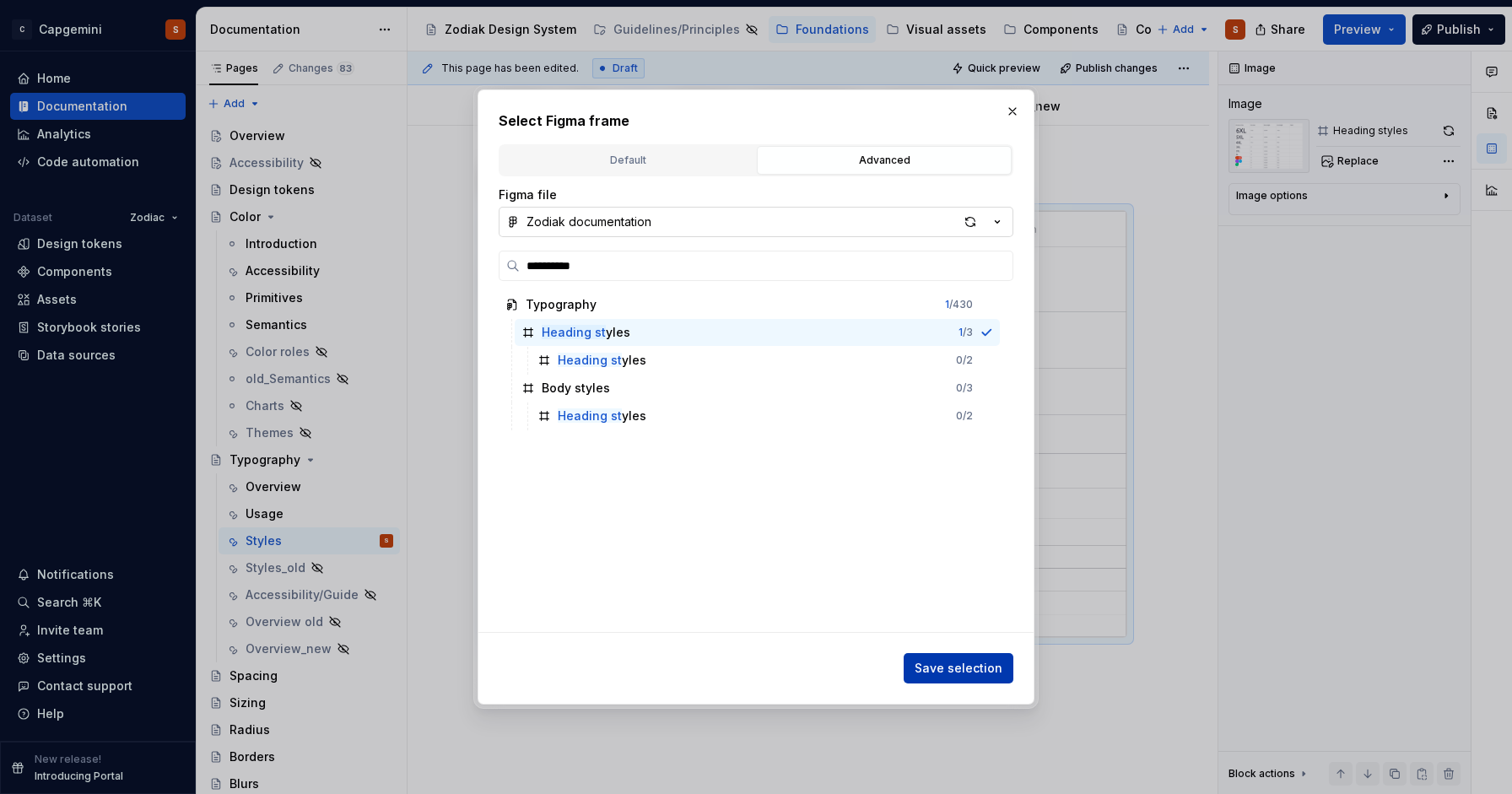
click at [980, 662] on span "Save selection" at bounding box center [958, 667] width 88 height 17
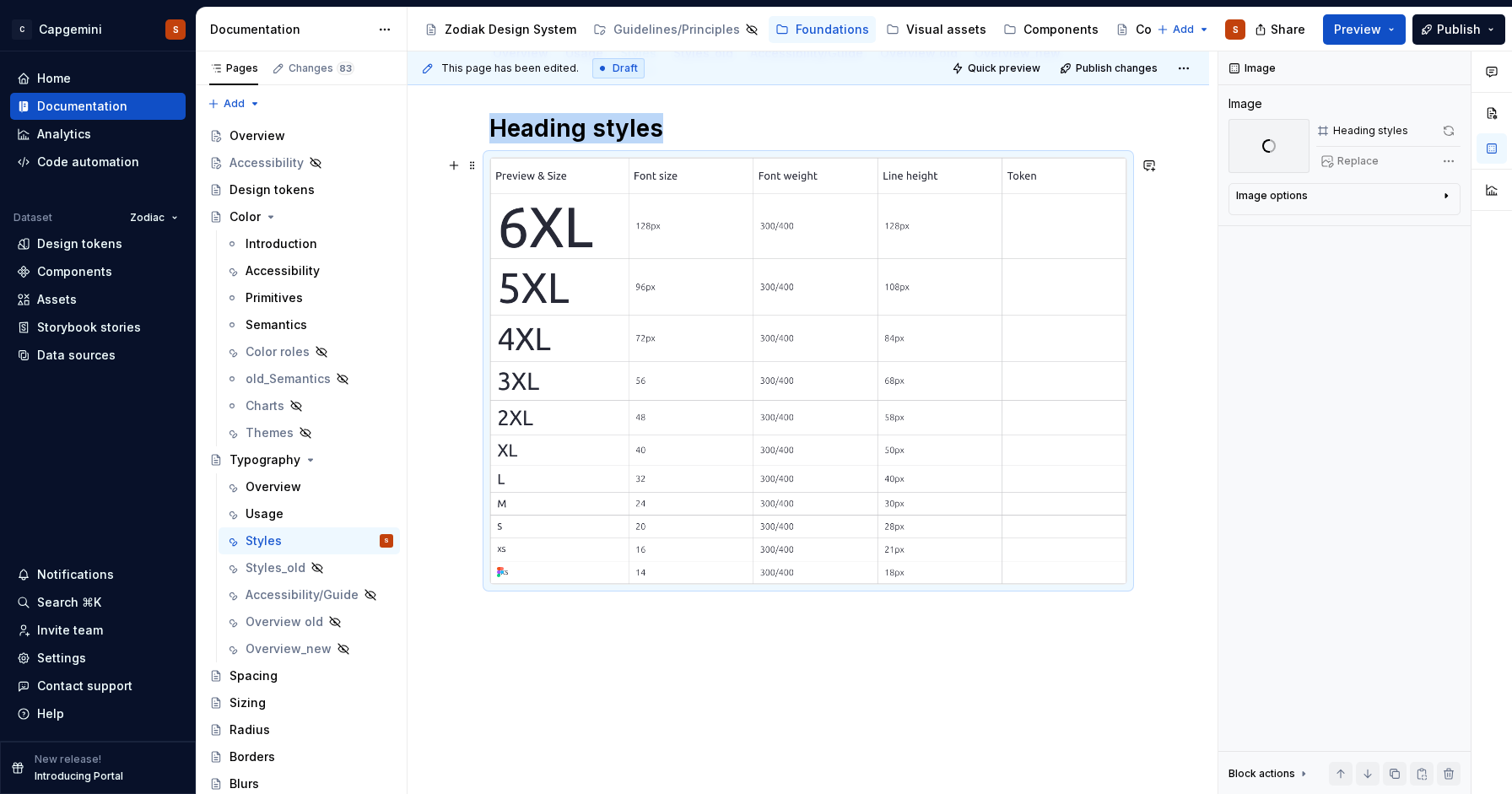
scroll to position [209, 0]
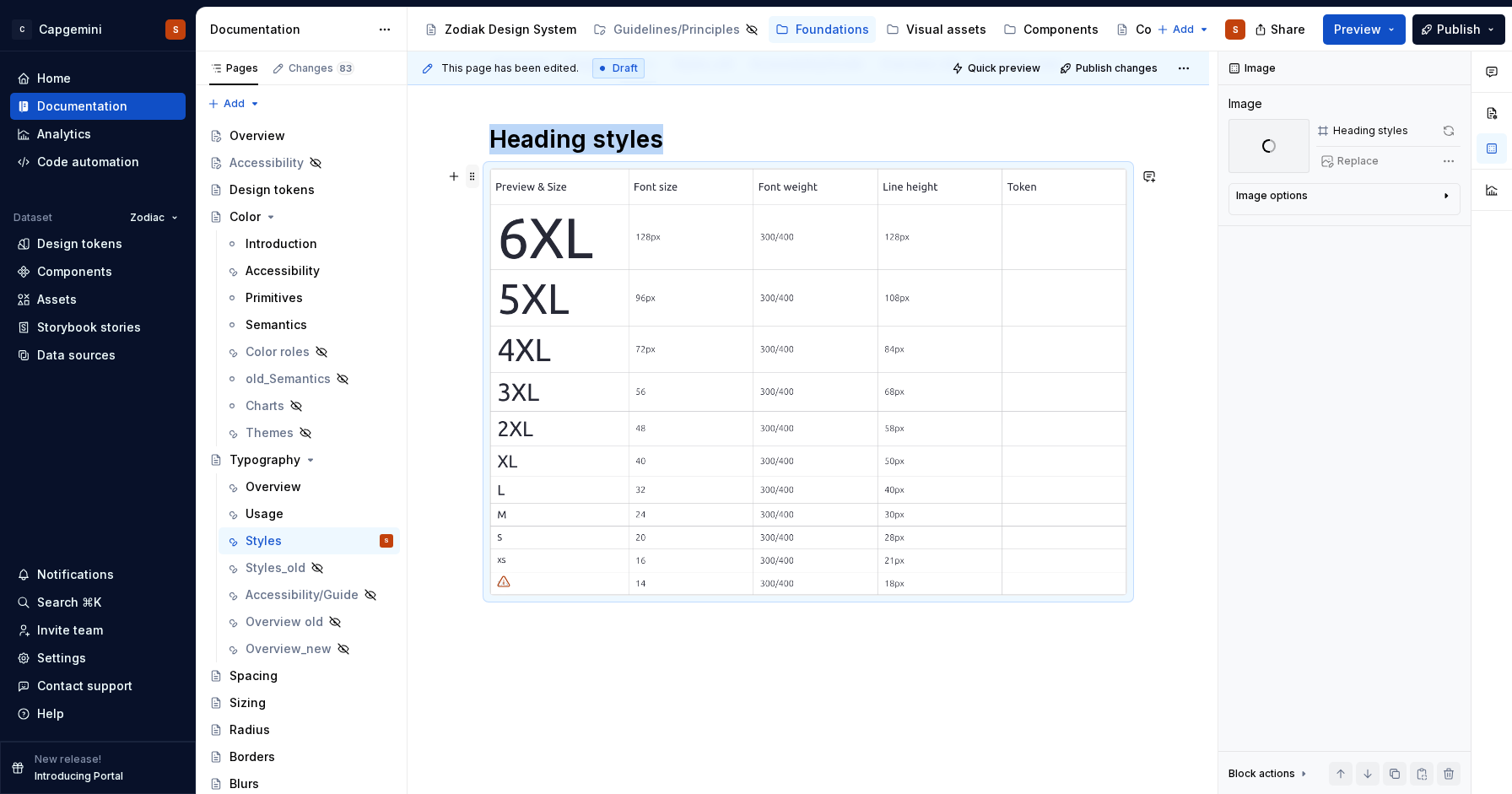
click at [471, 182] on span at bounding box center [472, 176] width 14 height 24
click at [524, 326] on div "Delete" at bounding box center [552, 325] width 110 height 17
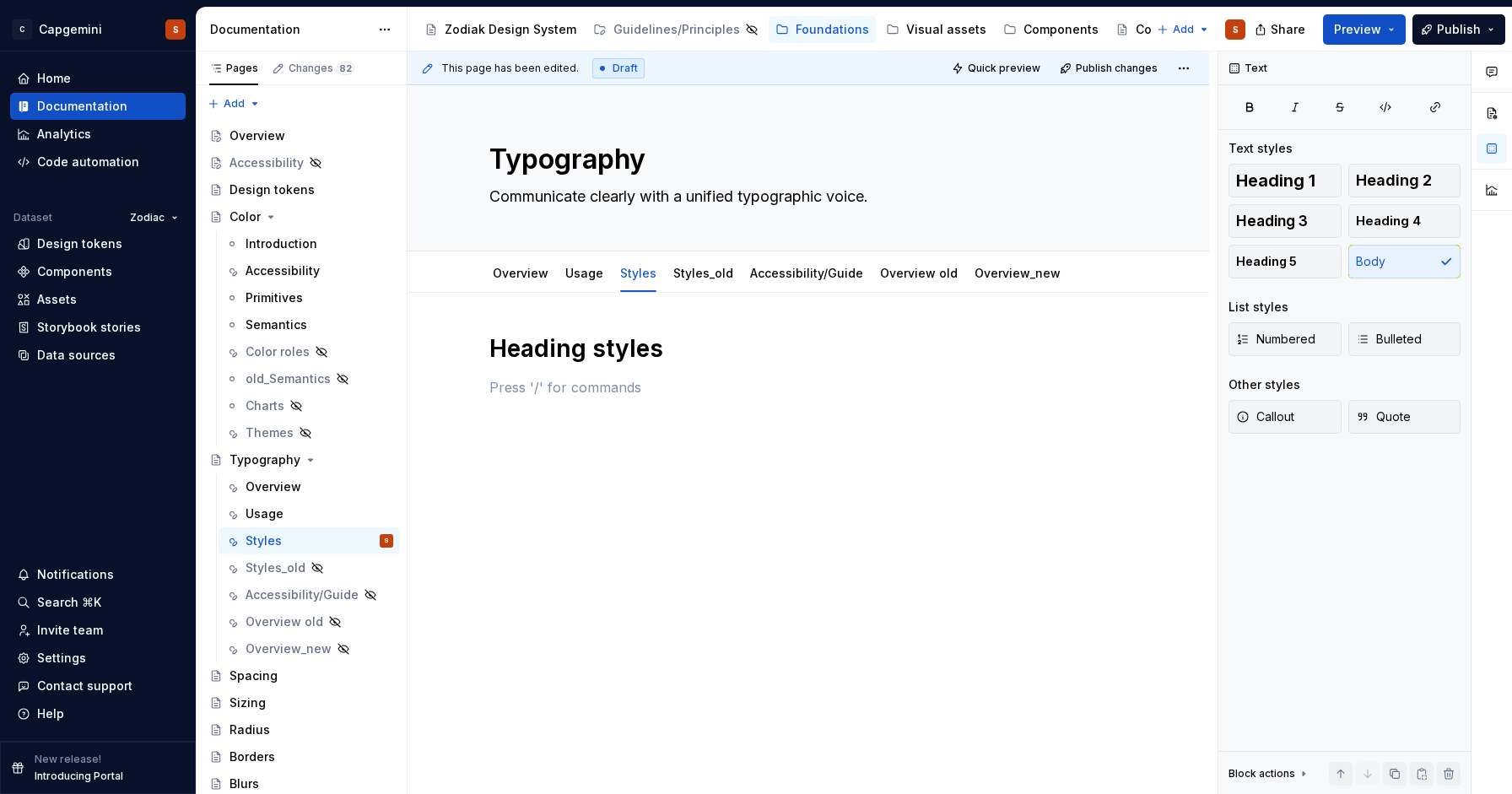
scroll to position [0, 0]
click at [476, 348] on span at bounding box center [472, 348] width 14 height 24
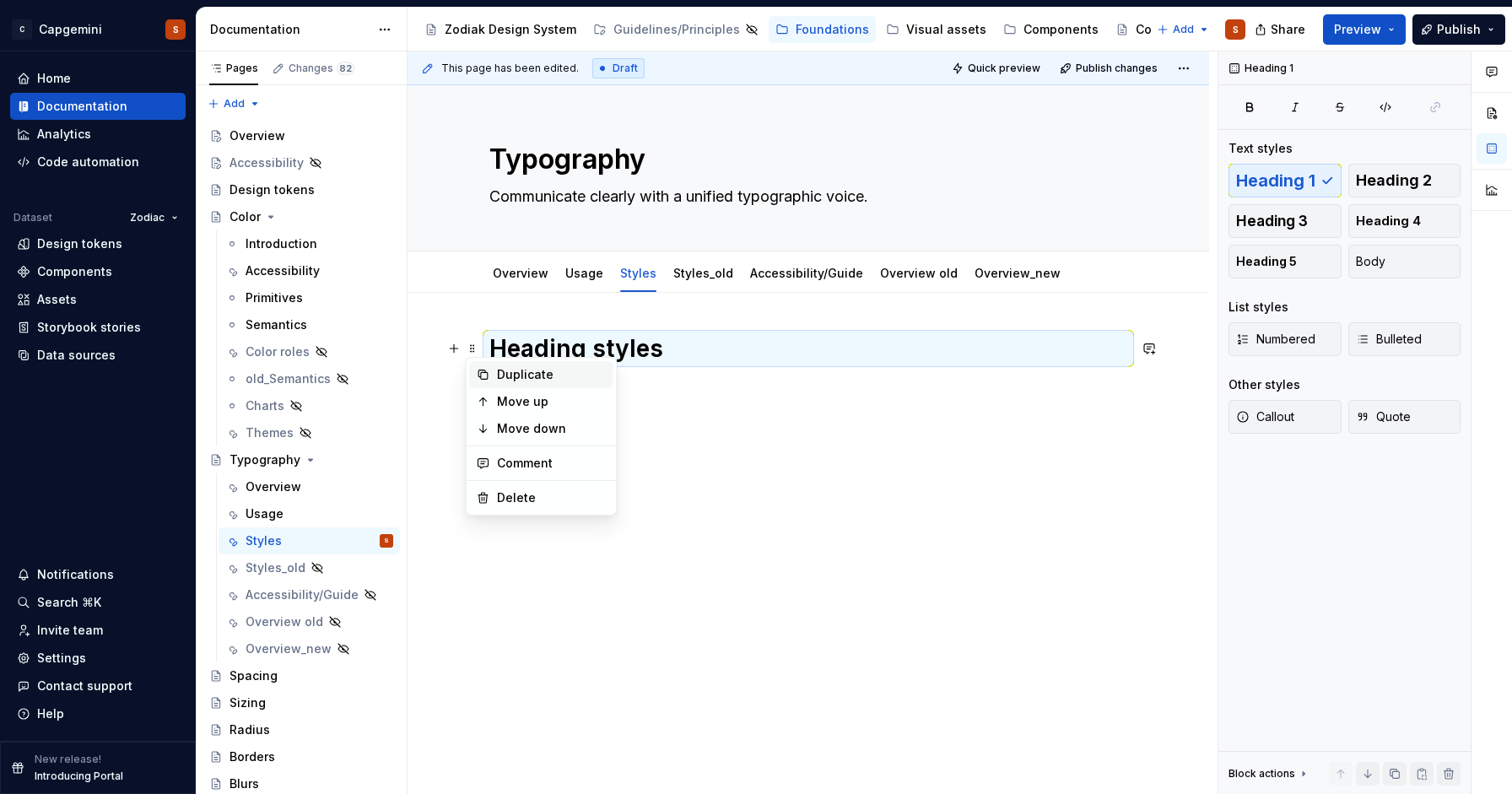
click at [506, 373] on div "Duplicate" at bounding box center [552, 374] width 110 height 17
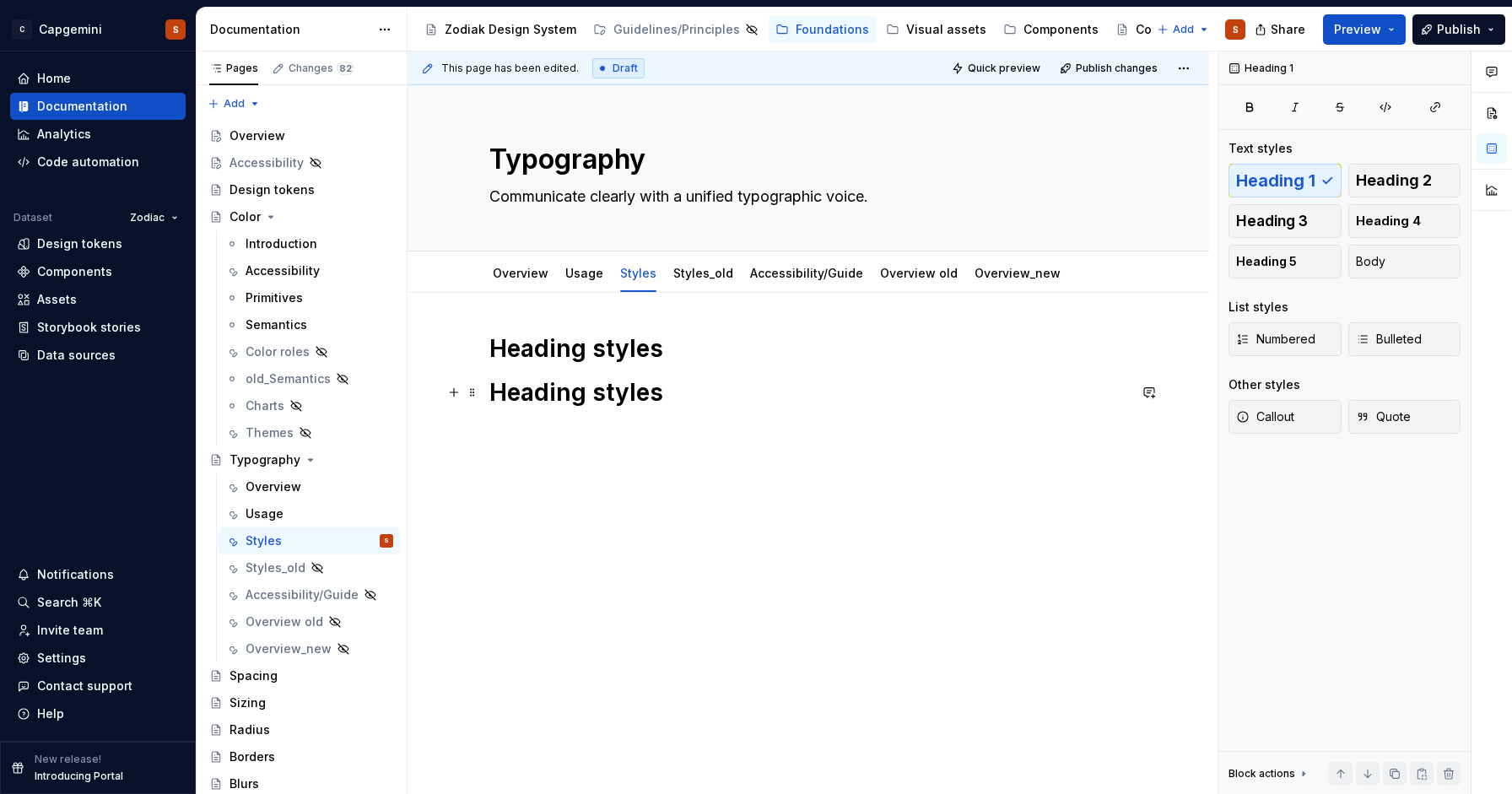
click at [522, 406] on h1 "Heading styles" at bounding box center [808, 392] width 638 height 31
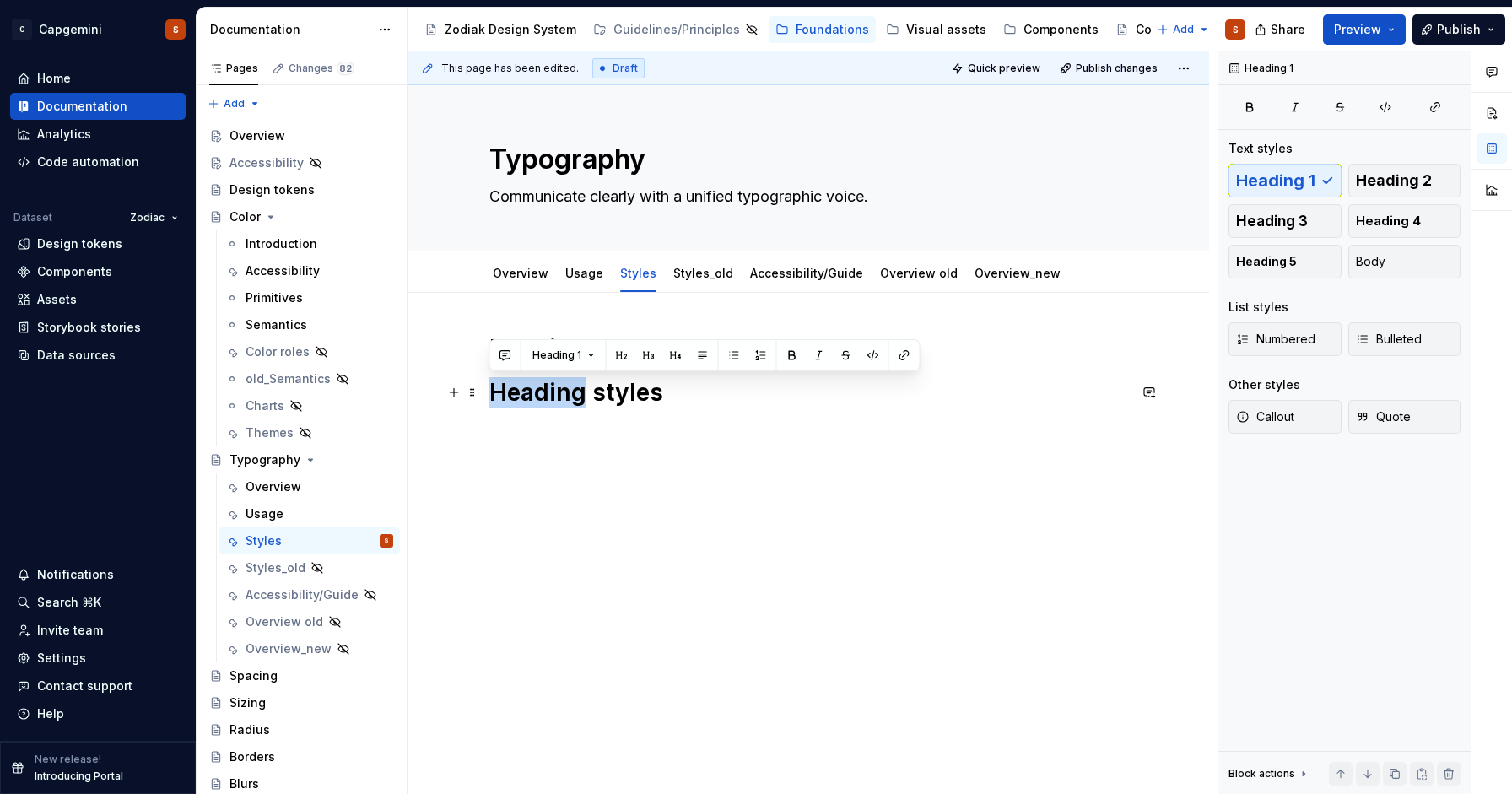
click at [522, 406] on h1 "Heading styles" at bounding box center [808, 392] width 638 height 31
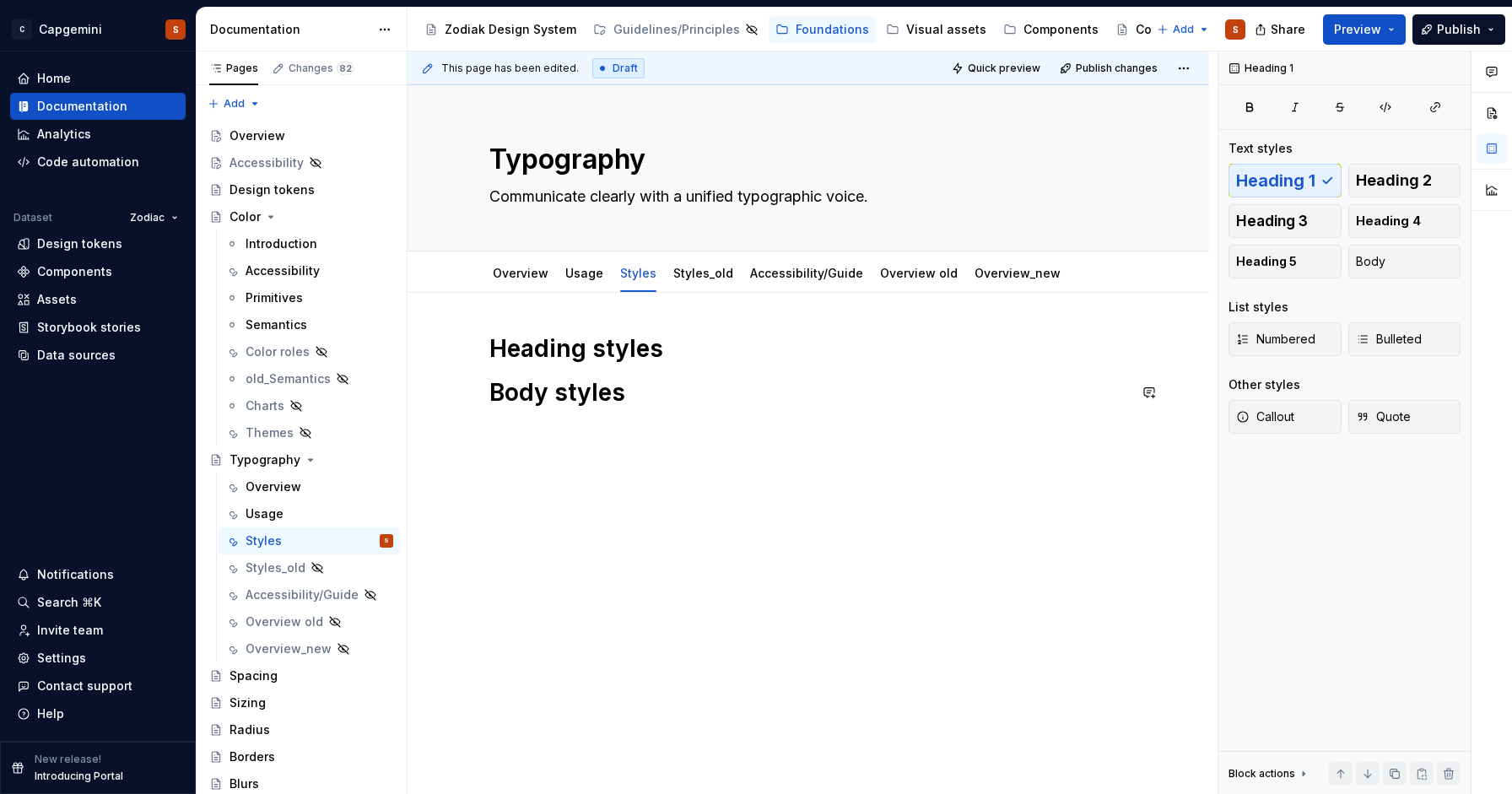
click at [773, 372] on div "Heading styles Body styles" at bounding box center [808, 387] width 638 height 108
click at [667, 346] on h1 "Heading styles" at bounding box center [808, 348] width 638 height 31
click at [459, 343] on button "button" at bounding box center [454, 348] width 24 height 24
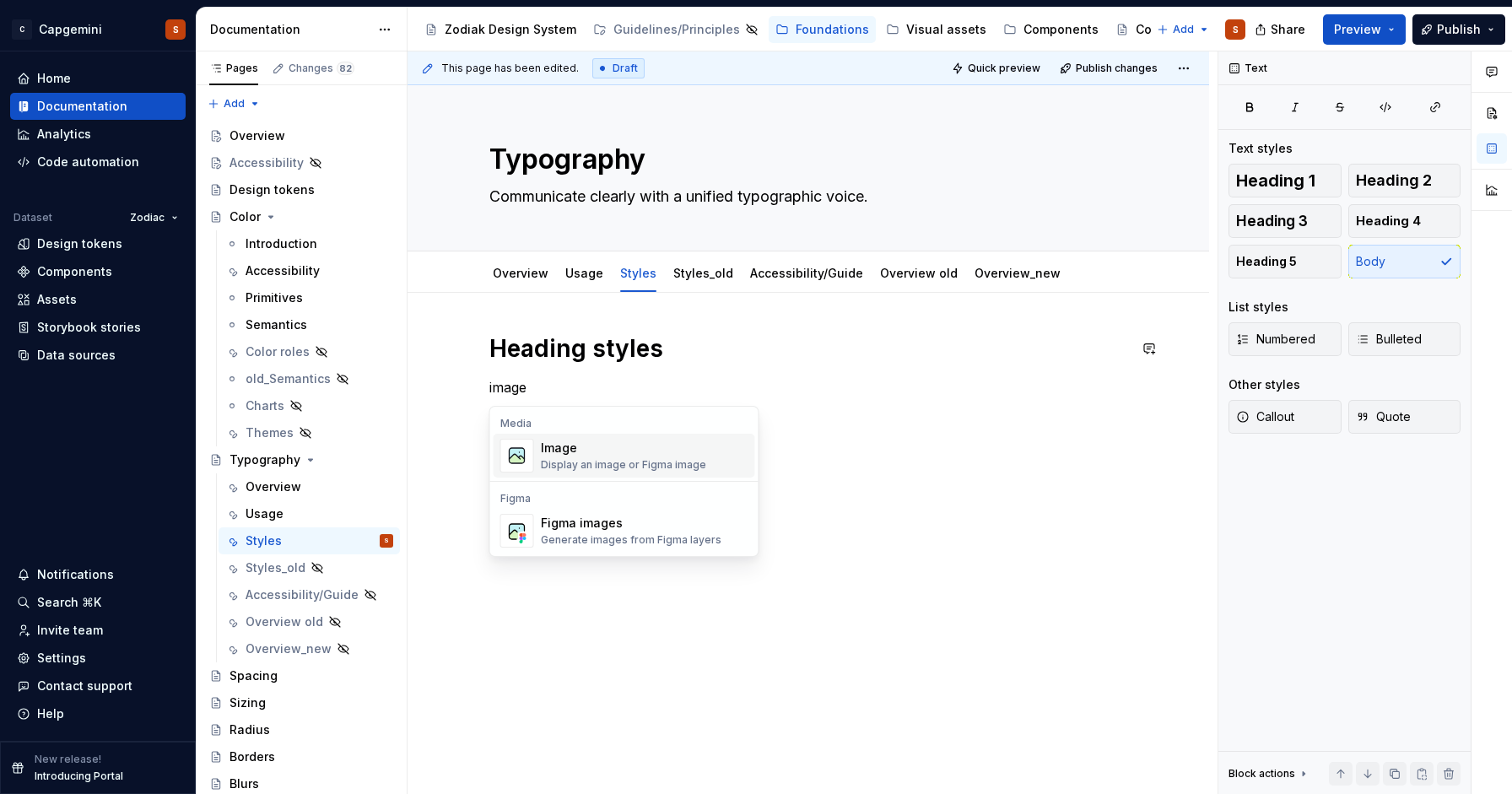
click at [598, 449] on div "Image" at bounding box center [623, 447] width 165 height 17
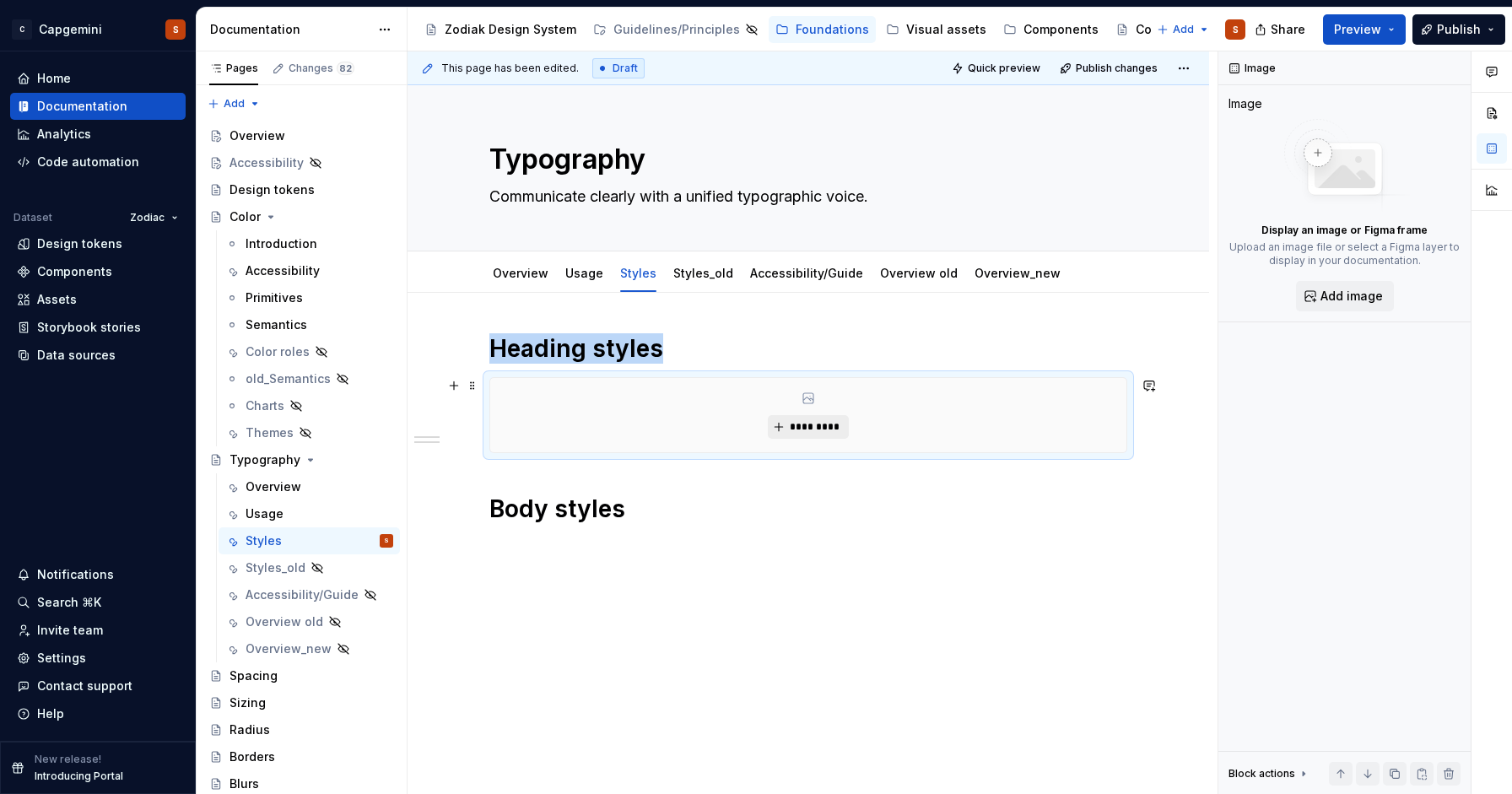
click at [804, 430] on span "*********" at bounding box center [815, 427] width 51 height 14
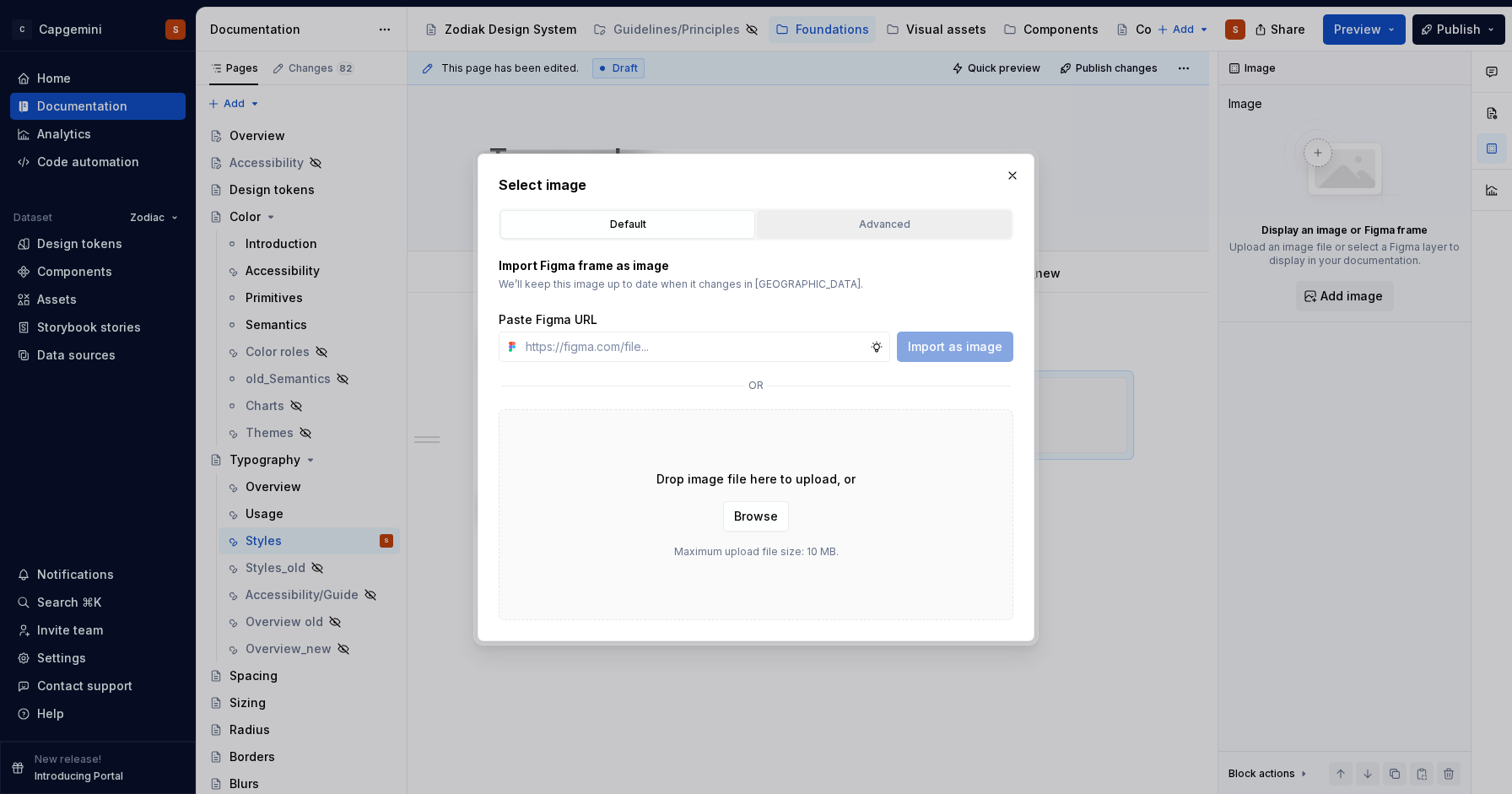
type textarea "*"
click at [858, 225] on div "Advanced" at bounding box center [883, 224] width 243 height 17
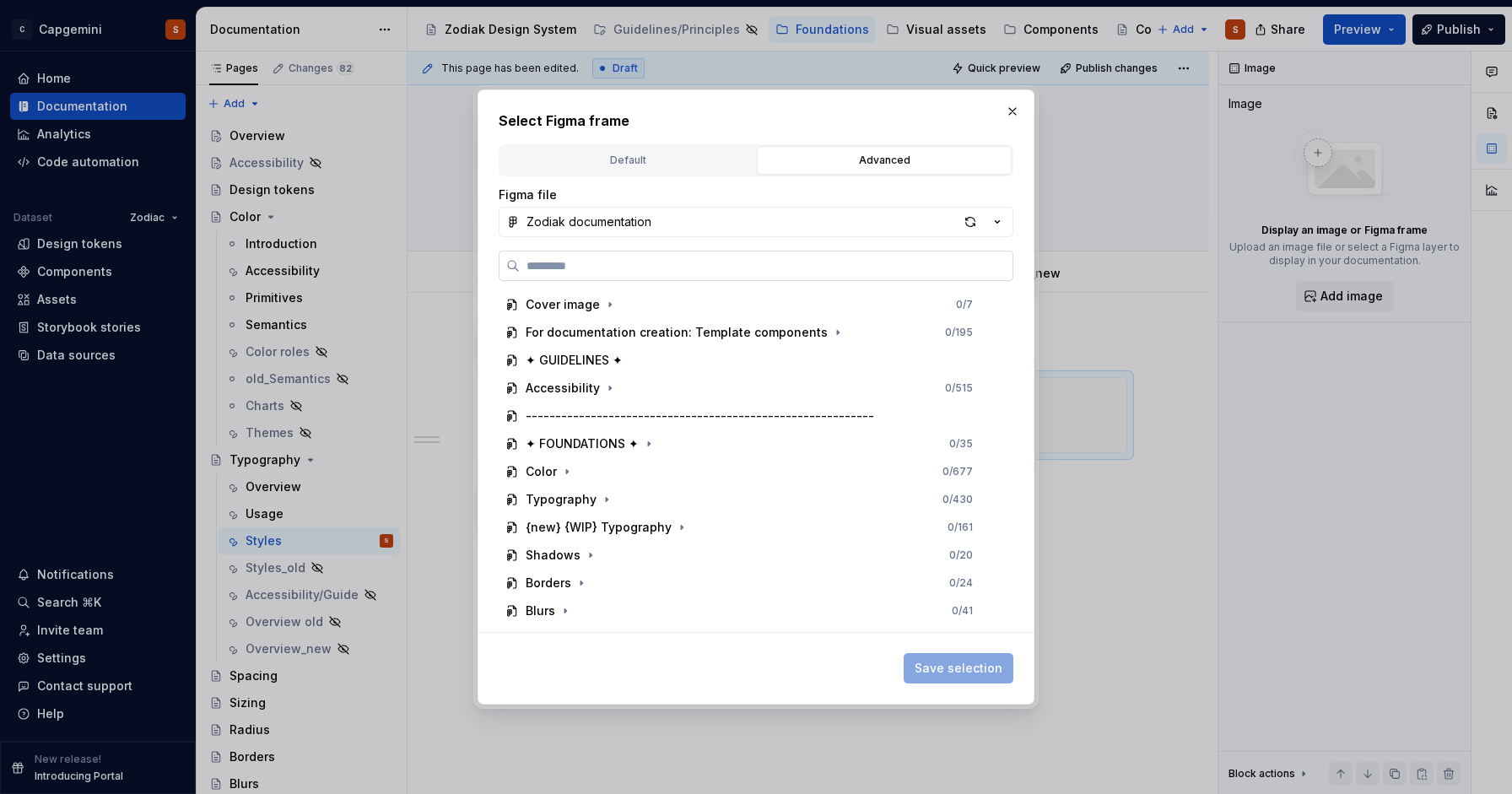
click at [704, 270] on input "search" at bounding box center [766, 265] width 493 height 17
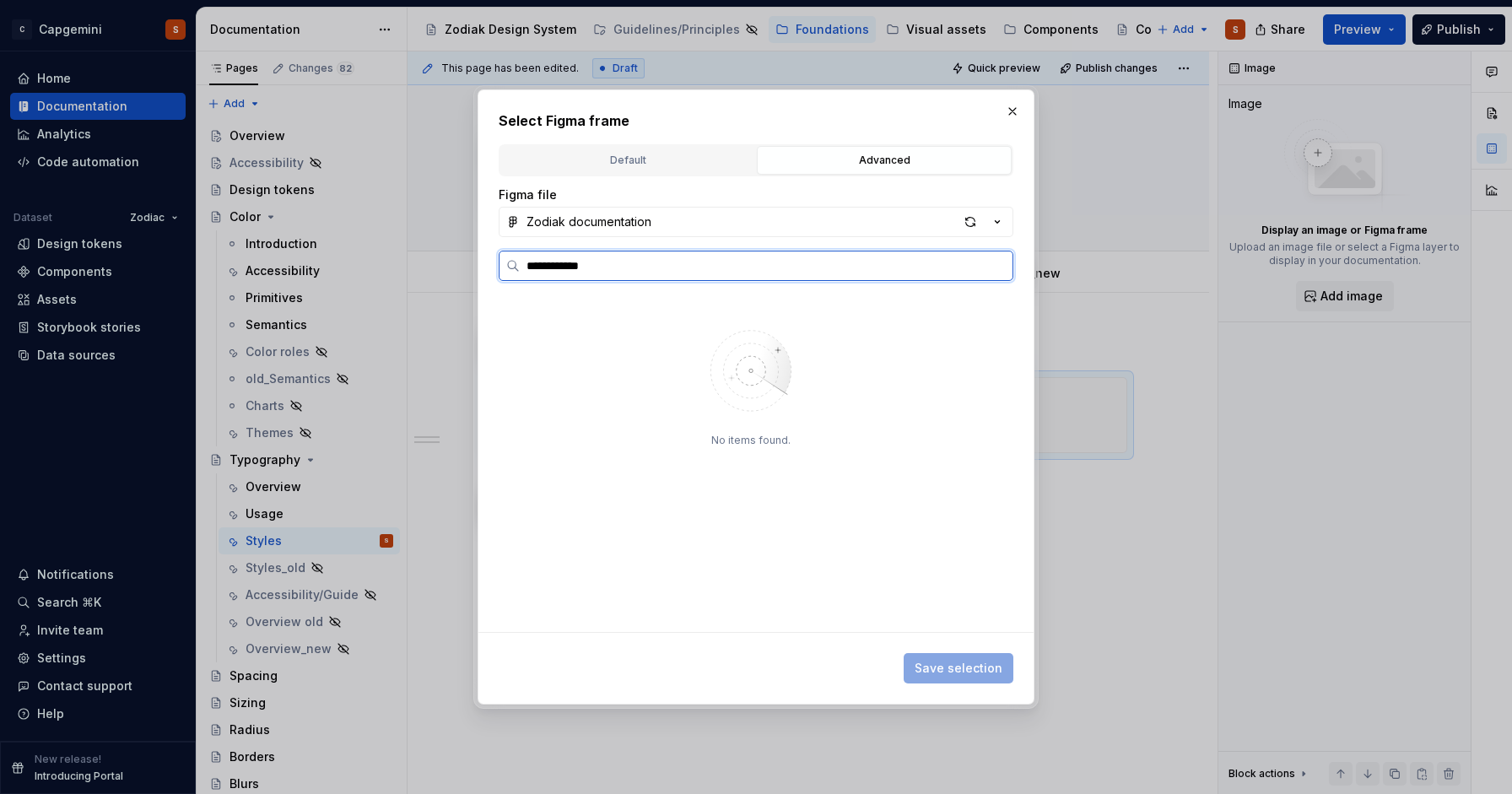
type input "**********"
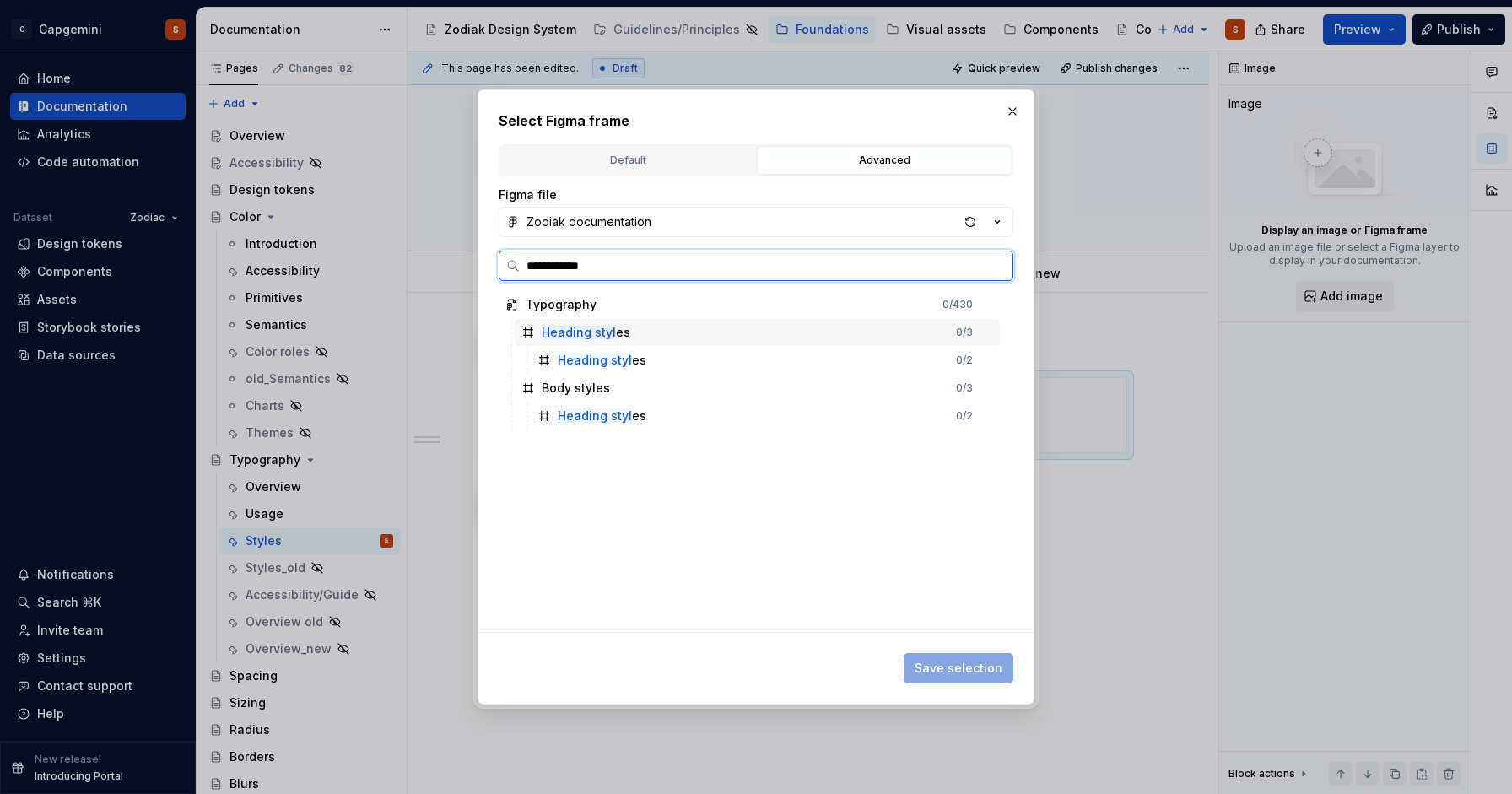
click at [684, 319] on div "Heading styl es 0 / 3" at bounding box center [757, 332] width 485 height 27
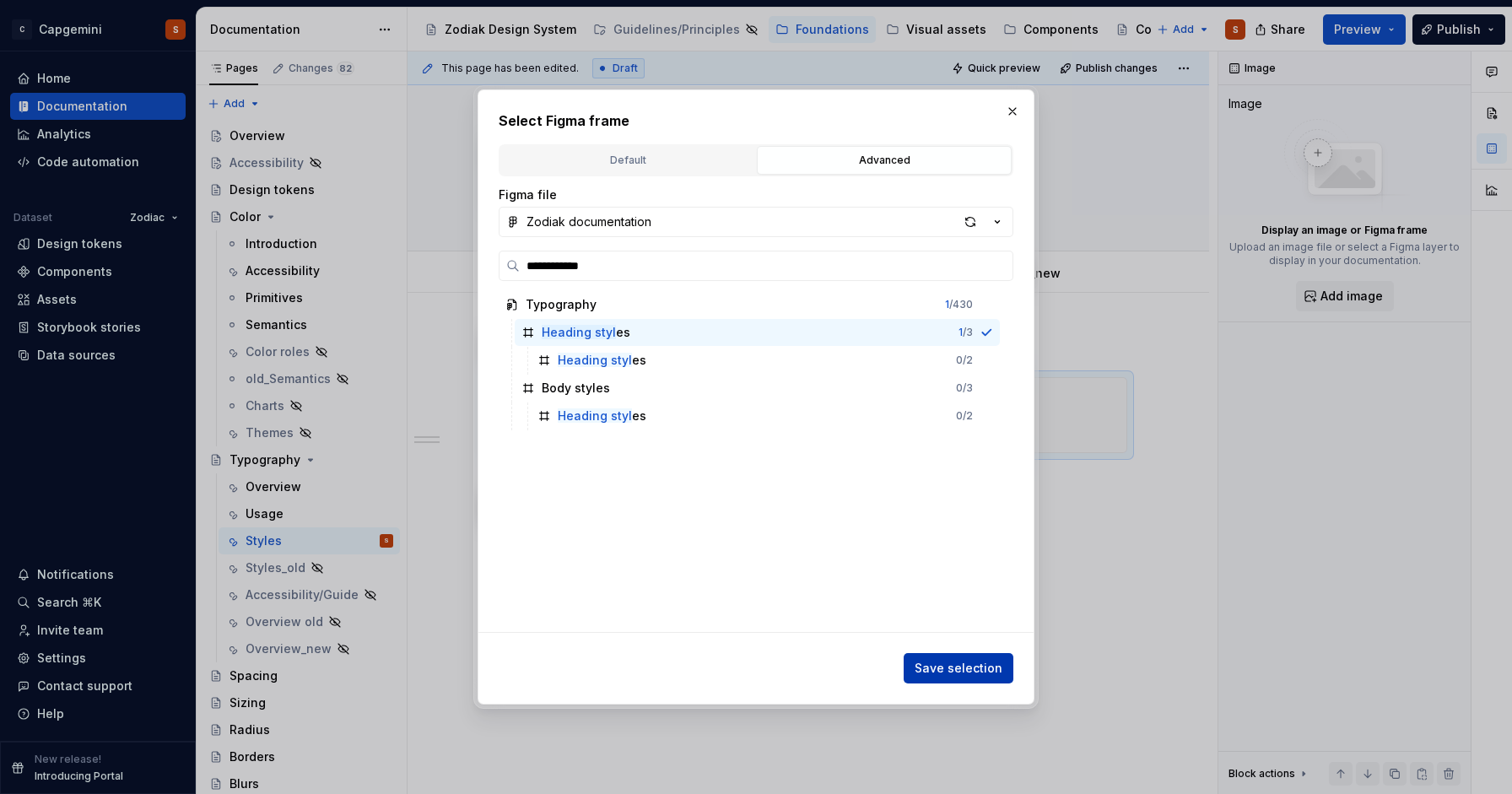
click at [950, 677] on button "Save selection" at bounding box center [958, 668] width 110 height 31
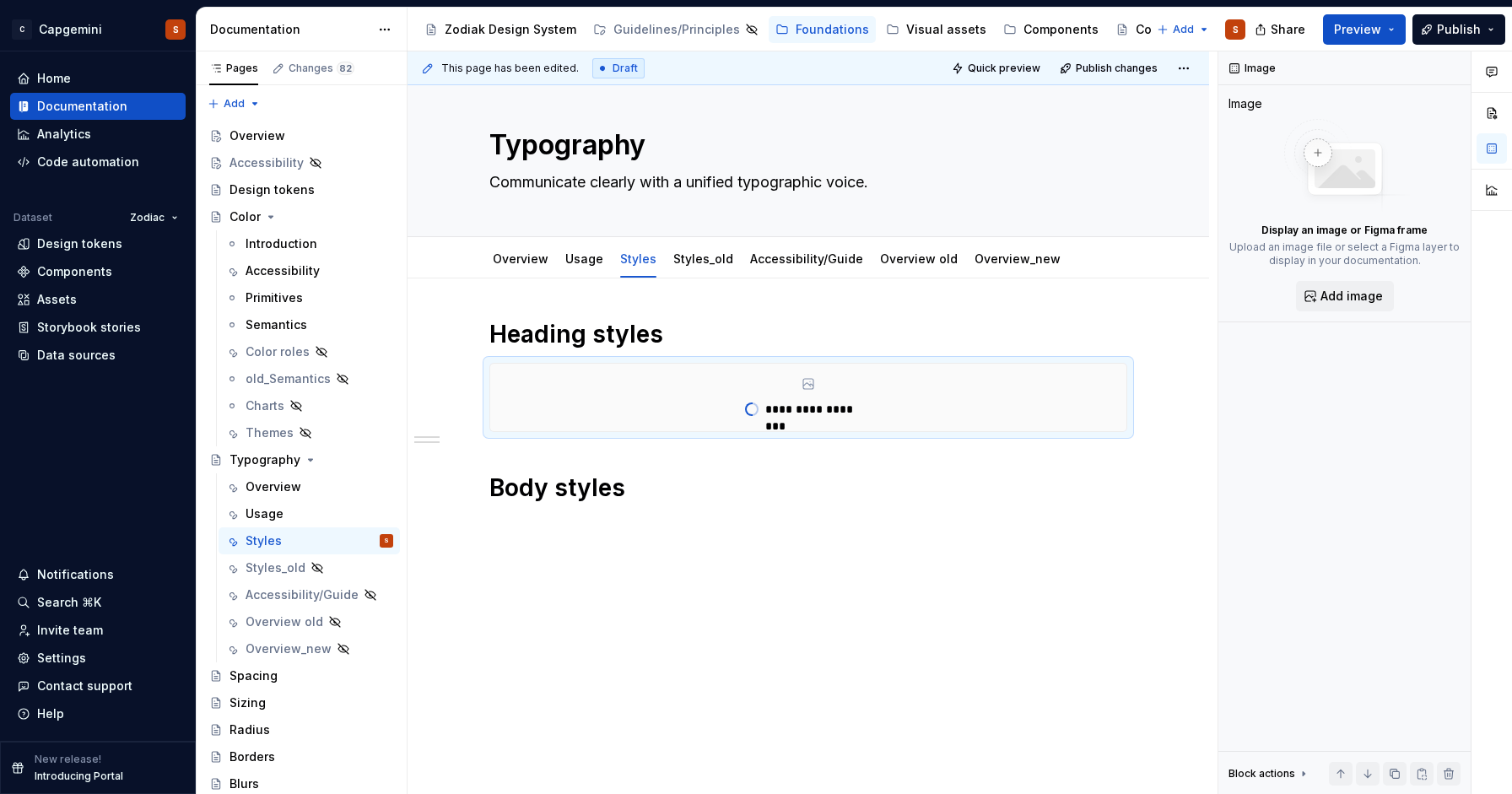
scroll to position [11, 0]
type textarea "*"
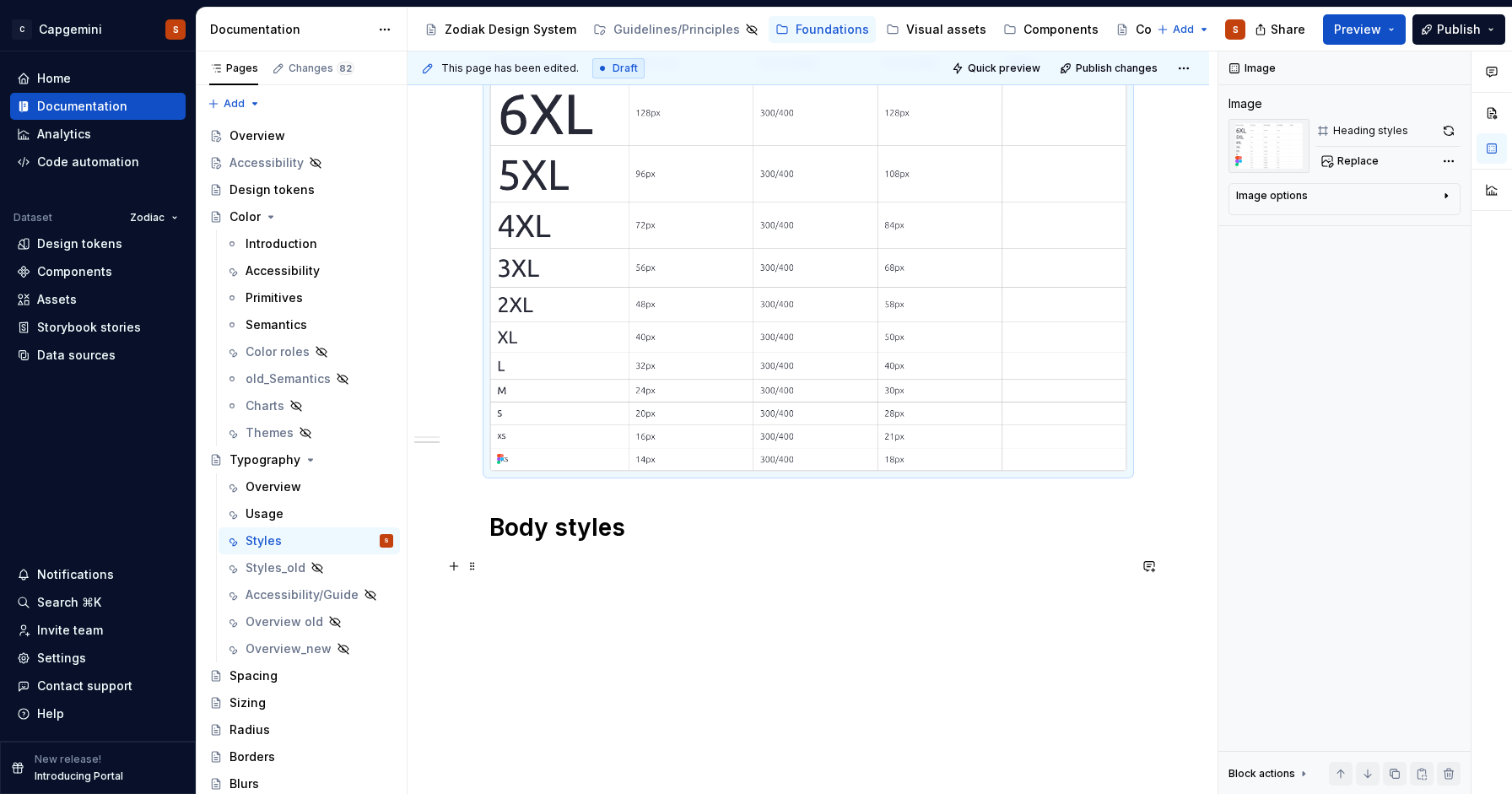
scroll to position [373, 0]
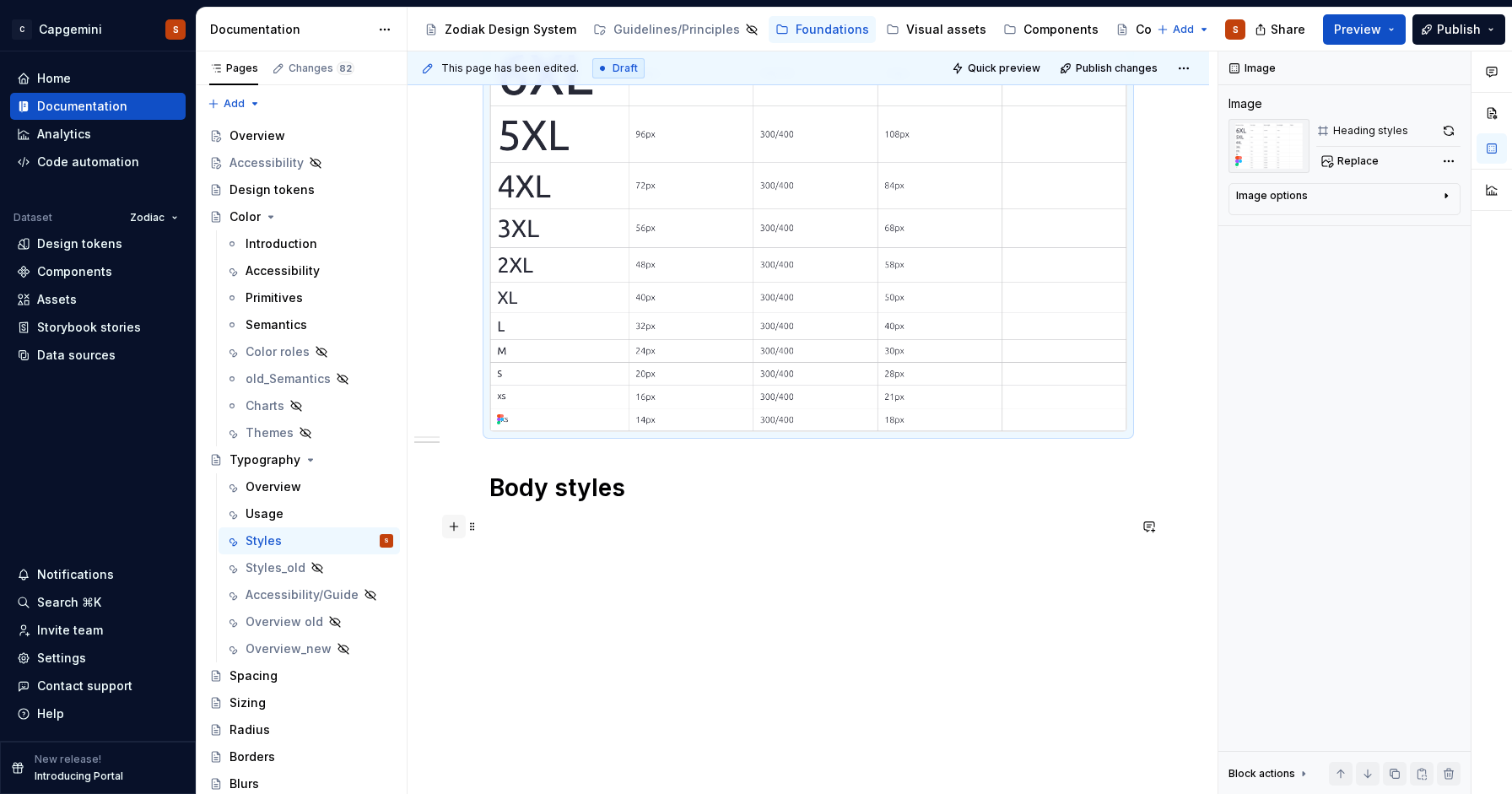
click at [460, 522] on button "button" at bounding box center [454, 527] width 24 height 24
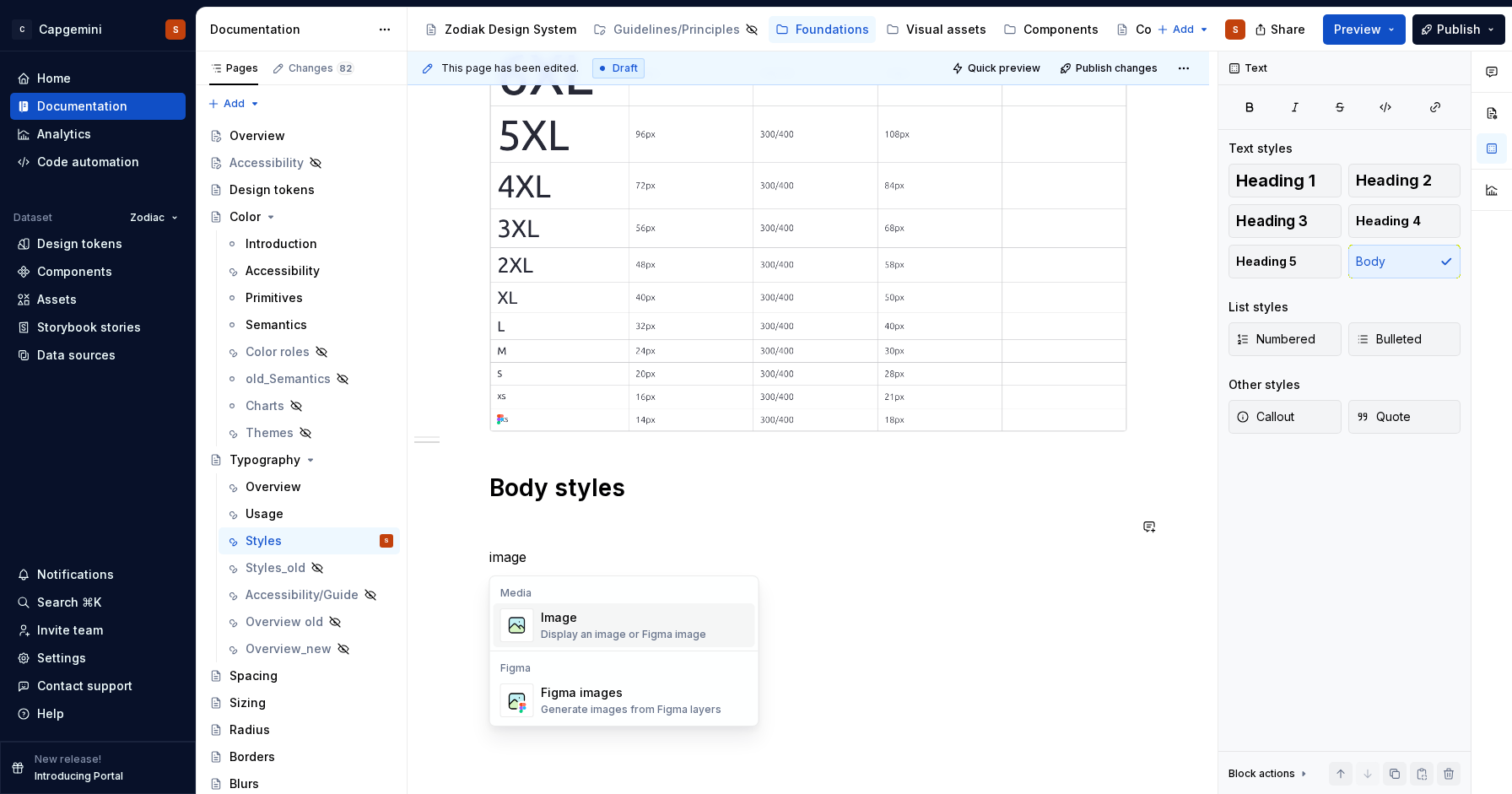
click at [573, 624] on div "Image" at bounding box center [623, 617] width 165 height 17
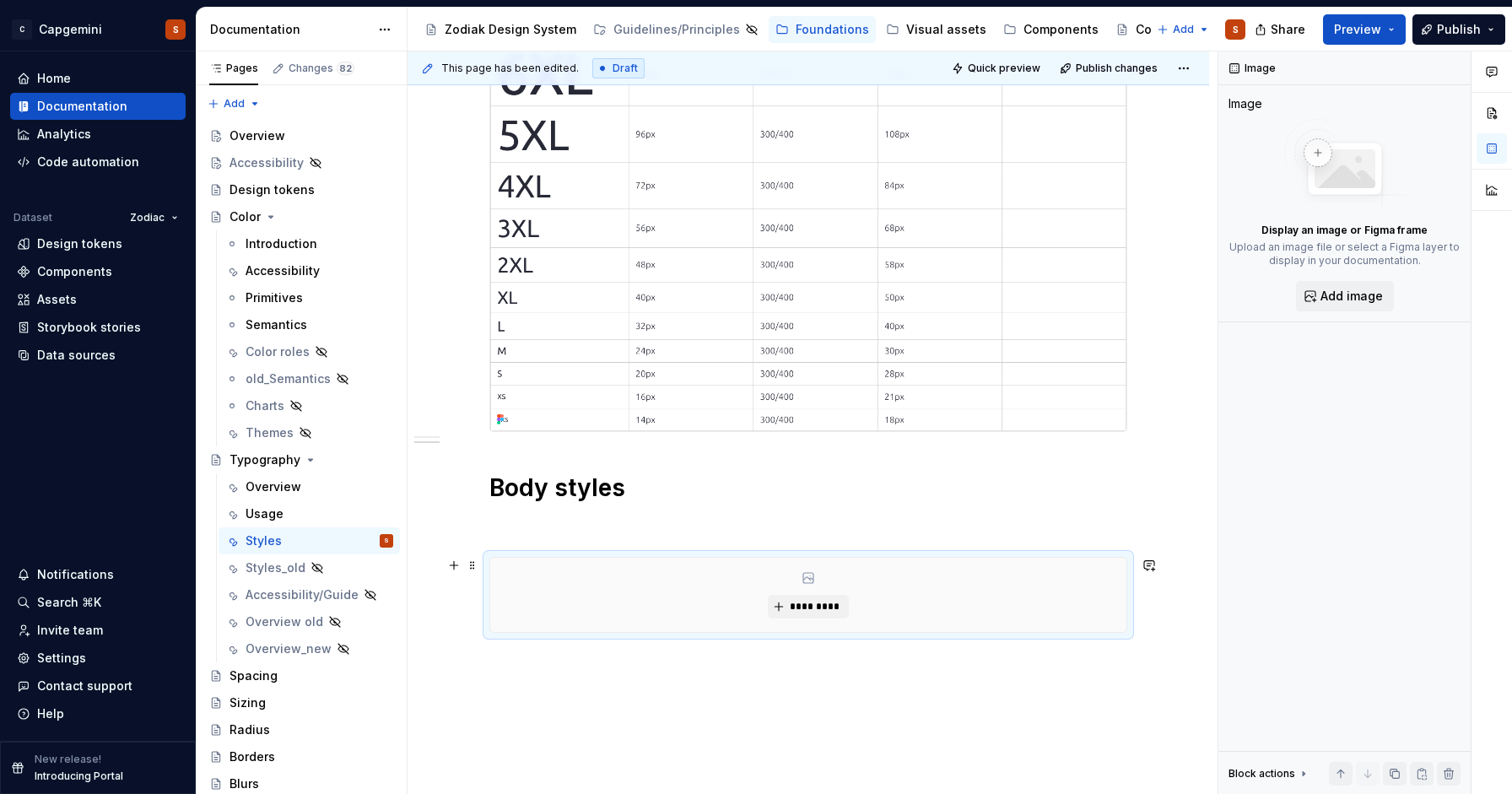
click at [572, 624] on div "*********" at bounding box center [808, 594] width 637 height 74
click at [812, 608] on span "*********" at bounding box center [815, 607] width 51 height 14
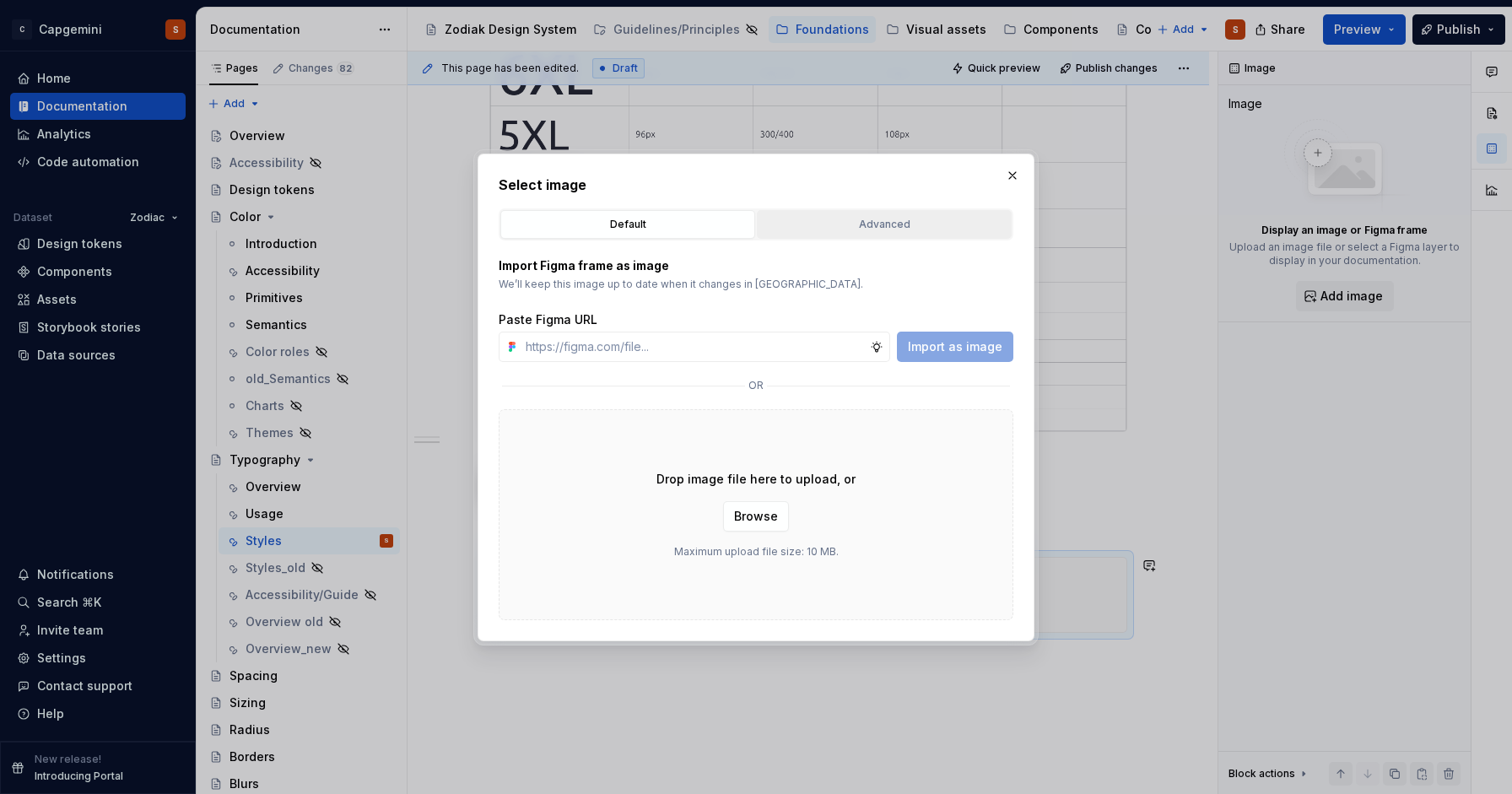
click at [862, 210] on button "Advanced" at bounding box center [883, 224] width 254 height 29
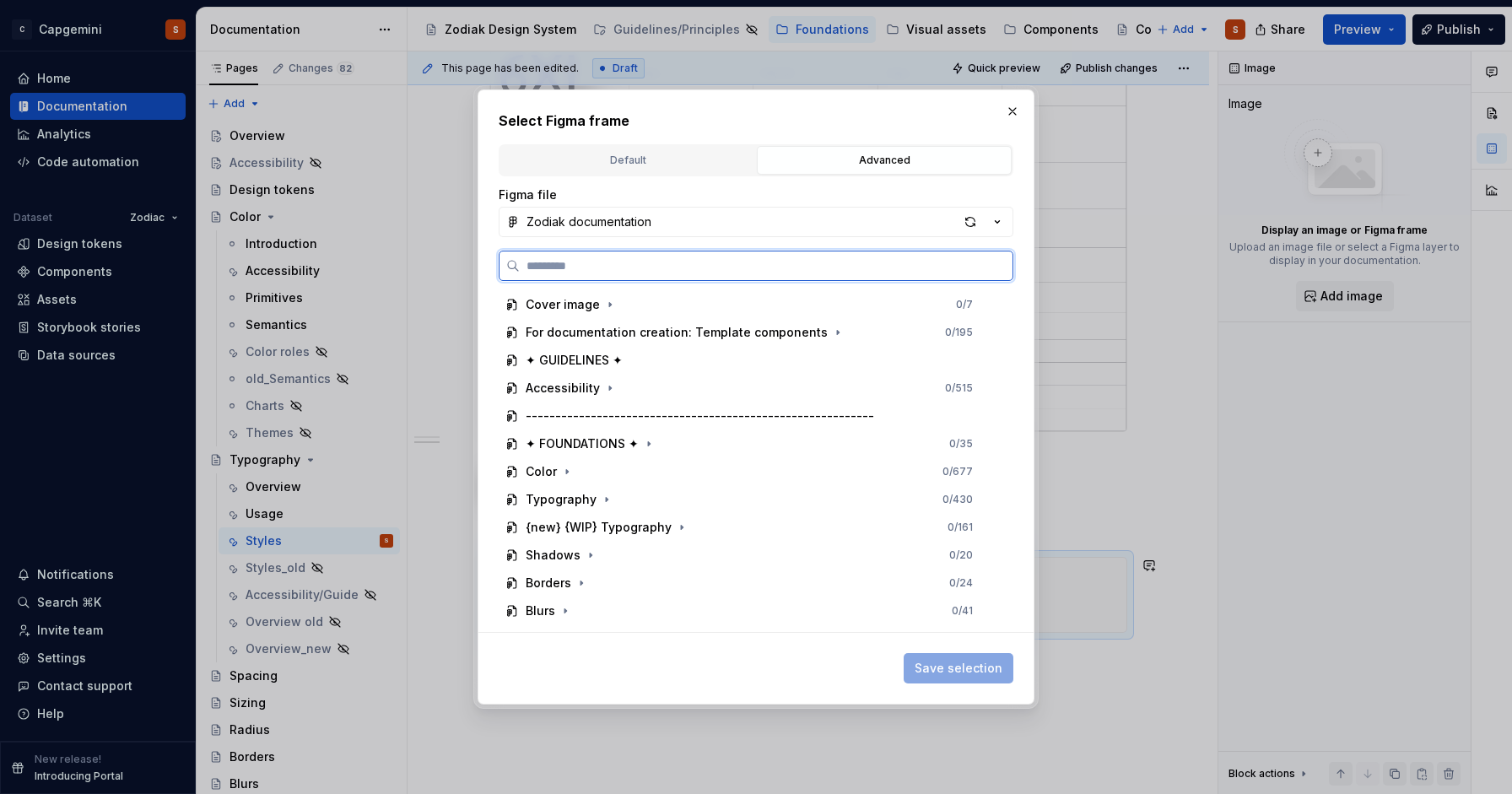
click at [788, 271] on input "search" at bounding box center [766, 265] width 493 height 17
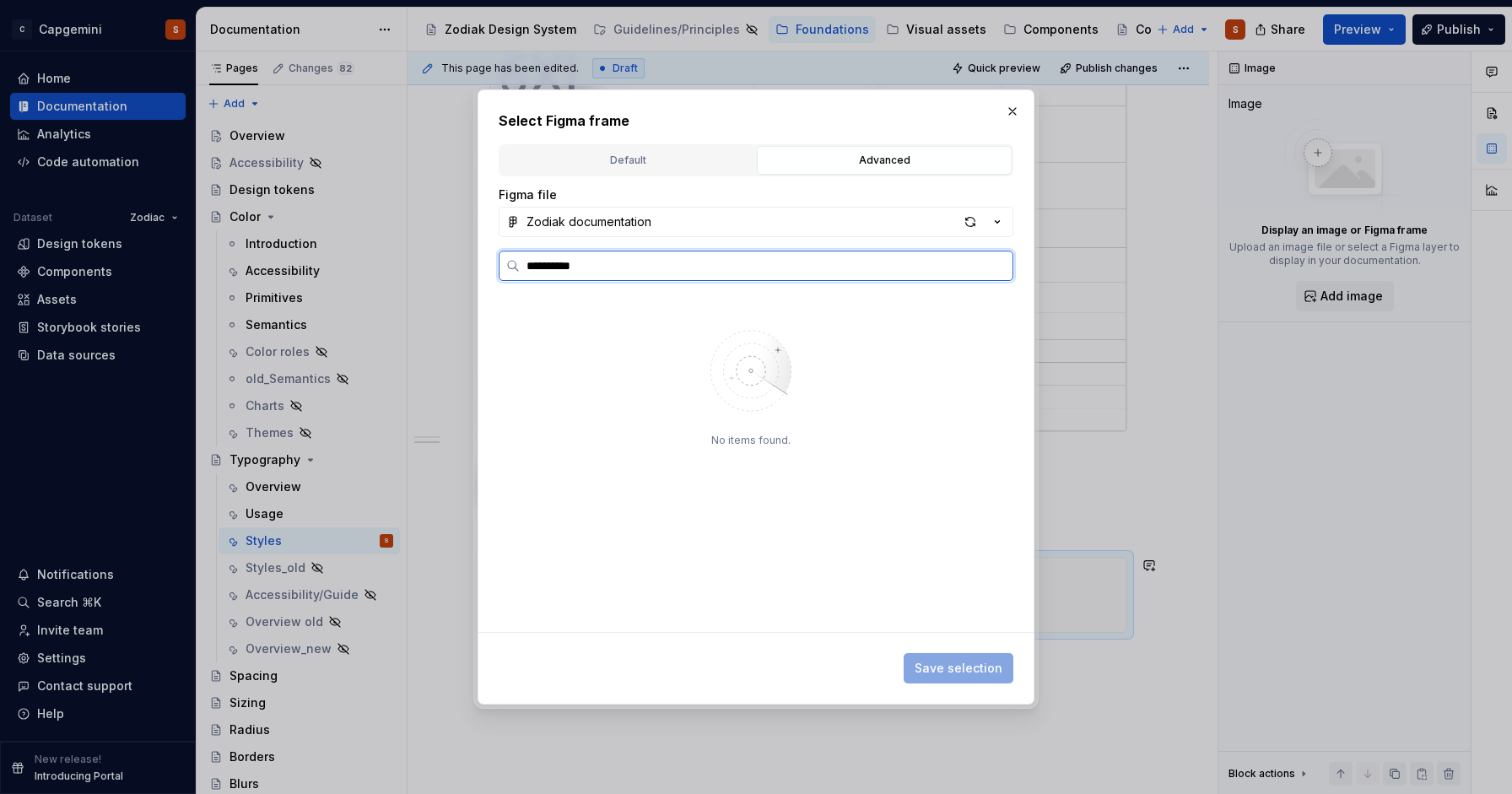
type input "**********"
click at [711, 334] on div "Body style s 0 / 3" at bounding box center [757, 332] width 485 height 27
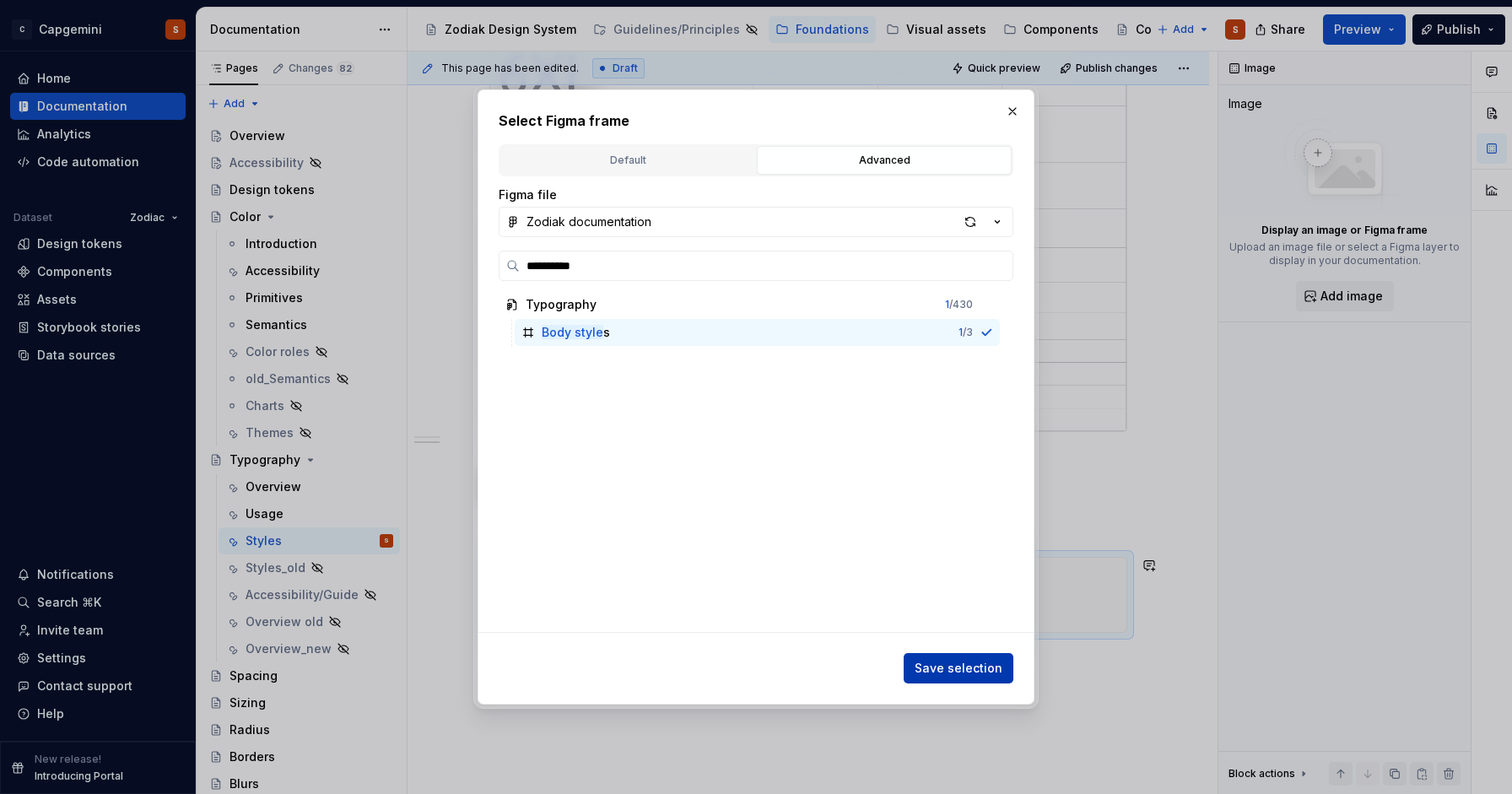
click at [940, 664] on span "Save selection" at bounding box center [958, 667] width 88 height 17
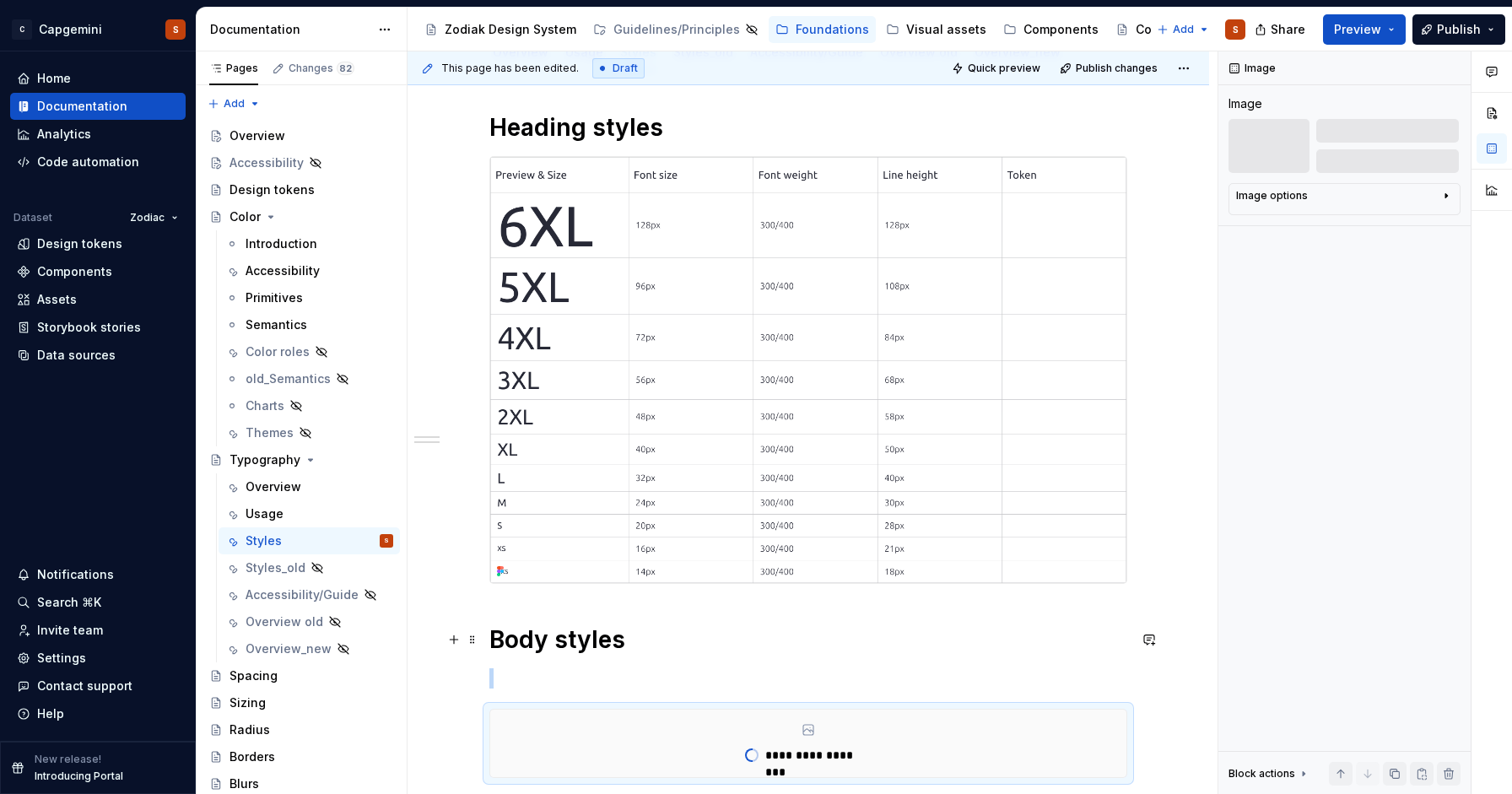
scroll to position [219, 0]
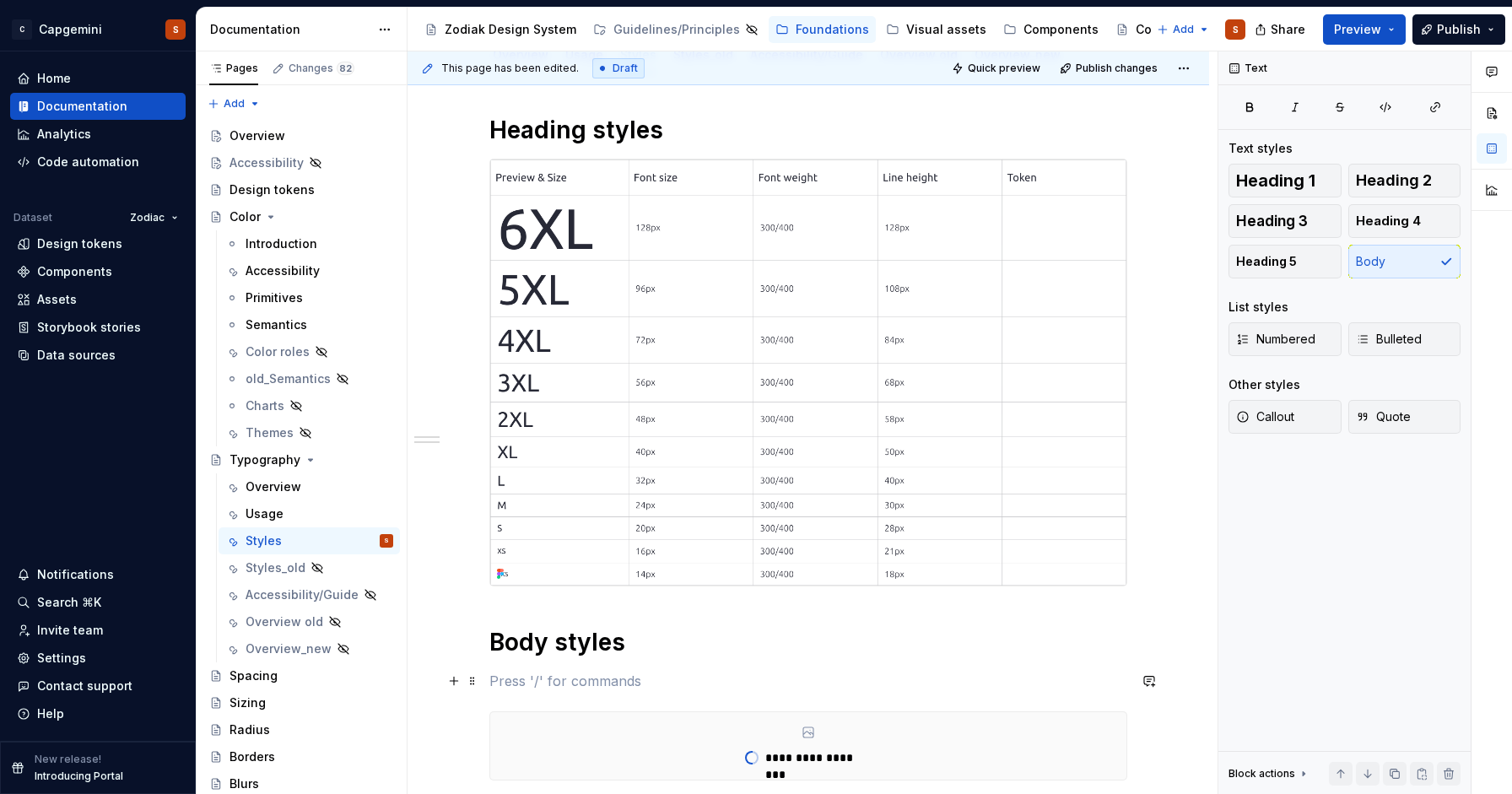
click at [620, 682] on p at bounding box center [808, 680] width 638 height 20
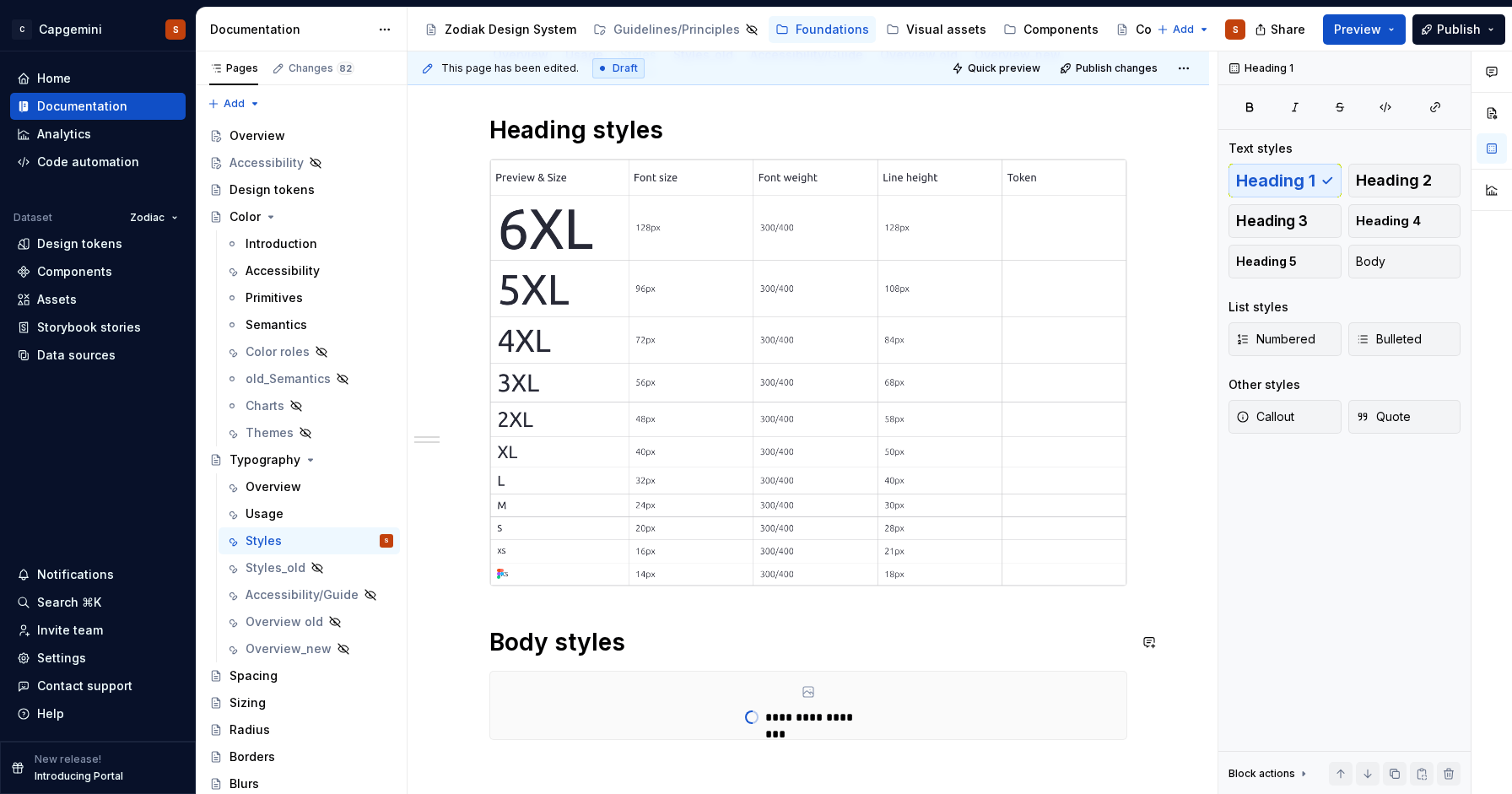
click at [524, 602] on div "**********" at bounding box center [808, 427] width 638 height 625
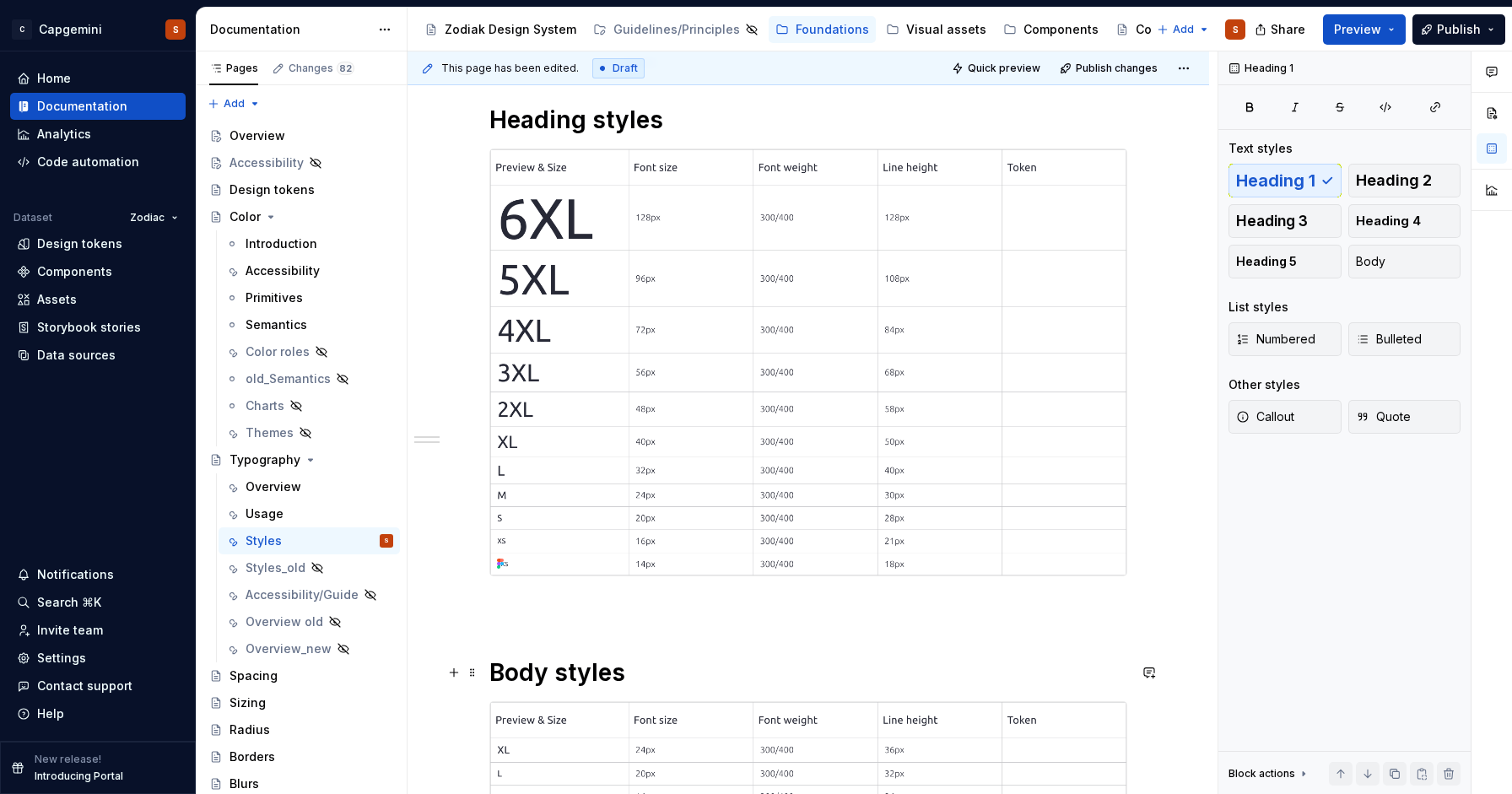
scroll to position [0, 0]
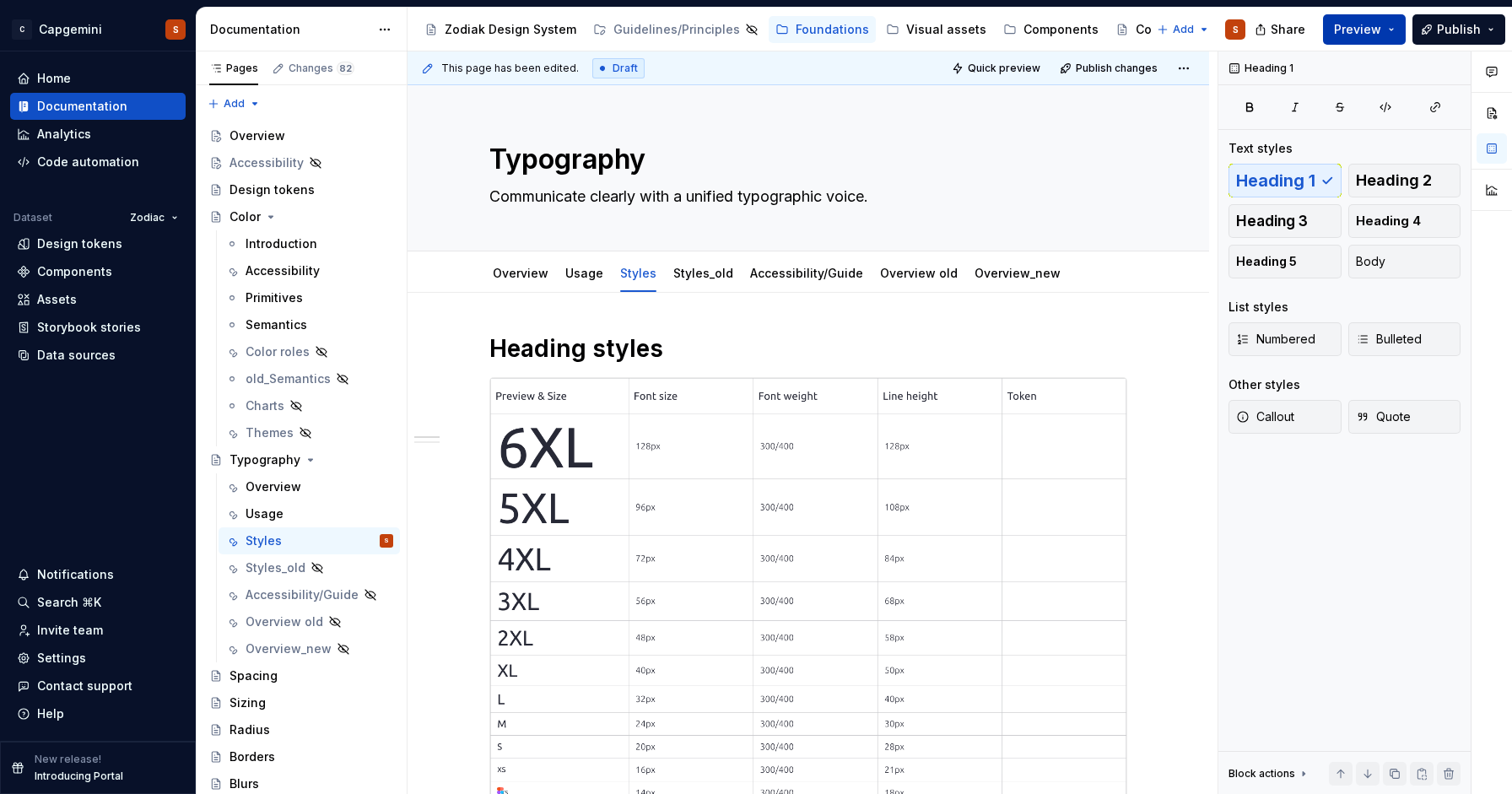
click at [1345, 33] on span "Preview" at bounding box center [1358, 29] width 48 height 17
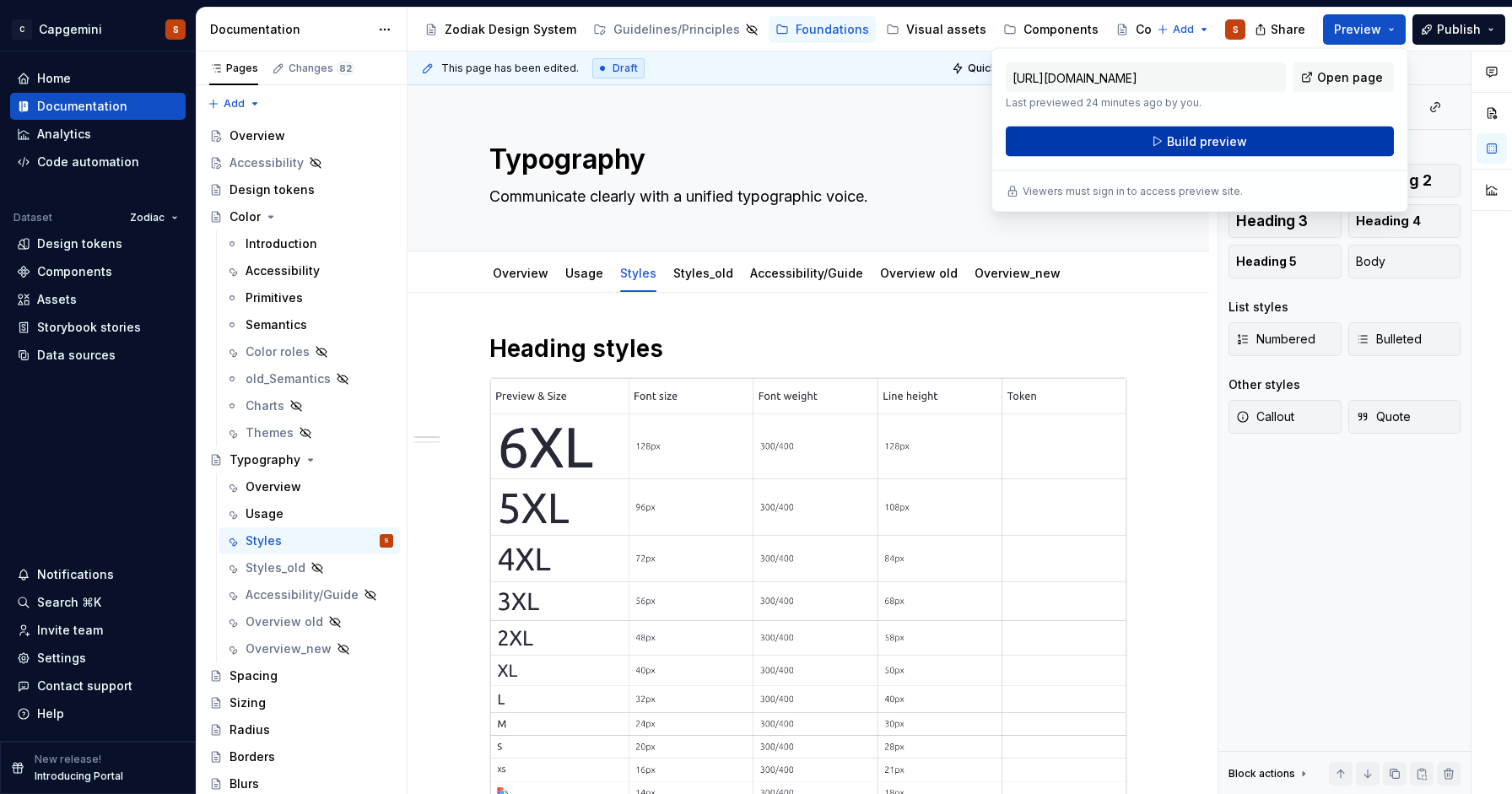
click at [1171, 140] on span "Build preview" at bounding box center [1207, 142] width 80 height 17
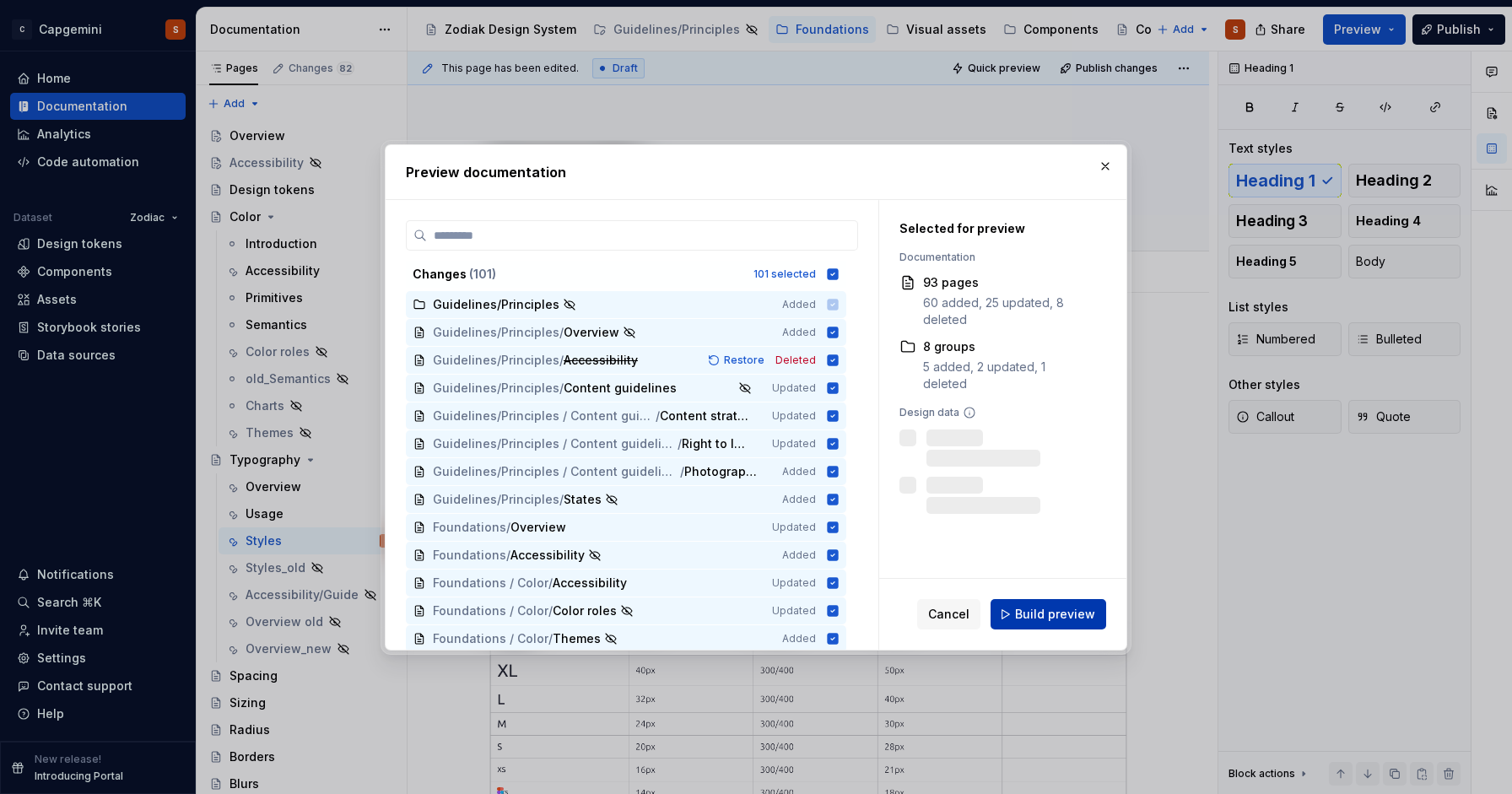
click at [1053, 617] on span "Build preview" at bounding box center [1055, 614] width 80 height 17
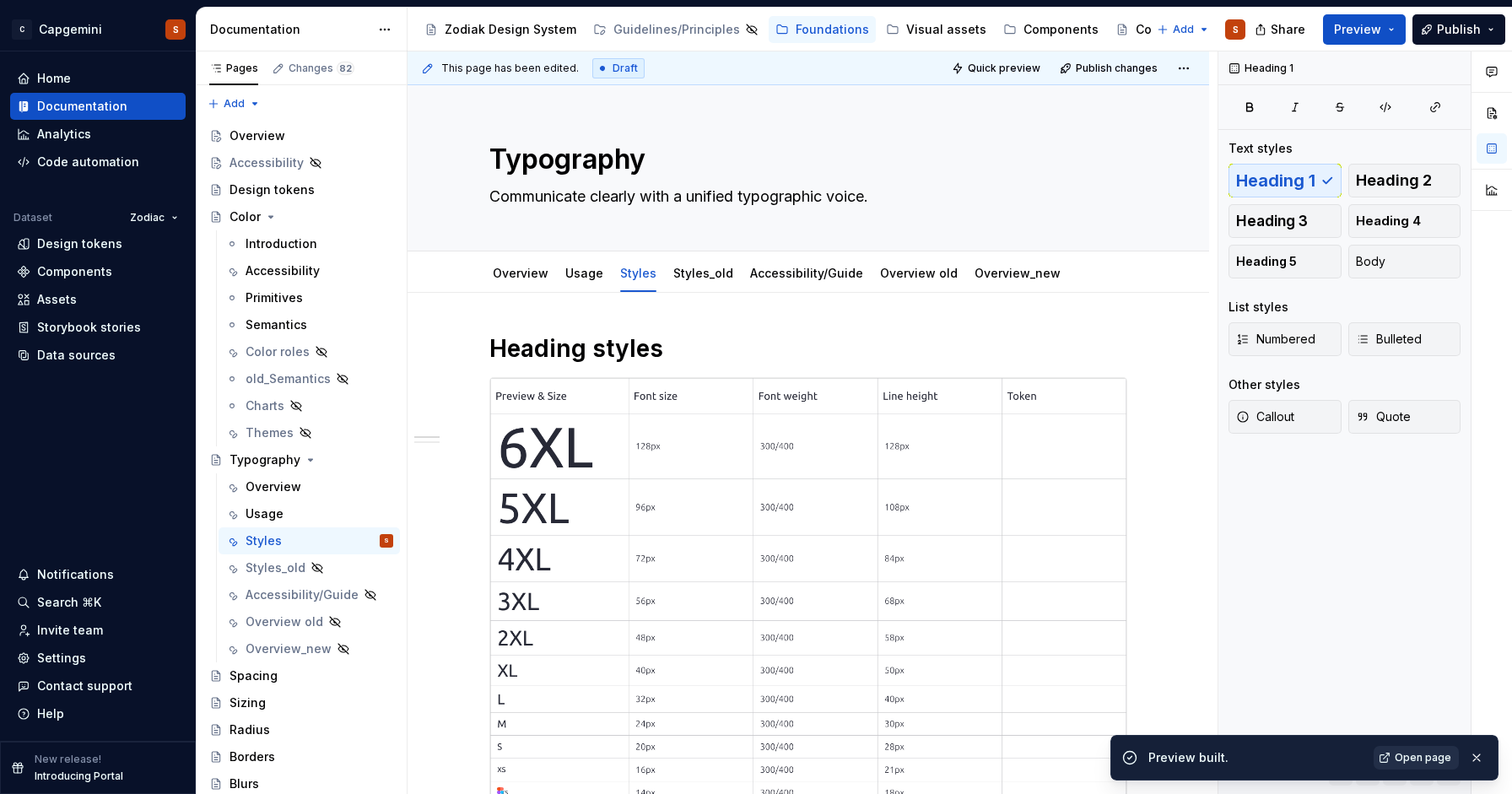
click at [1417, 763] on span "Open page" at bounding box center [1423, 757] width 56 height 14
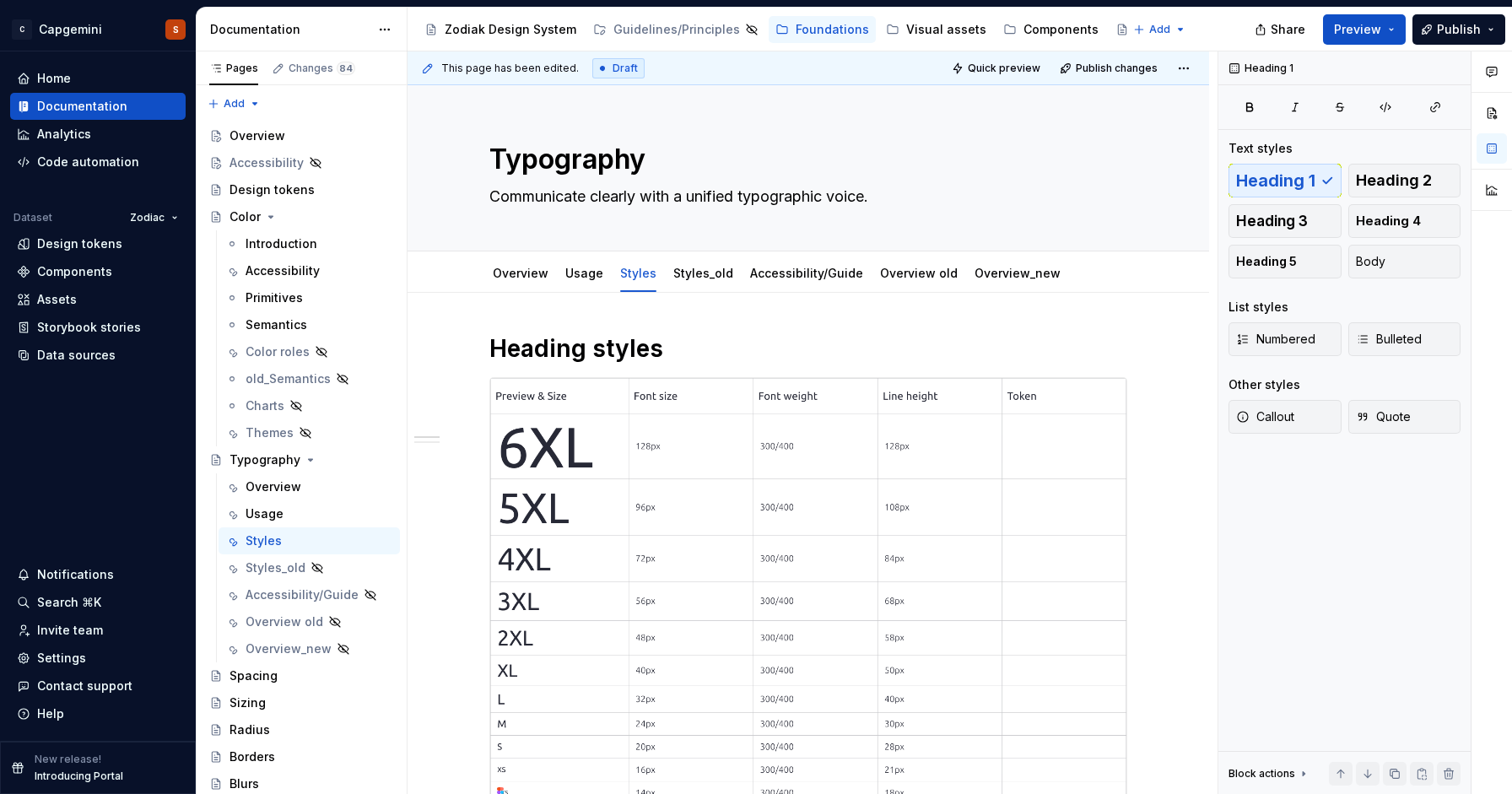
type textarea "*"
